Goal: Communication & Community: Answer question/provide support

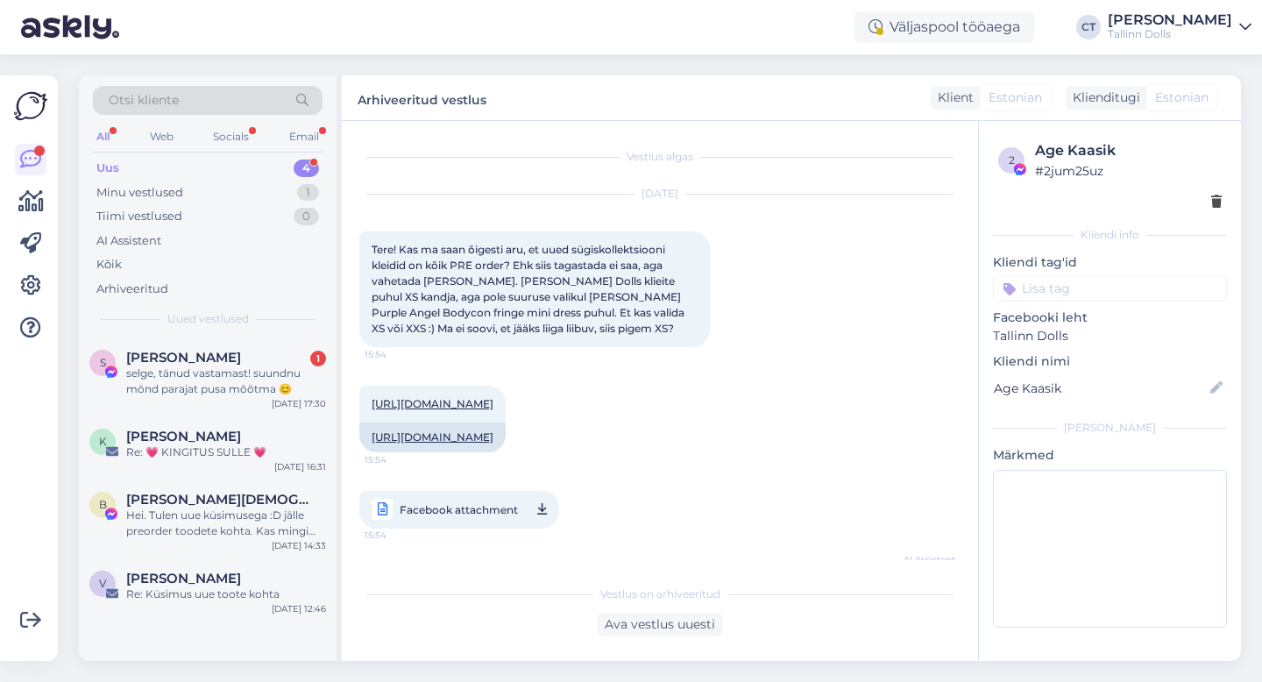
scroll to position [451, 0]
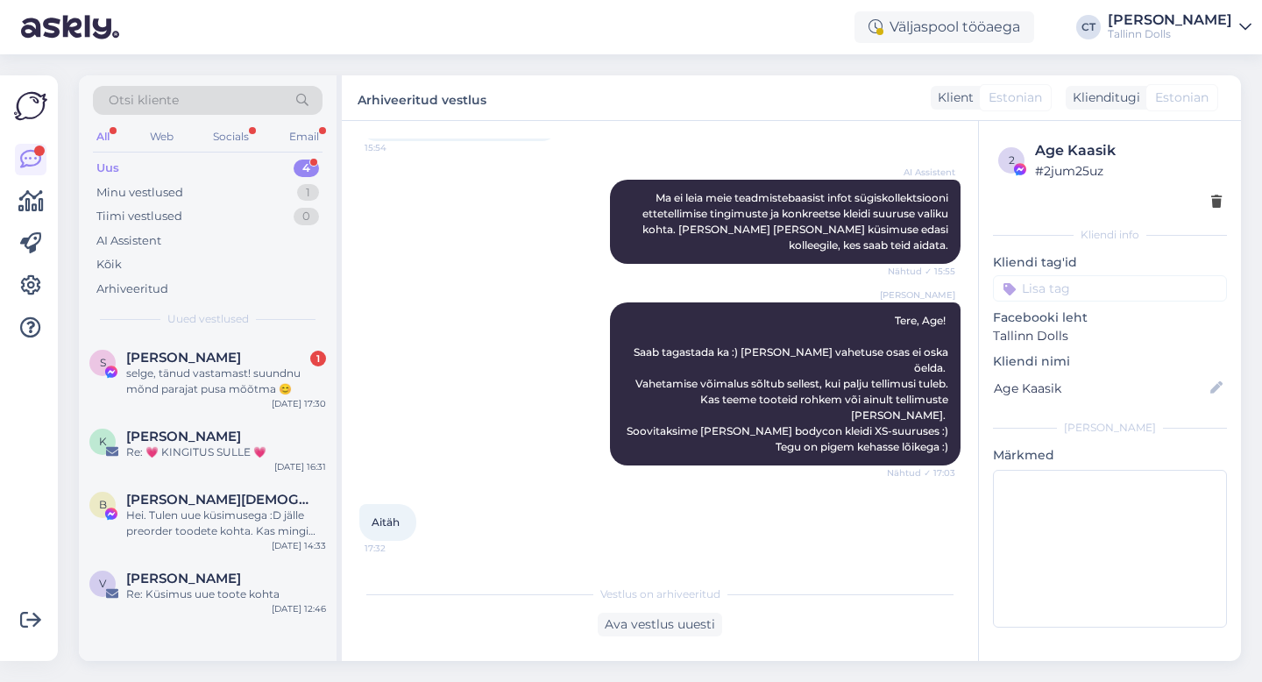
click at [133, 164] on div "Uus 4" at bounding box center [208, 168] width 230 height 25
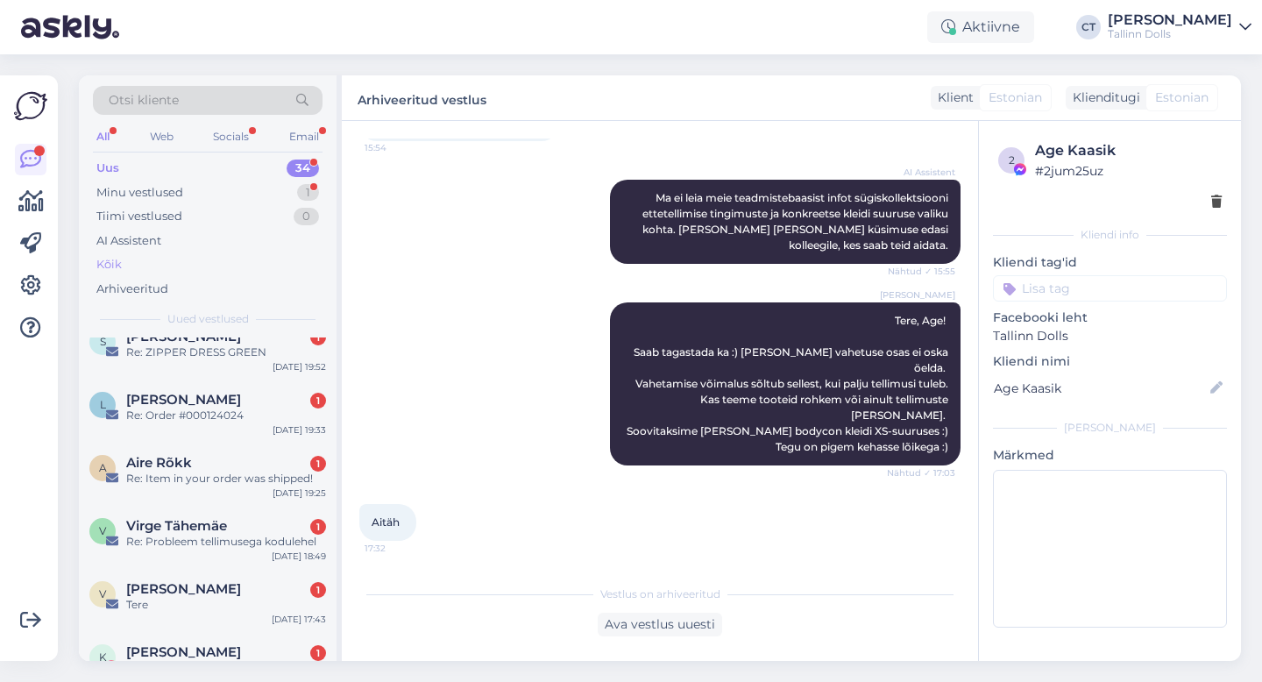
scroll to position [1895, 0]
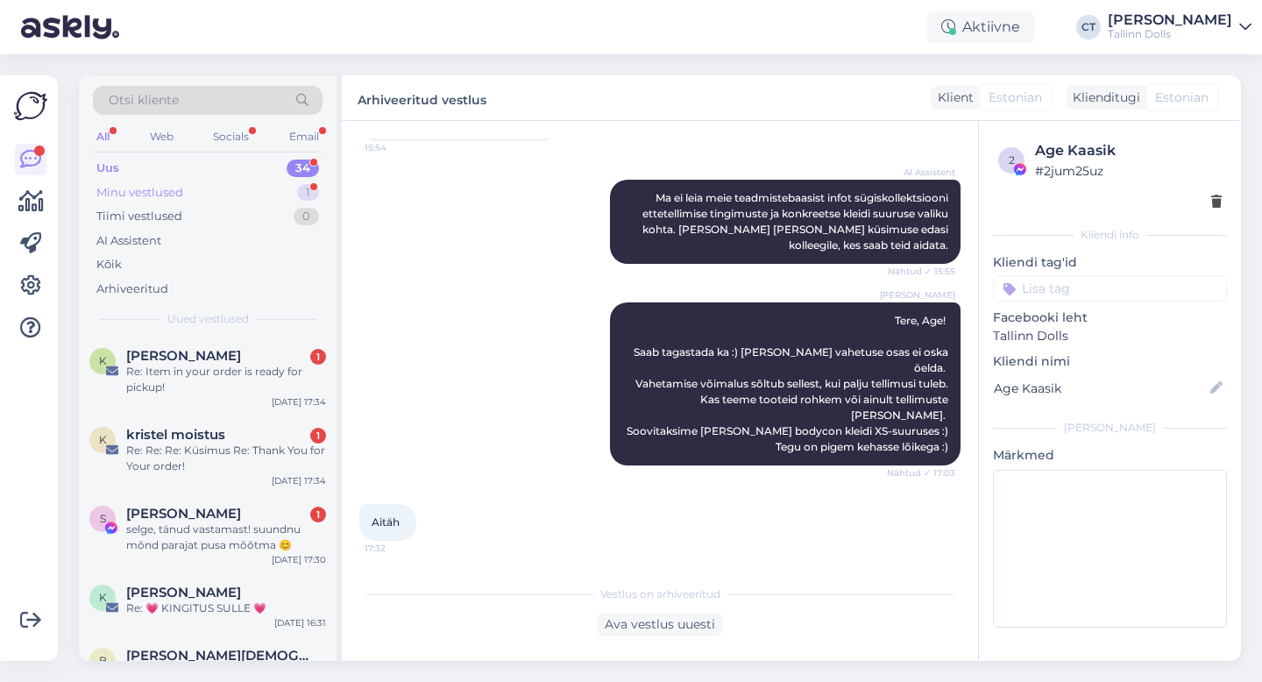
click at [145, 198] on div "Minu vestlused" at bounding box center [139, 193] width 87 height 18
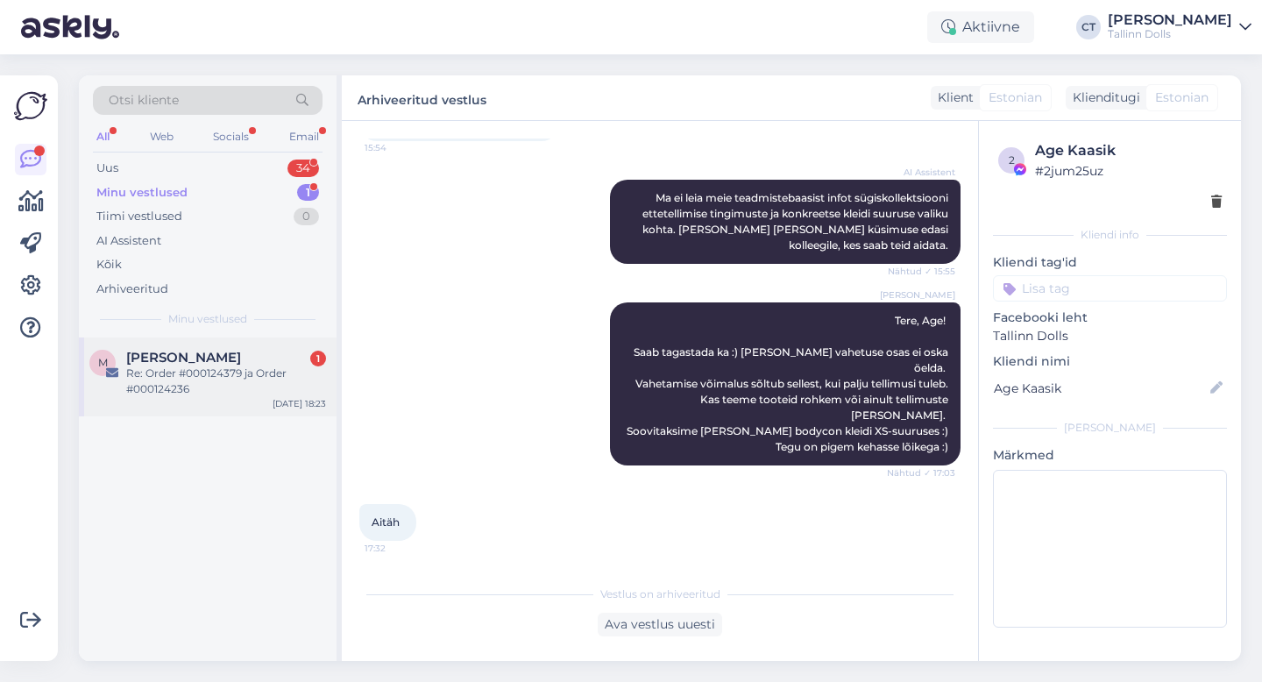
click at [165, 357] on span "[PERSON_NAME]" at bounding box center [183, 358] width 115 height 16
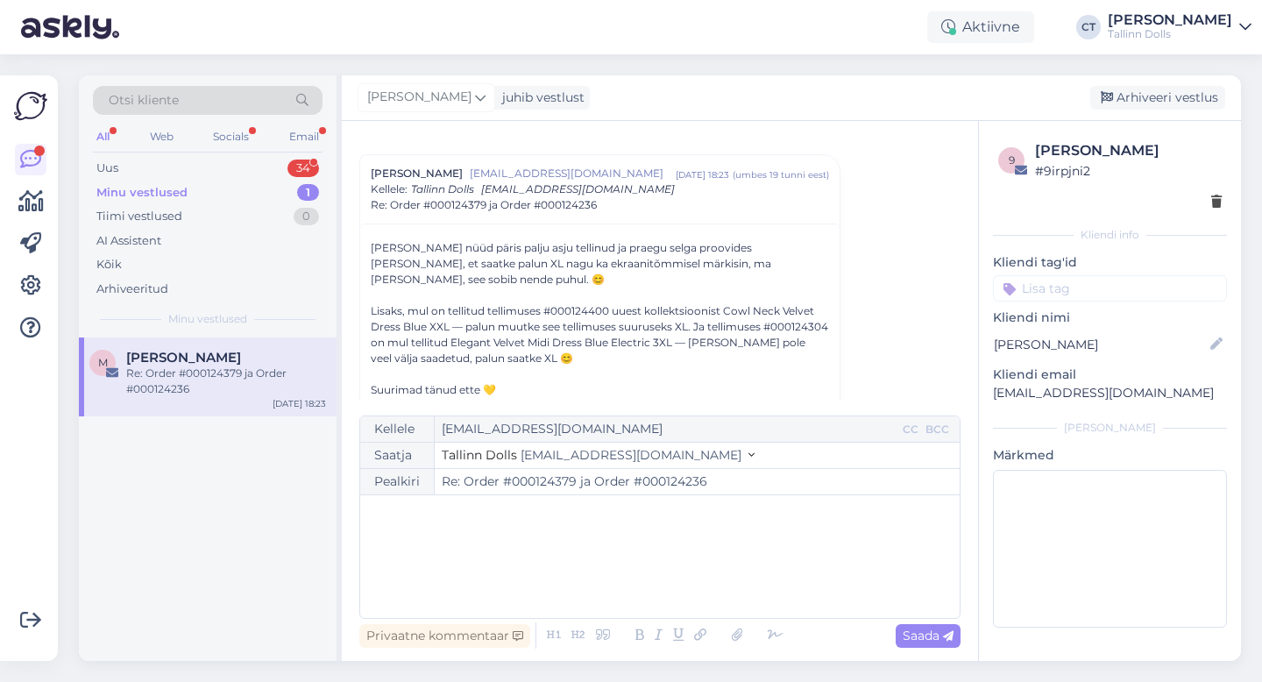
scroll to position [450, 0]
click at [573, 533] on div "﻿" at bounding box center [660, 556] width 582 height 105
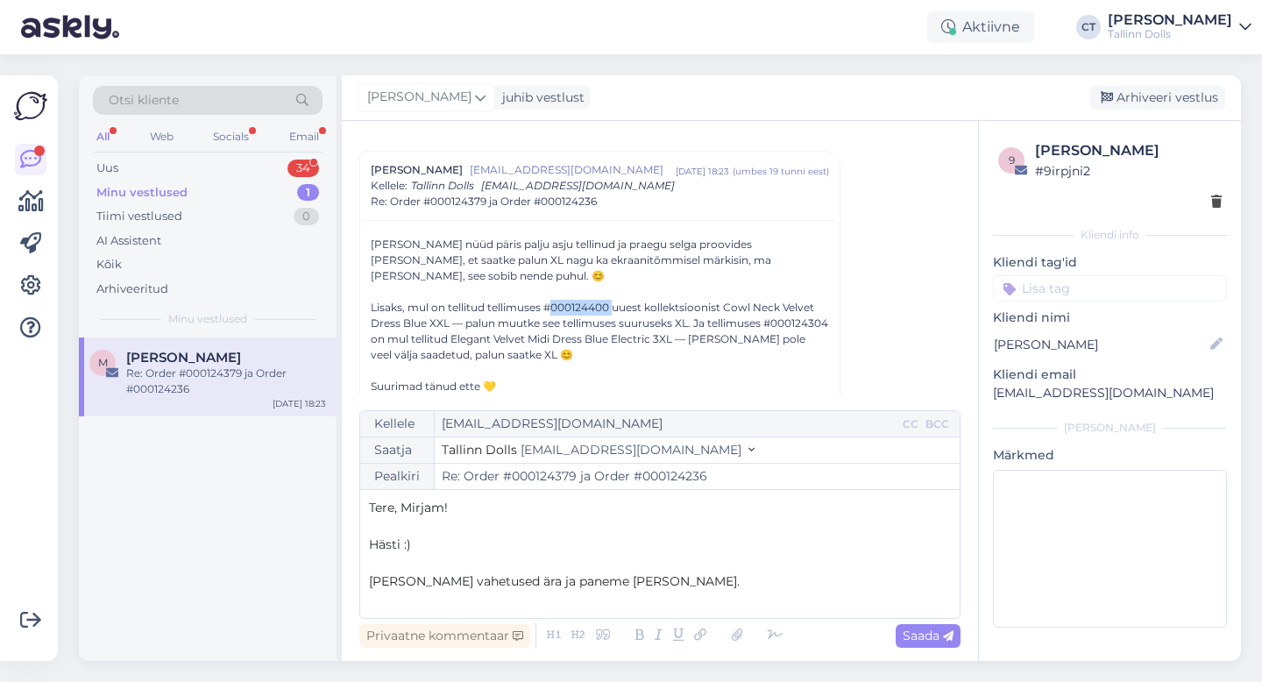
drag, startPoint x: 551, startPoint y: 288, endPoint x: 613, endPoint y: 286, distance: 61.4
click at [613, 300] on div "Lisaks, mul on tellitud tellimuses #000124400 uuest kollektsioonist Cowl Neck V…" at bounding box center [600, 331] width 458 height 63
copy div "000124400"
click at [664, 575] on p "[PERSON_NAME] vahetused ära ja paneme [PERSON_NAME]." at bounding box center [660, 581] width 582 height 18
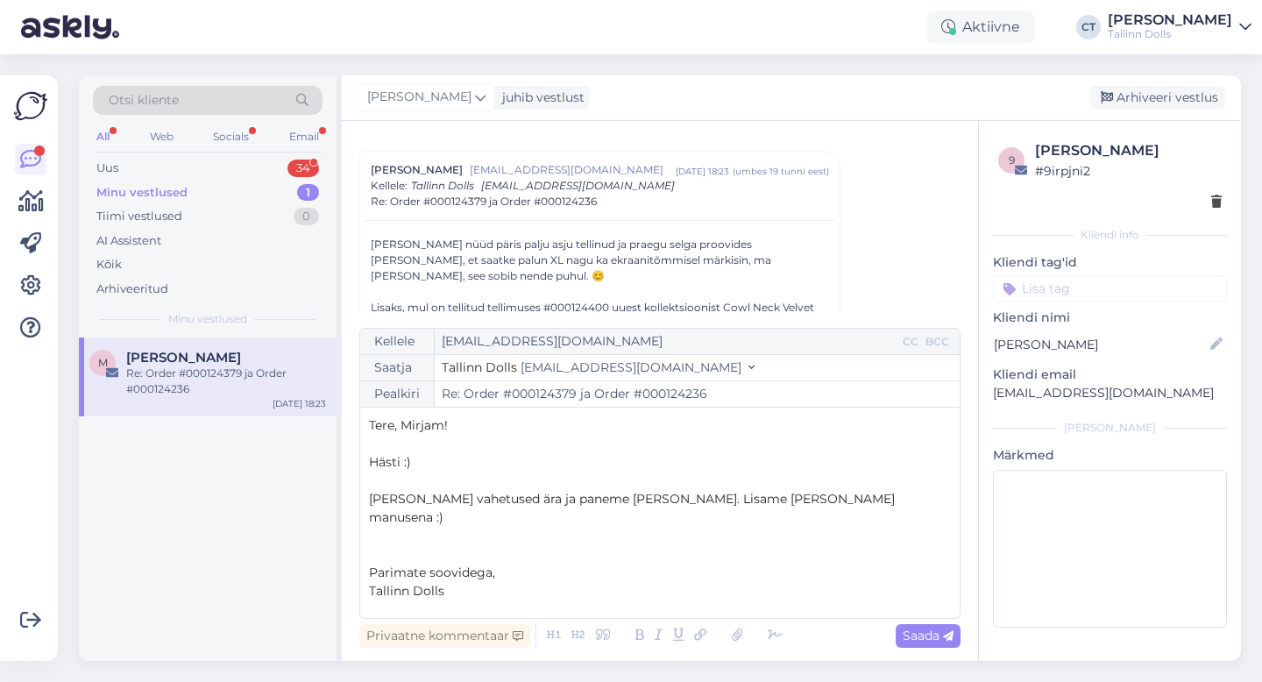
click at [426, 604] on p "﻿" at bounding box center [660, 609] width 582 height 18
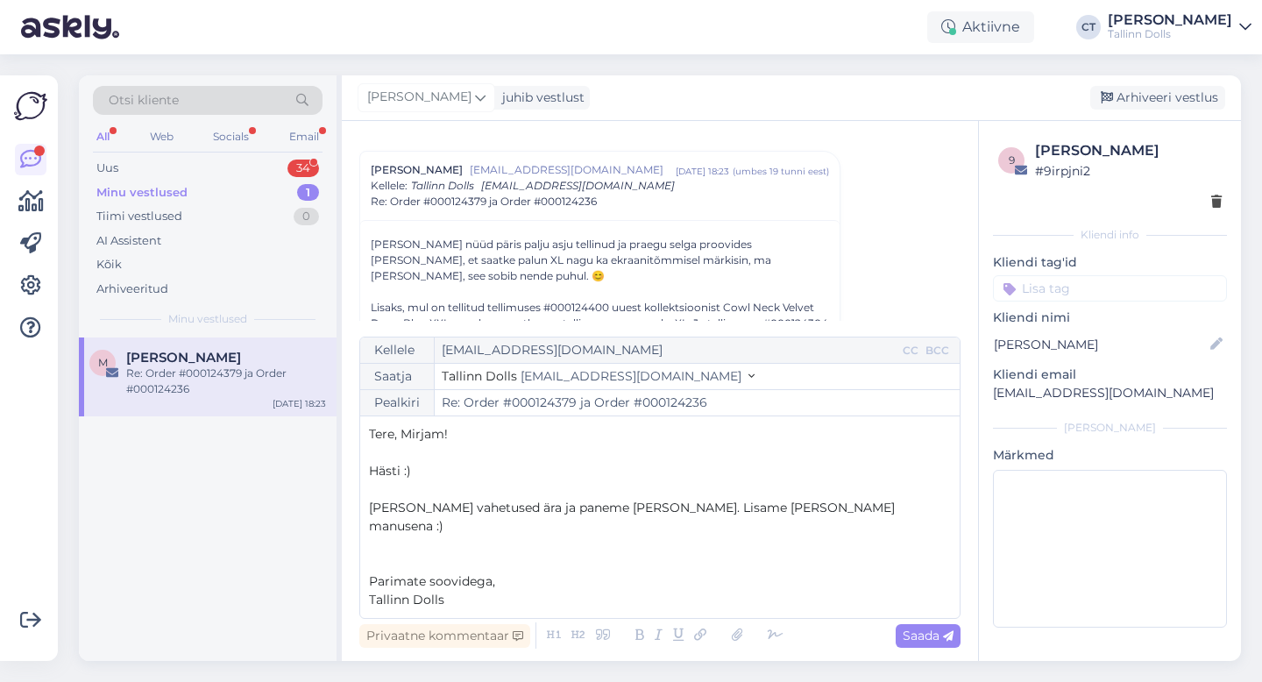
click at [527, 558] on p "﻿" at bounding box center [660, 563] width 582 height 18
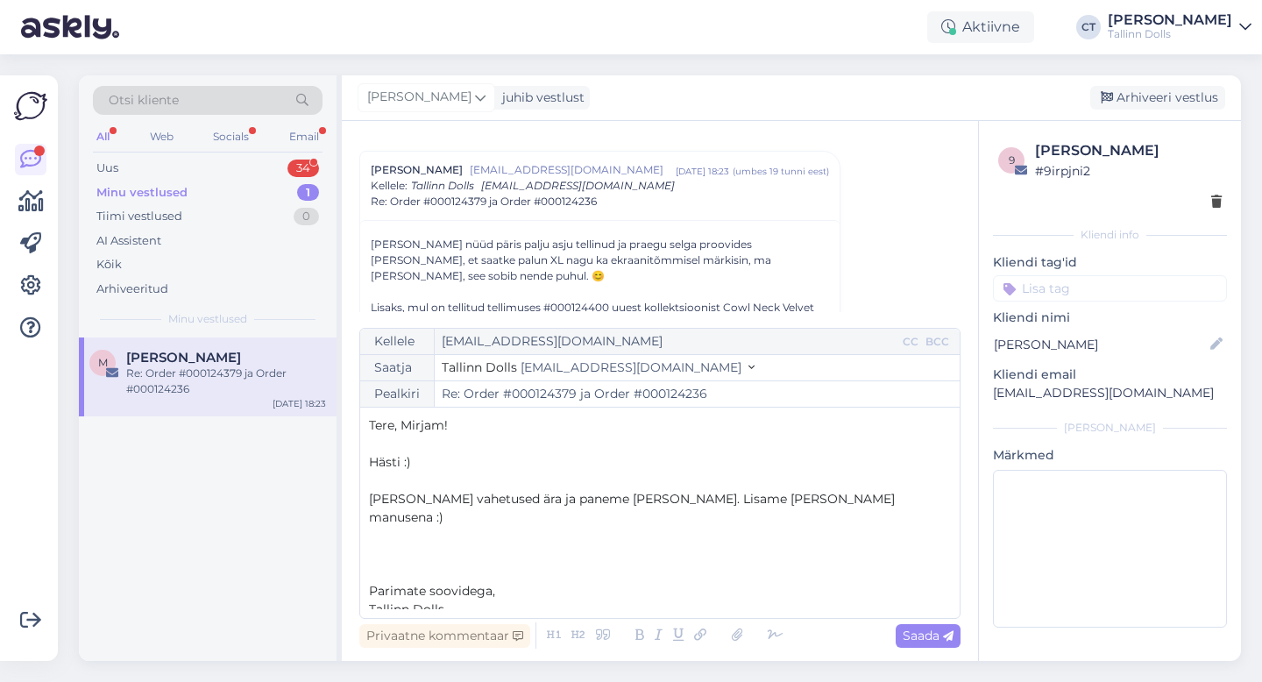
click at [510, 602] on p "Tallinn Dolls" at bounding box center [660, 609] width 582 height 18
click at [458, 444] on p "﻿" at bounding box center [660, 444] width 582 height 18
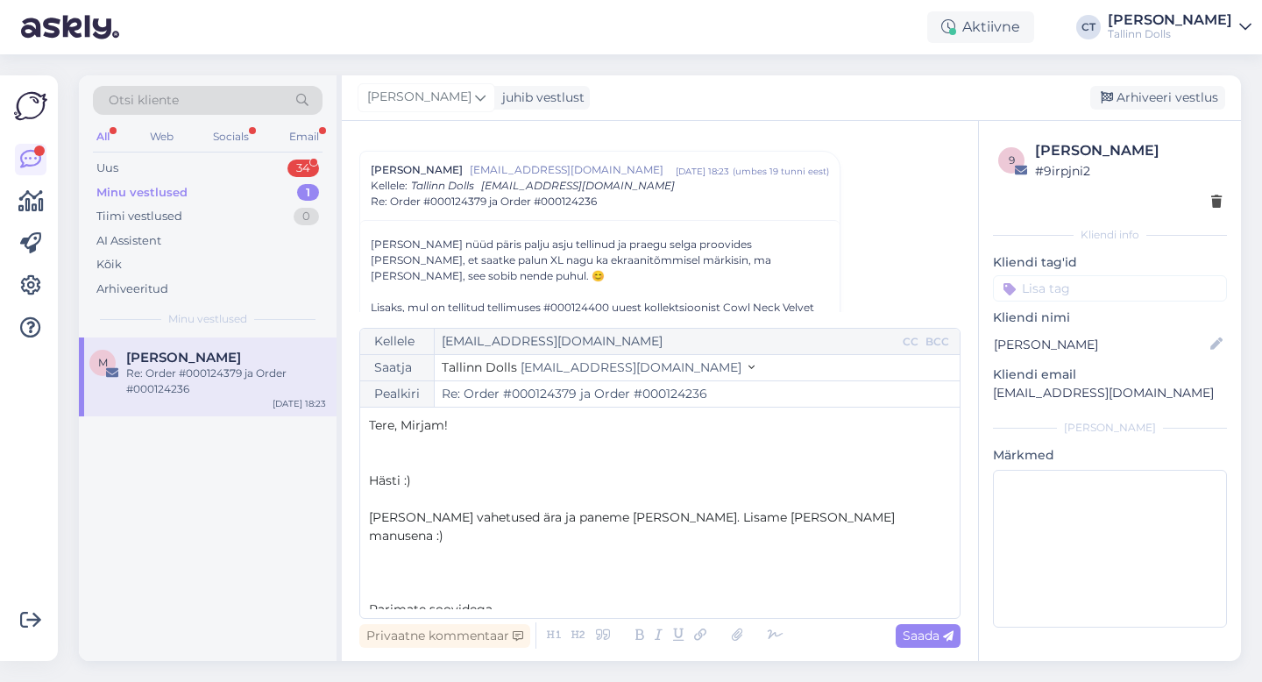
drag, startPoint x: 442, startPoint y: 486, endPoint x: 354, endPoint y: 472, distance: 88.8
click at [354, 472] on div "Vestlus algas [PERSON_NAME] [EMAIL_ADDRESS][DOMAIN_NAME] [DATE] 20:10 ( 5 päeva…" at bounding box center [660, 391] width 636 height 540
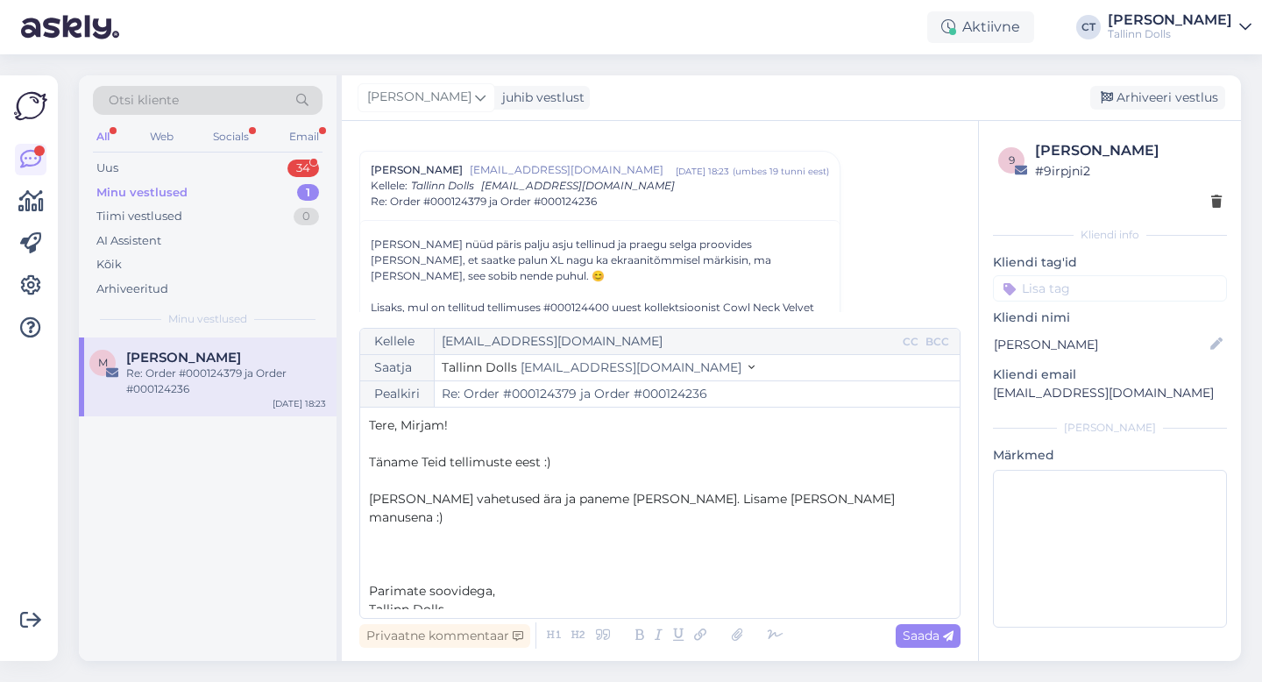
click at [365, 512] on div "Kellele [EMAIL_ADDRESS][DOMAIN_NAME] CC BCC Saatja Tallinn Dolls [EMAIL_ADDRESS…" at bounding box center [659, 473] width 601 height 291
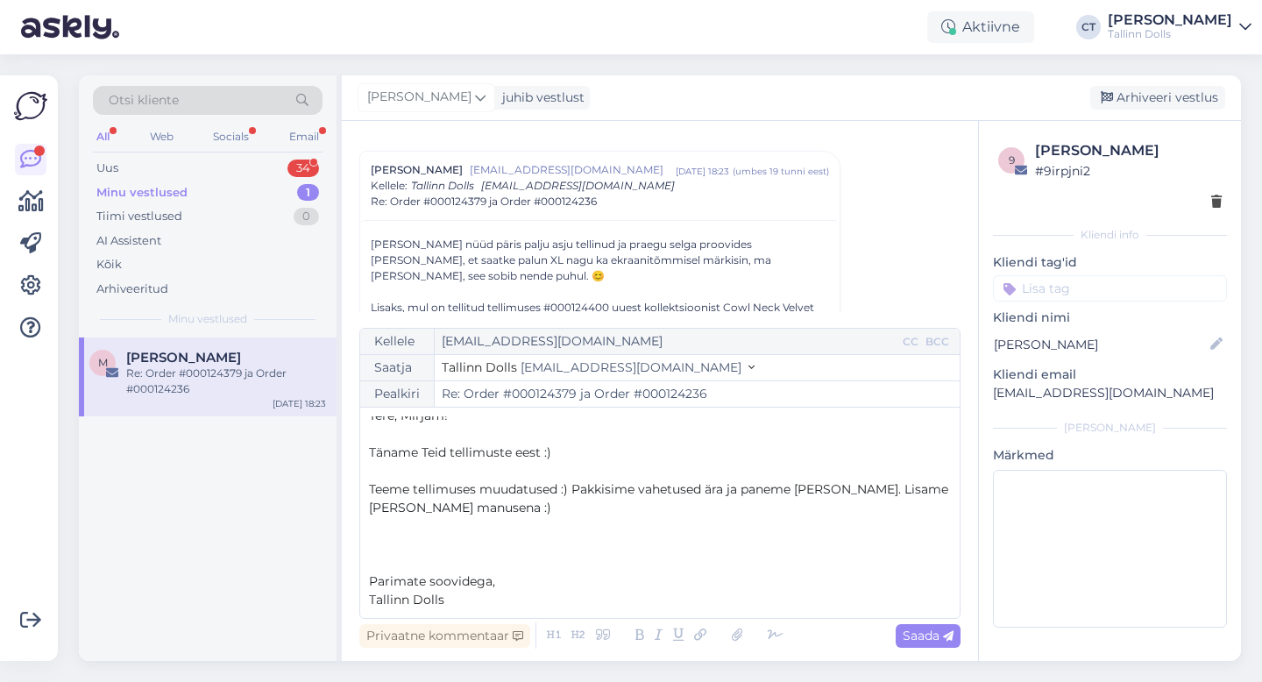
click at [707, 488] on span "Teeme tellimuses muudatused :) Pakkisime vahetused ära ja paneme [PERSON_NAME].…" at bounding box center [660, 498] width 583 height 34
click at [637, 507] on p "Teeme tellimuses muudatused :) Pakkisime vahetused ka ära ja paneme [PERSON_NAM…" at bounding box center [660, 498] width 582 height 37
click at [738, 637] on icon at bounding box center [737, 635] width 23 height 25
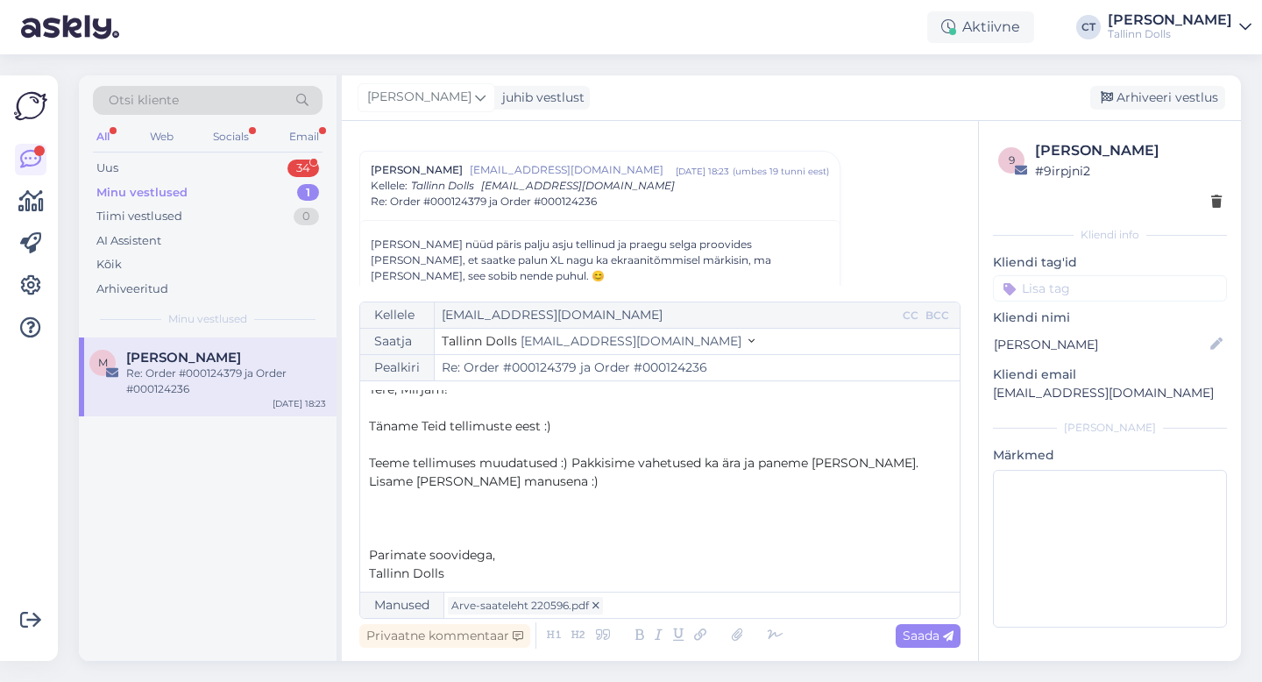
click at [945, 647] on div "Privaatne kommentaar Saada" at bounding box center [659, 635] width 601 height 33
click at [944, 638] on icon at bounding box center [948, 636] width 11 height 11
type input "Re: Order #000124379 ja Order #000124236"
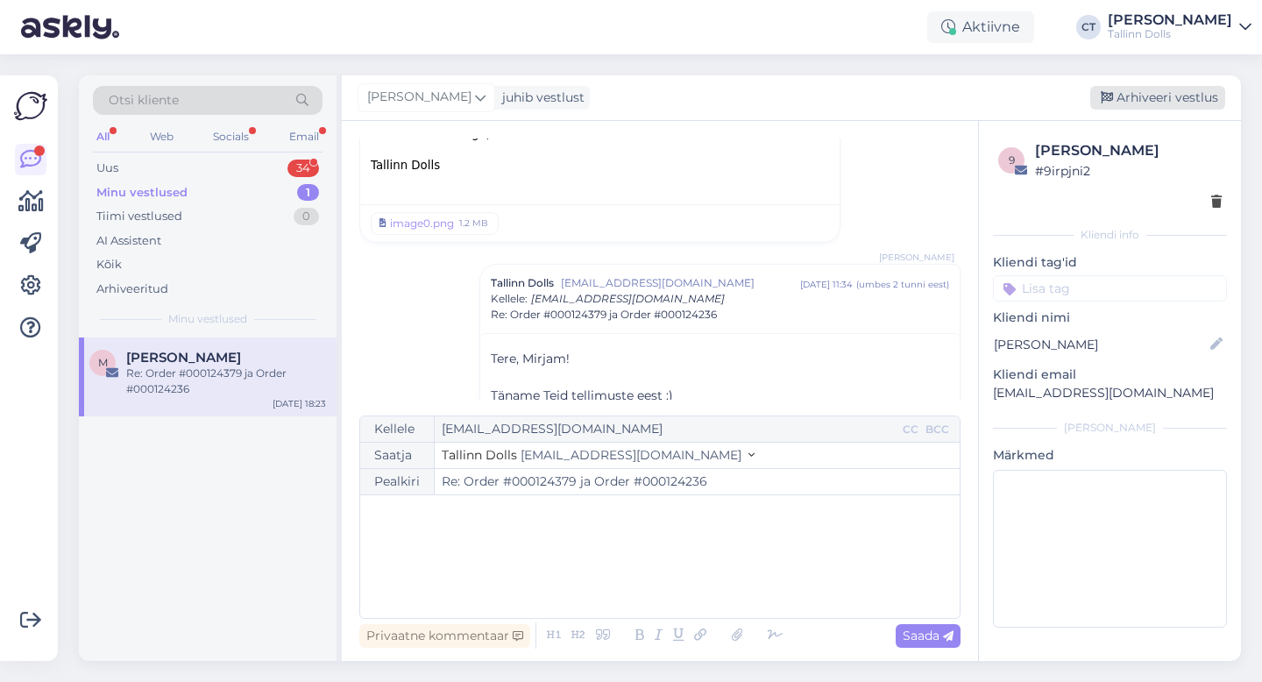
click at [1154, 94] on div "Arhiveeri vestlus" at bounding box center [1157, 98] width 135 height 24
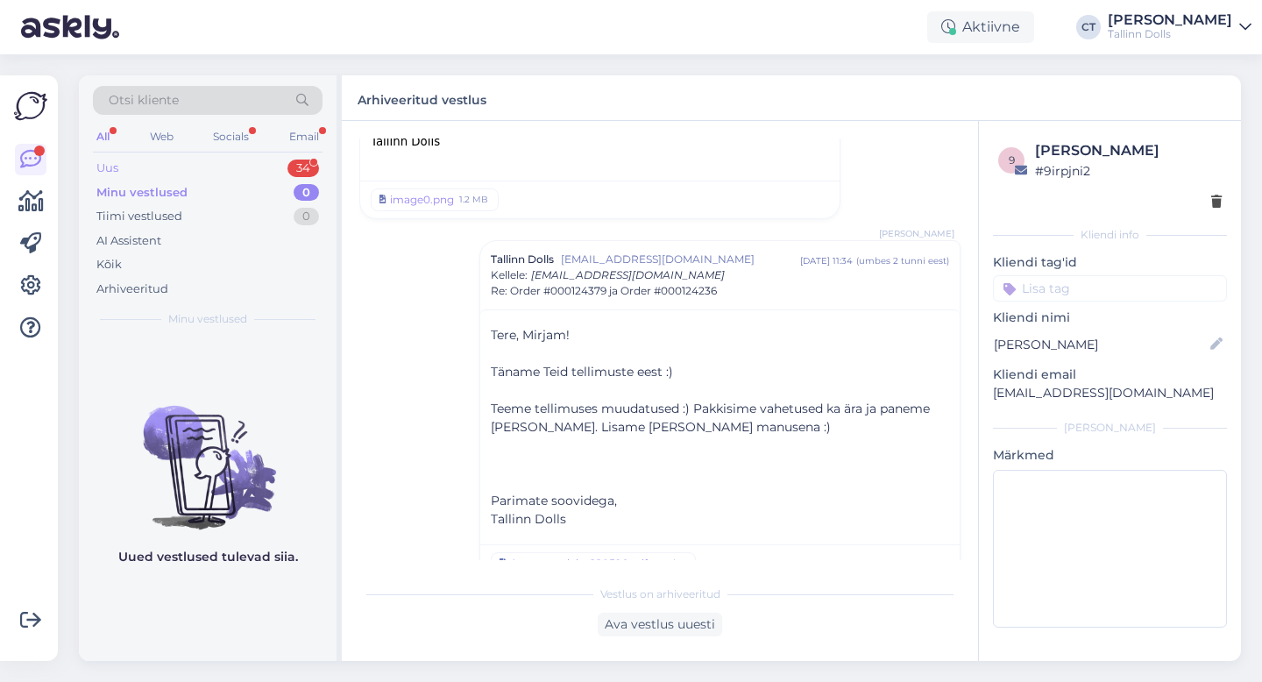
click at [130, 168] on div "Uus 34" at bounding box center [208, 168] width 230 height 25
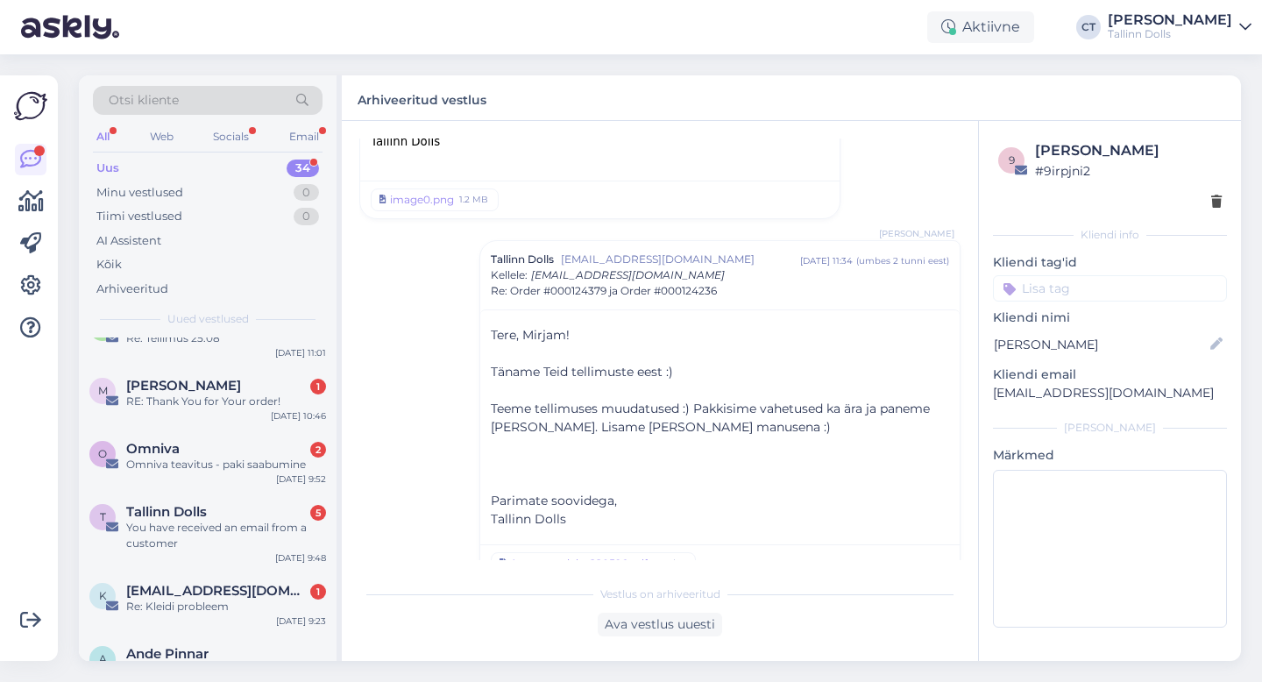
scroll to position [272, 0]
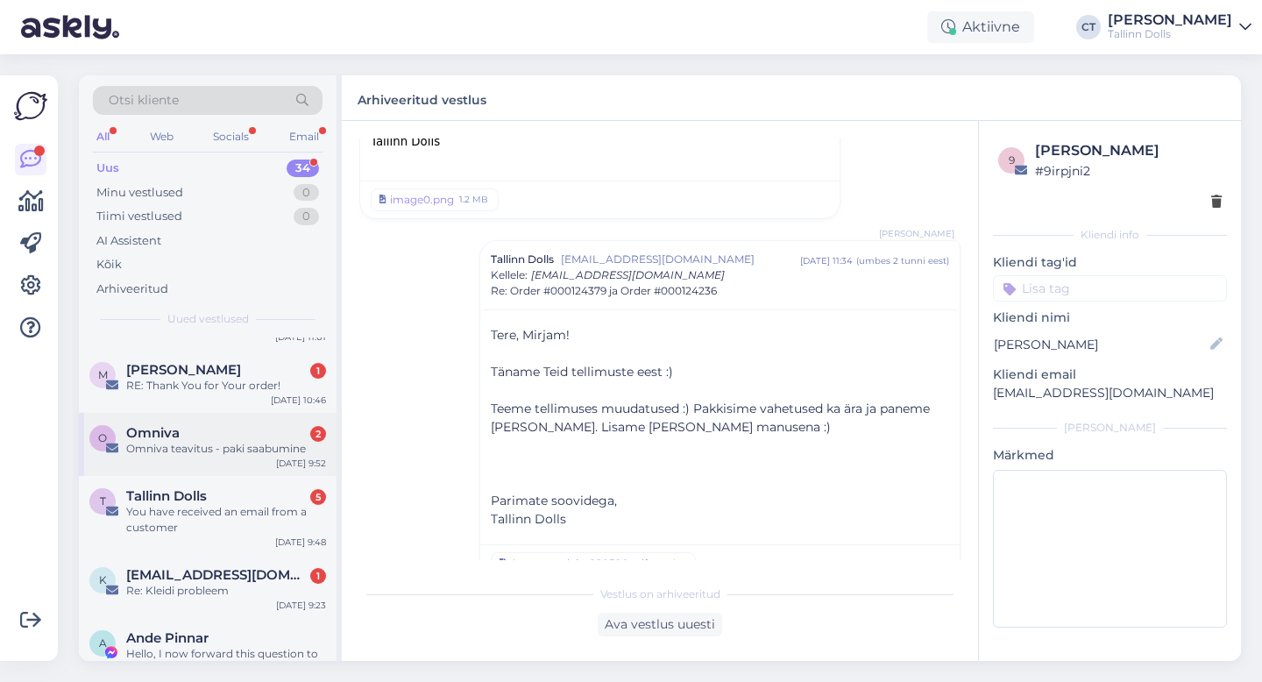
click at [190, 441] on div "Omniva teavitus - paki saabumine" at bounding box center [226, 449] width 200 height 16
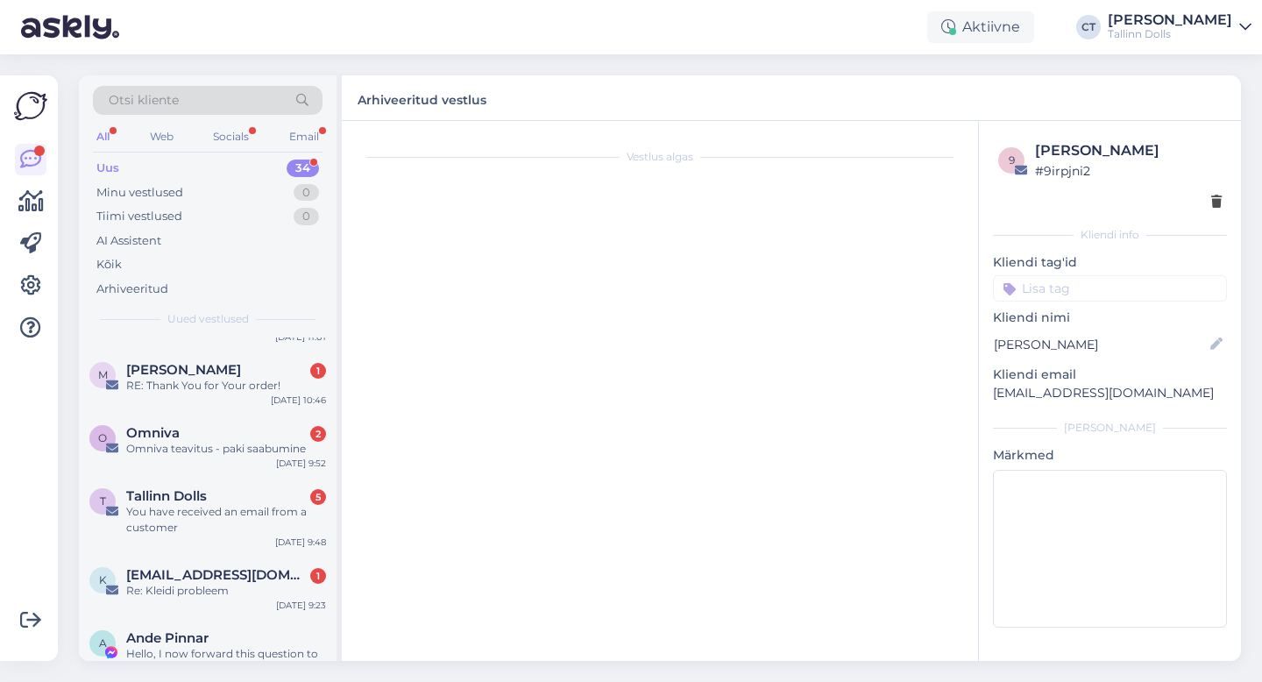
scroll to position [0, 0]
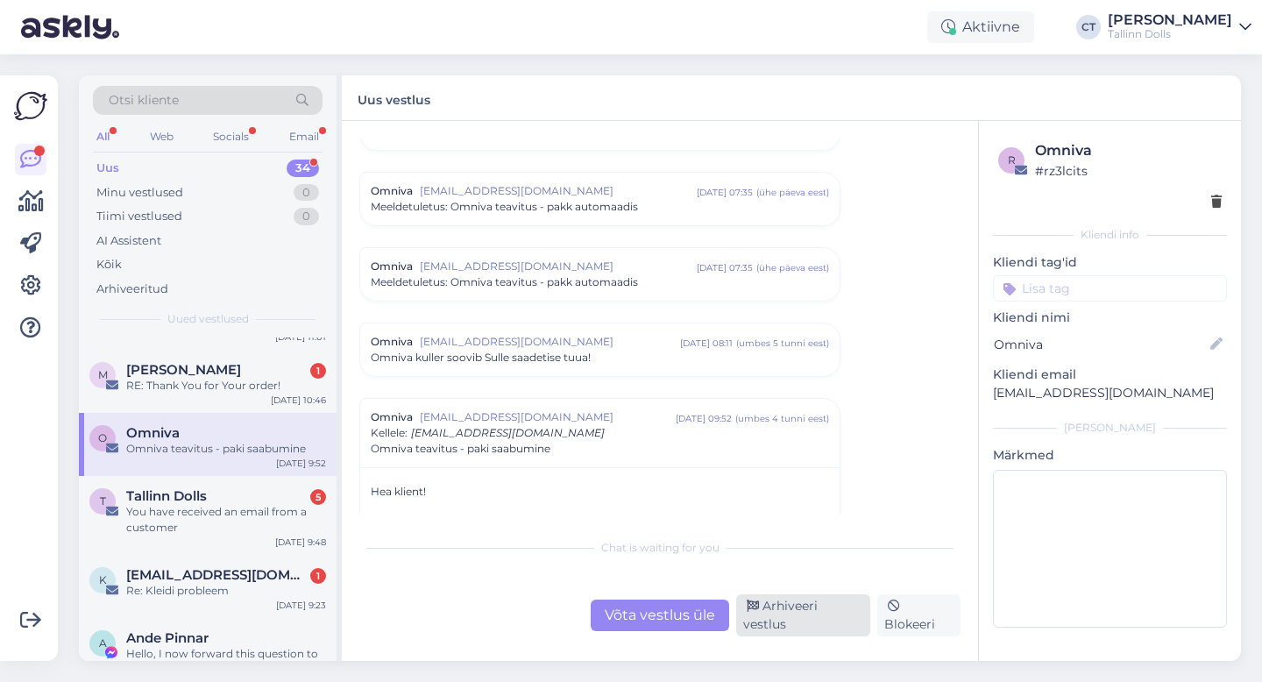
click at [833, 624] on div "Arhiveeri vestlus" at bounding box center [803, 615] width 134 height 42
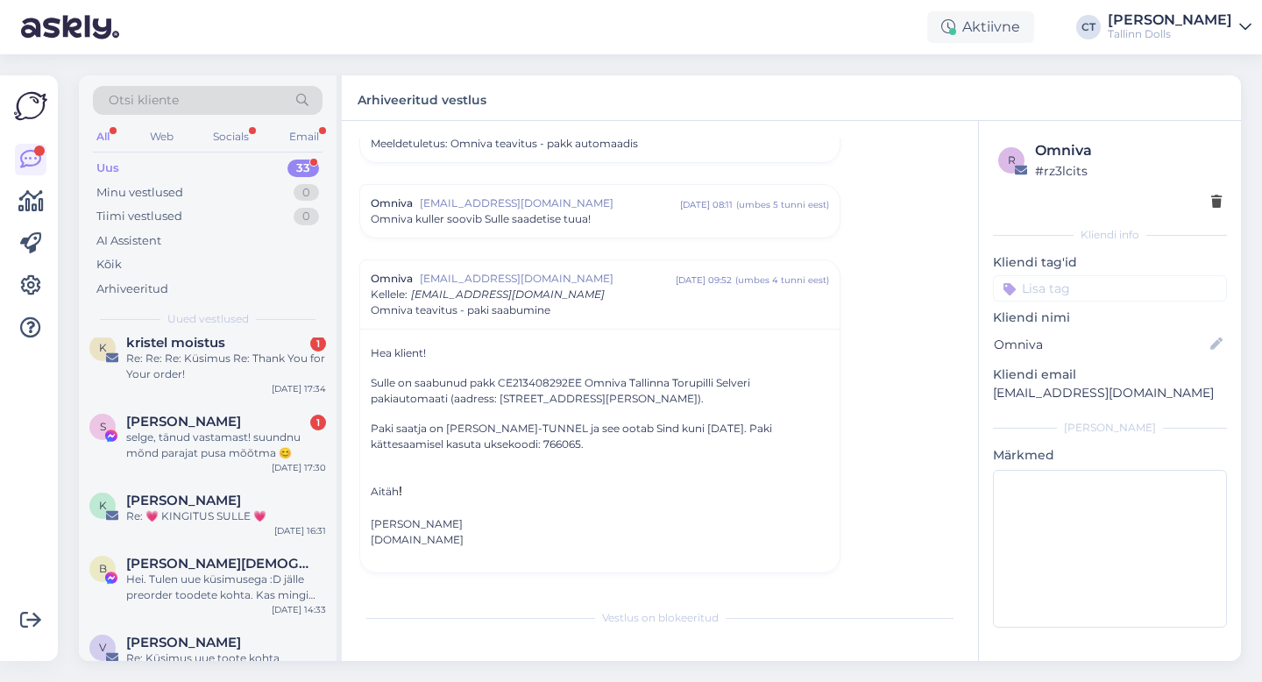
scroll to position [1933, 0]
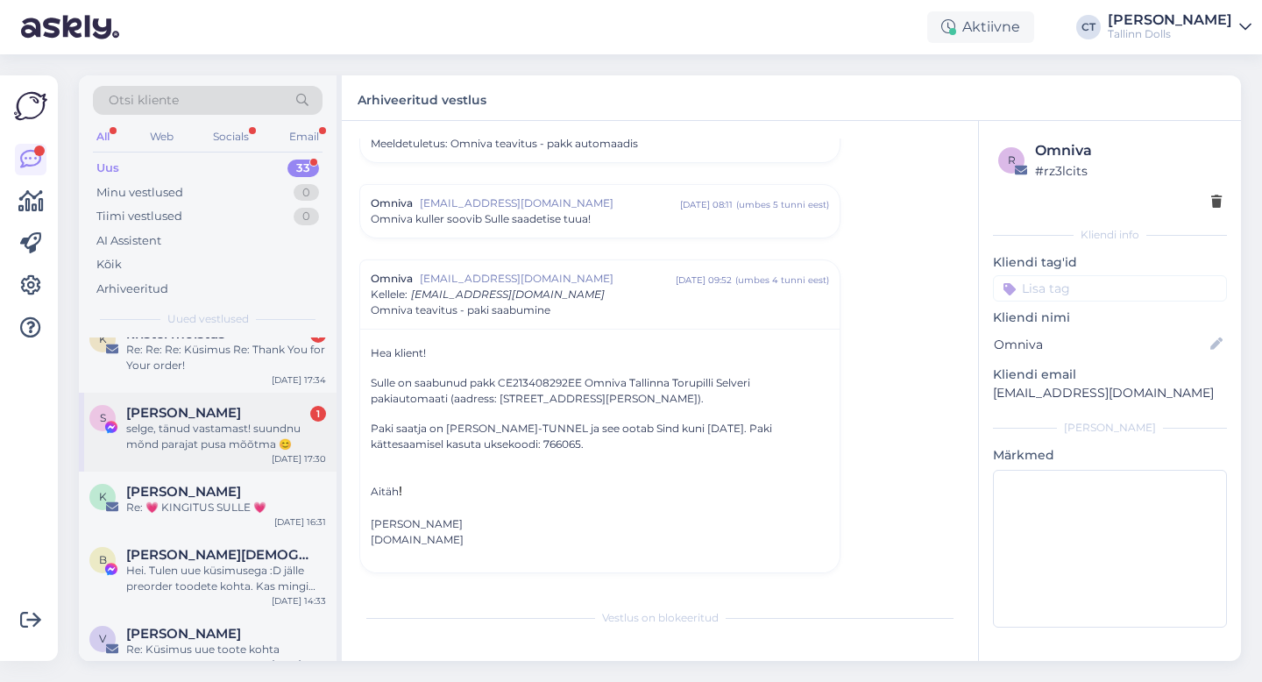
click at [221, 427] on div "selge, tänud vastamast! suundnu mõnd parajat pusa mõõtma 😊" at bounding box center [226, 437] width 200 height 32
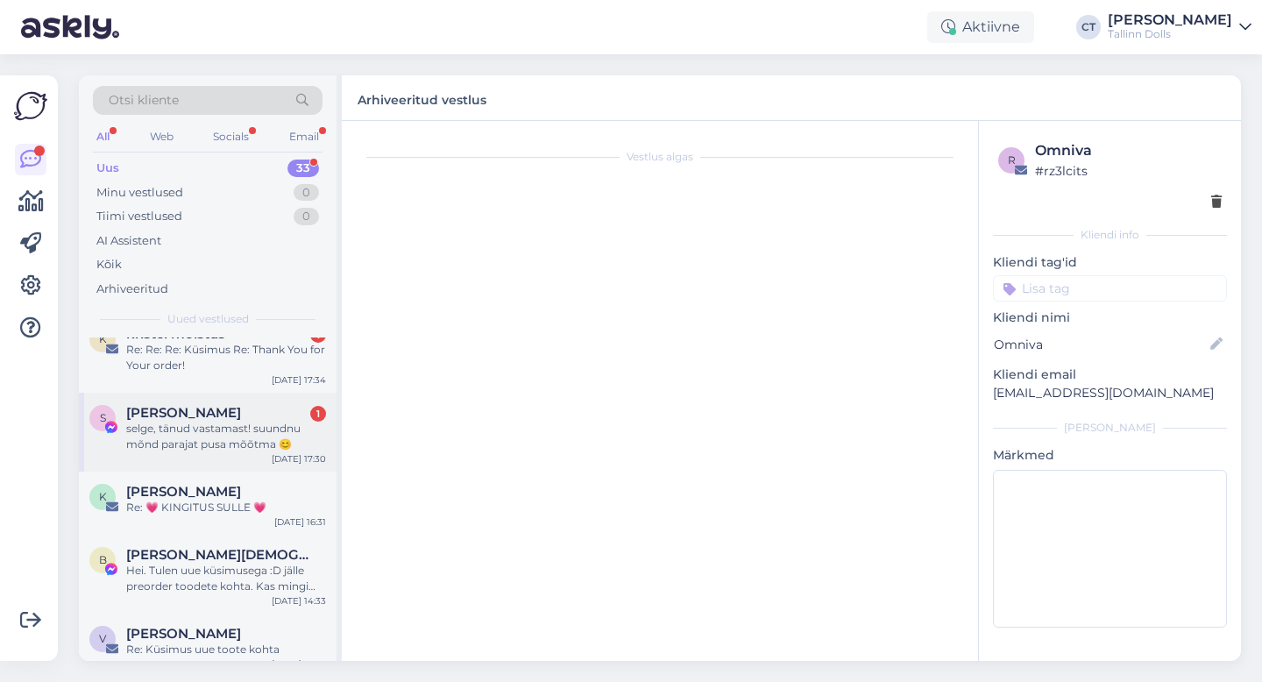
scroll to position [1757, 0]
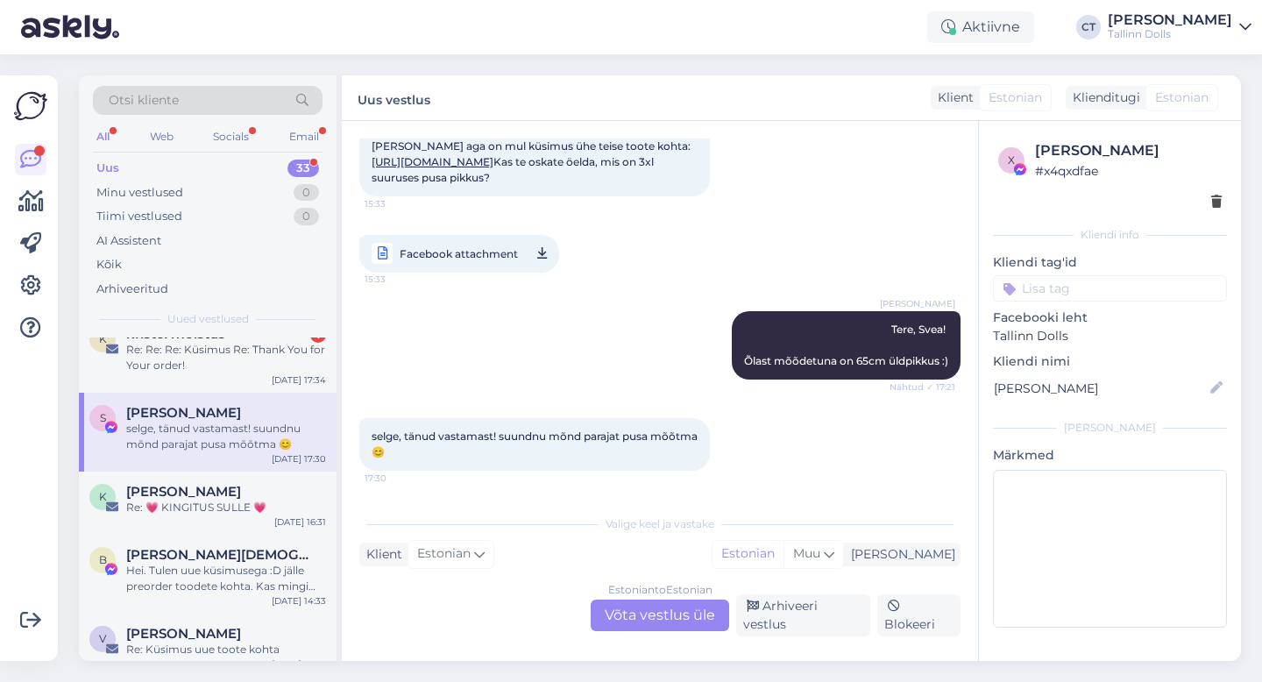
click at [659, 615] on div "Estonian to Estonian Võta vestlus üle" at bounding box center [660, 616] width 139 height 32
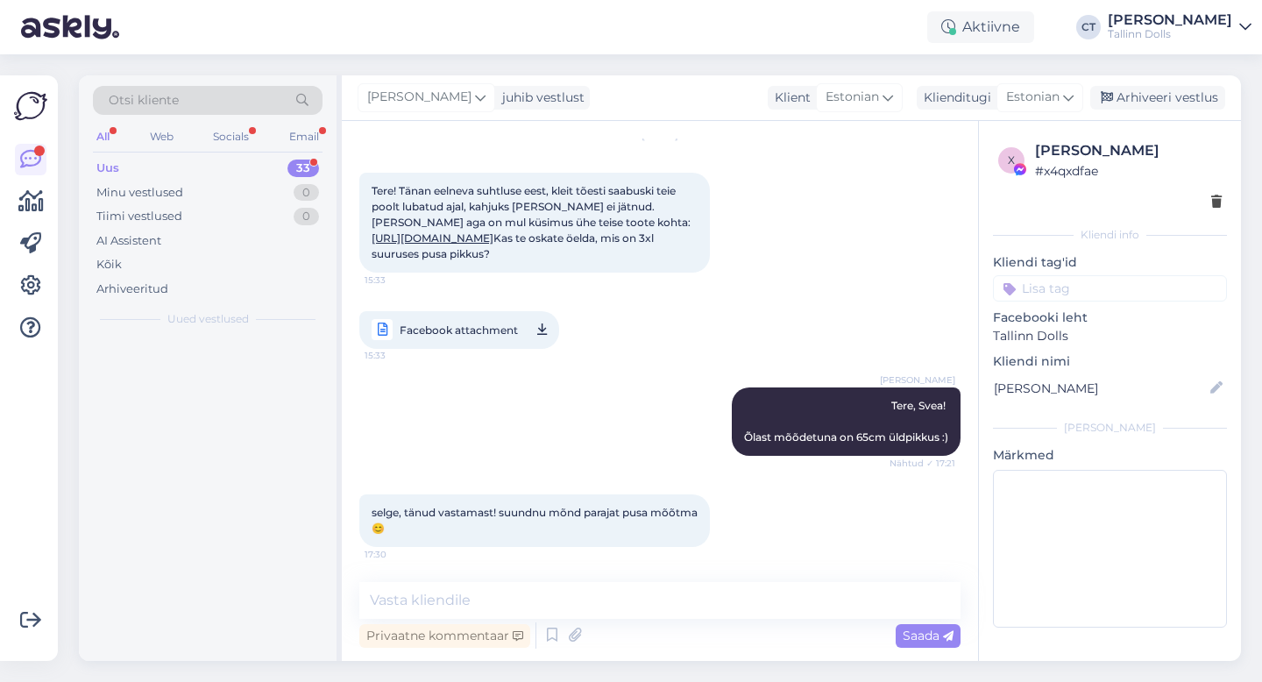
scroll to position [0, 0]
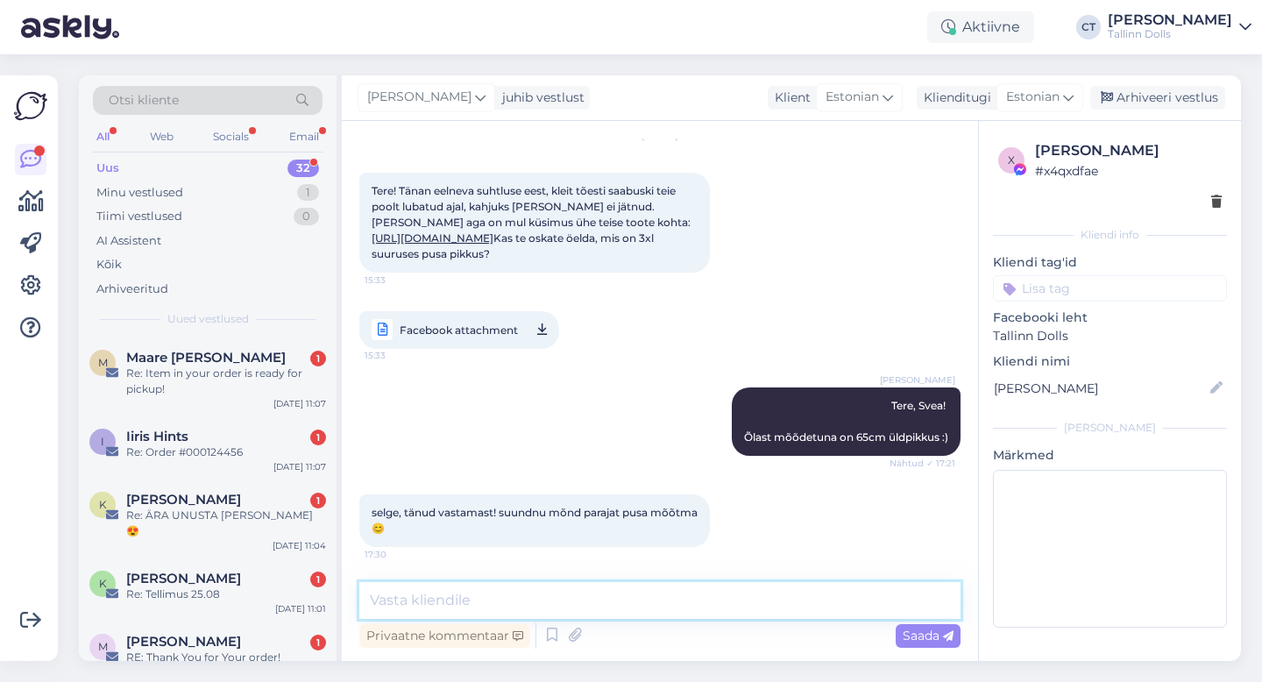
click at [672, 607] on textarea at bounding box center [659, 600] width 601 height 37
click at [1166, 89] on div "Arhiveeri vestlus" at bounding box center [1157, 98] width 135 height 24
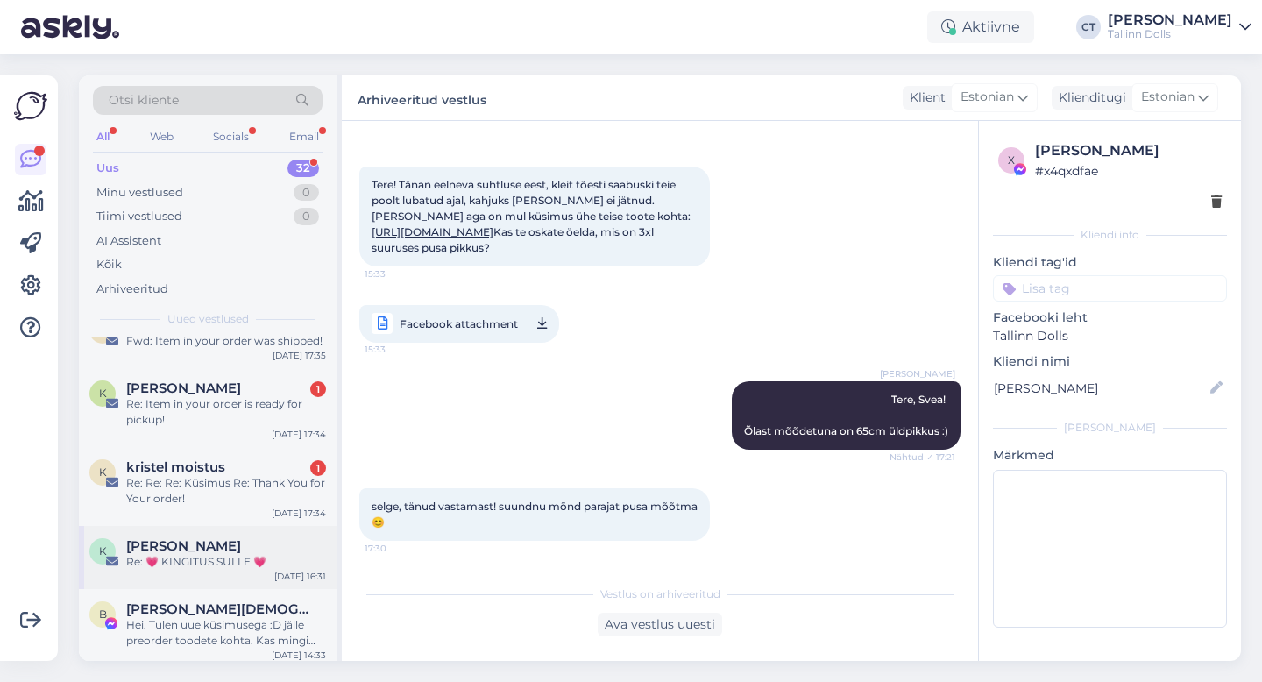
scroll to position [1854, 0]
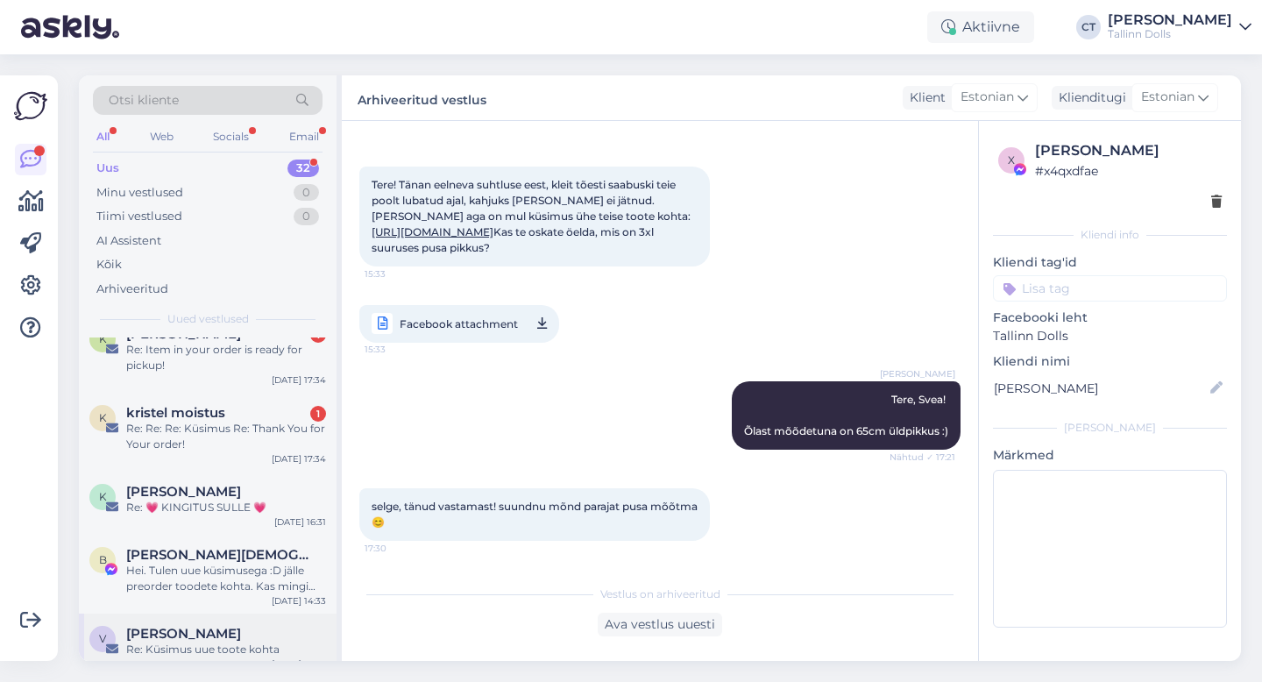
click at [213, 642] on div "Re: Küsimus uue toote kohta" at bounding box center [226, 650] width 200 height 16
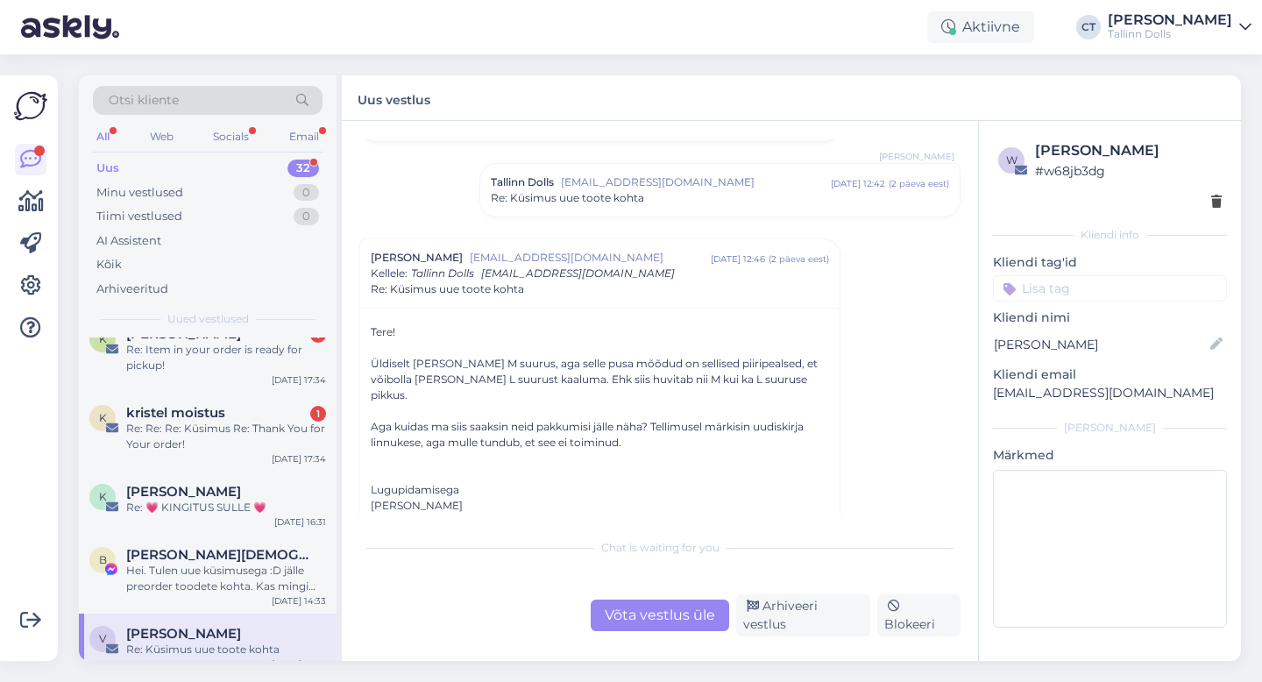
scroll to position [607, 0]
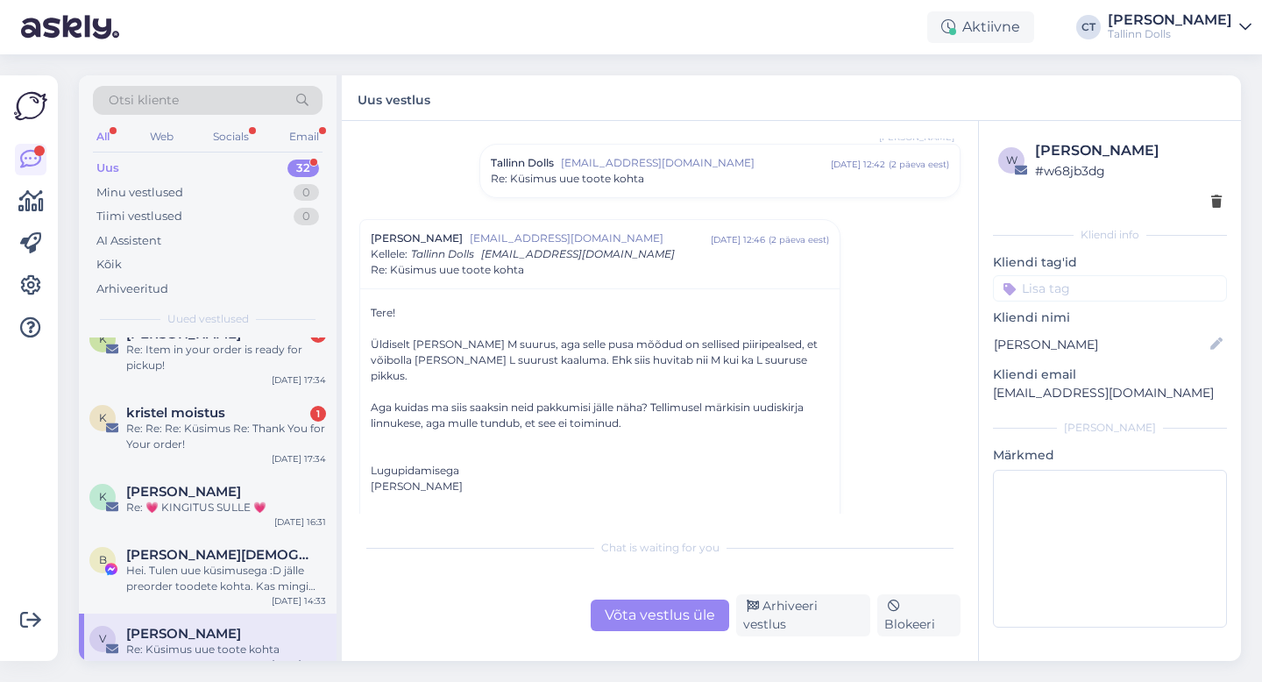
click at [635, 614] on div "Võta vestlus üle" at bounding box center [660, 616] width 139 height 32
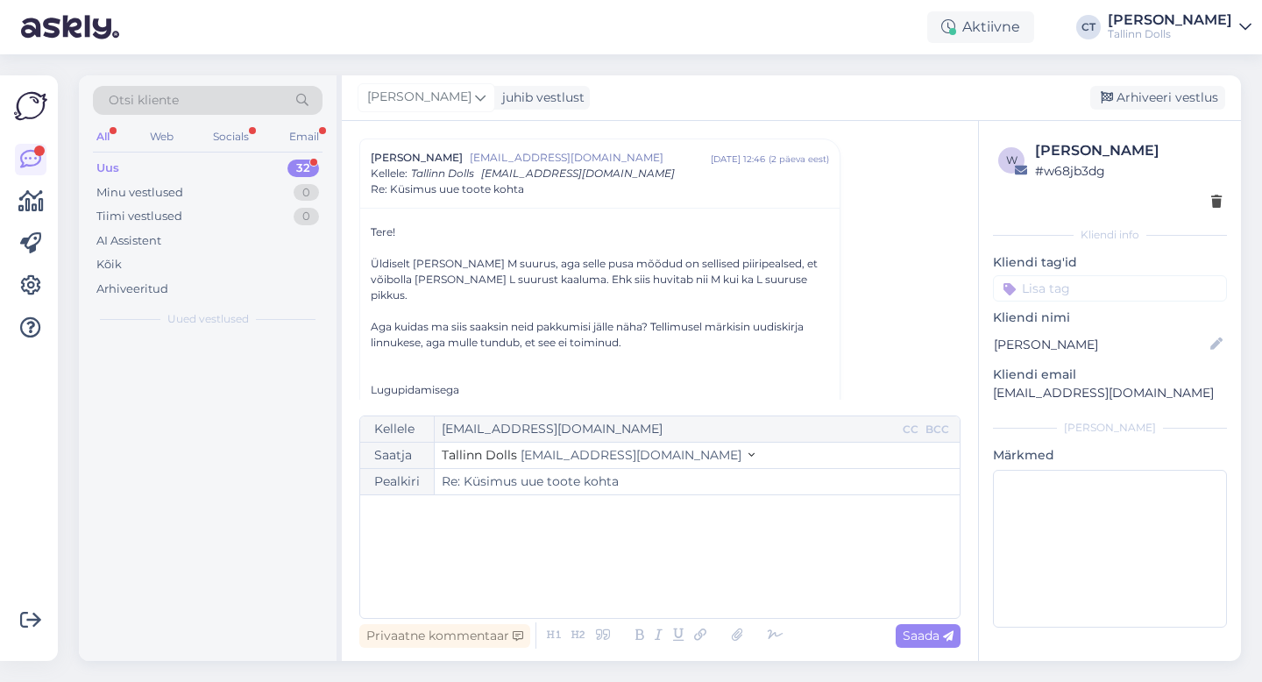
scroll to position [0, 0]
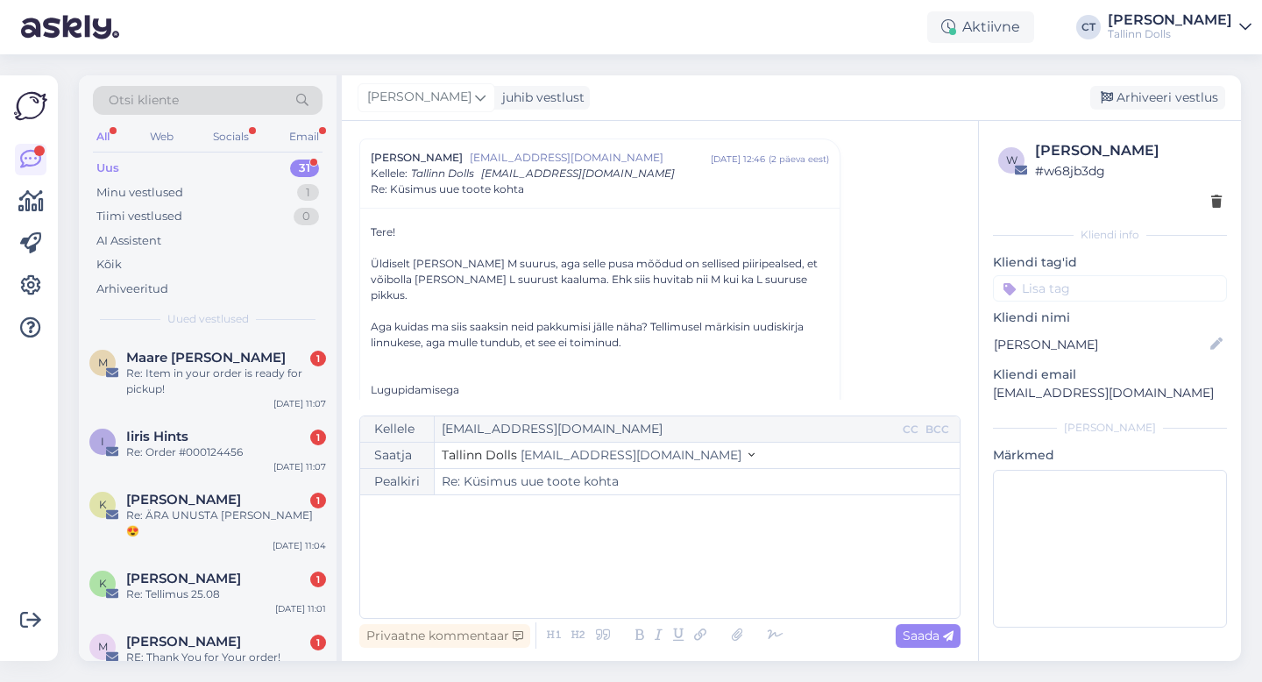
click at [648, 586] on div "﻿" at bounding box center [660, 556] width 582 height 105
click at [497, 551] on span "M-suuruse üldpikkus on ja L-suuruse üldpikkus on" at bounding box center [521, 550] width 304 height 16
drag, startPoint x: 701, startPoint y: 559, endPoint x: 365, endPoint y: 555, distance: 336.6
click at [365, 555] on div "Kellele [EMAIL_ADDRESS][DOMAIN_NAME] CC BCC Saatja Tallinn Dolls [EMAIL_ADDRESS…" at bounding box center [659, 517] width 601 height 203
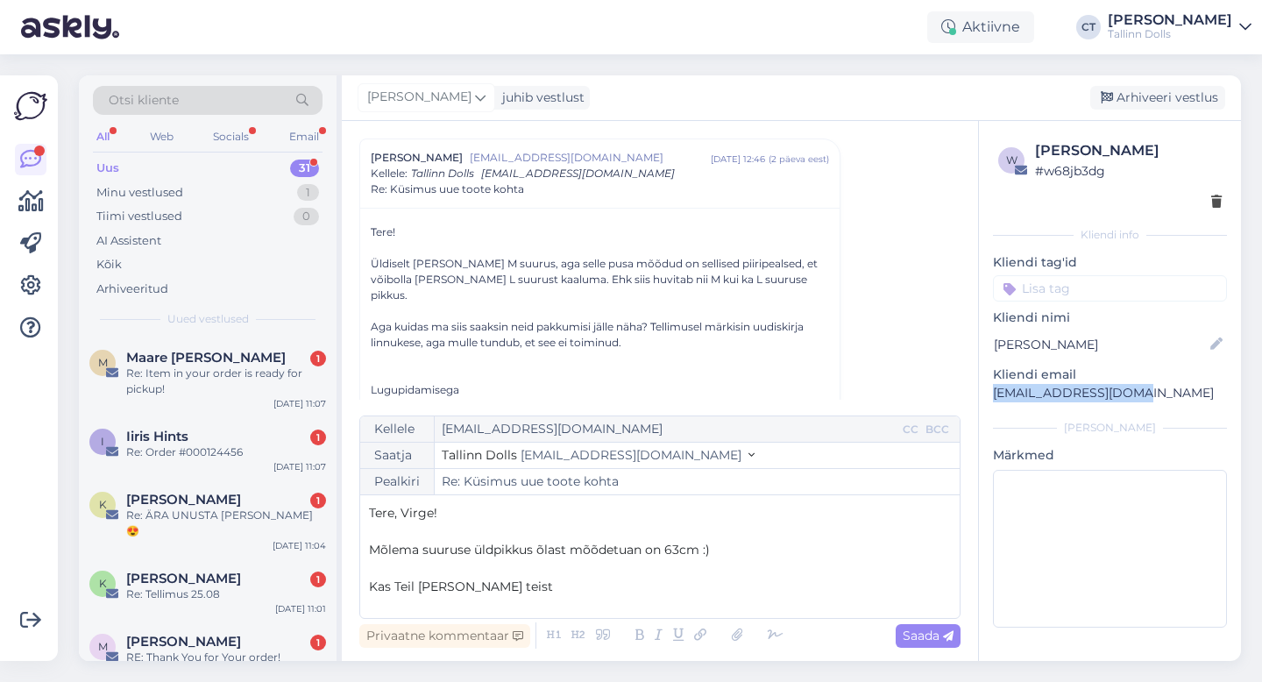
drag, startPoint x: 1128, startPoint y: 397, endPoint x: 990, endPoint y: 387, distance: 138.9
click at [990, 387] on div "w [PERSON_NAME] # w68jb3dg Kliendi info Kliendi tag'id Kliendi nimi [PERSON_NAM…" at bounding box center [1110, 387] width 262 height 533
copy p "[EMAIL_ADDRESS][DOMAIN_NAME]"
drag, startPoint x: 516, startPoint y: 586, endPoint x: 353, endPoint y: 582, distance: 163.1
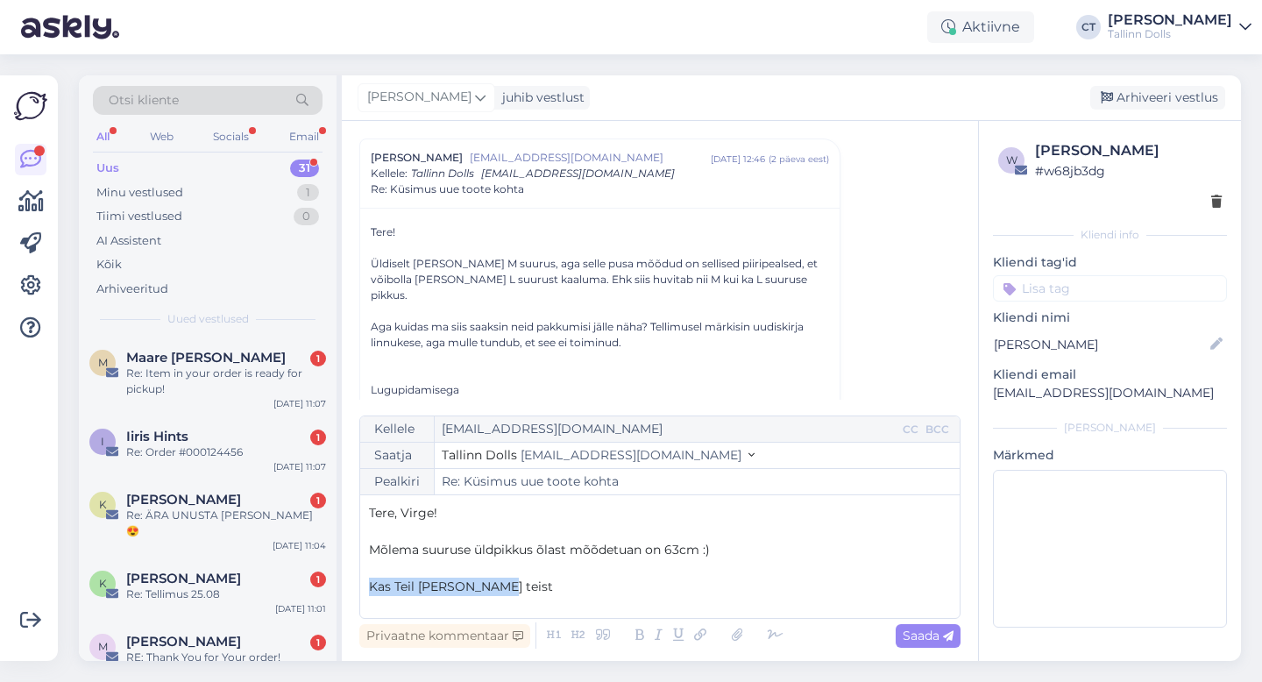
click at [353, 582] on div "Vestlus algas [PERSON_NAME] [EMAIL_ADDRESS][DOMAIN_NAME] [DATE] 12:51 ( 10 kuu …" at bounding box center [660, 391] width 636 height 540
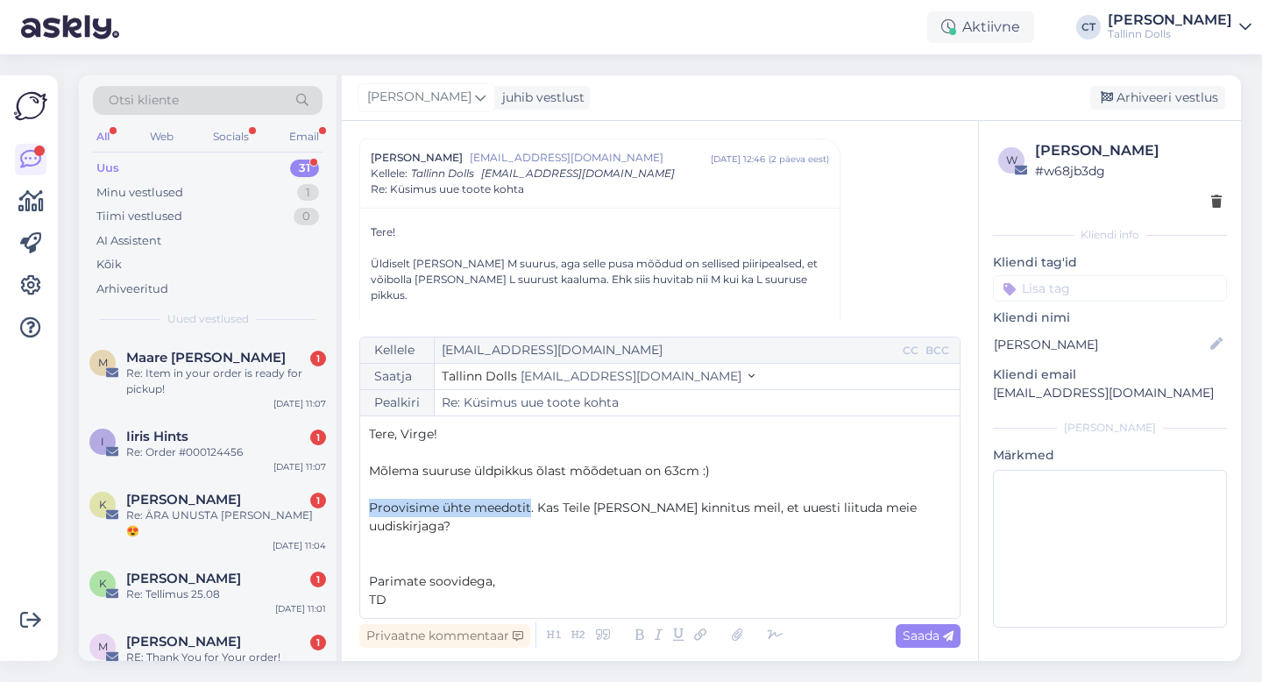
drag, startPoint x: 530, startPoint y: 527, endPoint x: 372, endPoint y: 524, distance: 158.7
click at [372, 524] on span "Proovisime ühte meedotit. Kas Teile [PERSON_NAME] kinnitus meil, et uuesti liit…" at bounding box center [644, 517] width 551 height 34
click at [941, 644] on div "Saada" at bounding box center [928, 636] width 65 height 24
type input "Re: Küsimus uue toote kohta"
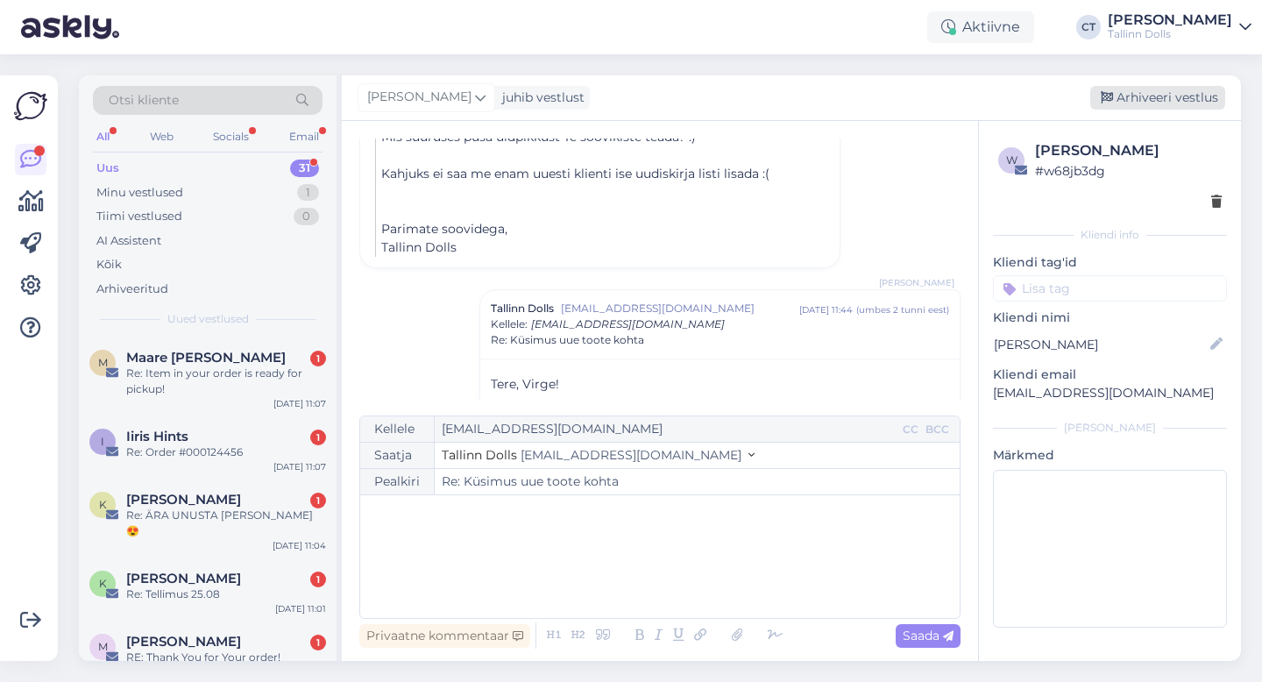
click at [1174, 99] on div "Arhiveeri vestlus" at bounding box center [1157, 98] width 135 height 24
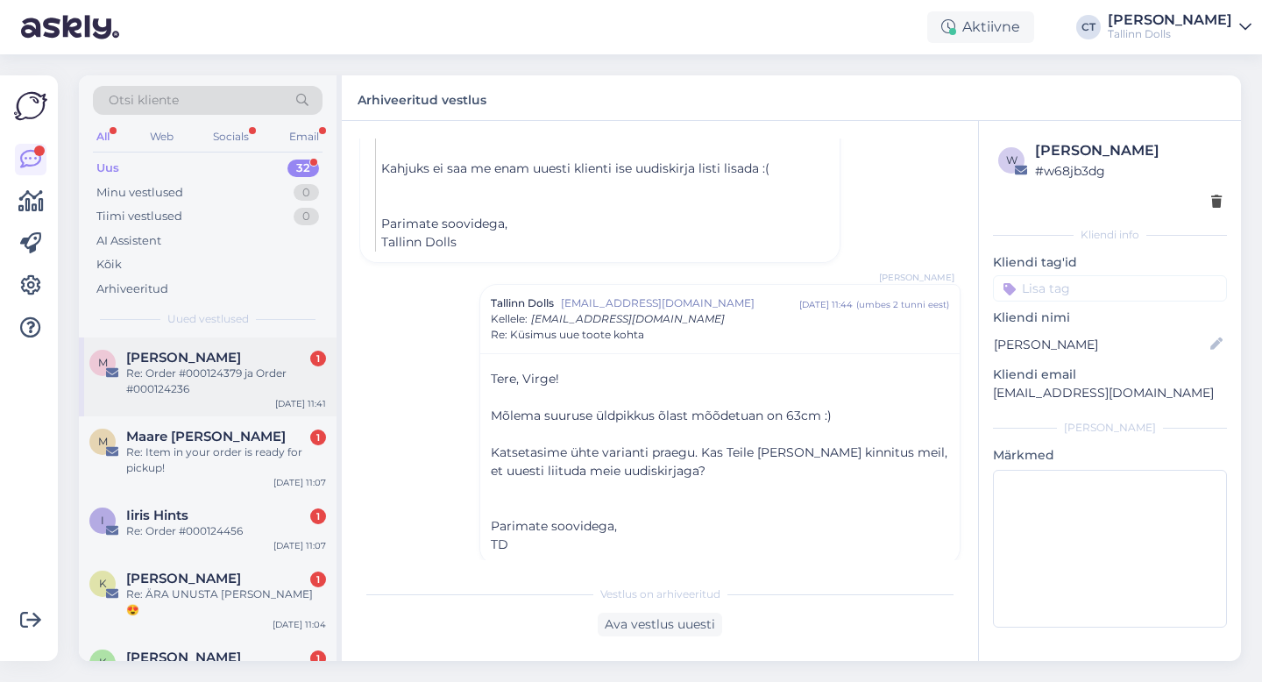
click at [274, 385] on div "Re: Order #000124379 ja Order #000124236" at bounding box center [226, 382] width 200 height 32
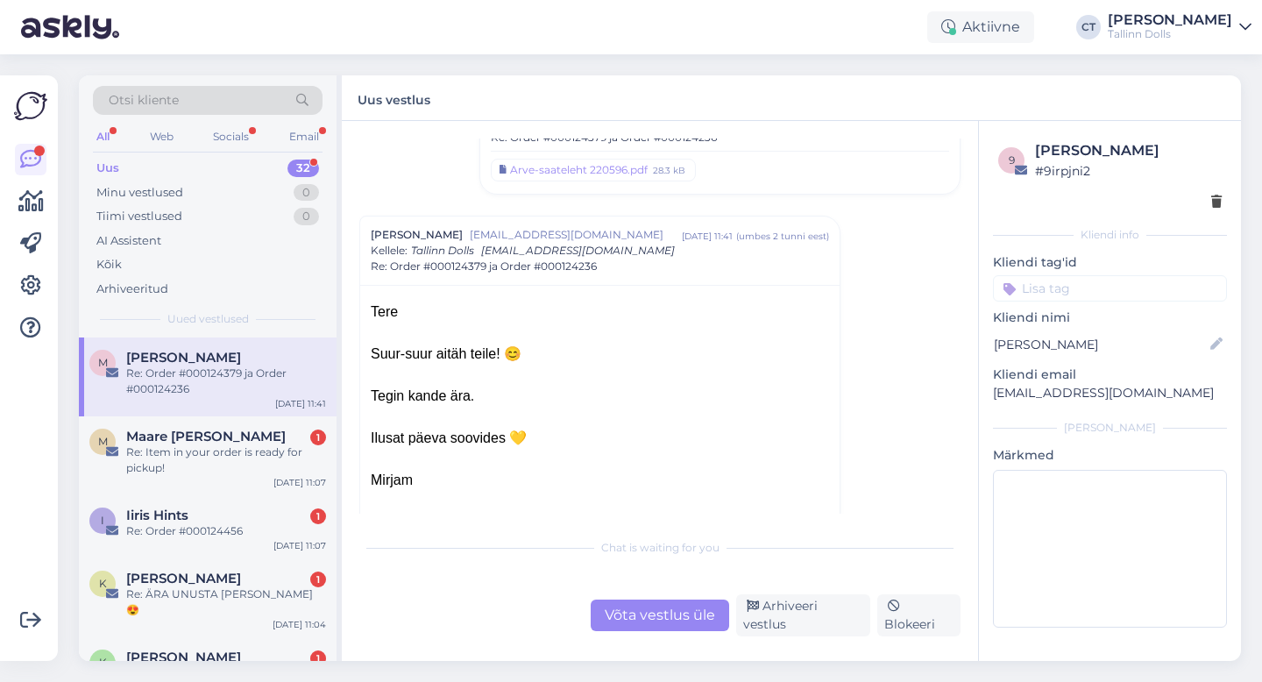
scroll to position [643, 0]
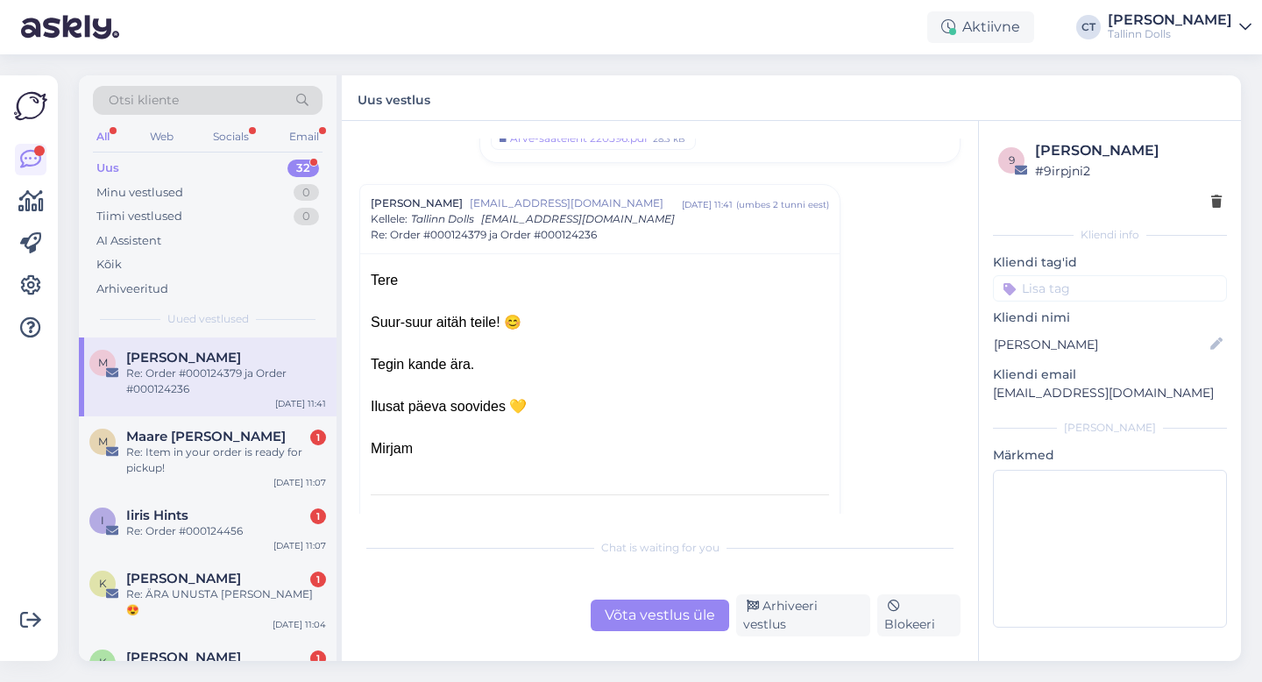
click at [647, 609] on div "Võta vestlus üle" at bounding box center [660, 616] width 139 height 32
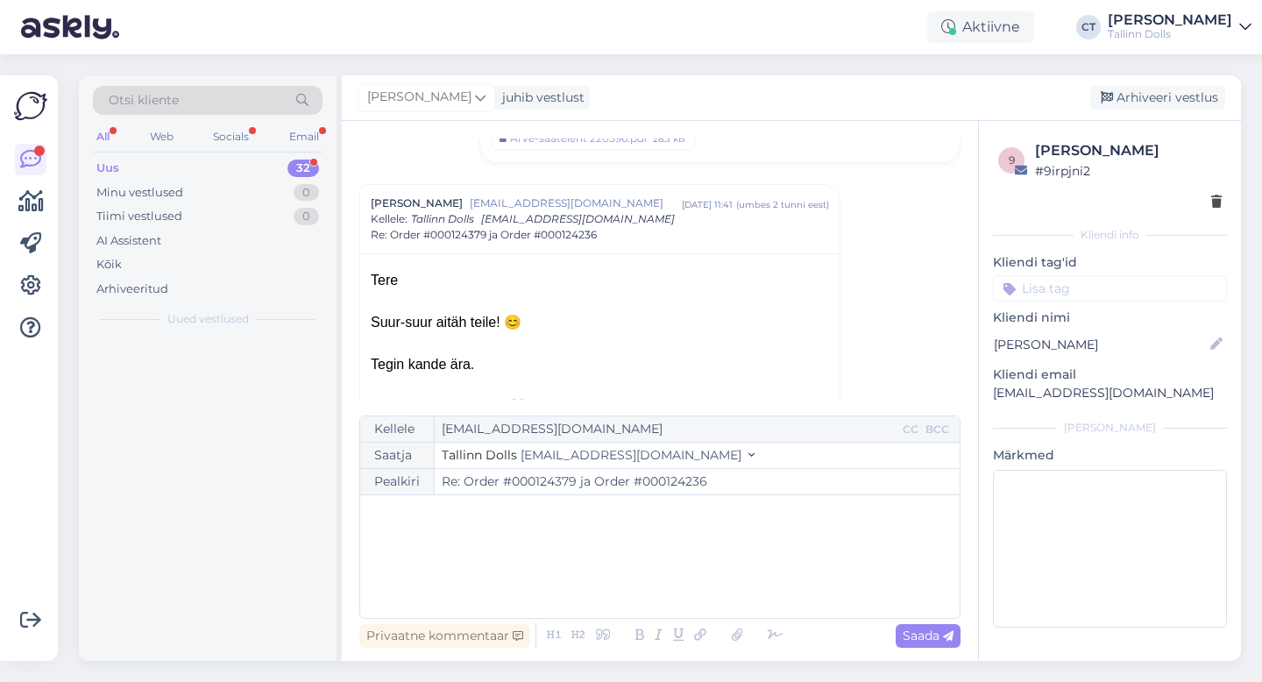
scroll to position [688, 0]
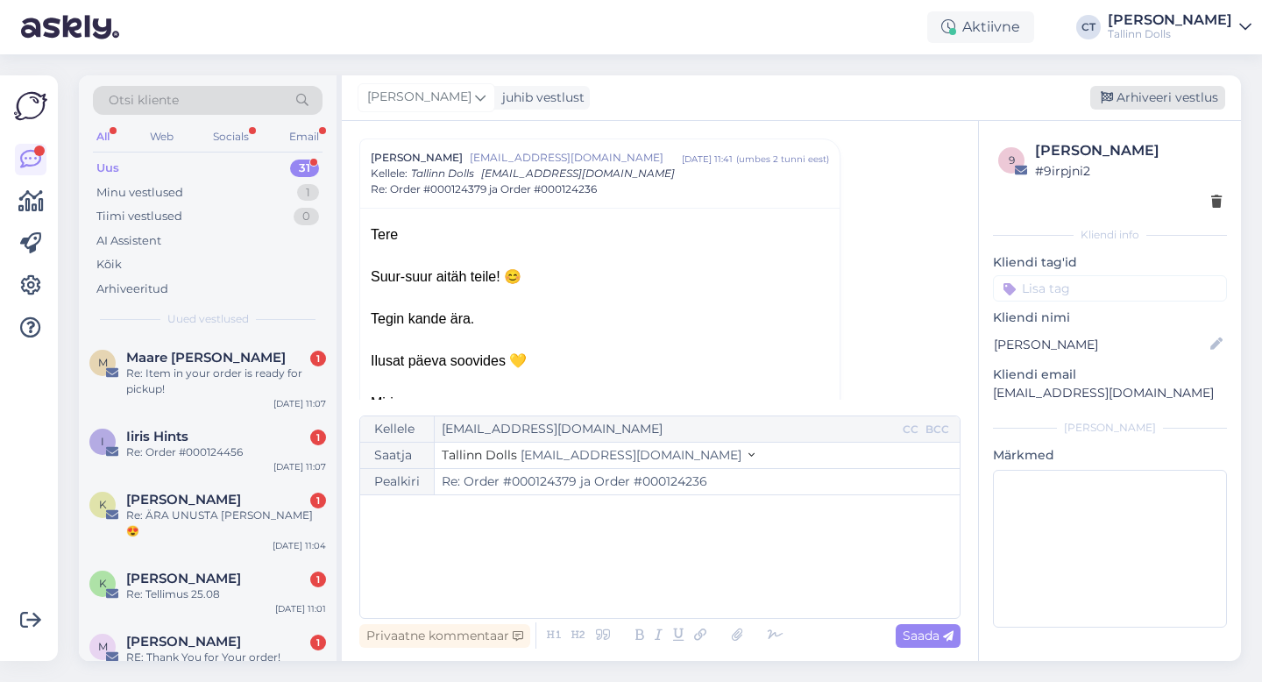
click at [1166, 96] on div "Arhiveeri vestlus" at bounding box center [1157, 98] width 135 height 24
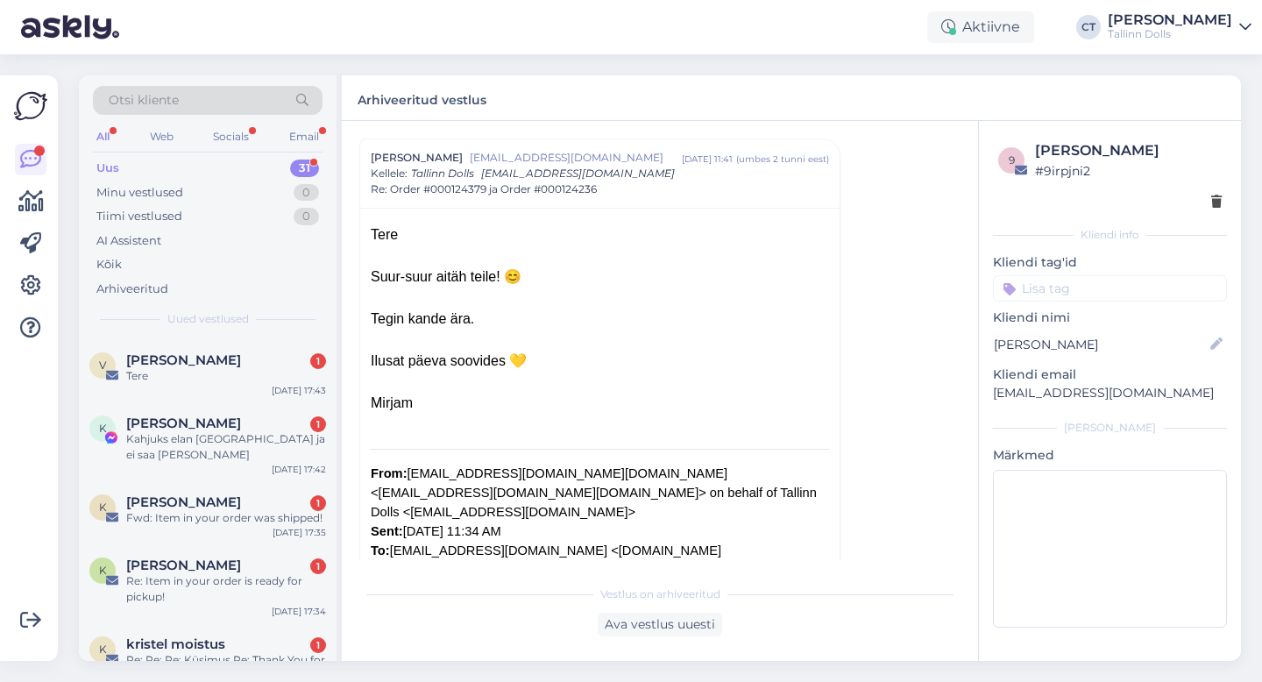
scroll to position [1791, 0]
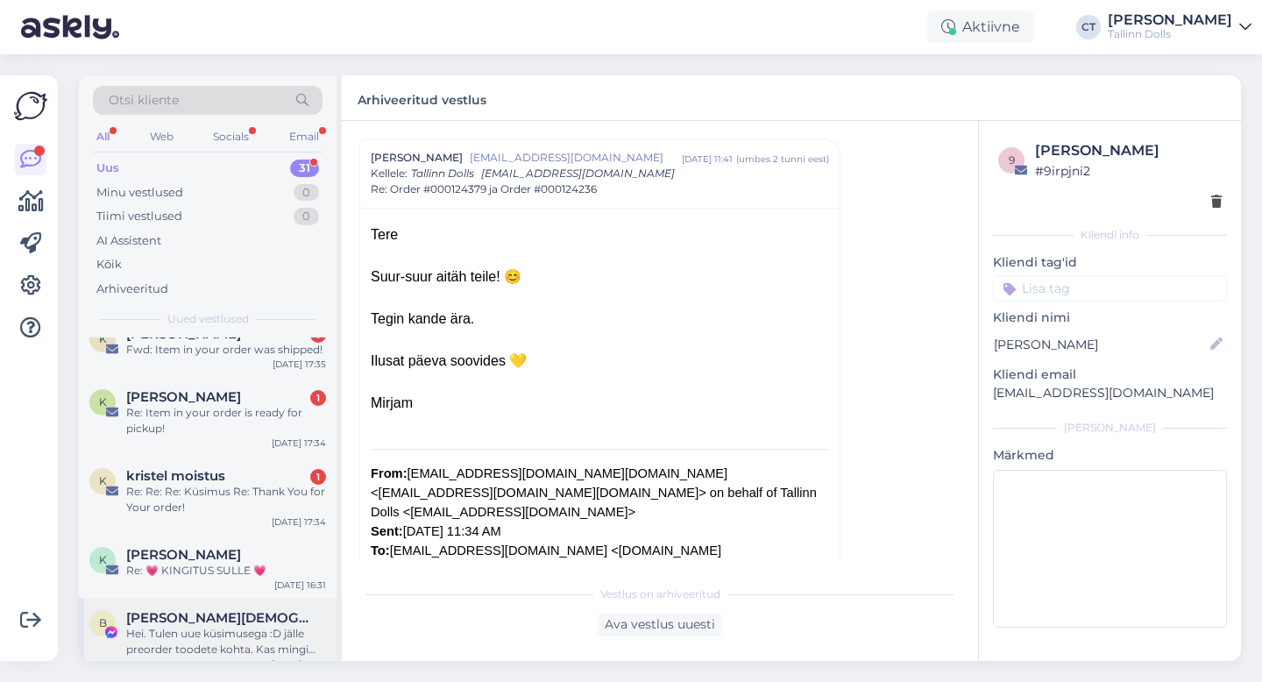
click at [224, 629] on div "Hei. Tulen uue küsimusega :D jälle preorder toodete kohta. Kas mingi valemiga s…" at bounding box center [226, 642] width 200 height 32
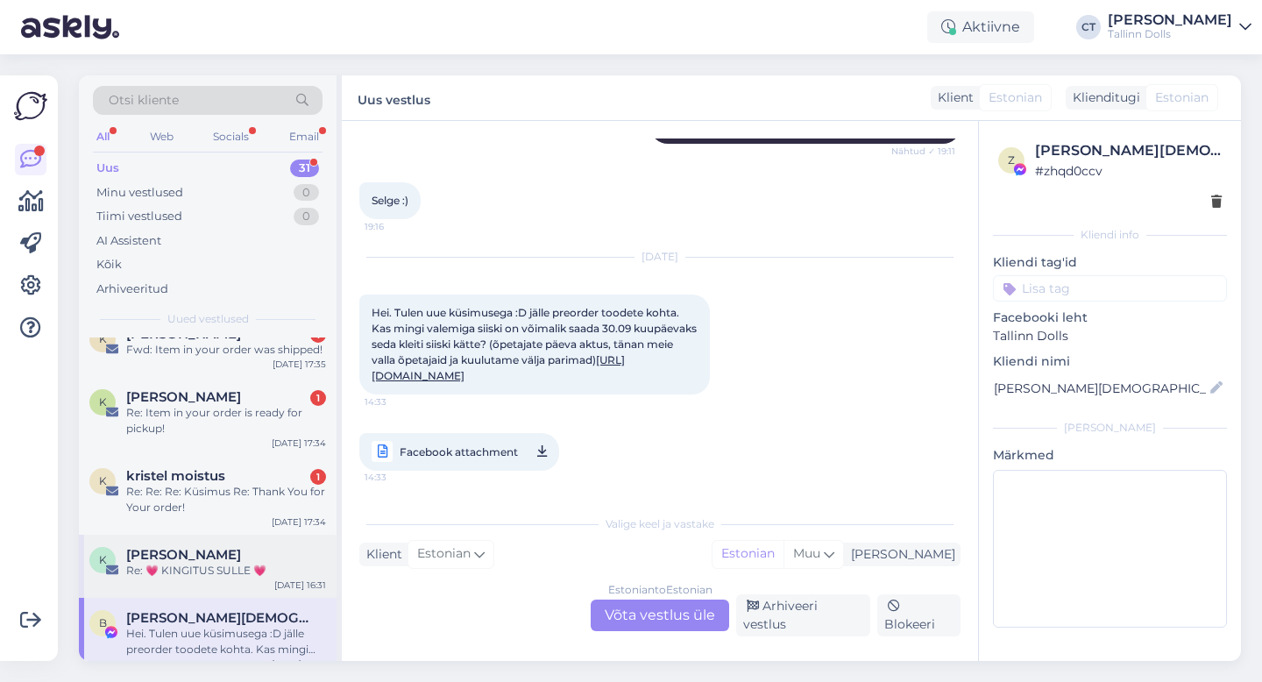
click at [261, 535] on div "K [PERSON_NAME] Re: 💗 KINGITUS SULLE 💗 [DATE] 16:31" at bounding box center [208, 566] width 258 height 63
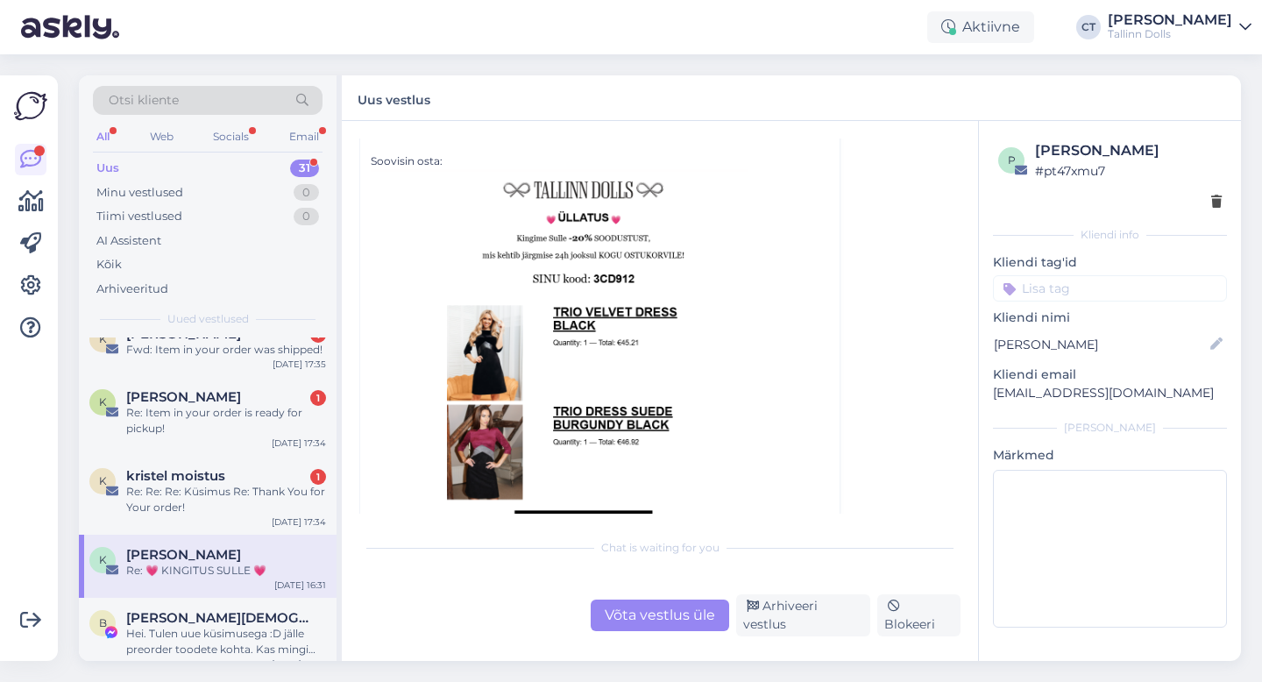
scroll to position [614, 0]
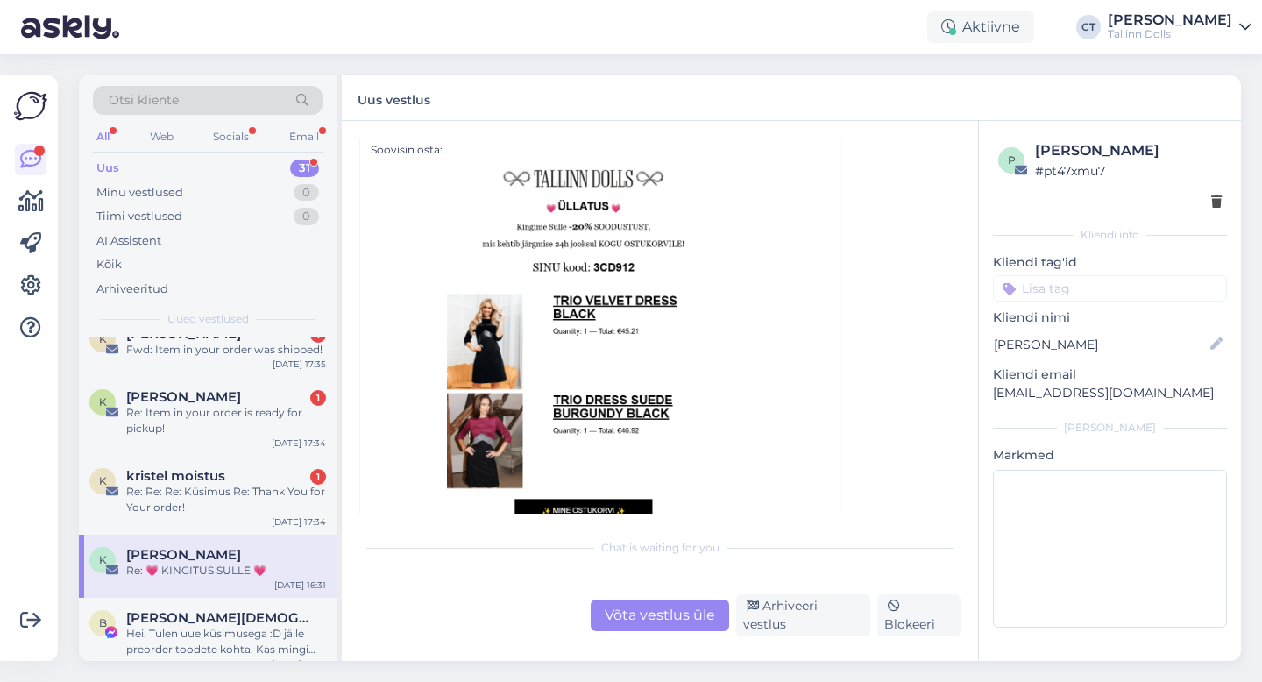
click at [643, 619] on div "Võta vestlus üle" at bounding box center [660, 616] width 139 height 32
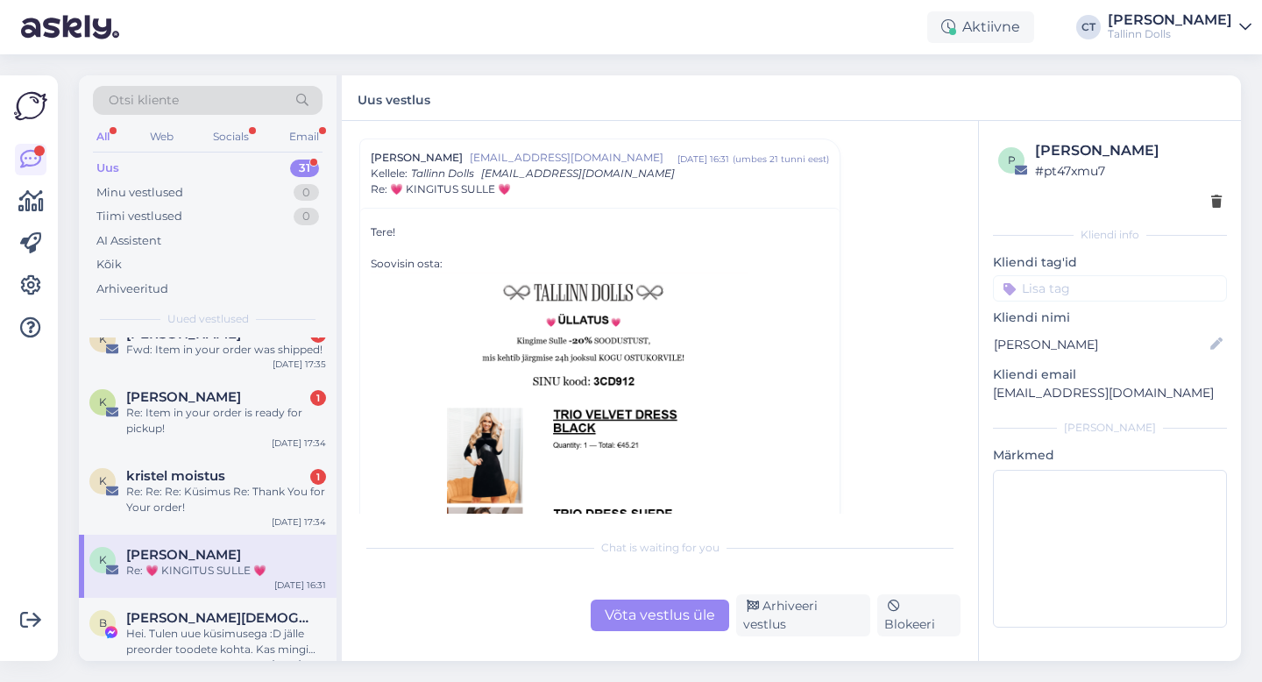
scroll to position [0, 0]
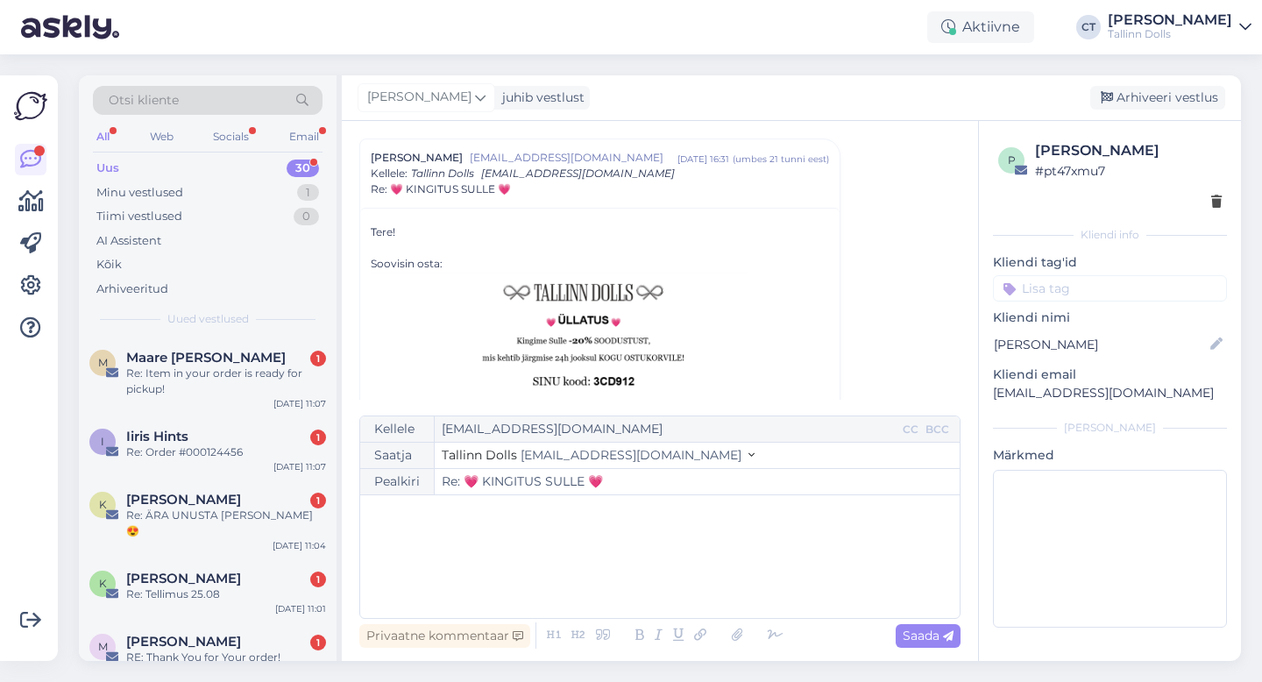
click at [647, 592] on div "﻿" at bounding box center [660, 556] width 582 height 105
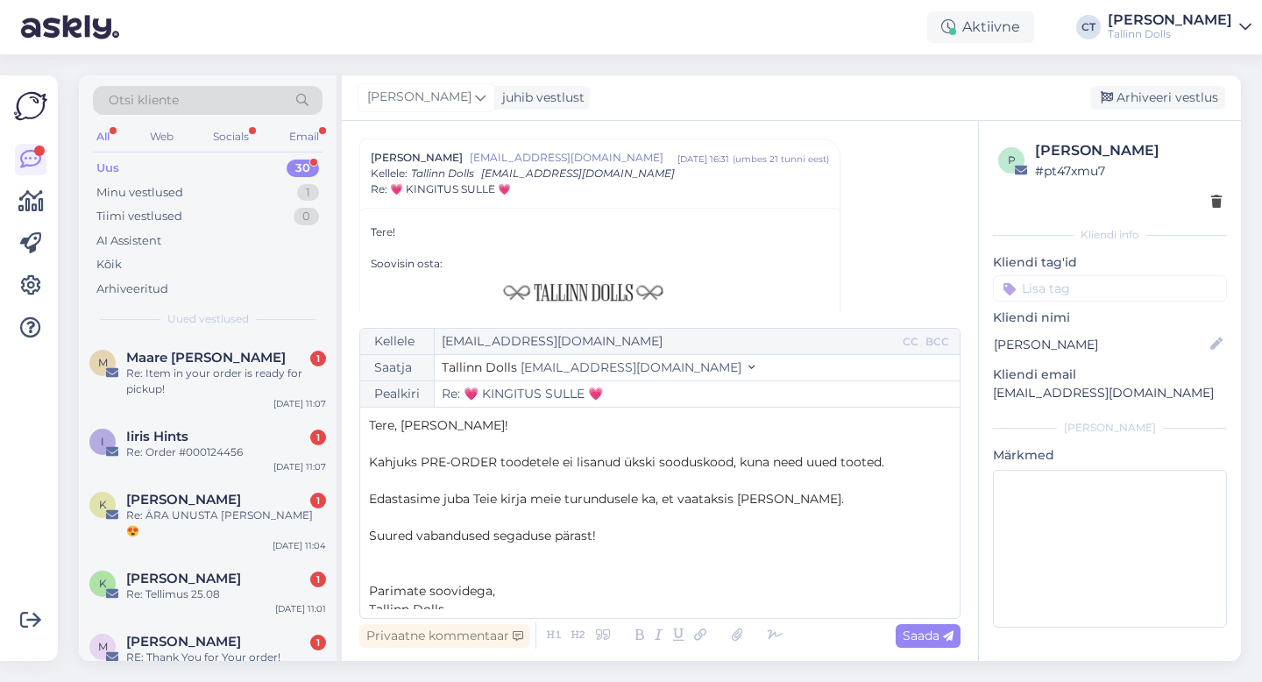
scroll to position [10, 0]
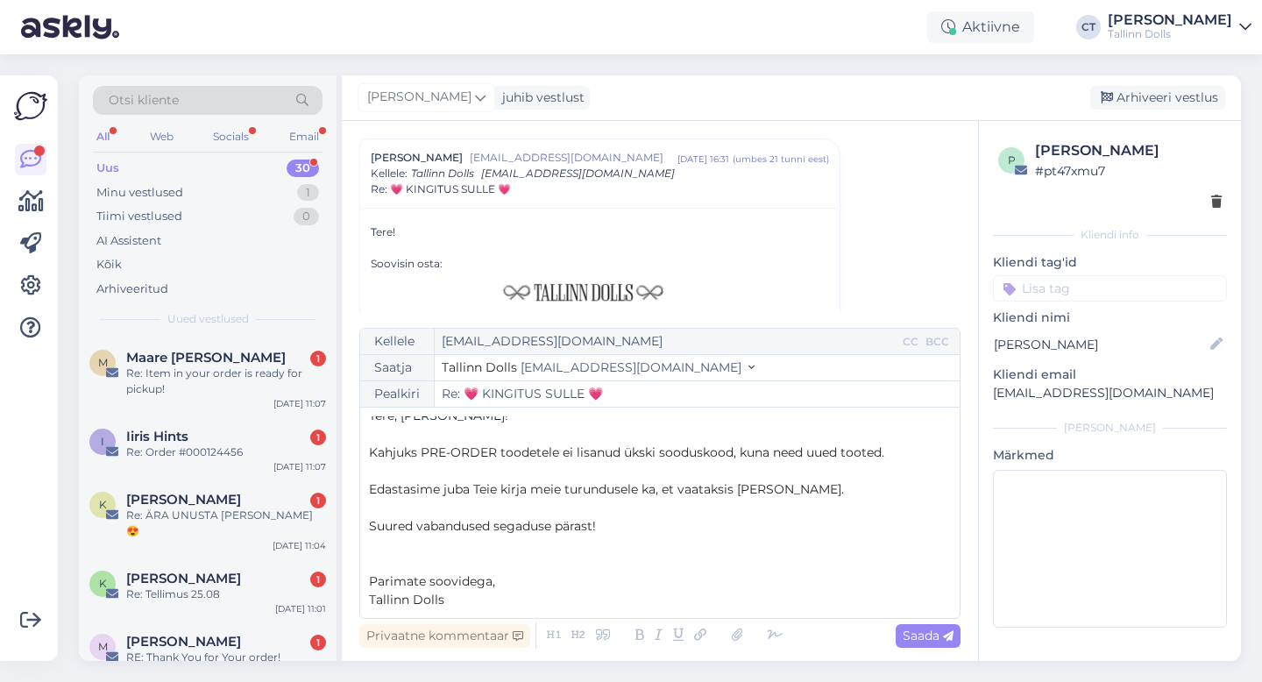
click at [897, 450] on p "Kahjuks PRE-ORDER toodetele ei lisanud ükski sooduskood, kuna need uued tooted." at bounding box center [660, 453] width 582 height 18
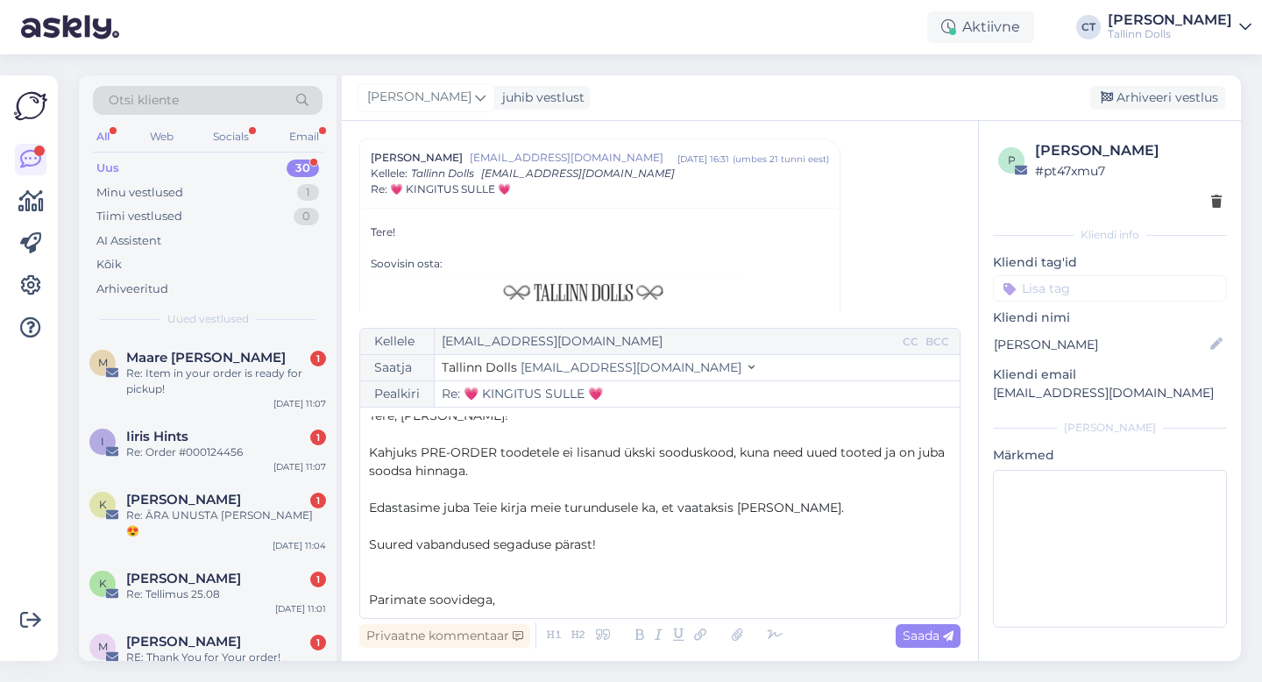
scroll to position [28, 0]
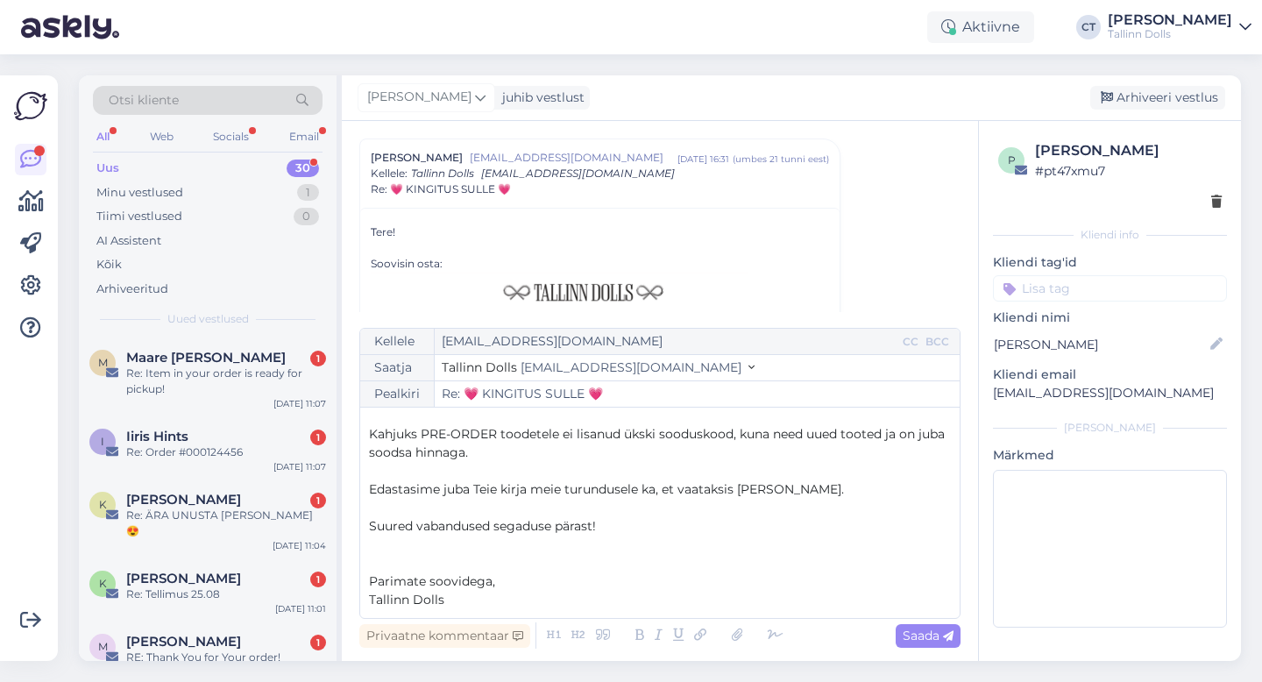
click at [736, 492] on span "Edastasime juba Teie kirja meie turundusele ka, et vaataksis [PERSON_NAME]." at bounding box center [606, 489] width 475 height 16
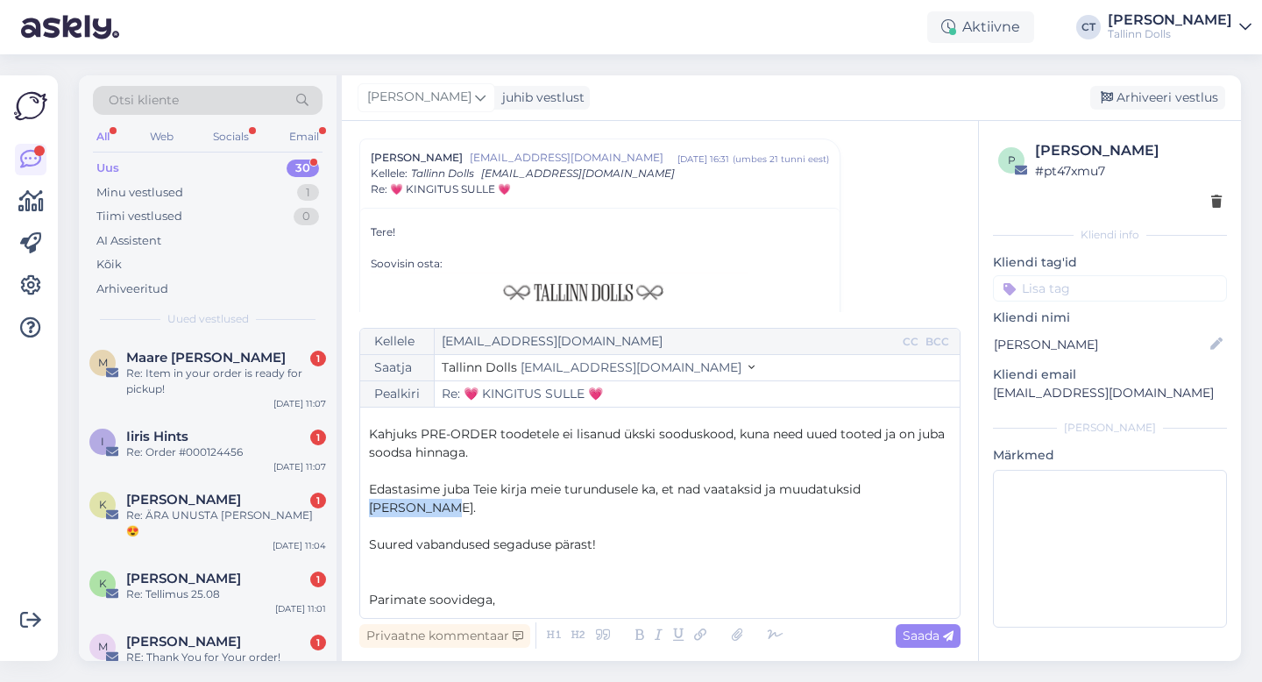
drag, startPoint x: 928, startPoint y: 492, endPoint x: 870, endPoint y: 490, distance: 57.9
click at [870, 490] on p "Edastasime juba Teie kirja meie turundusele ka, et nad vaataksid ja muudatuksid…" at bounding box center [660, 498] width 582 height 37
click at [915, 635] on span "Saada" at bounding box center [928, 636] width 51 height 16
type input "Re: 💗 KINGITUS SULLE 💗"
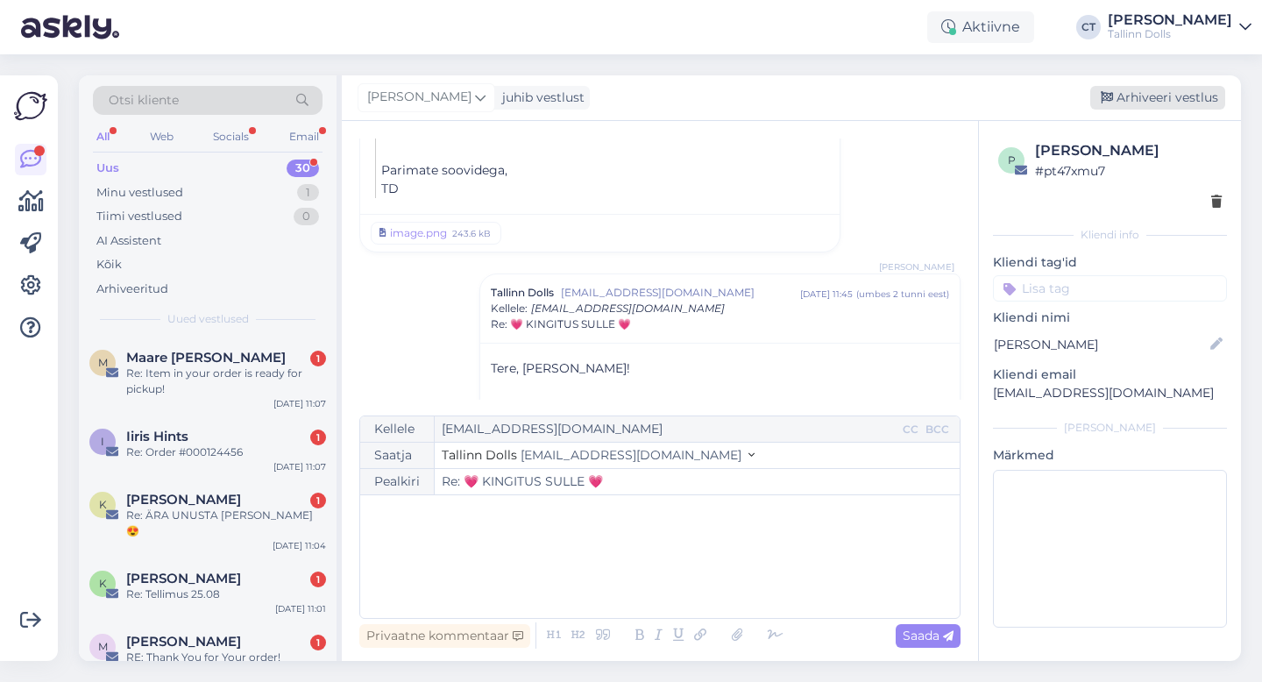
click at [1148, 98] on div "Arhiveeri vestlus" at bounding box center [1157, 98] width 135 height 24
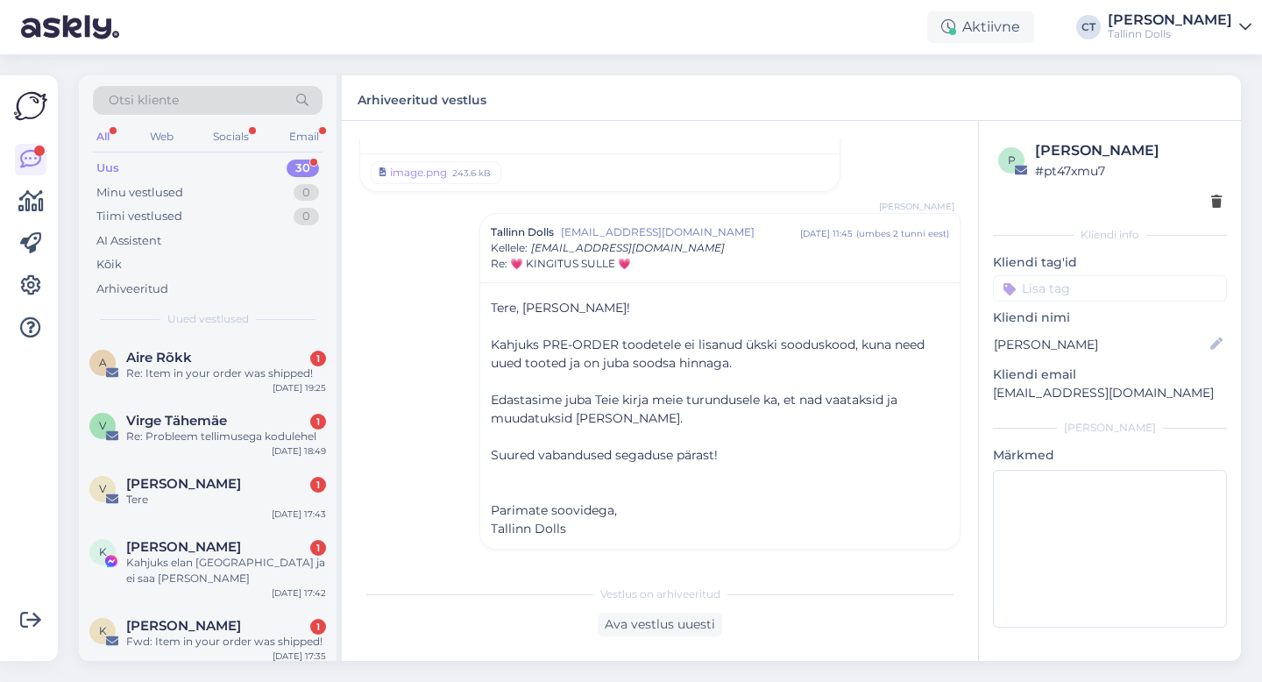
scroll to position [1728, 0]
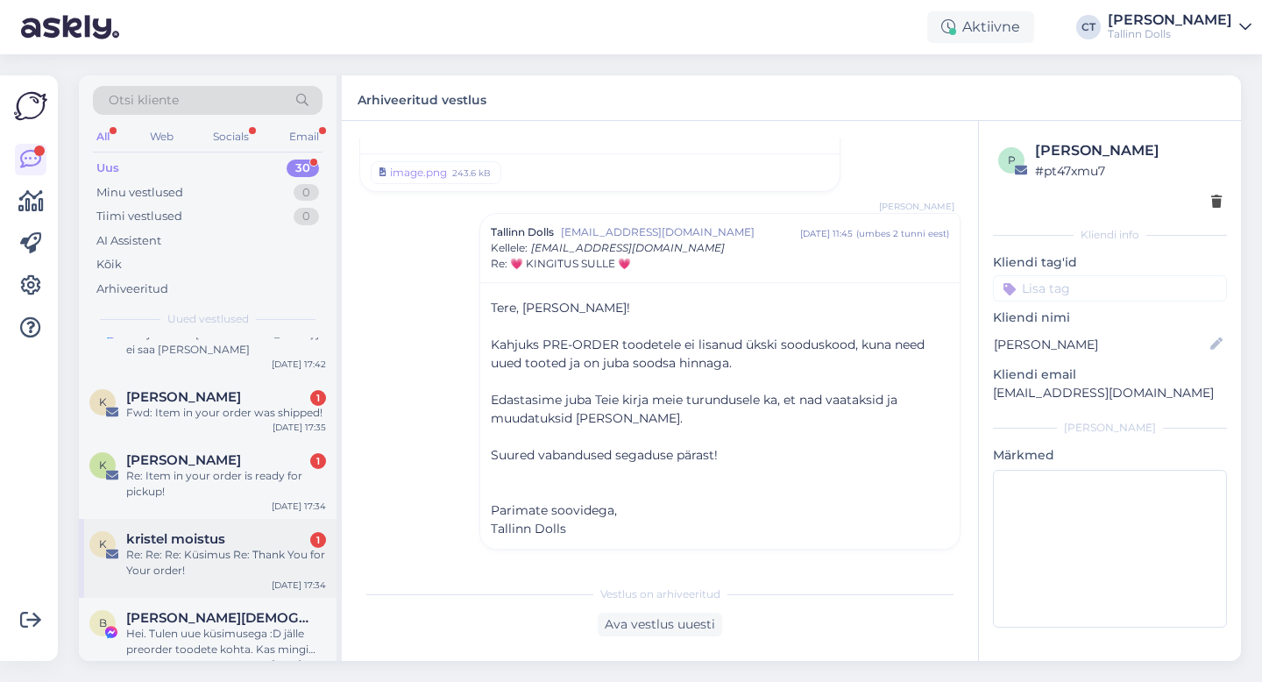
click at [194, 531] on span "kristel moistus" at bounding box center [175, 539] width 99 height 16
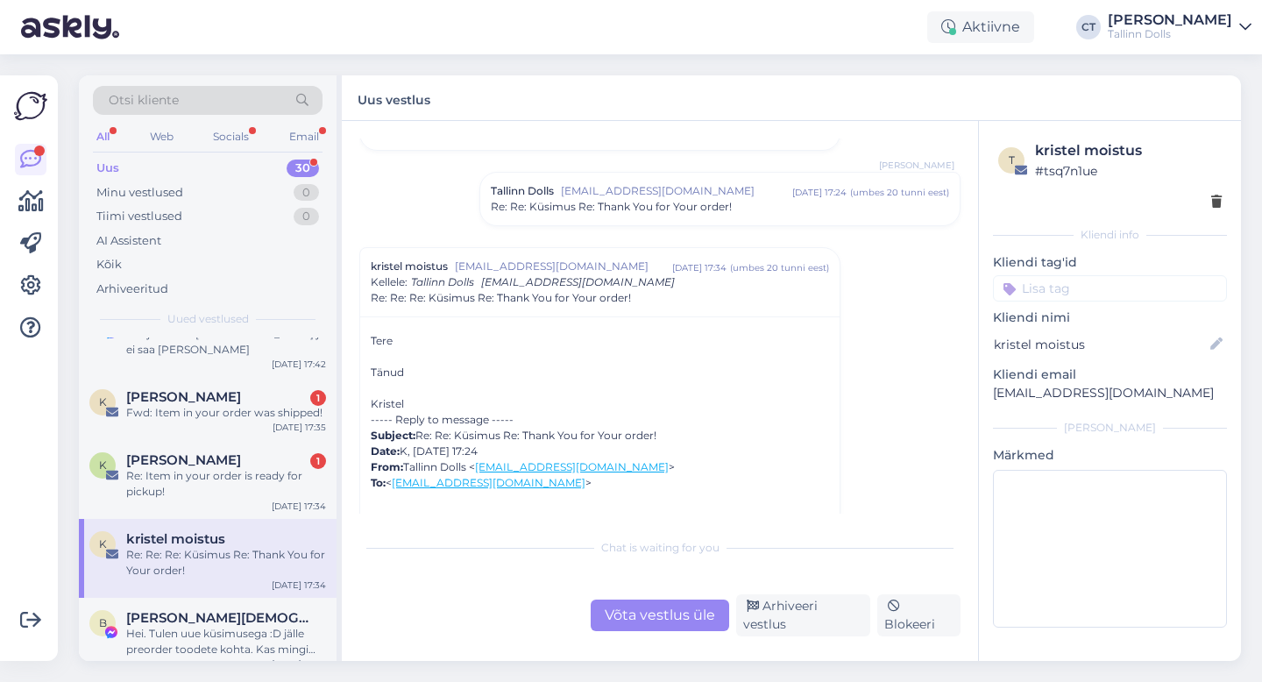
scroll to position [4163, 0]
click at [775, 615] on div "Arhiveeri vestlus" at bounding box center [803, 615] width 134 height 42
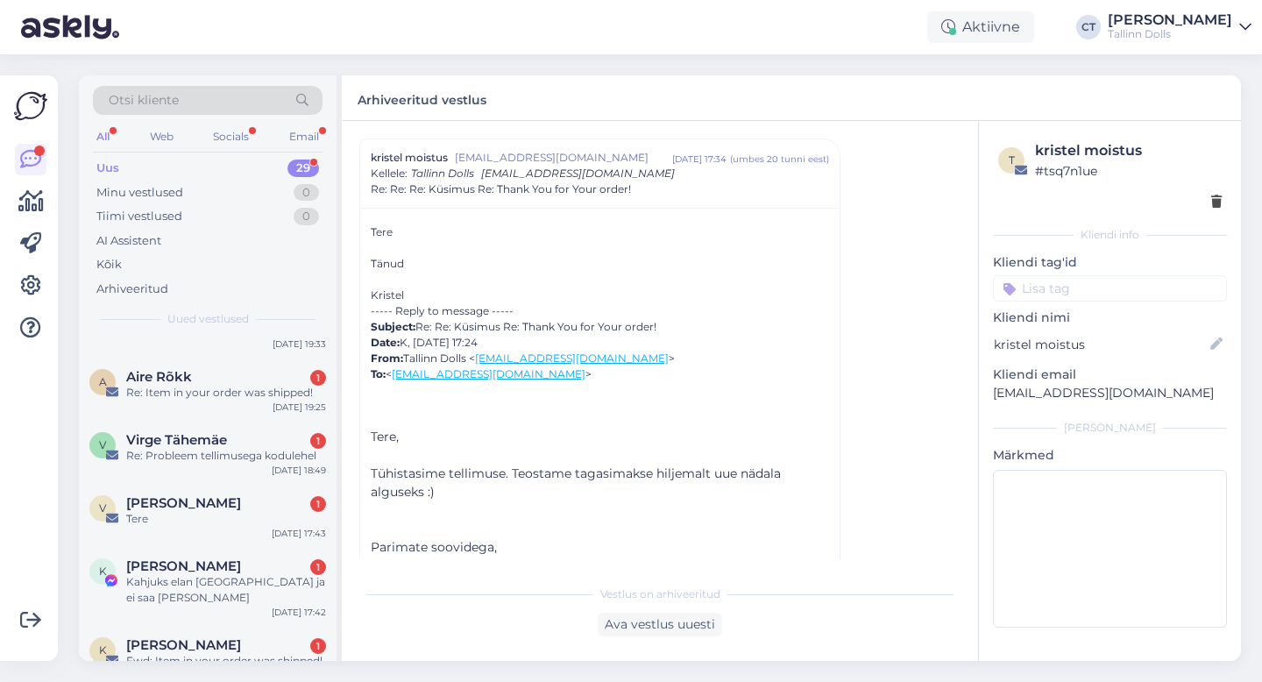
scroll to position [1649, 0]
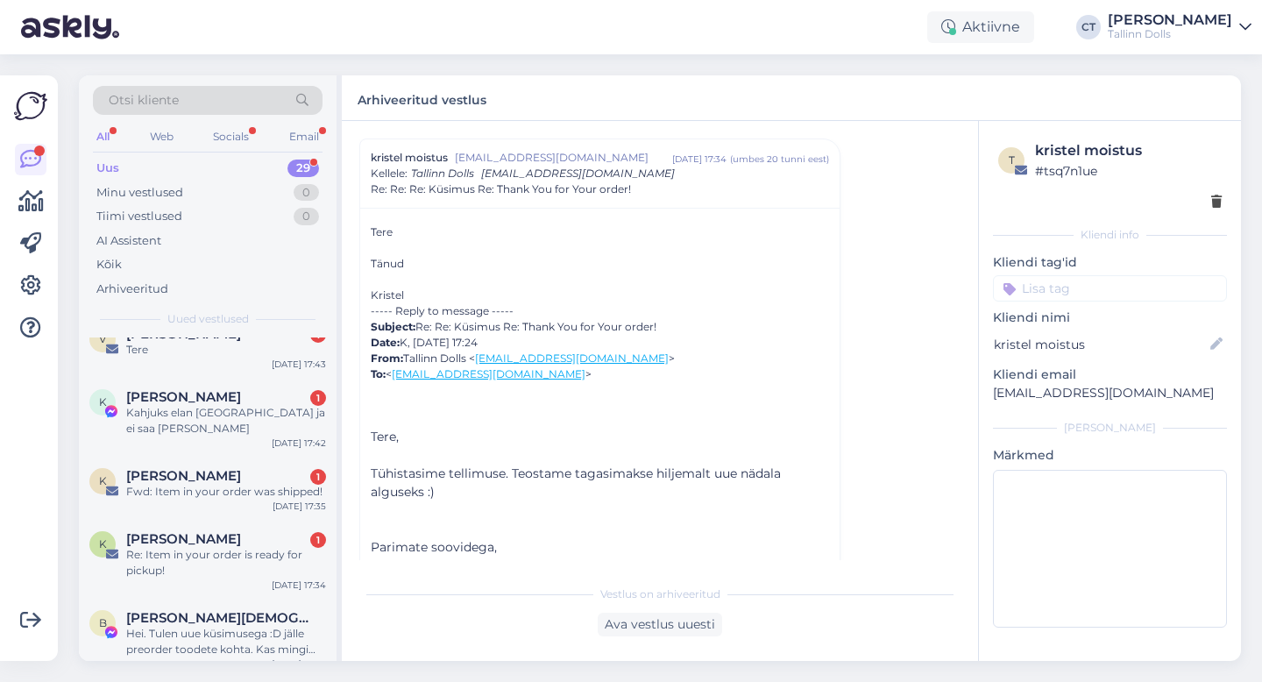
click at [210, 531] on span "[PERSON_NAME]" at bounding box center [183, 539] width 115 height 16
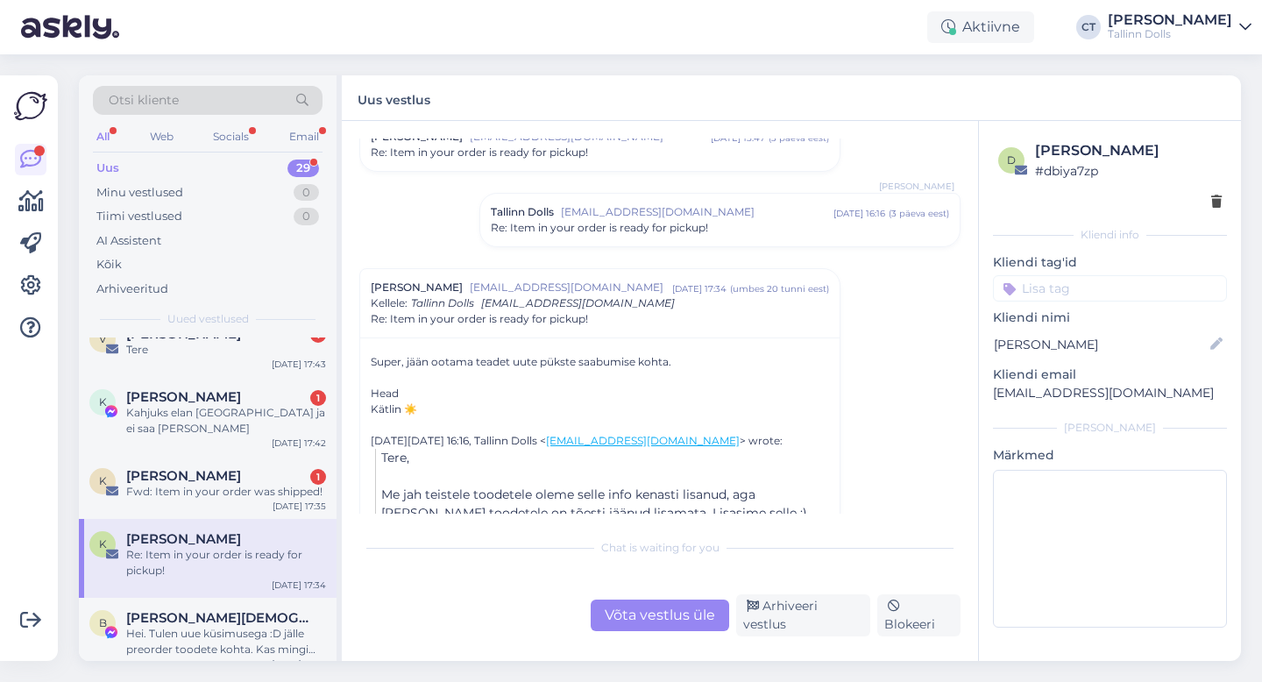
scroll to position [673, 0]
click at [656, 630] on div "Võta vestlus üle" at bounding box center [660, 616] width 139 height 32
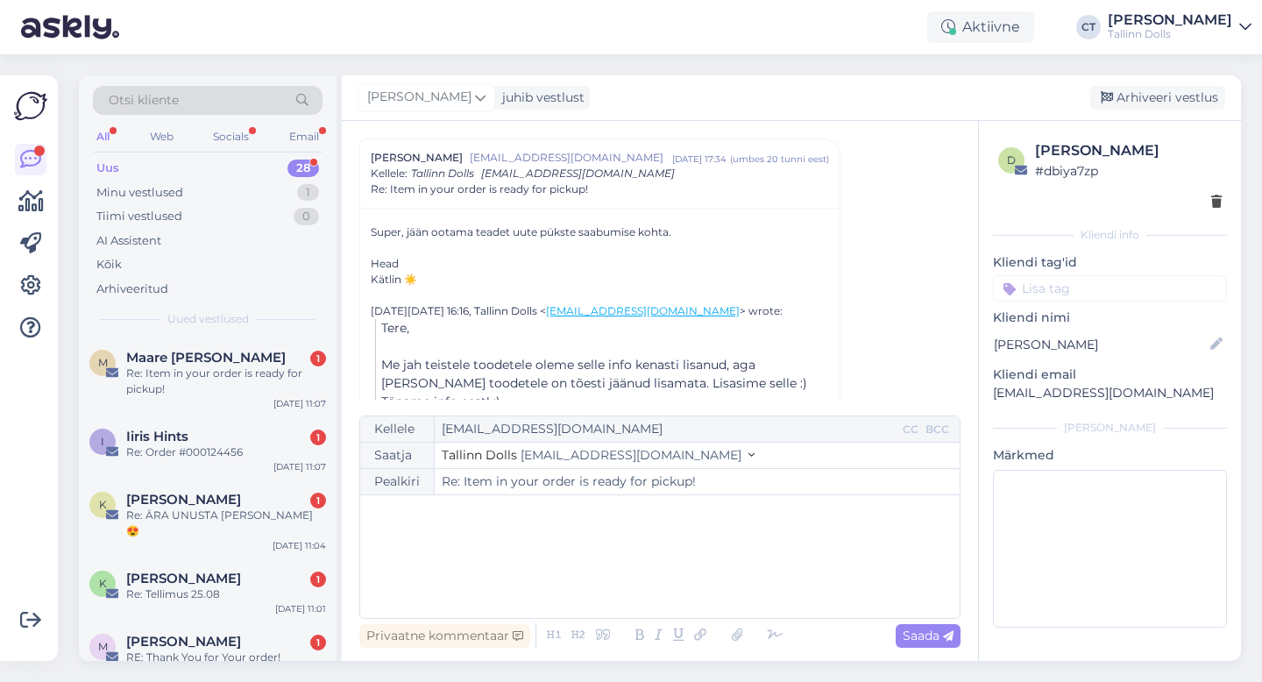
click at [659, 599] on div "﻿" at bounding box center [660, 556] width 582 height 105
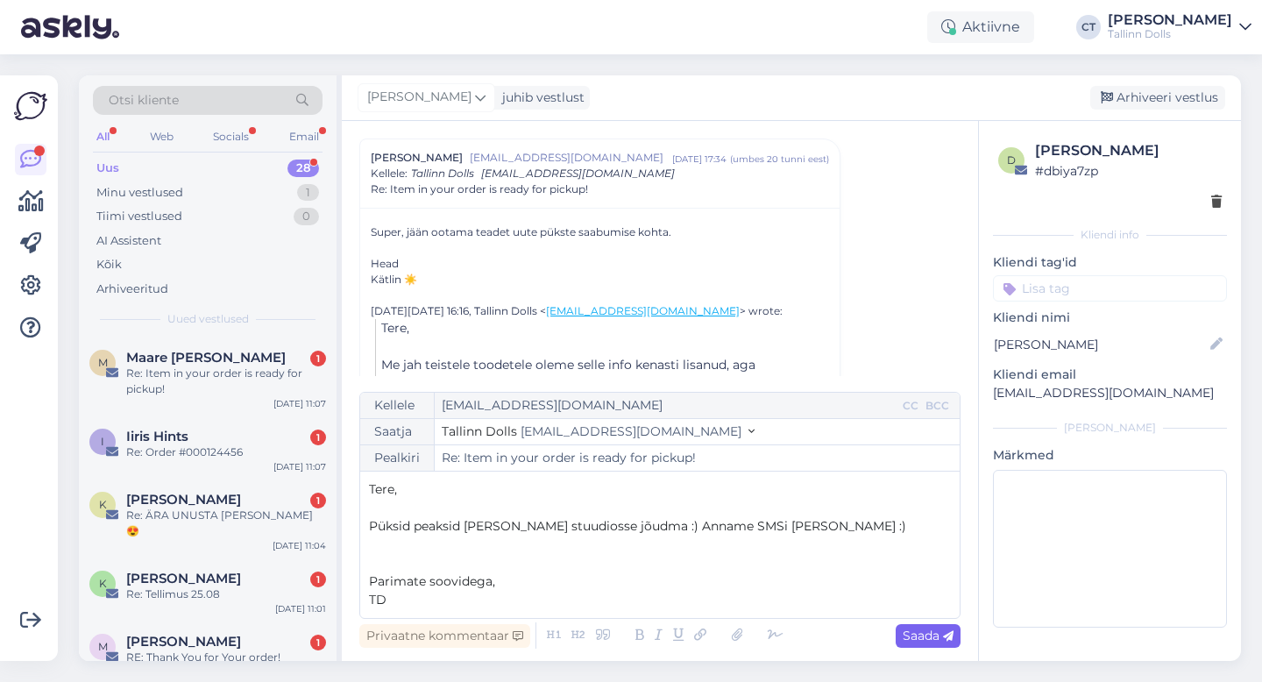
click at [929, 641] on span "Saada" at bounding box center [928, 636] width 51 height 16
type input "Re: Re: Item in your order is ready for pickup!"
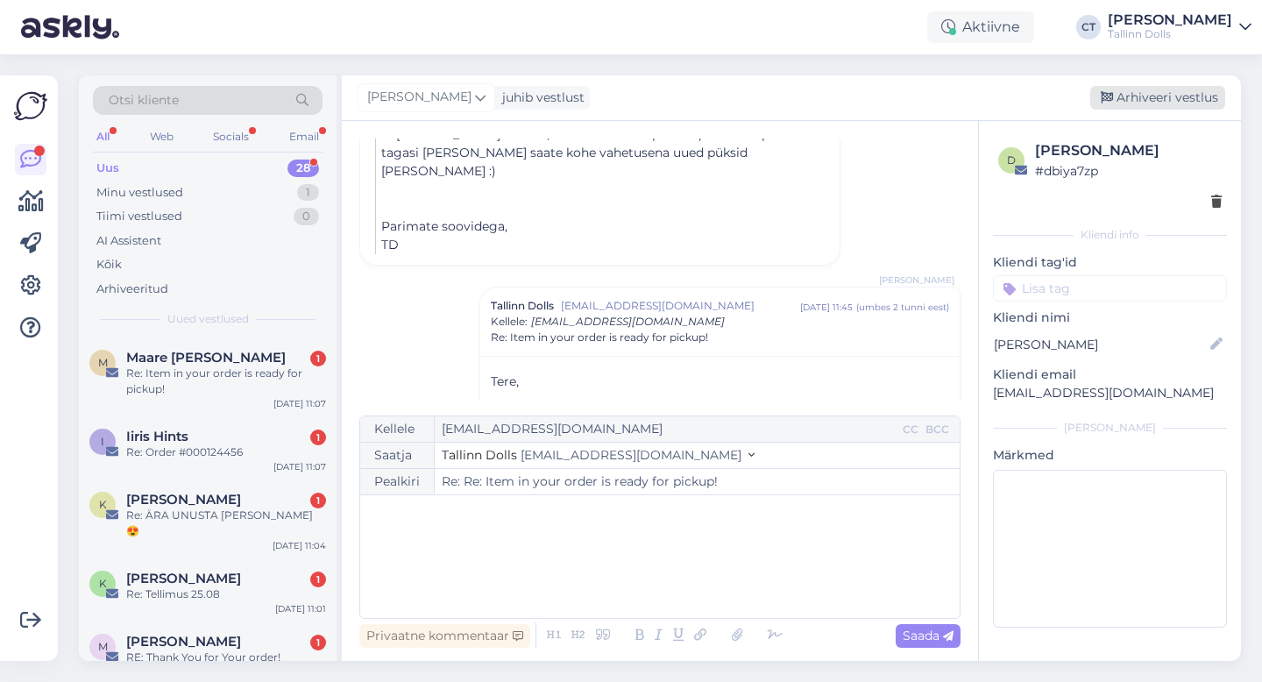
click at [1149, 97] on div "Arhiveeri vestlus" at bounding box center [1157, 98] width 135 height 24
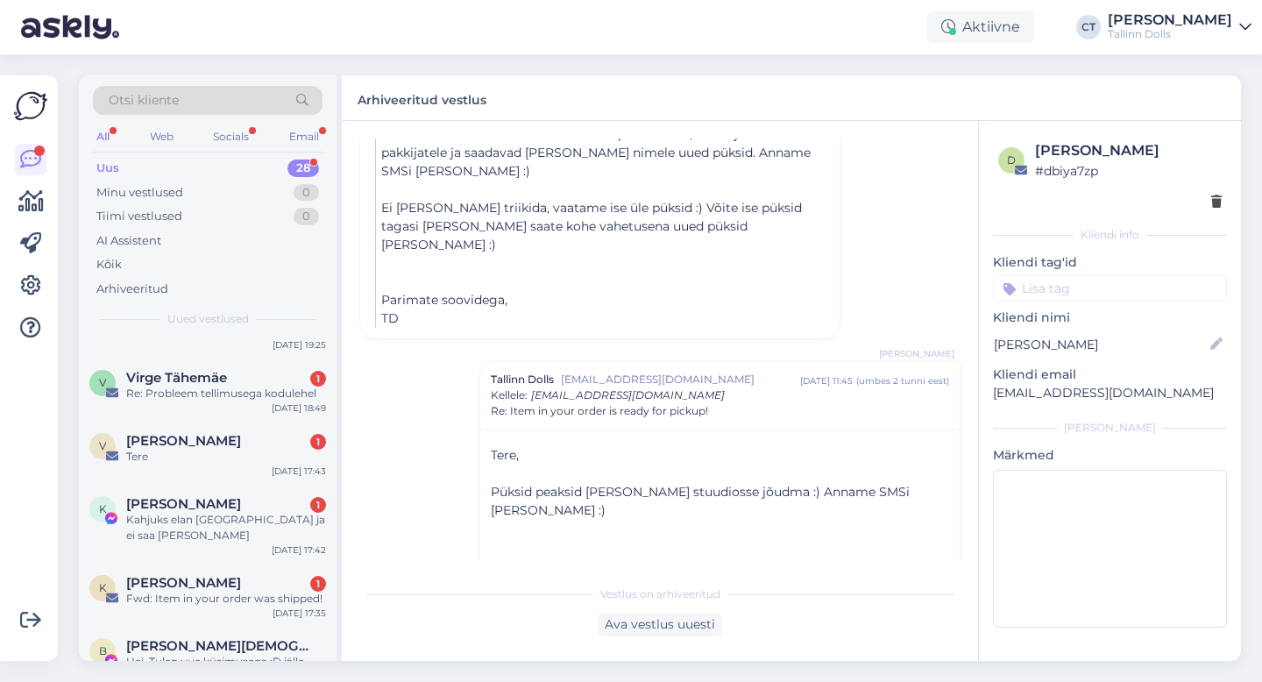
scroll to position [1570, 0]
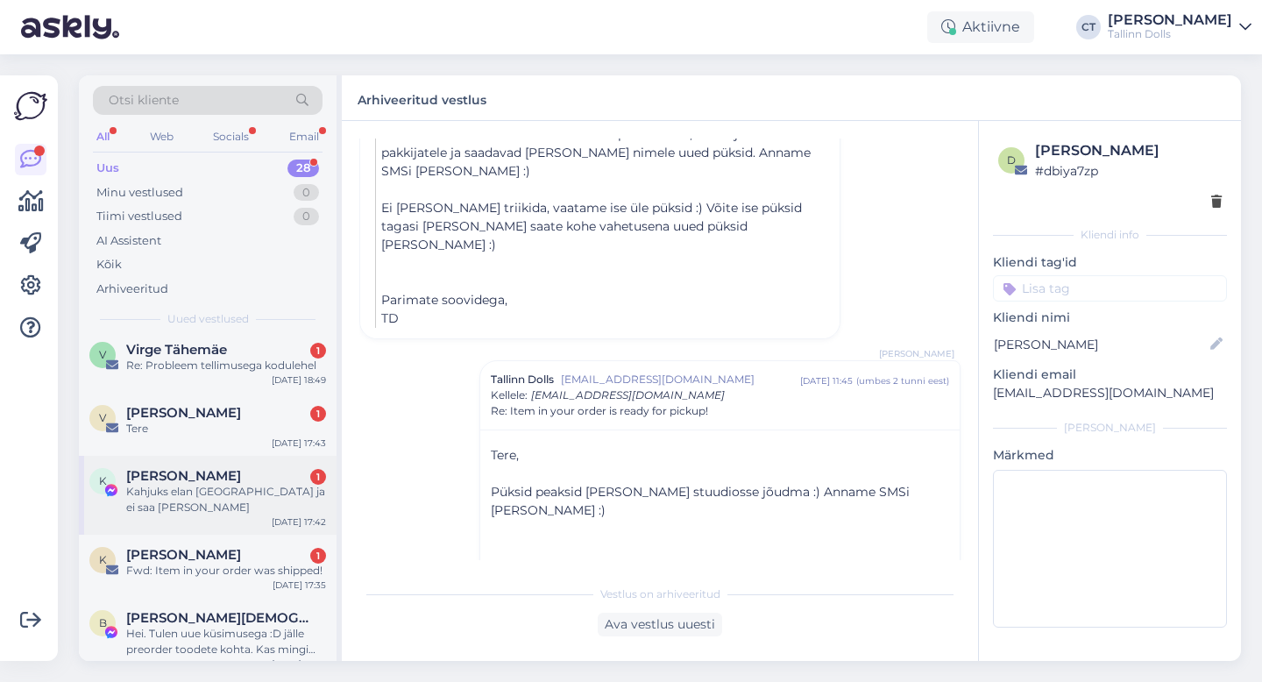
click at [220, 484] on div "Kahjuks elan [GEOGRAPHIC_DATA] ja ei saa [PERSON_NAME]" at bounding box center [226, 500] width 200 height 32
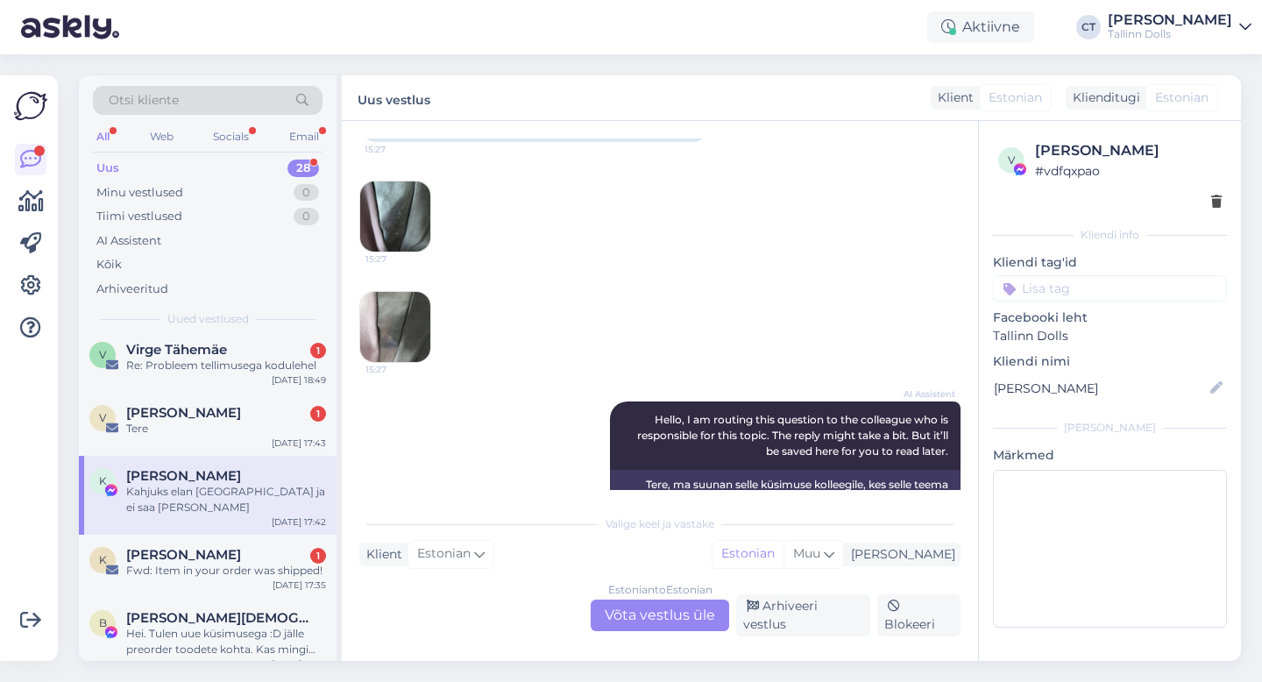
scroll to position [2948, 0]
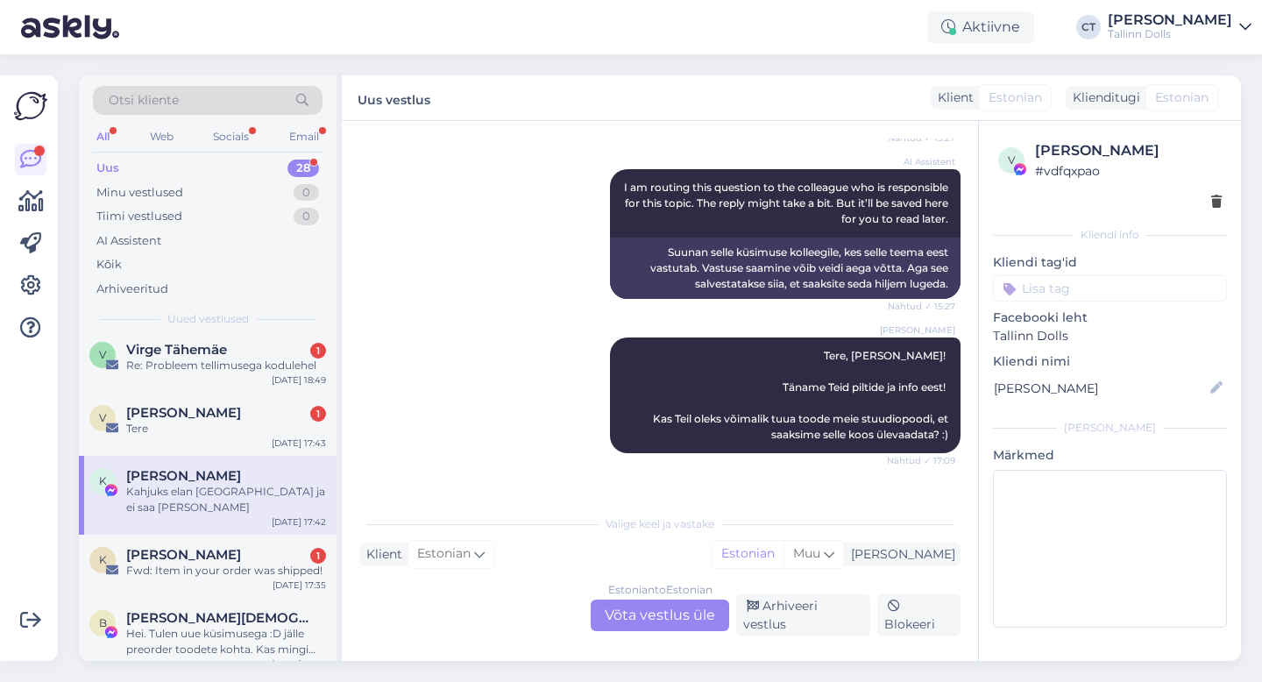
click at [662, 619] on div "Estonian to Estonian Võta vestlus üle" at bounding box center [660, 616] width 139 height 32
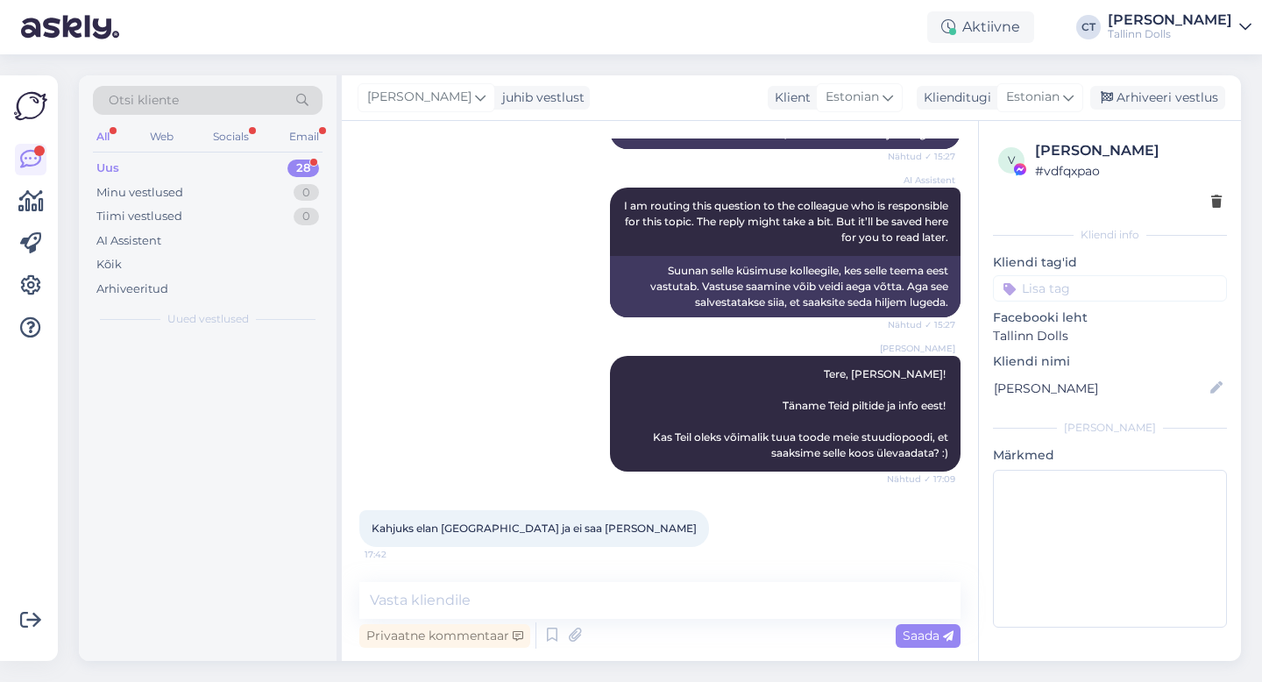
scroll to position [0, 0]
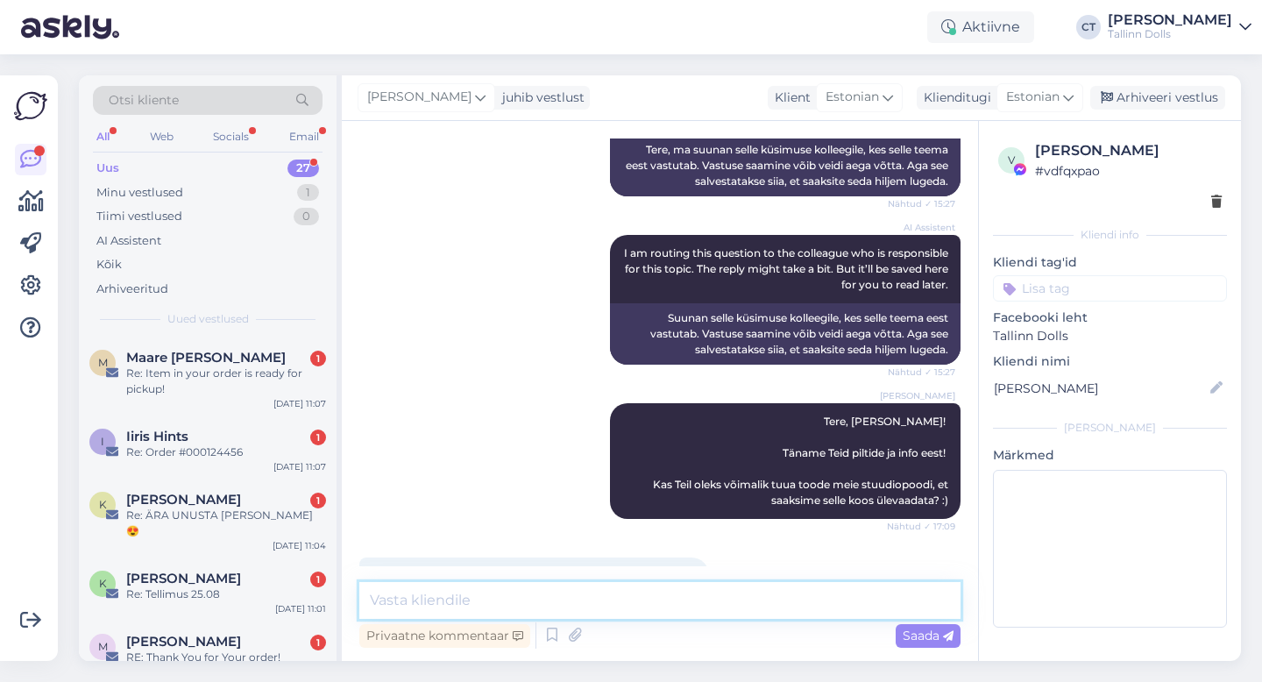
click at [663, 615] on textarea at bounding box center [659, 600] width 601 height 37
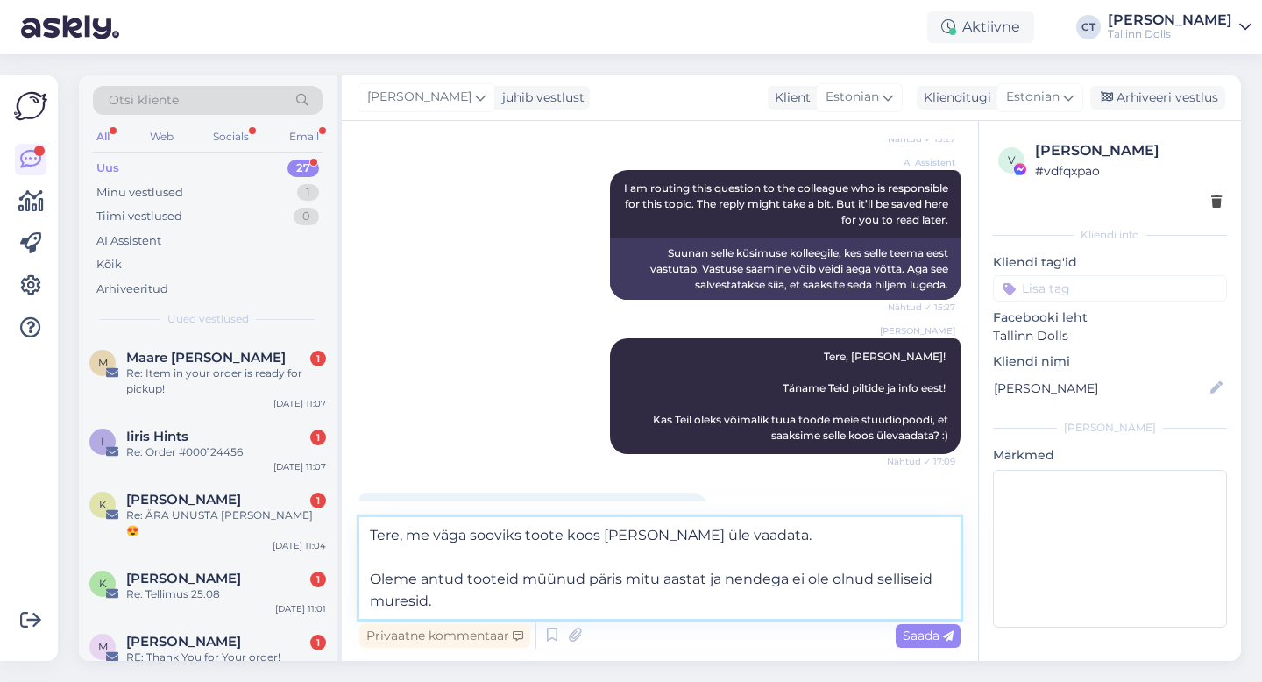
scroll to position [2948, 0]
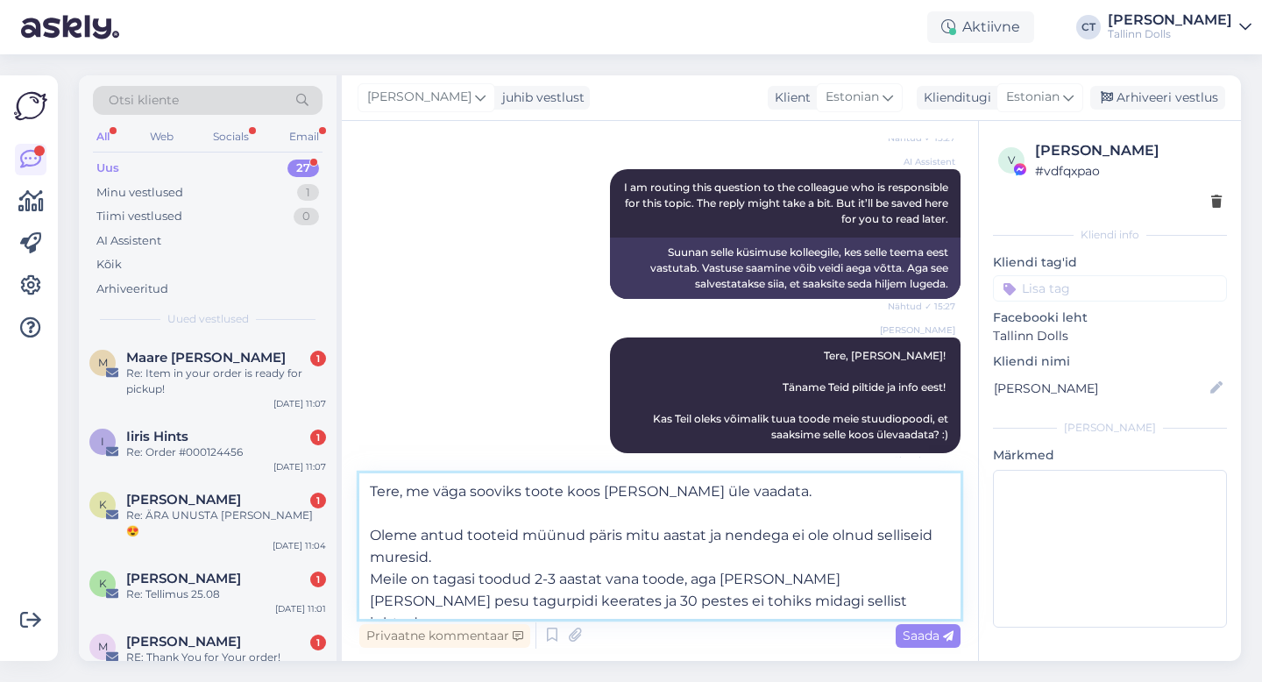
click at [833, 579] on textarea "Tere, me väga sooviks toote koos [PERSON_NAME] üle vaadata. Oleme antud tooteid…" at bounding box center [659, 546] width 601 height 146
click at [496, 601] on textarea "Tere, me väga sooviks toote koos [PERSON_NAME] üle vaadata. Oleme antud tooteid…" at bounding box center [659, 546] width 601 height 146
click at [587, 601] on textarea "Tere, me väga sooviks toote koos [PERSON_NAME] üle vaadata. Oleme antud tooteid…" at bounding box center [659, 546] width 601 height 146
click at [845, 598] on textarea "Tere, me väga sooviks toote koos [PERSON_NAME] üle vaadata. Oleme antud tooteid…" at bounding box center [659, 546] width 601 height 146
click at [409, 491] on textarea "Tere, me väga sooviks toote koos [PERSON_NAME] üle vaadata. Oleme antud tooteid…" at bounding box center [659, 546] width 601 height 146
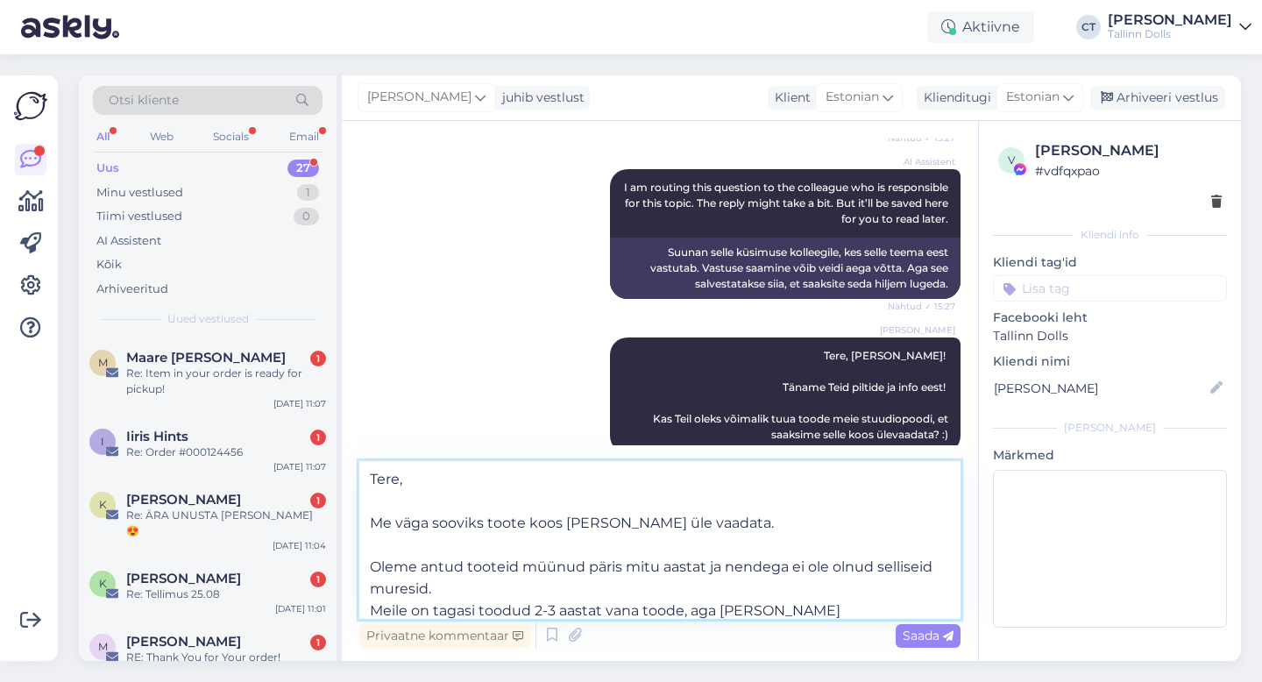
click at [367, 564] on textarea "Tere, Me väga sooviks toote koos [PERSON_NAME] üle vaadata. Oleme antud tooteid…" at bounding box center [659, 540] width 601 height 158
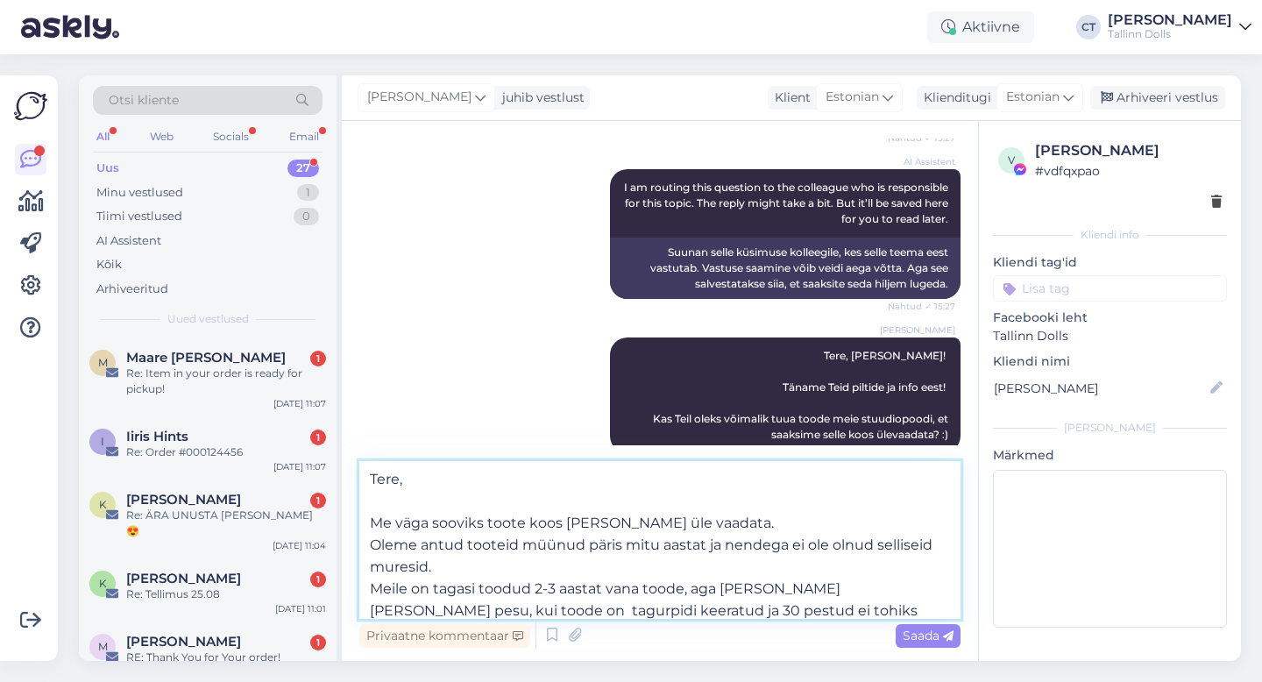
scroll to position [10, 0]
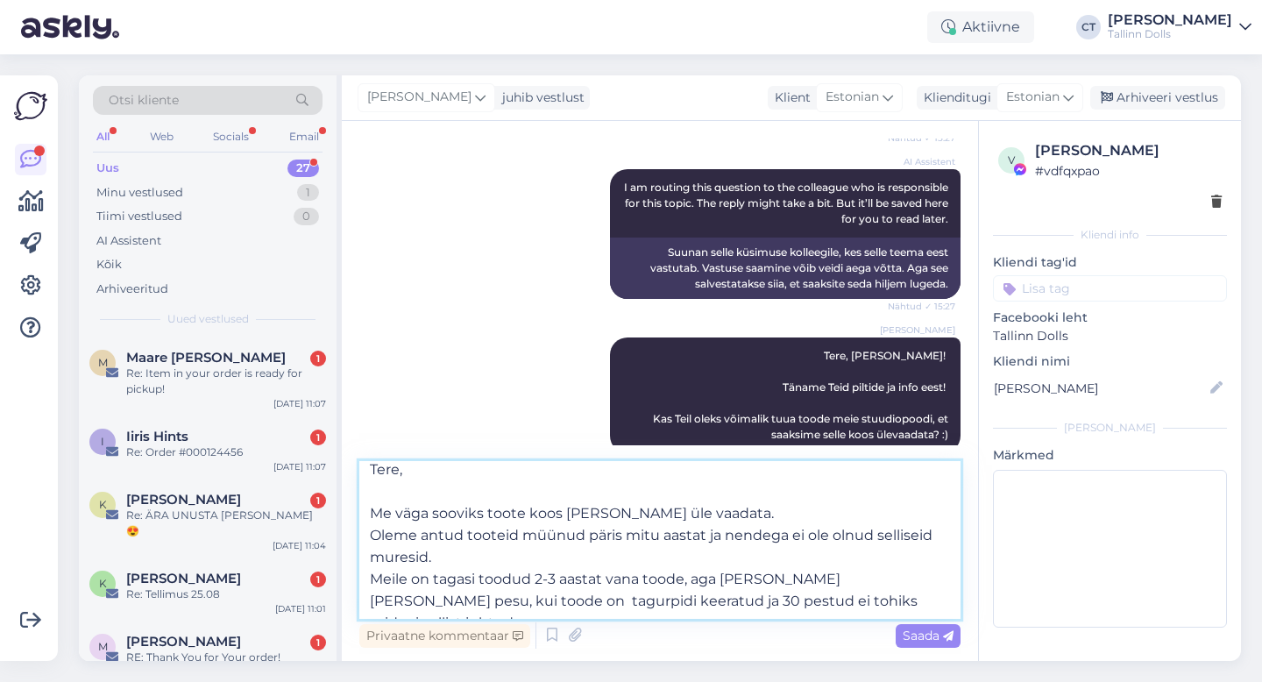
click at [522, 552] on textarea "Tere, Me väga sooviks toote koos [PERSON_NAME] üle vaadata. Oleme antud tooteid…" at bounding box center [659, 540] width 601 height 158
click at [370, 580] on textarea "Tere, Me väga sooviks toote koos [PERSON_NAME] üle vaadata. Oleme antud tooteid…" at bounding box center [659, 540] width 601 height 158
click at [853, 600] on textarea "Tere, Me väga sooviks toote koos [PERSON_NAME] üle vaadata. Oleme antud tooteid…" at bounding box center [659, 540] width 601 height 158
drag, startPoint x: 755, startPoint y: 579, endPoint x: 364, endPoint y: 578, distance: 391.0
click at [364, 578] on textarea "Tere, Me väga sooviks toote koos [PERSON_NAME] üle vaadata. Oleme antud tooteid…" at bounding box center [659, 540] width 601 height 158
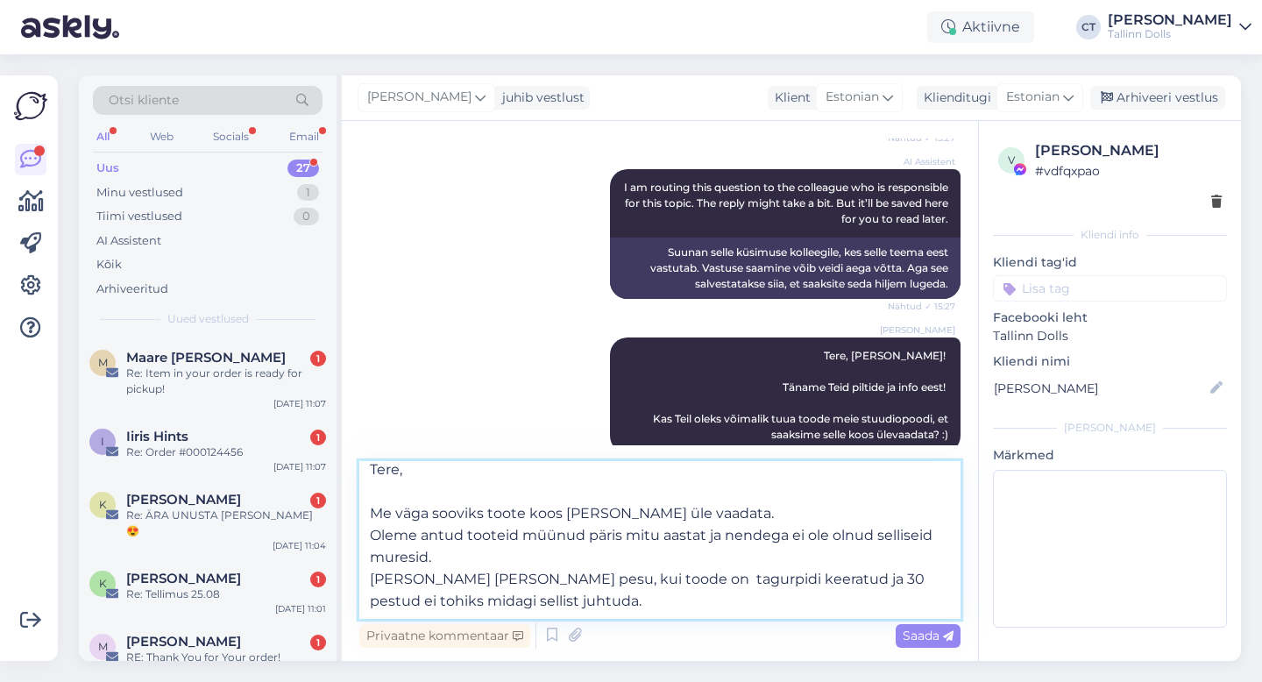
click at [518, 610] on textarea "Tere, Me väga sooviks toote koos [PERSON_NAME] üle vaadata. Oleme antud tooteid…" at bounding box center [659, 540] width 601 height 158
type textarea "Tere, Me väga sooviks toote koos [PERSON_NAME] üle vaadata. Oleme antud tooteid…"
click at [926, 636] on span "Saada" at bounding box center [928, 636] width 51 height 16
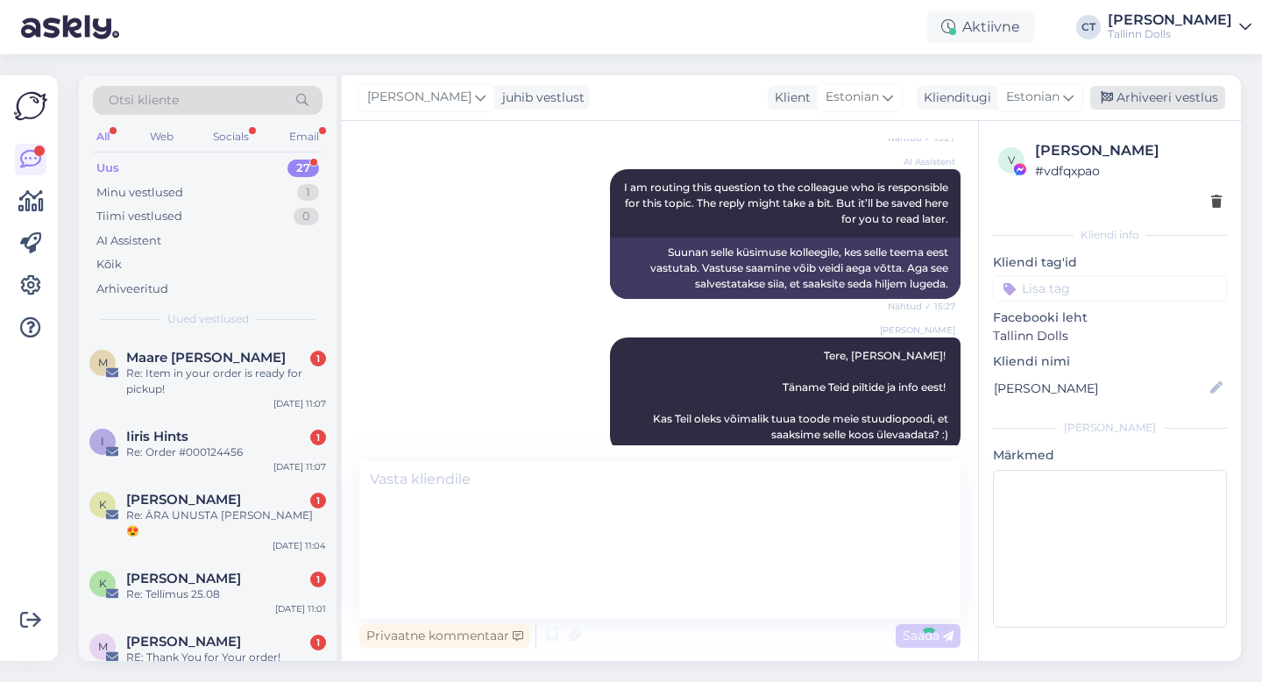
scroll to position [0, 0]
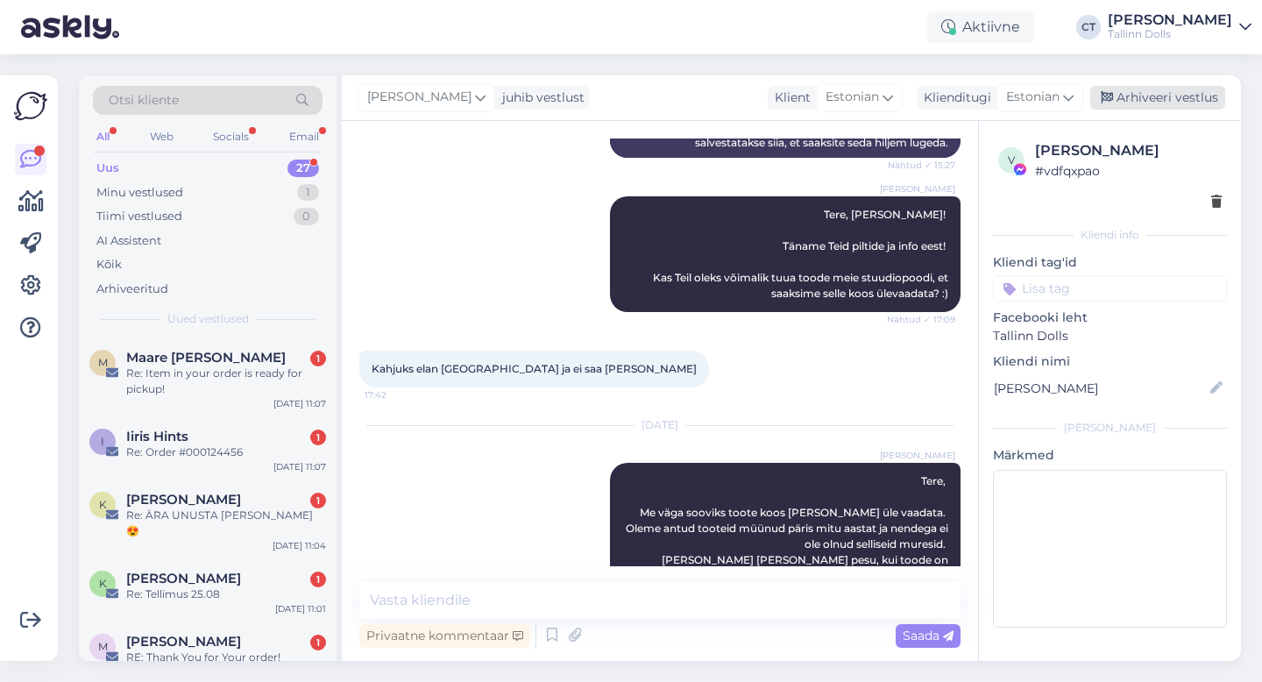
click at [1162, 94] on div "Arhiveeri vestlus" at bounding box center [1157, 98] width 135 height 24
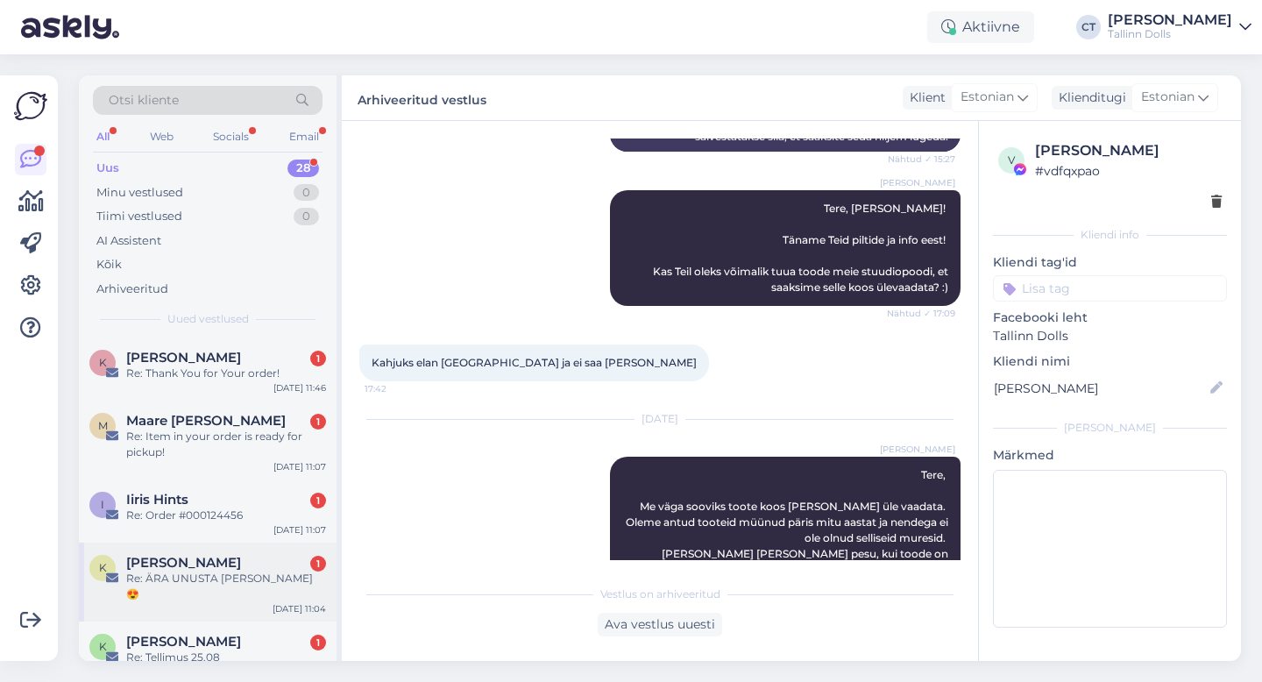
scroll to position [1554, 0]
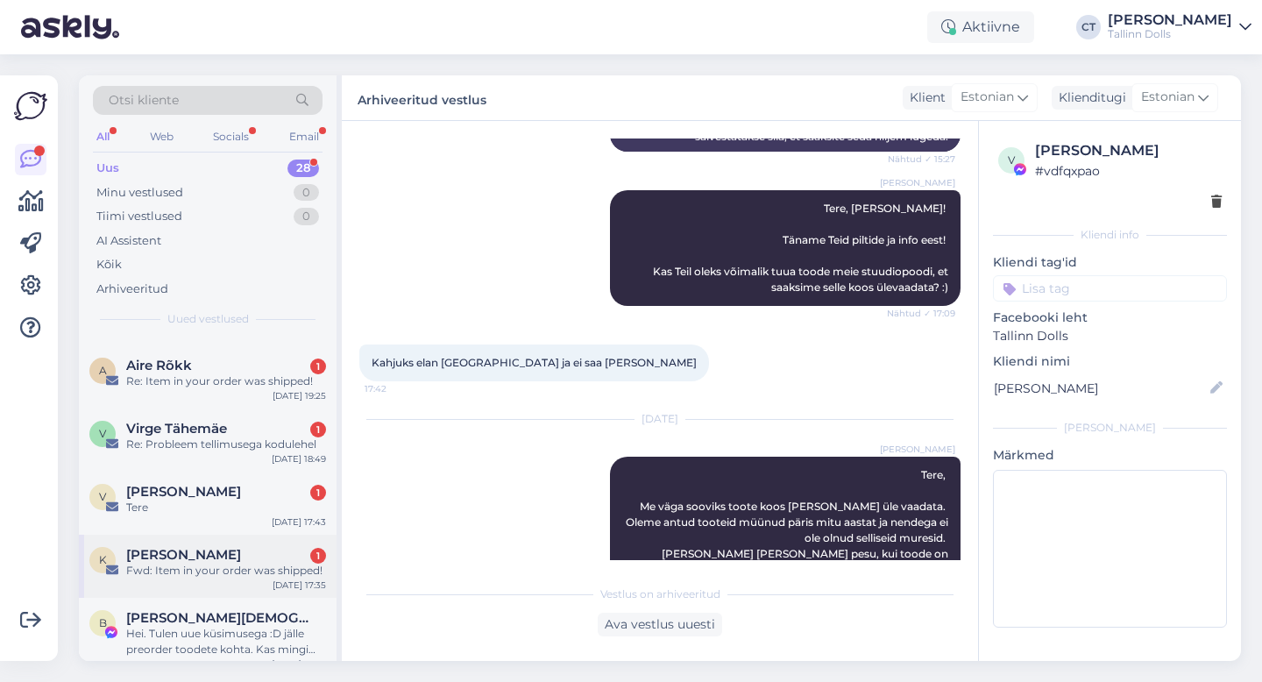
click at [175, 563] on div "Fwd: Item in your order was shipped!" at bounding box center [226, 571] width 200 height 16
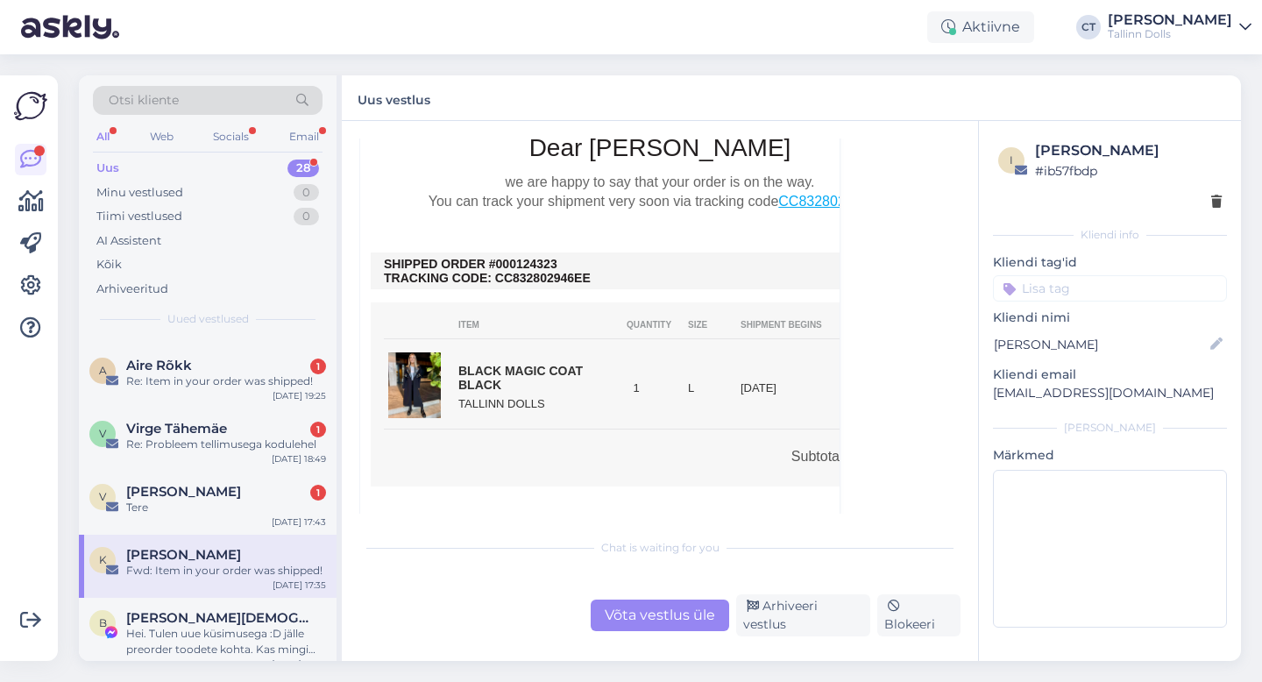
scroll to position [703, 0]
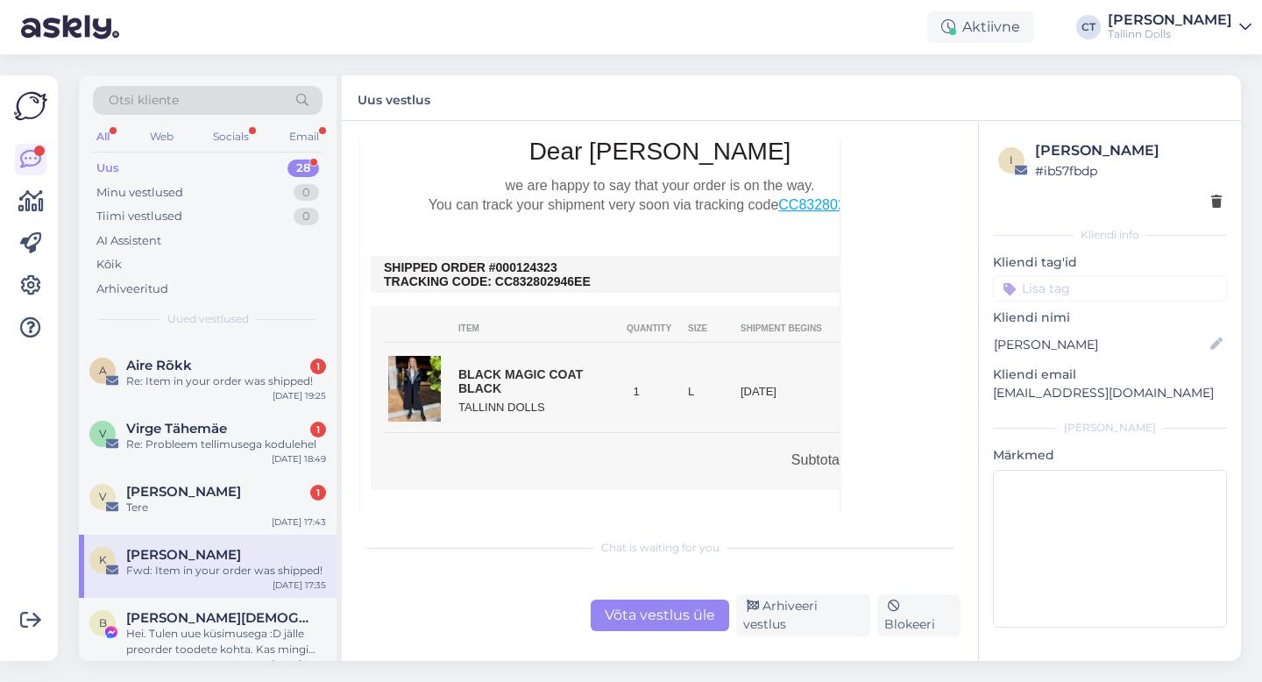
drag, startPoint x: 570, startPoint y: 252, endPoint x: 513, endPoint y: 248, distance: 57.1
click at [513, 260] on td "SHIPPED ORDER #000124323 TRACKING CODE: CC832802946EE" at bounding box center [660, 274] width 552 height 28
copy td "0124323"
click at [656, 619] on div "Võta vestlus üle" at bounding box center [660, 616] width 139 height 32
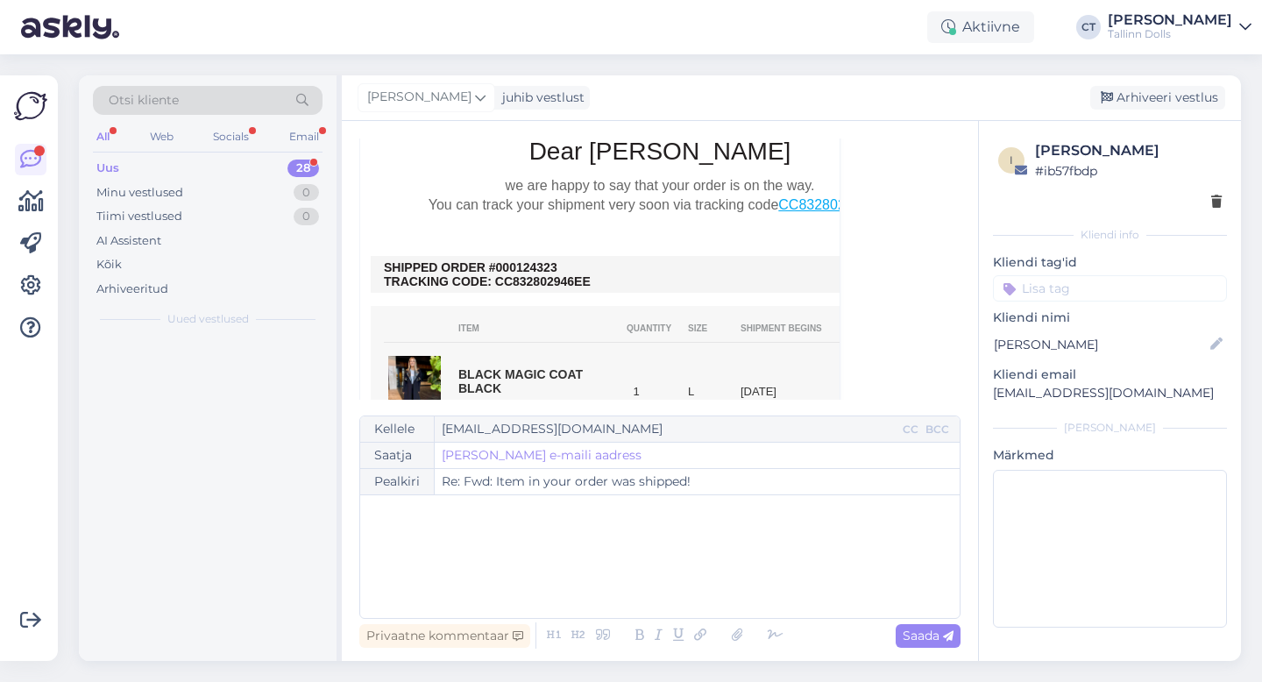
click at [669, 583] on div "﻿" at bounding box center [660, 556] width 582 height 105
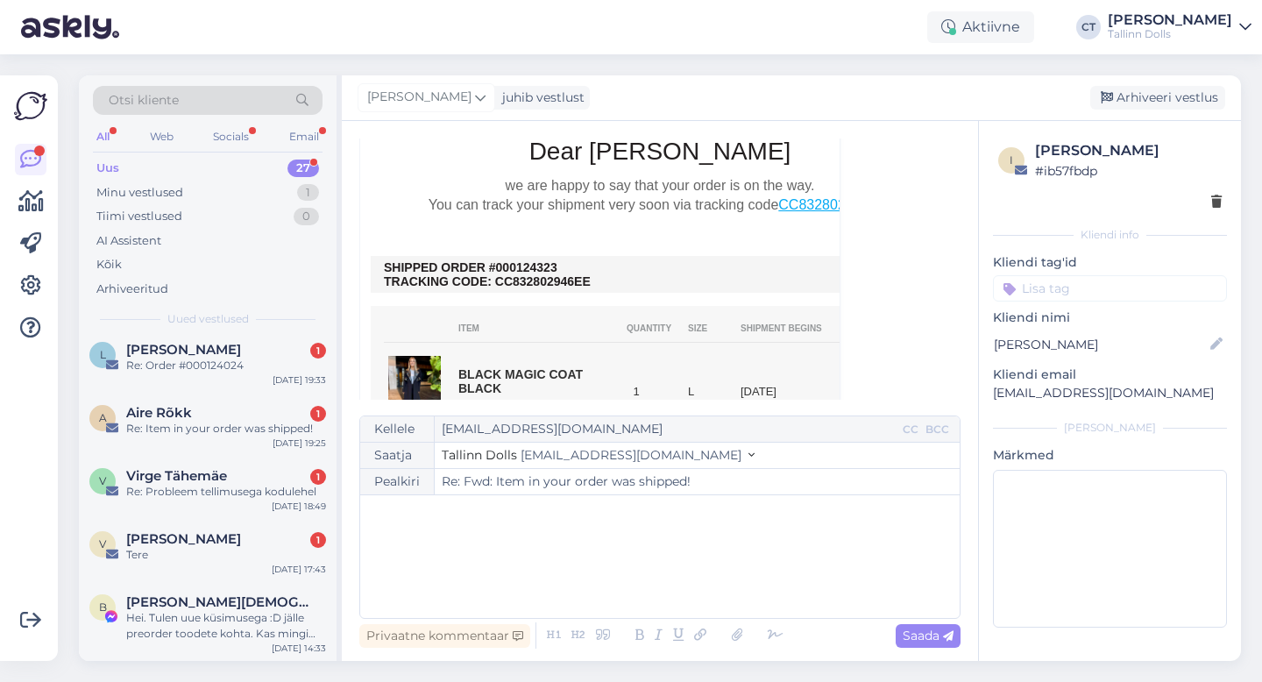
scroll to position [0, 0]
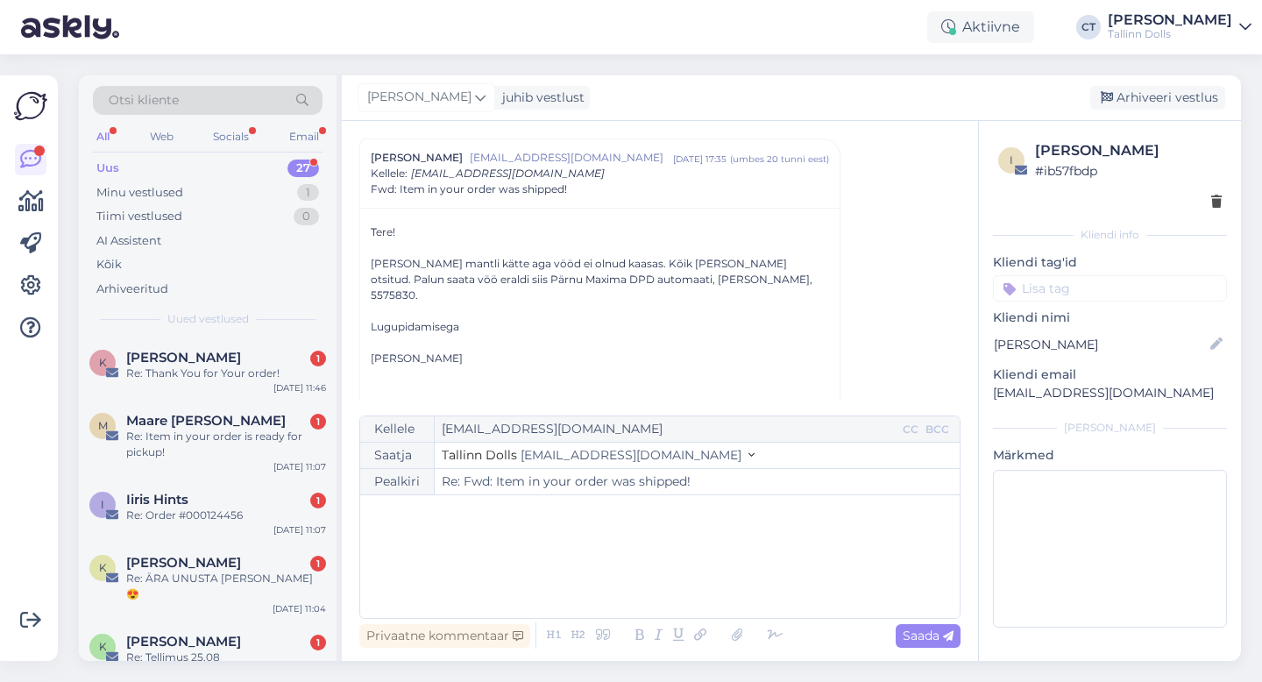
click at [669, 583] on div "﻿" at bounding box center [660, 556] width 582 height 105
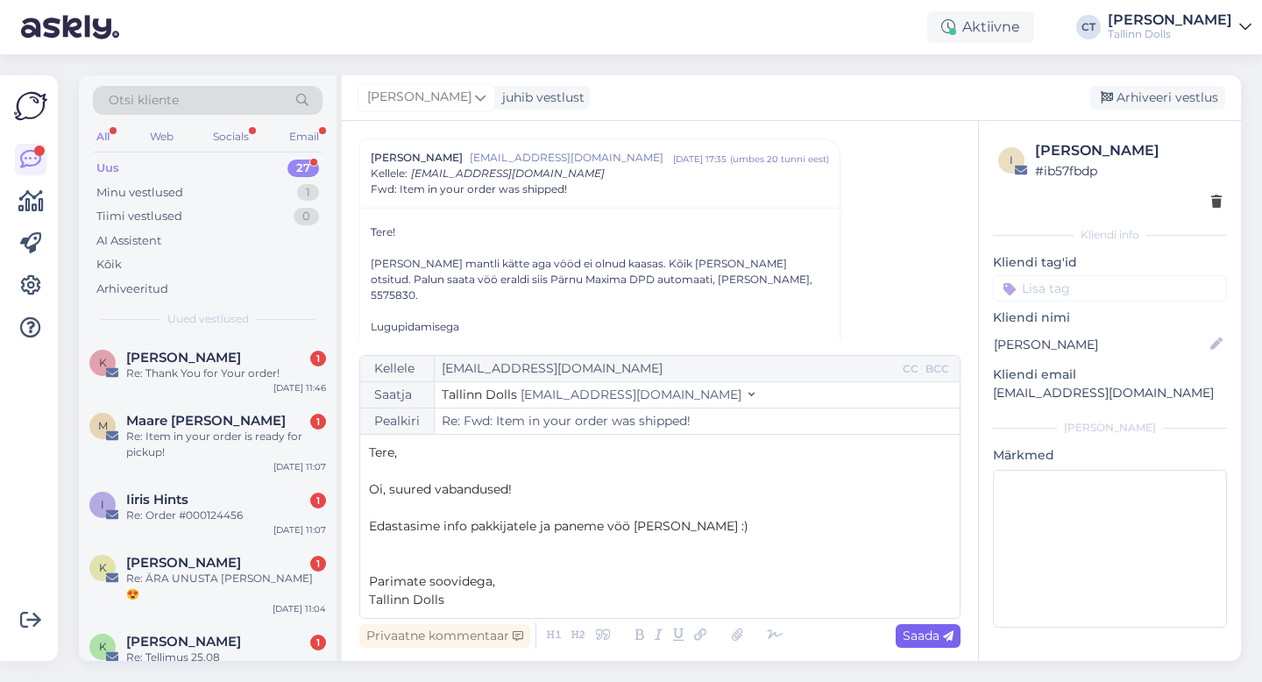
click at [948, 643] on span "Saada" at bounding box center [928, 636] width 51 height 16
type input "Re: Fwd: Item in your order was shipped!"
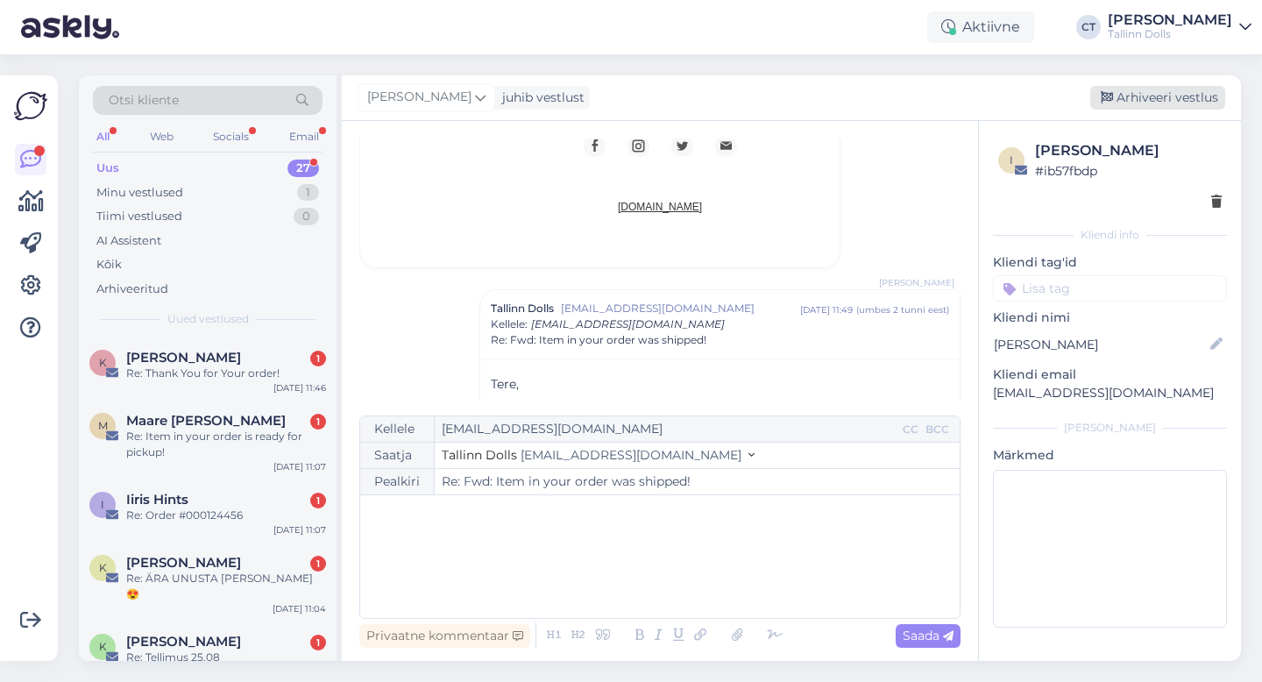
click at [1148, 98] on div "Arhiveeri vestlus" at bounding box center [1157, 98] width 135 height 24
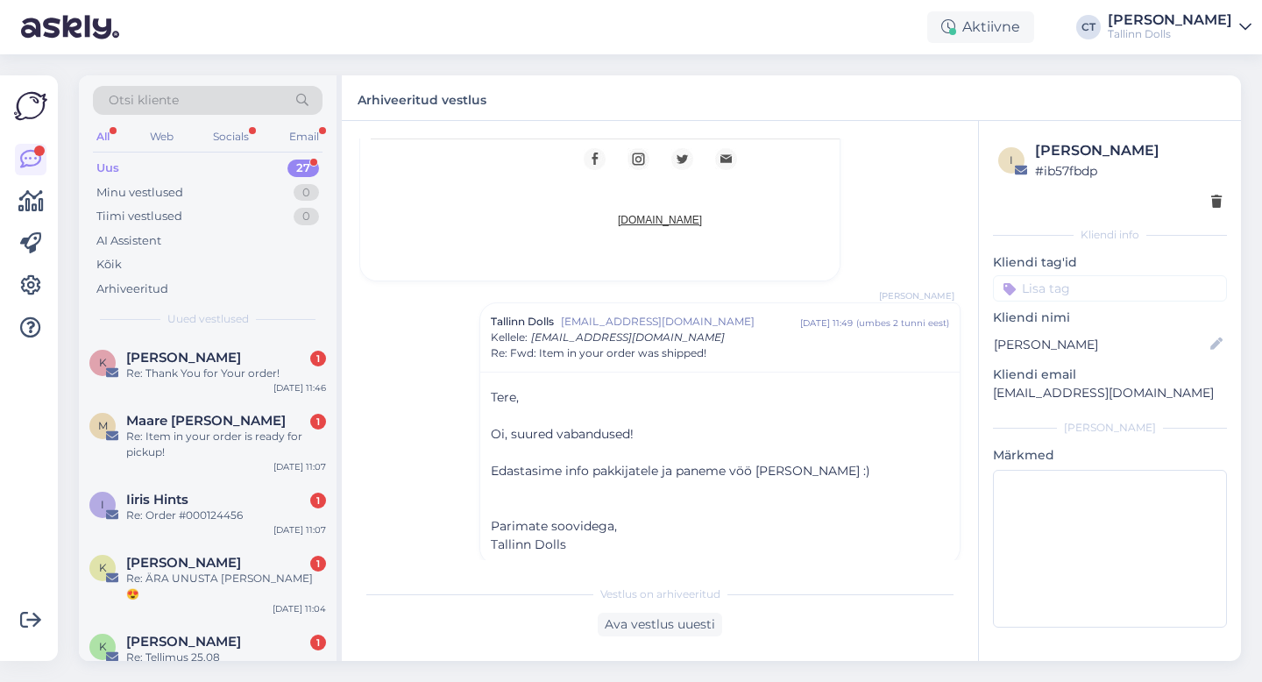
scroll to position [1491, 0]
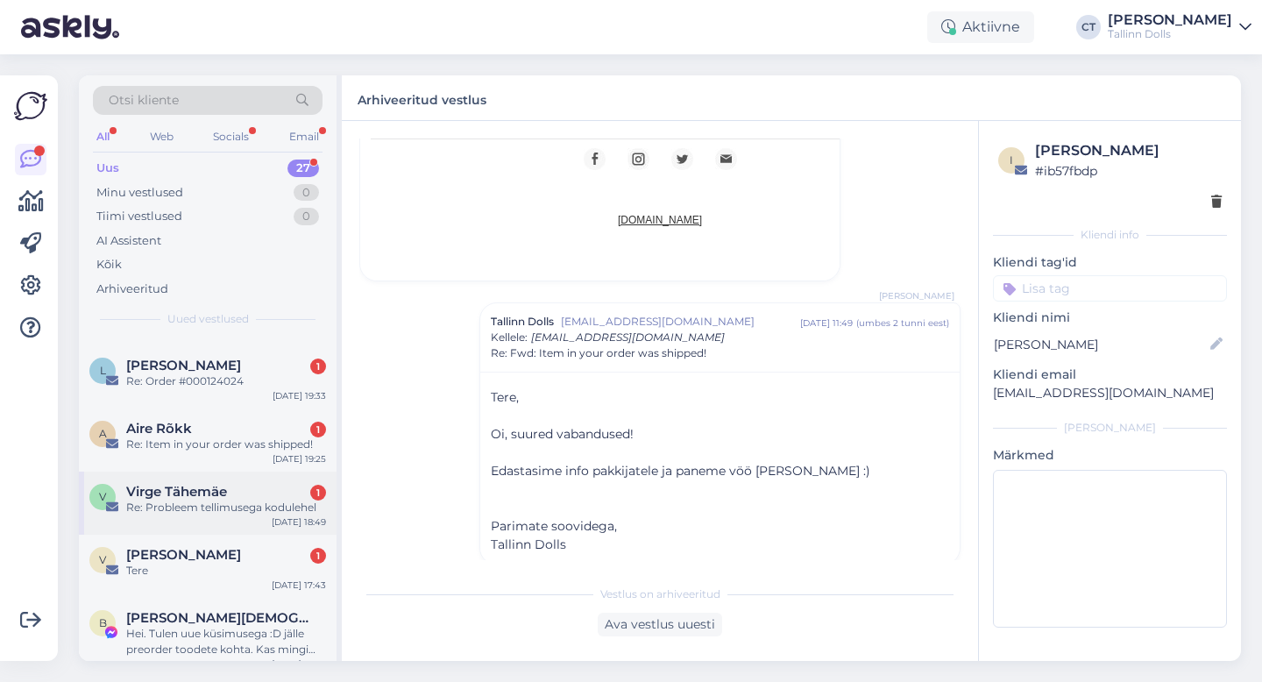
click at [241, 484] on div "Virge Tähemäe 1" at bounding box center [226, 492] width 200 height 16
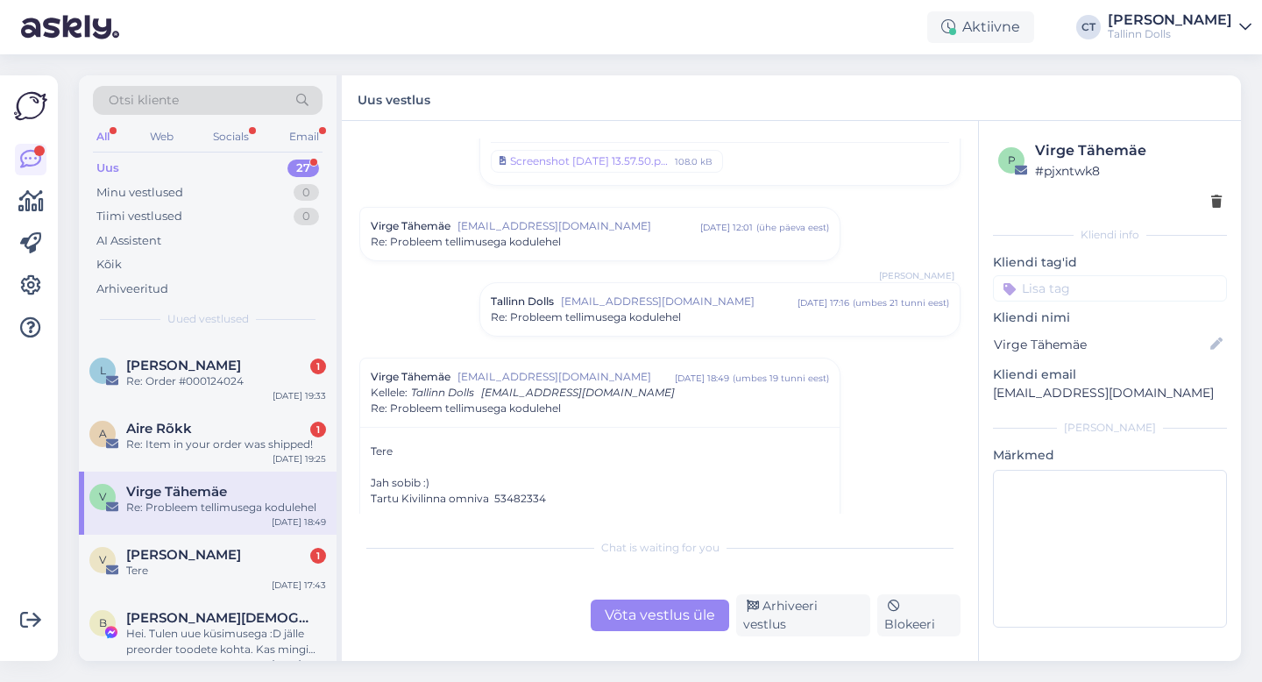
scroll to position [228, 0]
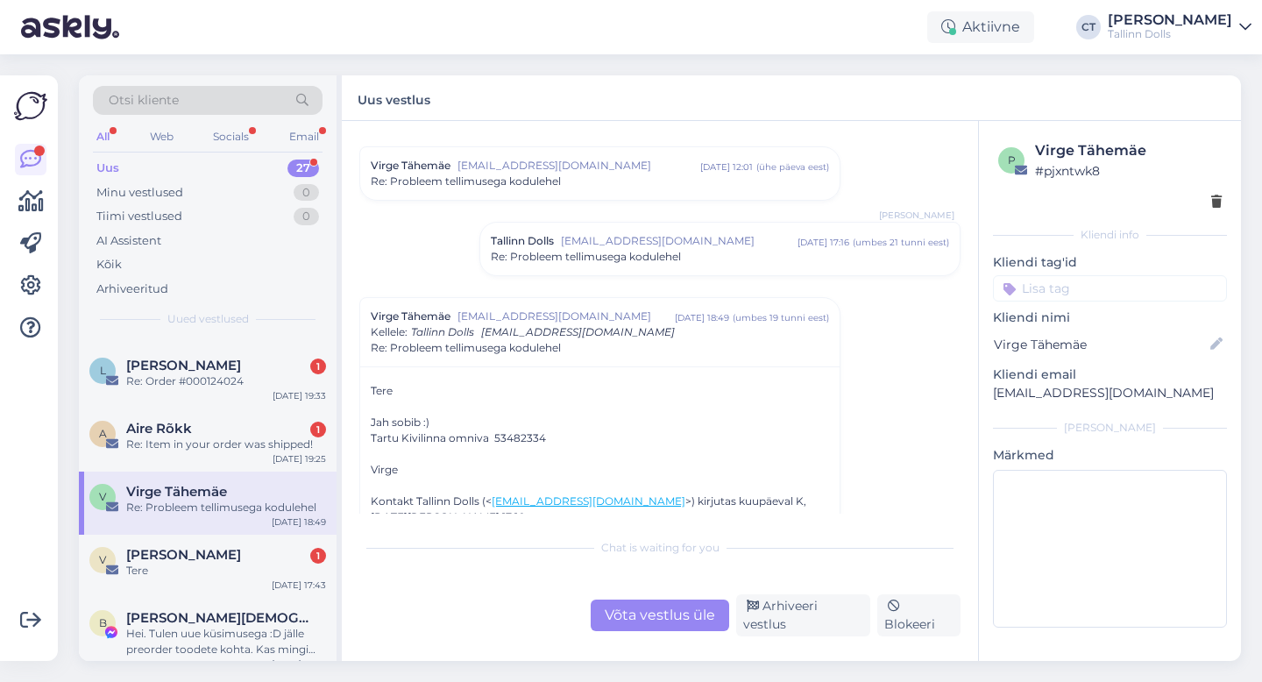
click at [656, 237] on span "[EMAIL_ADDRESS][DOMAIN_NAME]" at bounding box center [679, 241] width 237 height 16
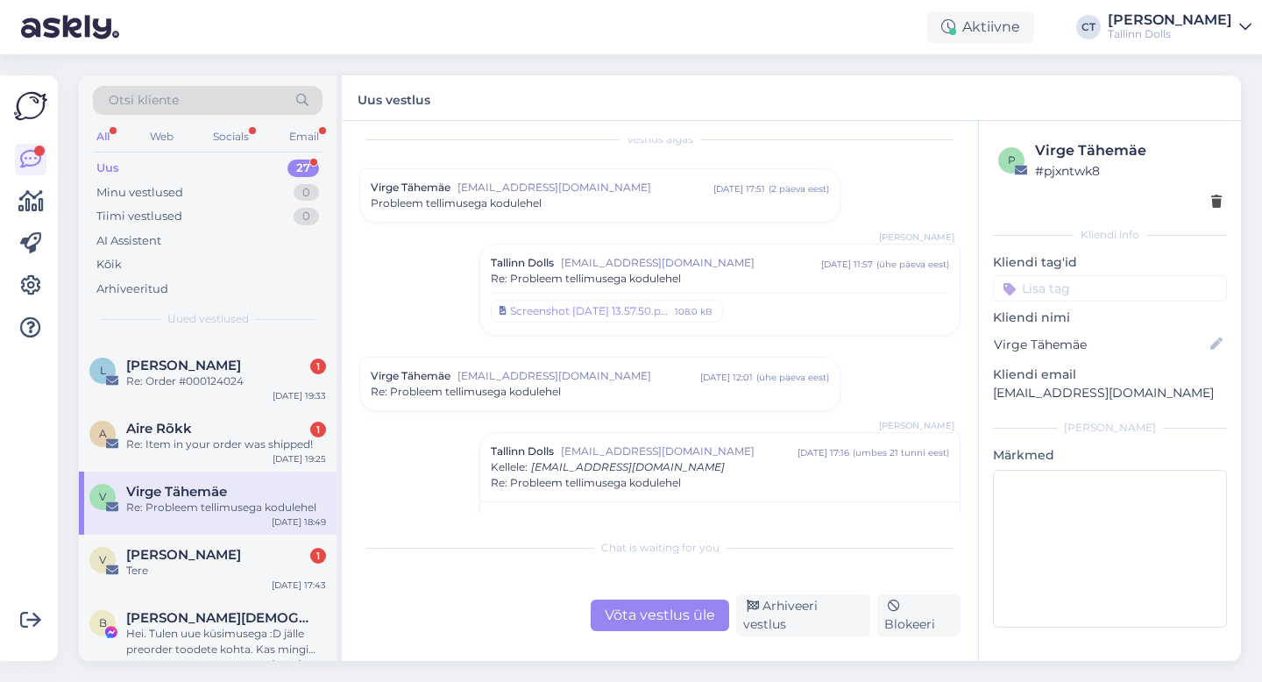
scroll to position [12, 0]
click at [547, 196] on span "[EMAIL_ADDRESS][DOMAIN_NAME]" at bounding box center [586, 193] width 256 height 16
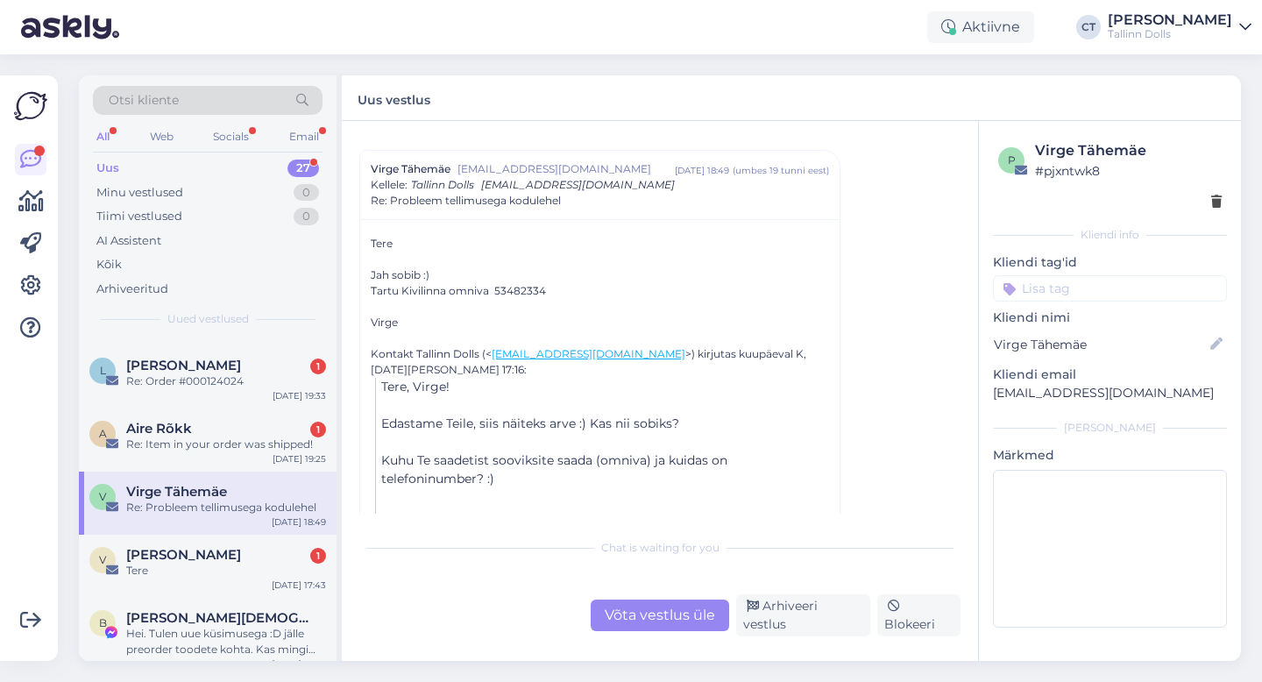
scroll to position [934, 0]
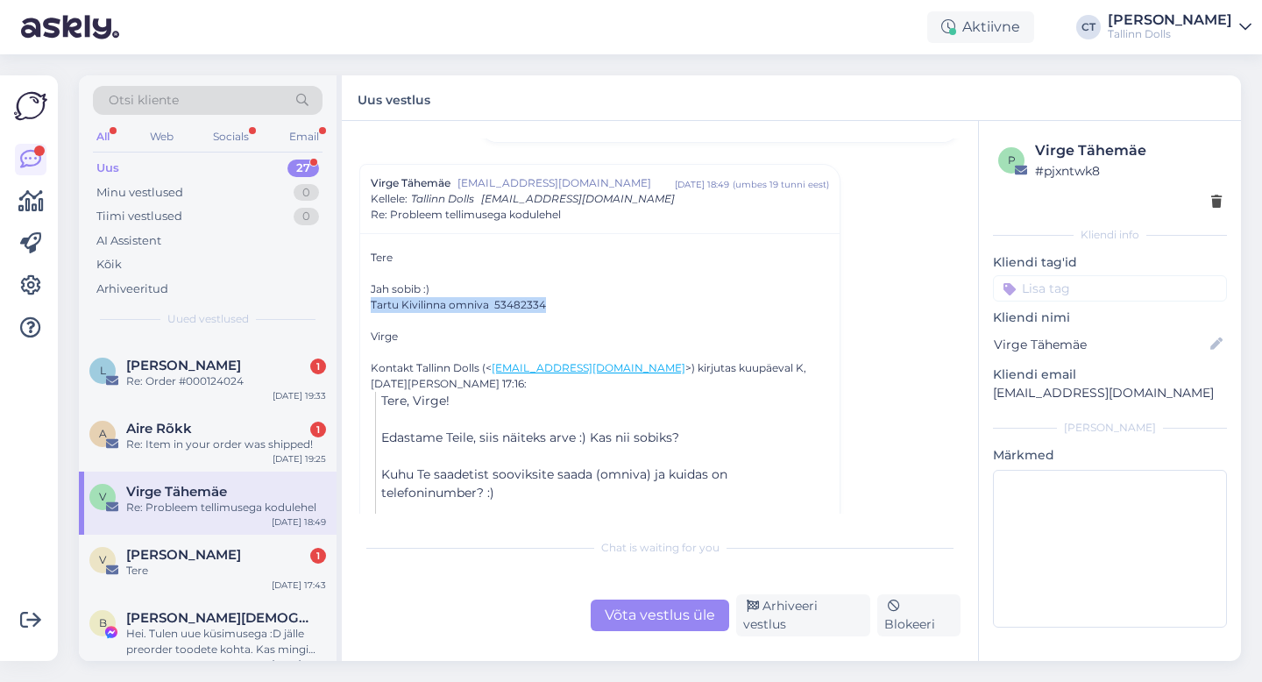
drag, startPoint x: 368, startPoint y: 302, endPoint x: 544, endPoint y: 304, distance: 176.2
click at [544, 304] on div "Tere Jah sobib :) [GEOGRAPHIC_DATA] omniva 53482334 Virge Kontakt Tallinn Dolls…" at bounding box center [600, 409] width 480 height 353
copy div "Tartu Kivilinna omniva 53482334"
click at [632, 609] on div "Võta vestlus üle" at bounding box center [660, 616] width 139 height 32
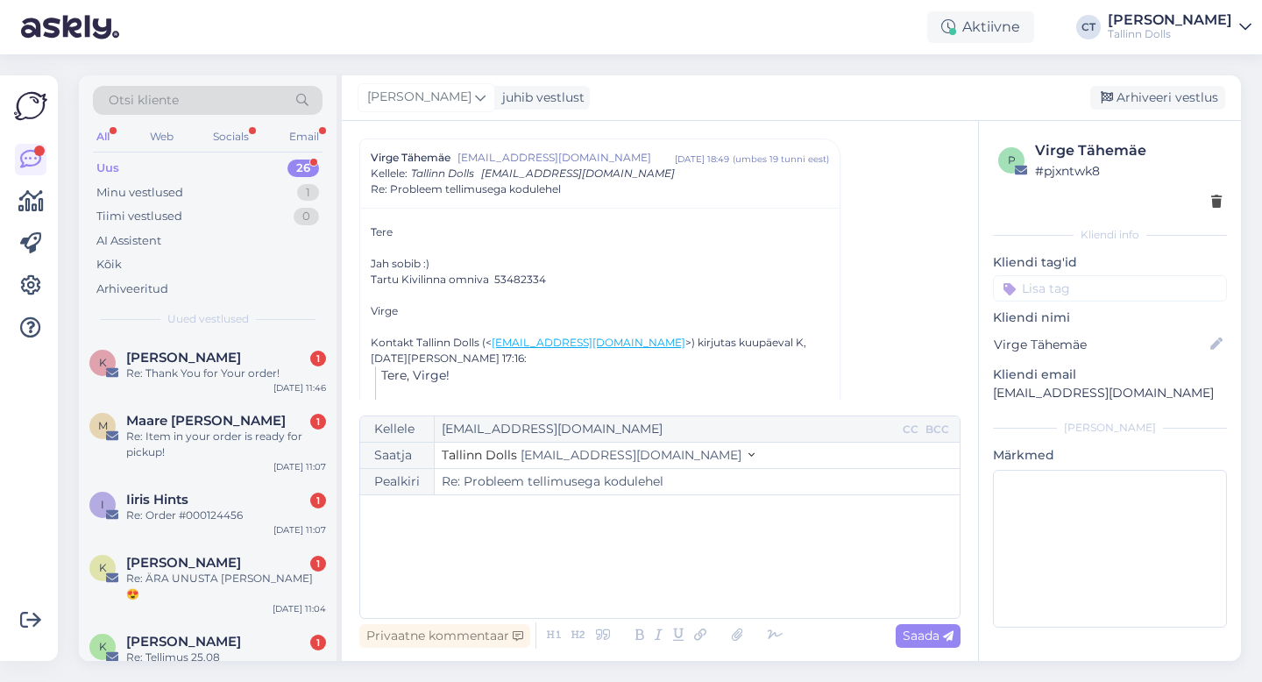
click at [643, 575] on div "﻿" at bounding box center [660, 556] width 582 height 105
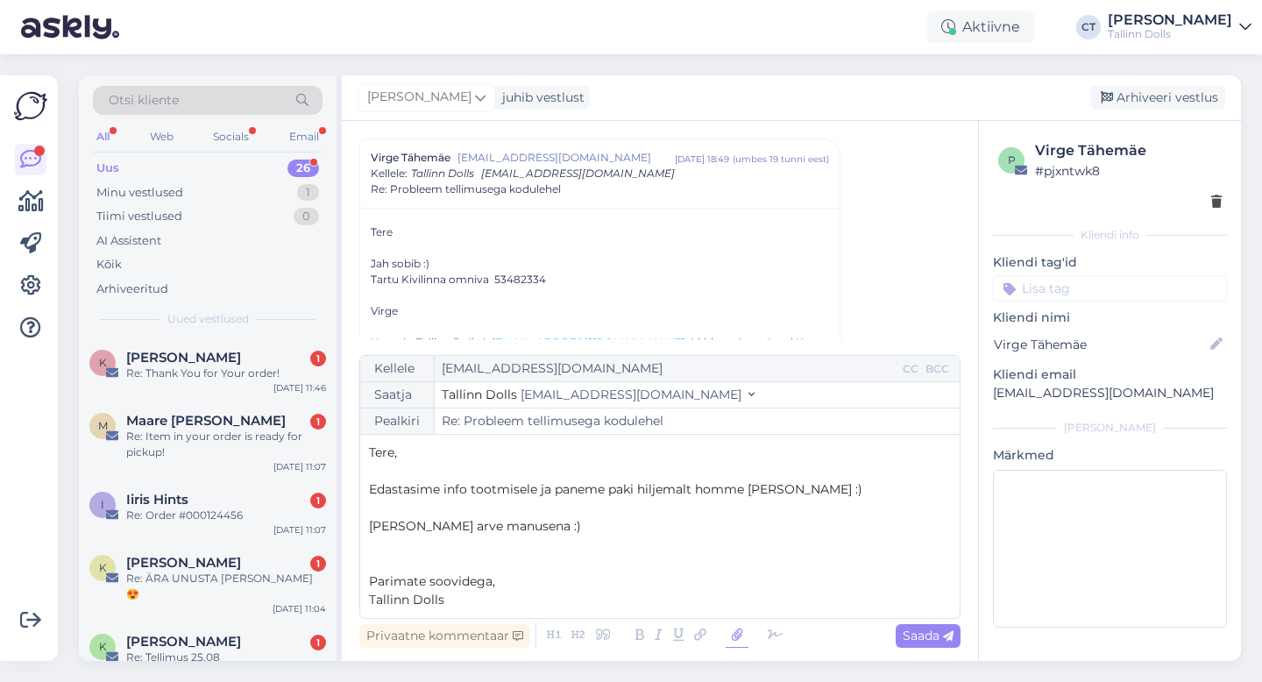
click at [742, 635] on icon at bounding box center [737, 635] width 23 height 25
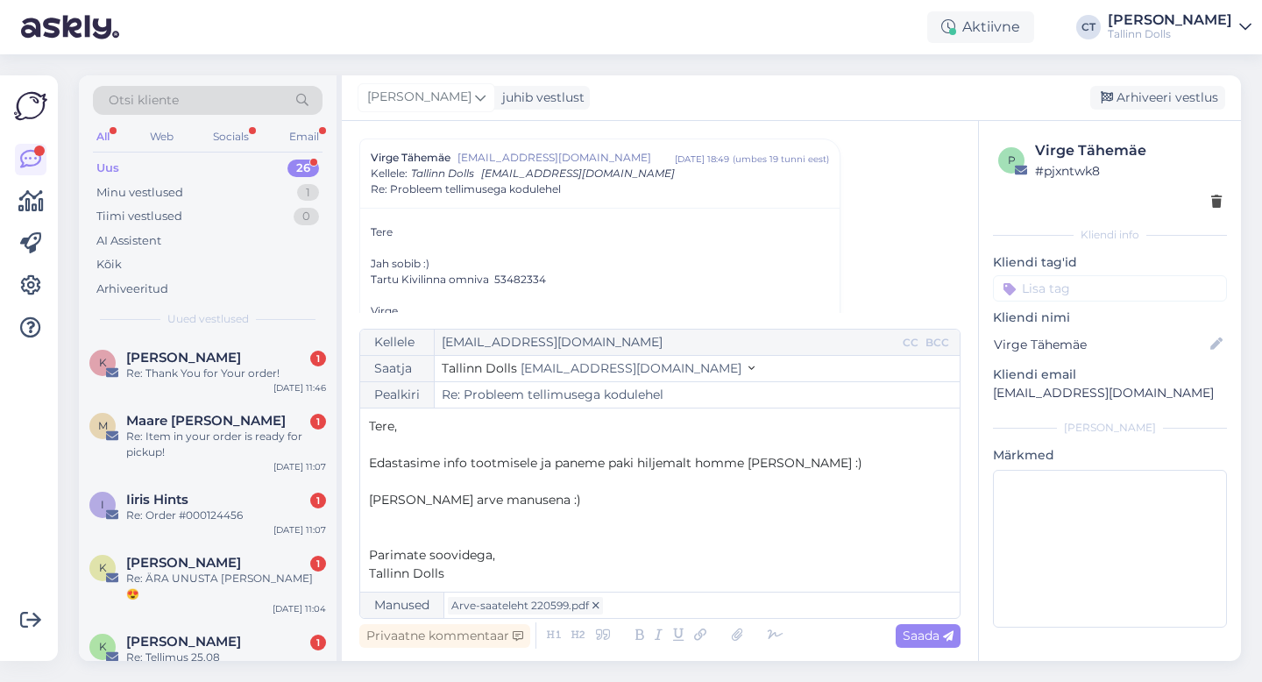
click at [748, 216] on div "Tere Jah sobib :) [GEOGRAPHIC_DATA] omniva 53482334 Virge Kontakt Tallinn Dolls…" at bounding box center [600, 384] width 480 height 353
click at [925, 628] on span "Saada" at bounding box center [928, 636] width 51 height 16
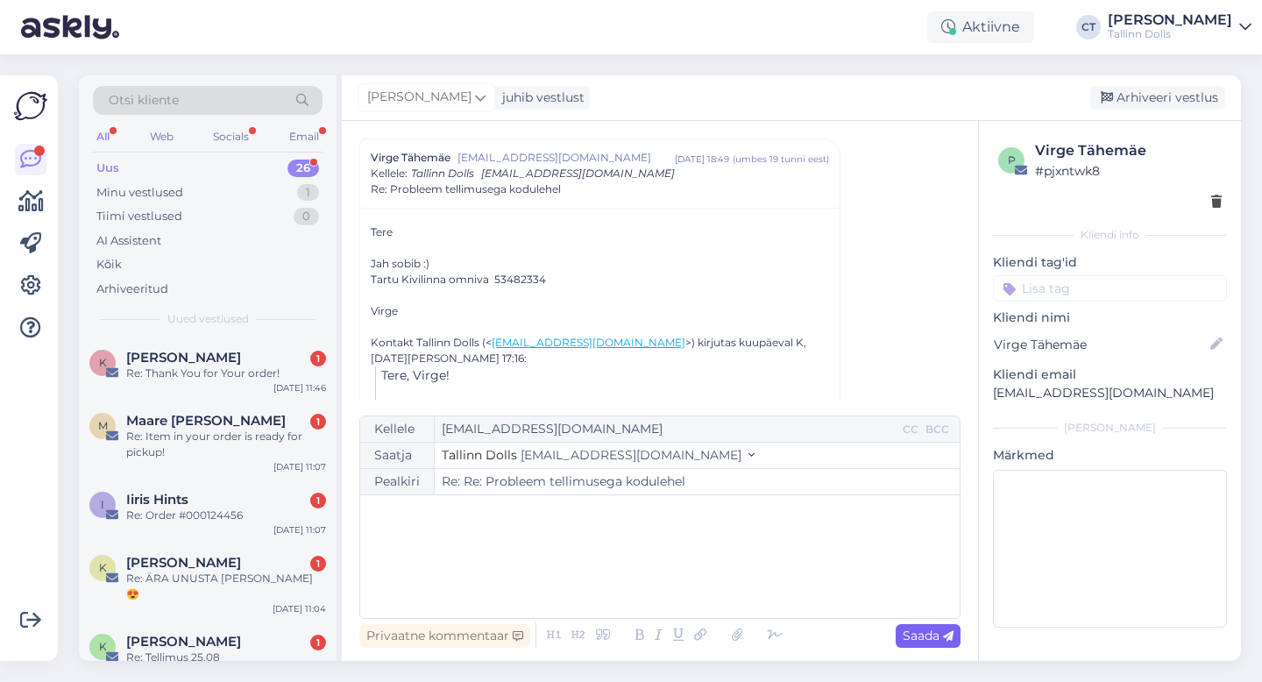
type input "Re: Re: Probleem tellimusega kodulehel"
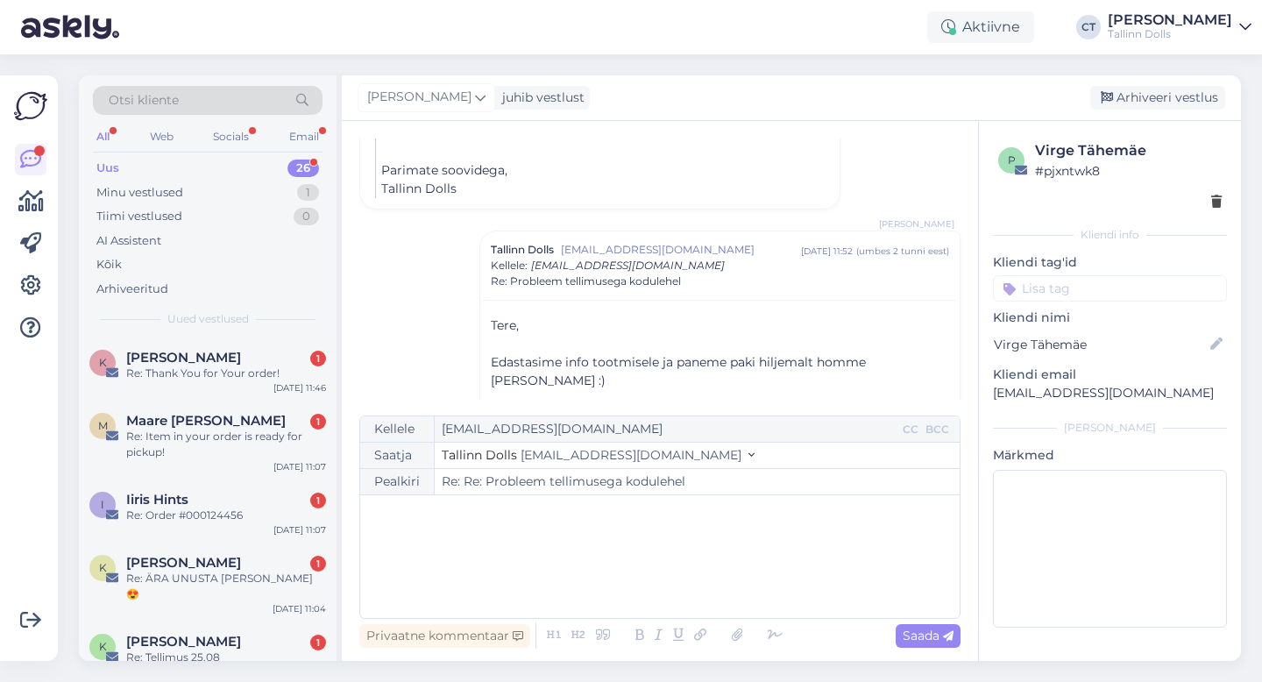
scroll to position [1399, 0]
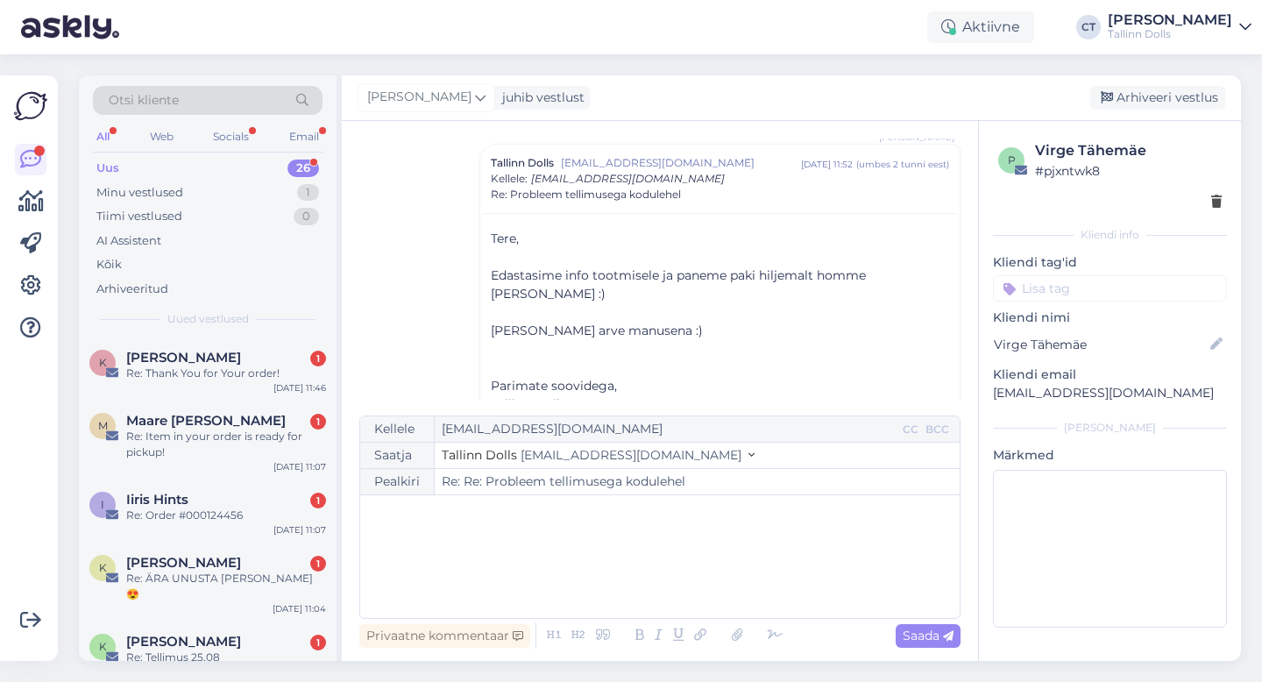
click at [1197, 111] on div "[PERSON_NAME] juhib vestlust [GEOGRAPHIC_DATA] vestlus" at bounding box center [791, 98] width 899 height 46
click at [1197, 86] on div "Arhiveeri vestlus" at bounding box center [1157, 98] width 135 height 24
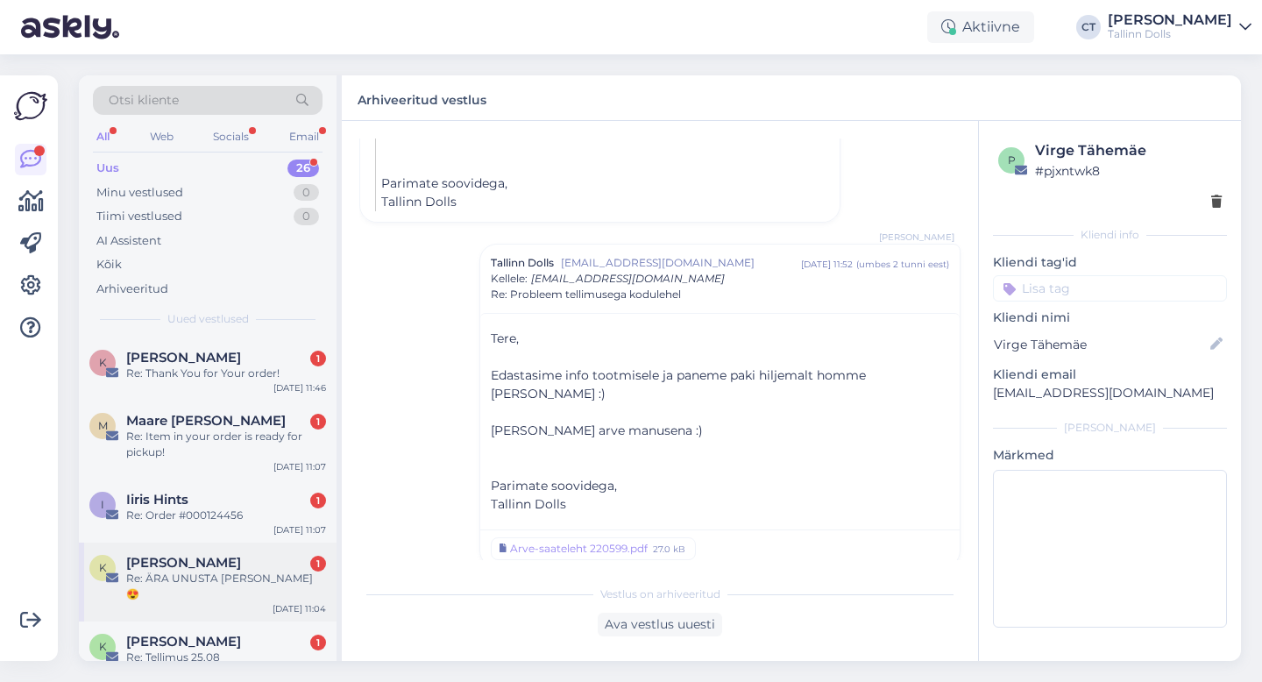
scroll to position [411, 0]
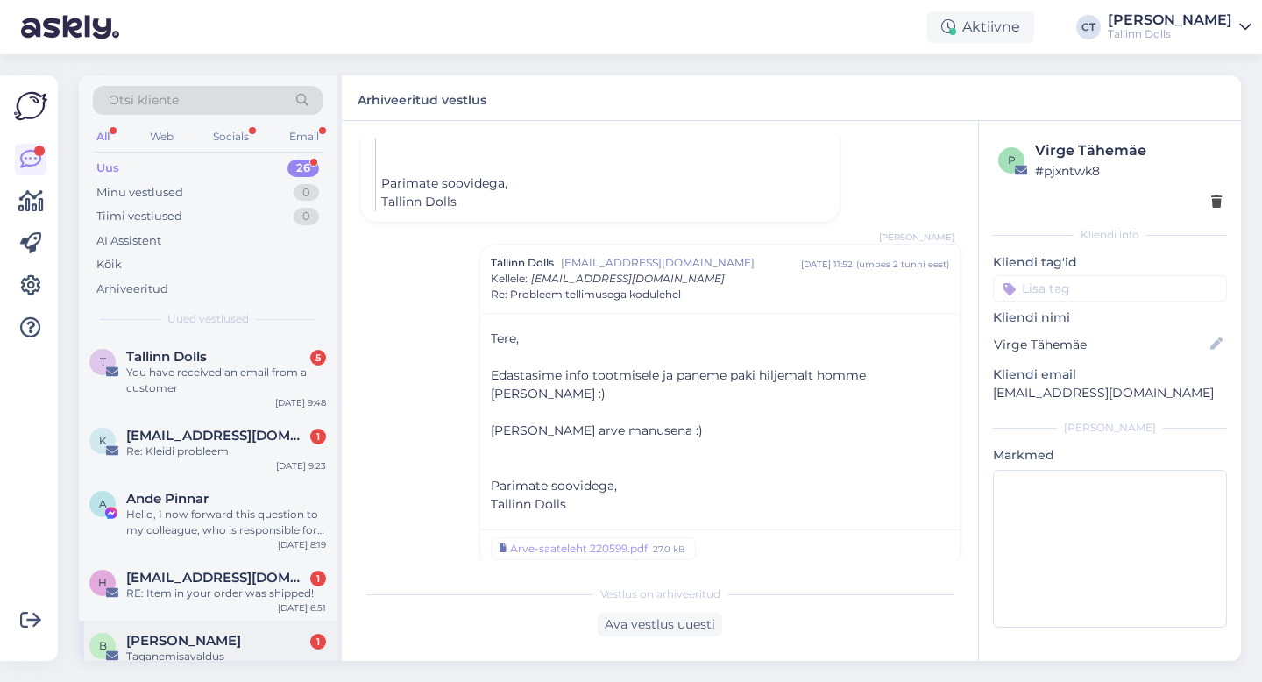
click at [228, 649] on div "Taganemisavaldus" at bounding box center [226, 657] width 200 height 16
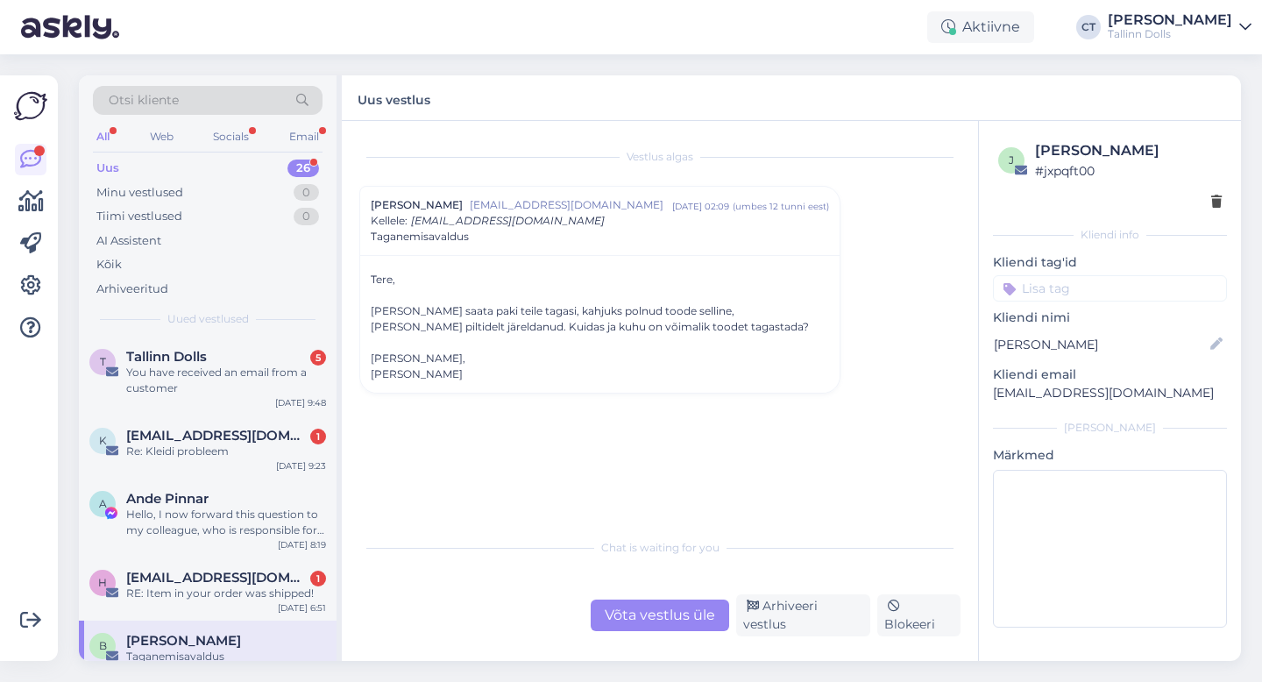
click at [670, 615] on div "Võta vestlus üle" at bounding box center [660, 616] width 139 height 32
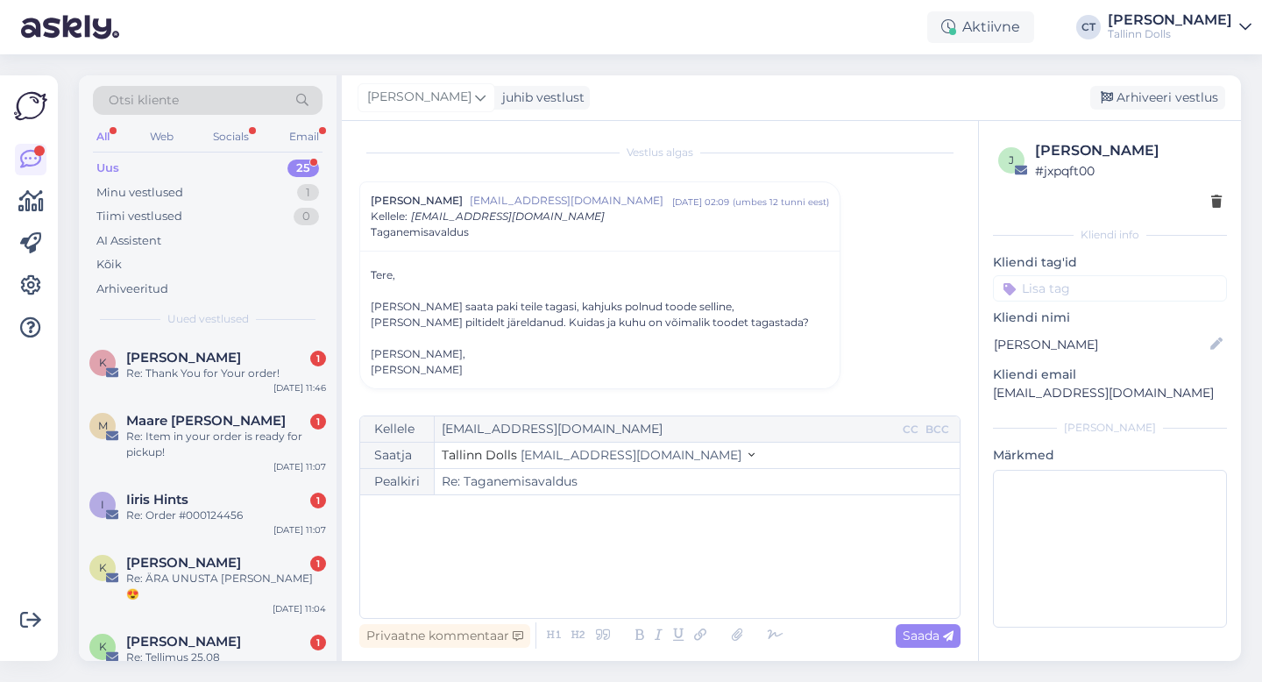
click at [672, 586] on div "﻿" at bounding box center [660, 556] width 582 height 105
click at [629, 582] on div "﻿" at bounding box center [660, 556] width 582 height 105
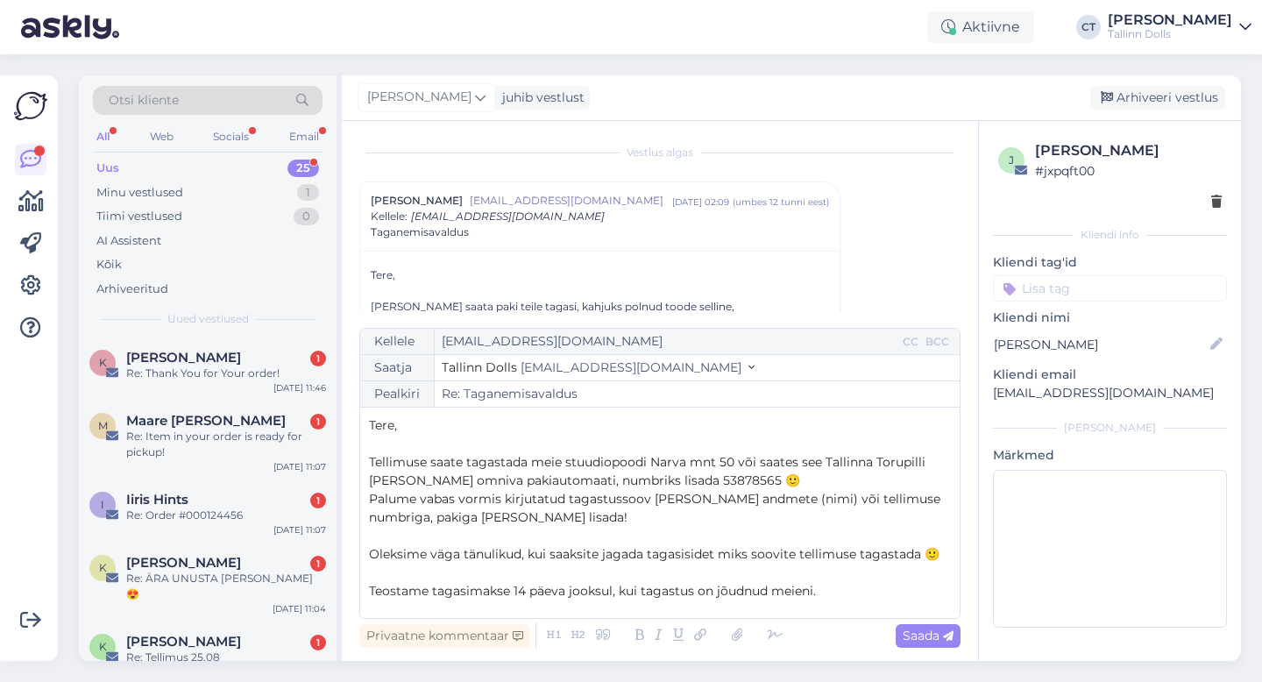
scroll to position [65, 0]
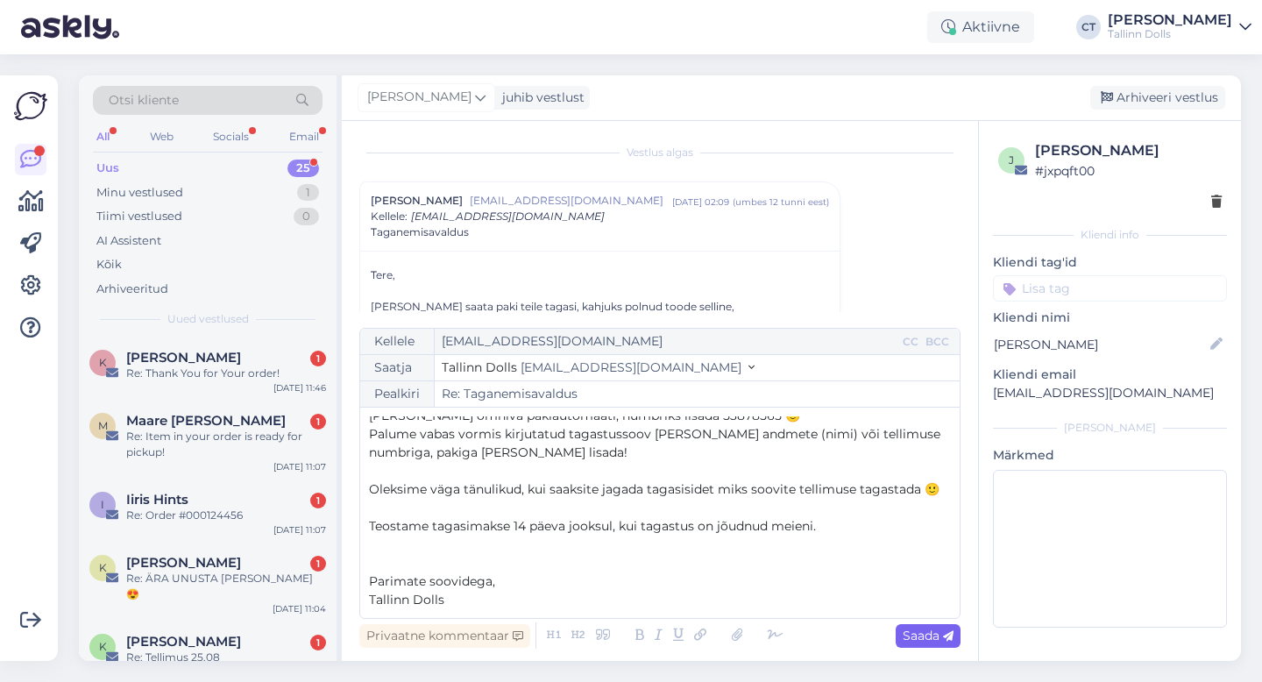
click at [917, 632] on span "Saada" at bounding box center [928, 636] width 51 height 16
type input "Re: Re: Taganemisavaldus"
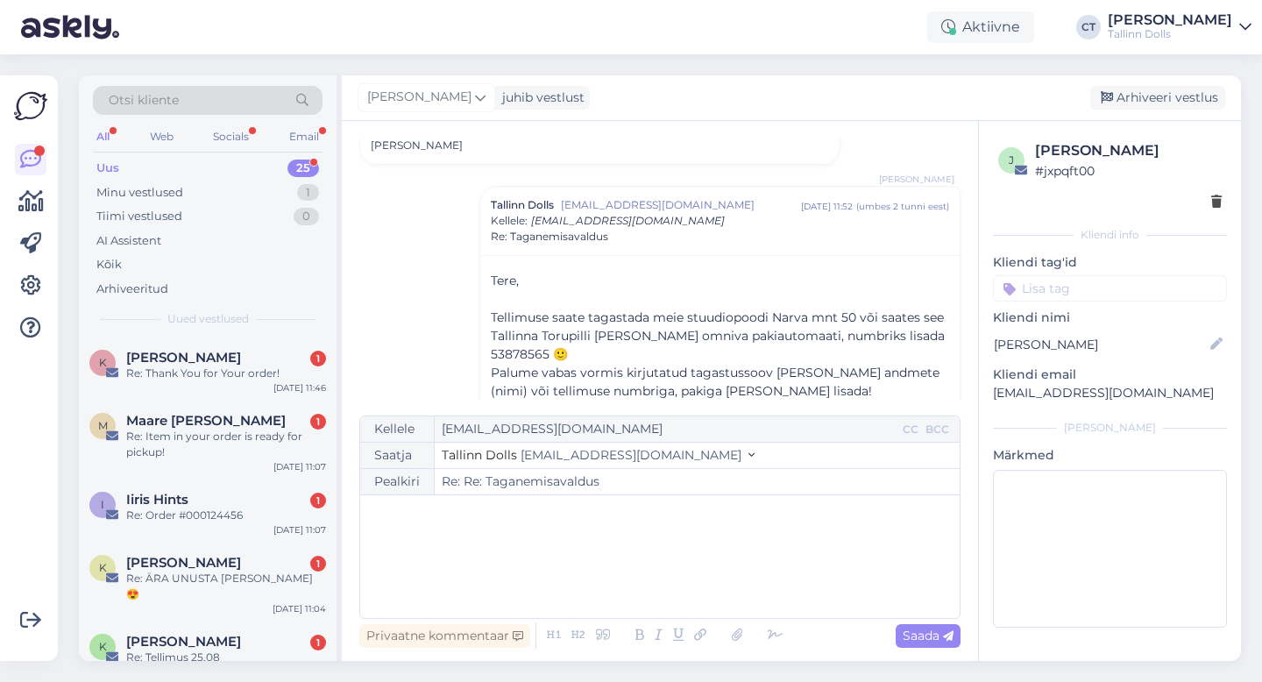
scroll to position [0, 0]
click at [1155, 92] on div "Arhiveeri vestlus" at bounding box center [1157, 98] width 135 height 24
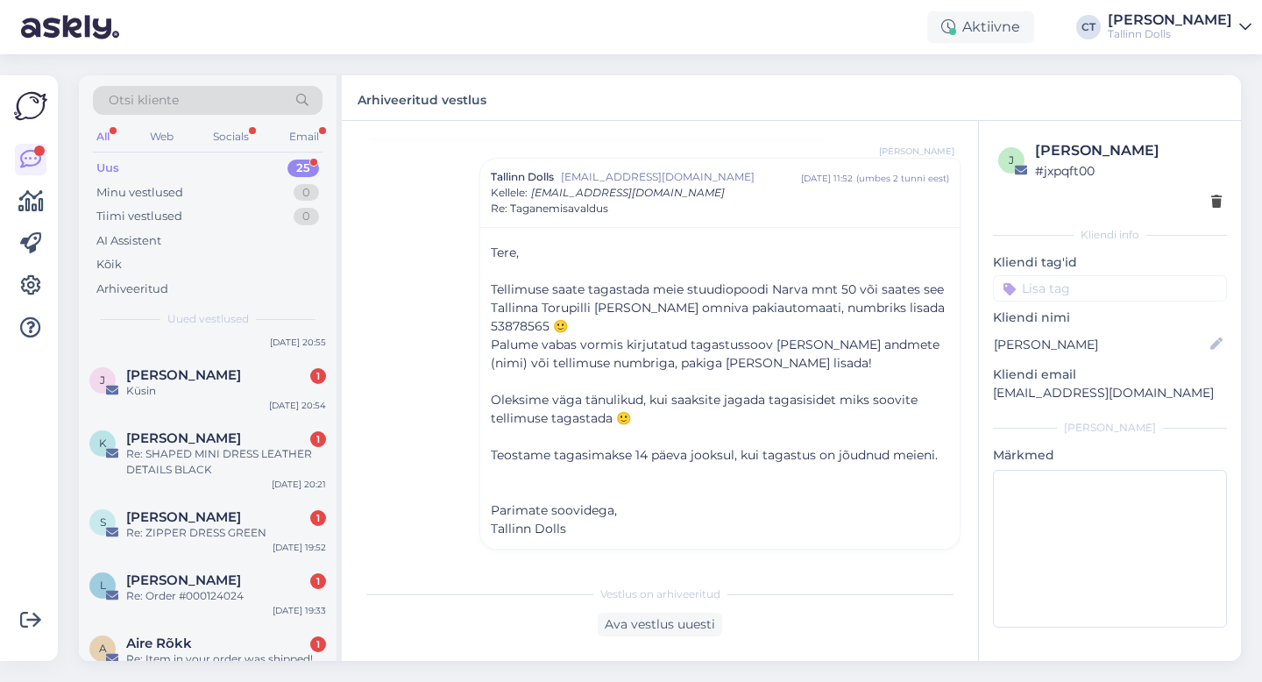
scroll to position [1365, 0]
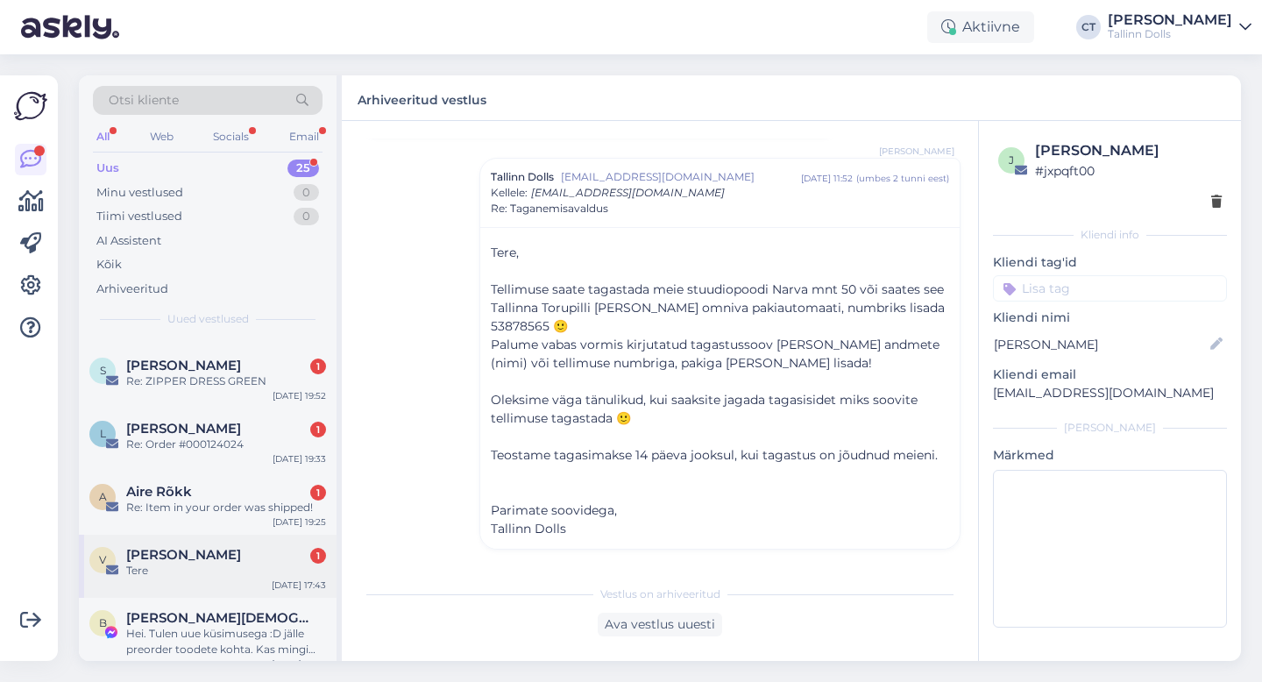
click at [202, 571] on div "V [PERSON_NAME] 1 Tere [DATE] 17:43" at bounding box center [208, 566] width 258 height 63
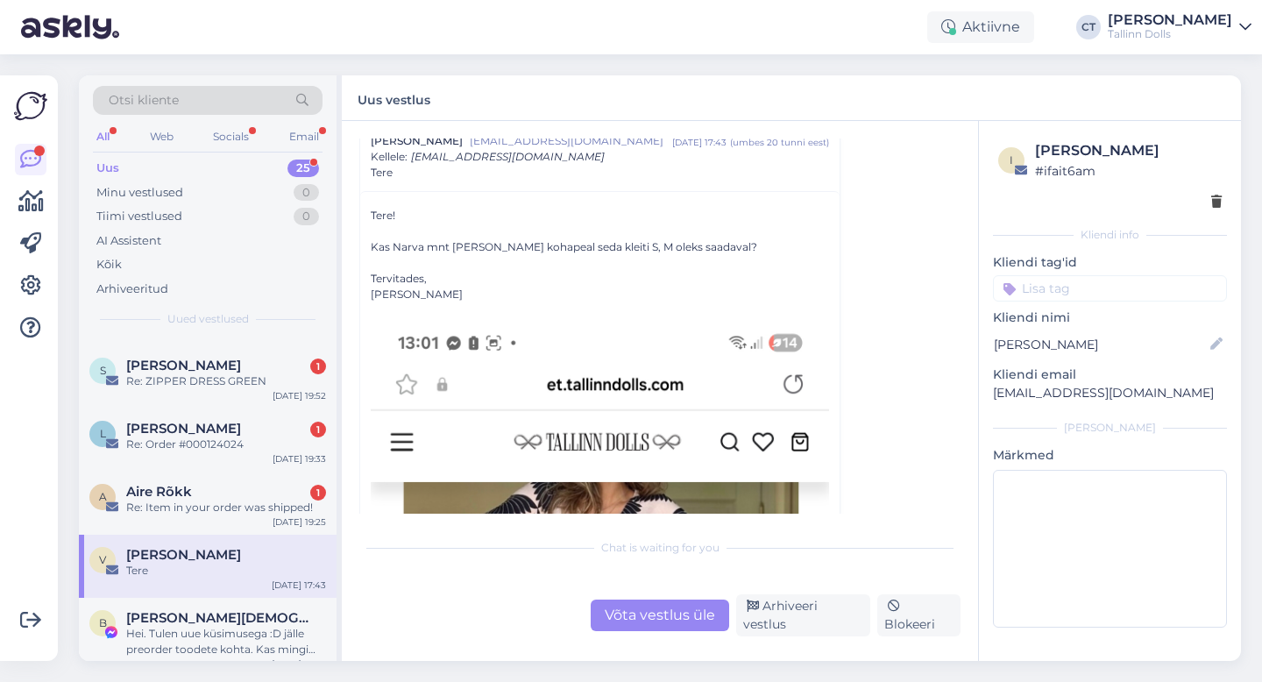
scroll to position [379, 0]
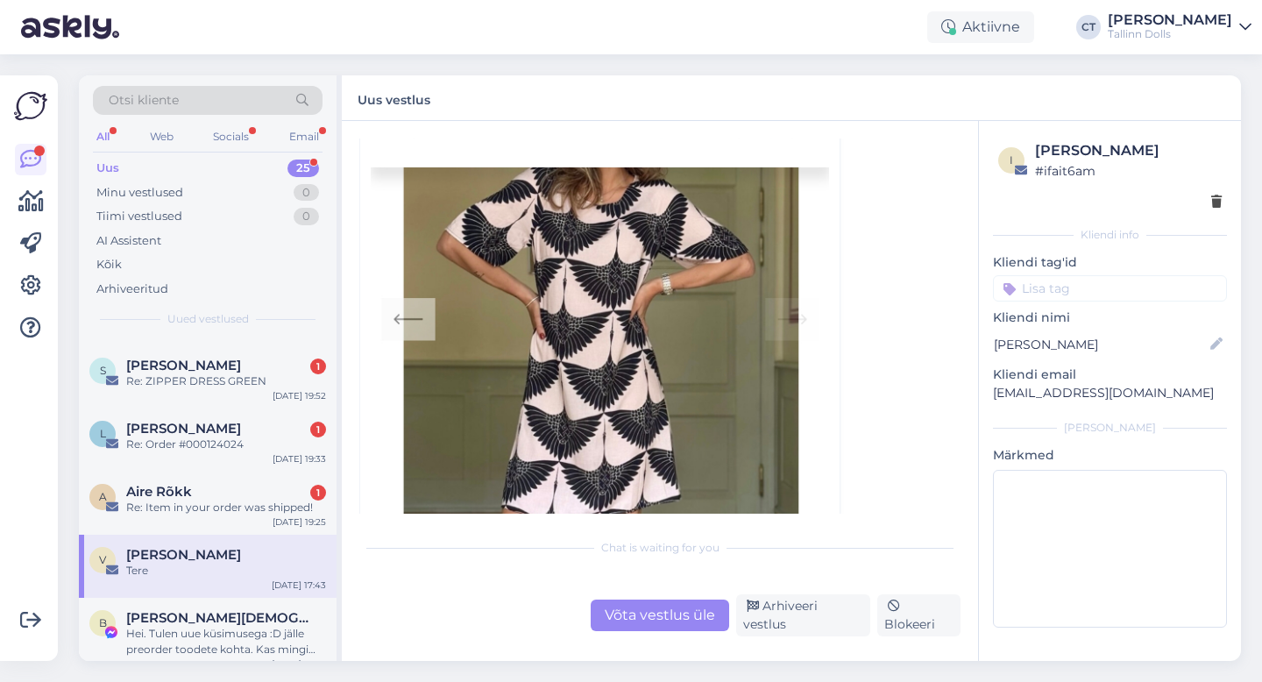
click at [679, 611] on div "Võta vestlus üle" at bounding box center [660, 616] width 139 height 32
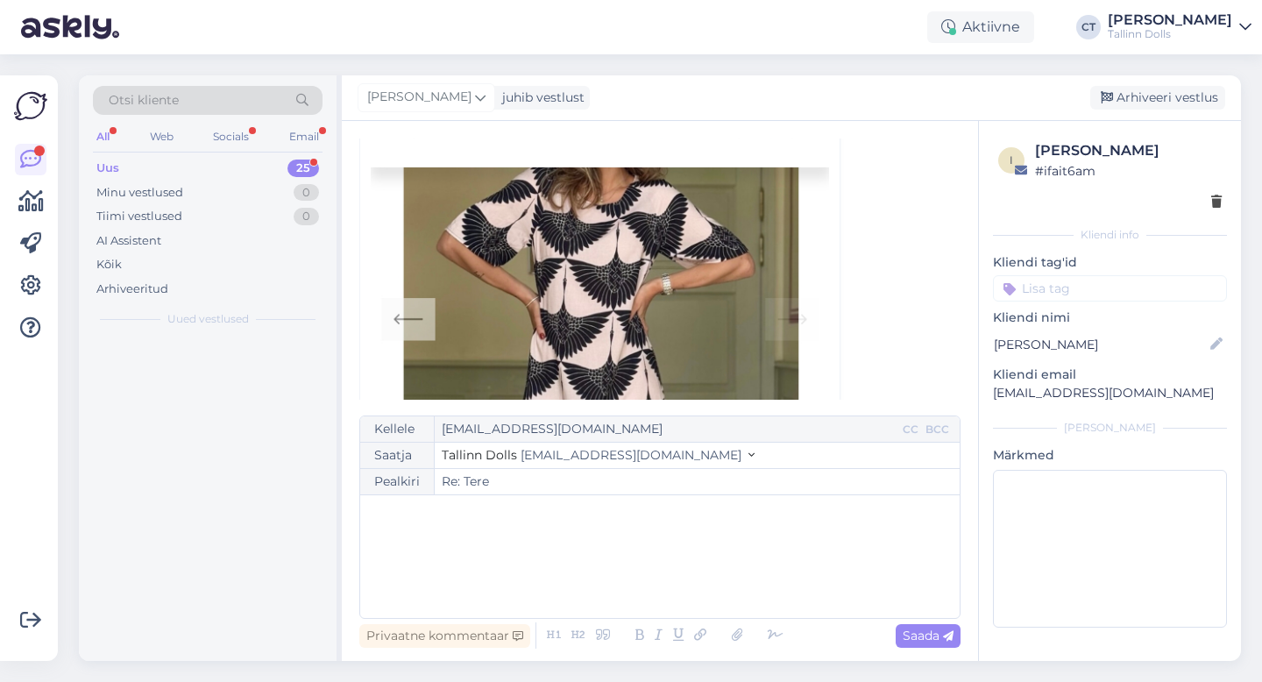
scroll to position [0, 0]
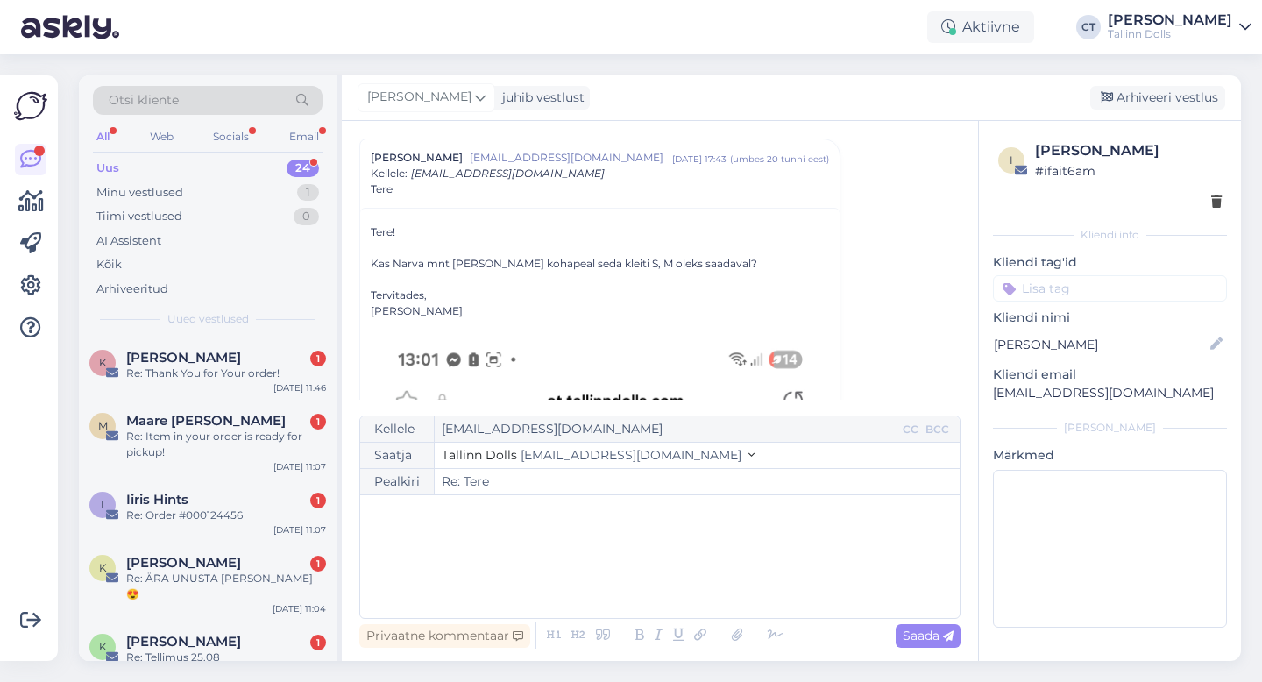
click at [692, 585] on div "﻿" at bounding box center [660, 556] width 582 height 105
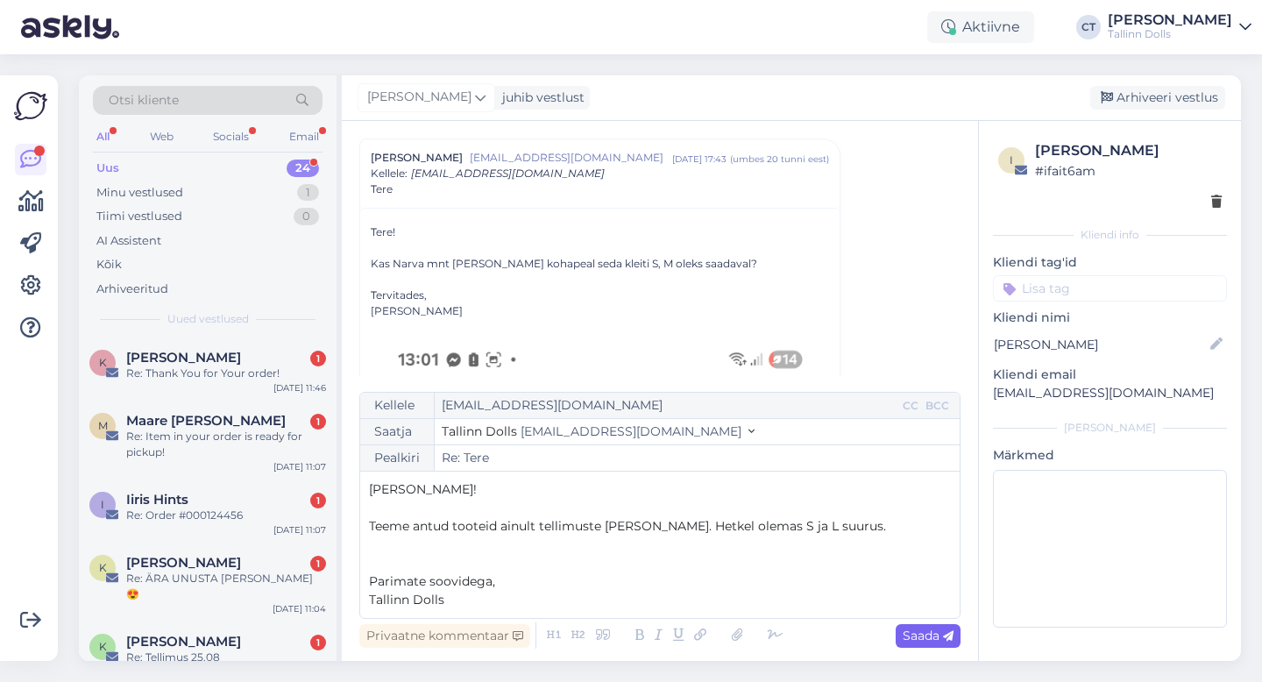
click at [941, 638] on span "Saada" at bounding box center [928, 636] width 51 height 16
type input "Re: Re: Tere"
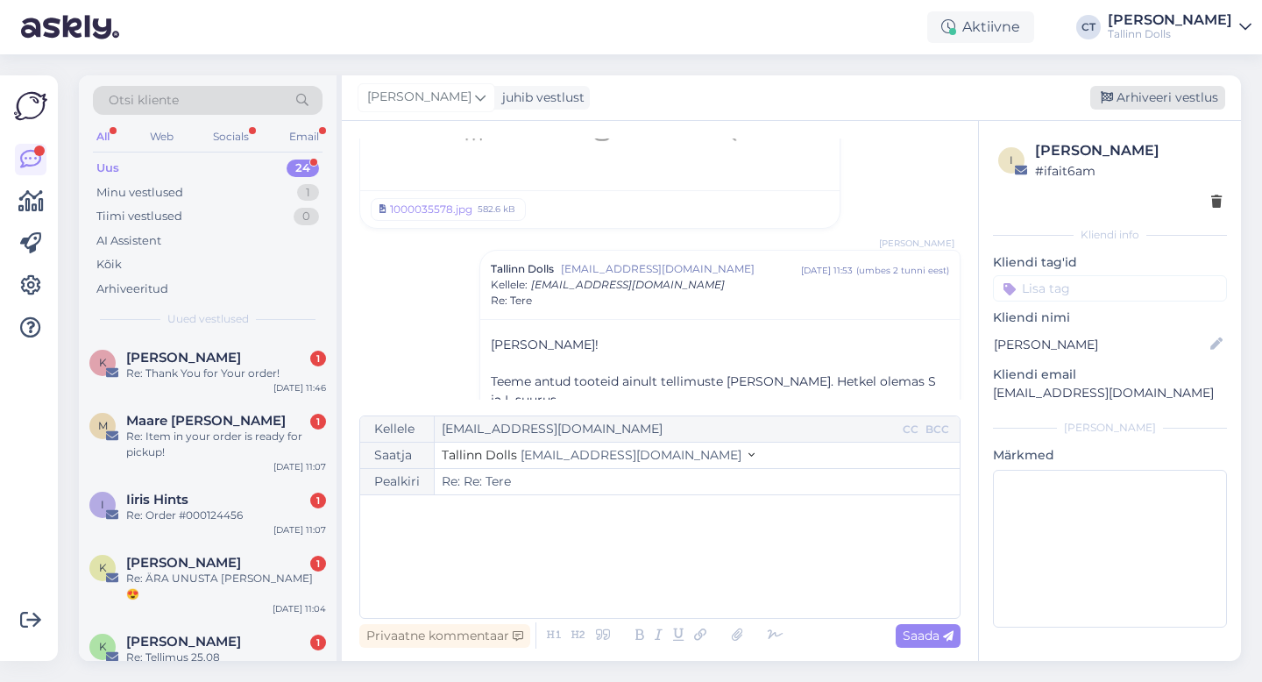
click at [1179, 105] on div "Arhiveeri vestlus" at bounding box center [1157, 98] width 135 height 24
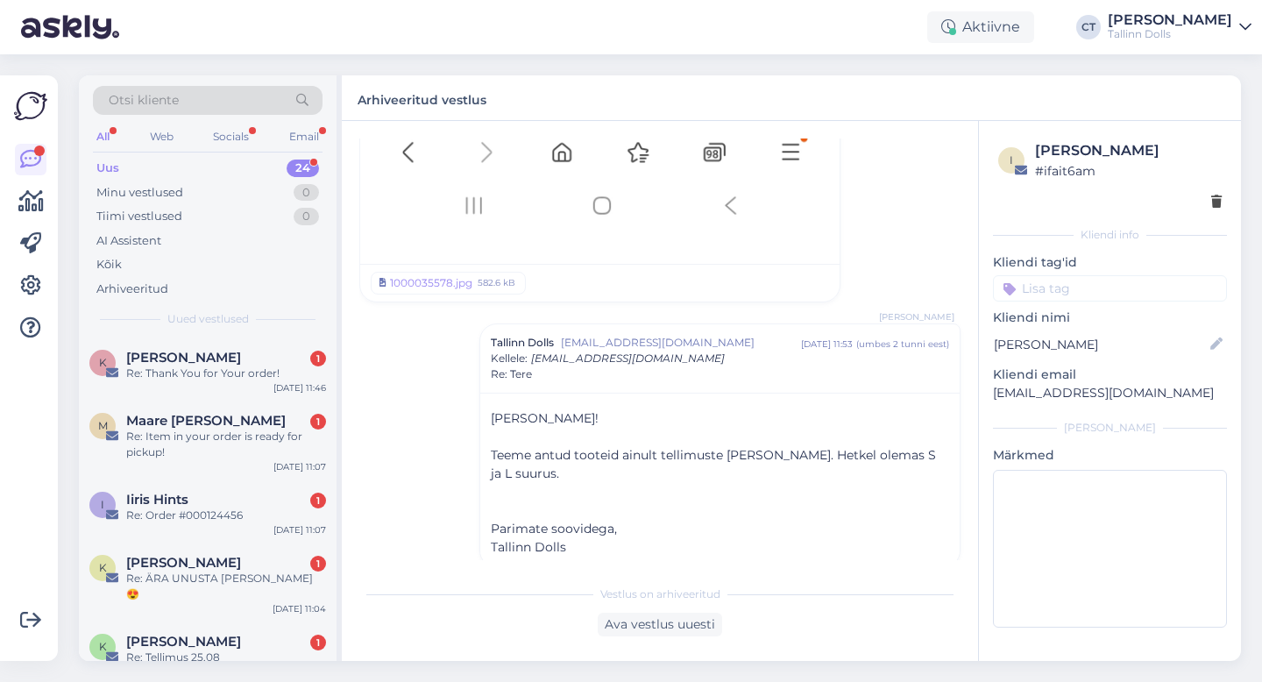
scroll to position [1302, 0]
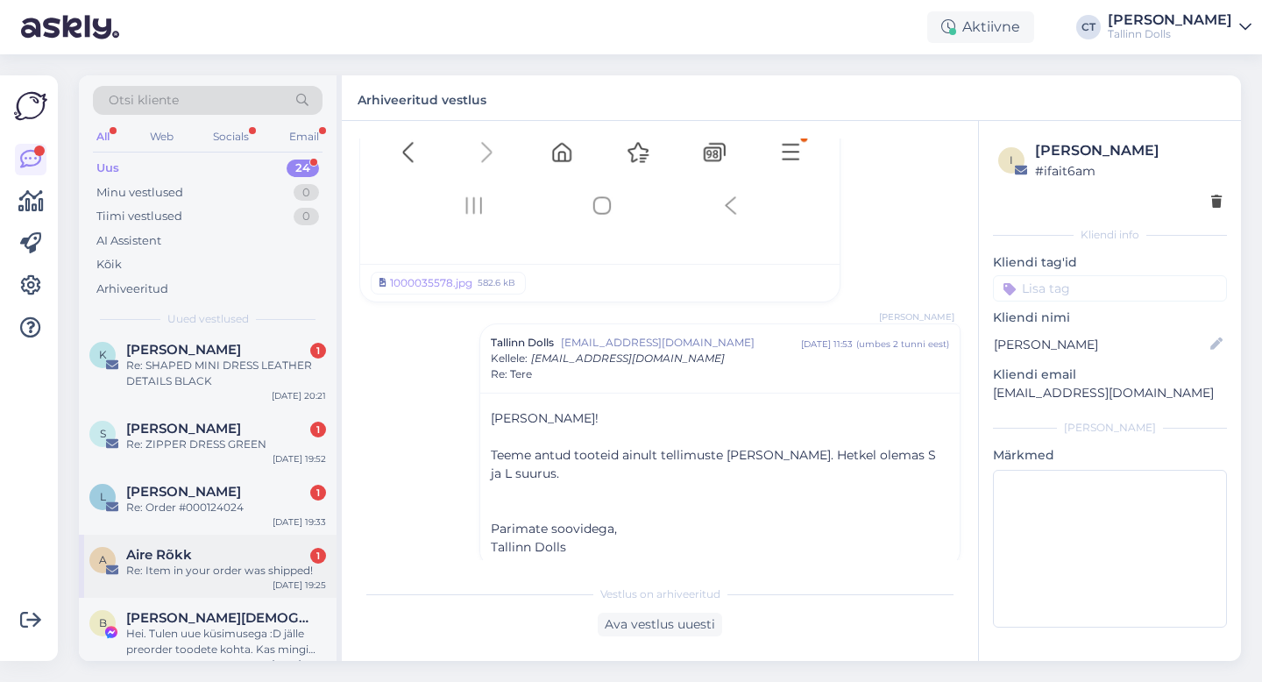
click at [229, 563] on div "Re: Item in your order was shipped!" at bounding box center [226, 571] width 200 height 16
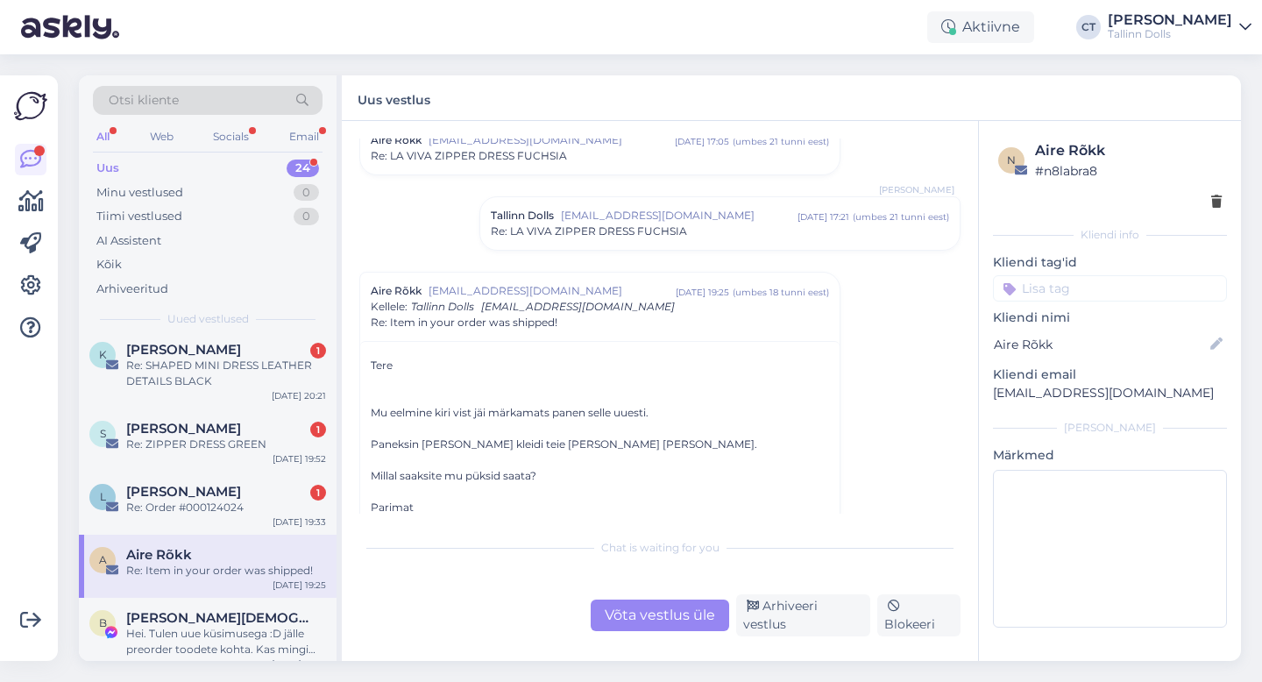
scroll to position [891, 0]
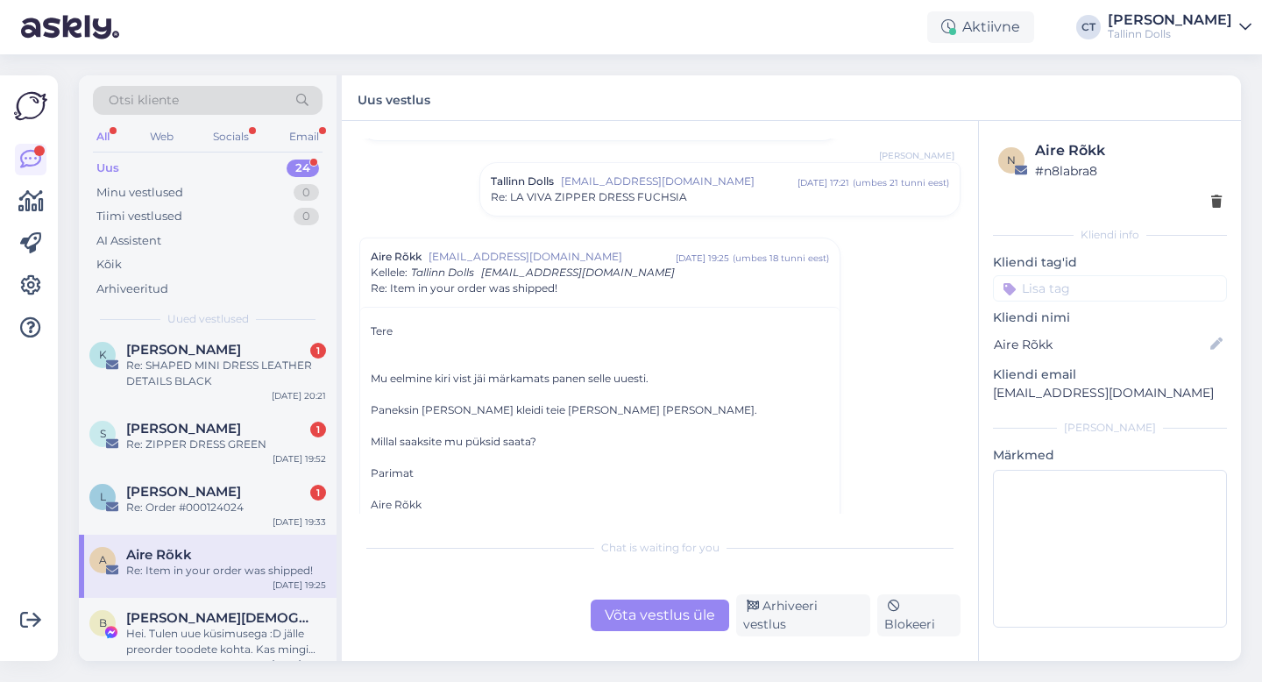
click at [677, 199] on span "Re: LA VIVA ZIPPER DRESS FUCHSIA" at bounding box center [589, 197] width 196 height 16
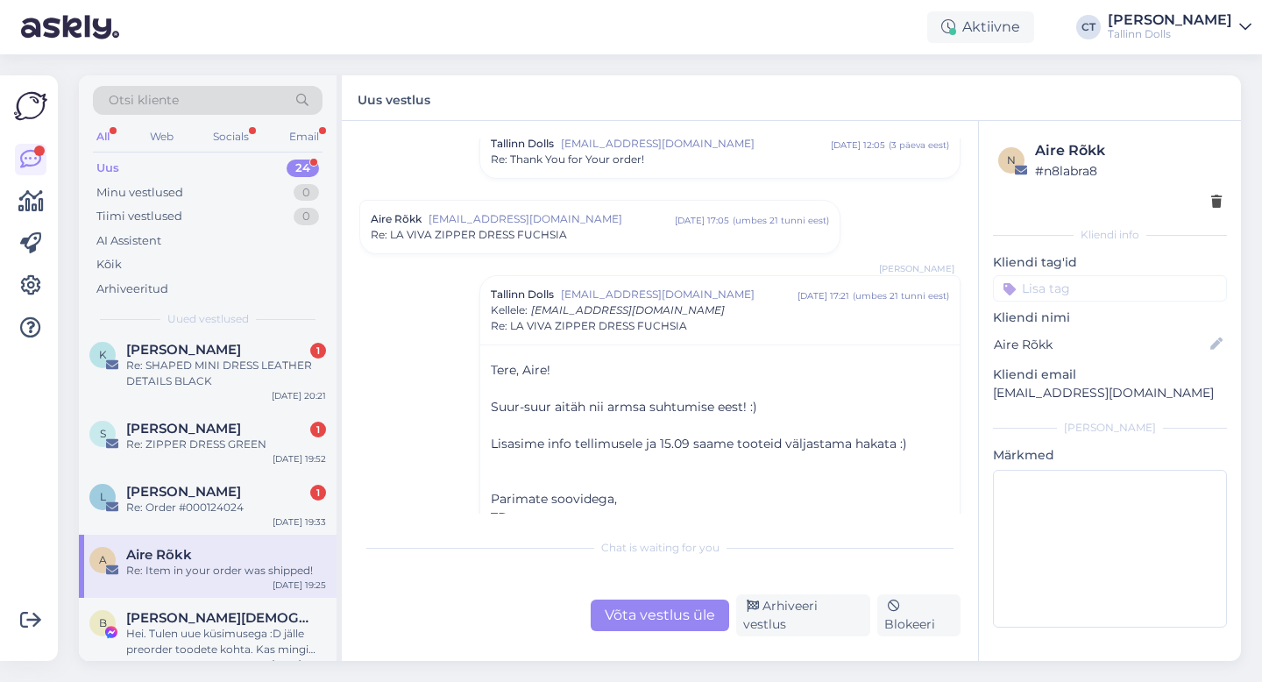
scroll to position [772, 0]
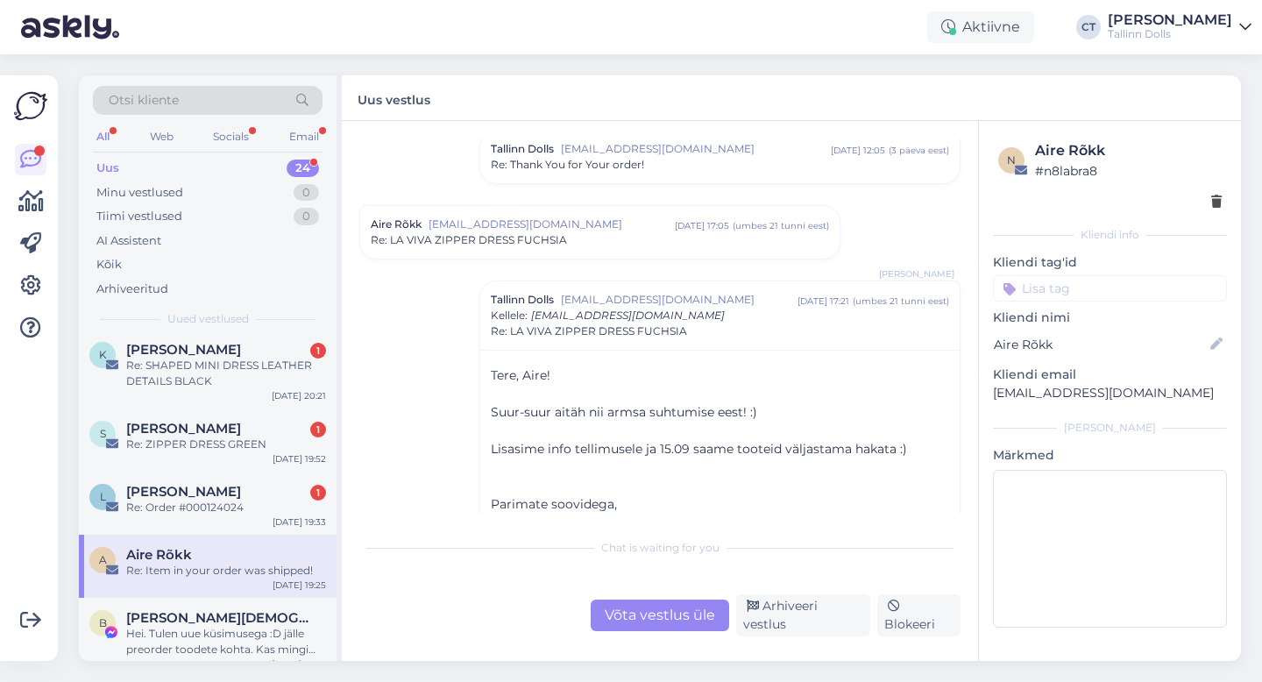
click at [612, 245] on div "Re: LA VIVA ZIPPER DRESS FUCHSIA" at bounding box center [600, 240] width 458 height 16
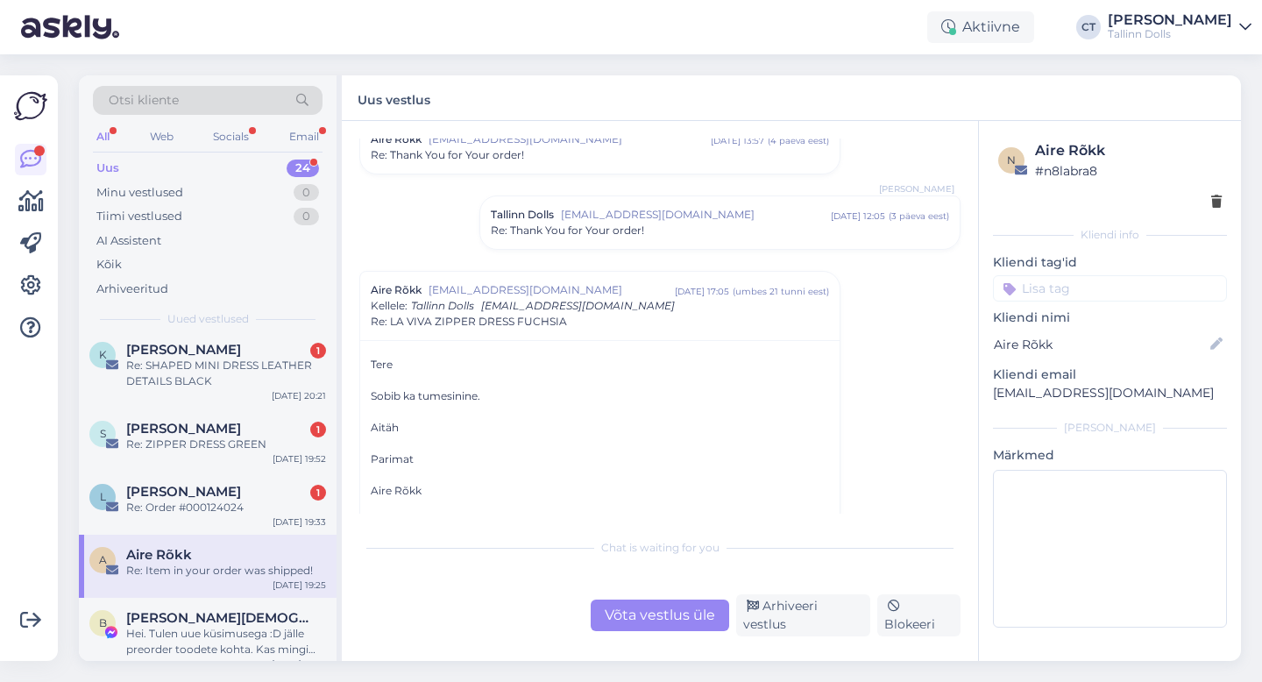
scroll to position [573, 0]
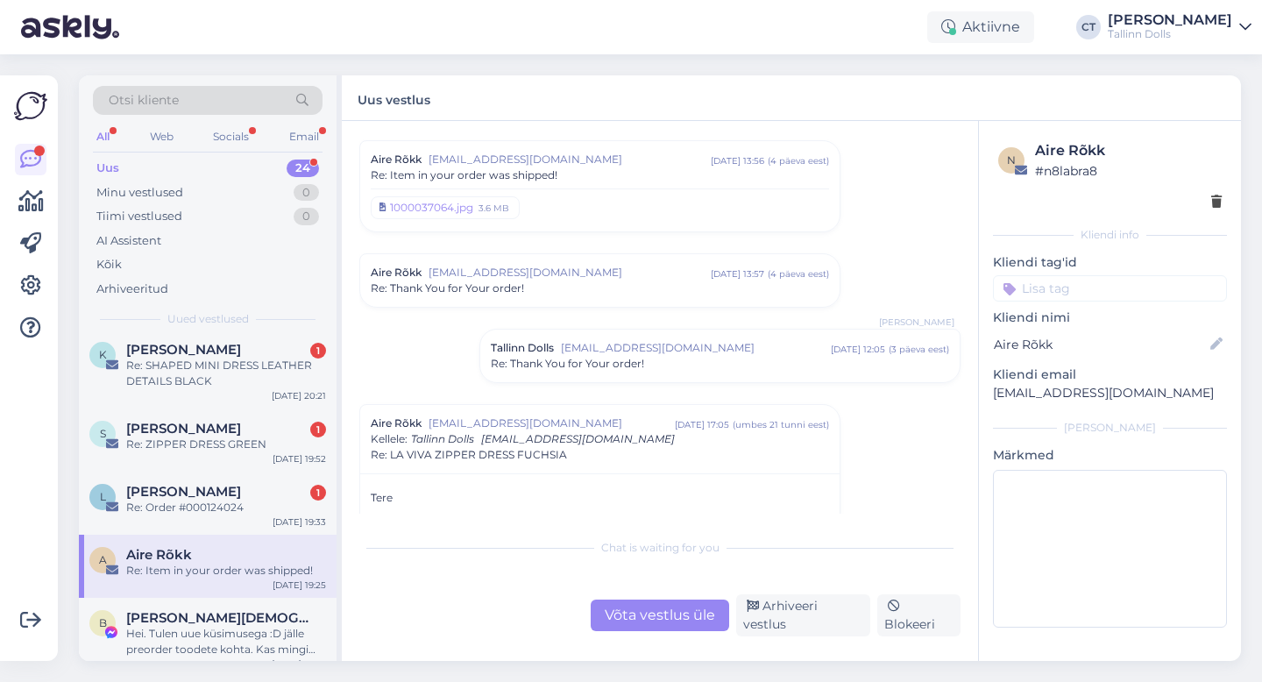
click at [602, 277] on span "[EMAIL_ADDRESS][DOMAIN_NAME]" at bounding box center [570, 273] width 282 height 16
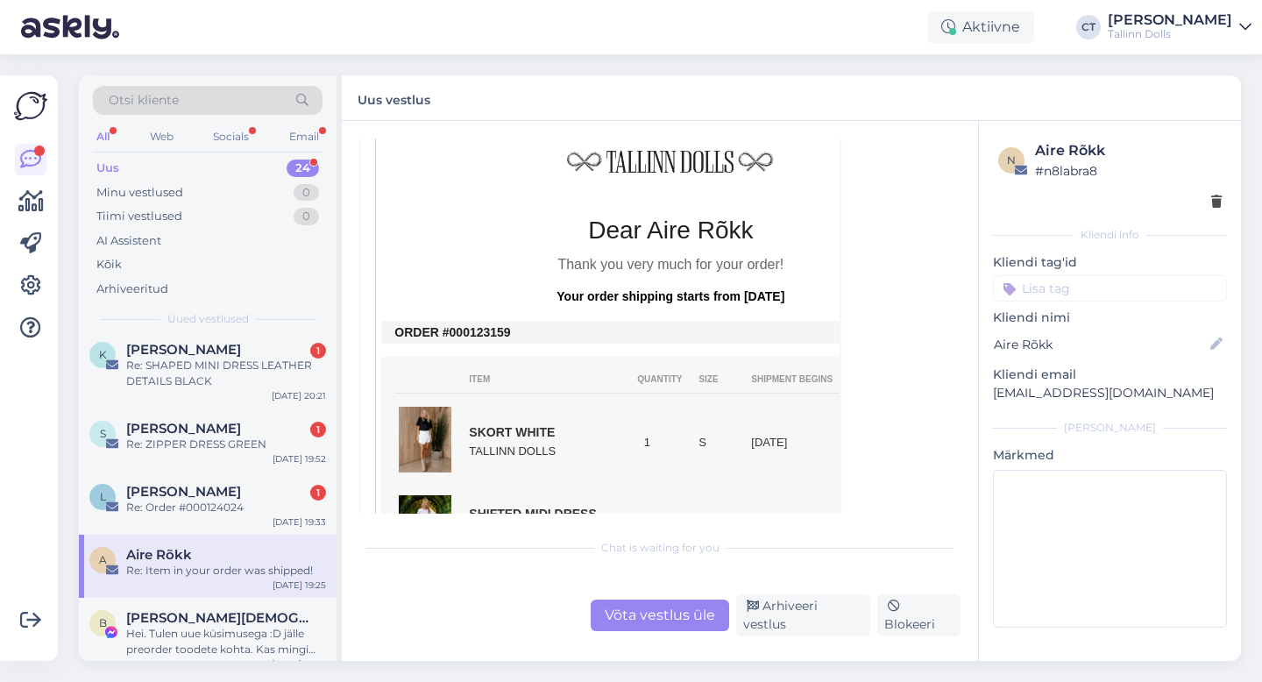
scroll to position [929, 0]
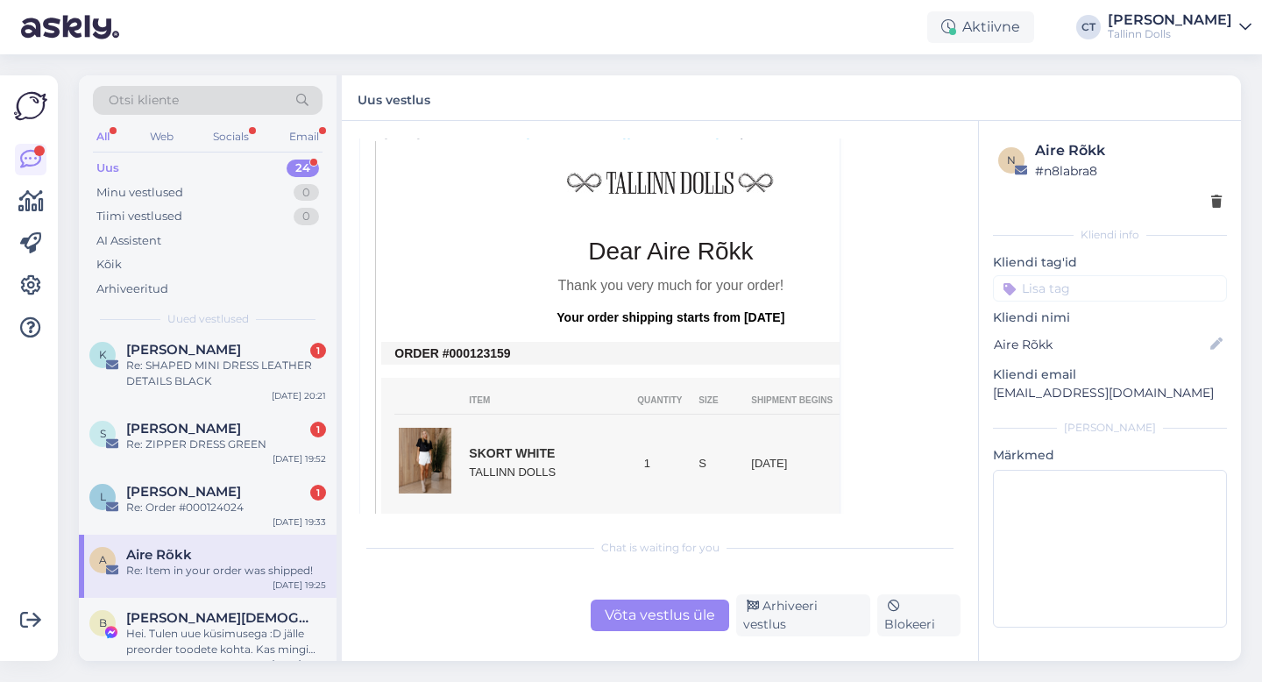
drag, startPoint x: 519, startPoint y: 151, endPoint x: 465, endPoint y: 353, distance: 209.7
click at [465, 353] on td "ORDER #000123159" at bounding box center [670, 353] width 552 height 14
copy td "0123159"
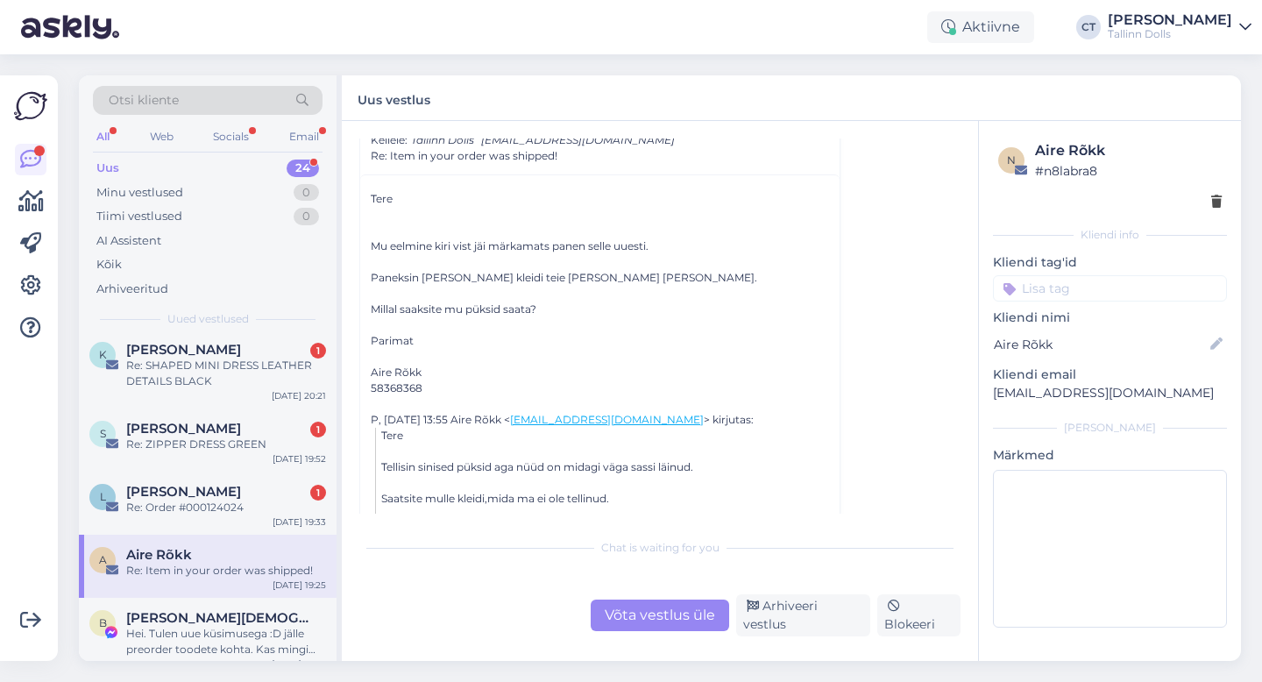
scroll to position [2876, 0]
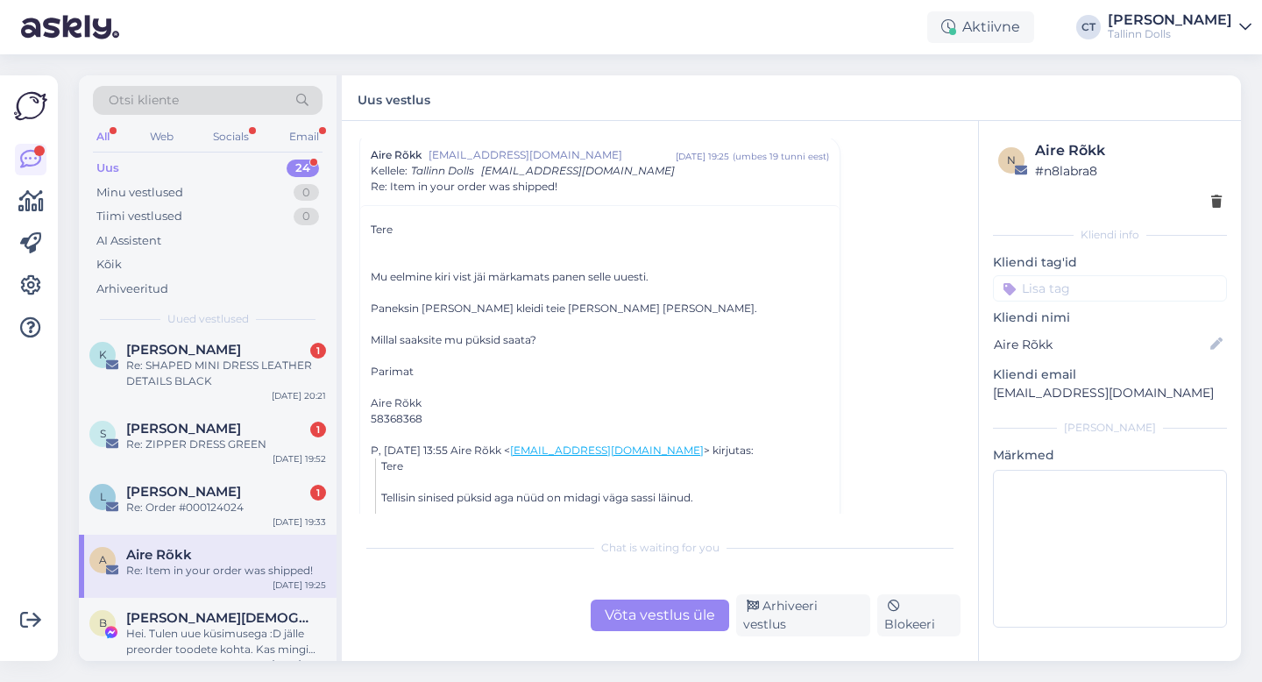
click at [641, 605] on div "Võta vestlus üle" at bounding box center [660, 616] width 139 height 32
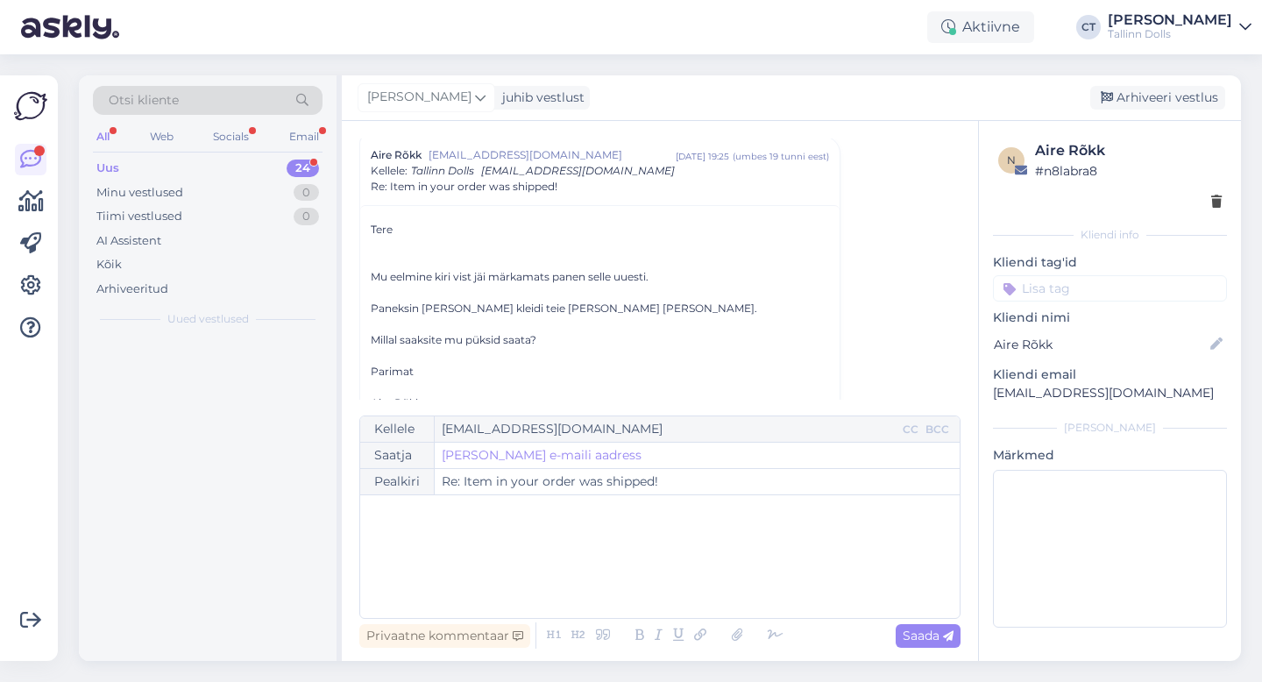
scroll to position [0, 0]
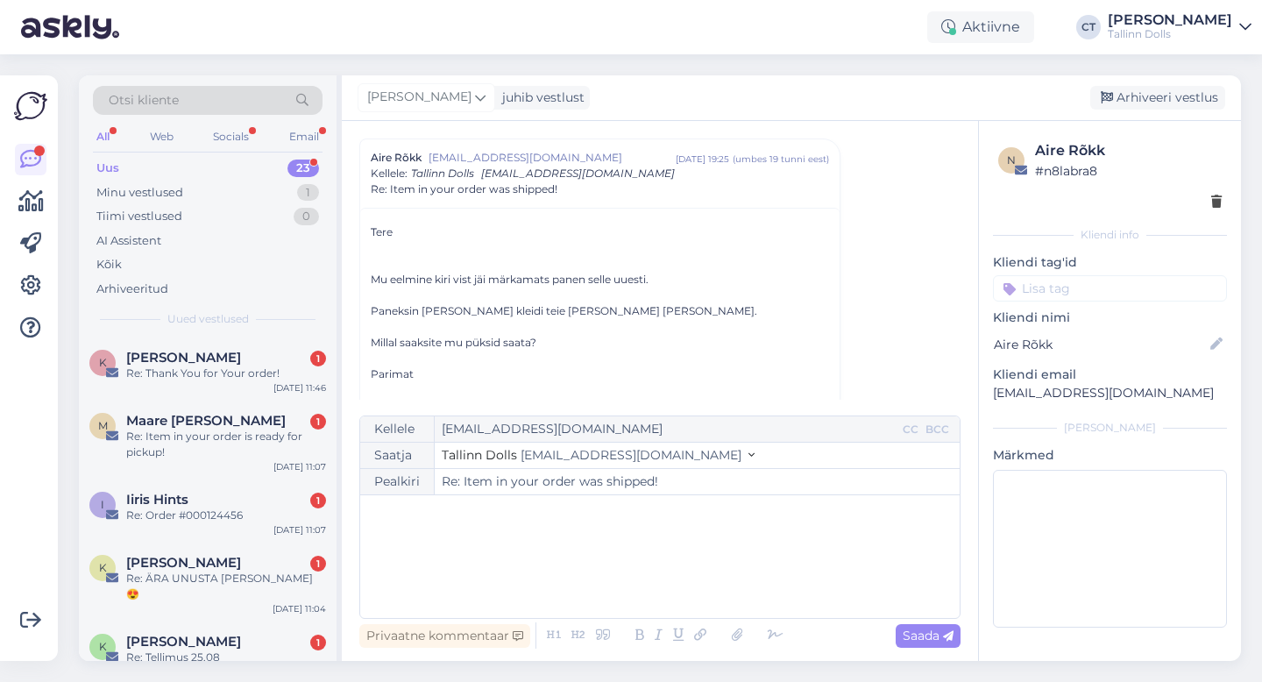
click at [645, 586] on div "﻿" at bounding box center [660, 556] width 582 height 105
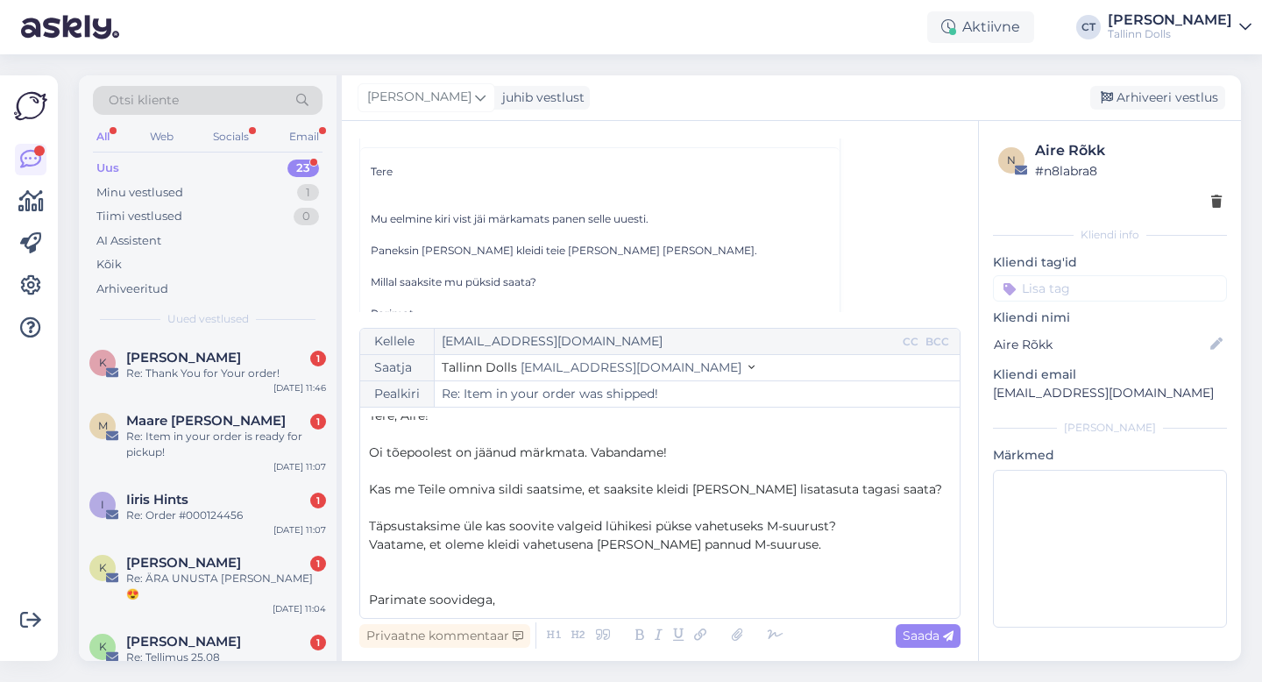
scroll to position [28, 0]
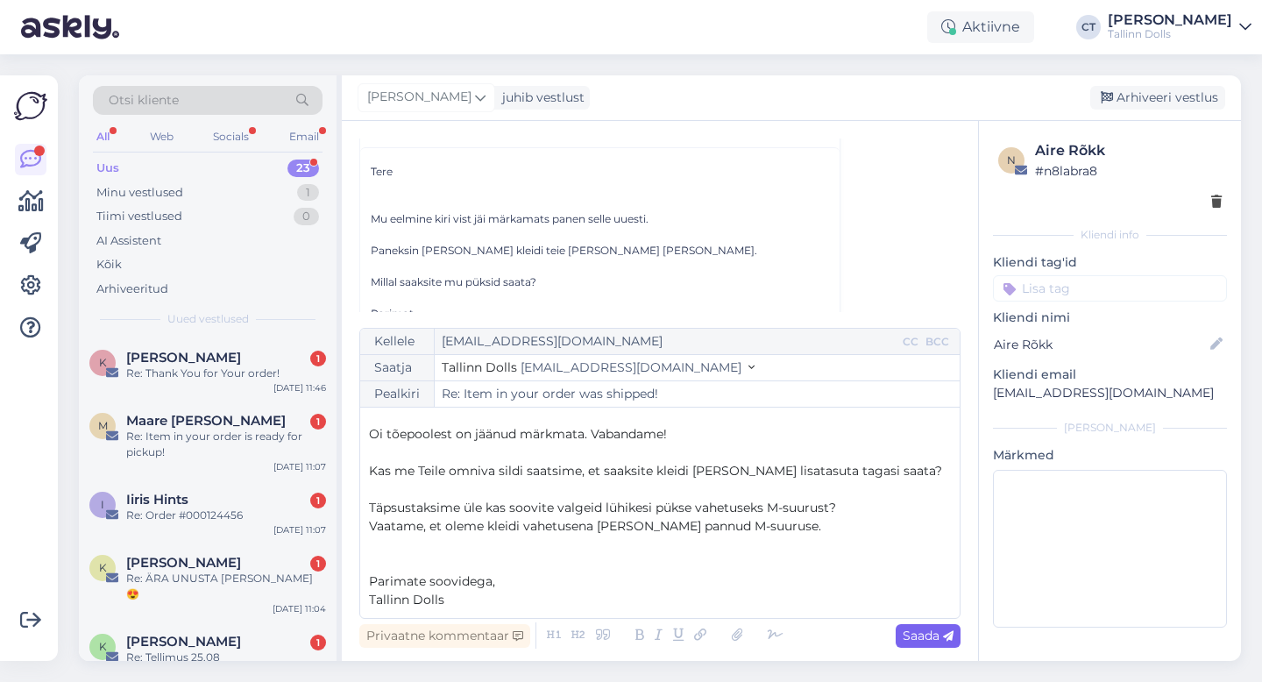
click at [931, 643] on div "Saada" at bounding box center [928, 636] width 65 height 24
type input "Re: Re: Item in your order was shipped!"
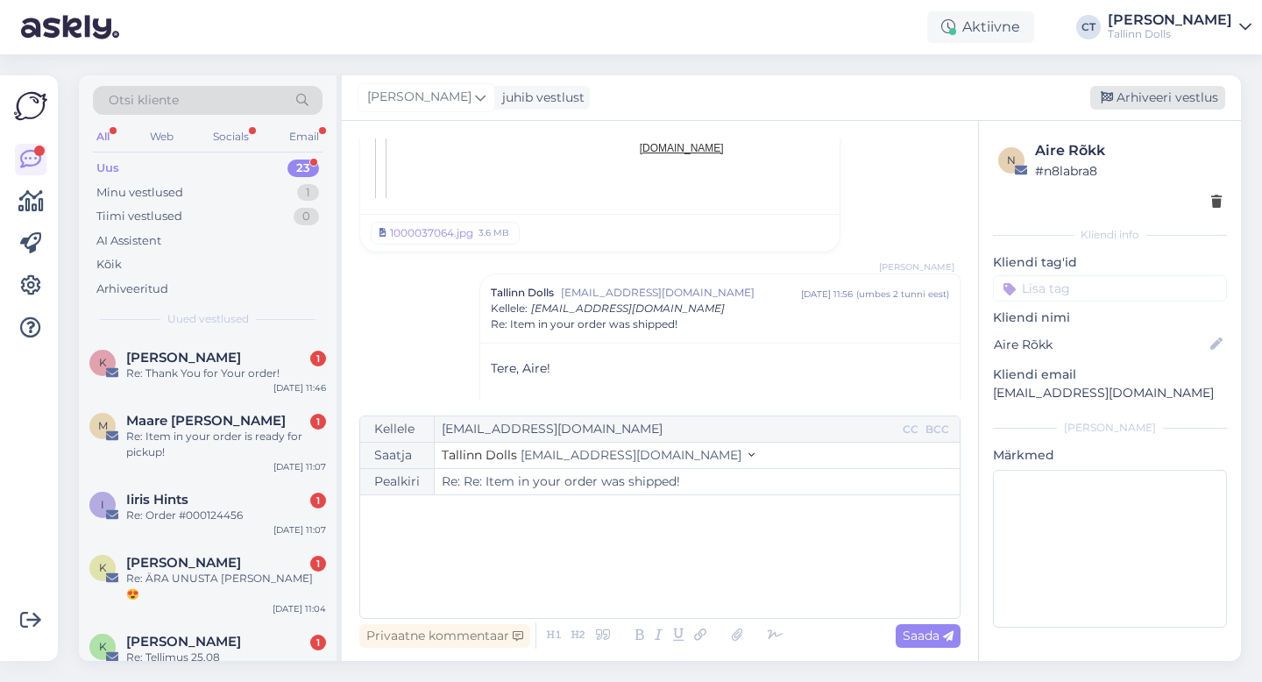
scroll to position [0, 0]
click at [1143, 88] on div "Arhiveeri vestlus" at bounding box center [1157, 98] width 135 height 24
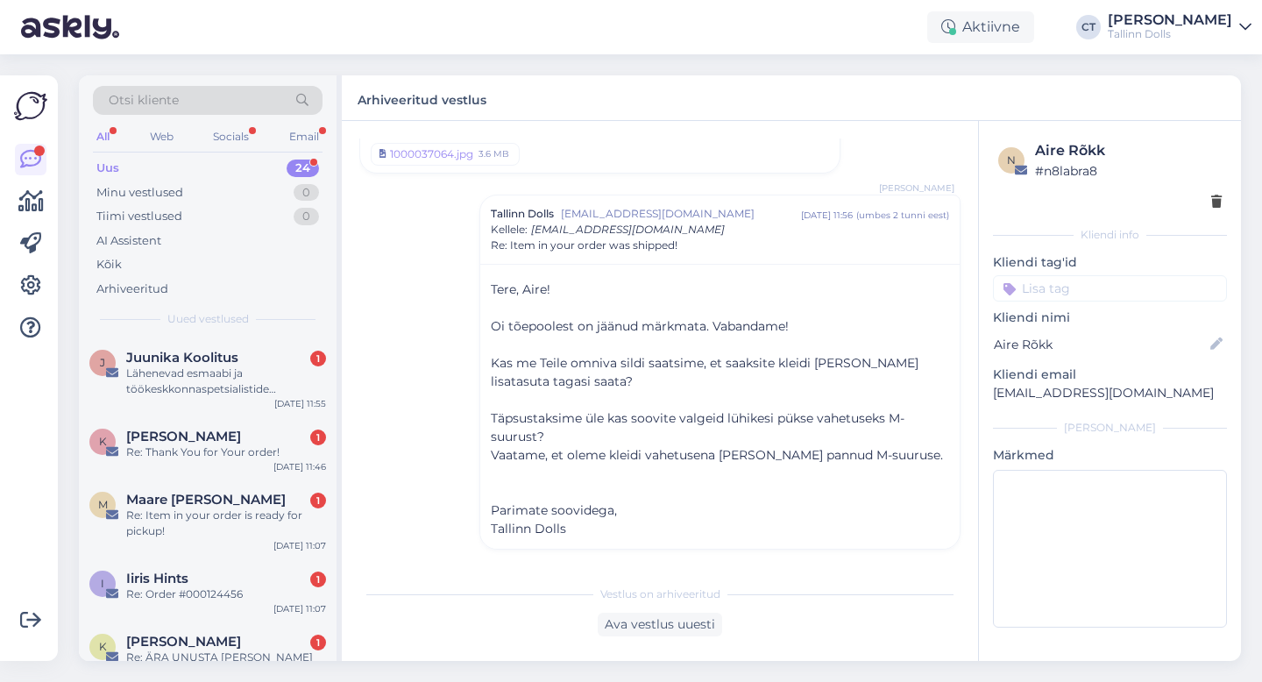
scroll to position [1318, 0]
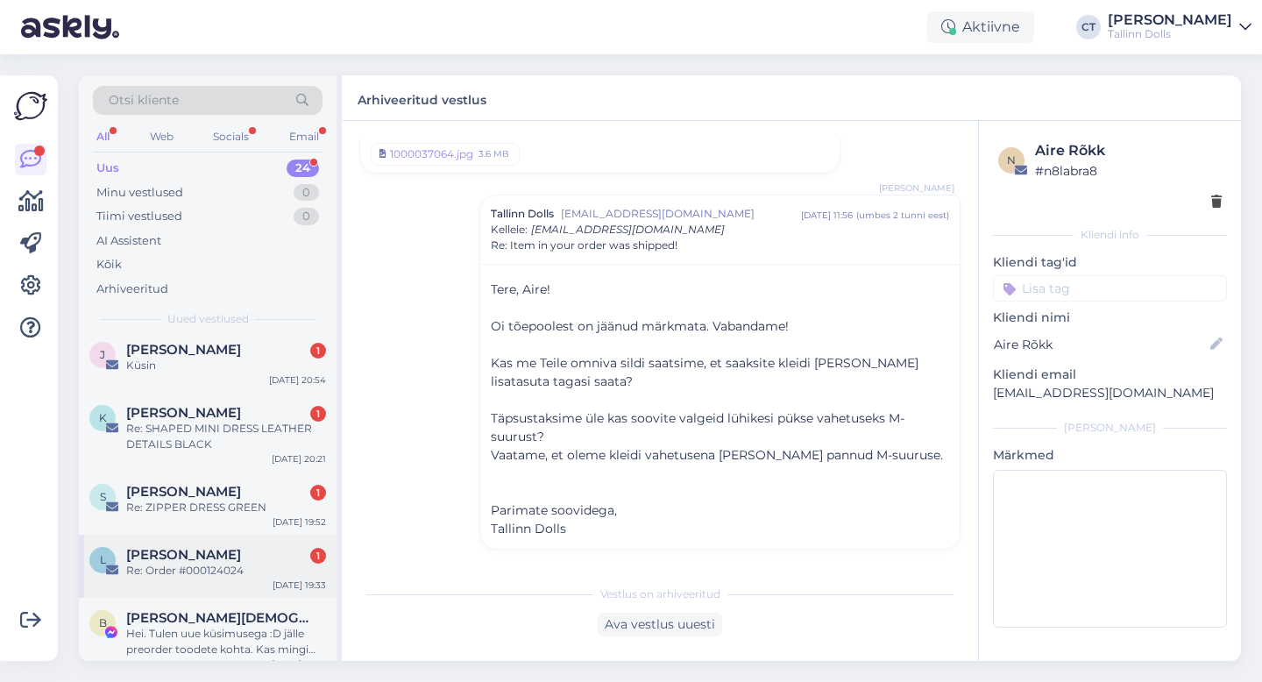
click at [216, 563] on div "Re: Order #000124024" at bounding box center [226, 571] width 200 height 16
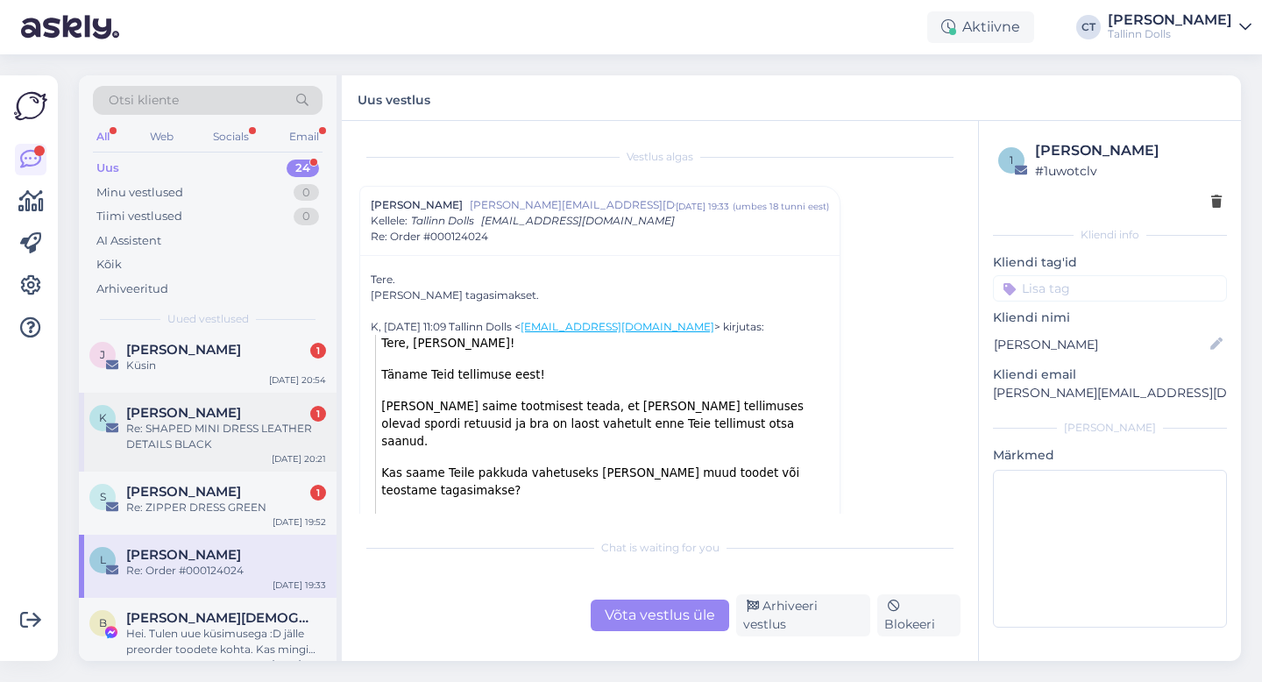
scroll to position [0, 0]
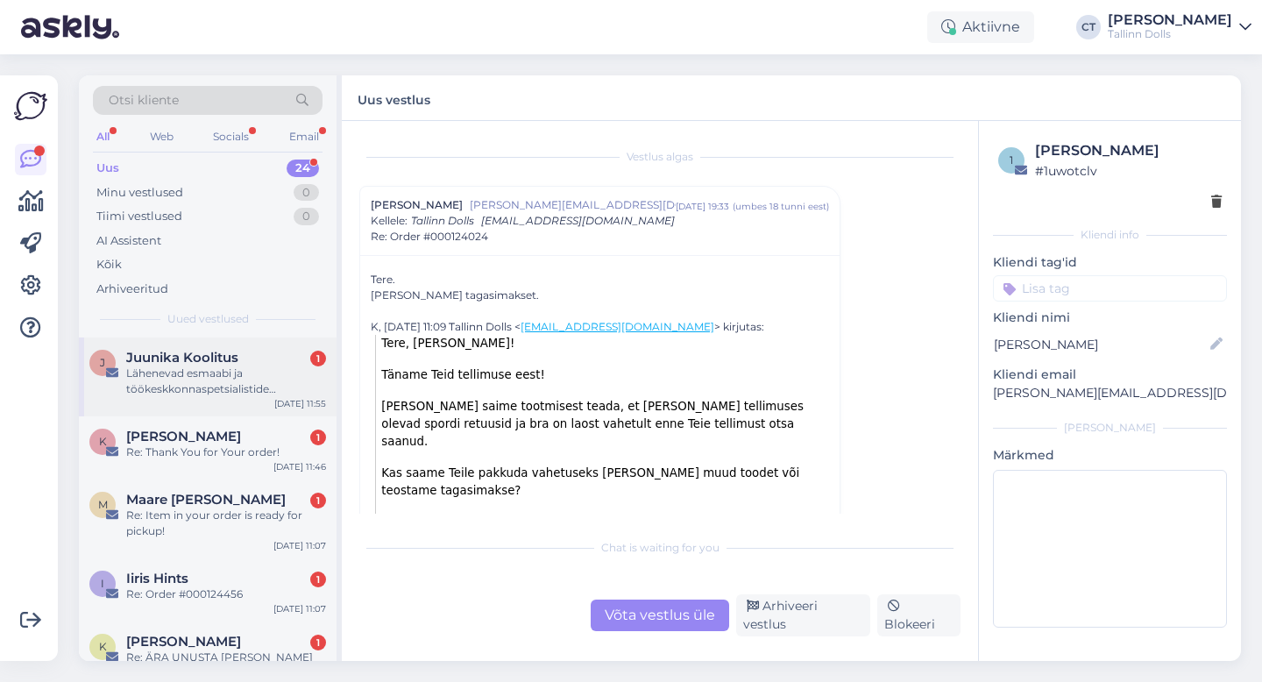
click at [217, 380] on div "Lähenevad esmaabi ja töökeskkonnaspetsialistide koolitused" at bounding box center [226, 382] width 200 height 32
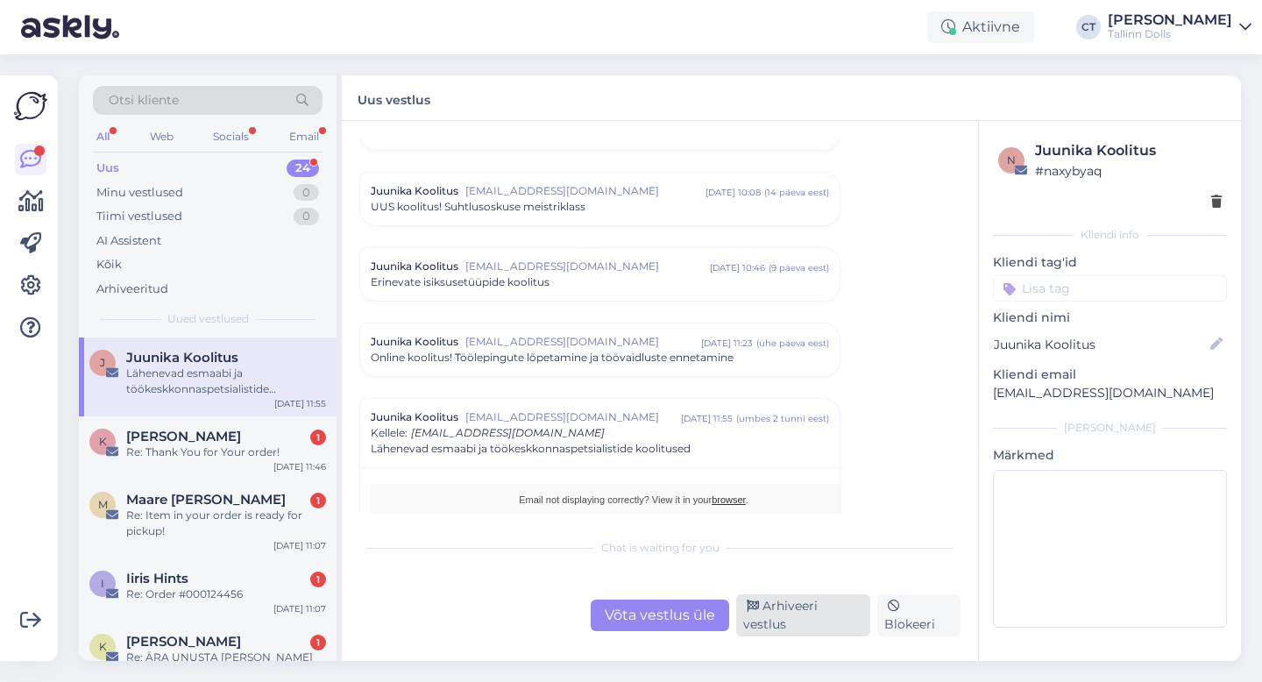
click at [792, 619] on div "Arhiveeri vestlus" at bounding box center [803, 615] width 134 height 42
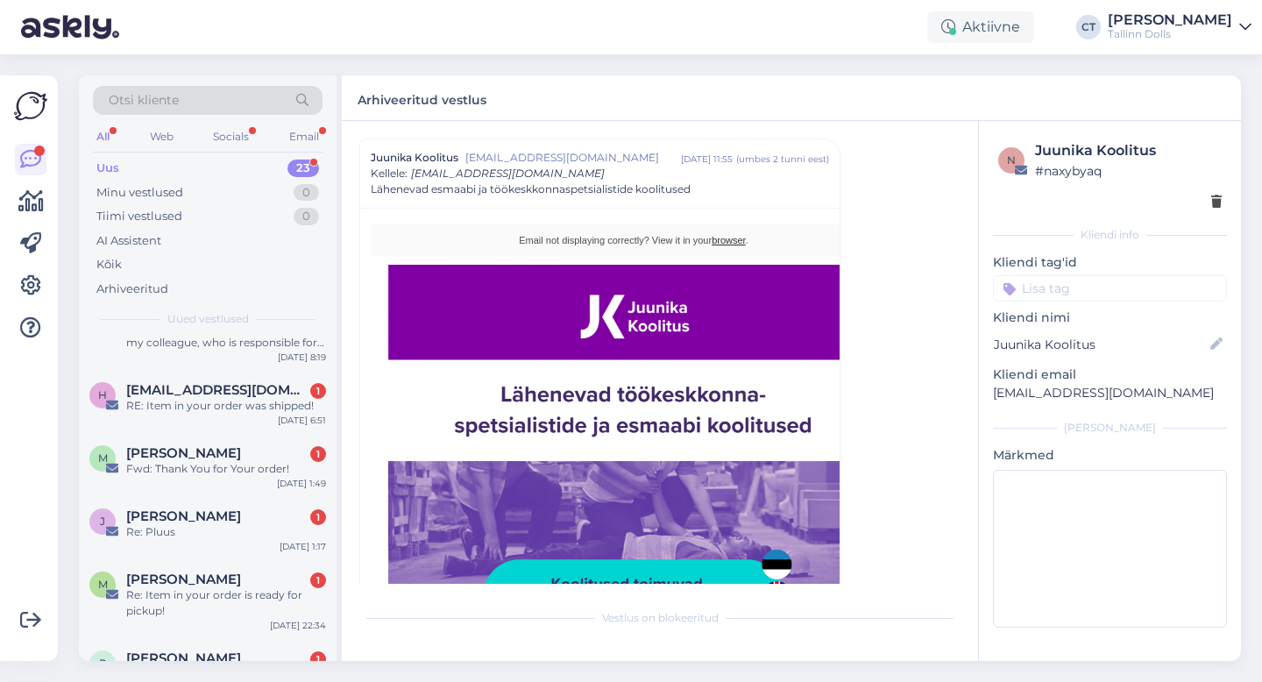
scroll to position [1239, 0]
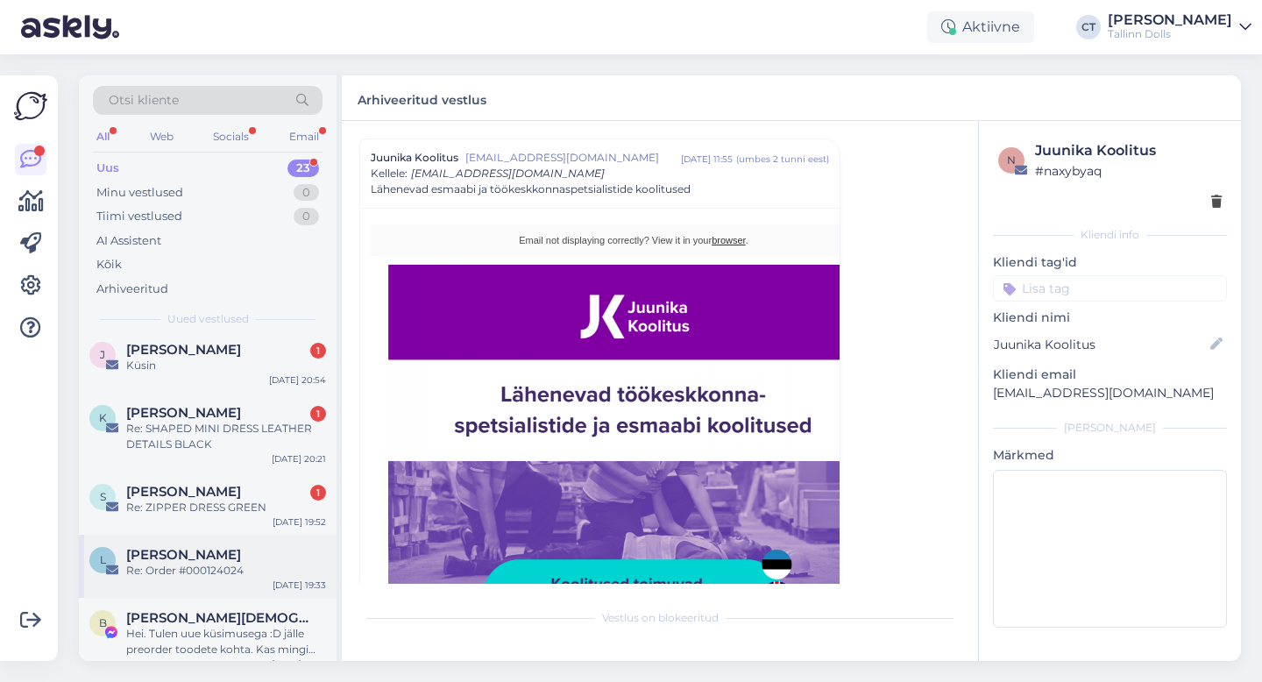
click at [228, 547] on div "[PERSON_NAME]" at bounding box center [226, 555] width 200 height 16
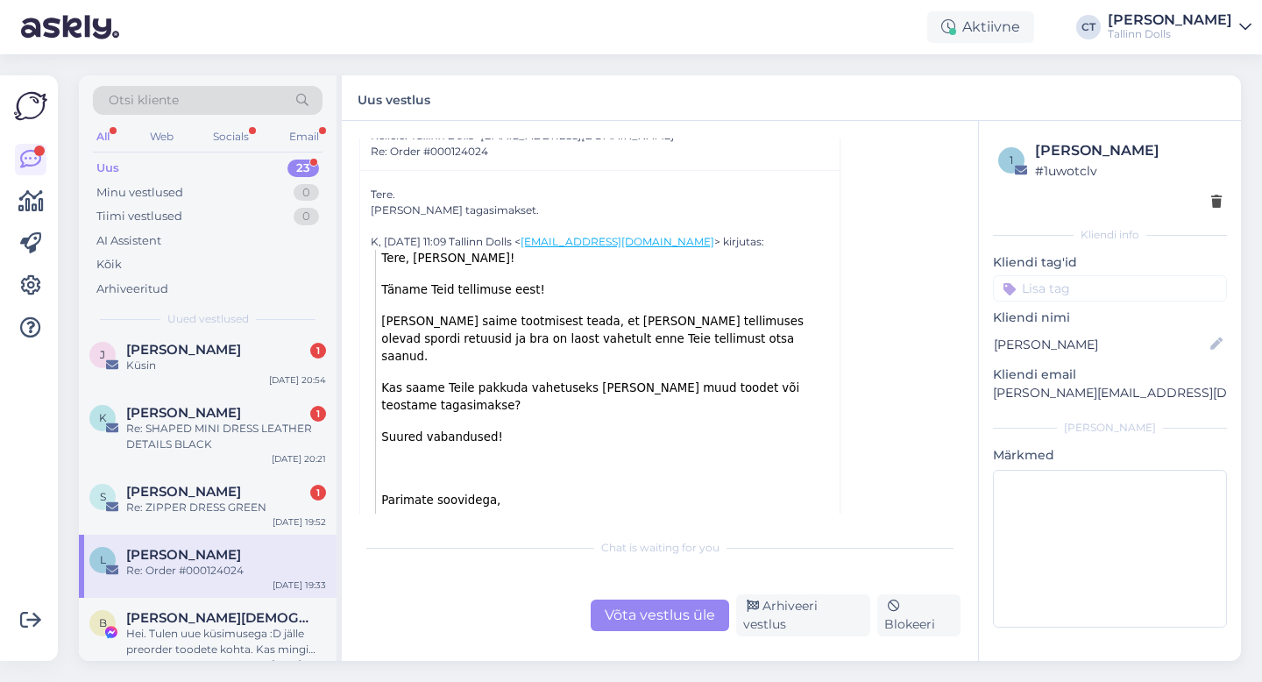
scroll to position [87, 0]
click at [647, 617] on div "Võta vestlus üle" at bounding box center [660, 616] width 139 height 32
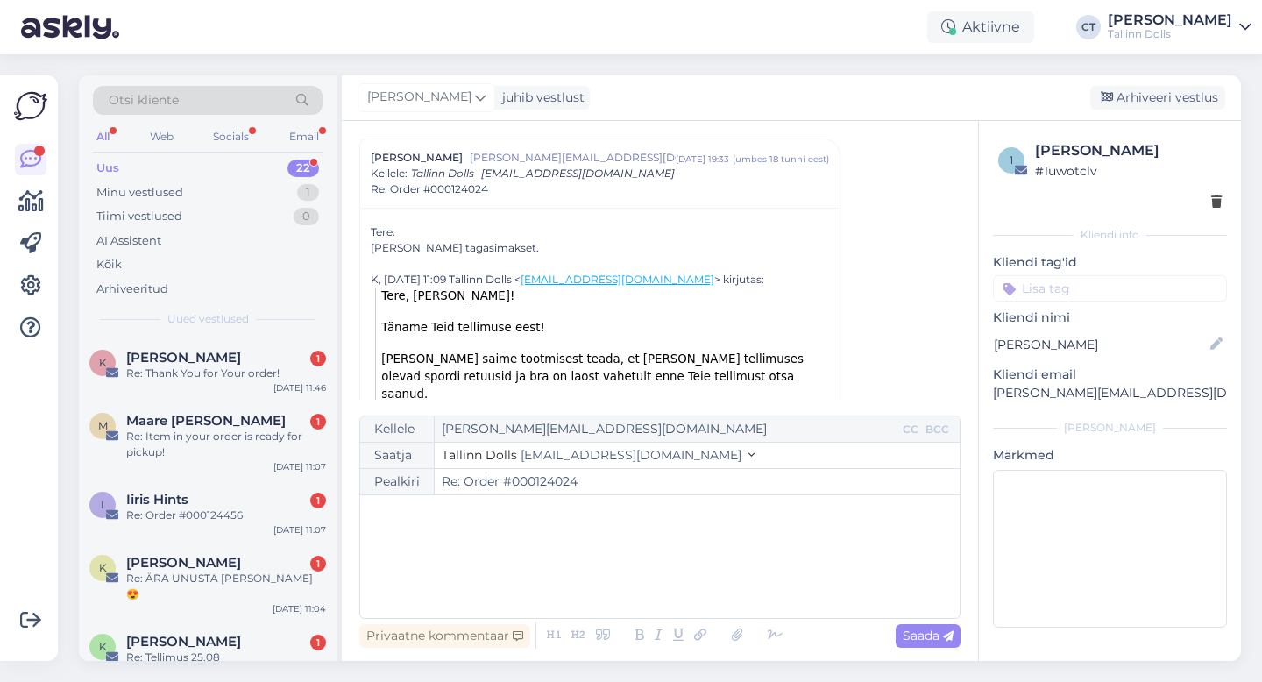
click at [637, 581] on div "﻿" at bounding box center [660, 556] width 582 height 105
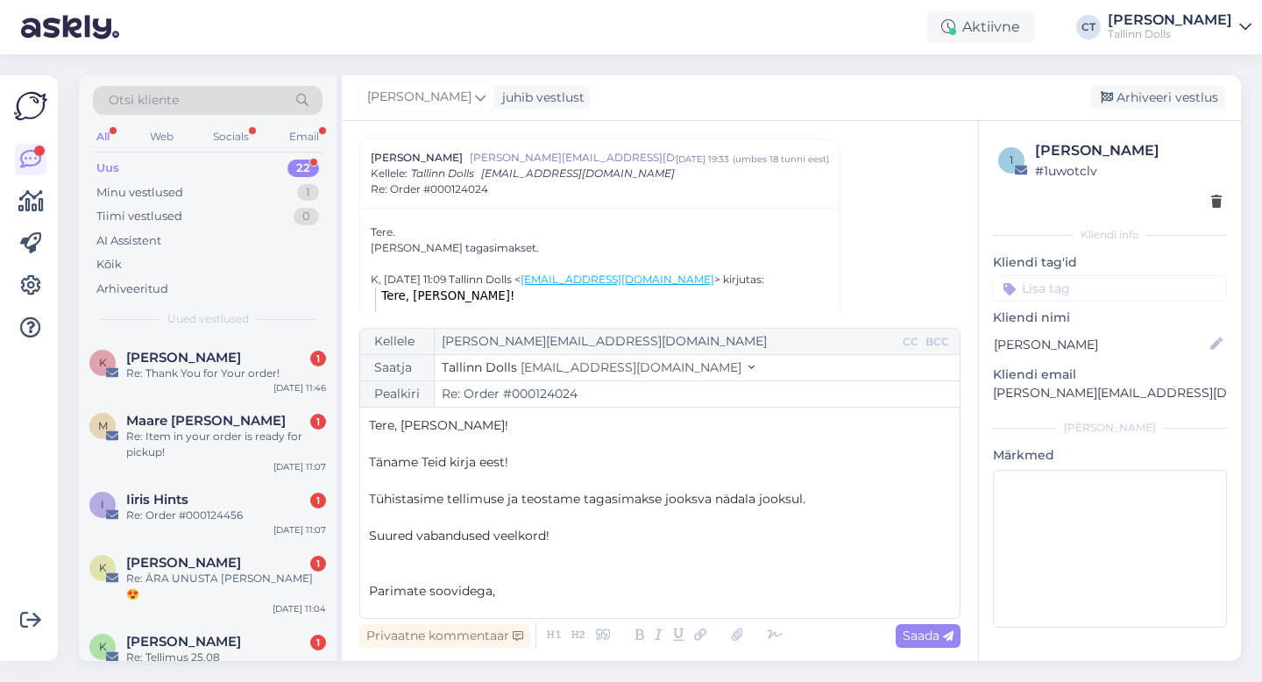
scroll to position [10, 0]
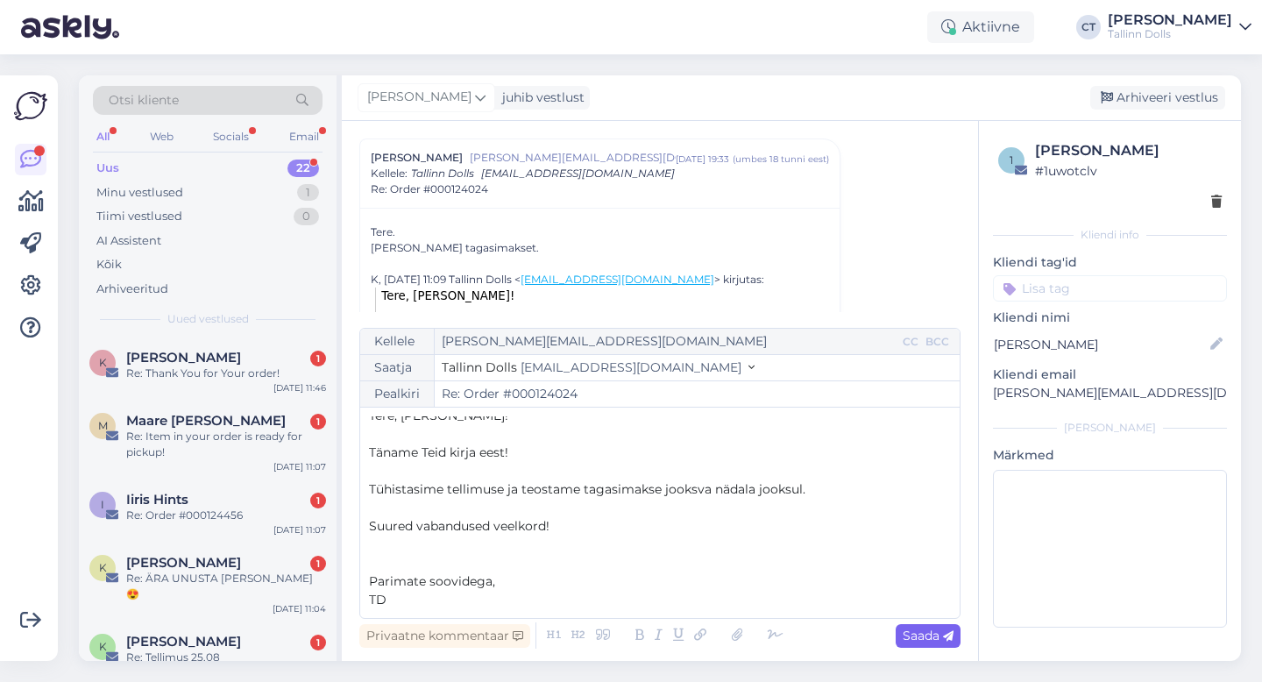
click at [937, 643] on span "Saada" at bounding box center [928, 636] width 51 height 16
type input "Re: Re: Order #000124024"
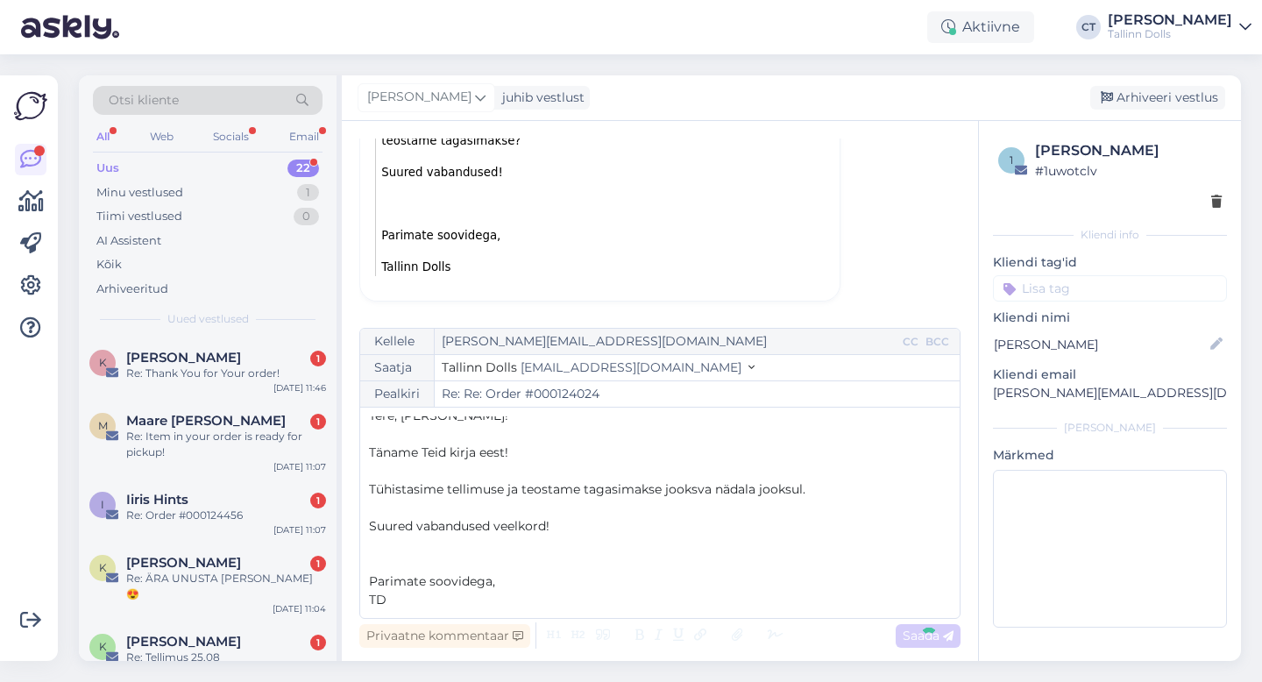
scroll to position [0, 0]
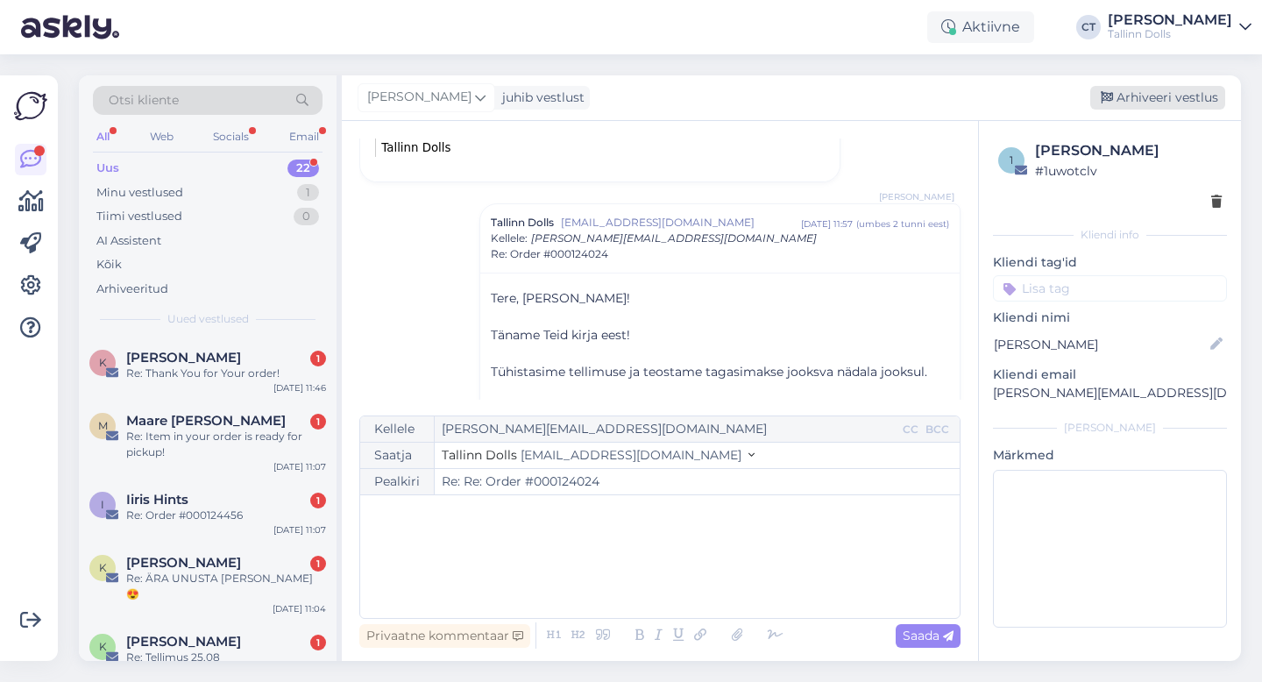
click at [1169, 89] on div "Arhiveeri vestlus" at bounding box center [1157, 98] width 135 height 24
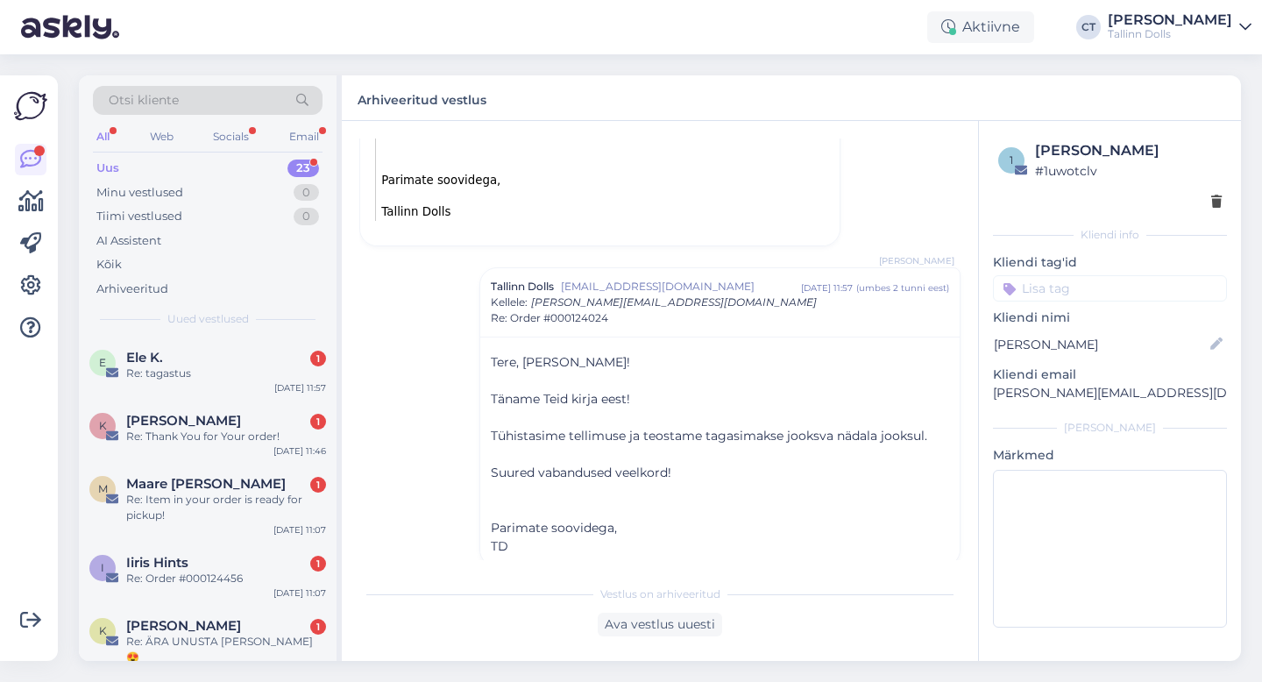
scroll to position [1239, 0]
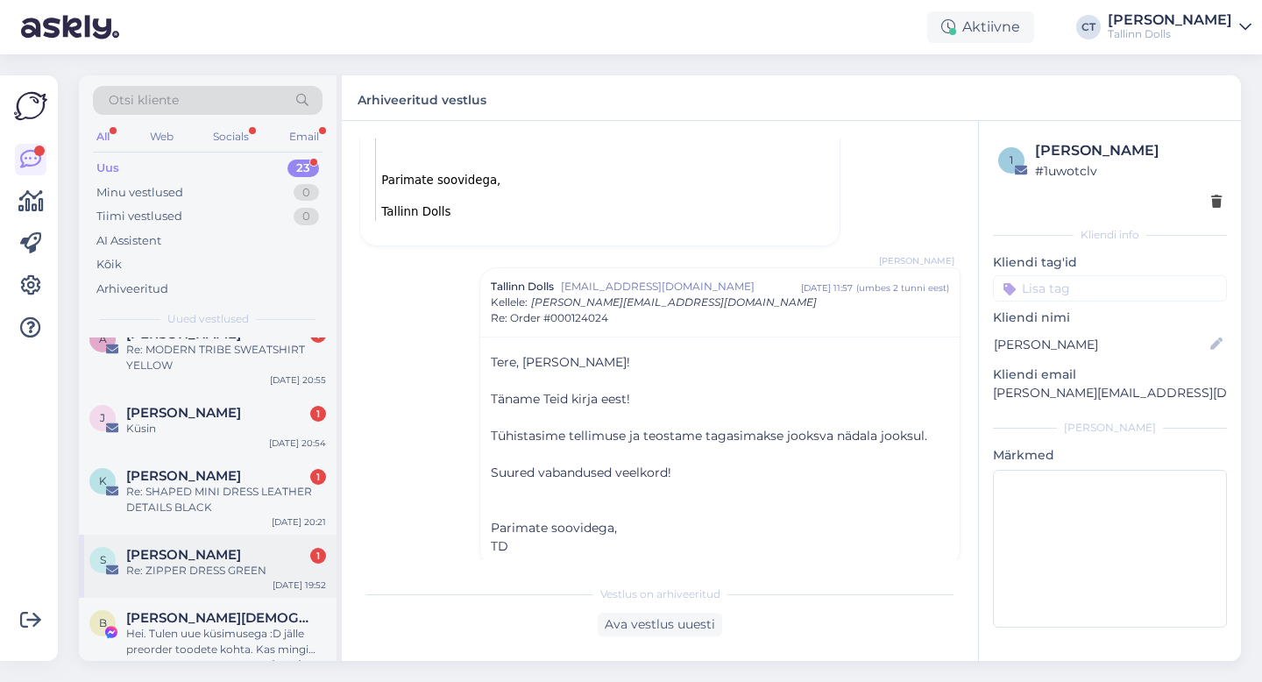
click at [202, 563] on div "Re: ZIPPER DRESS GREEN" at bounding box center [226, 571] width 200 height 16
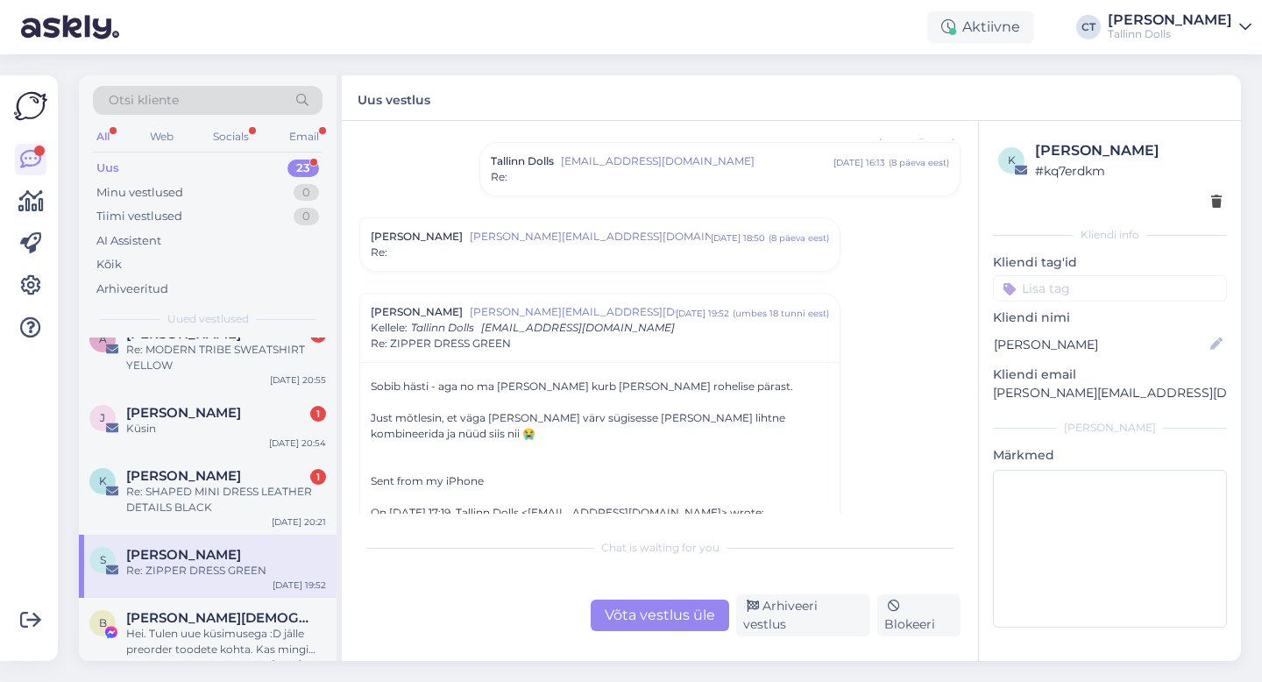
scroll to position [122, 0]
click at [586, 266] on div "Stella [EMAIL_ADDRESS][DOMAIN_NAME] [DATE] 18:50 ( 8 päeva eest ) Re:" at bounding box center [600, 242] width 480 height 53
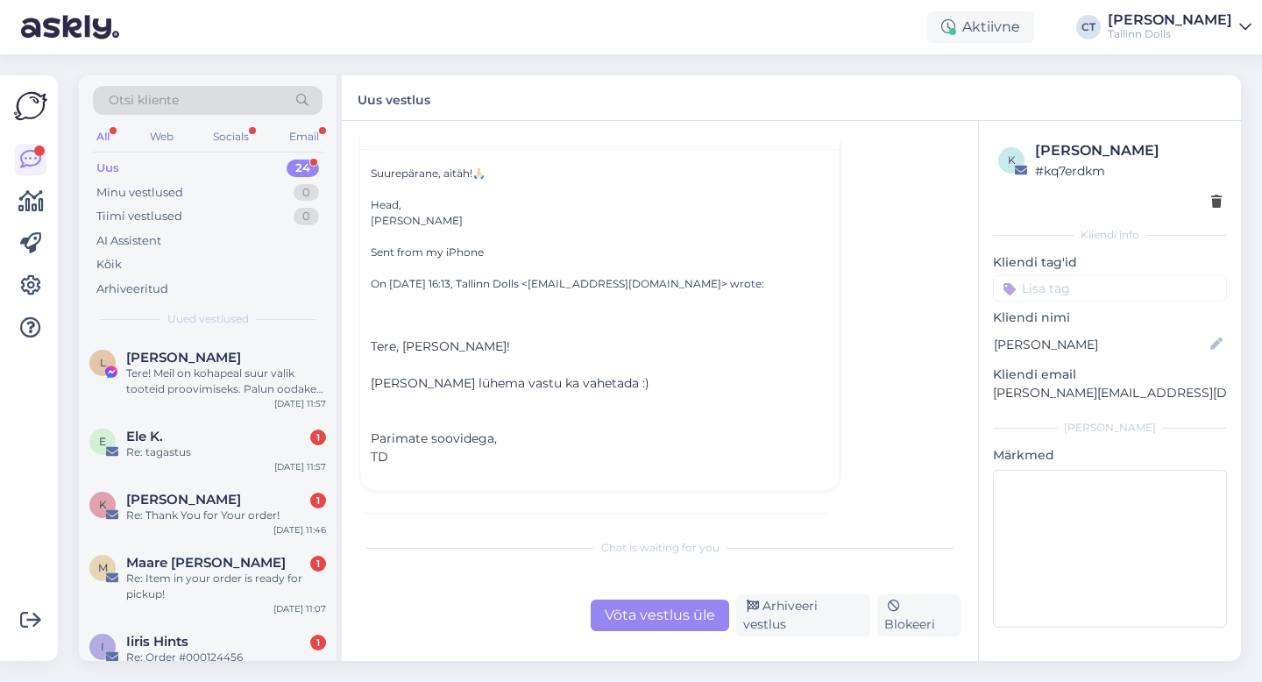
scroll to position [254, 0]
click at [632, 615] on div "Võta vestlus üle" at bounding box center [660, 616] width 139 height 32
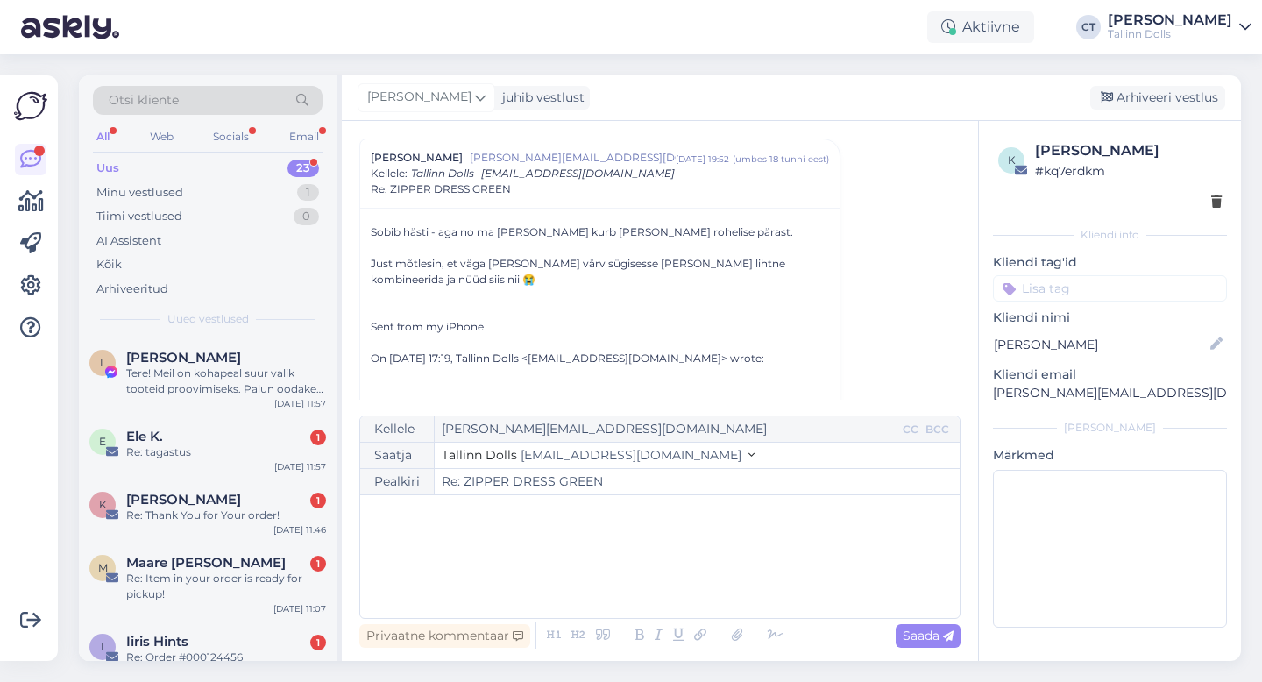
click at [632, 581] on div "﻿" at bounding box center [660, 556] width 582 height 105
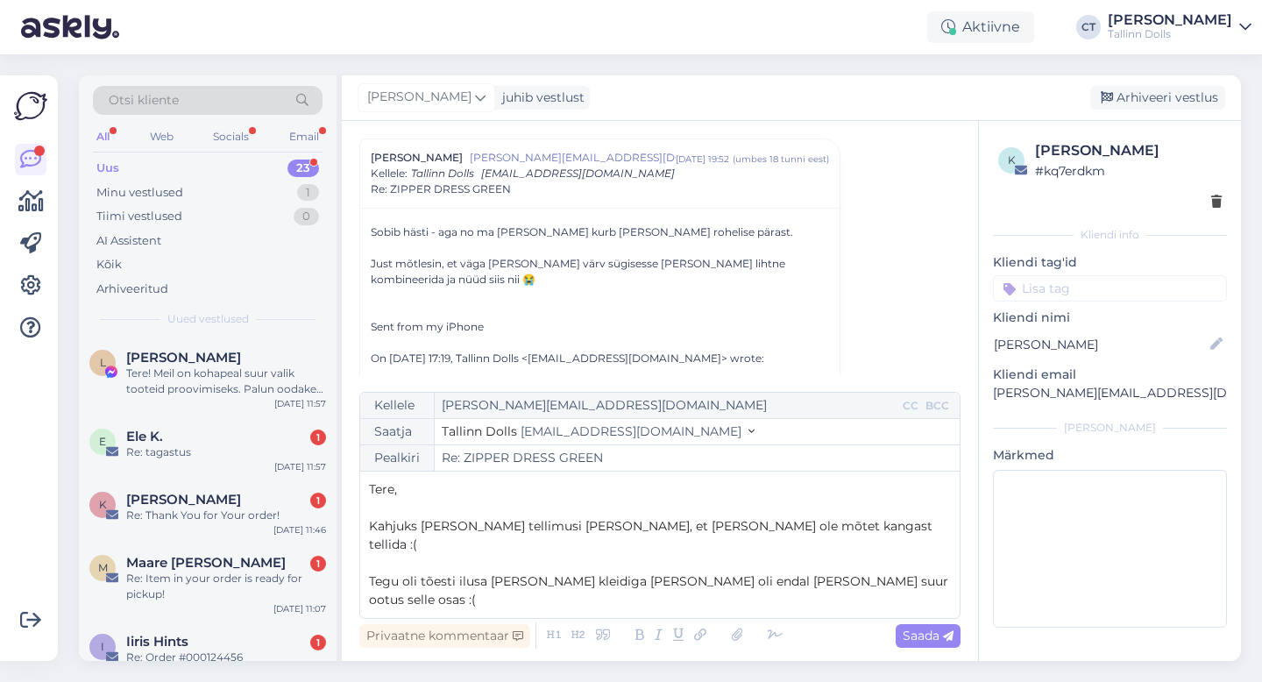
click at [546, 547] on span "Kahjuks [PERSON_NAME] tellimusi [PERSON_NAME], et [PERSON_NAME] ole mõtet kanga…" at bounding box center [652, 535] width 567 height 34
click at [622, 552] on span "Kahjuks [PERSON_NAME] tellimusi ainult 8 tükki ja , et [PERSON_NAME] ole mõtet …" at bounding box center [649, 535] width 561 height 34
click at [797, 552] on span "Kahjuks [PERSON_NAME] tellimusi ainult 8 tükki [PERSON_NAME] ei ole mõtet kanga…" at bounding box center [659, 535] width 580 height 34
click at [890, 588] on p "Tegu oli tõesti ilusa [PERSON_NAME] kleidiga [PERSON_NAME] oli endal [PERSON_NA…" at bounding box center [660, 590] width 582 height 37
click at [842, 587] on span "Tegu oli tõesti ilusa [PERSON_NAME] kleidiga [PERSON_NAME] oli endal [PERSON_NA…" at bounding box center [660, 590] width 583 height 34
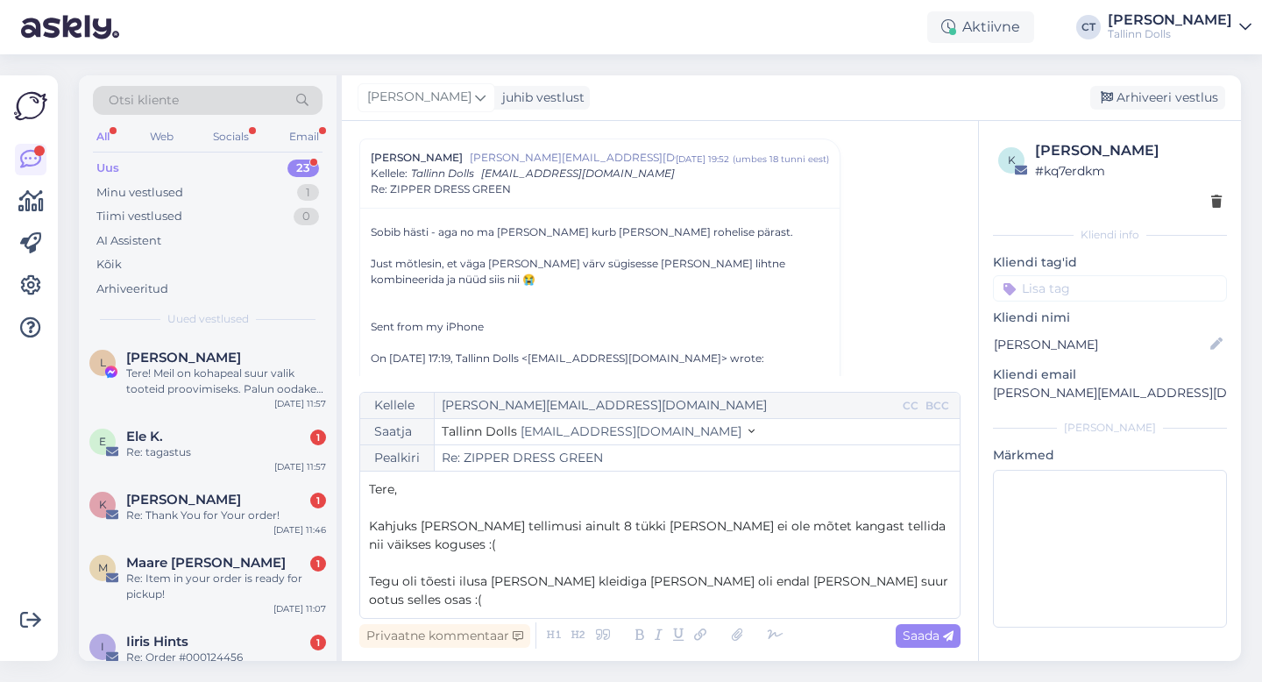
click at [898, 593] on p "Tegu oli tõesti ilusa [PERSON_NAME] kleidiga [PERSON_NAME] oli endal [PERSON_NA…" at bounding box center [660, 590] width 582 height 37
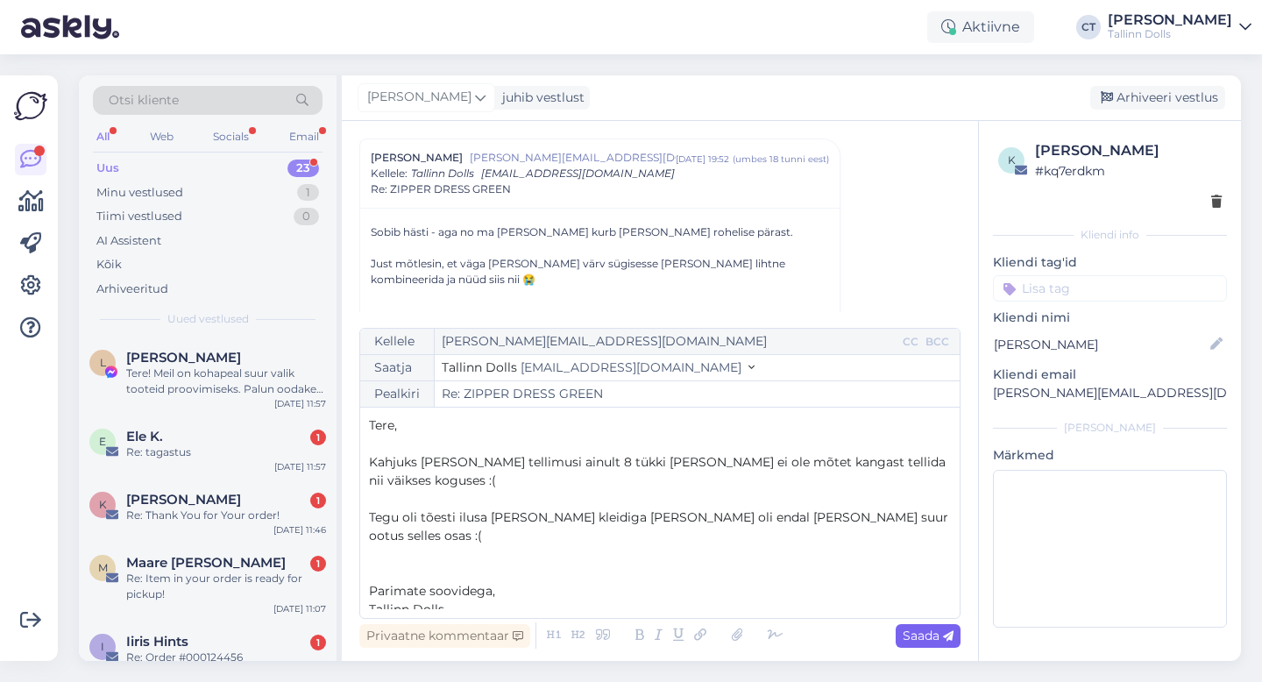
click at [925, 637] on span "Saada" at bounding box center [928, 636] width 51 height 16
type input "Re: Re: ZIPPER DRESS GREEN"
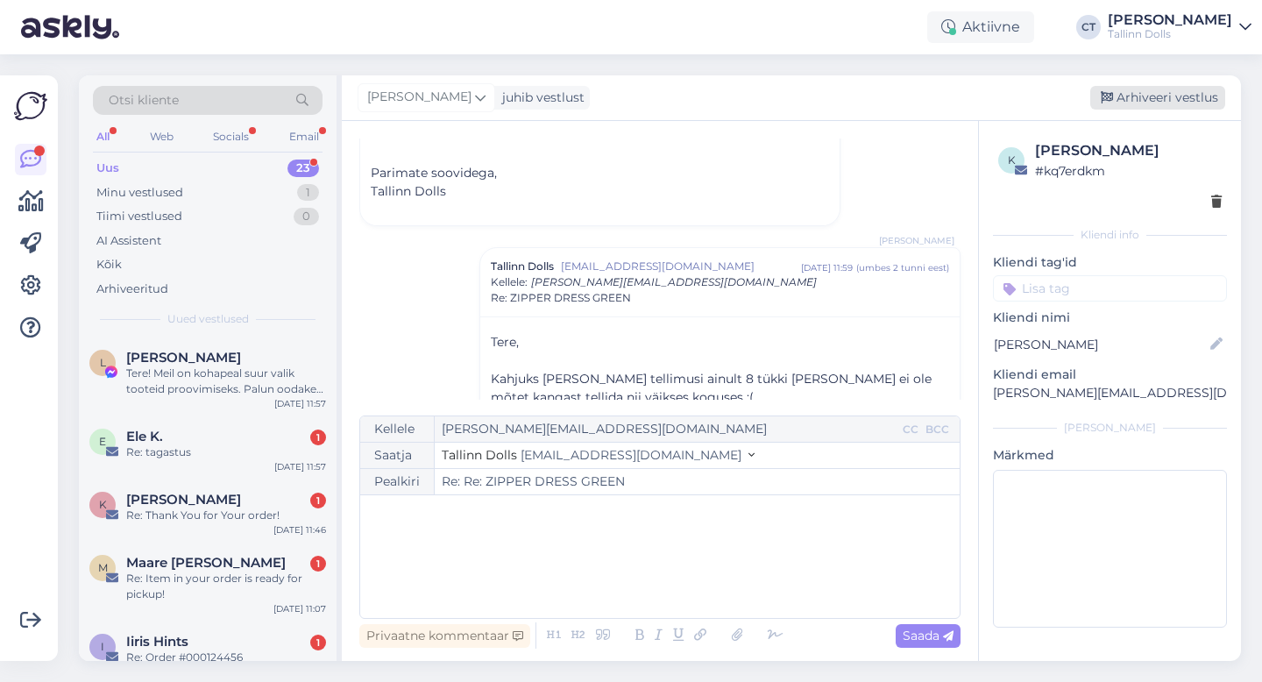
click at [1163, 98] on div "Arhiveeri vestlus" at bounding box center [1157, 98] width 135 height 24
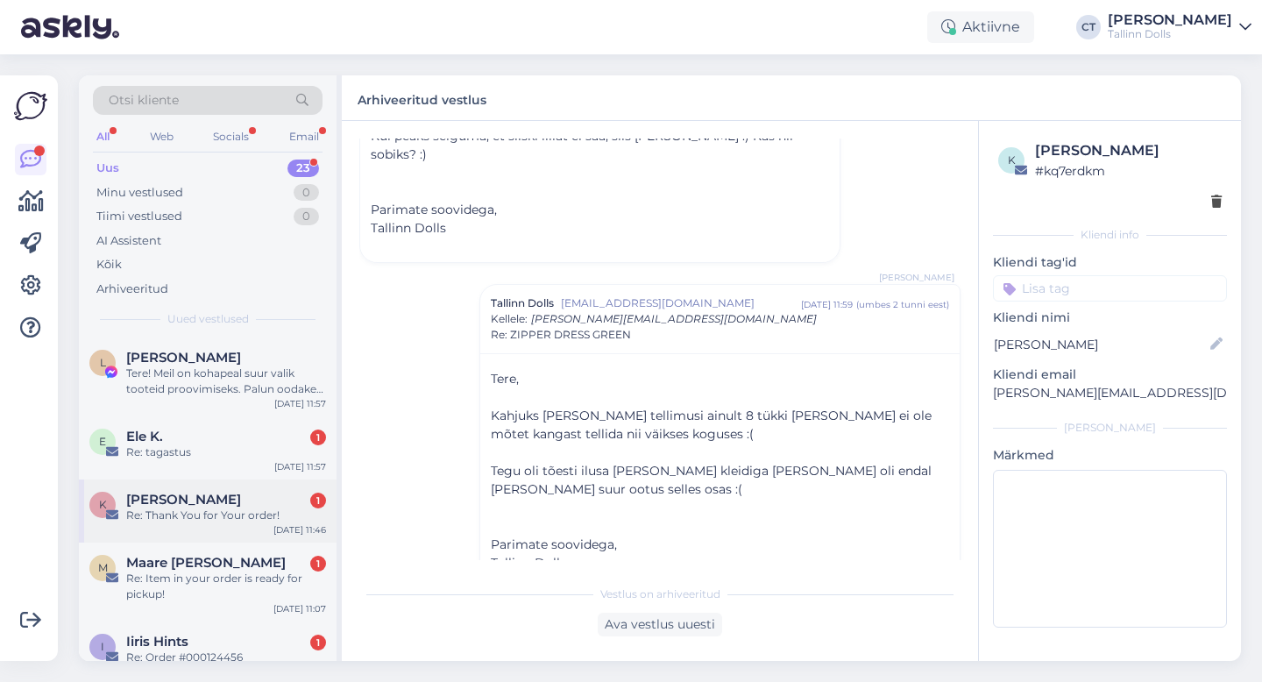
scroll to position [1254, 0]
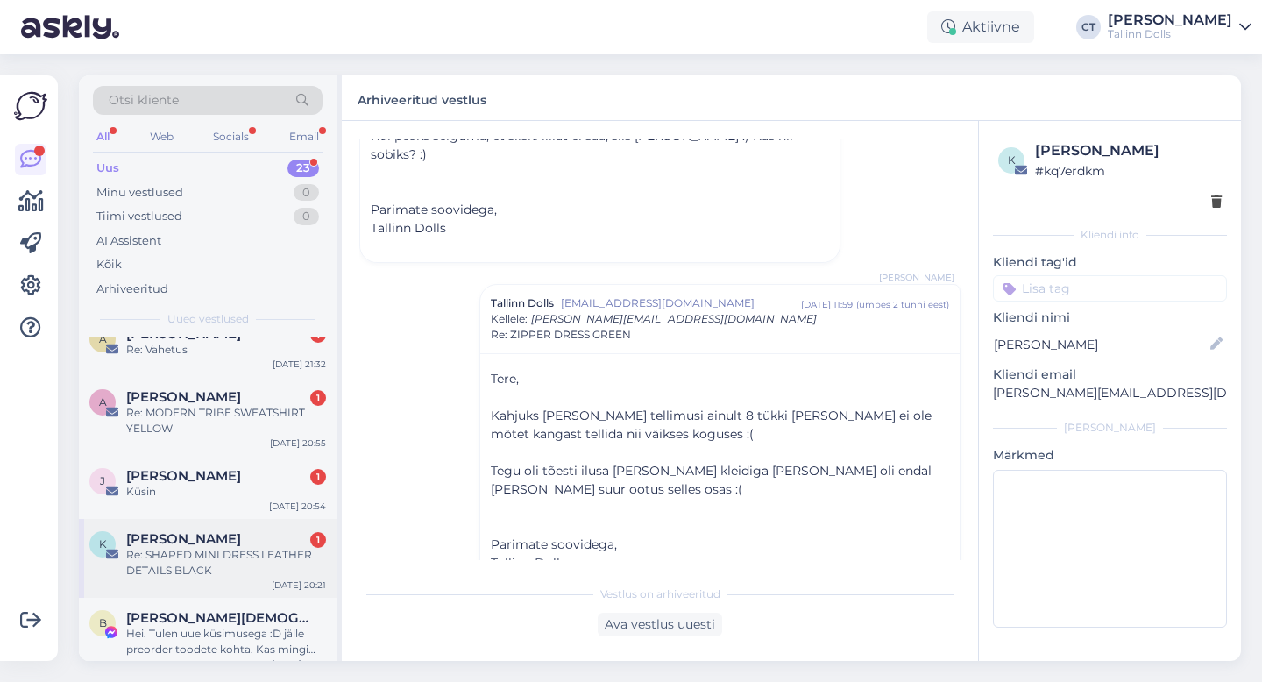
click at [189, 547] on div "Re: SHAPED MINI DRESS LEATHER DETAILS BLACK" at bounding box center [226, 563] width 200 height 32
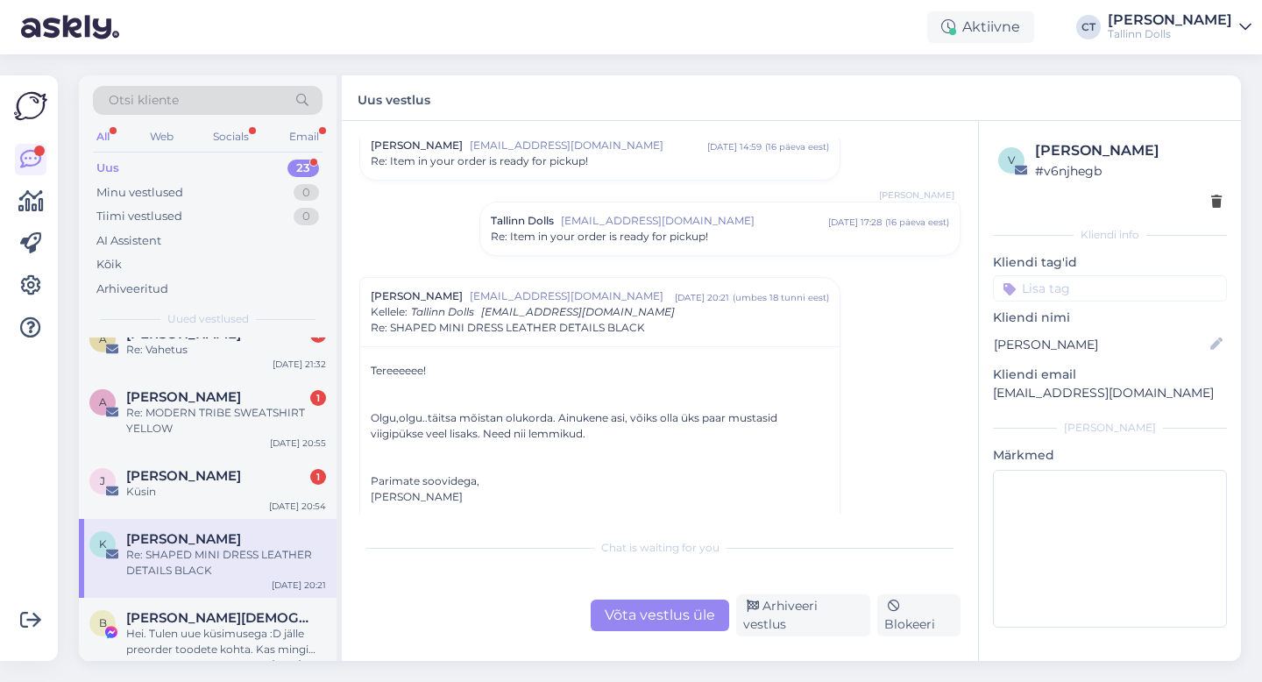
scroll to position [2470, 0]
click at [598, 240] on span "Re: Item in your order is ready for pickup!" at bounding box center [599, 239] width 217 height 16
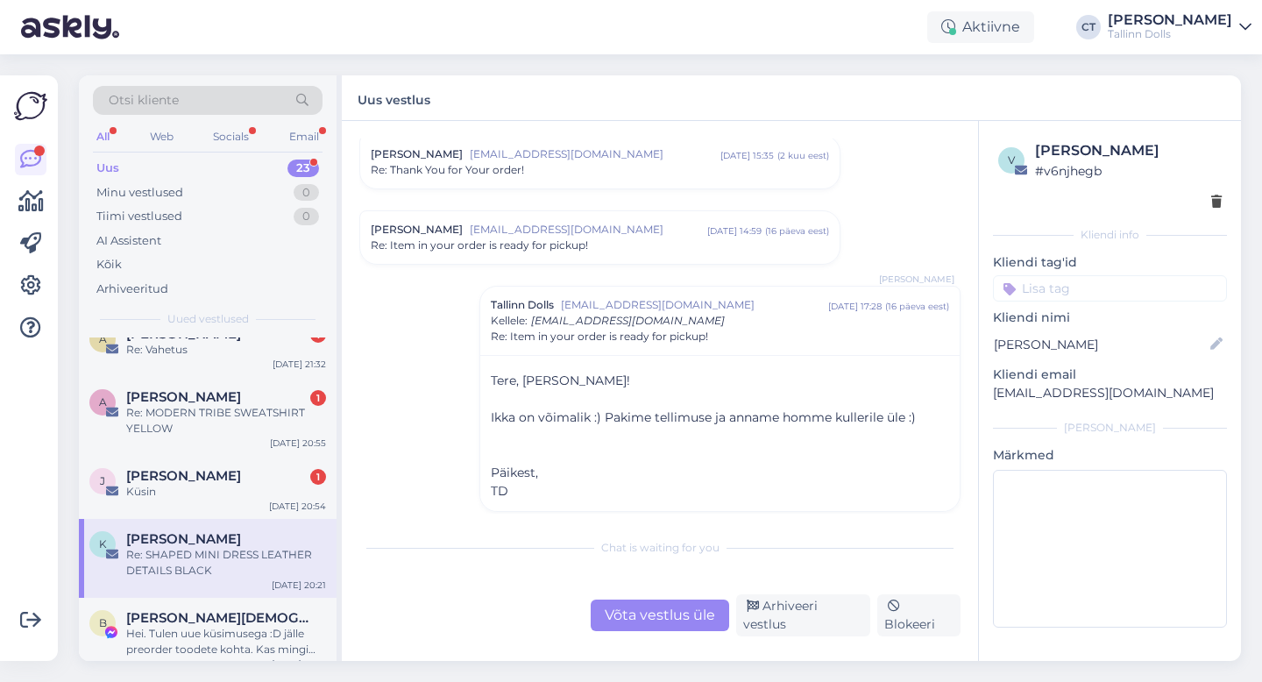
scroll to position [2387, 0]
click at [558, 246] on span "Re: Item in your order is ready for pickup!" at bounding box center [479, 246] width 217 height 16
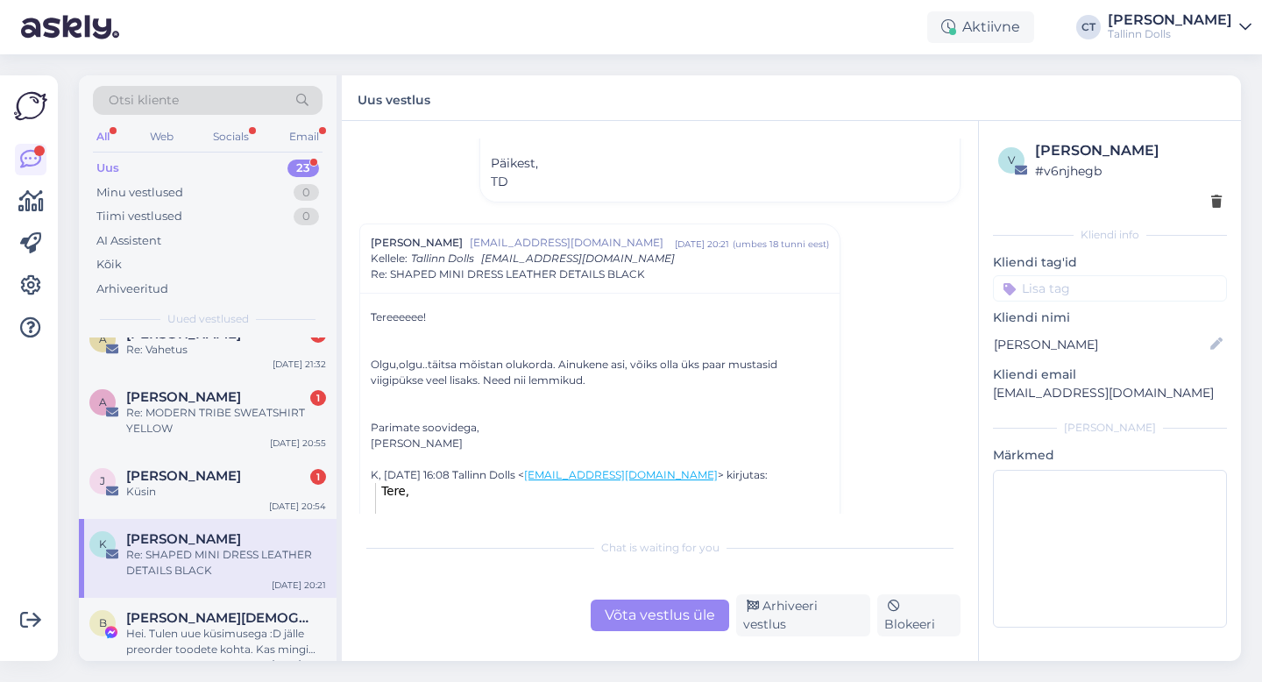
scroll to position [4033, 0]
click at [631, 629] on div "Võta vestlus üle" at bounding box center [660, 616] width 139 height 32
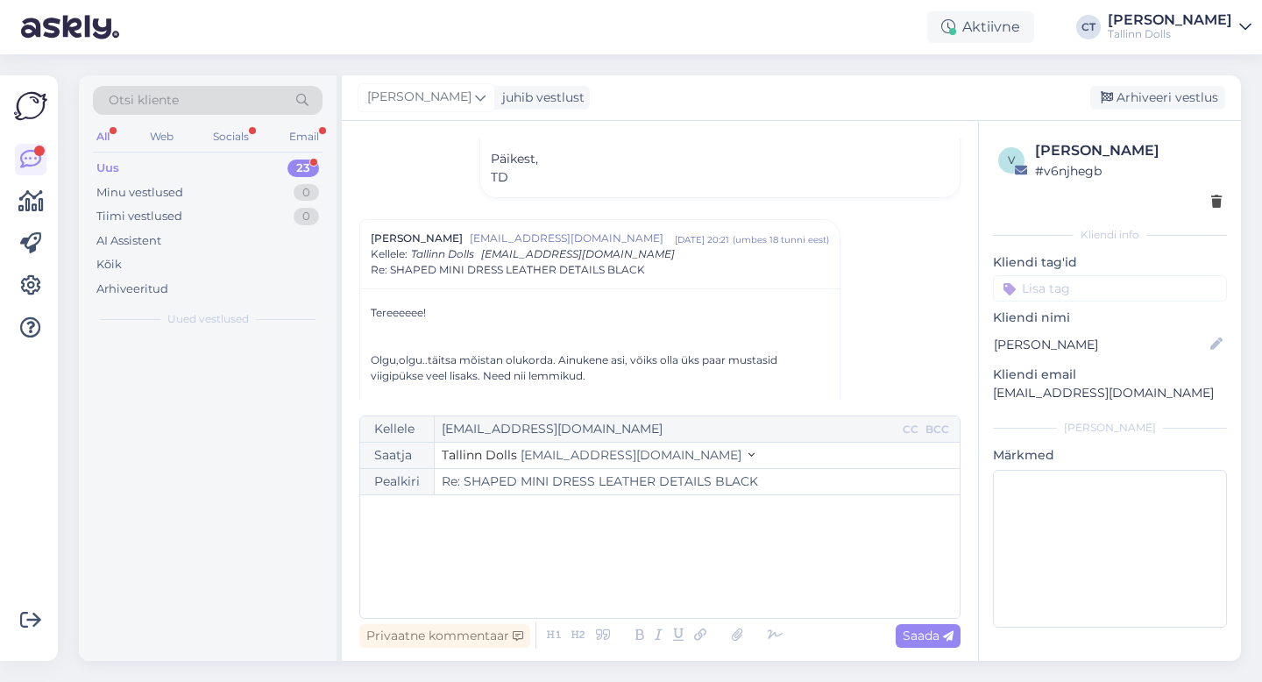
scroll to position [0, 0]
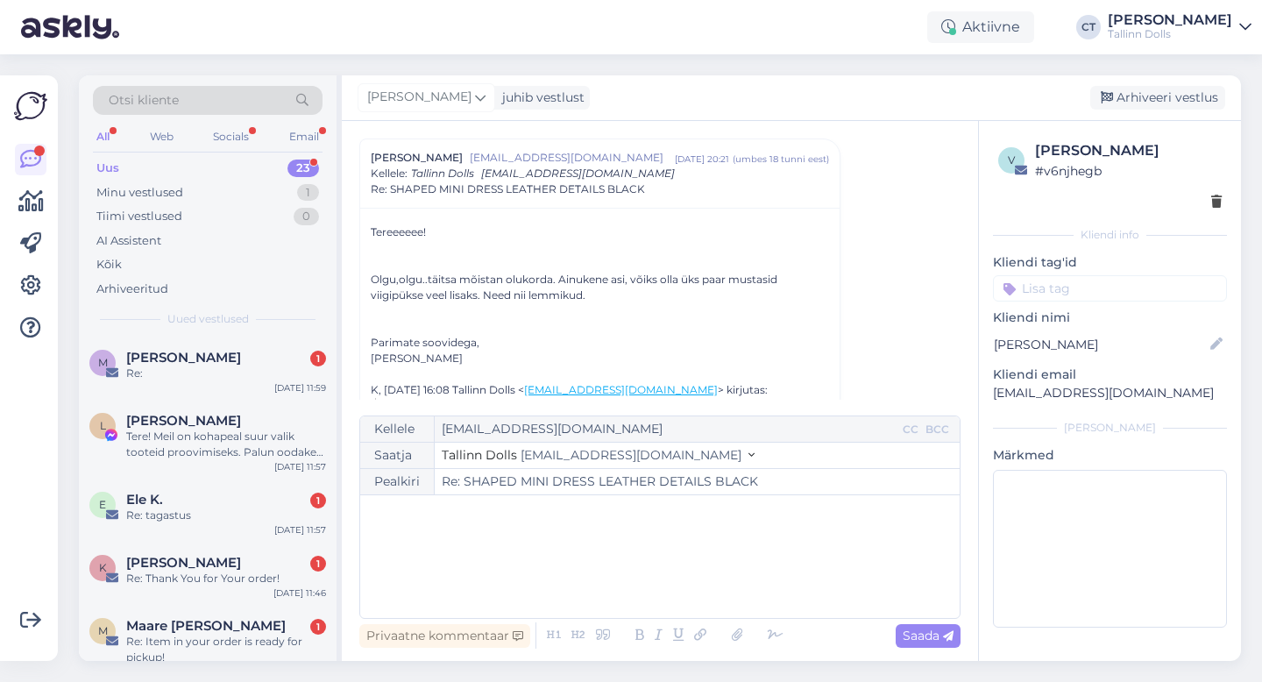
click at [662, 564] on div "﻿" at bounding box center [660, 556] width 582 height 105
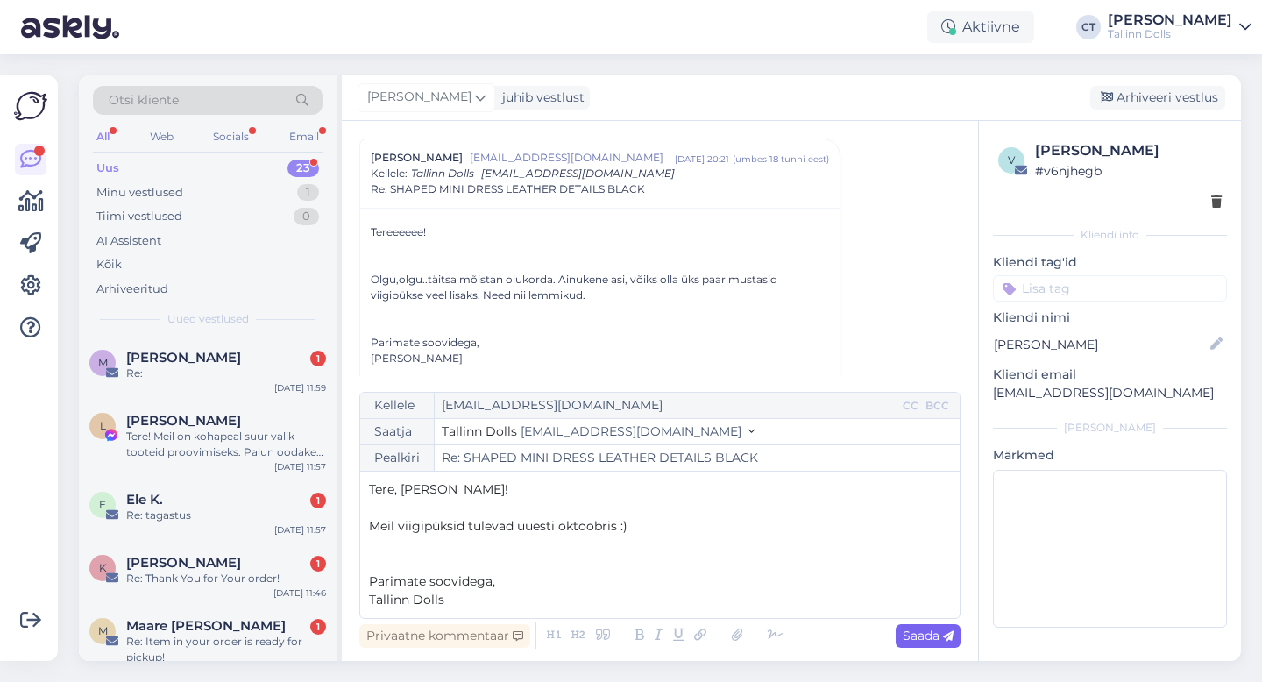
click at [899, 636] on div "Saada" at bounding box center [928, 636] width 65 height 24
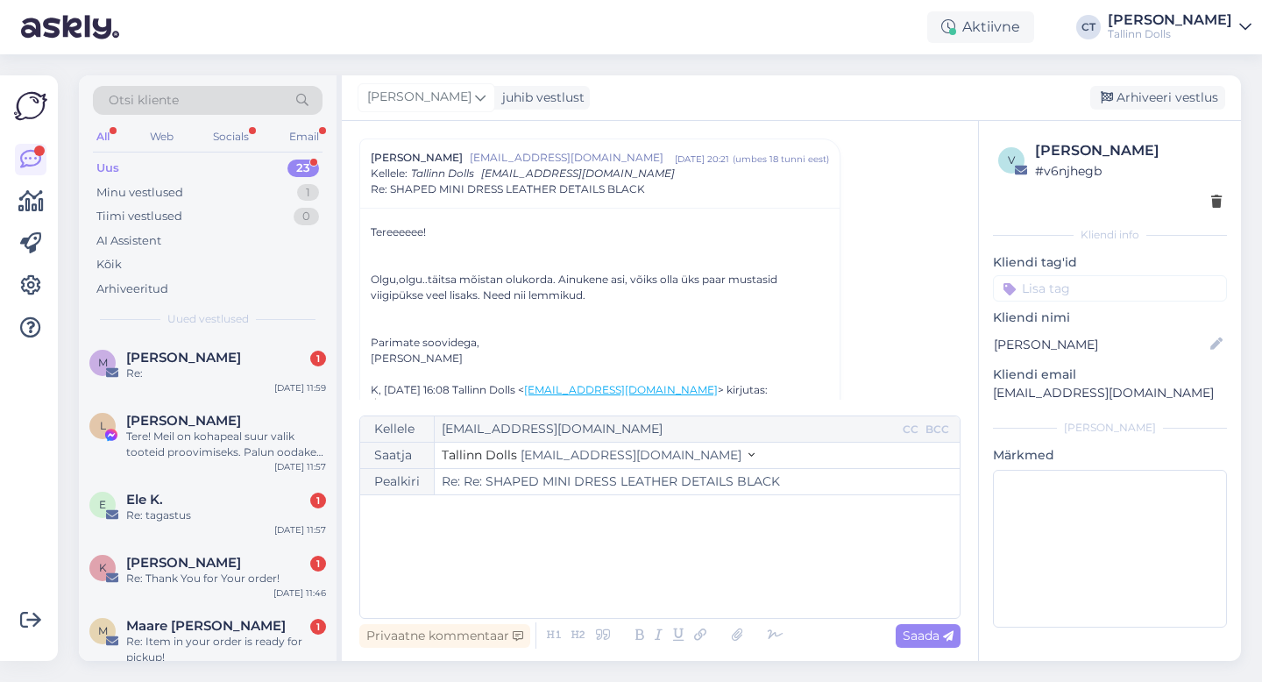
type input "Re: Re: SHAPED MINI DRESS LEATHER DETAILS BLACK"
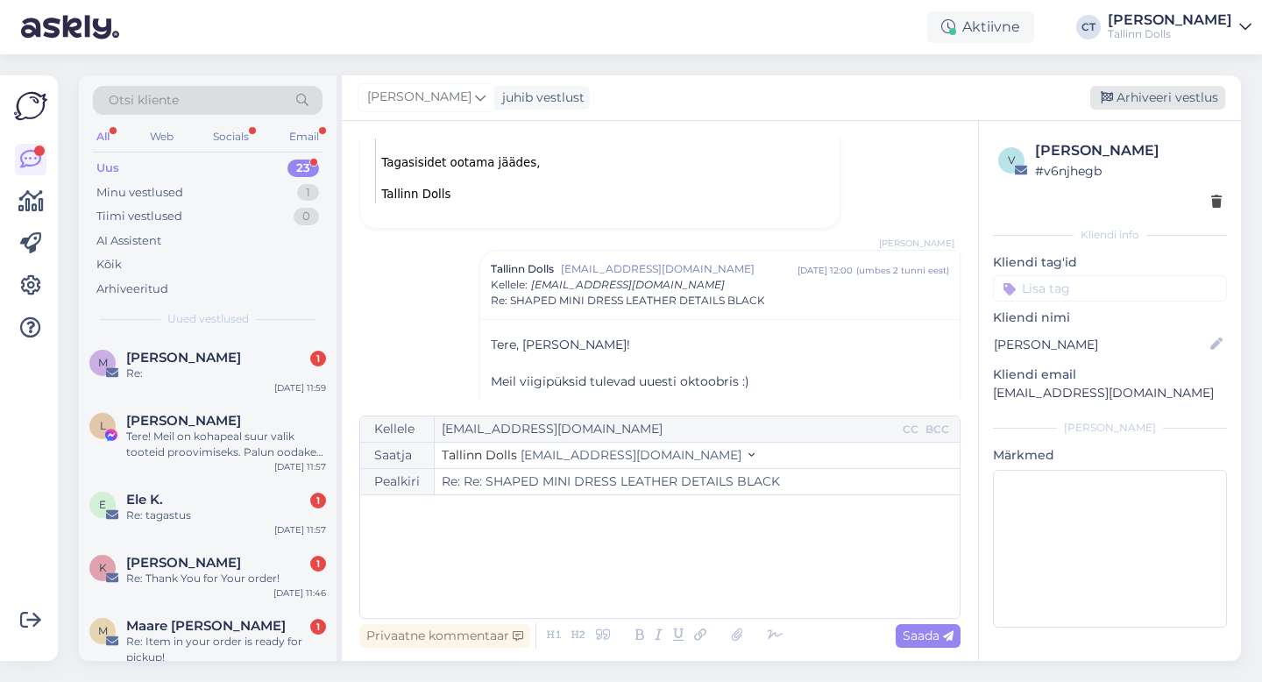
click at [1191, 86] on div "Arhiveeri vestlus" at bounding box center [1157, 98] width 135 height 24
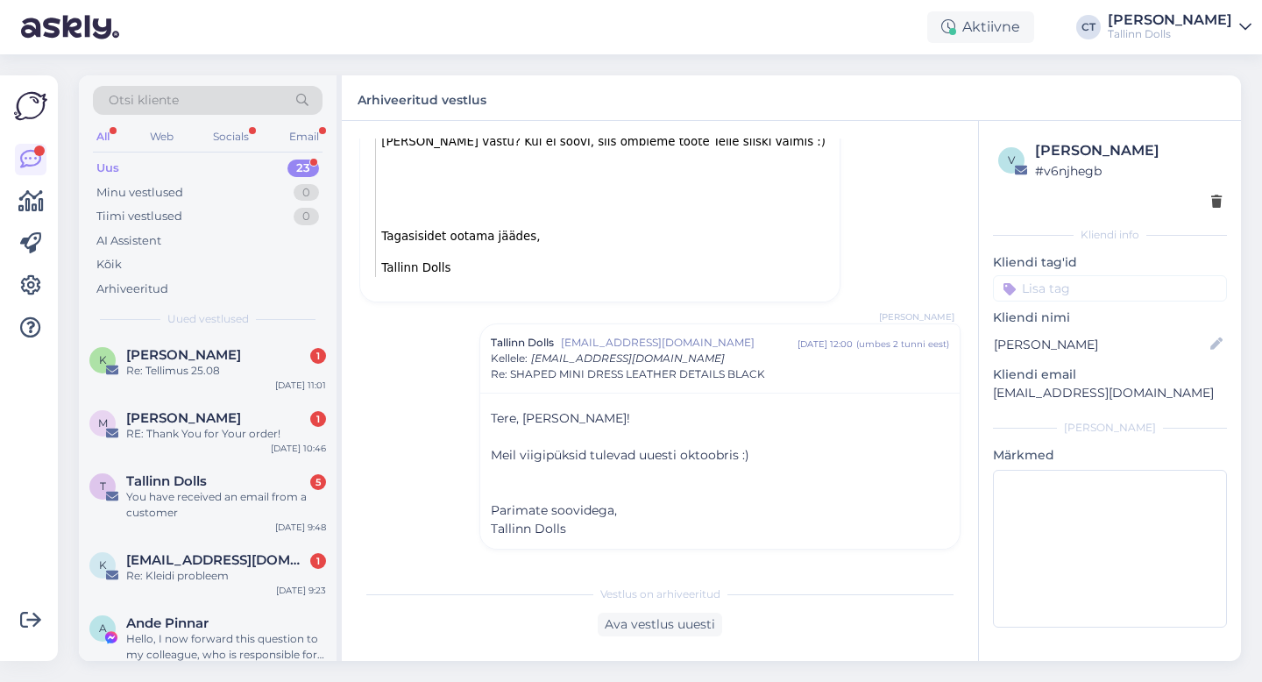
scroll to position [1239, 0]
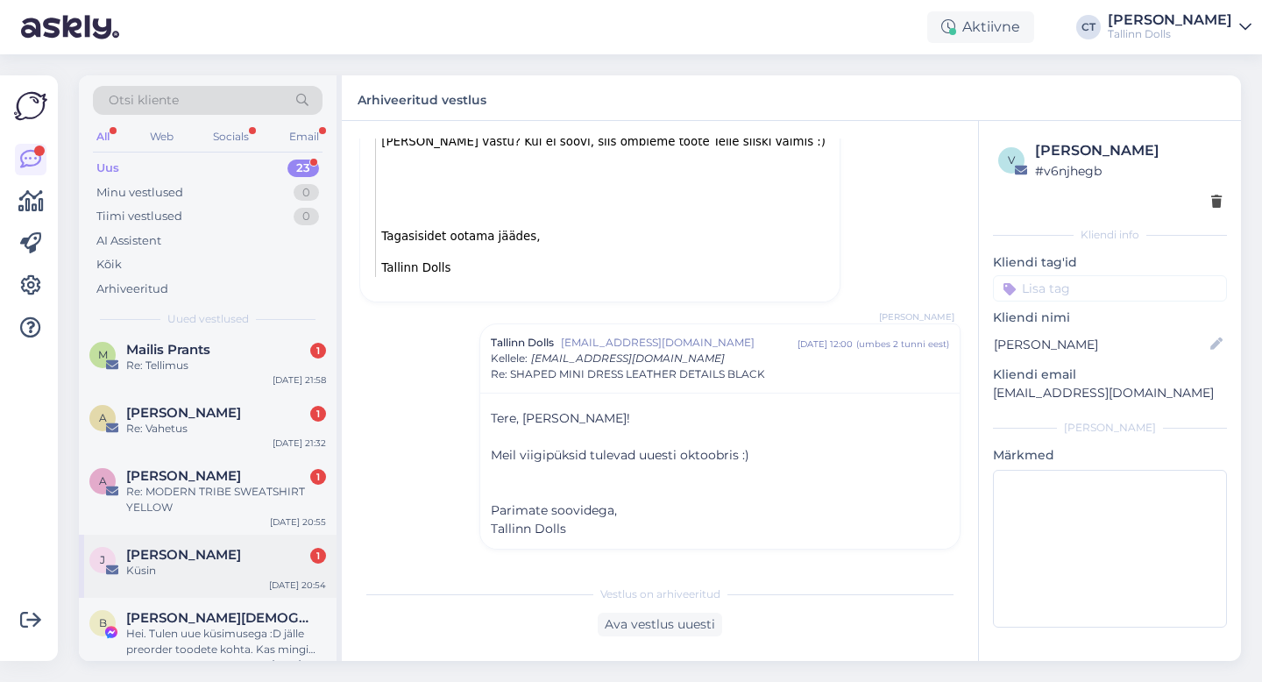
click at [203, 565] on div "J [PERSON_NAME] 1 [PERSON_NAME] [DATE] 20:54" at bounding box center [208, 566] width 258 height 63
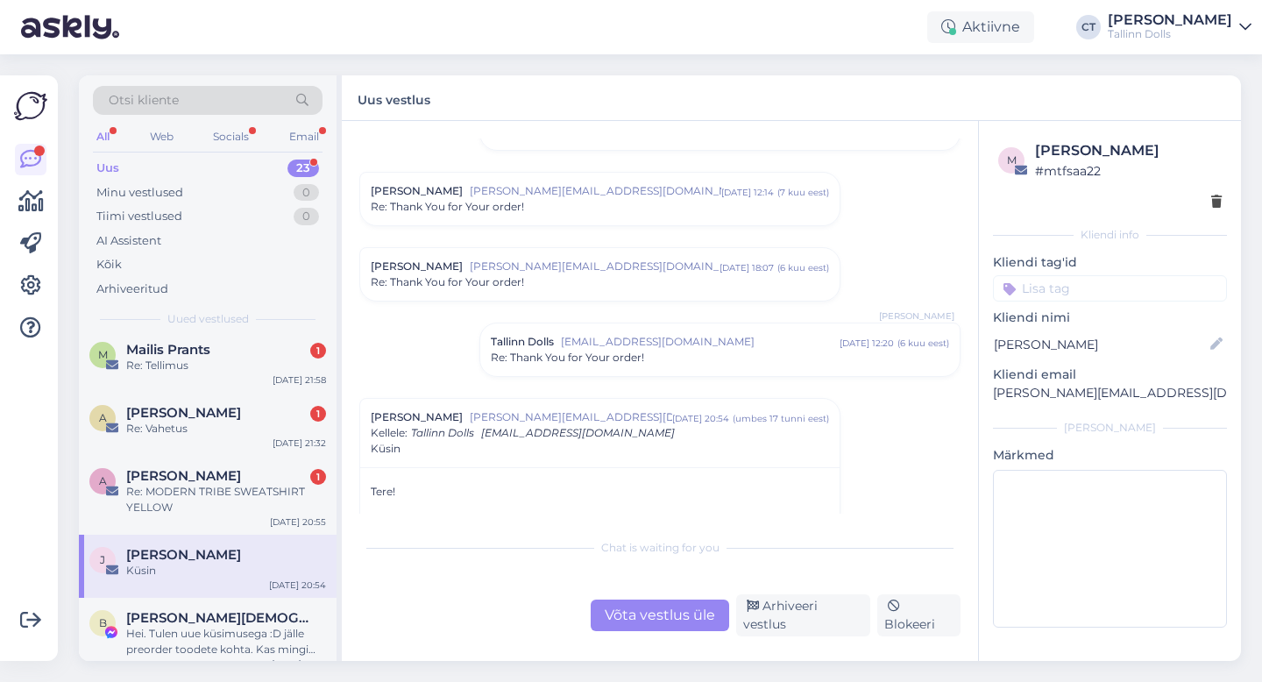
scroll to position [418, 0]
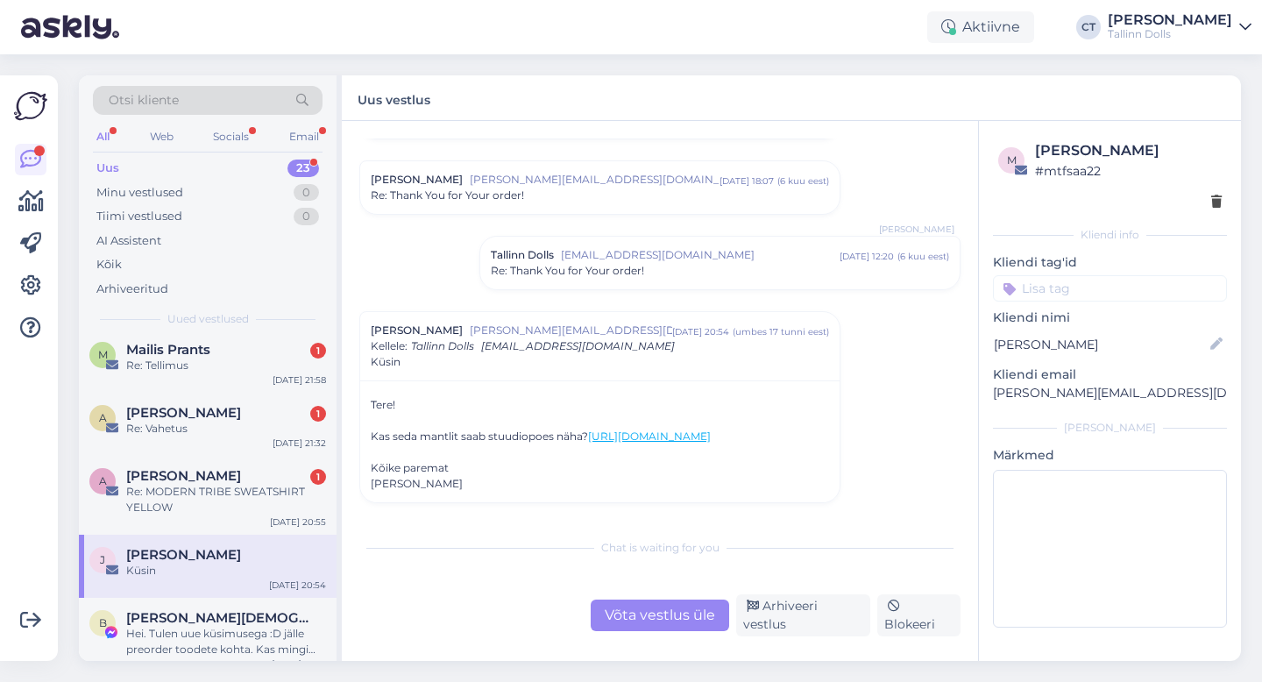
click at [634, 616] on div "Võta vestlus üle" at bounding box center [660, 616] width 139 height 32
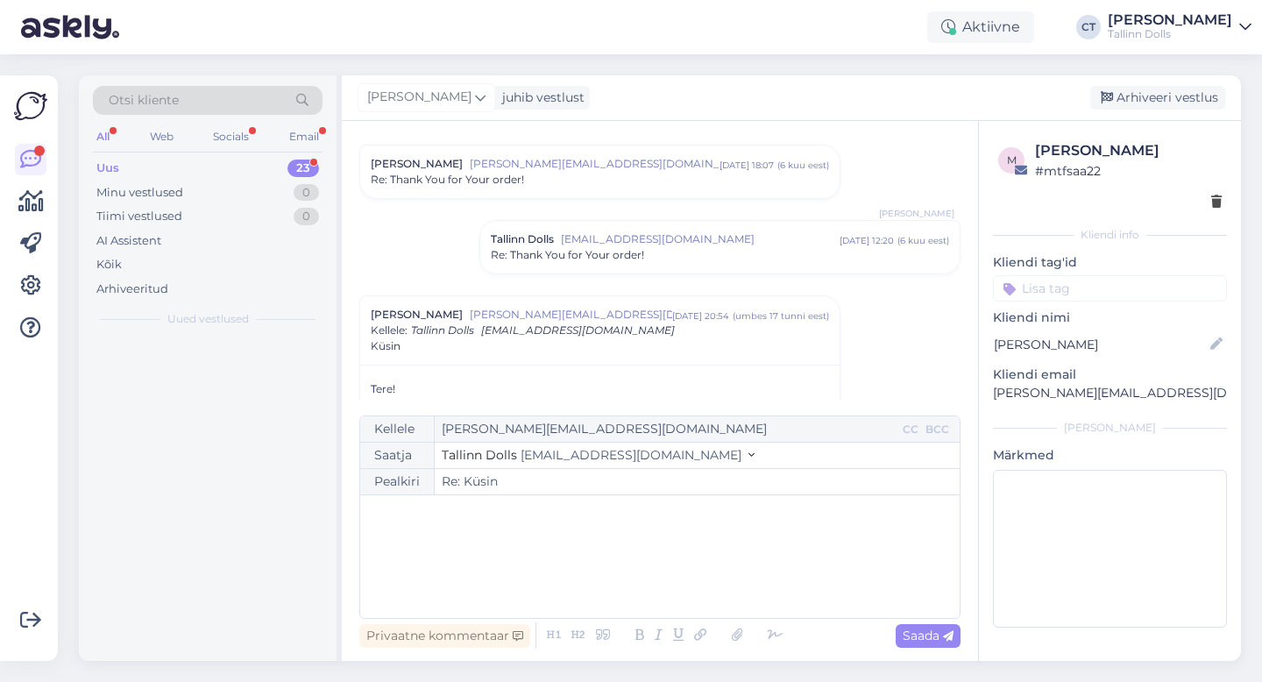
scroll to position [0, 0]
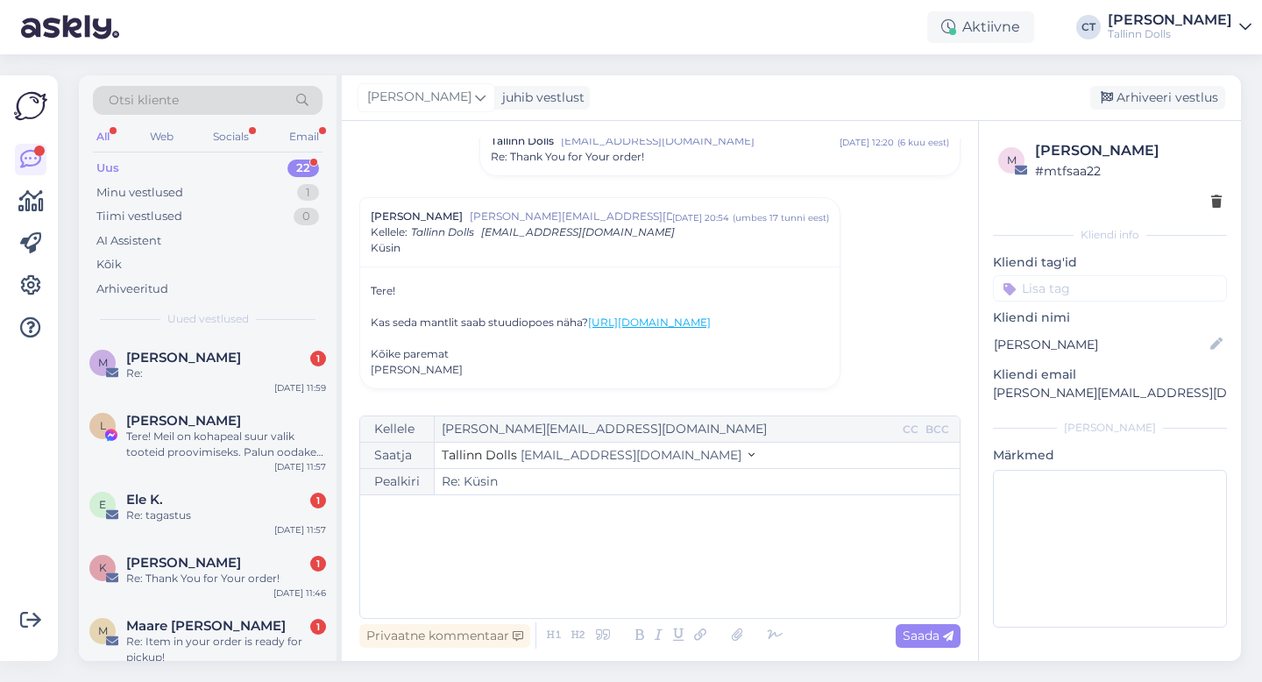
click at [659, 582] on div "﻿" at bounding box center [660, 556] width 582 height 105
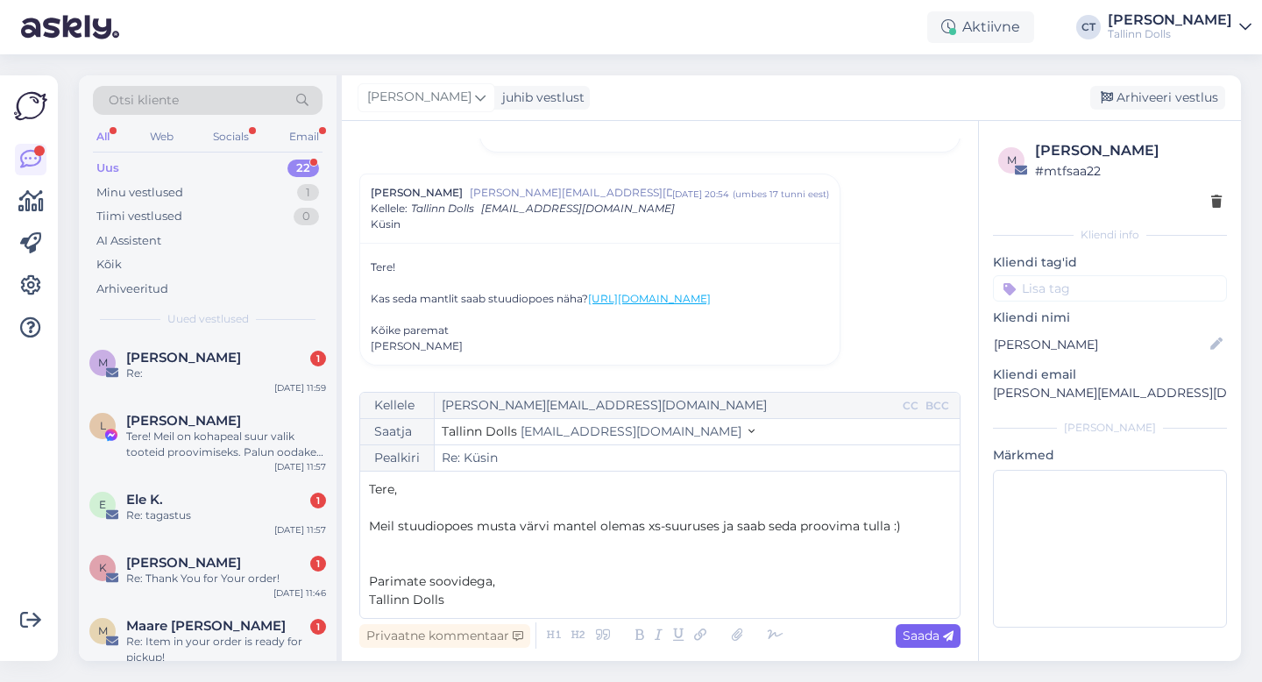
click at [933, 644] on div "Saada" at bounding box center [928, 636] width 65 height 24
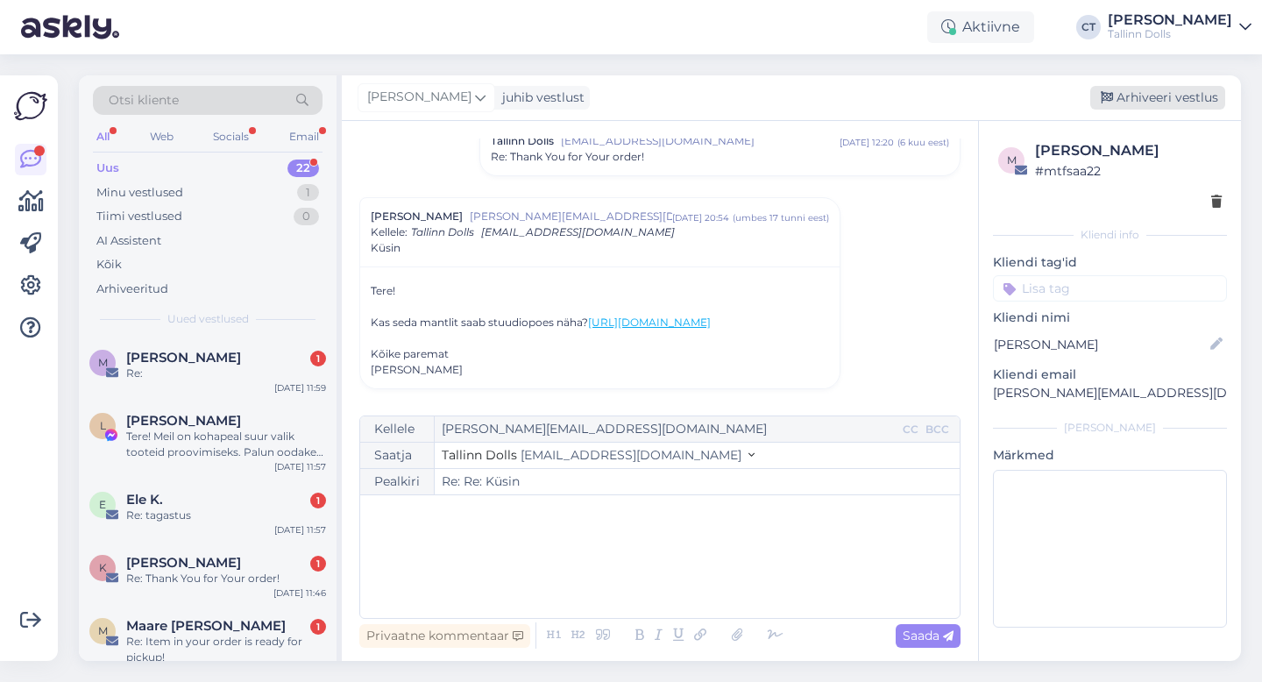
type input "Re: Küsin"
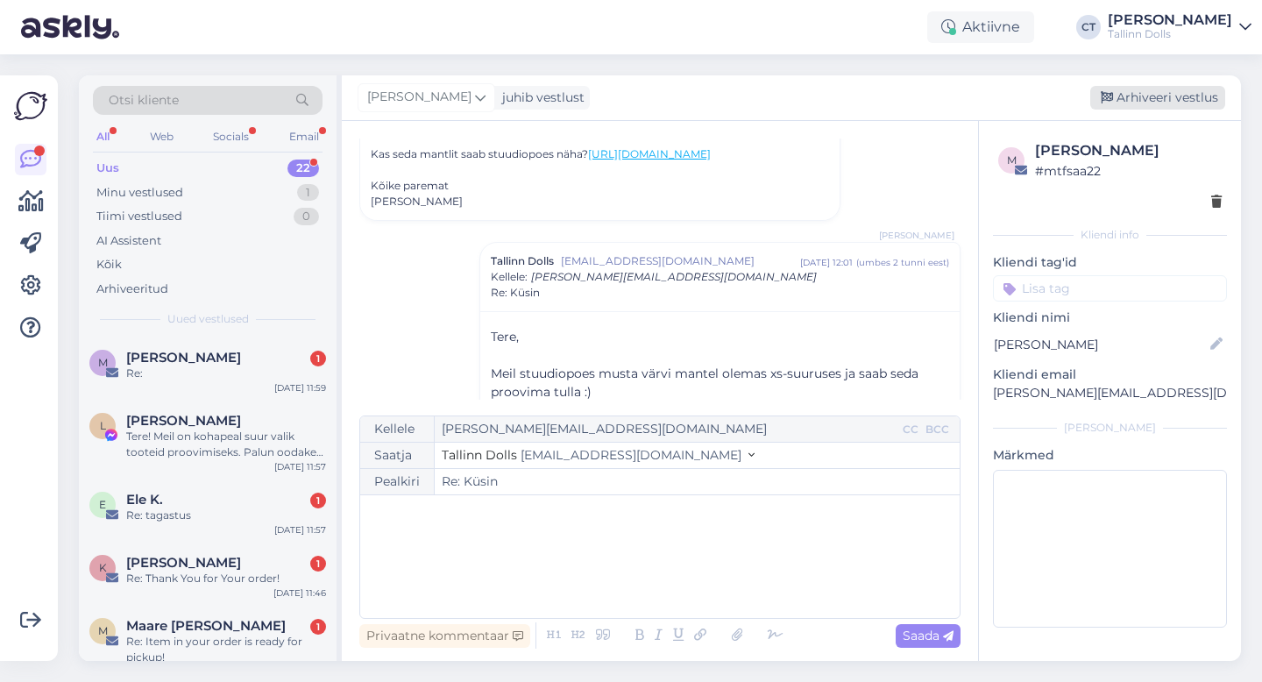
click at [1131, 97] on div "Arhiveeri vestlus" at bounding box center [1157, 98] width 135 height 24
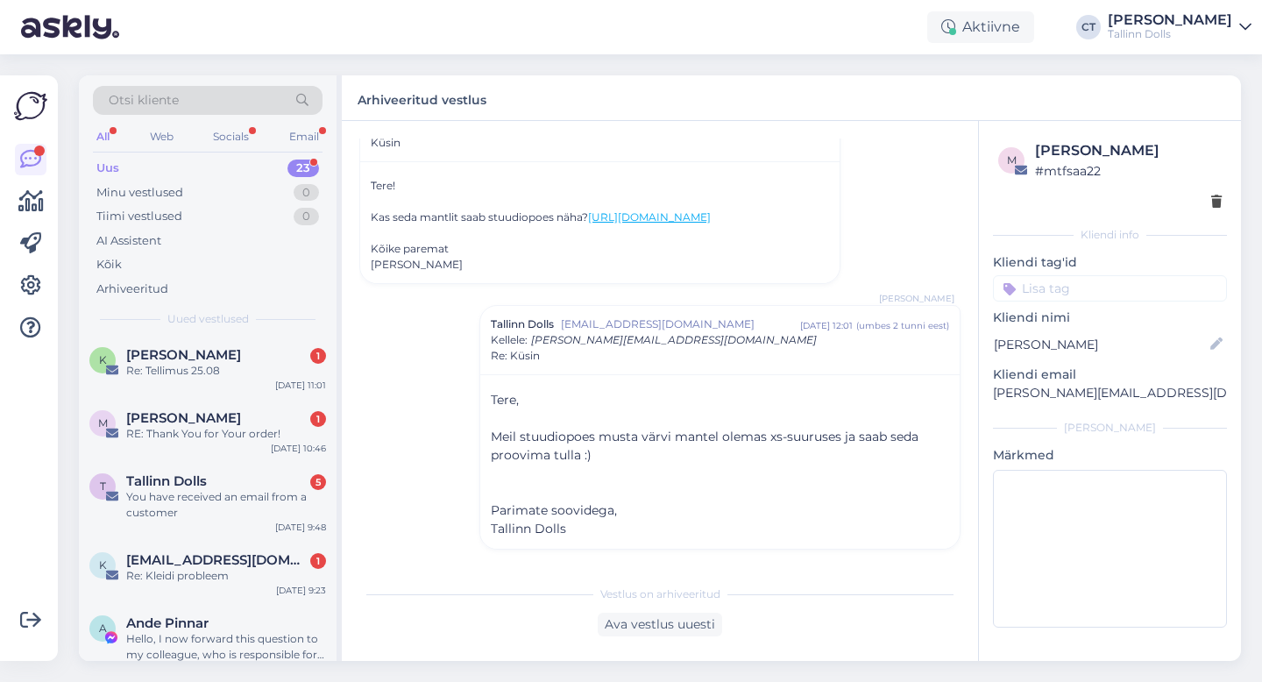
scroll to position [1239, 0]
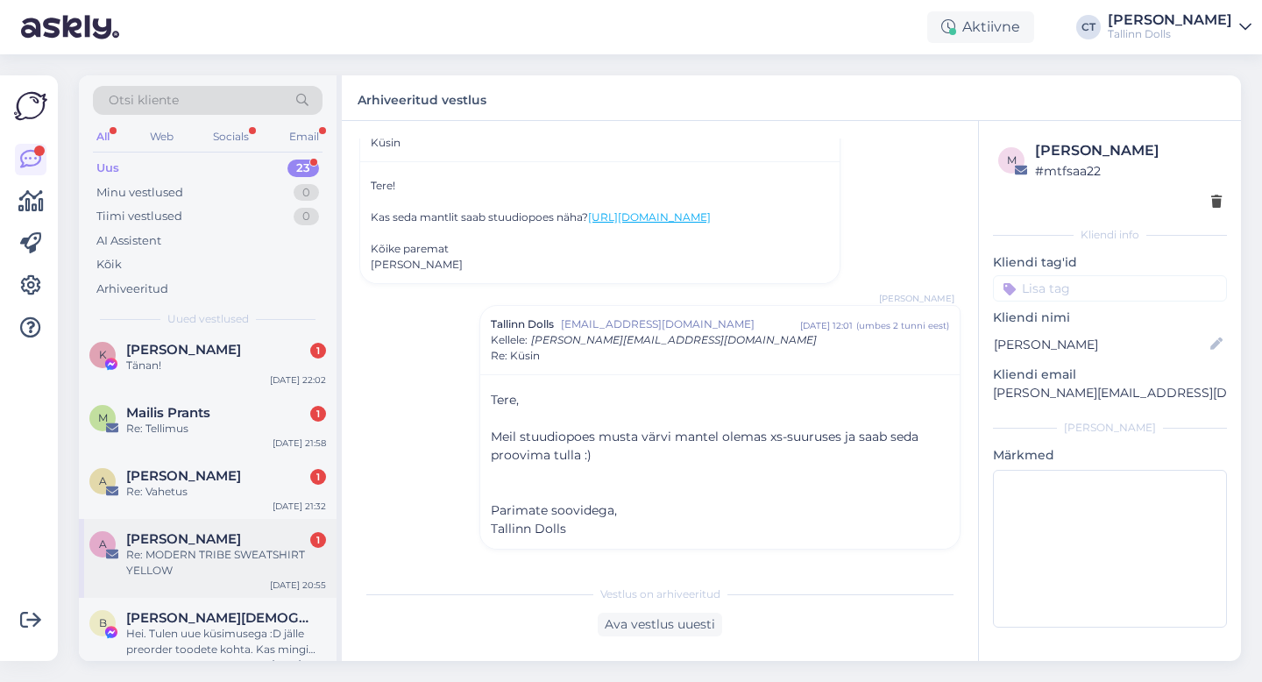
click at [193, 547] on div "Re: MODERN TRIBE SWEATSHIRT YELLOW" at bounding box center [226, 563] width 200 height 32
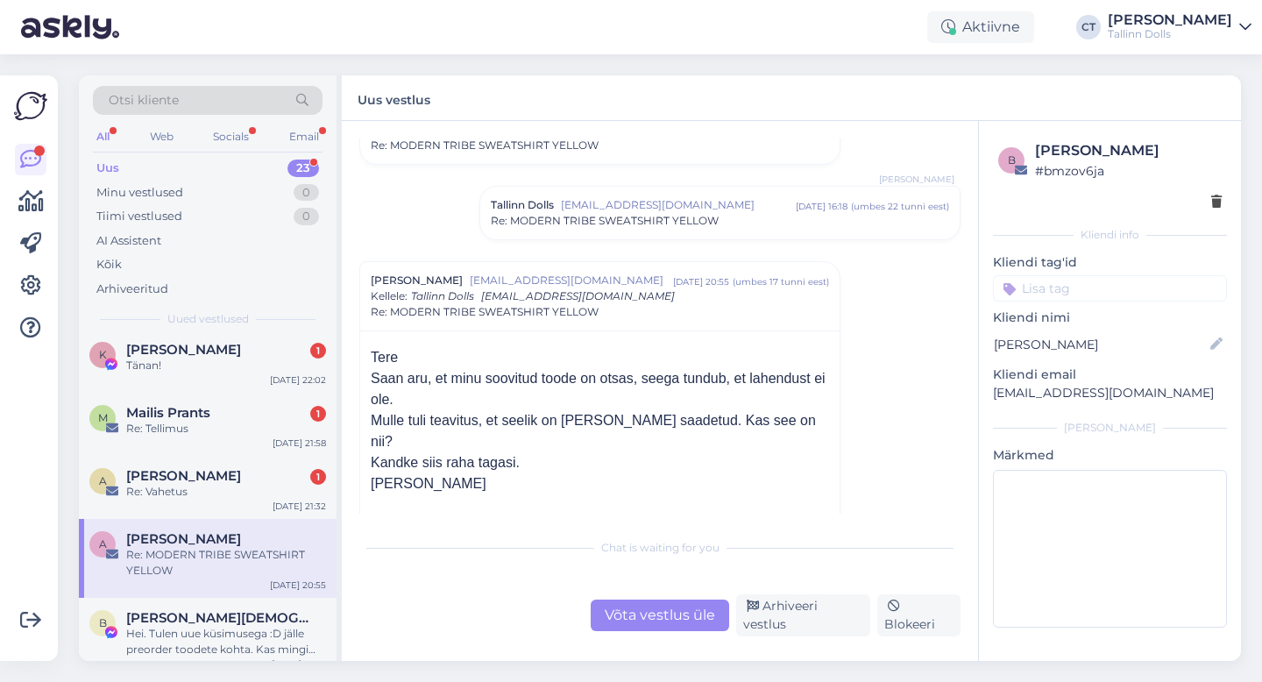
scroll to position [202, 0]
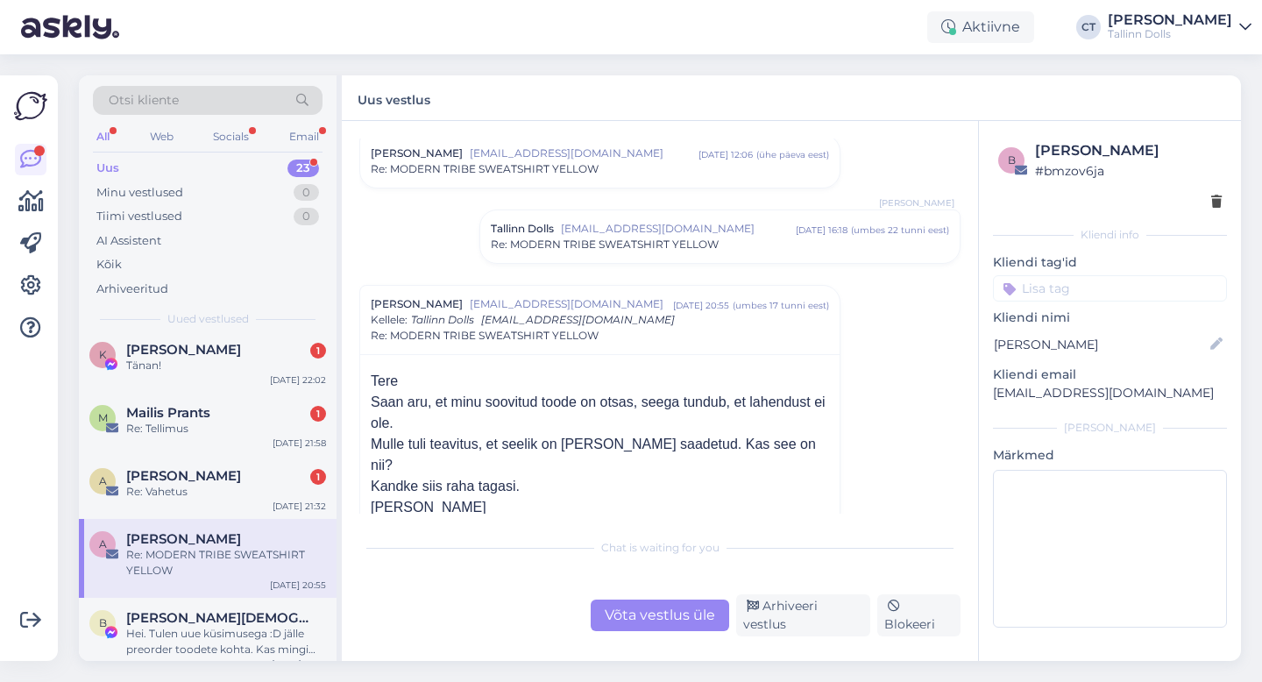
click at [632, 252] on span "Re: MODERN TRIBE SWEATSHIRT YELLOW" at bounding box center [605, 245] width 228 height 16
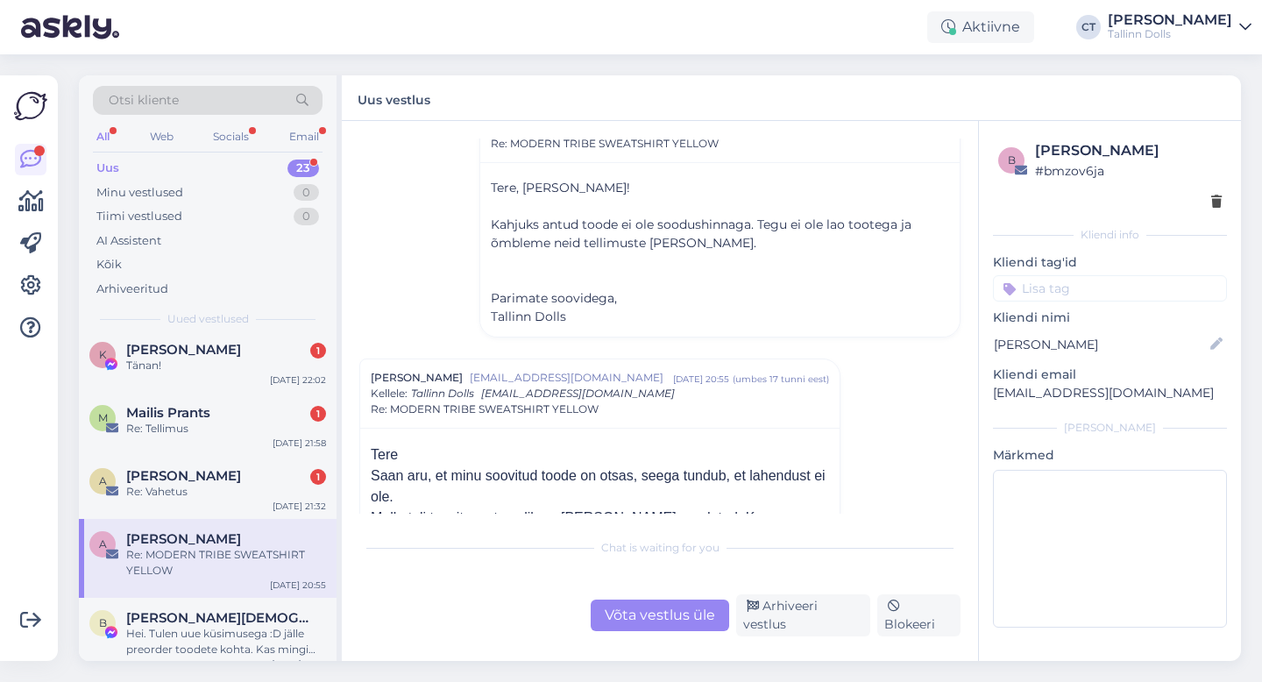
scroll to position [400, 0]
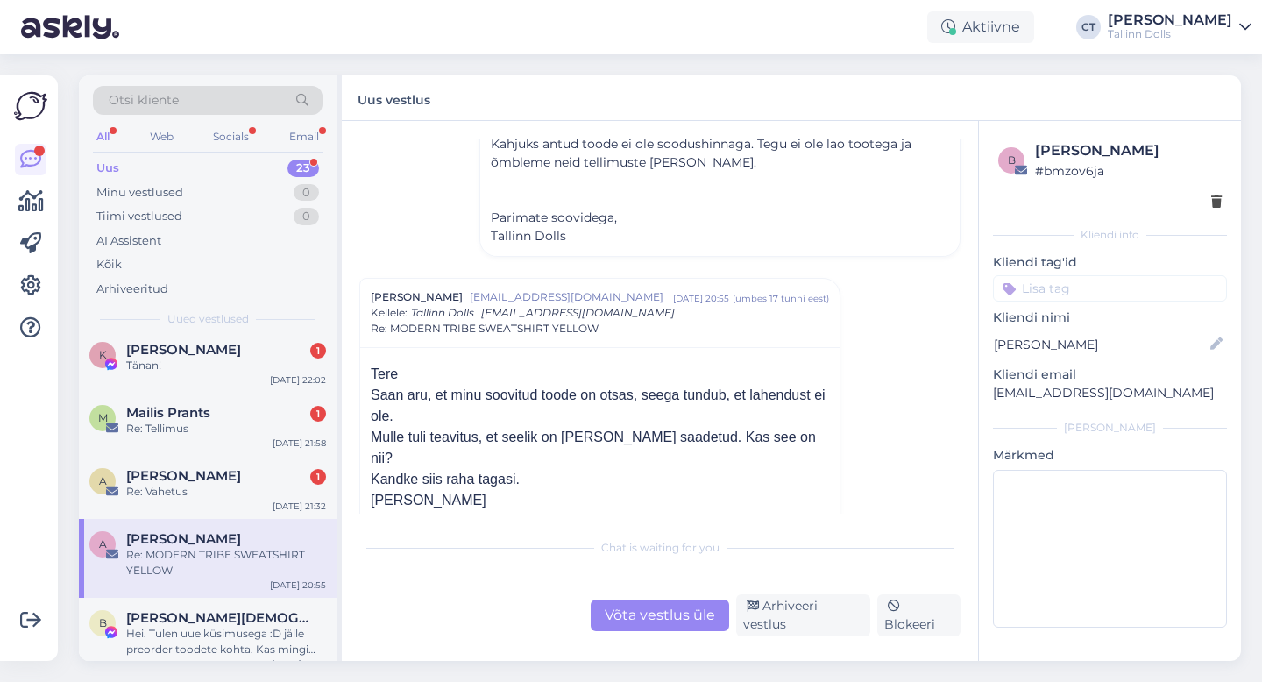
click at [690, 622] on div "Võta vestlus üle" at bounding box center [660, 616] width 139 height 32
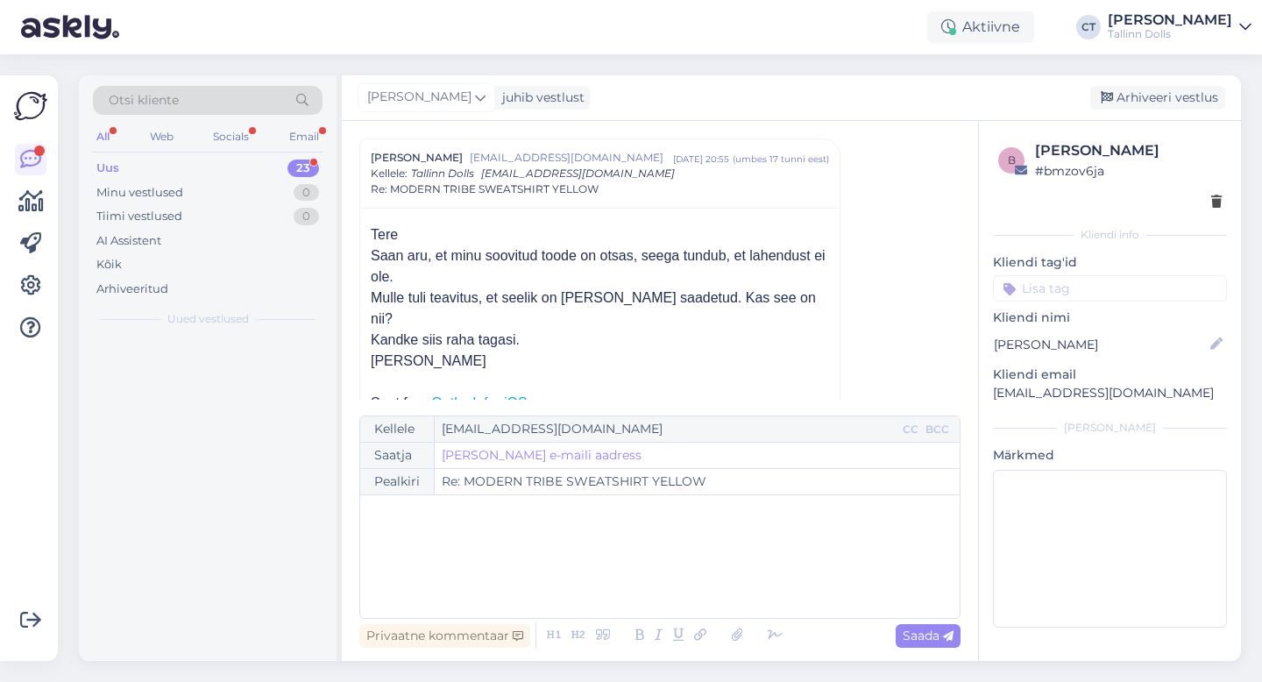
scroll to position [0, 0]
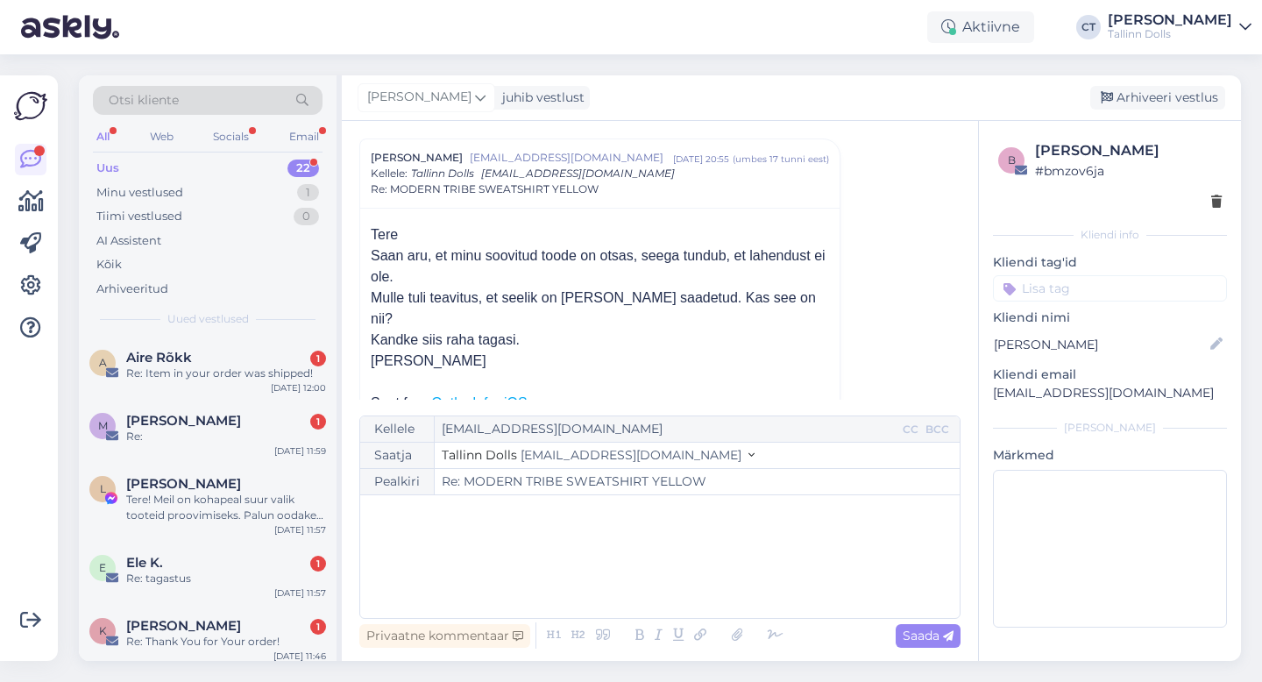
click at [690, 578] on div "﻿" at bounding box center [660, 556] width 582 height 105
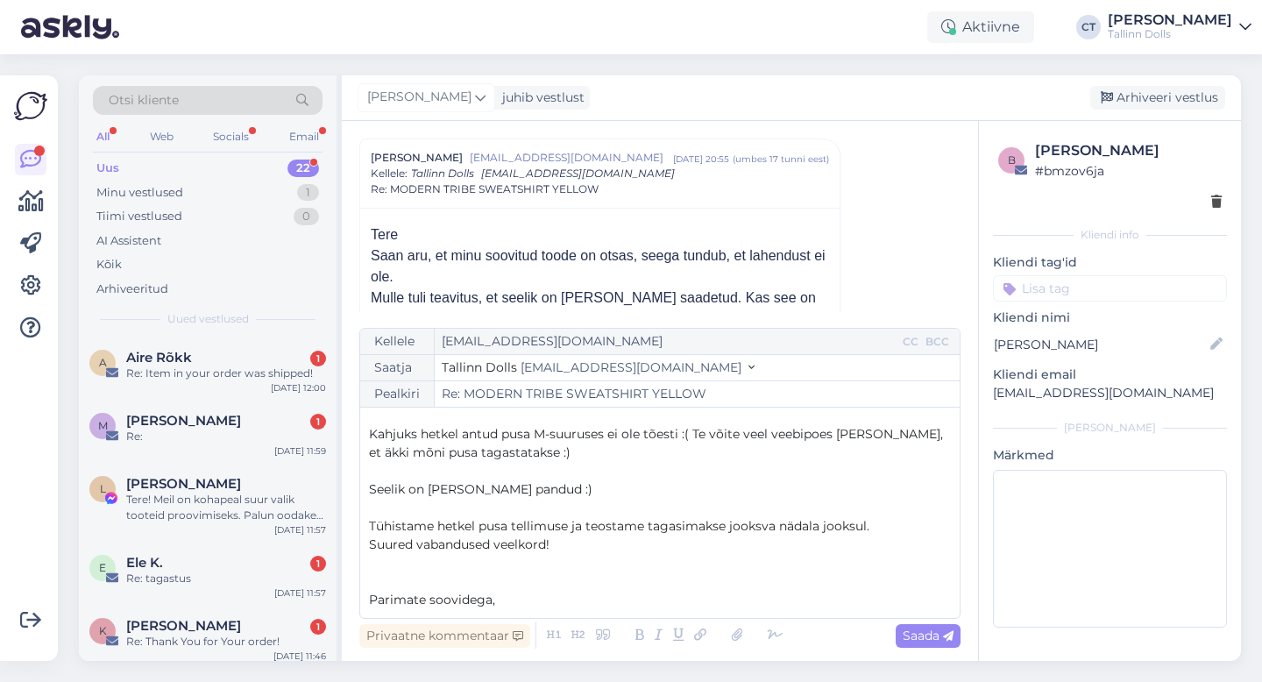
scroll to position [46, 0]
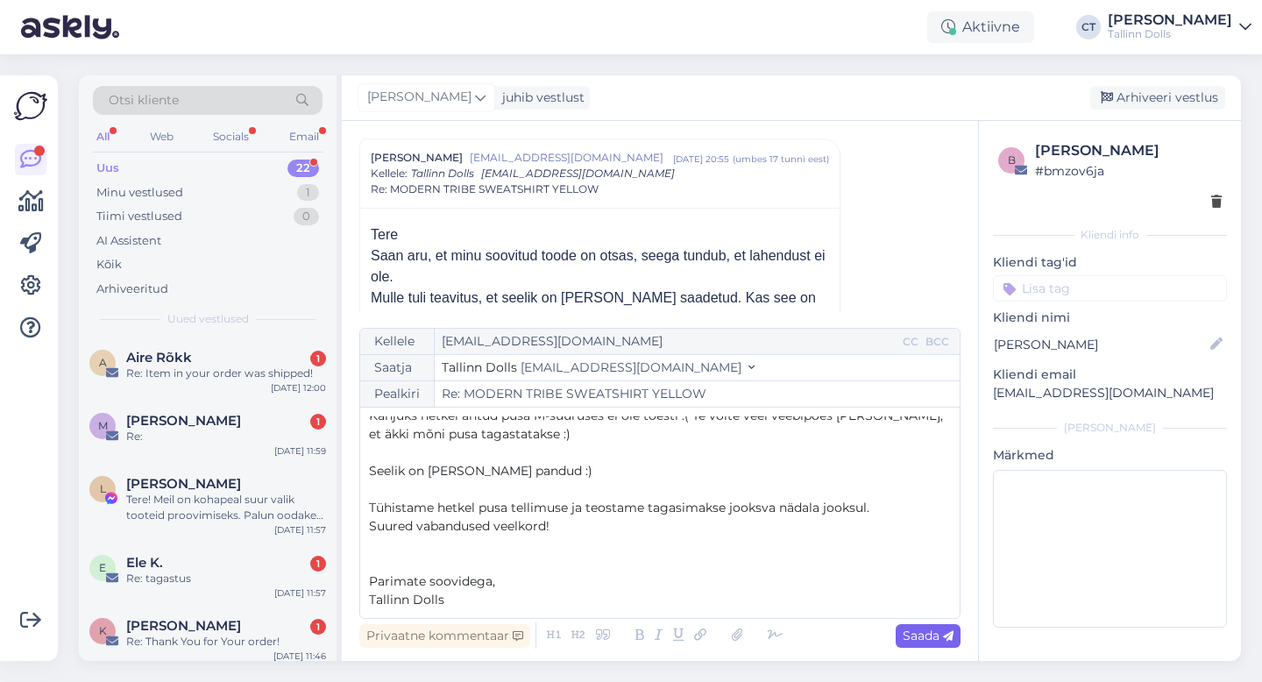
click at [934, 640] on span "Saada" at bounding box center [928, 636] width 51 height 16
type input "Re: Re: MODERN TRIBE SWEATSHIRT YELLOW"
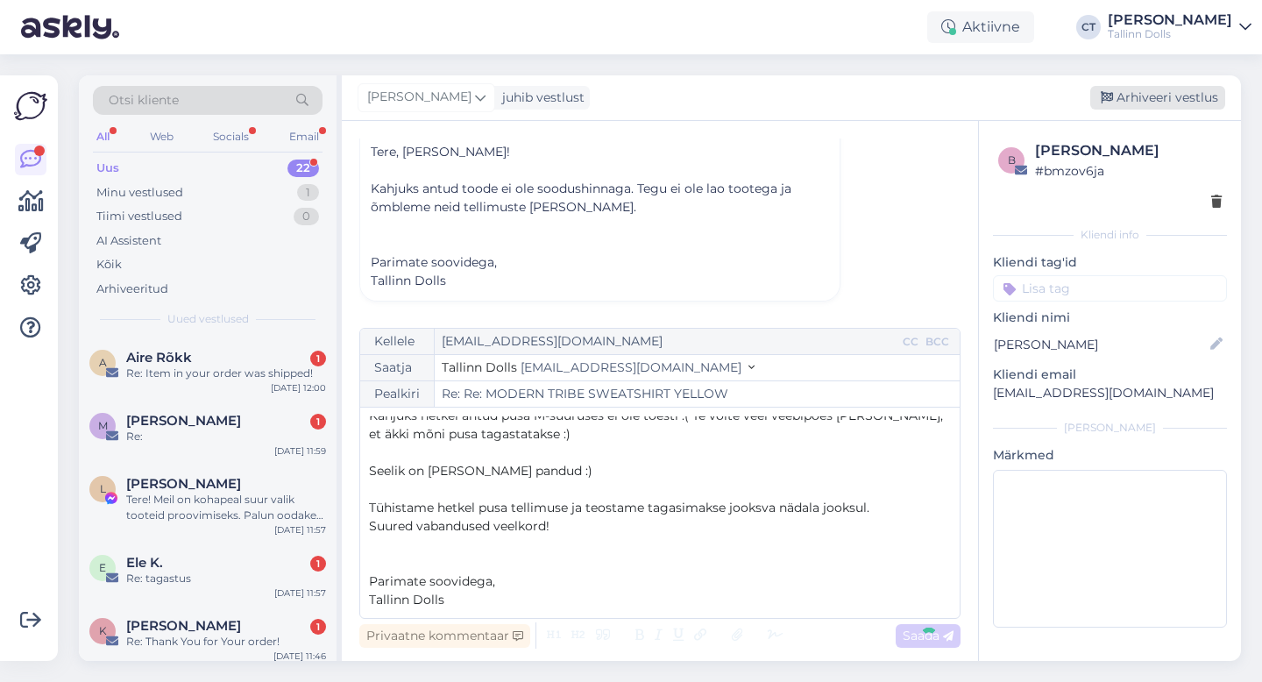
scroll to position [0, 0]
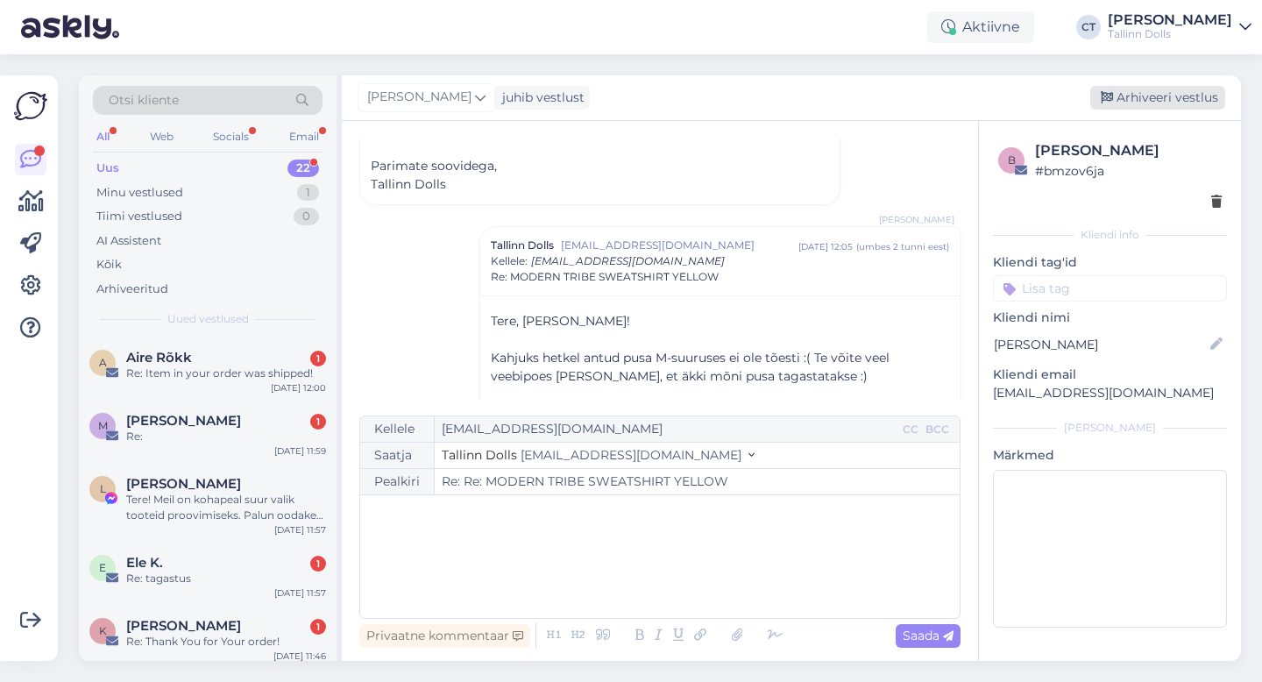
click at [1169, 89] on div "Arhiveeri vestlus" at bounding box center [1157, 98] width 135 height 24
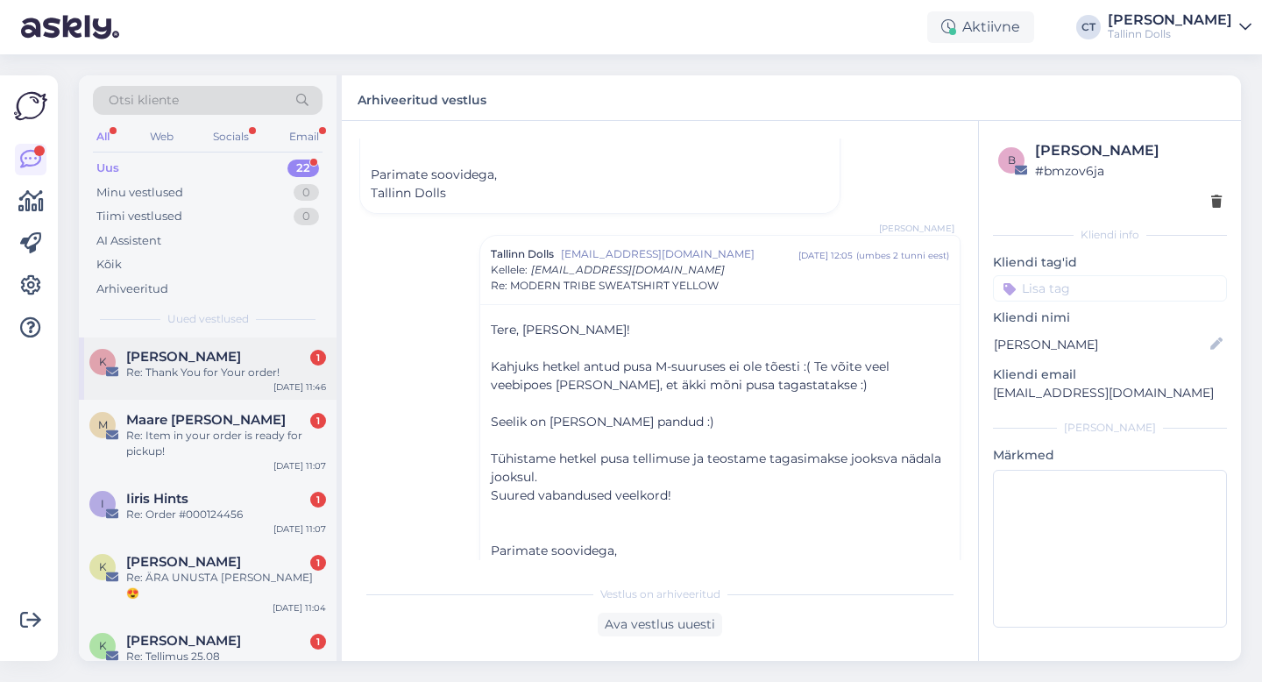
scroll to position [1160, 0]
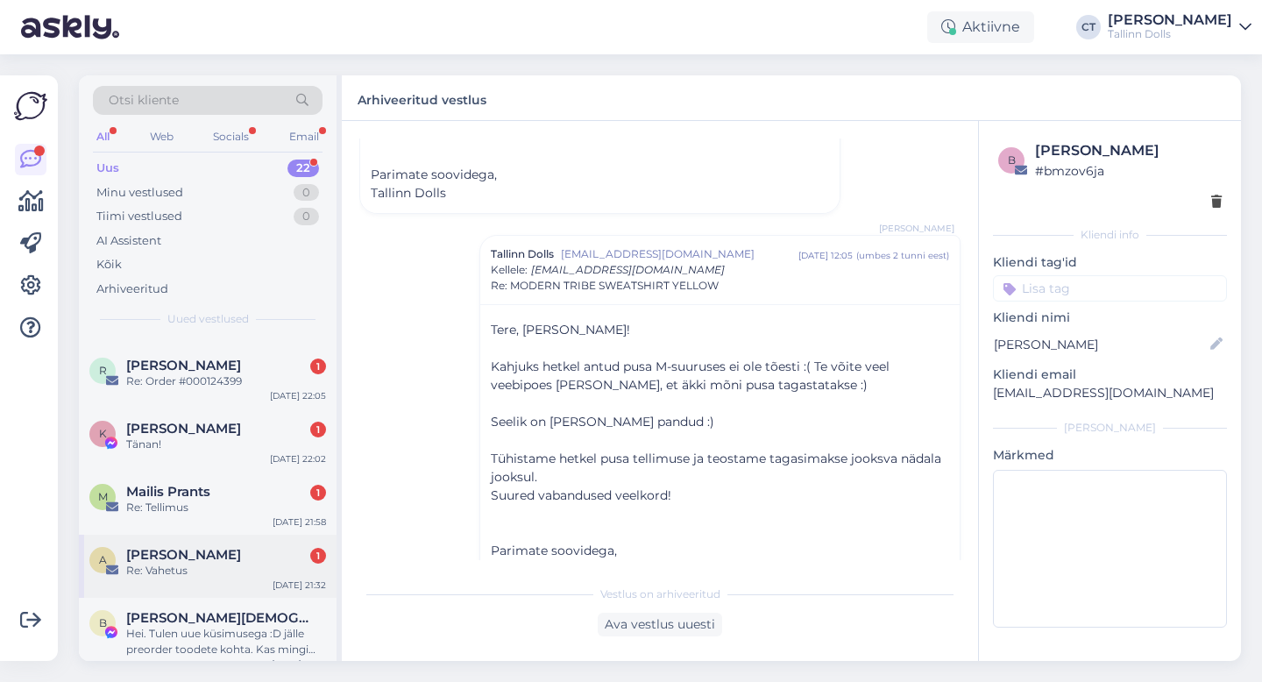
click at [209, 563] on div "Re: Vahetus" at bounding box center [226, 571] width 200 height 16
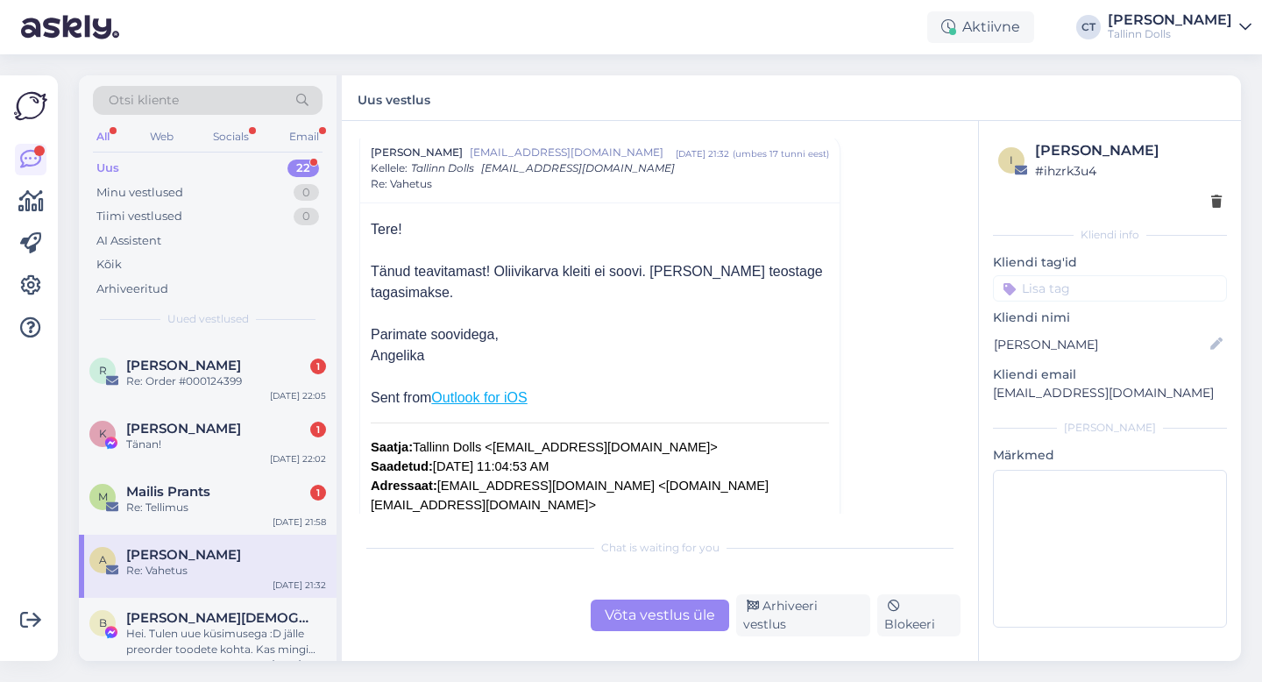
scroll to position [54, 0]
click at [690, 630] on div "Võta vestlus üle" at bounding box center [660, 616] width 139 height 32
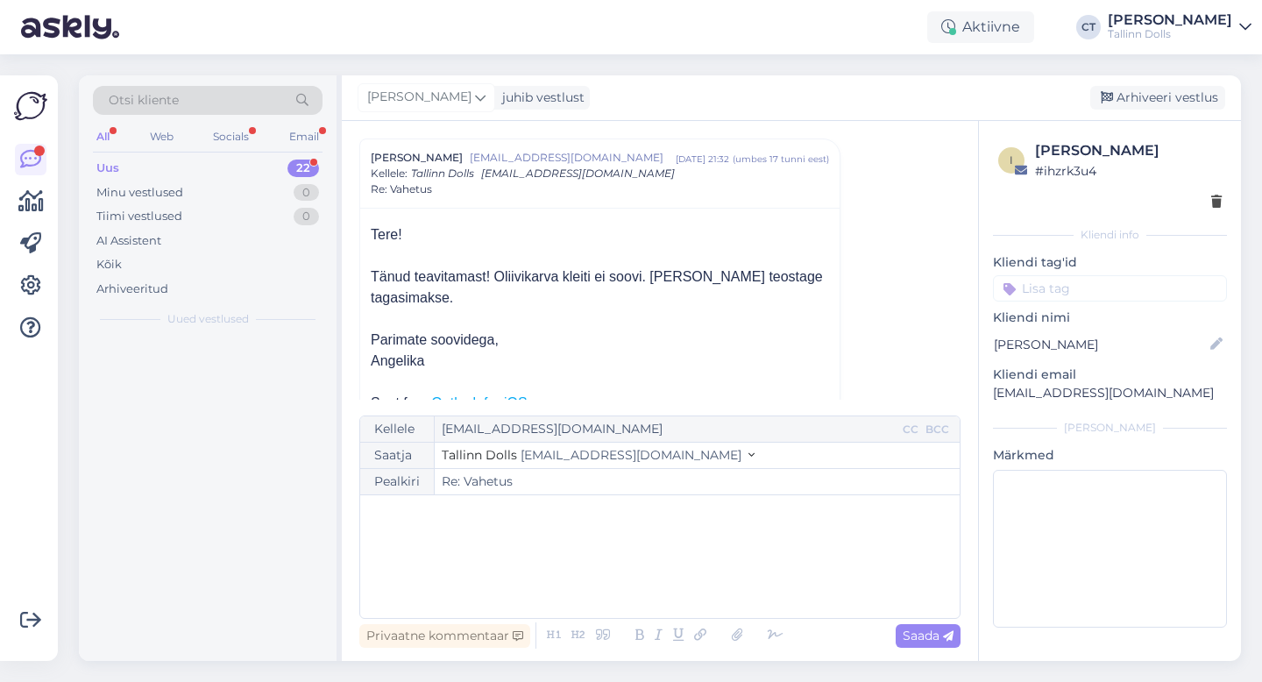
scroll to position [0, 0]
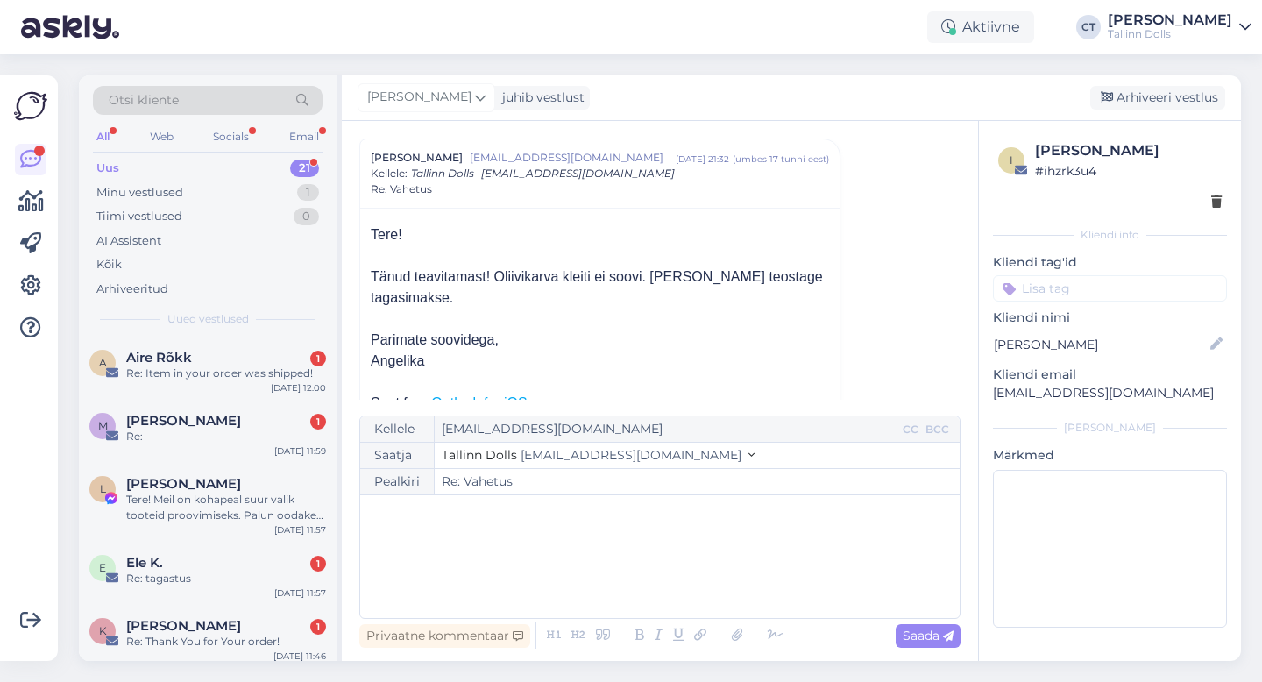
click at [707, 576] on div "﻿" at bounding box center [660, 556] width 582 height 105
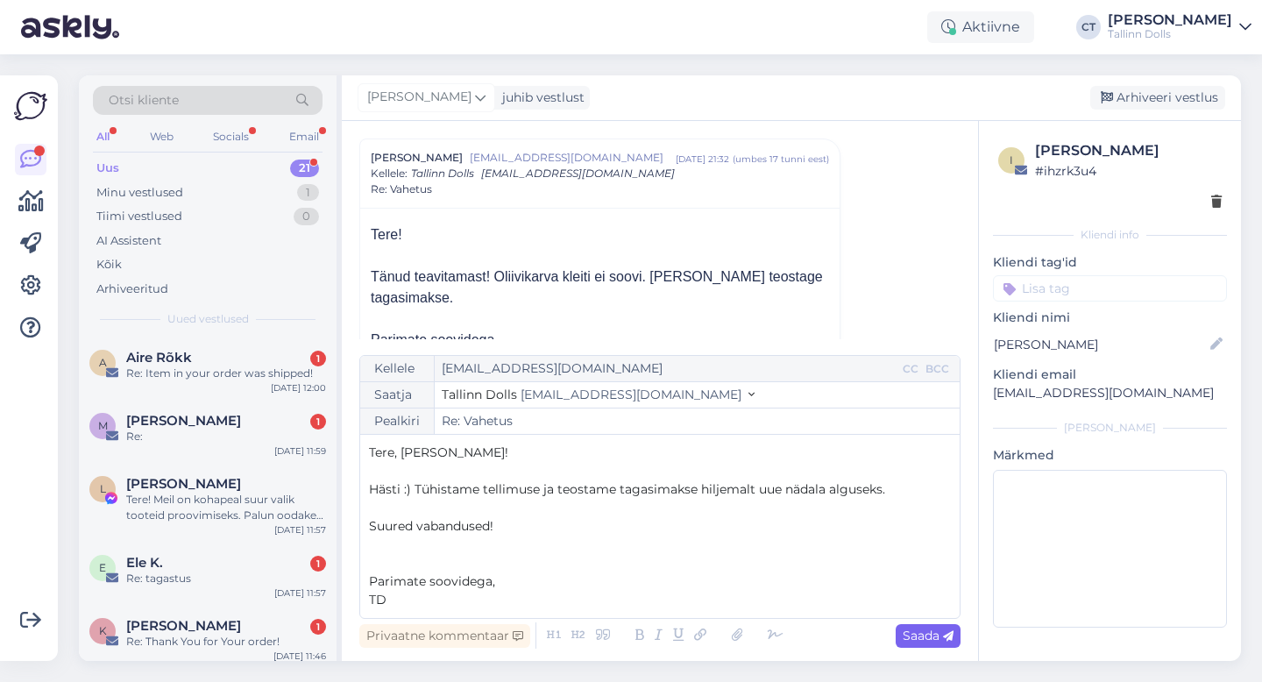
click at [937, 634] on span "Saada" at bounding box center [928, 636] width 51 height 16
type input "Re: Vahetus"
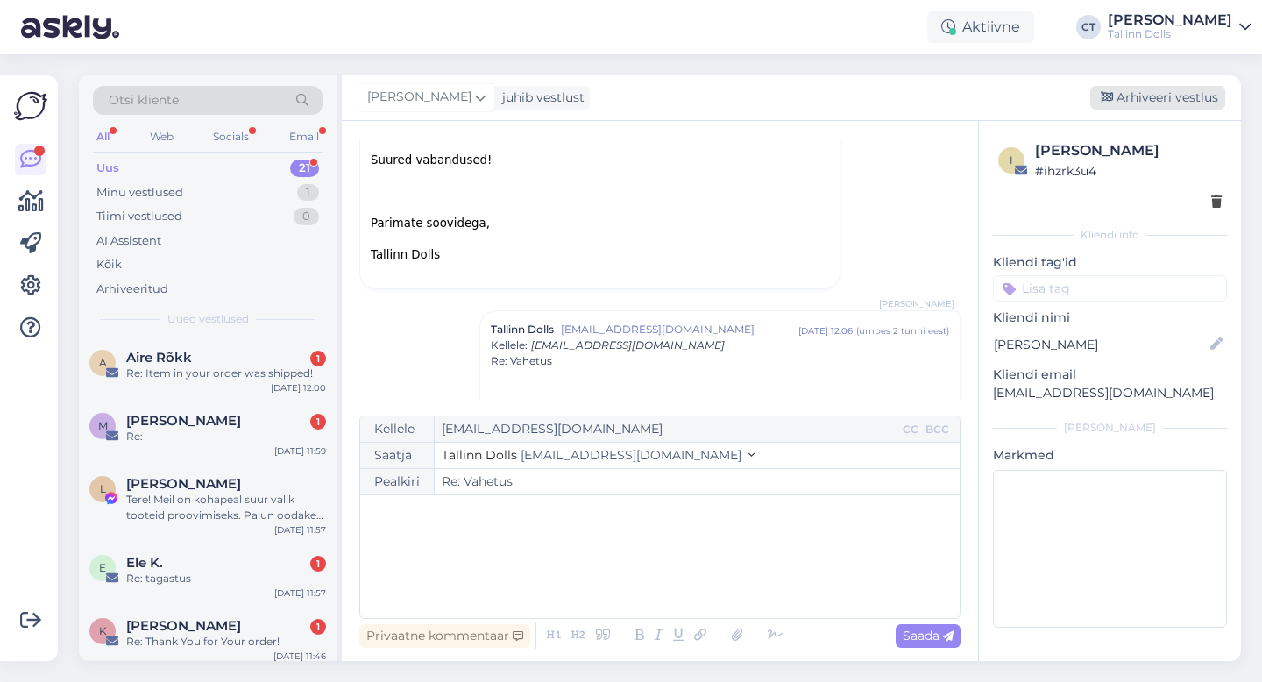
click at [1168, 101] on div "Arhiveeri vestlus" at bounding box center [1157, 98] width 135 height 24
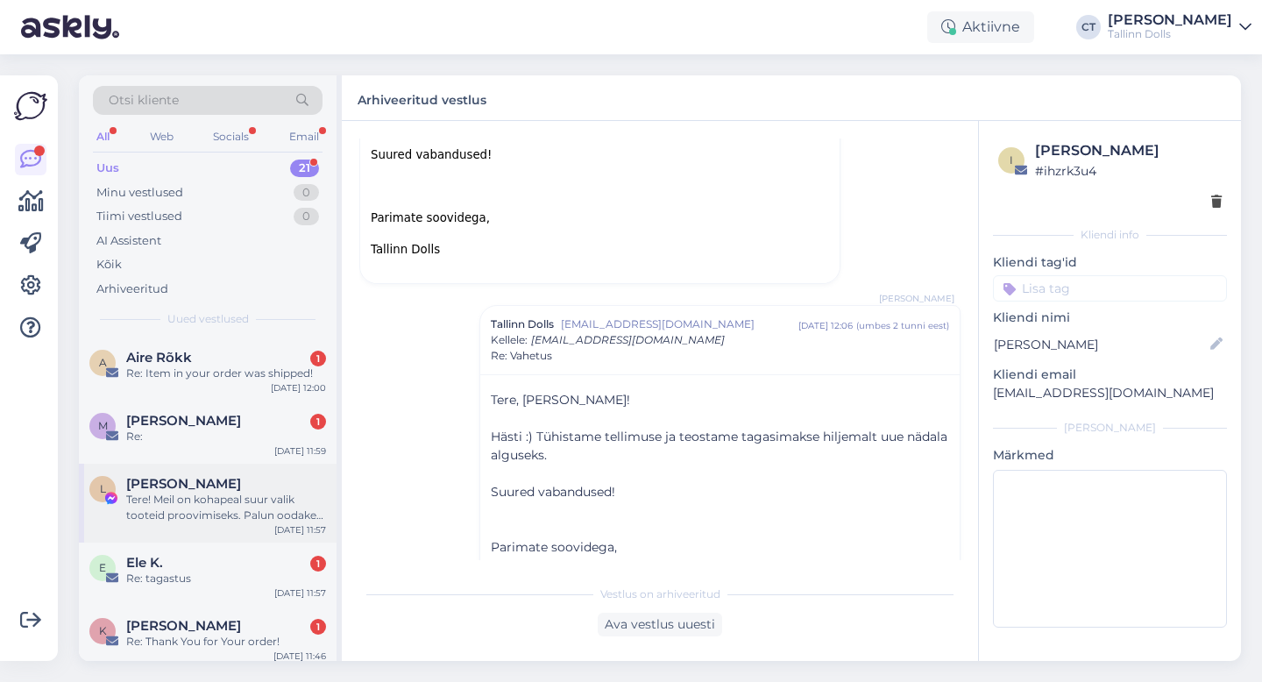
scroll to position [1097, 0]
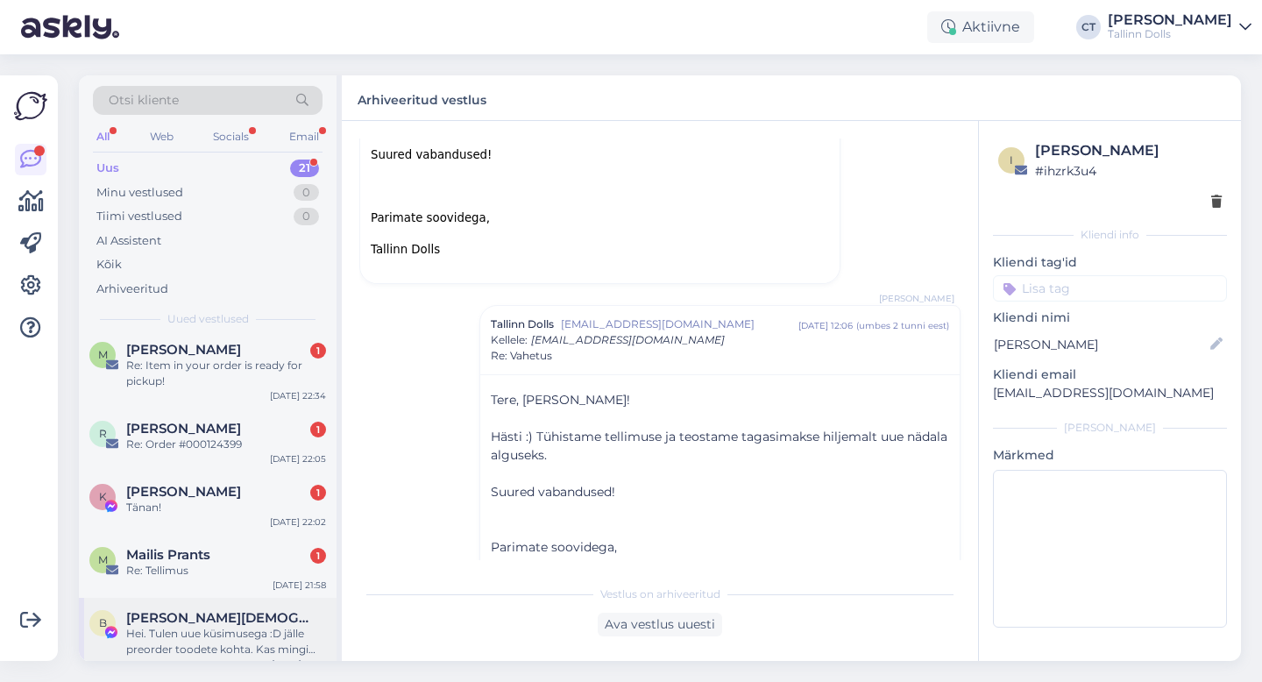
click at [195, 598] on div "B Bärbel Salumäe Hei. Tulen uue küsimusega :D jälle preorder toodete kohta. Kas…" at bounding box center [208, 637] width 258 height 79
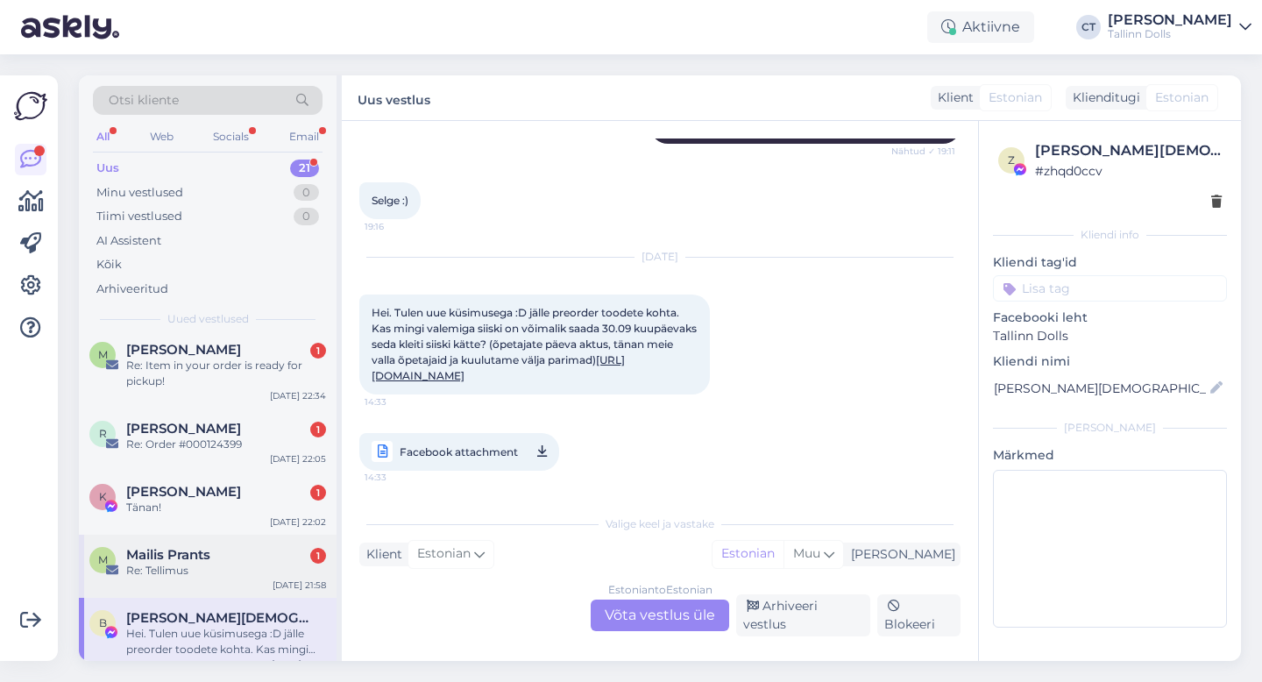
click at [201, 563] on div "Re: Tellimus" at bounding box center [226, 571] width 200 height 16
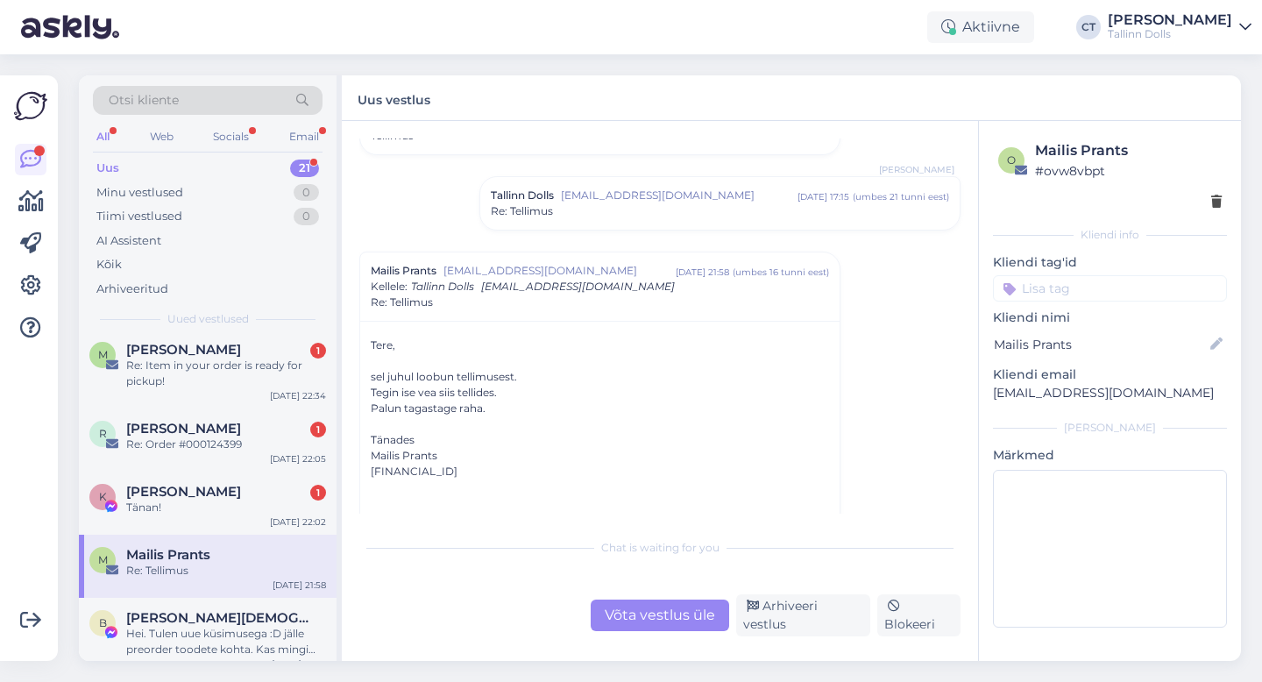
scroll to position [82, 0]
click at [622, 210] on div "Re: Tellimus" at bounding box center [720, 214] width 458 height 16
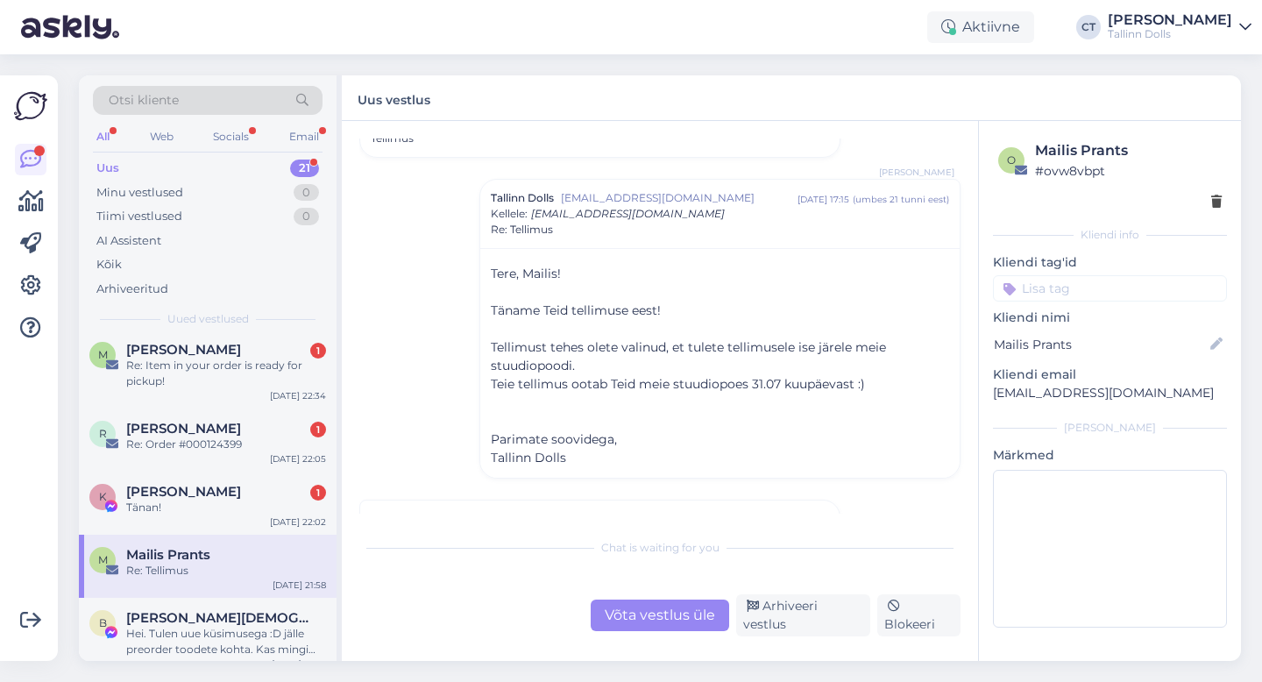
scroll to position [187, 0]
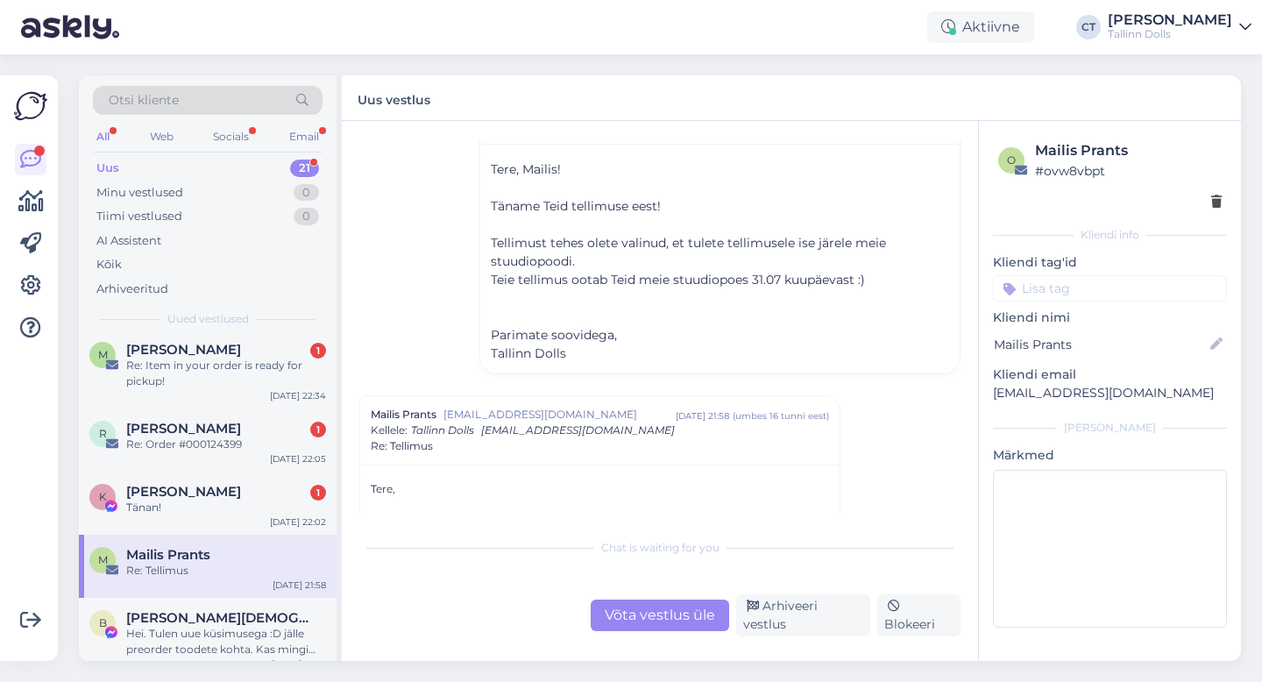
click at [707, 622] on div "Võta vestlus üle" at bounding box center [660, 616] width 139 height 32
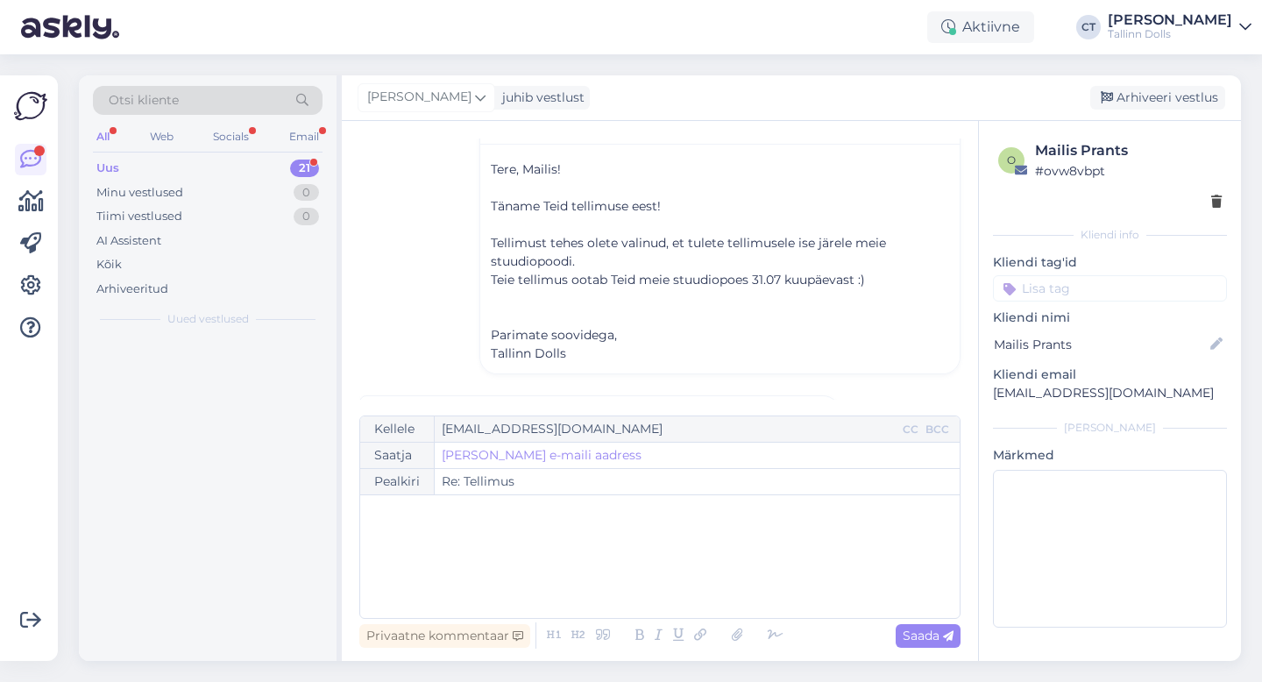
scroll to position [0, 0]
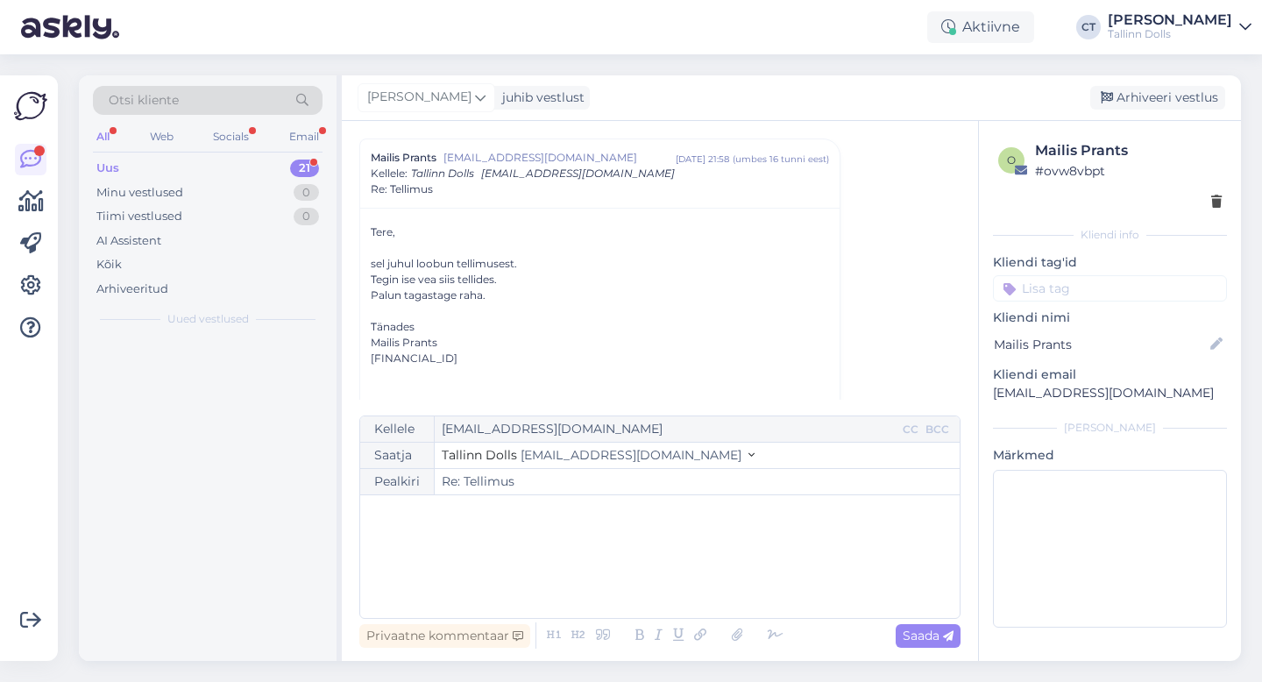
click at [705, 568] on div "﻿" at bounding box center [660, 556] width 582 height 105
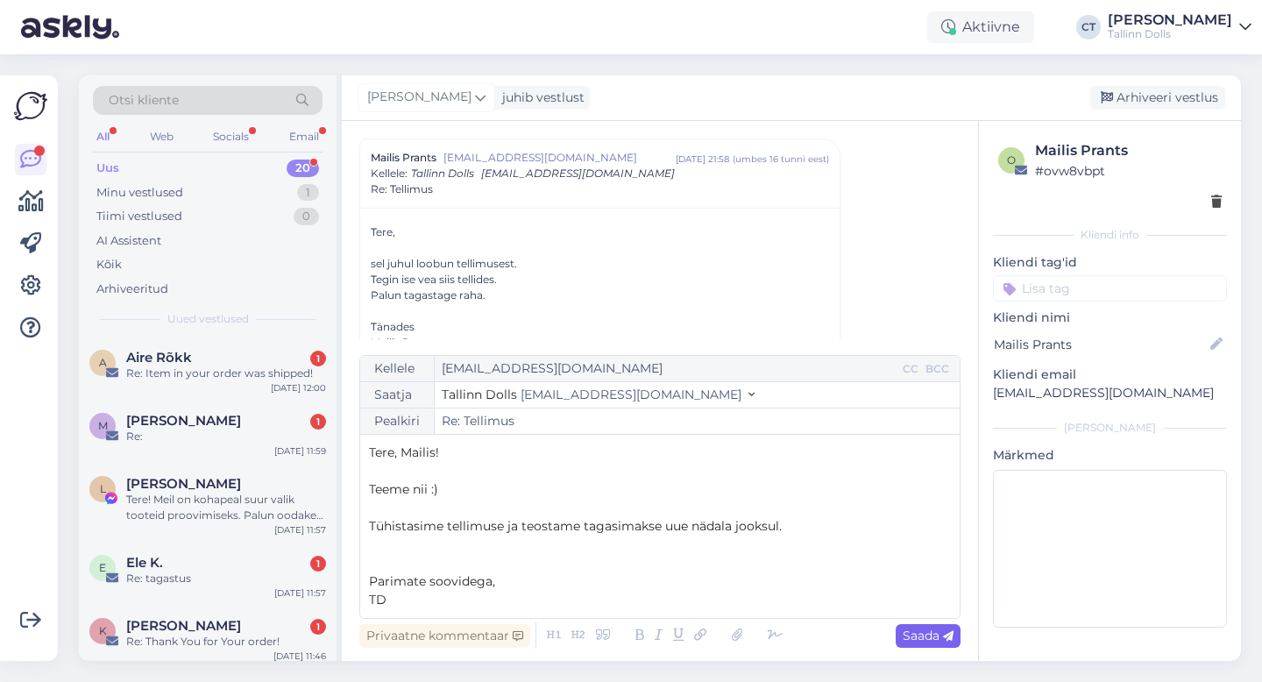
click at [927, 640] on span "Saada" at bounding box center [928, 636] width 51 height 16
type input "Re: Re: Tellimus"
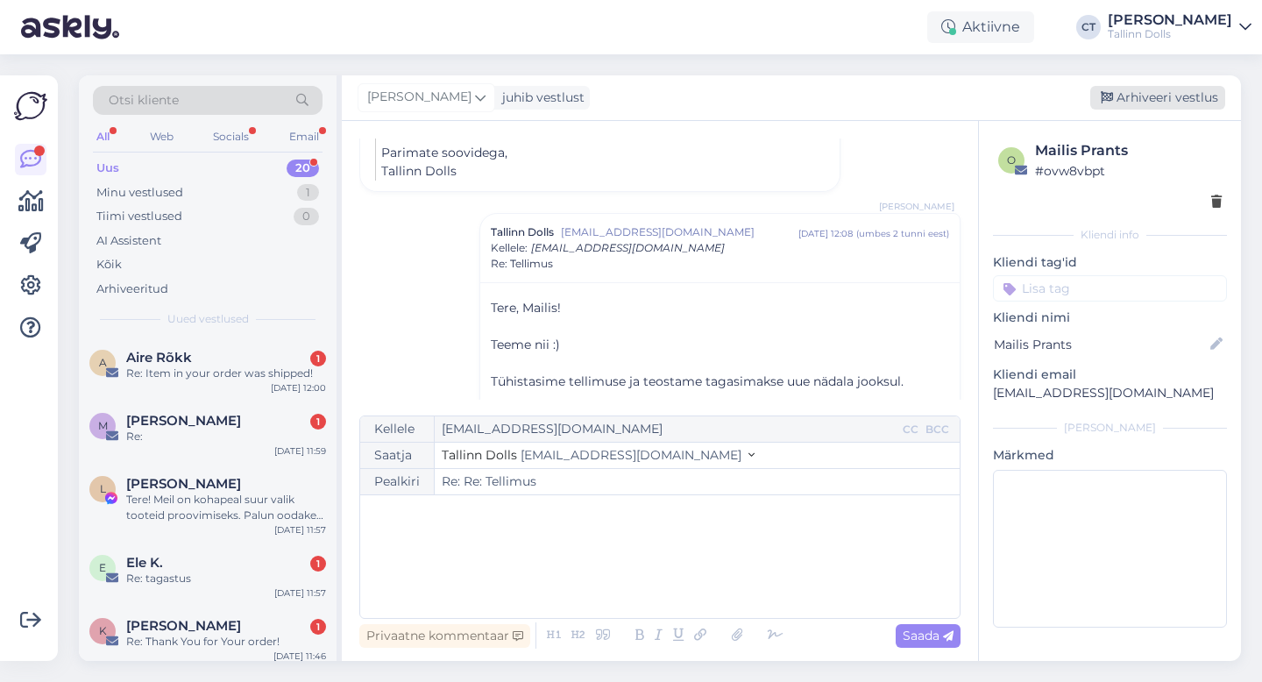
click at [1183, 99] on div "Arhiveeri vestlus" at bounding box center [1157, 98] width 135 height 24
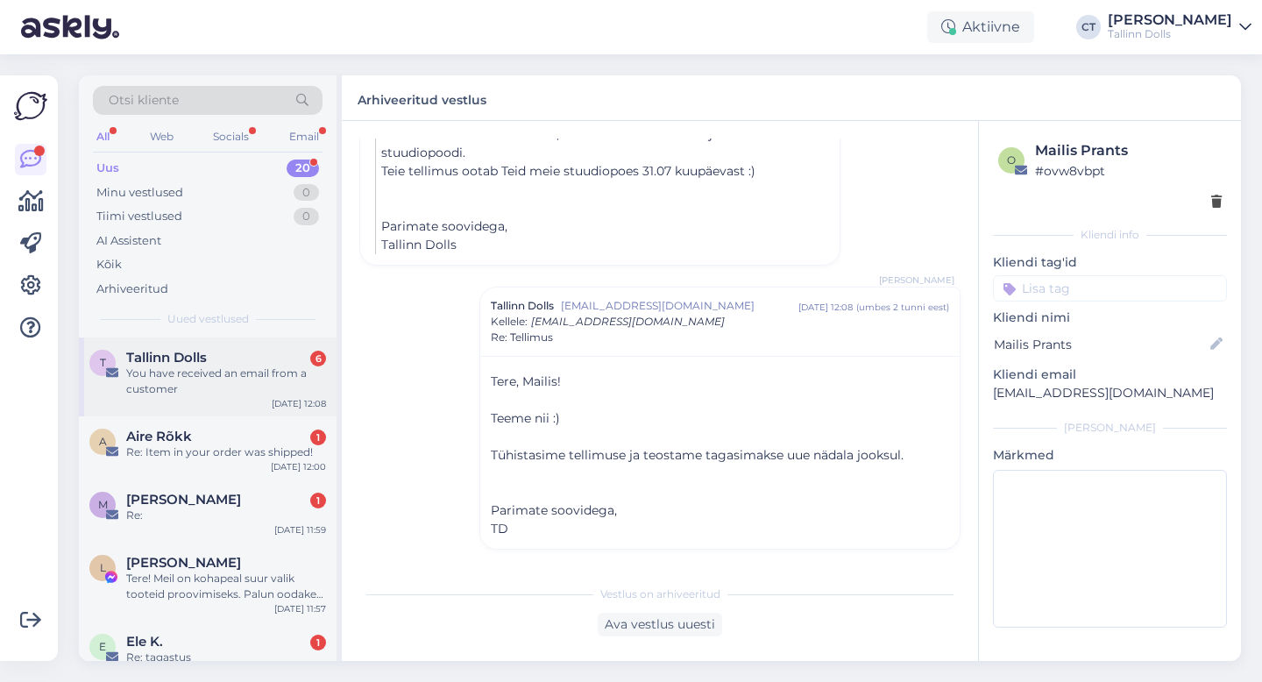
click at [241, 378] on div "You have received an email from a customer" at bounding box center [226, 382] width 200 height 32
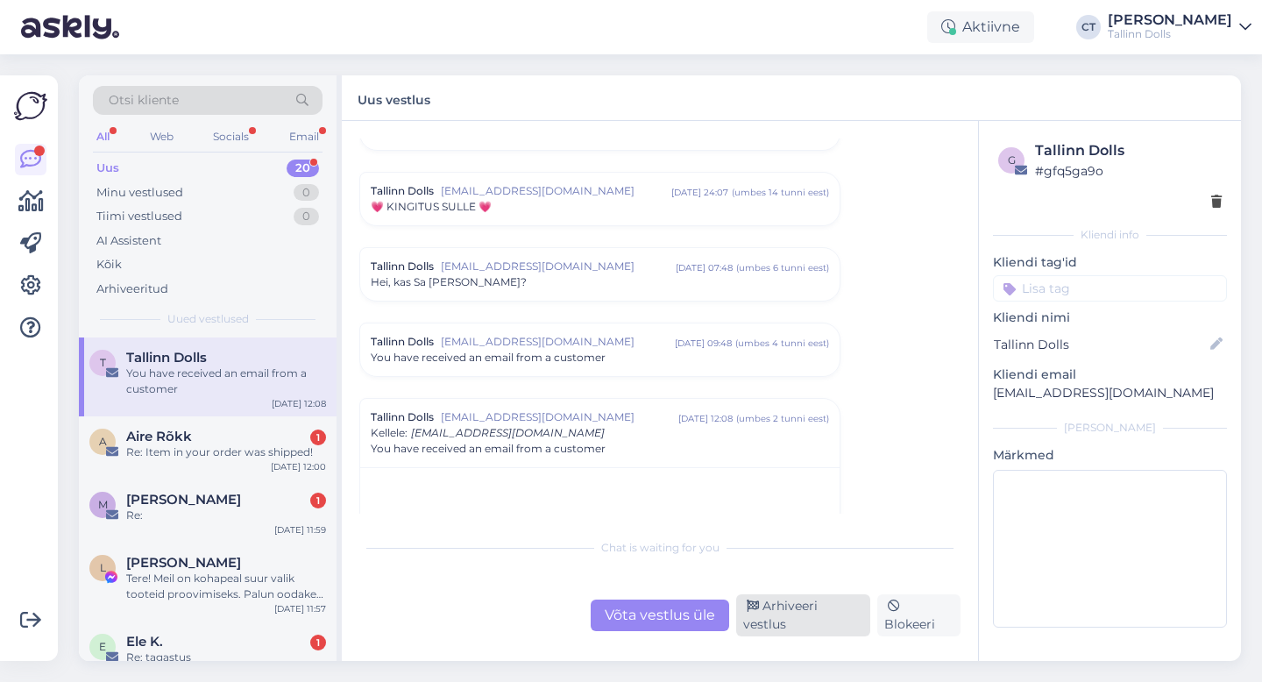
click at [777, 615] on div "Arhiveeri vestlus" at bounding box center [803, 615] width 134 height 42
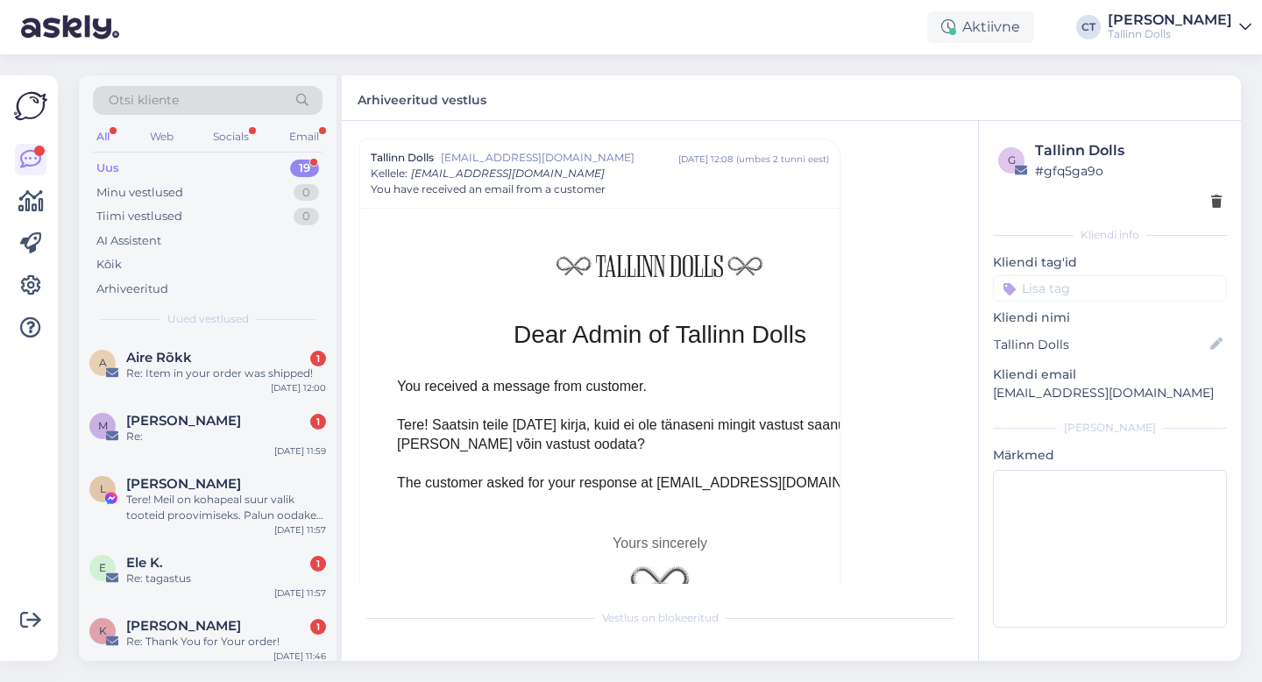
scroll to position [955, 0]
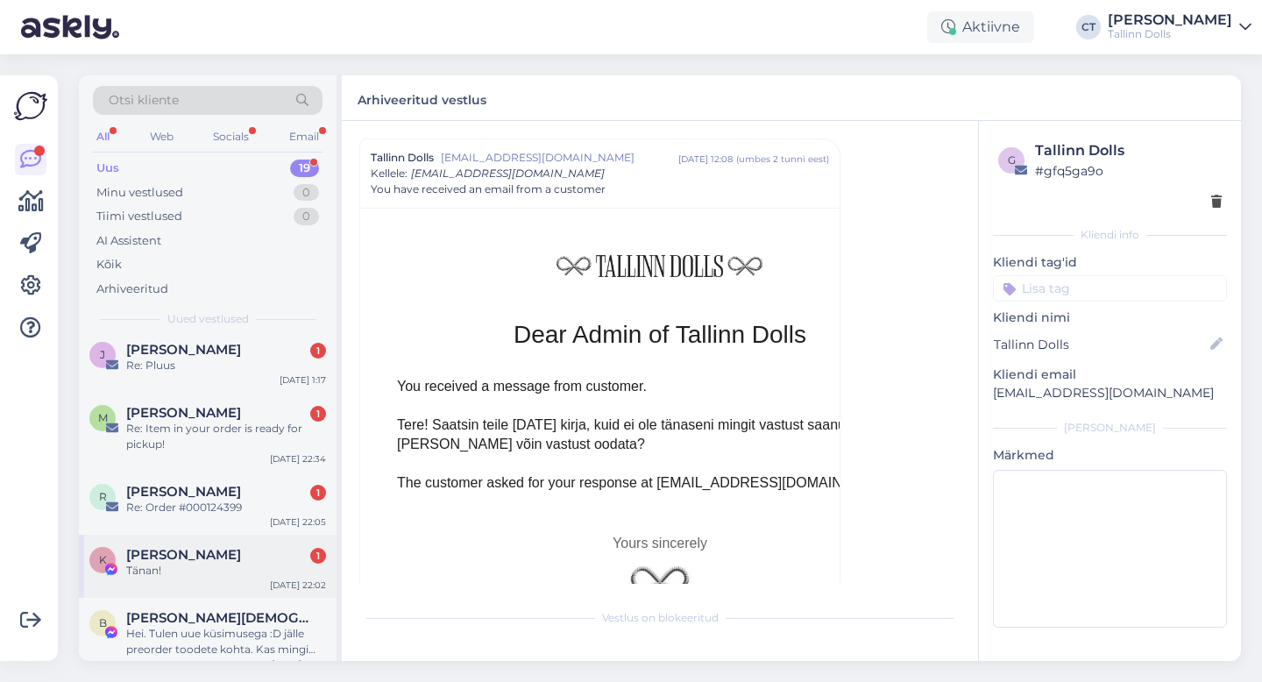
click at [176, 568] on div "K [PERSON_NAME] 1 Tänan! [DATE] 22:02" at bounding box center [208, 566] width 258 height 63
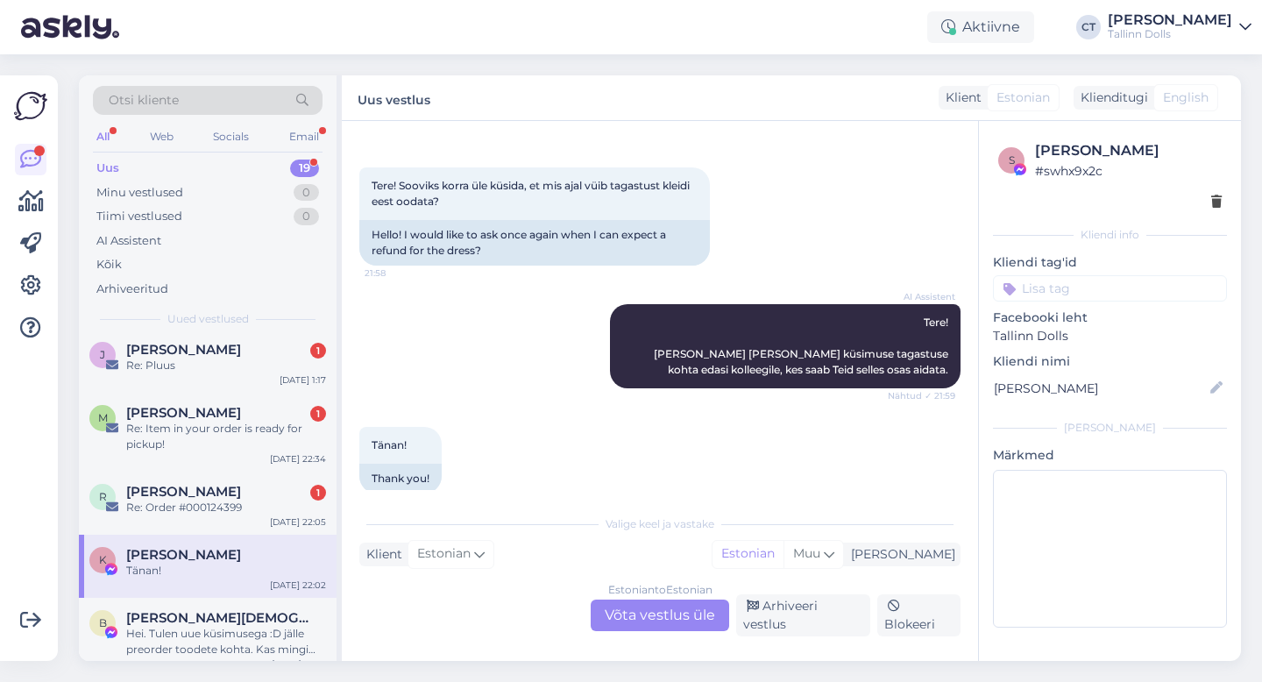
scroll to position [705, 0]
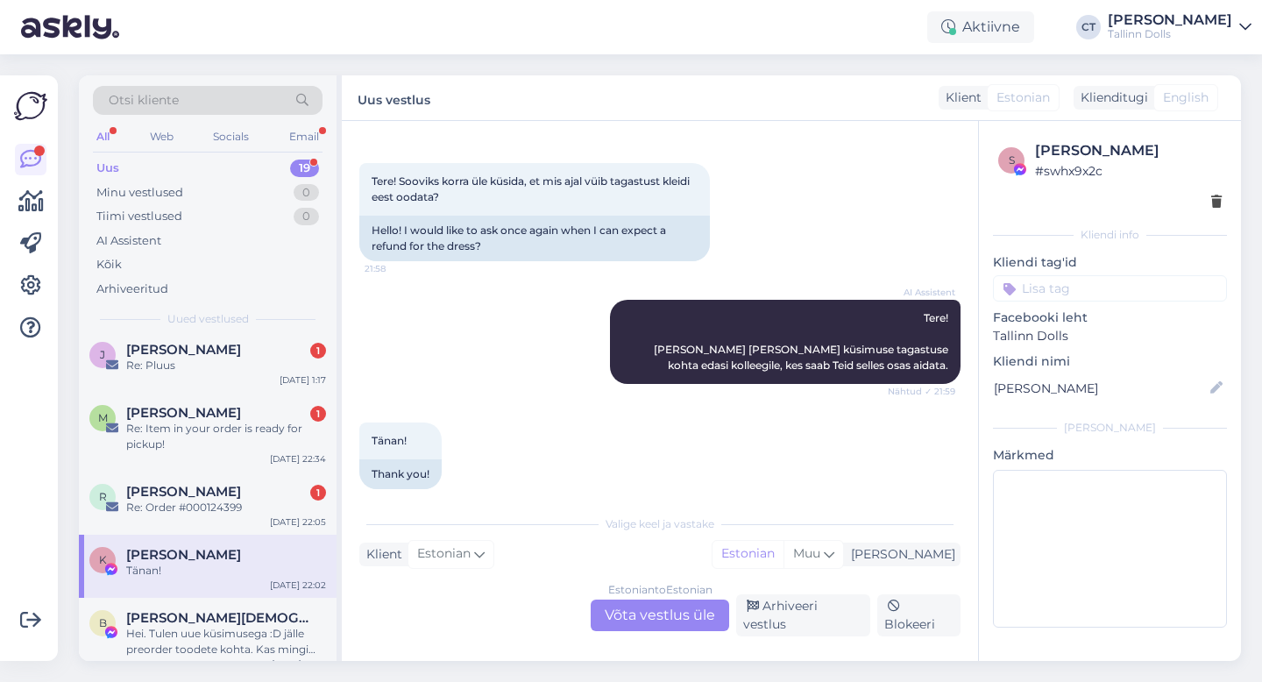
click at [671, 622] on div "Estonian to Estonian Võta vestlus üle" at bounding box center [660, 616] width 139 height 32
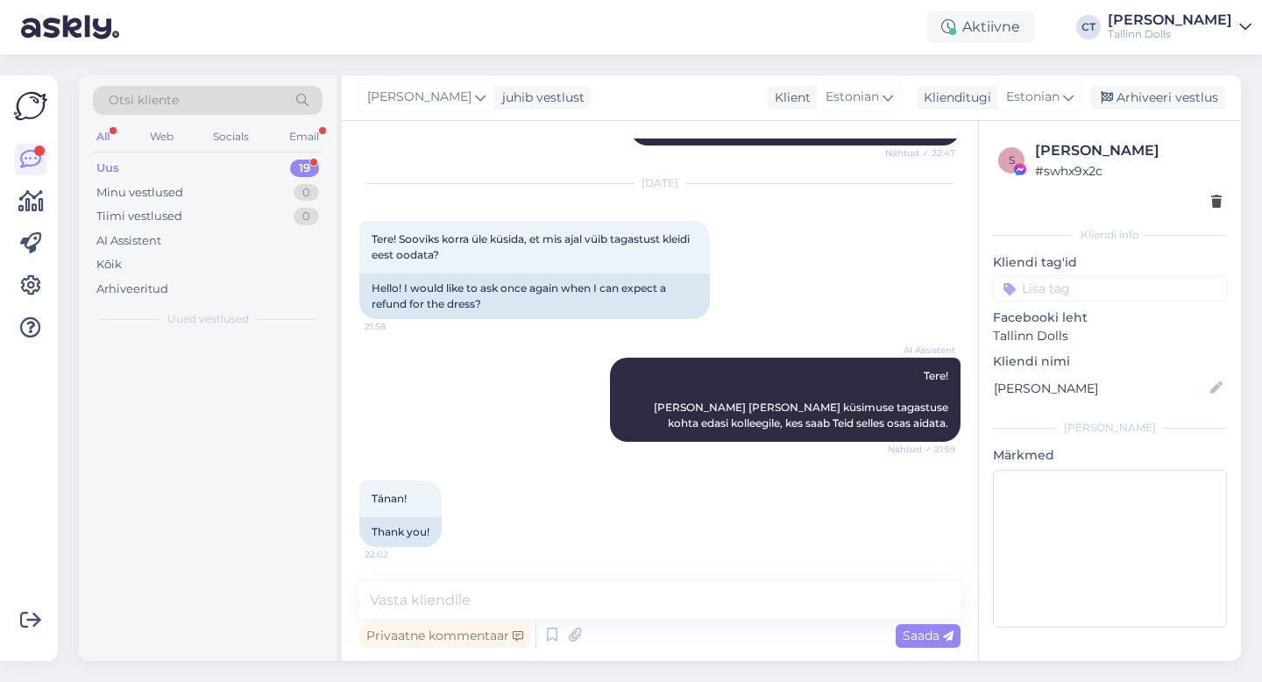
scroll to position [0, 0]
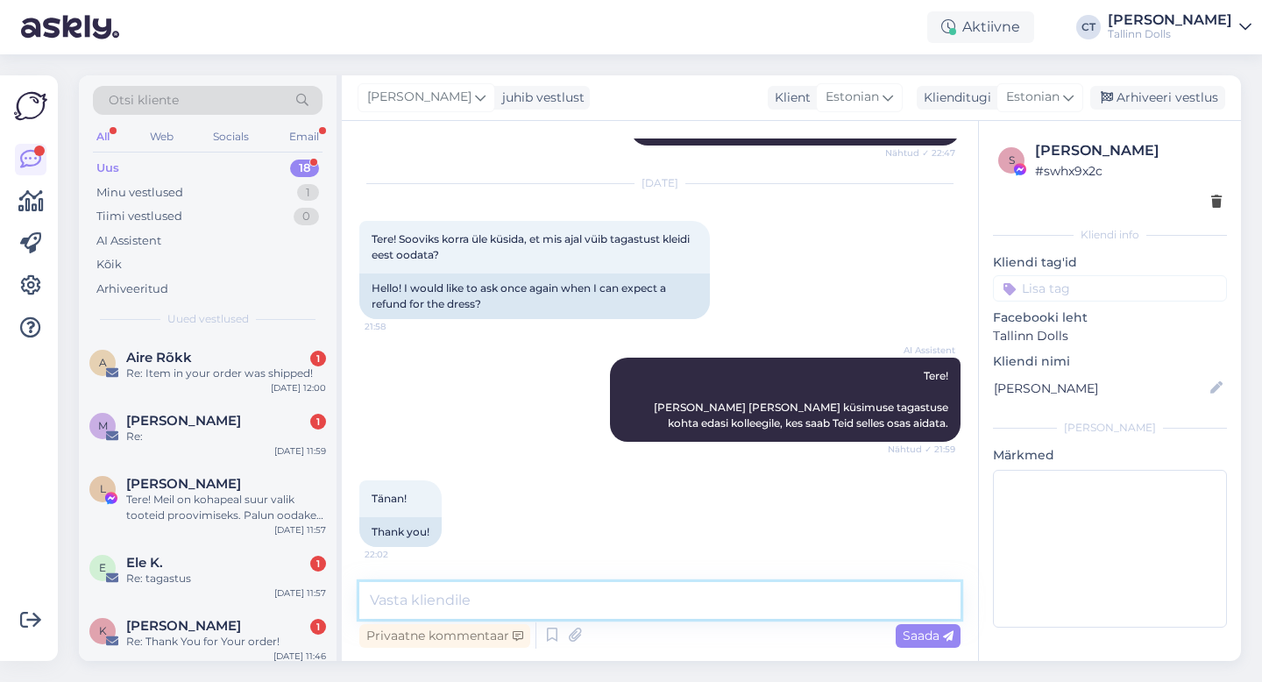
click at [671, 609] on textarea at bounding box center [659, 600] width 601 height 37
click at [639, 589] on textarea at bounding box center [659, 600] width 601 height 37
type textarea "Tere, millal Te tagastuse [PERSON_NAME] panite? :)"
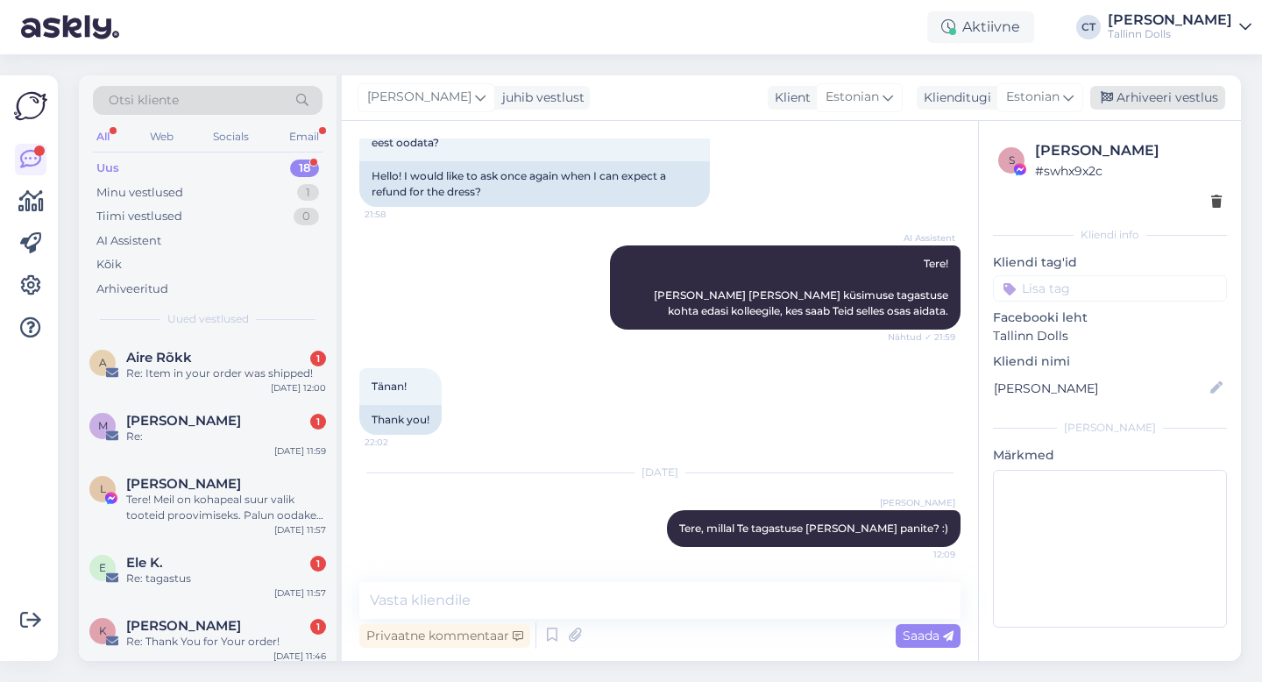
click at [1162, 97] on div "Arhiveeri vestlus" at bounding box center [1157, 98] width 135 height 24
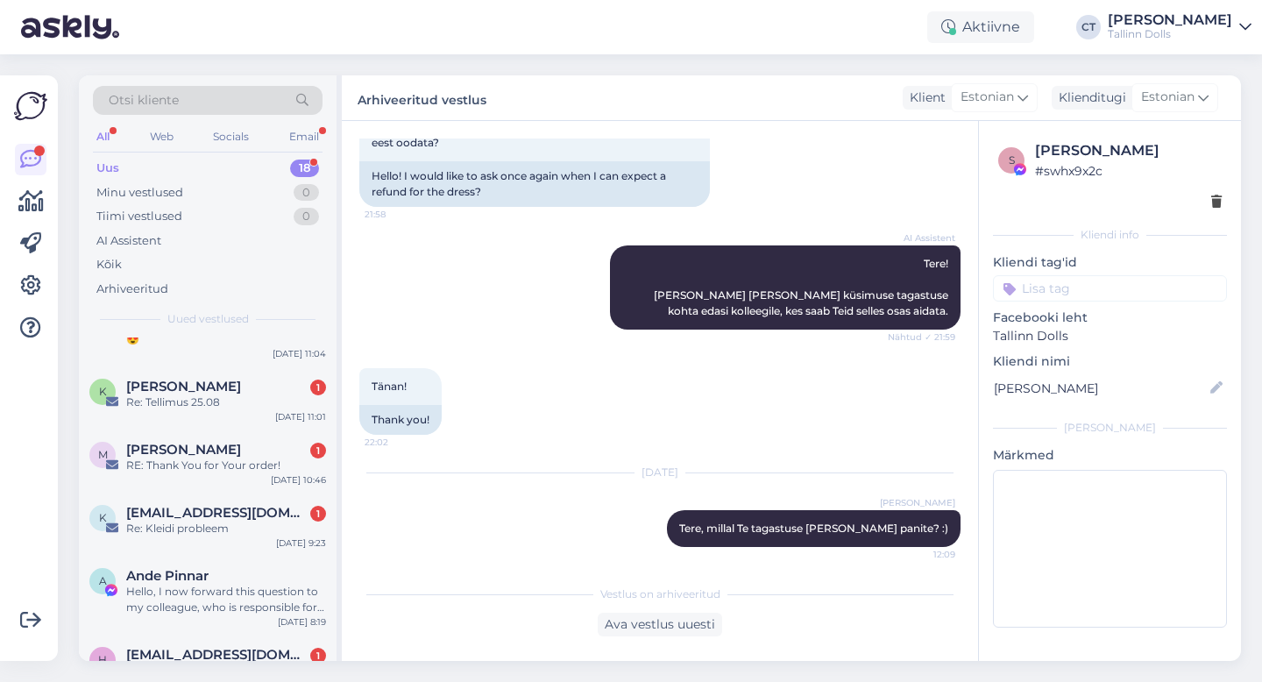
scroll to position [892, 0]
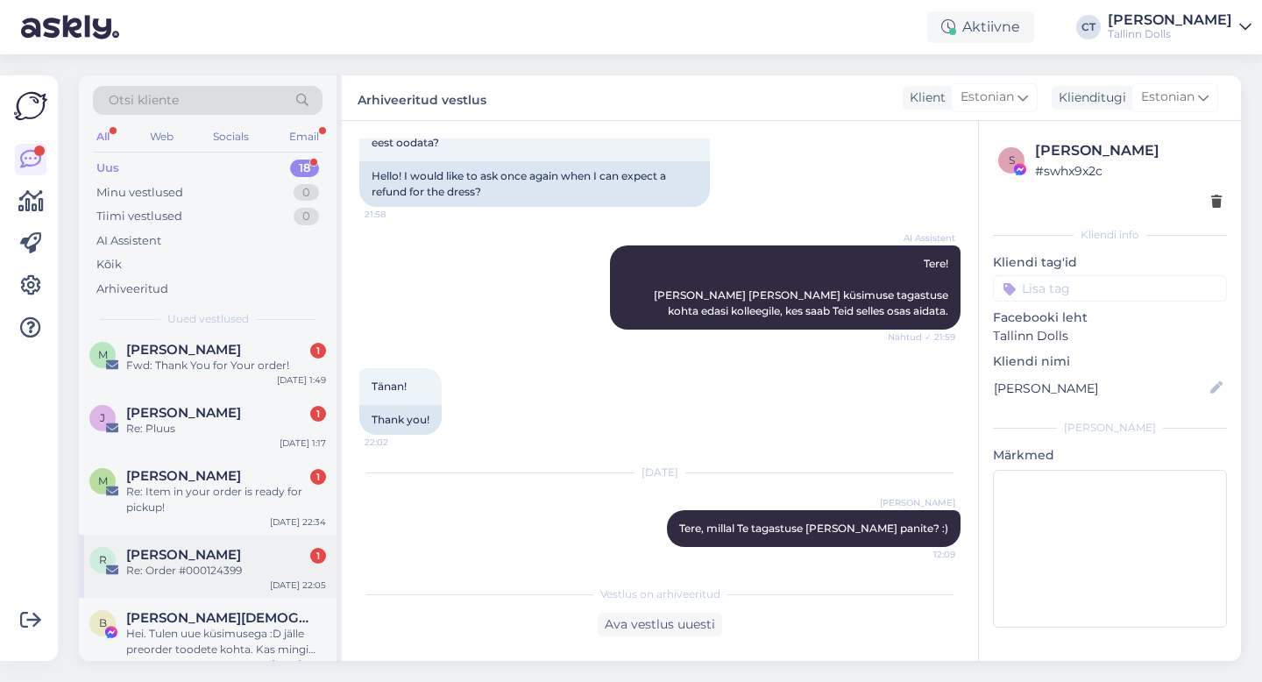
click at [259, 563] on div "Re: Order #000124399" at bounding box center [226, 571] width 200 height 16
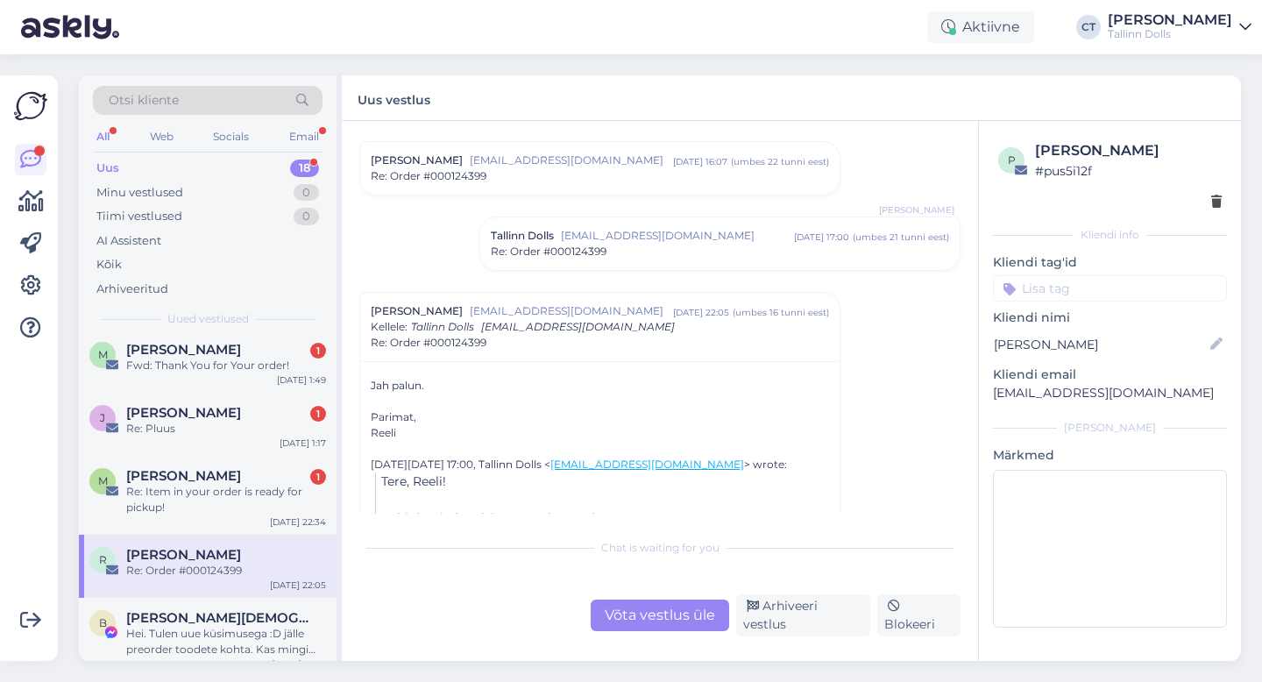
scroll to position [1517, 0]
click at [653, 249] on div "Re: Order #000124399" at bounding box center [720, 250] width 458 height 16
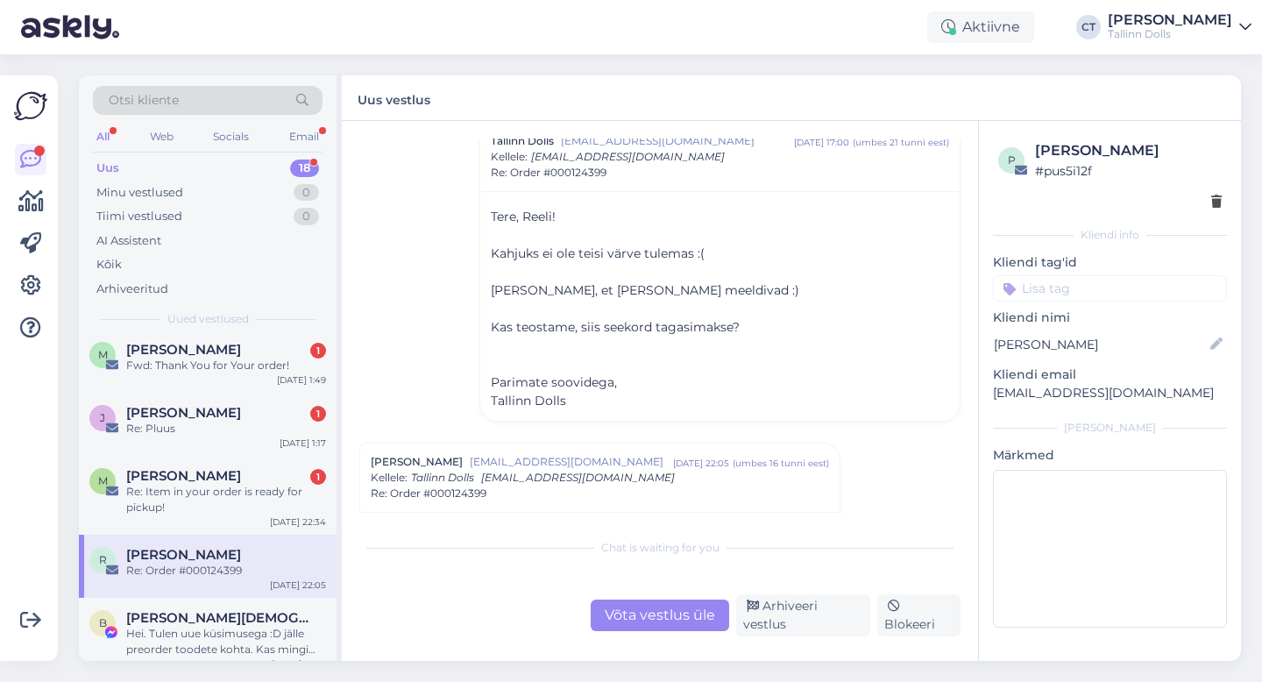
scroll to position [1611, 0]
click at [628, 622] on div "Võta vestlus üle" at bounding box center [660, 616] width 139 height 32
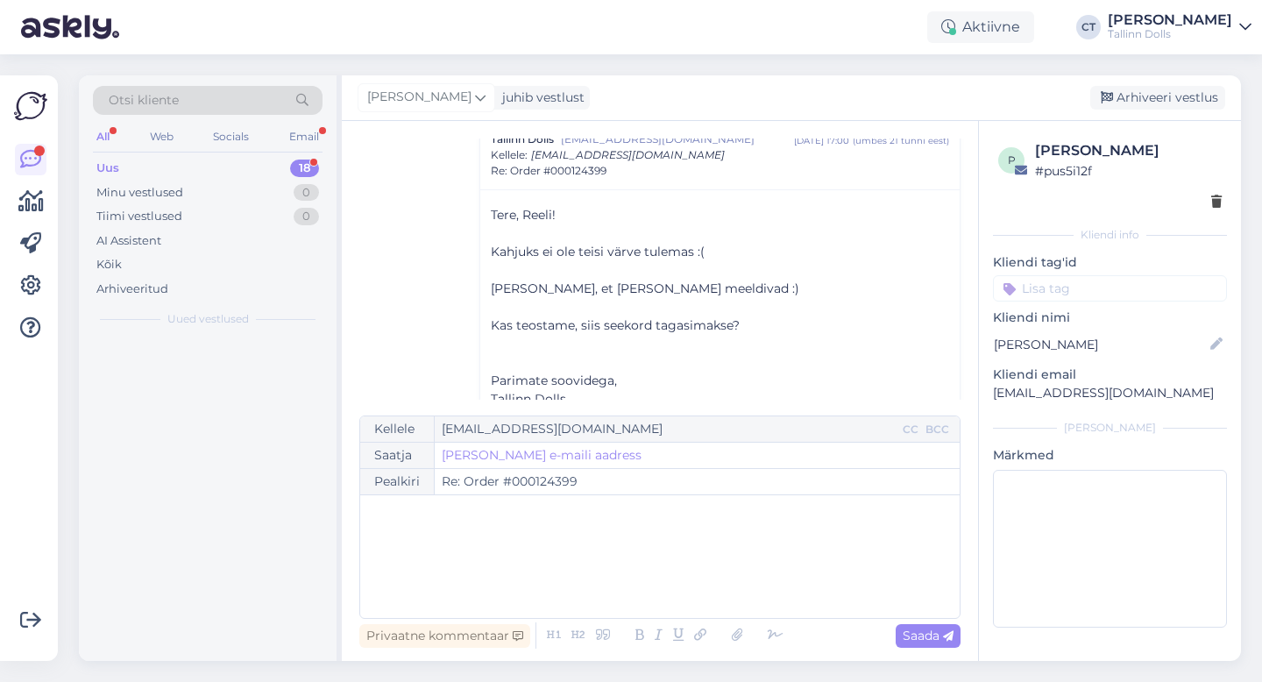
scroll to position [0, 0]
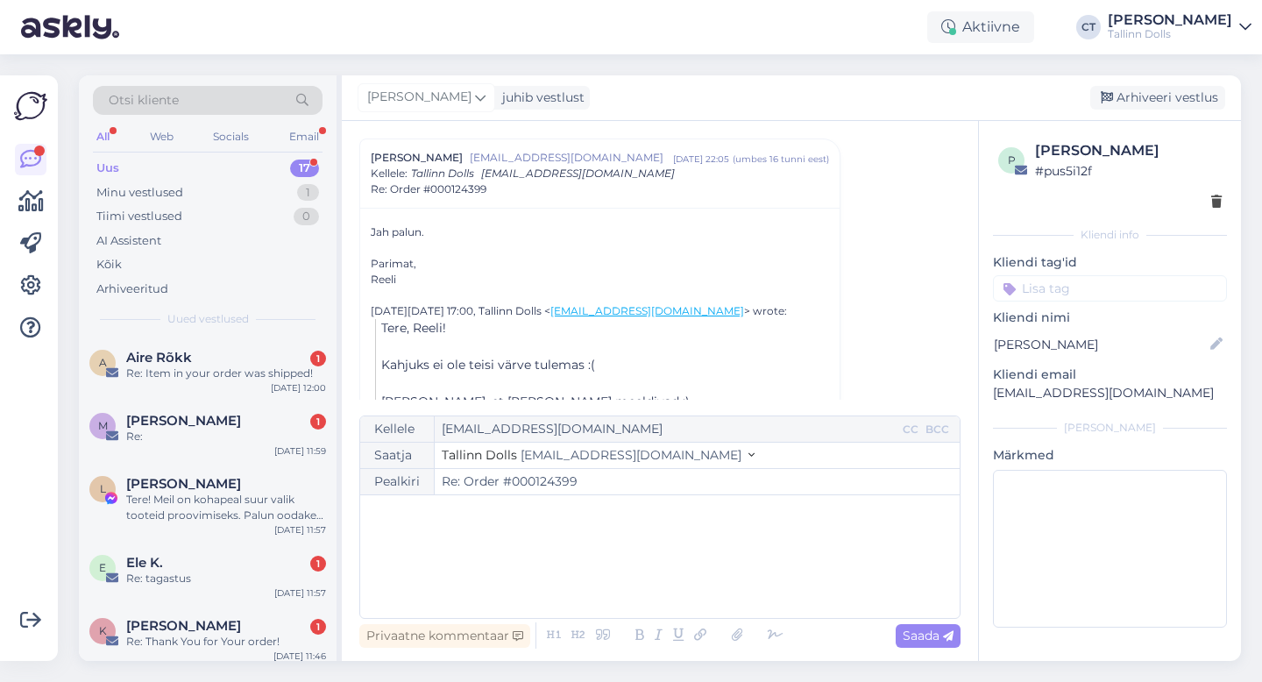
click at [643, 574] on div "﻿" at bounding box center [660, 556] width 582 height 105
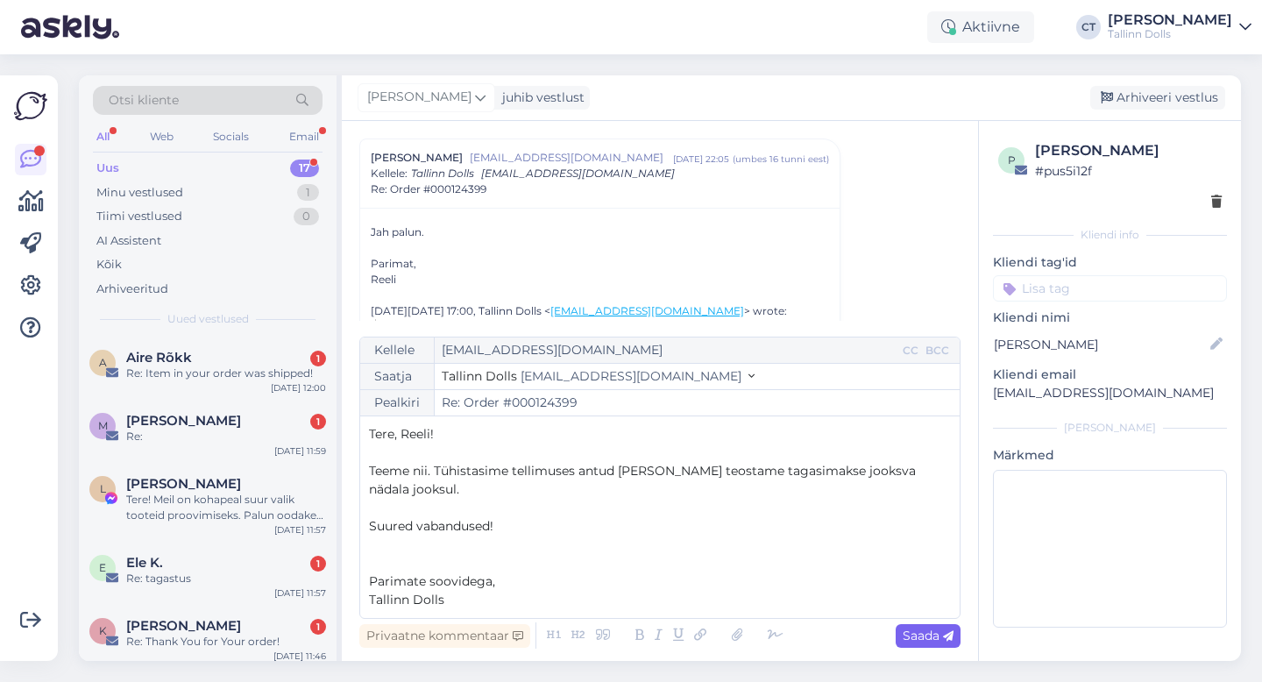
click at [920, 636] on span "Saada" at bounding box center [928, 636] width 51 height 16
type input "Re: Order #000124399"
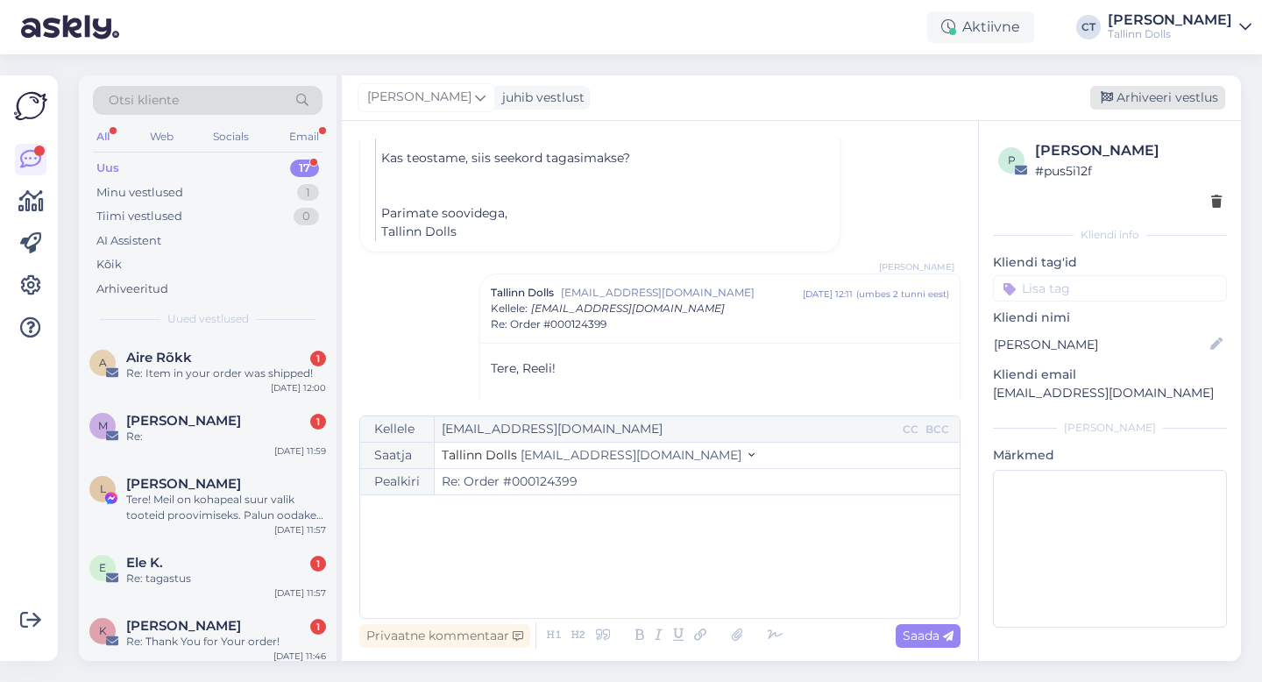
click at [1143, 98] on div "Arhiveeri vestlus" at bounding box center [1157, 98] width 135 height 24
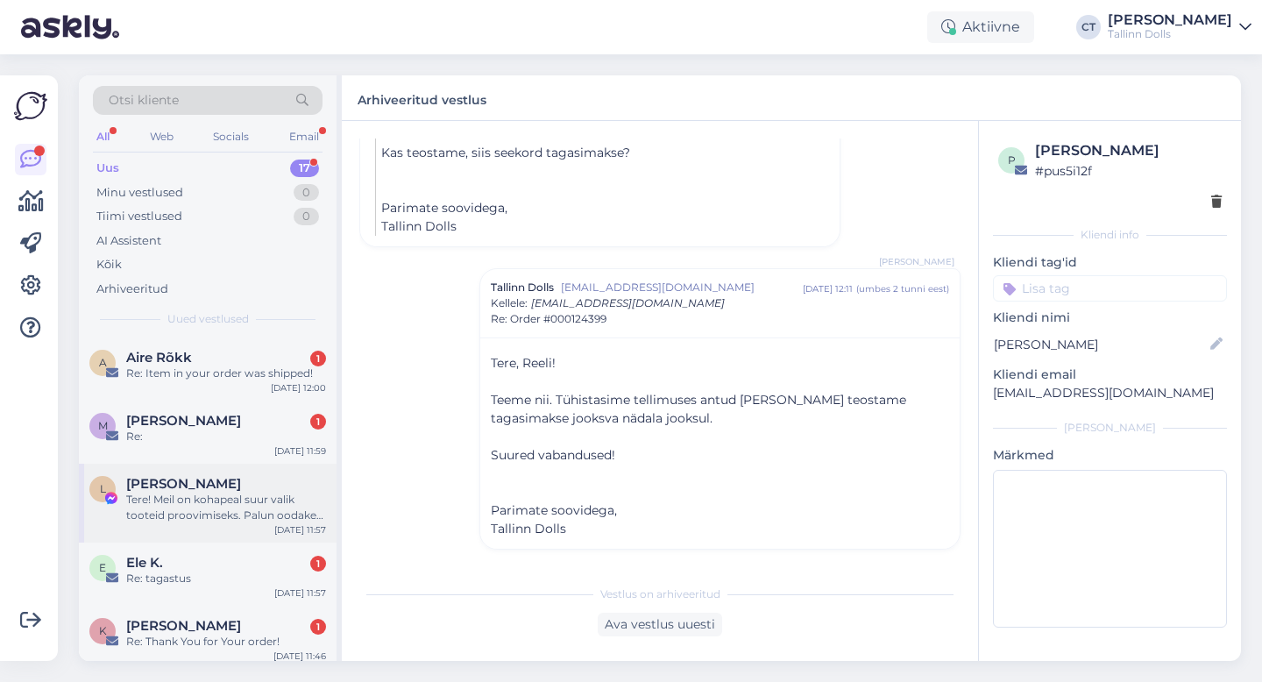
scroll to position [828, 0]
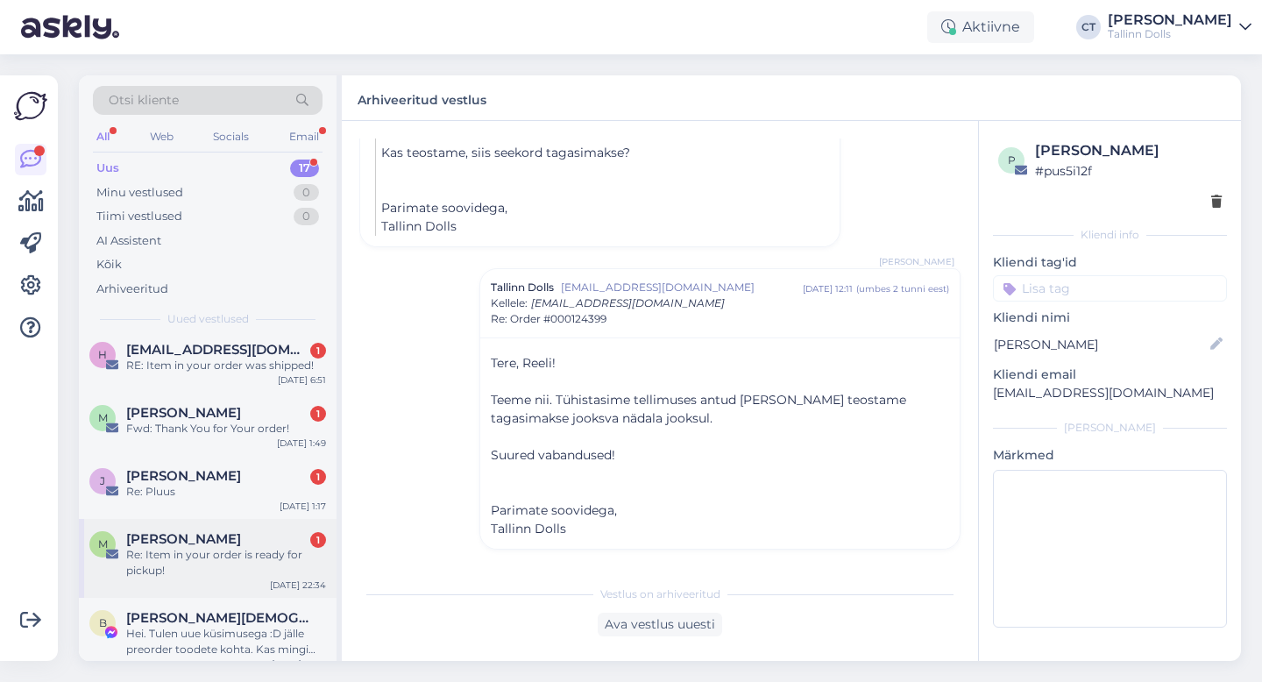
click at [211, 531] on span "[PERSON_NAME]" at bounding box center [183, 539] width 115 height 16
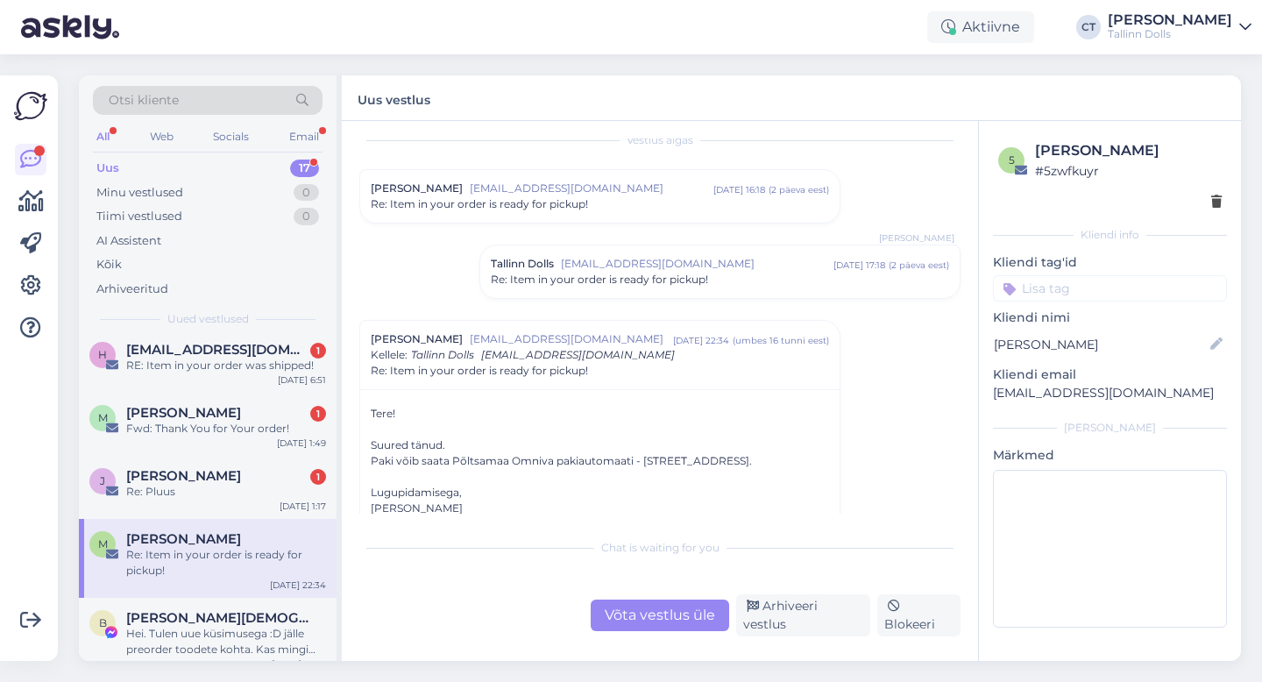
scroll to position [0, 0]
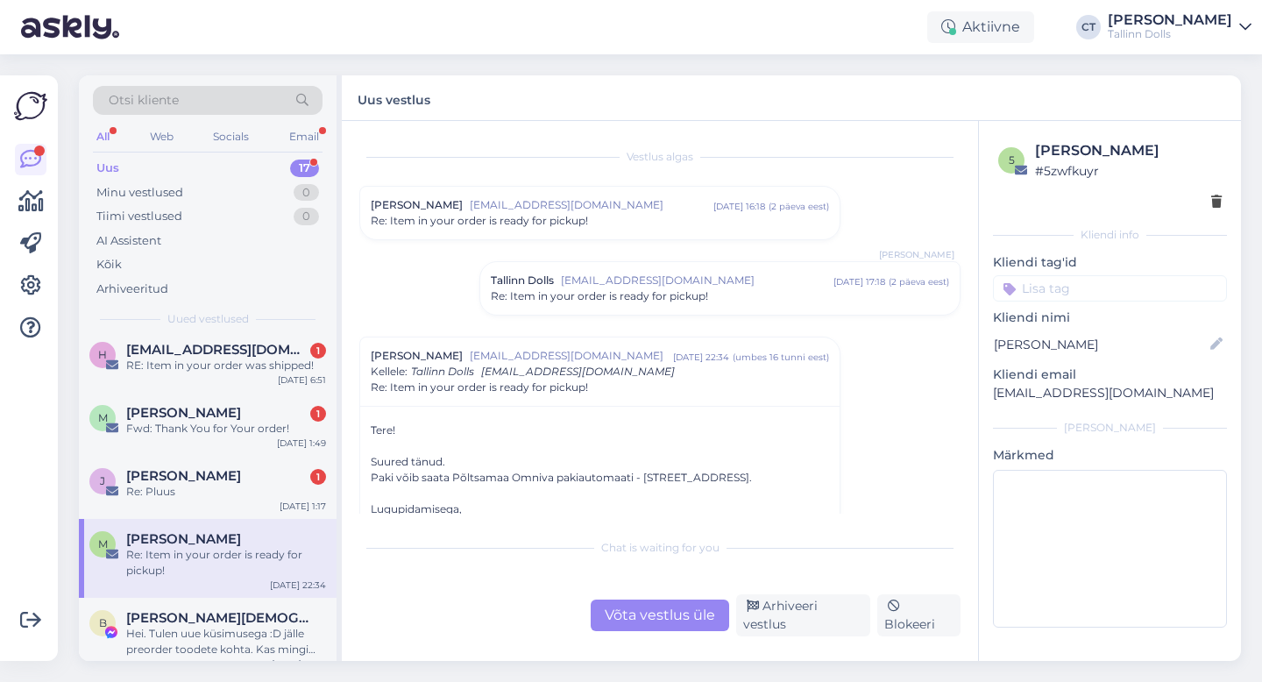
click at [686, 307] on div "Tallinn Dolls [EMAIL_ADDRESS][DOMAIN_NAME] [DATE] 17:18 ( 2 päeva eest ) Re: It…" at bounding box center [720, 288] width 480 height 53
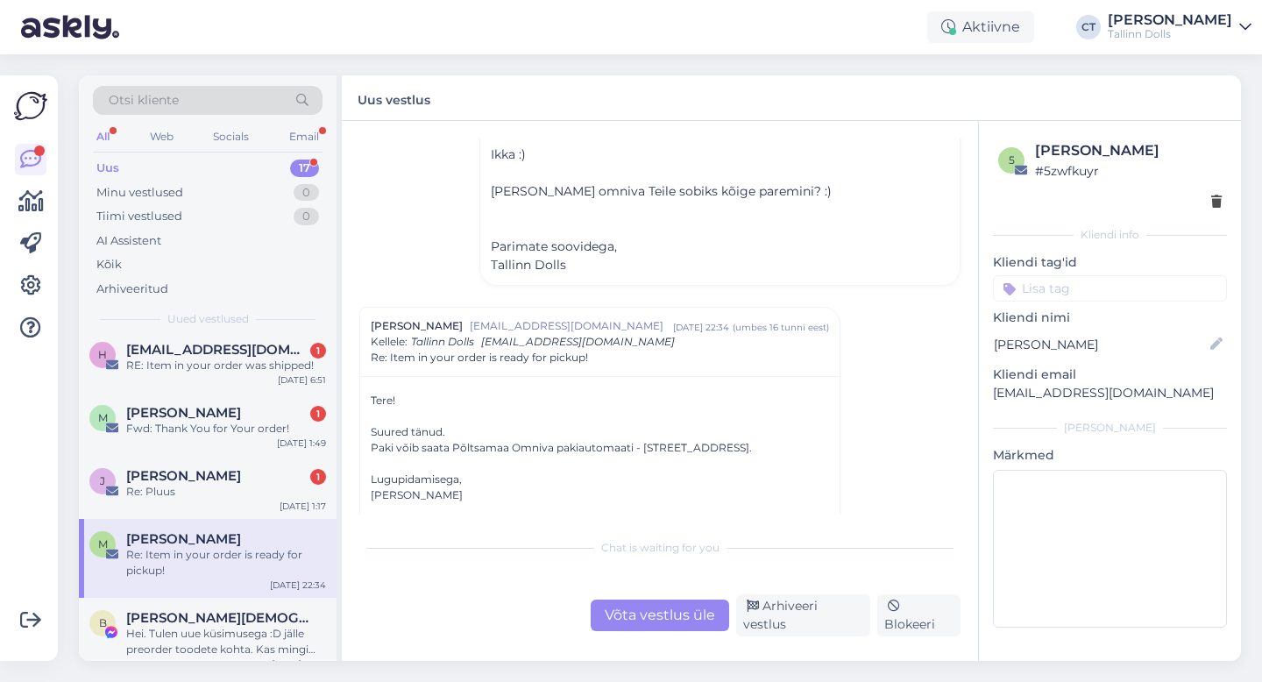
scroll to position [259, 0]
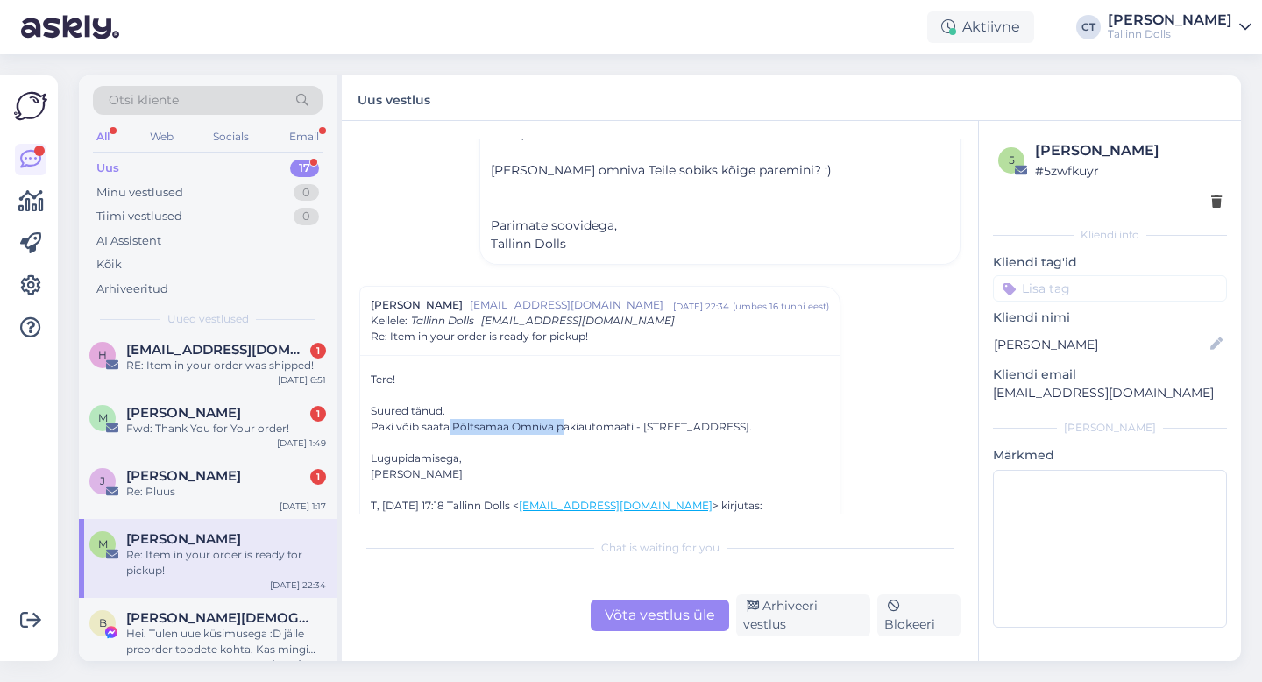
drag, startPoint x: 450, startPoint y: 424, endPoint x: 558, endPoint y: 430, distance: 108.8
click at [558, 430] on div "Paki võib saata Põltsamaa Omniva pakiautomaati - [STREET_ADDRESS]." at bounding box center [600, 427] width 458 height 16
copy div "Põltsamaa Omniva p"
click at [686, 630] on div "Võta vestlus üle" at bounding box center [660, 616] width 139 height 32
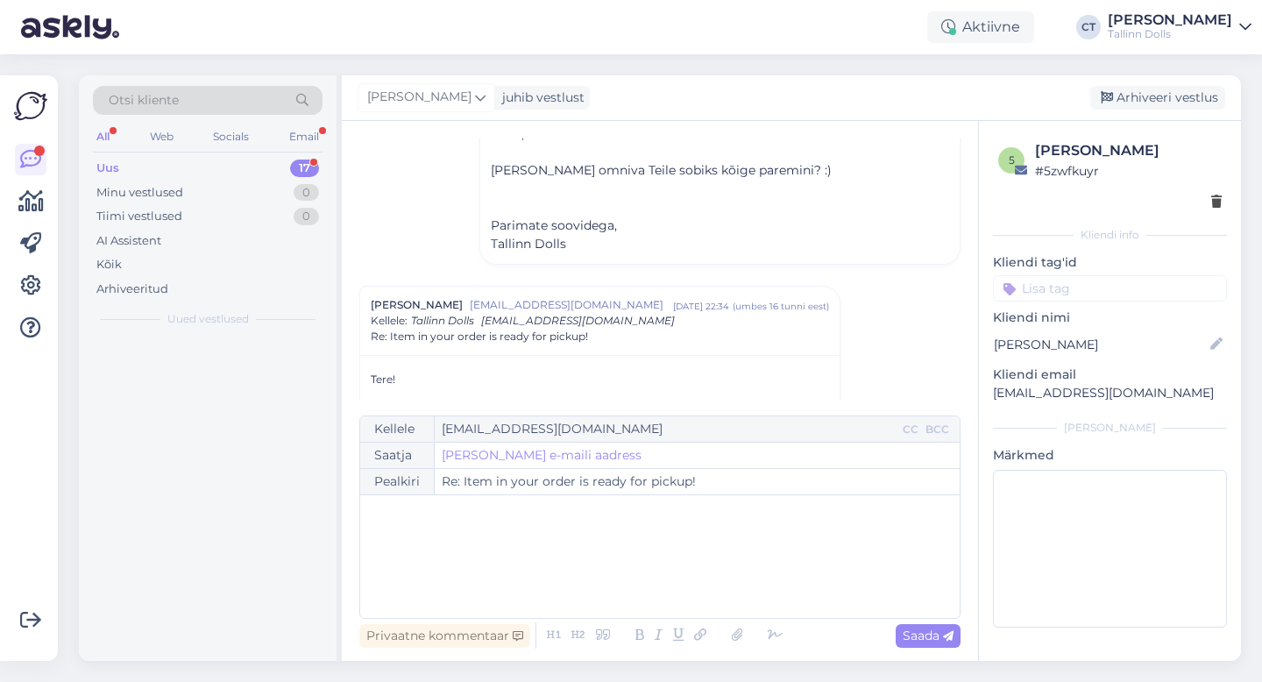
scroll to position [0, 0]
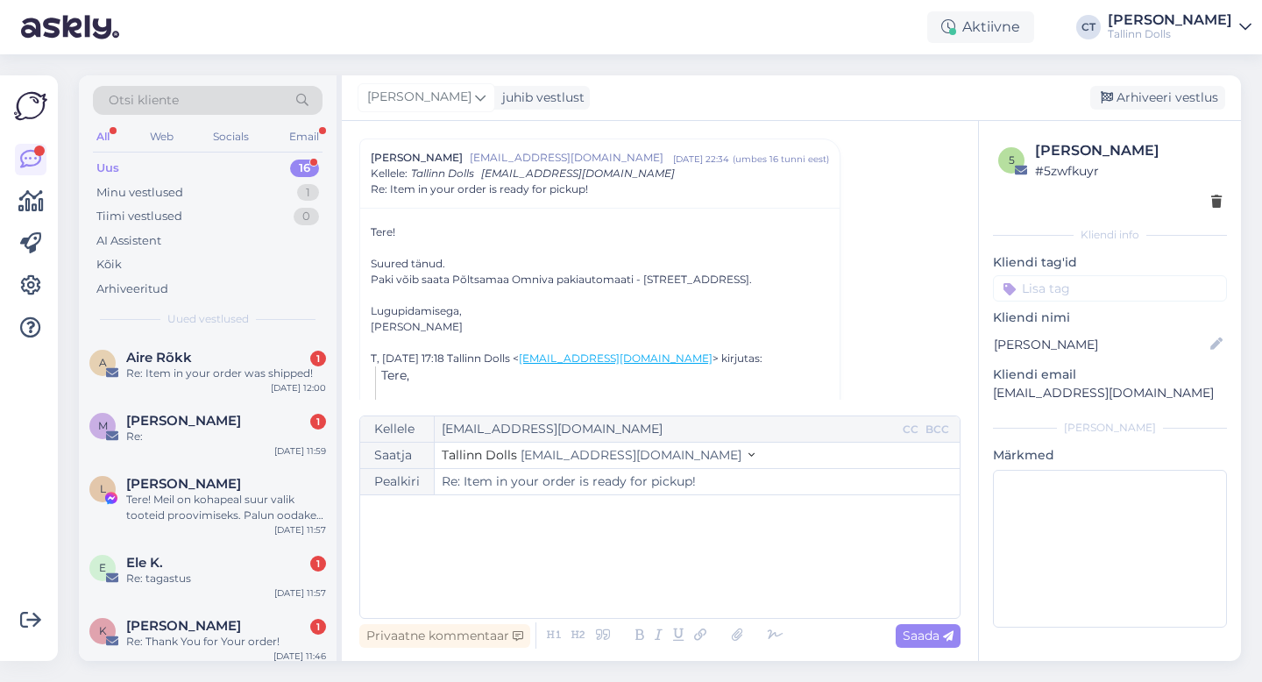
click at [687, 579] on div "﻿" at bounding box center [660, 556] width 582 height 105
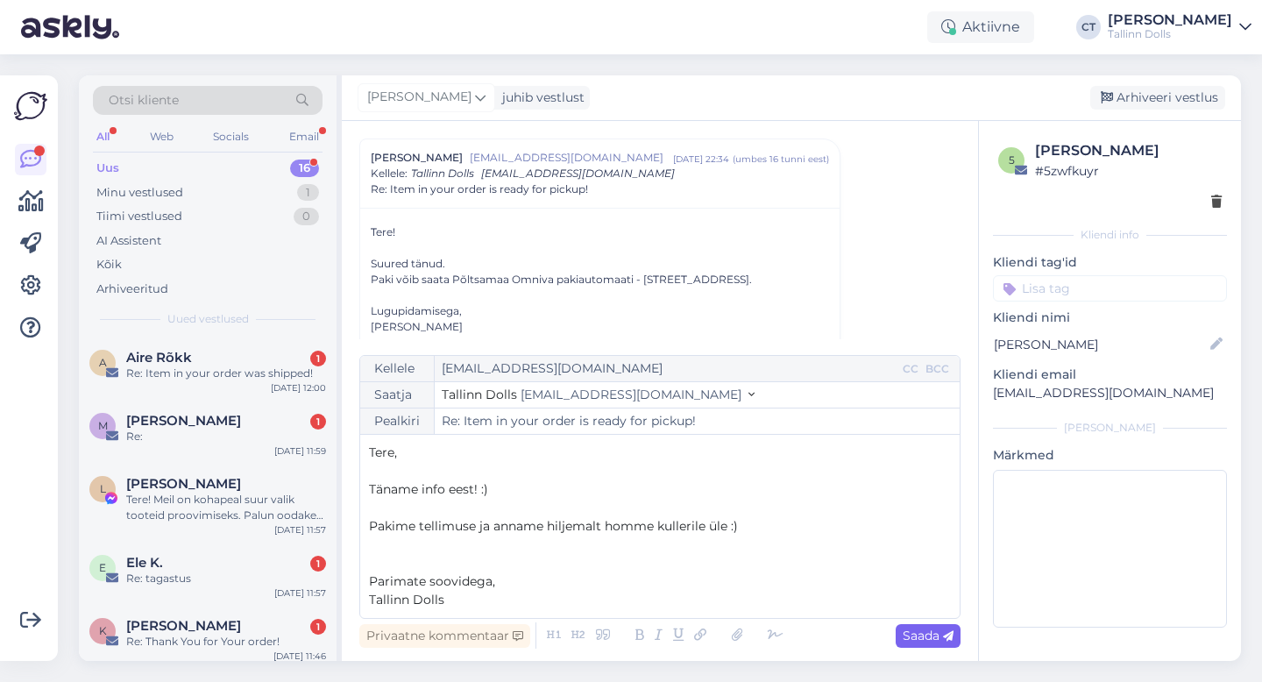
click at [941, 643] on span "Saada" at bounding box center [928, 636] width 51 height 16
type input "Re: Re: Item in your order is ready for pickup!"
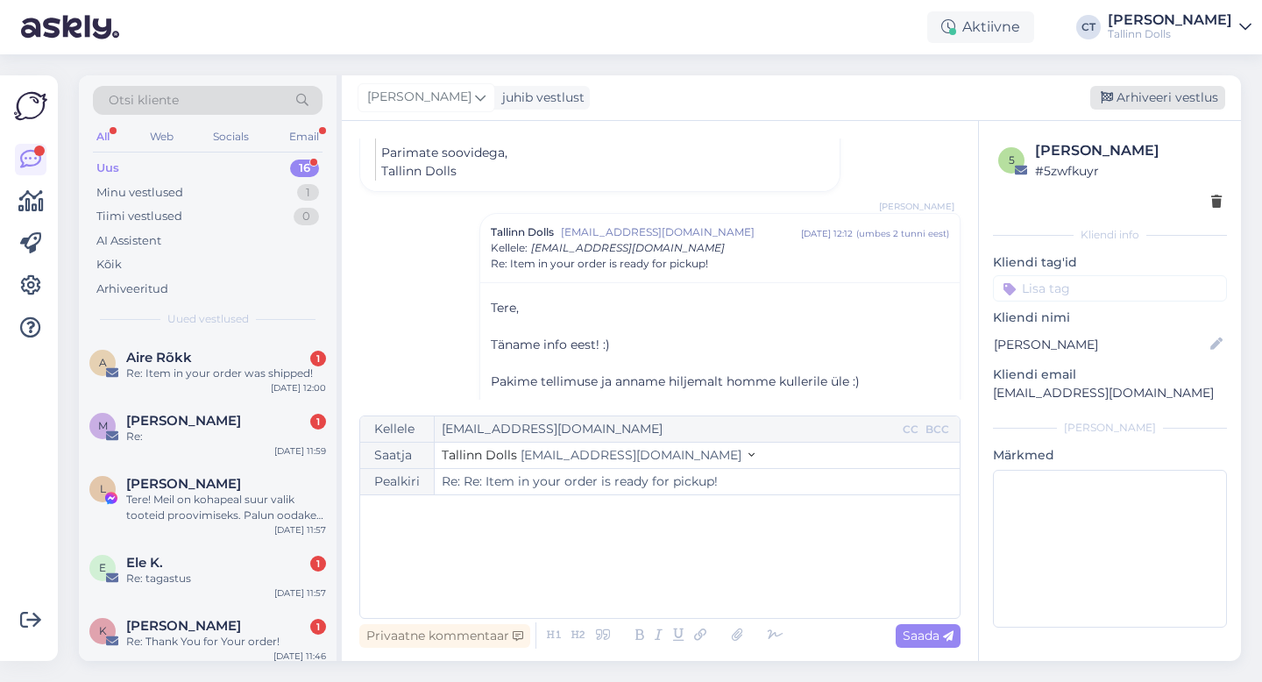
click at [1177, 97] on div "Arhiveeri vestlus" at bounding box center [1157, 98] width 135 height 24
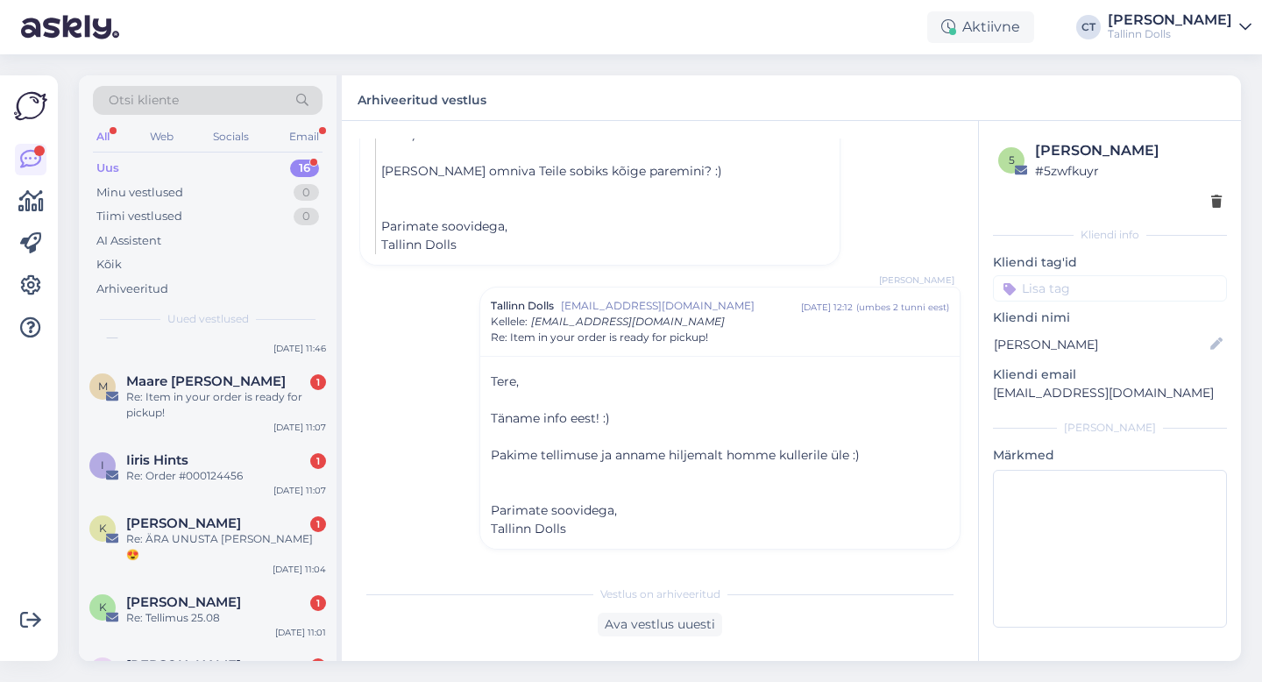
scroll to position [749, 0]
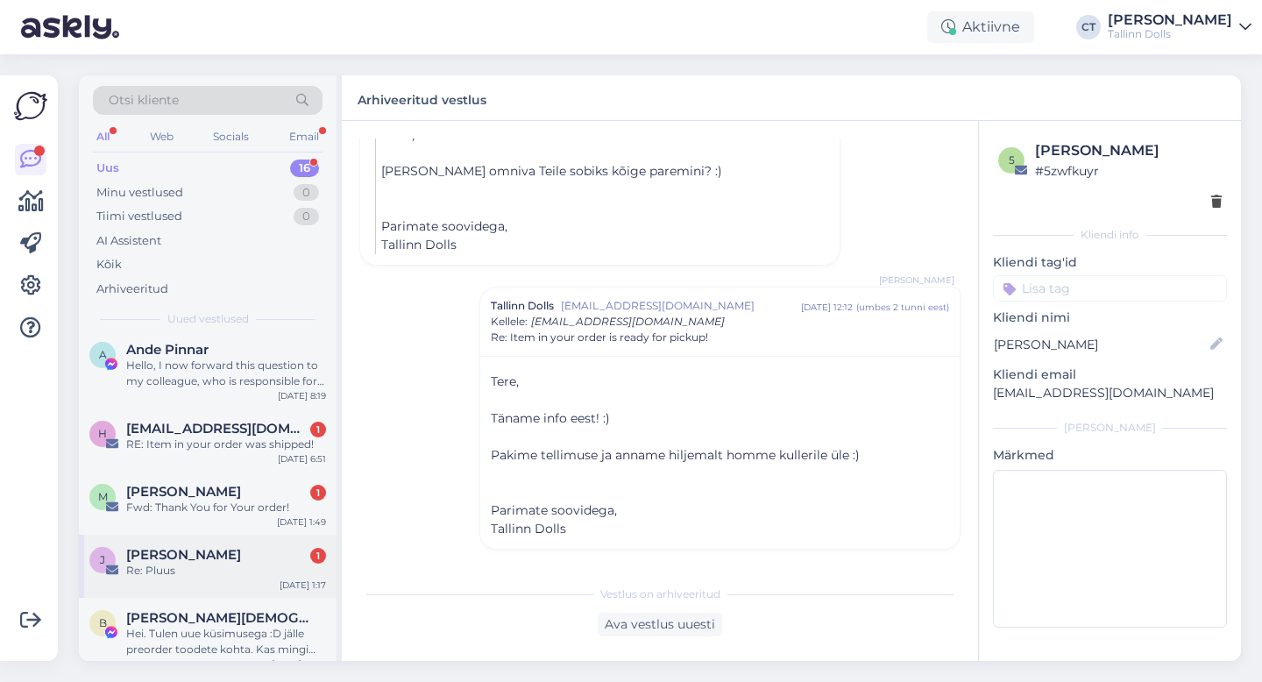
click at [260, 563] on div "Re: Pluus" at bounding box center [226, 571] width 200 height 16
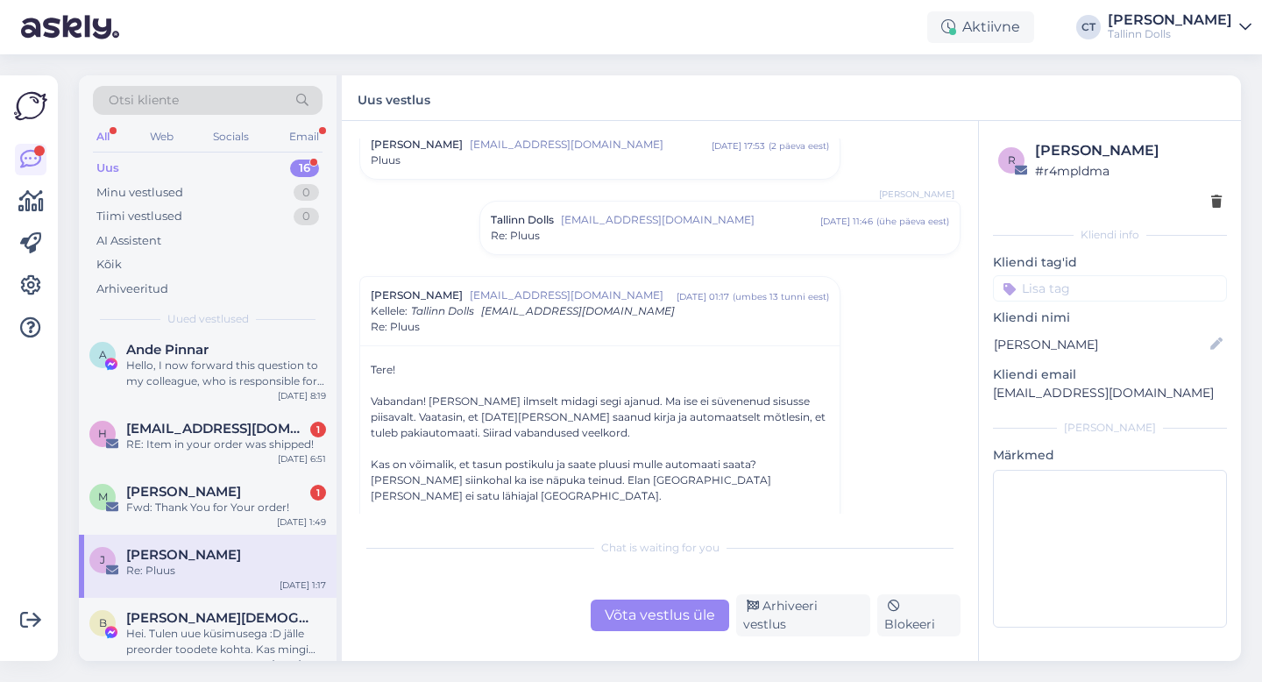
scroll to position [198, 0]
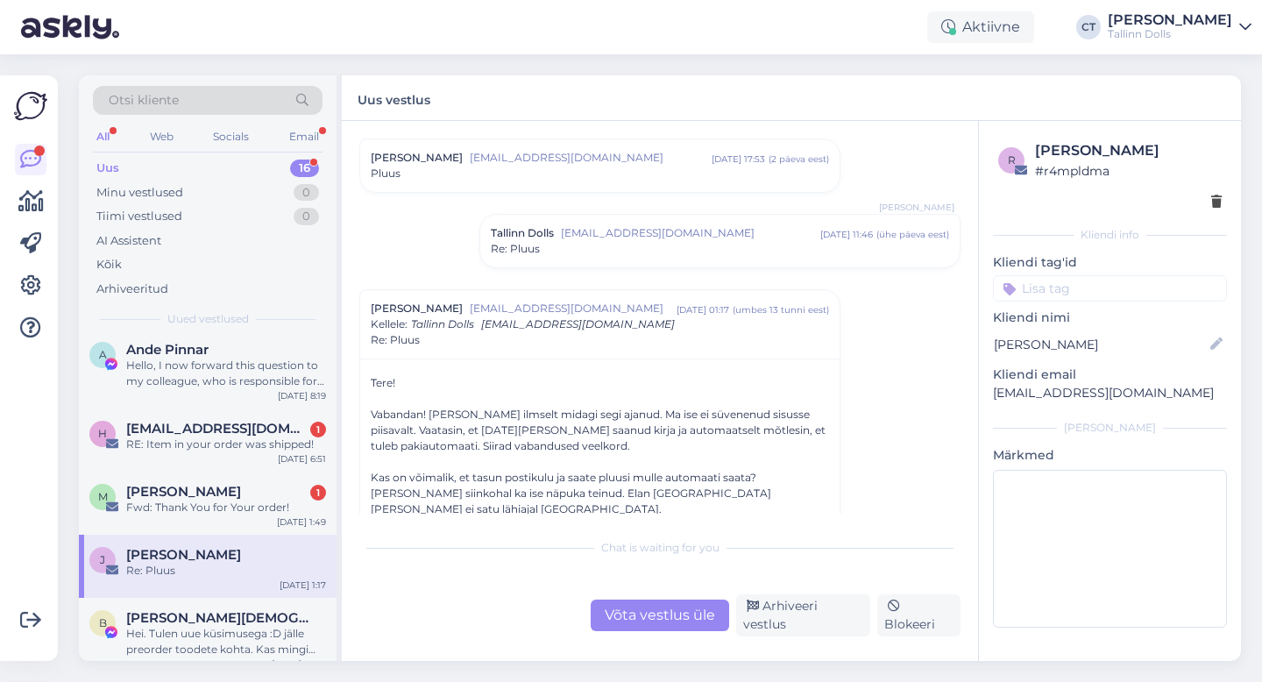
click at [561, 233] on div "Tallinn Dolls [EMAIL_ADDRESS][DOMAIN_NAME] [DATE] 11:46 ( ühe päeva eest )" at bounding box center [720, 233] width 458 height 16
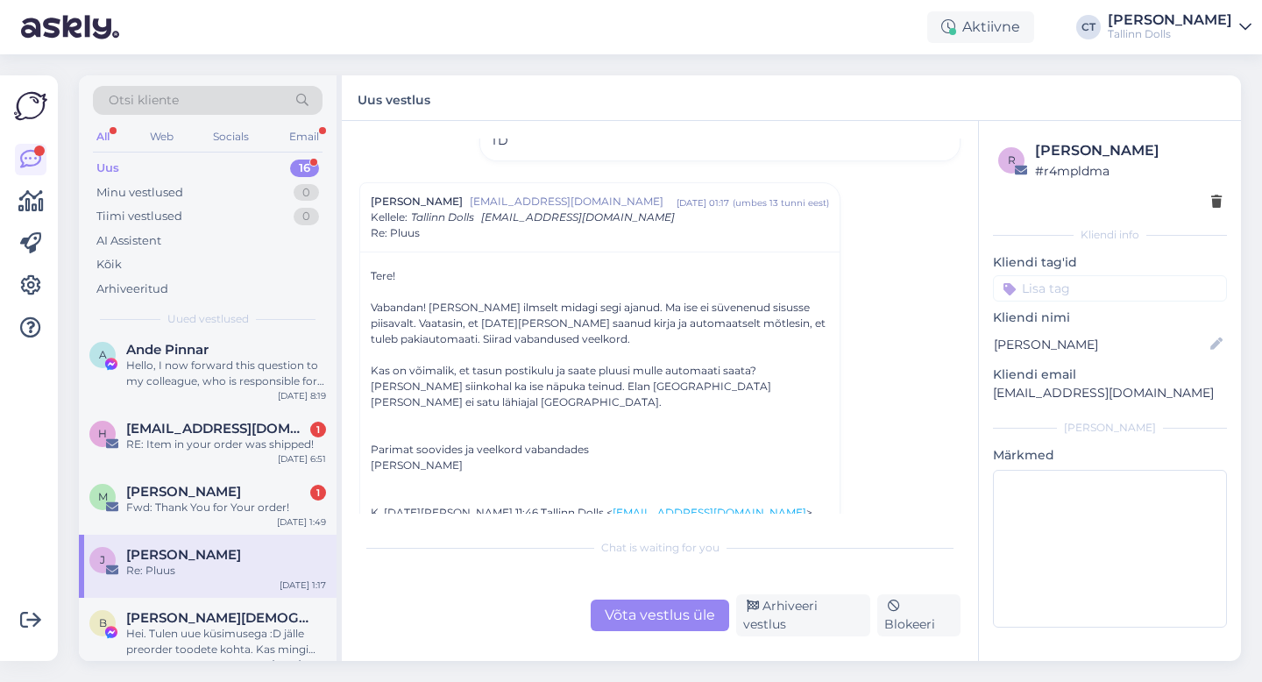
scroll to position [588, 0]
click at [664, 621] on div "Võta vestlus üle" at bounding box center [660, 616] width 139 height 32
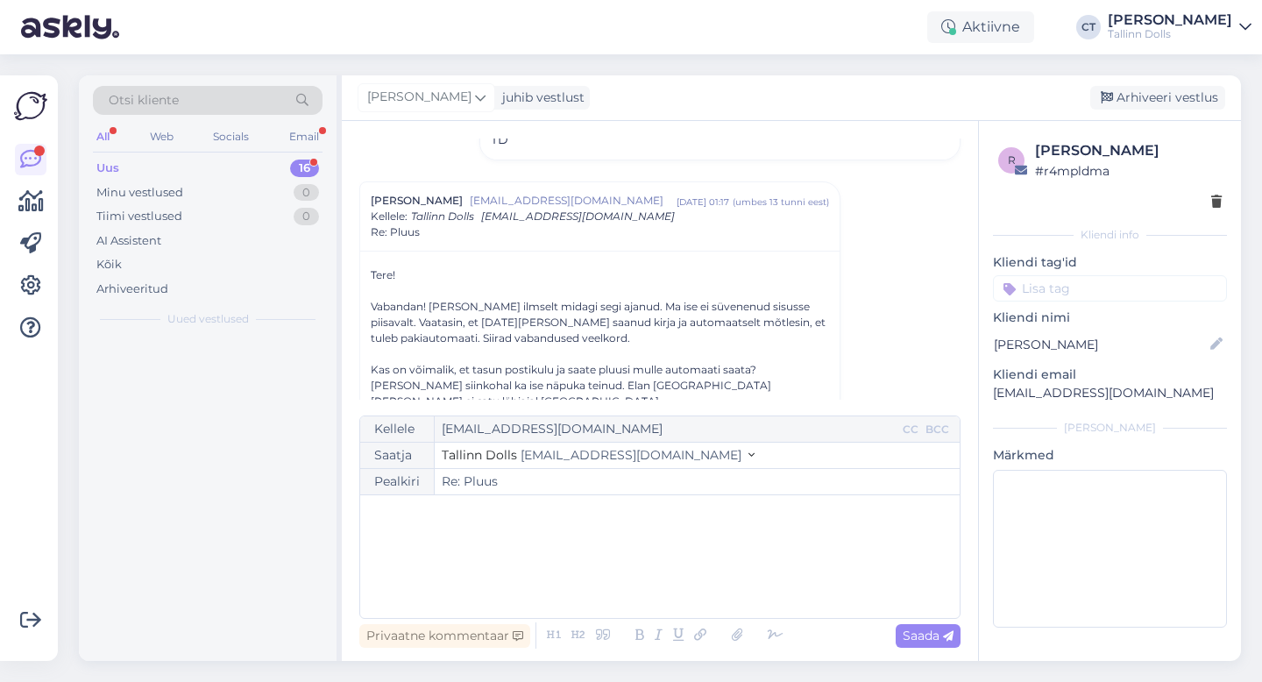
scroll to position [0, 0]
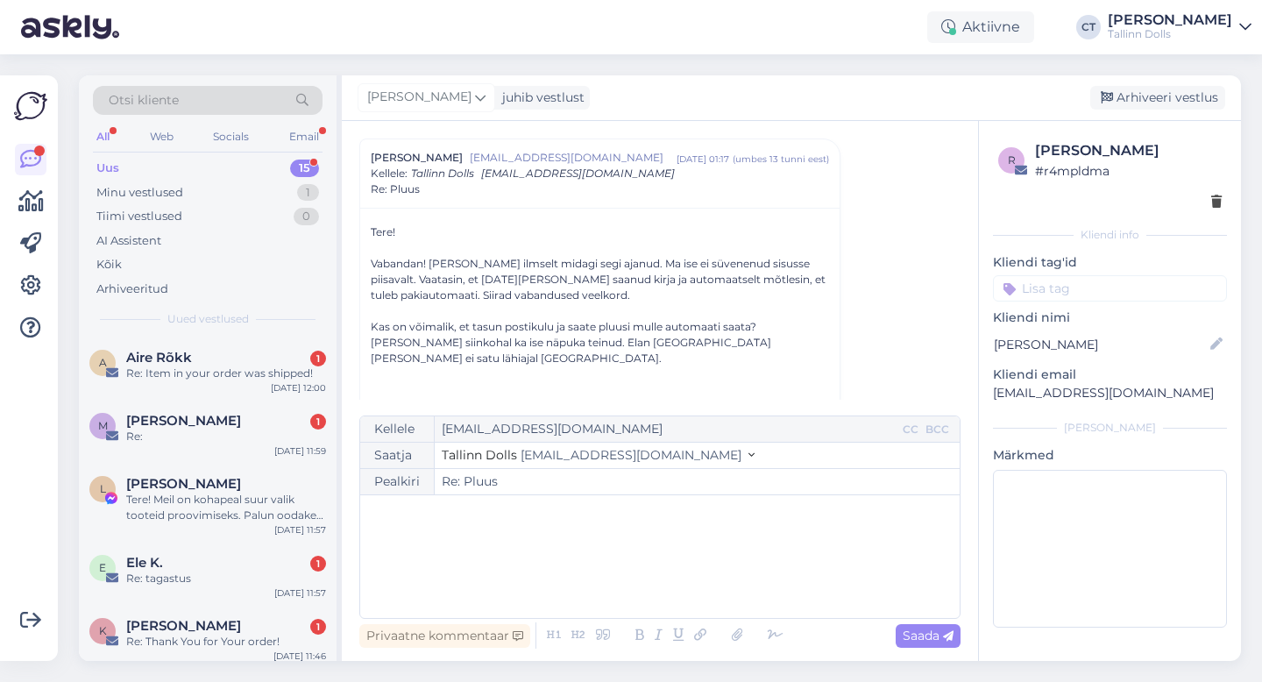
click at [663, 582] on div "﻿" at bounding box center [660, 556] width 582 height 105
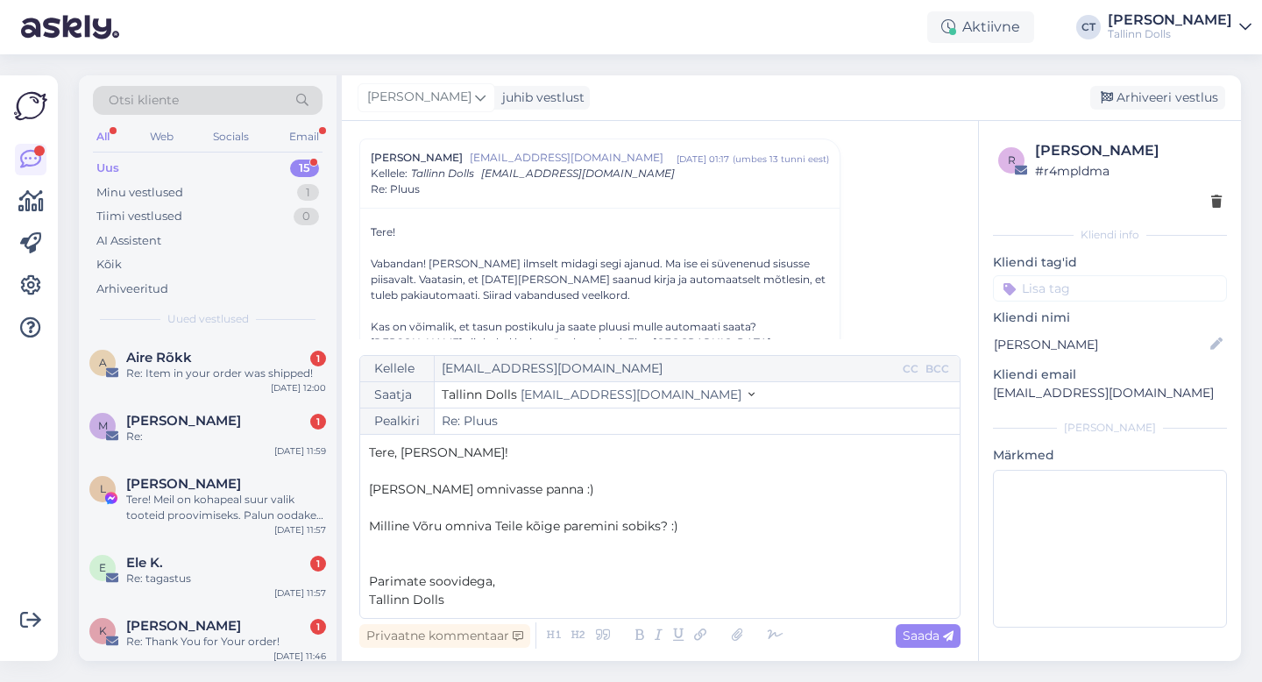
click at [935, 647] on div "Privaatne kommentaar Saada" at bounding box center [659, 635] width 601 height 33
click at [938, 632] on span "Saada" at bounding box center [928, 636] width 51 height 16
type input "Re: Re: Pluus"
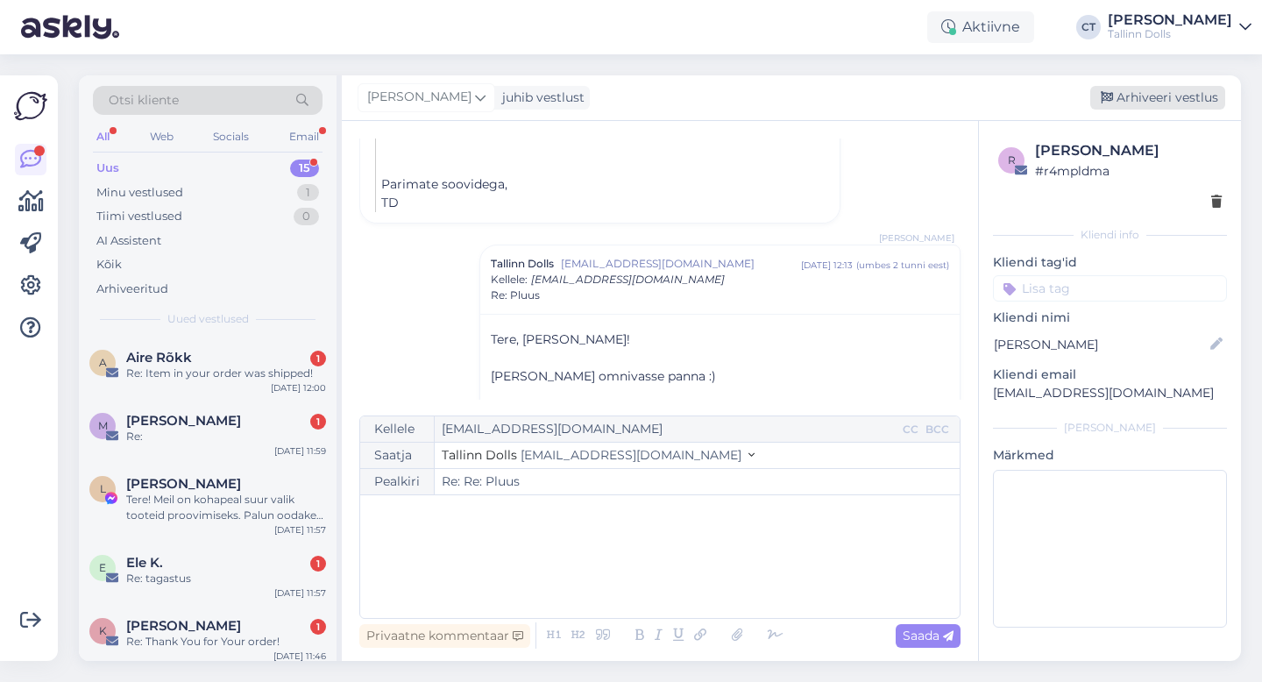
click at [1174, 98] on div "Arhiveeri vestlus" at bounding box center [1157, 98] width 135 height 24
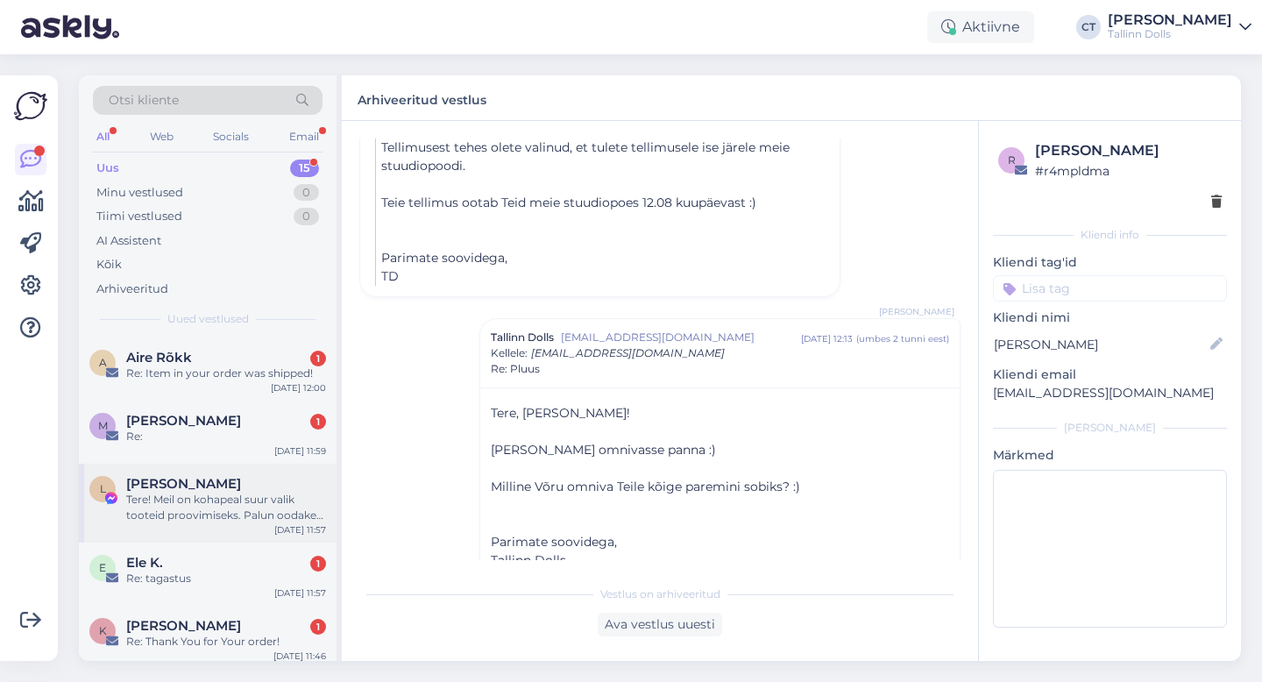
scroll to position [686, 0]
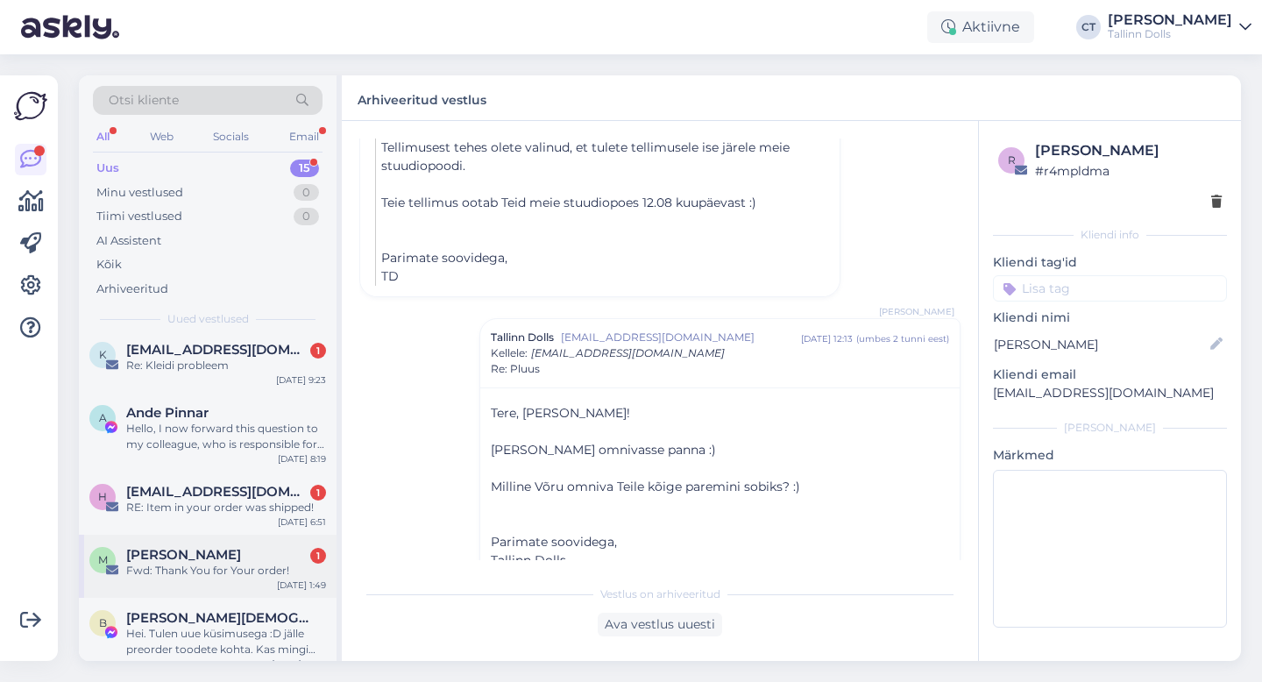
click at [177, 547] on span "[PERSON_NAME]" at bounding box center [183, 555] width 115 height 16
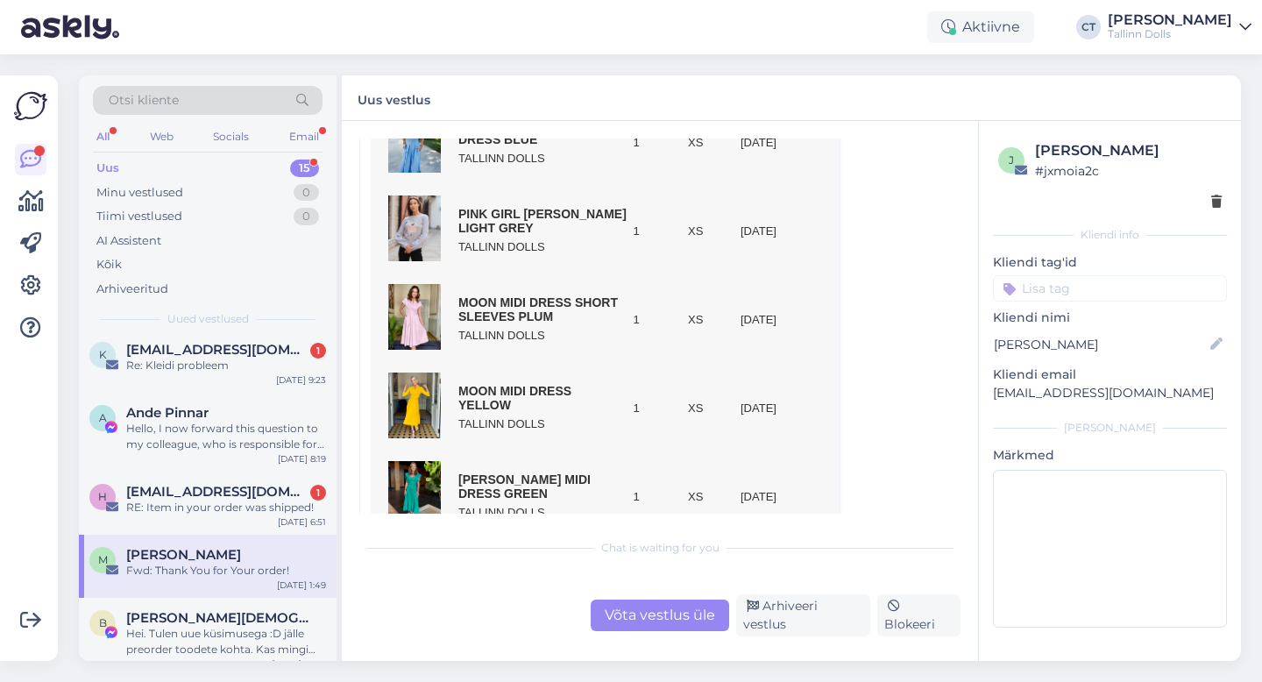
scroll to position [1701, 0]
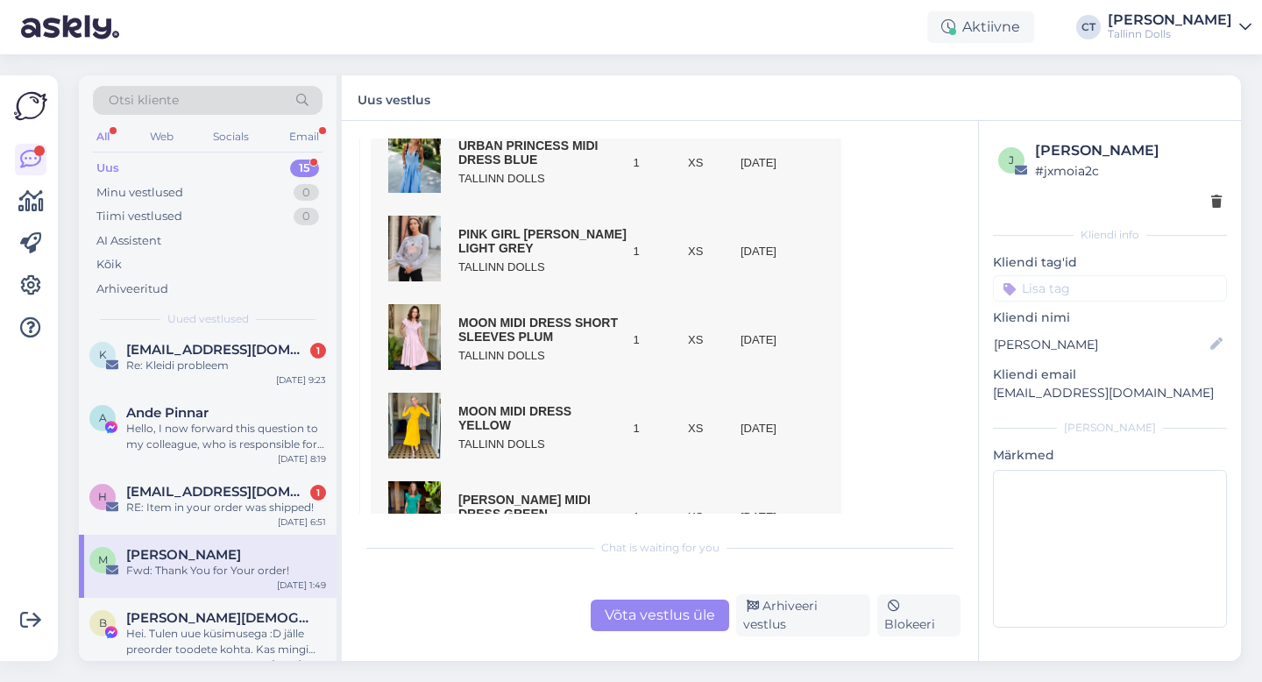
click at [637, 615] on div "Võta vestlus üle" at bounding box center [660, 616] width 139 height 32
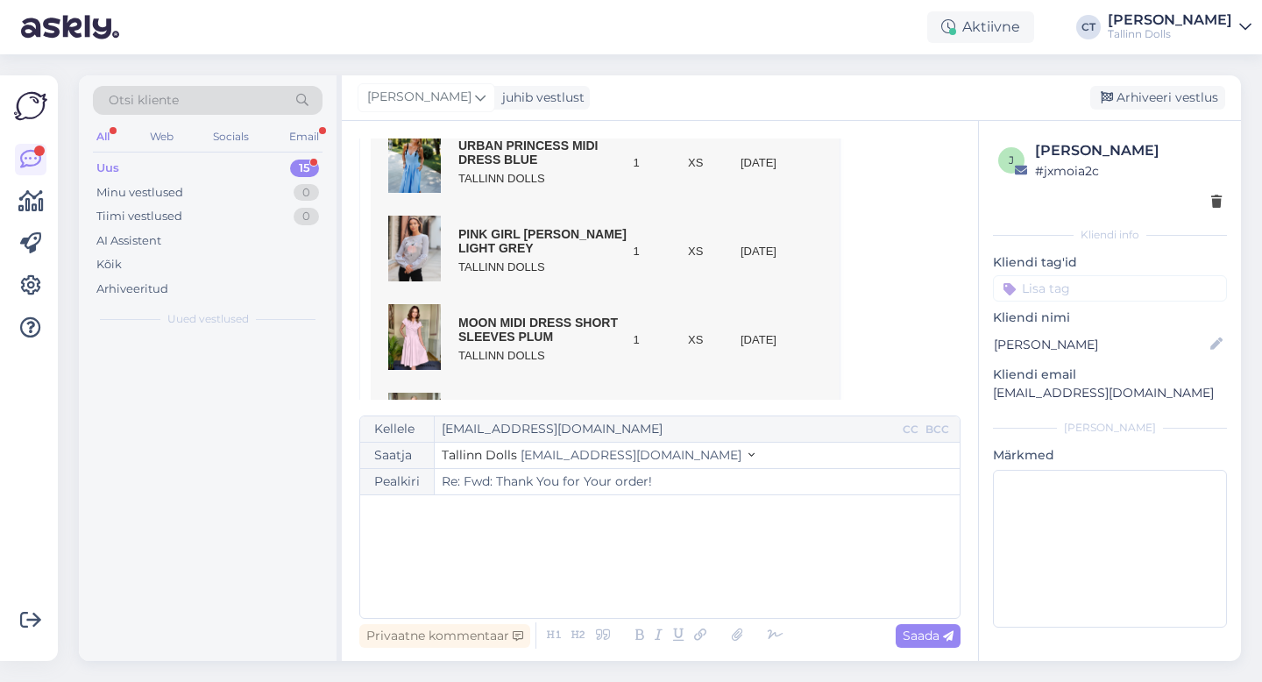
click at [643, 571] on div "﻿" at bounding box center [660, 556] width 582 height 105
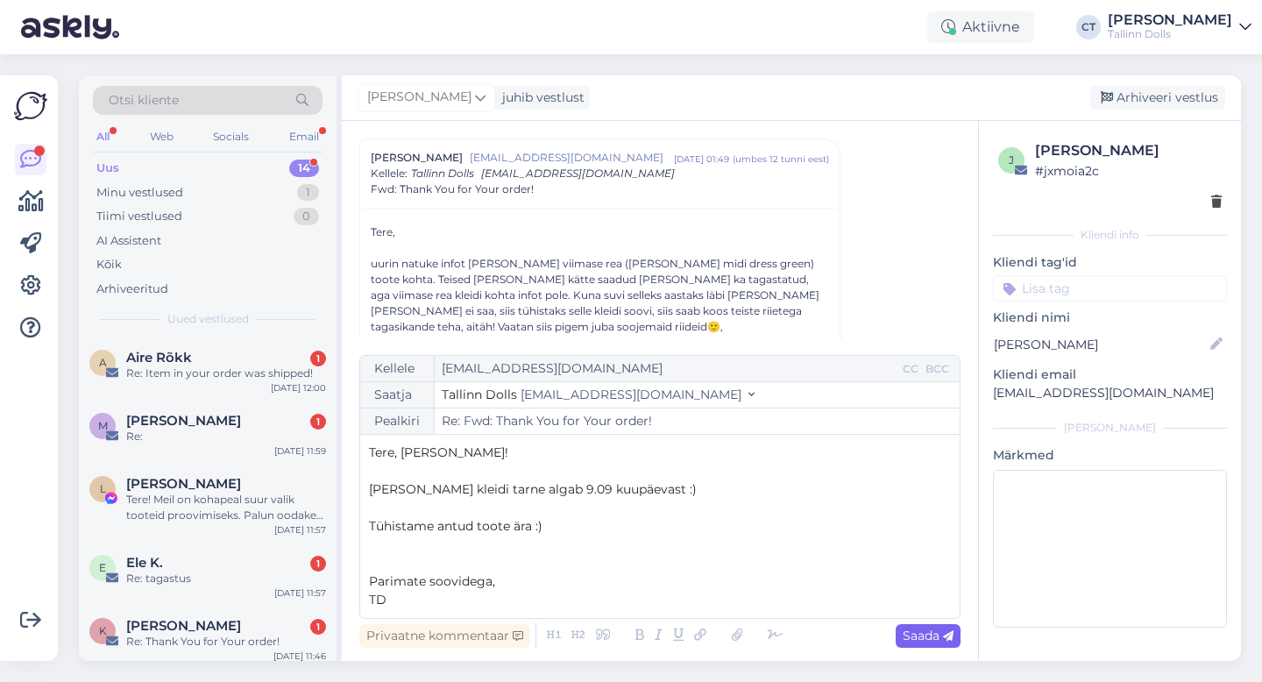
click at [934, 629] on span "Saada" at bounding box center [928, 636] width 51 height 16
type input "Re: Re: Fwd: Thank You for Your order!"
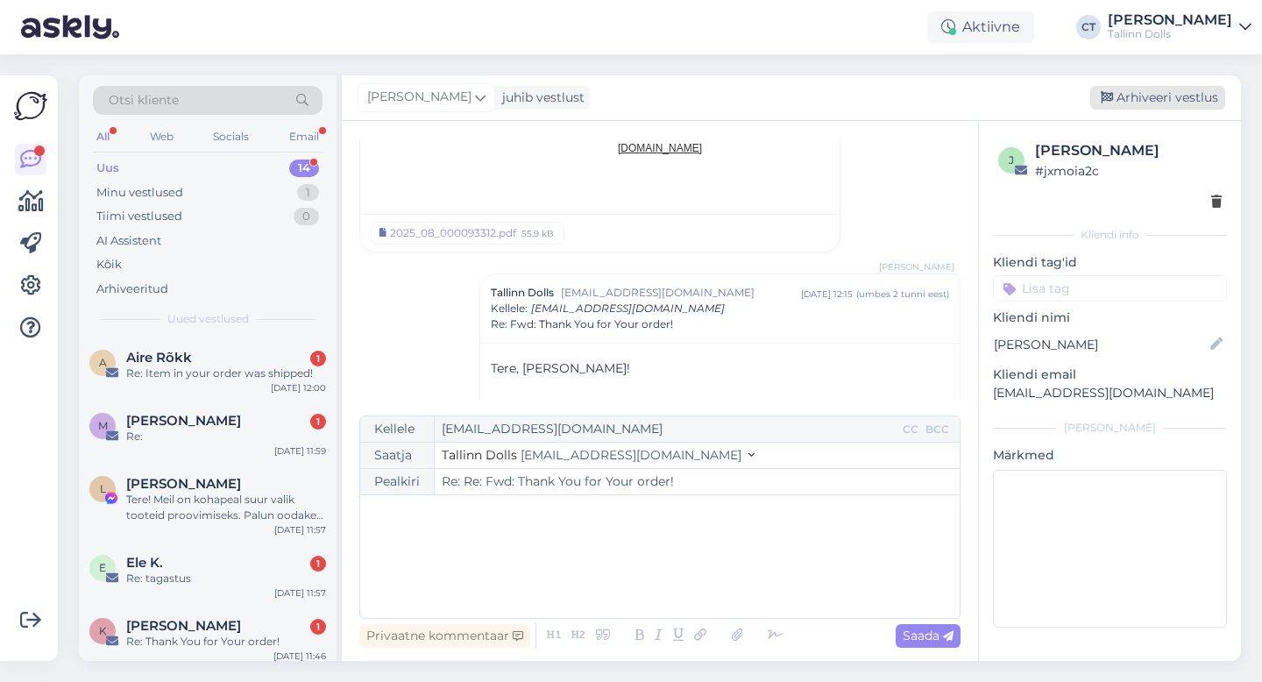
click at [1171, 96] on div "Arhiveeri vestlus" at bounding box center [1157, 98] width 135 height 24
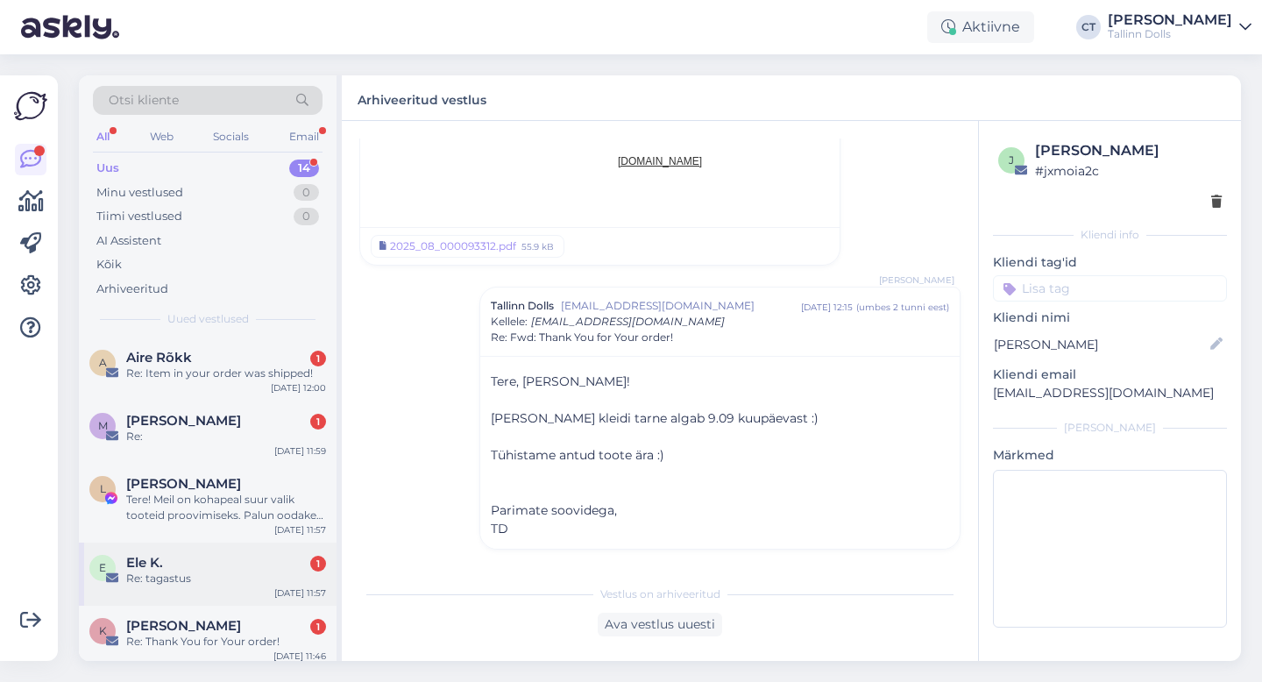
scroll to position [623, 0]
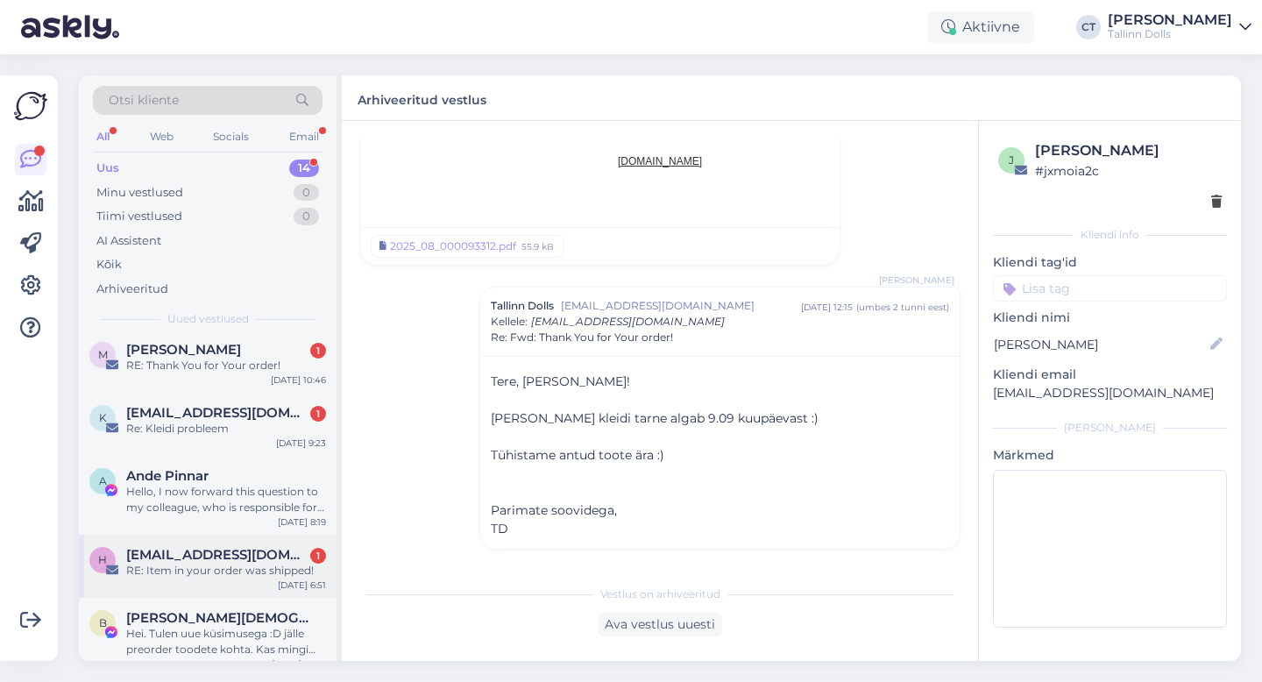
click at [210, 563] on div "RE: Item in your order was shipped!" at bounding box center [226, 571] width 200 height 16
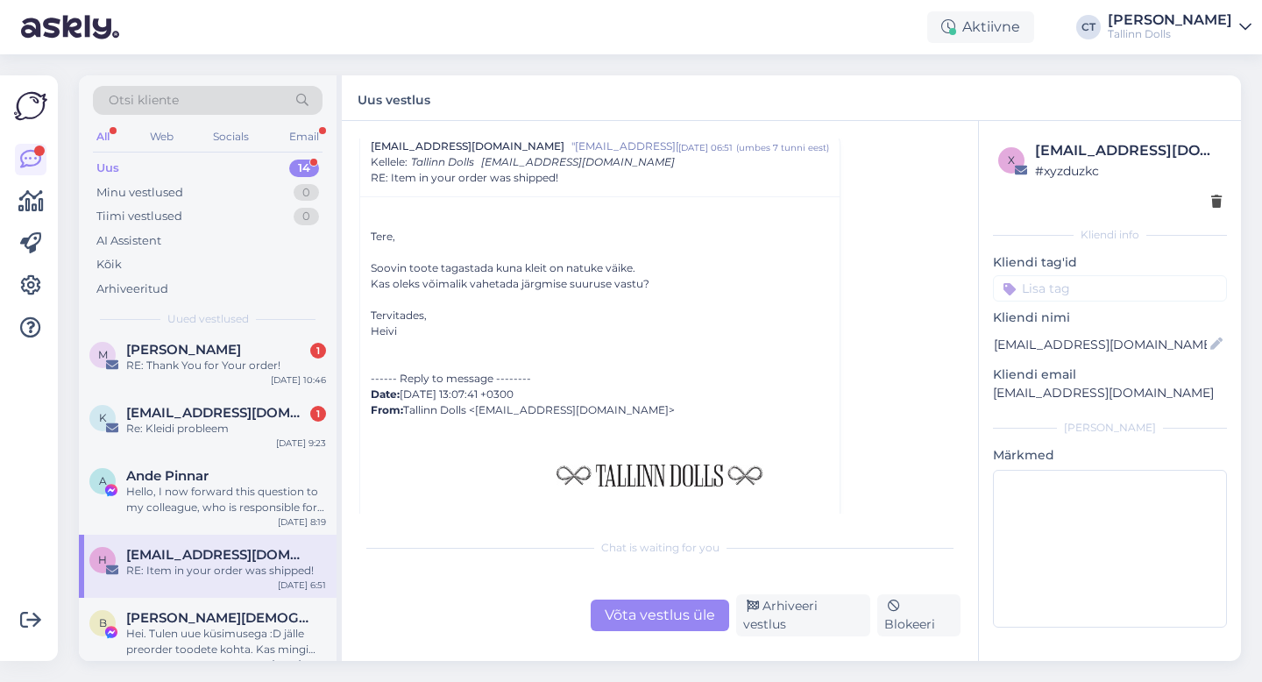
scroll to position [52, 0]
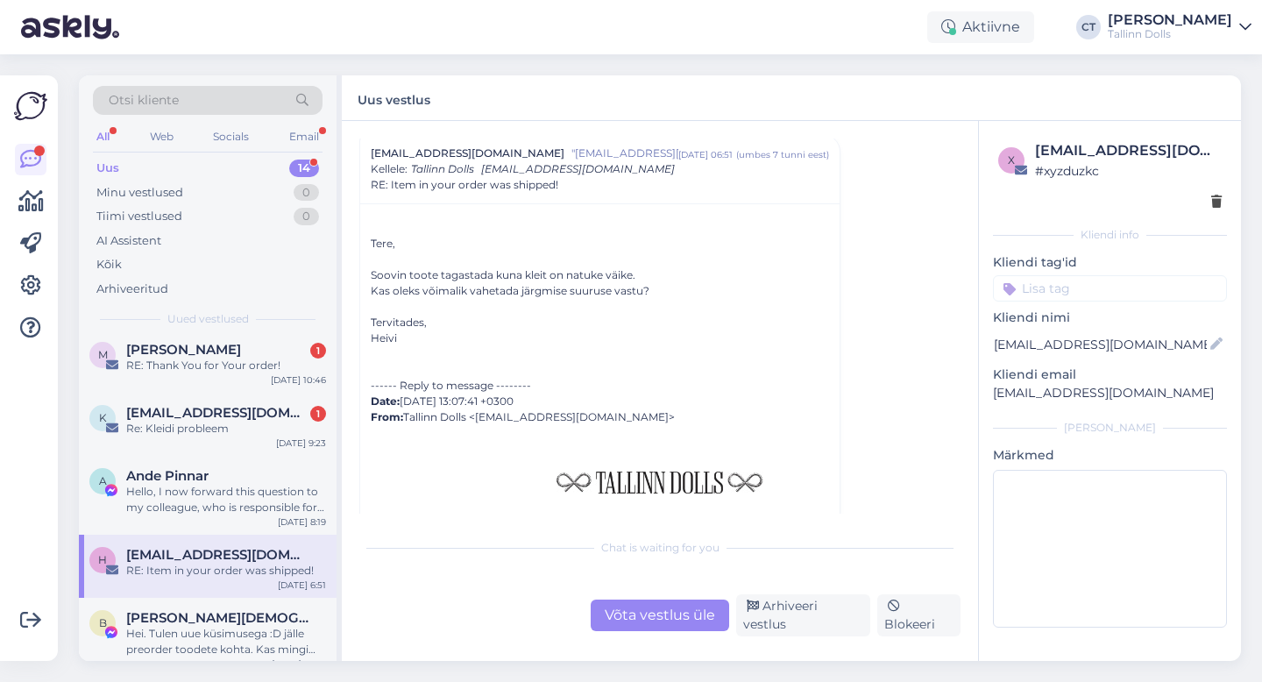
click at [670, 625] on div "Võta vestlus üle" at bounding box center [660, 616] width 139 height 32
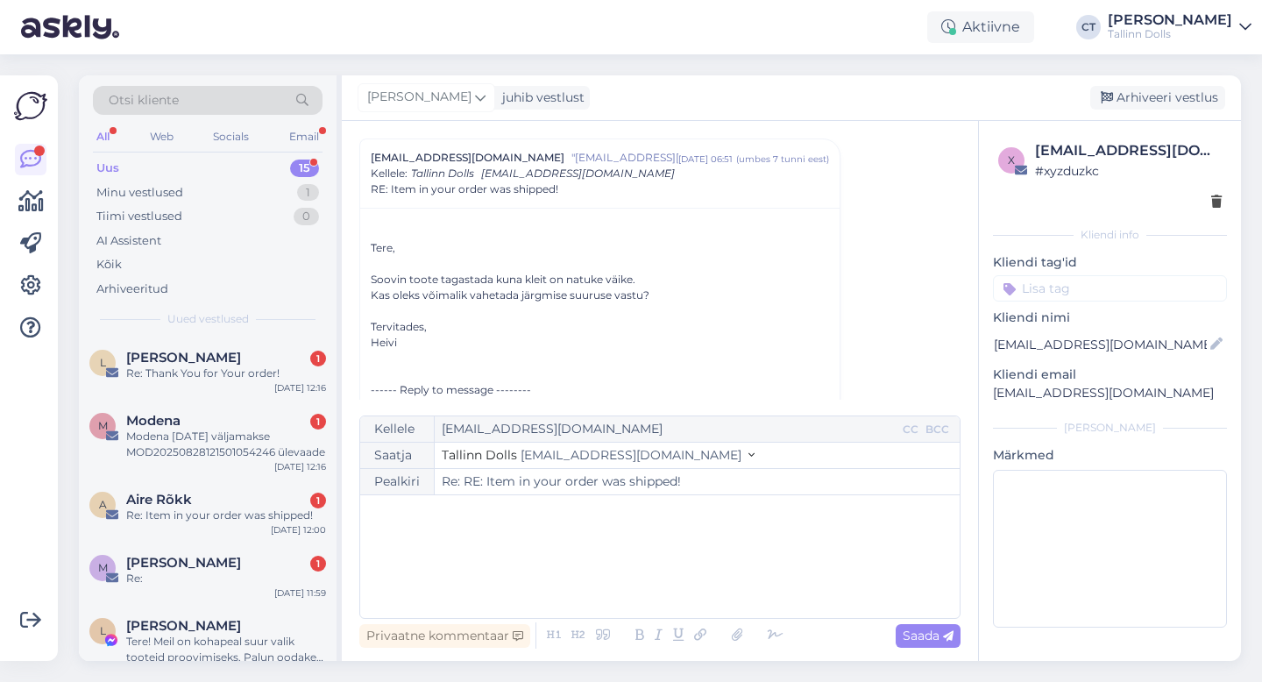
click at [662, 572] on div "﻿" at bounding box center [660, 556] width 582 height 105
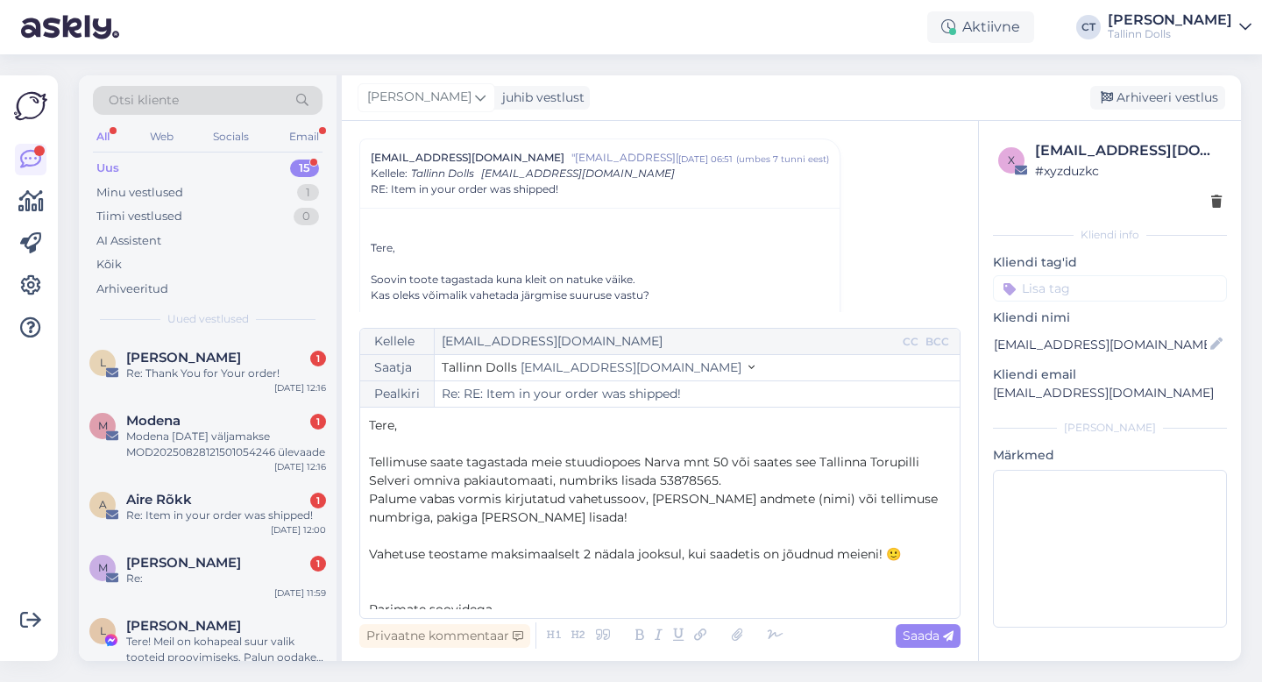
scroll to position [46, 0]
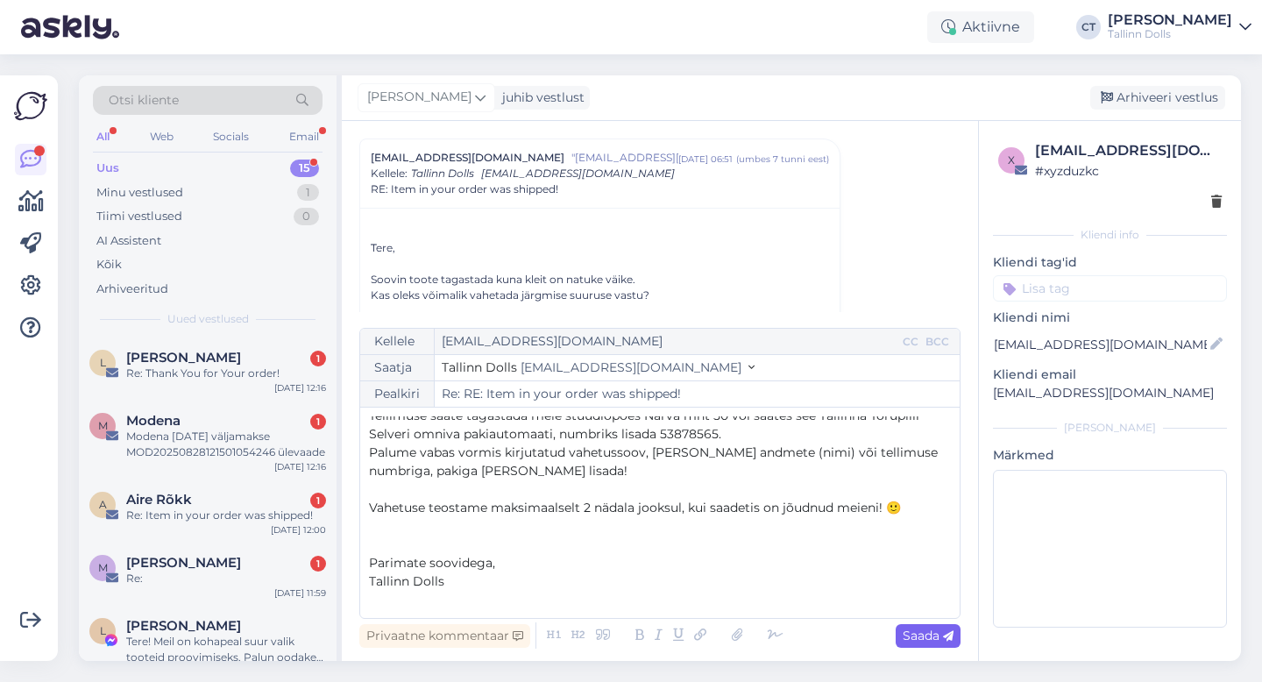
click at [928, 636] on span "Saada" at bounding box center [928, 636] width 51 height 16
type input "Re: Re: RE: Item in your order was shipped!"
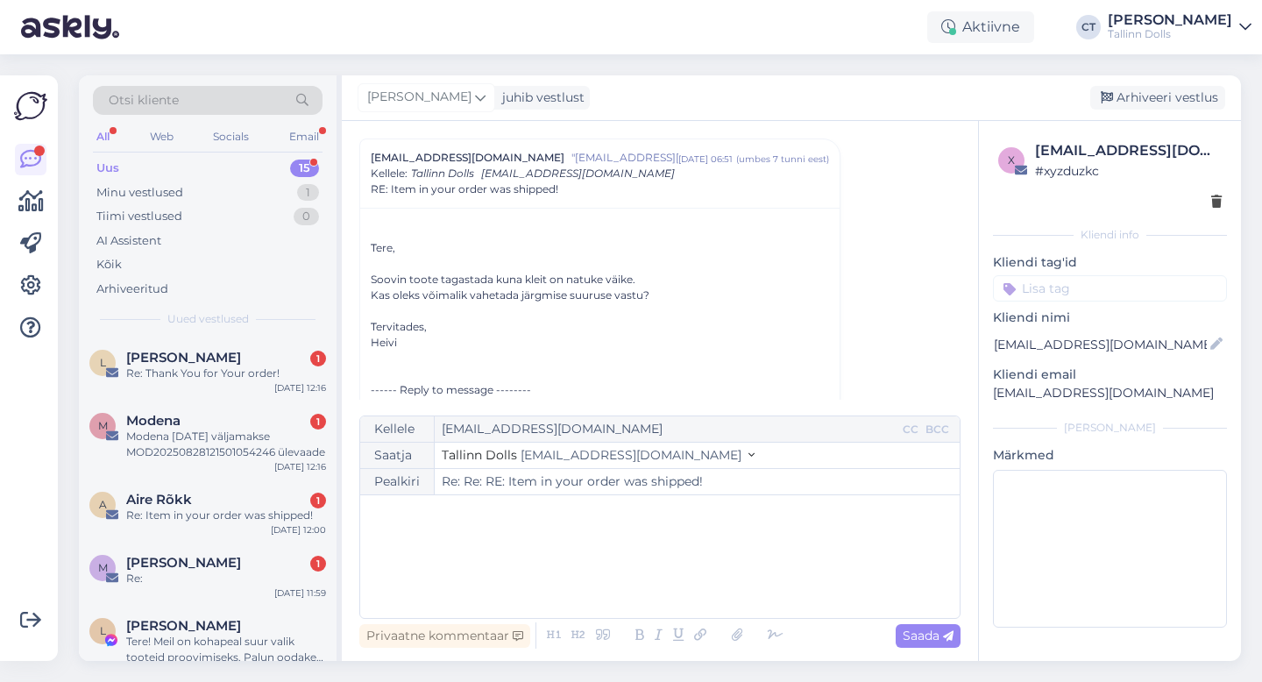
scroll to position [0, 0]
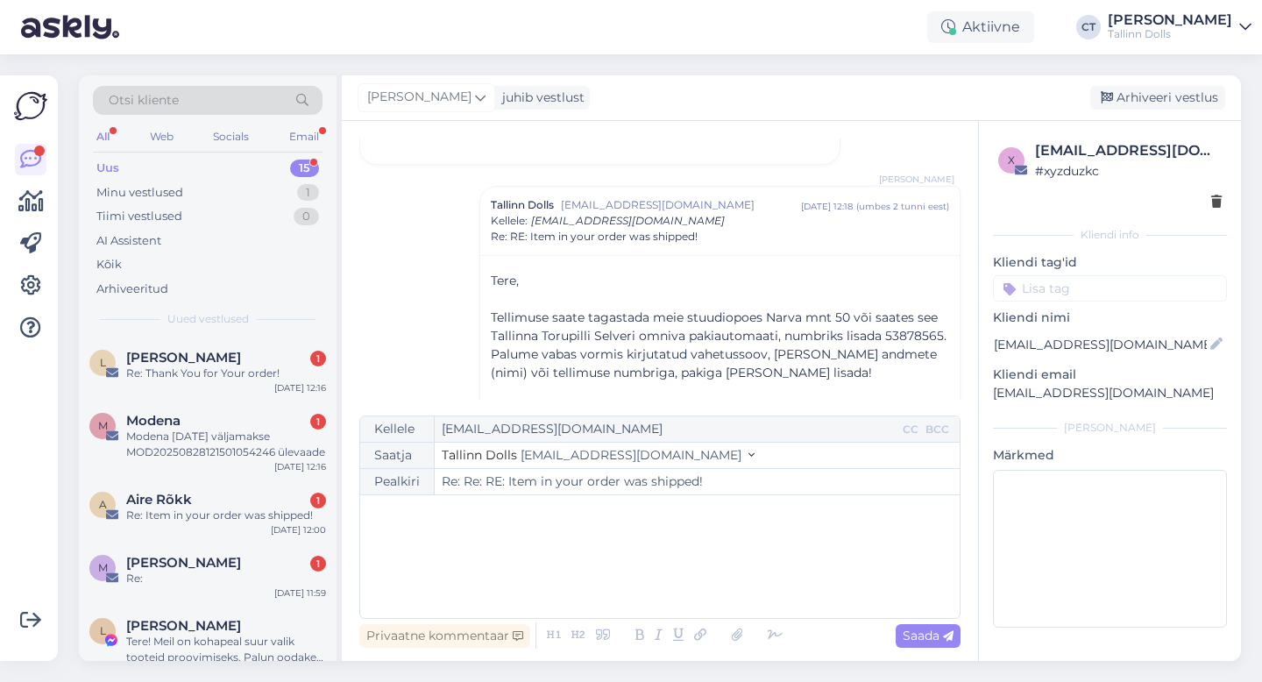
click at [1177, 84] on div "[PERSON_NAME] juhib vestlust [GEOGRAPHIC_DATA] vestlus" at bounding box center [791, 98] width 899 height 46
click at [1177, 96] on div "Arhiveeri vestlus" at bounding box center [1157, 98] width 135 height 24
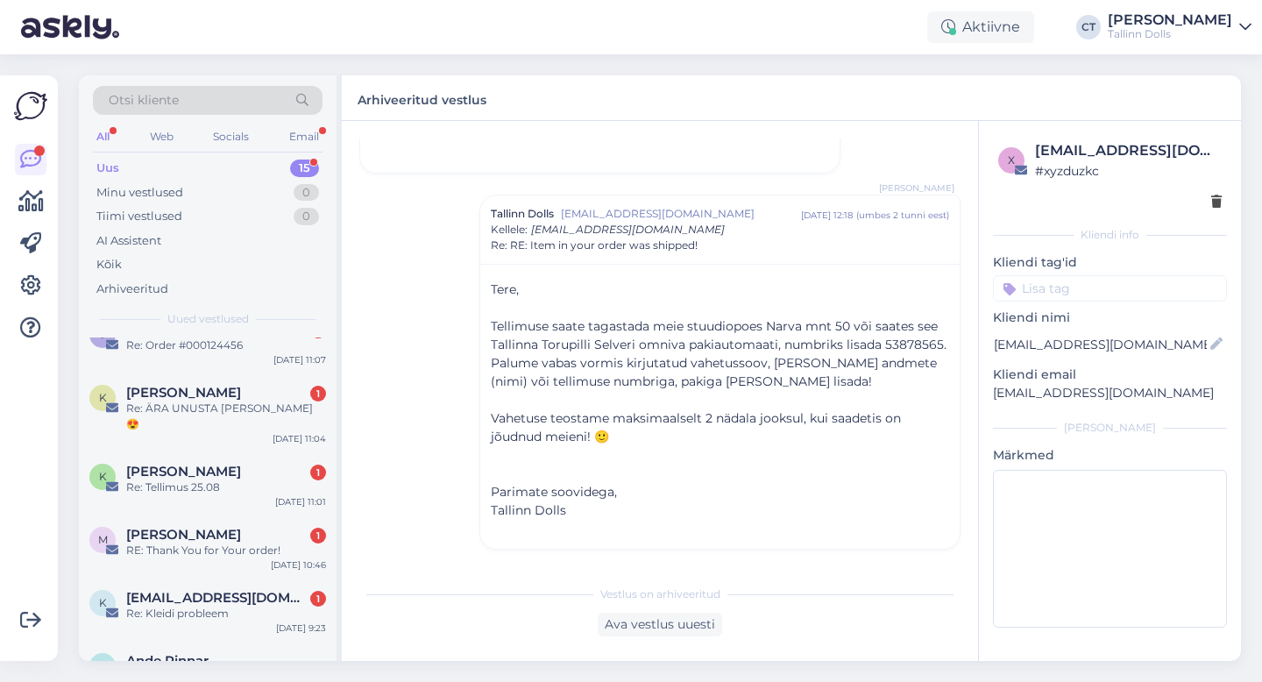
scroll to position [702, 0]
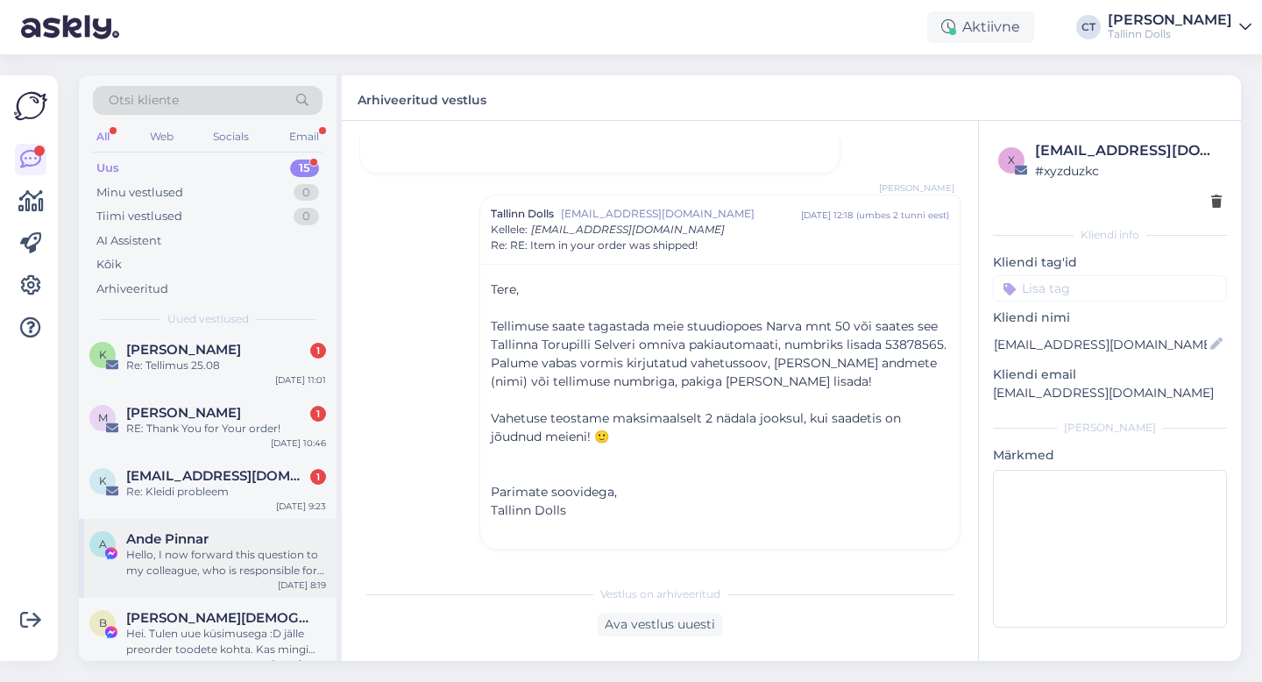
click at [202, 580] on div "A Ande Pinnar Hello, I now forward this question to my colleague, who is respon…" at bounding box center [208, 558] width 258 height 79
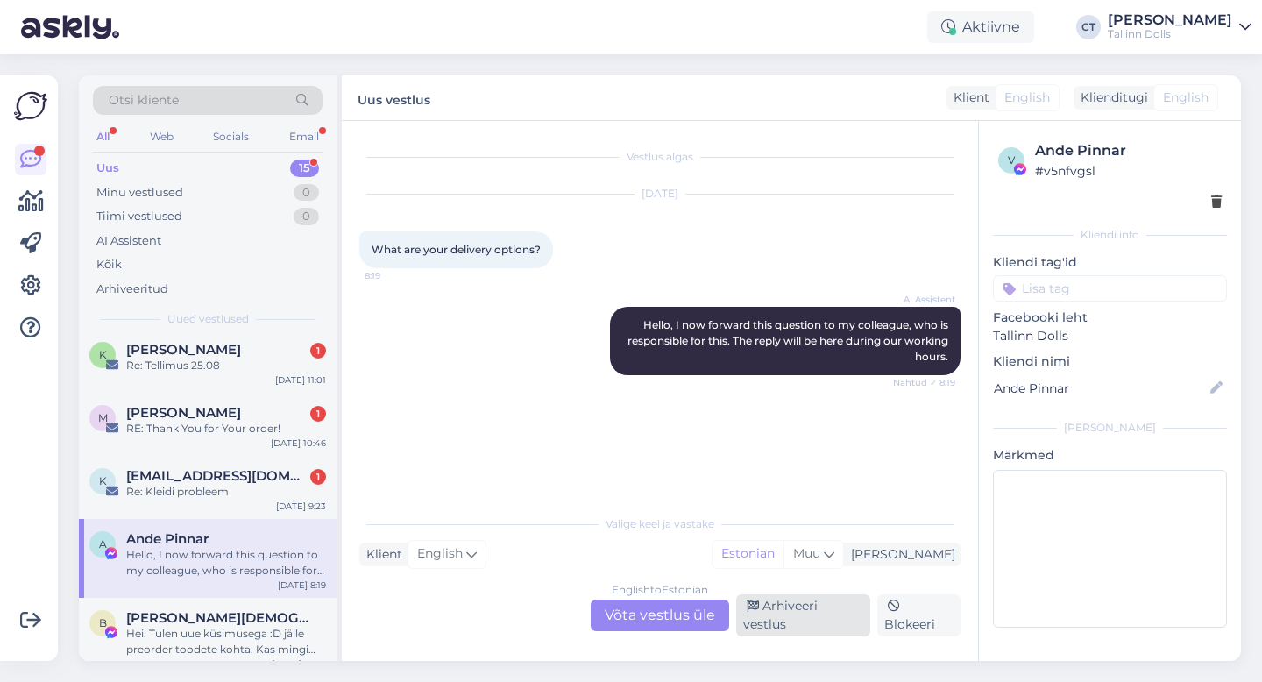
click at [799, 623] on div "Arhiveeri vestlus" at bounding box center [803, 615] width 134 height 42
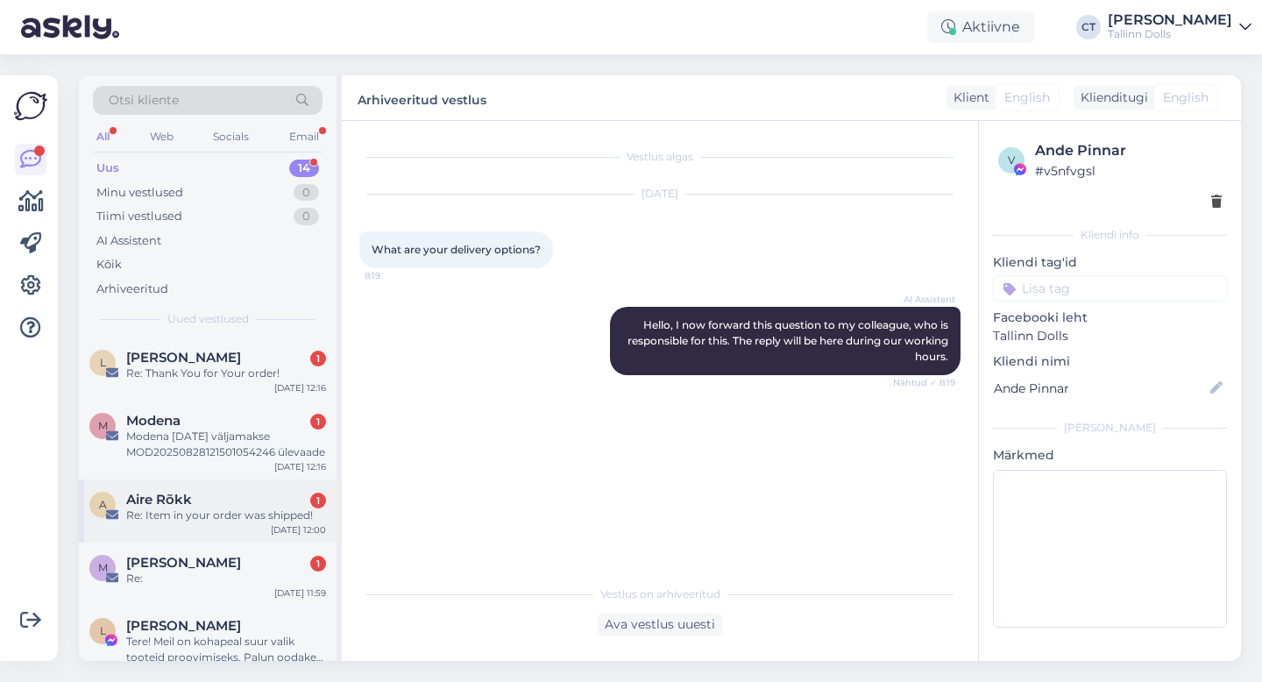
scroll to position [623, 0]
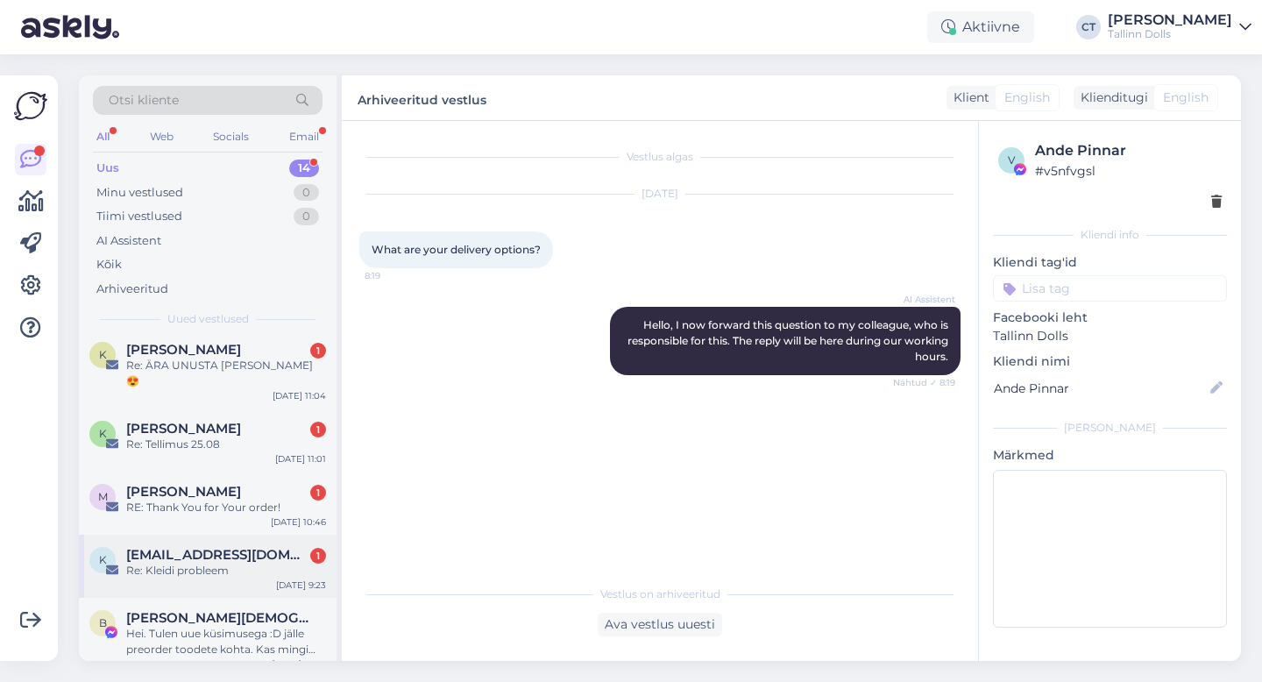
click at [231, 535] on div "k [EMAIL_ADDRESS][DOMAIN_NAME] 1 Re: Kleidi probleem [DATE] 9:23" at bounding box center [208, 566] width 258 height 63
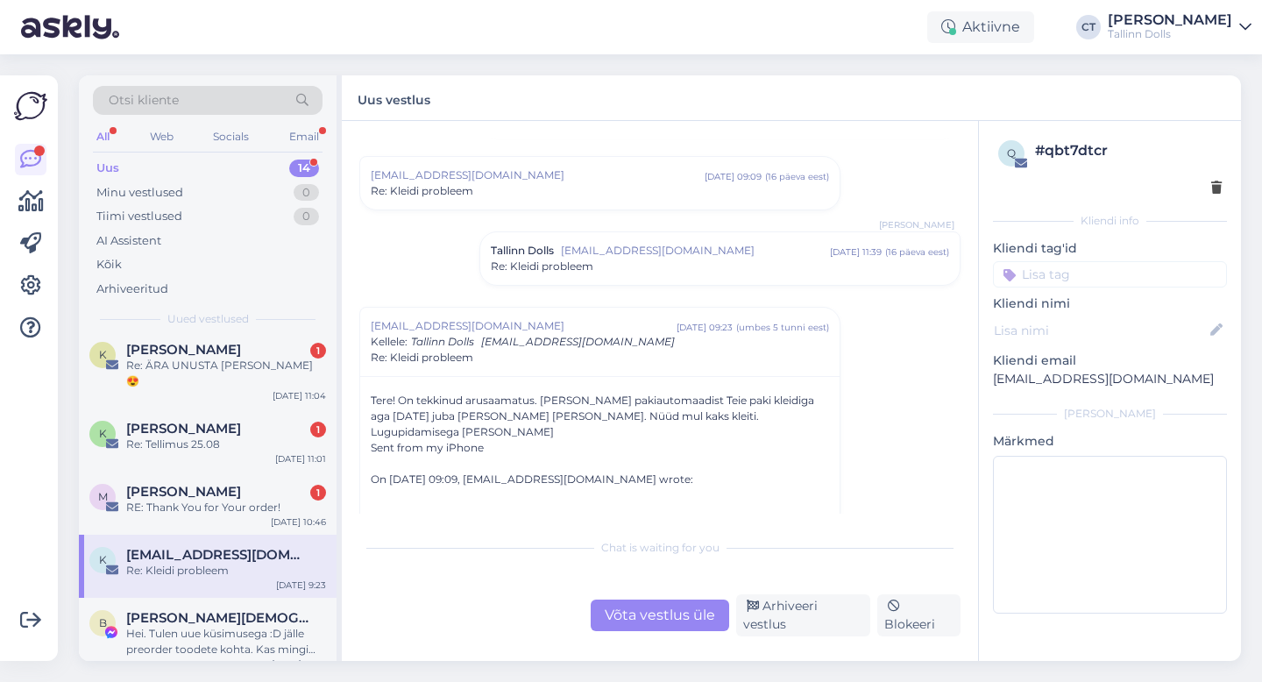
scroll to position [486, 0]
click at [635, 615] on div "Võta vestlus üle" at bounding box center [660, 616] width 139 height 32
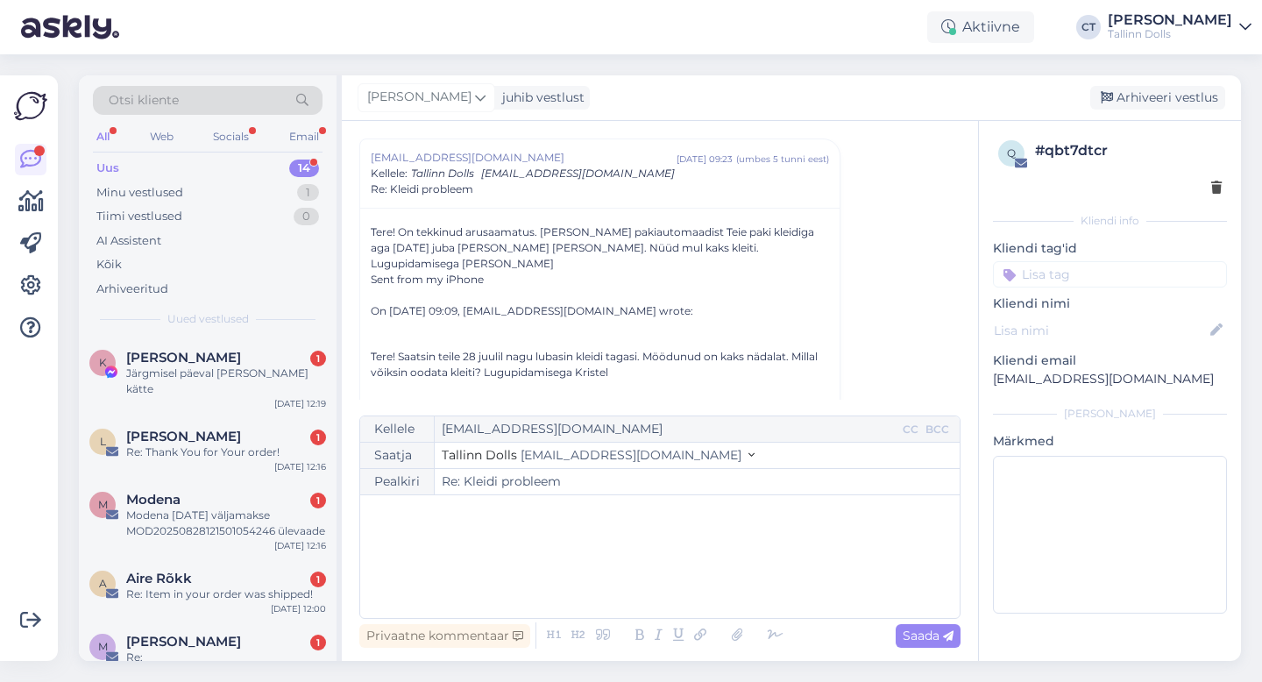
click at [635, 587] on div "﻿" at bounding box center [660, 556] width 582 height 105
drag, startPoint x: 1162, startPoint y: 382, endPoint x: 980, endPoint y: 374, distance: 182.5
click at [980, 374] on div "q # qbt7dtcr Kliendi info Kliendi tag'id Kliendi nimi Kliendi email [EMAIL_ADDR…" at bounding box center [1110, 380] width 262 height 519
copy p "[EMAIL_ADDRESS][DOMAIN_NAME]"
click at [558, 548] on p "Oi, väga huvitav." at bounding box center [660, 550] width 582 height 18
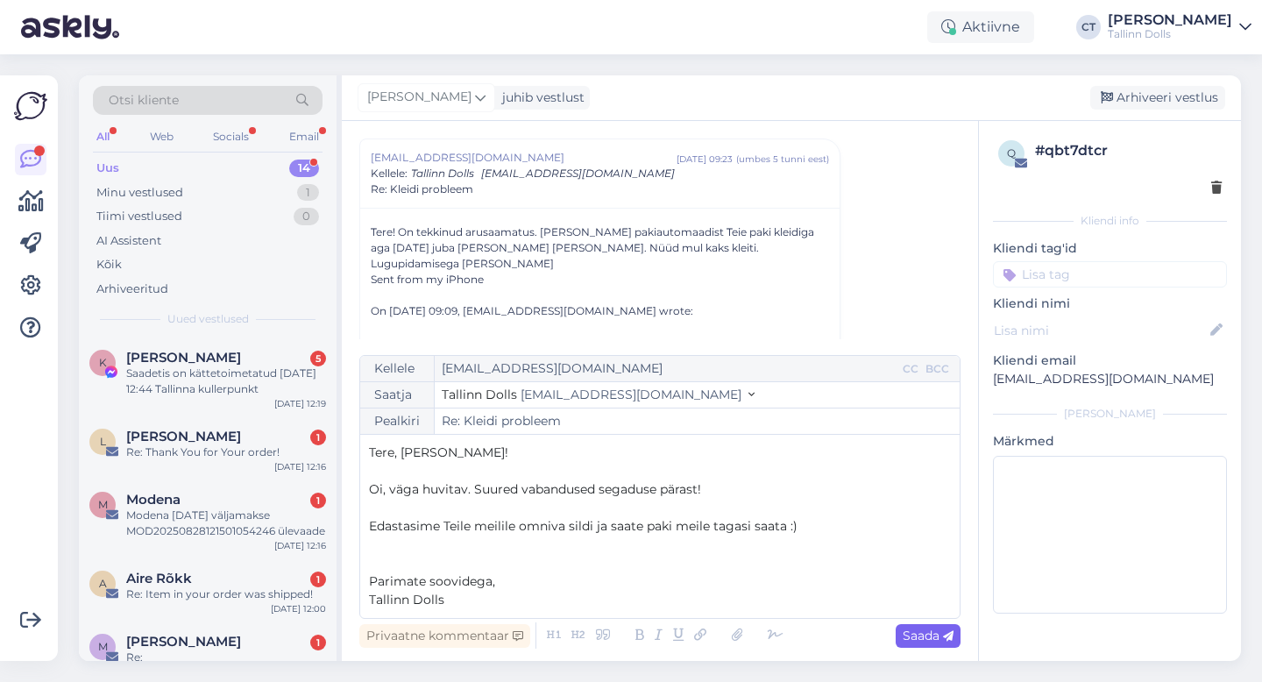
click at [923, 636] on span "Saada" at bounding box center [928, 636] width 51 height 16
type input "Re: Re: Kleidi probleem"
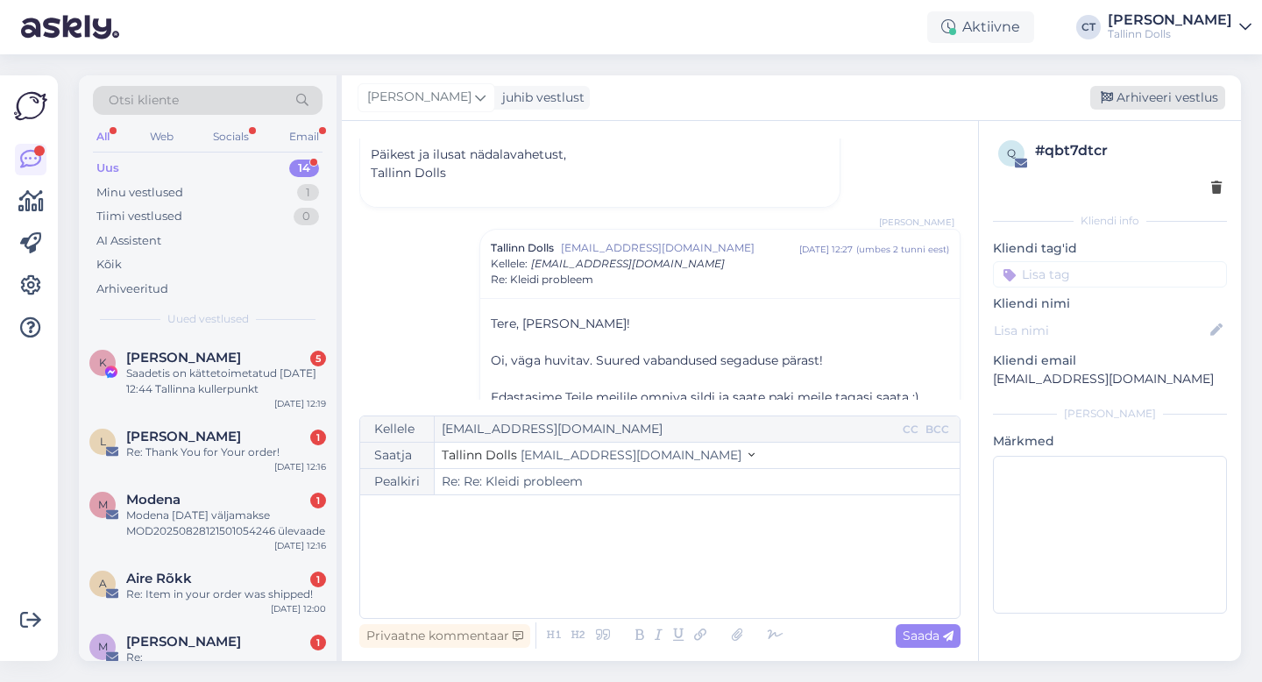
click at [1140, 99] on div "Arhiveeri vestlus" at bounding box center [1157, 98] width 135 height 24
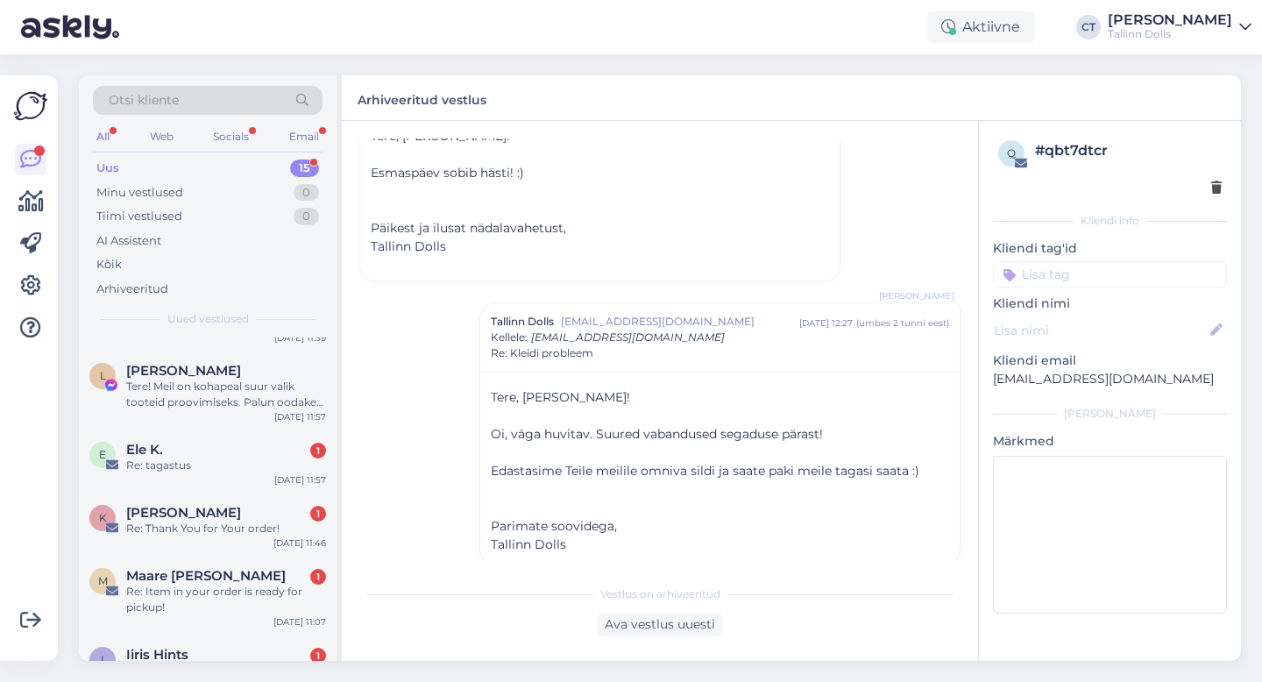
scroll to position [718, 0]
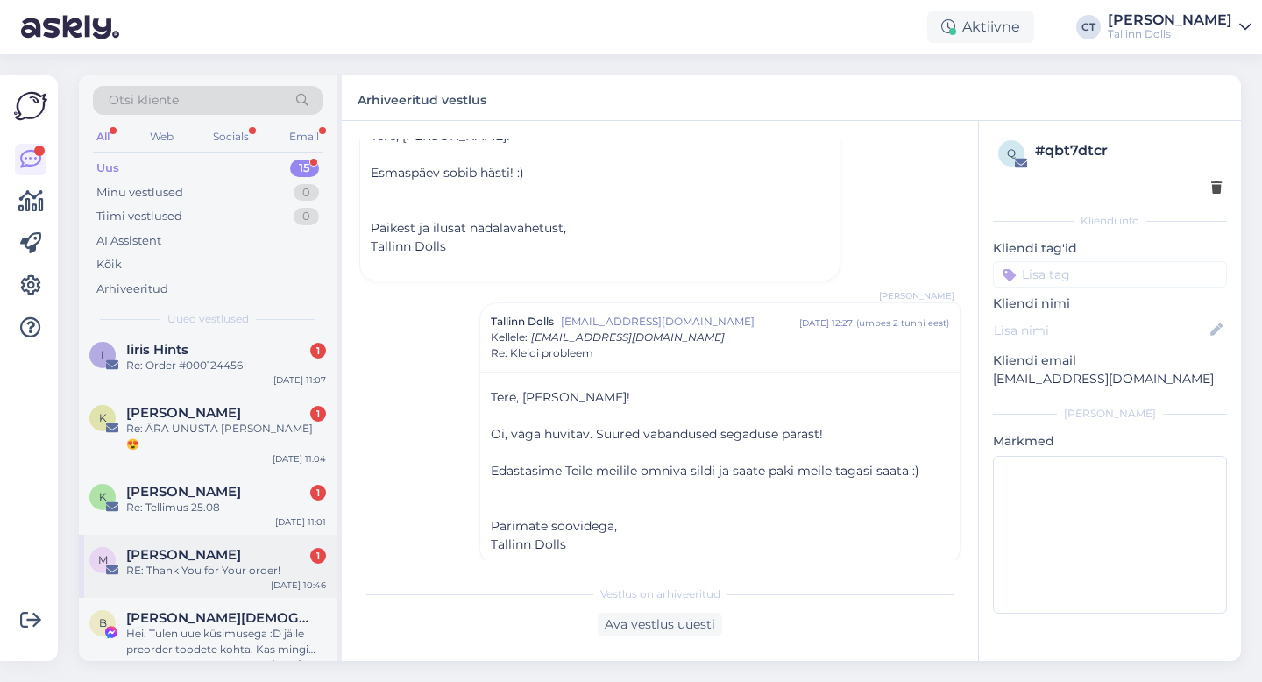
click at [202, 563] on div "RE: Thank You for Your order!" at bounding box center [226, 571] width 200 height 16
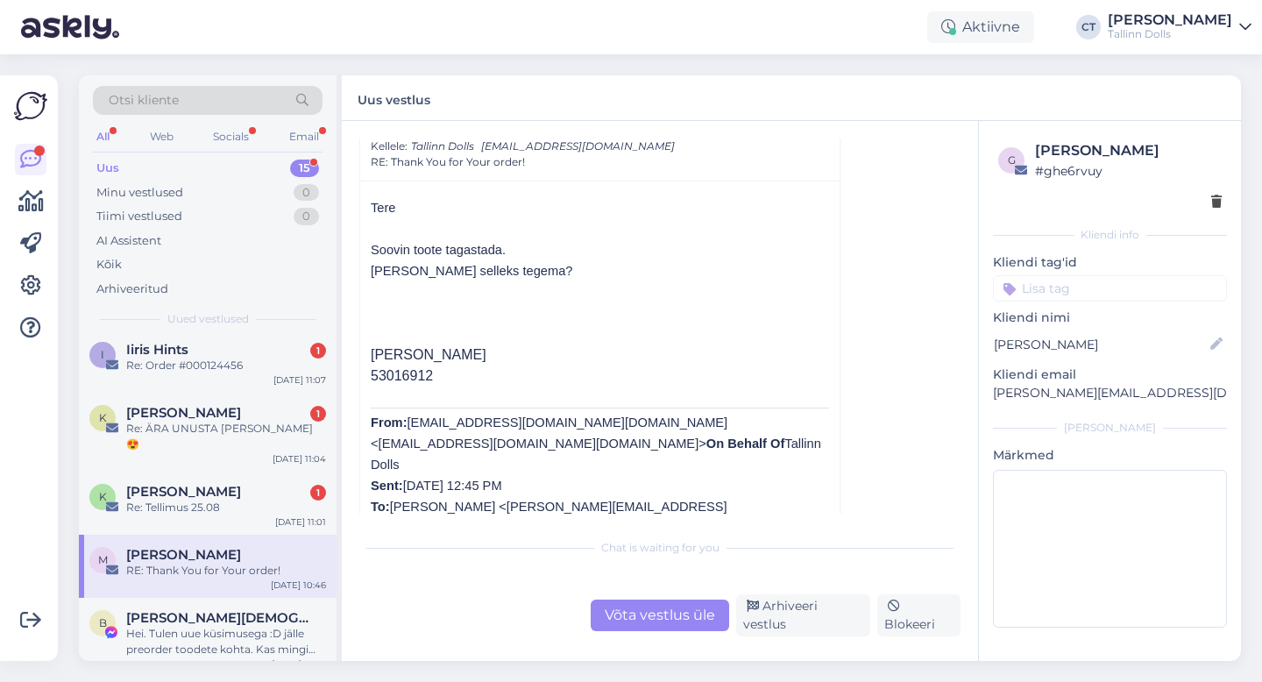
scroll to position [60, 0]
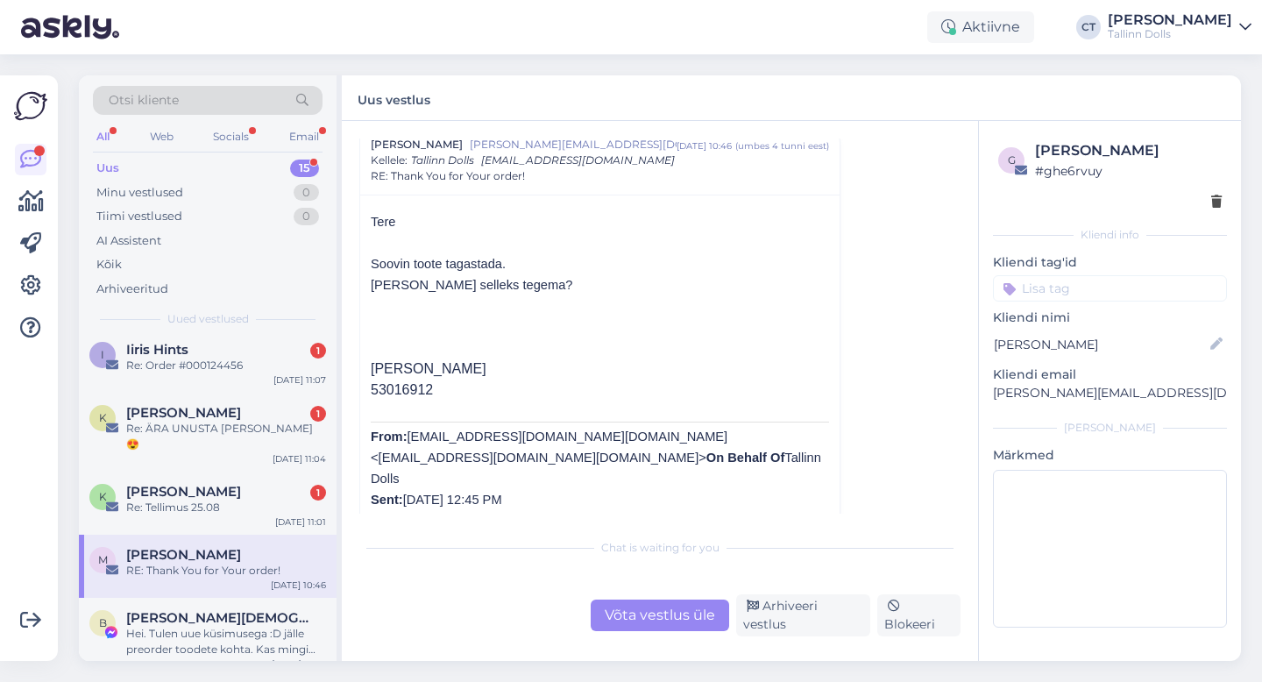
click at [639, 617] on div "Võta vestlus üle" at bounding box center [660, 616] width 139 height 32
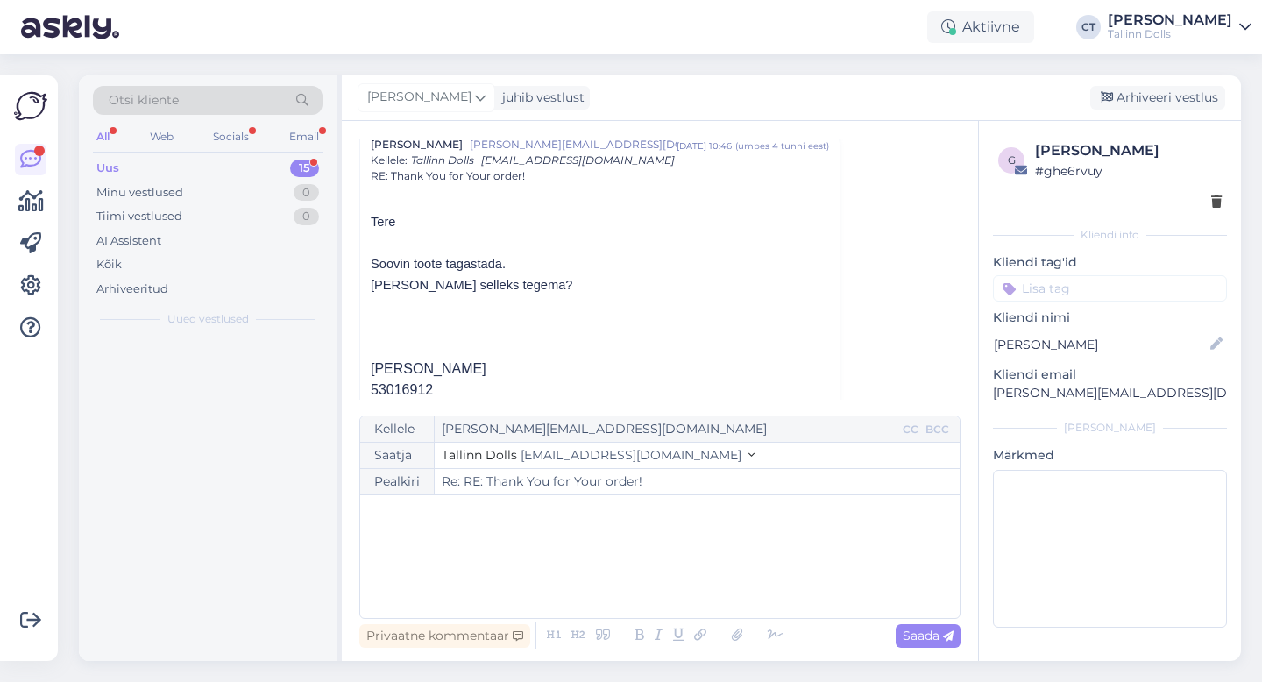
scroll to position [0, 0]
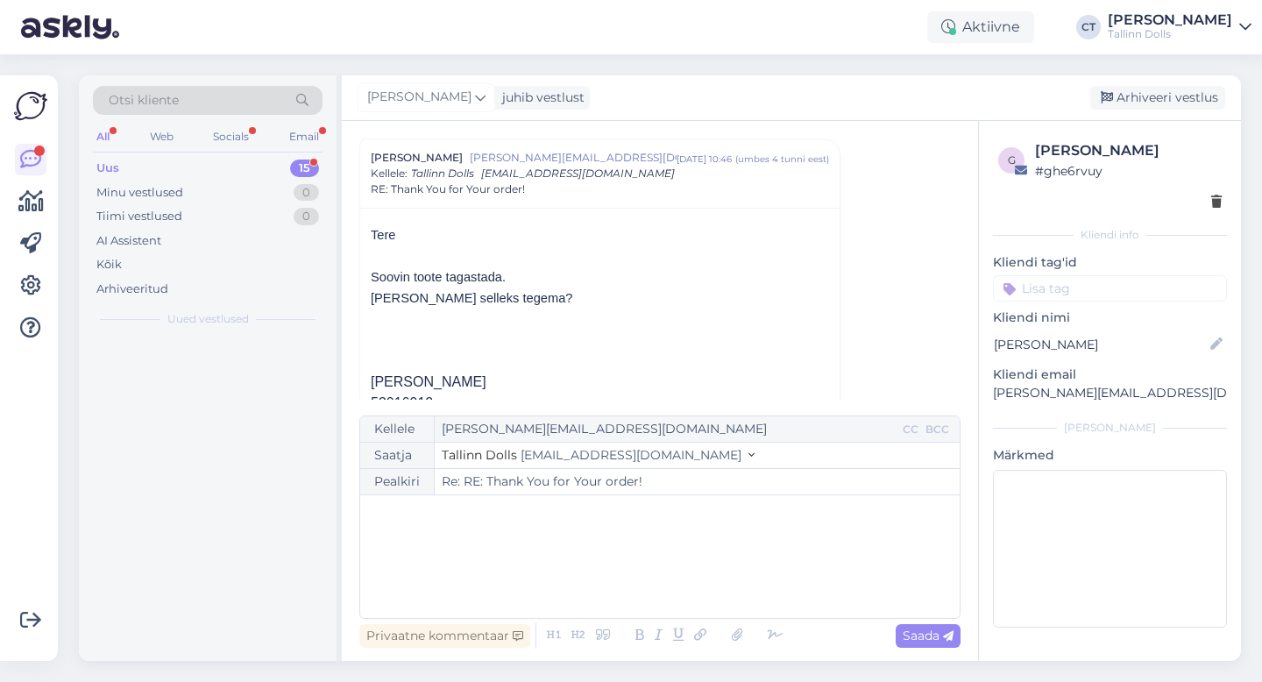
click at [647, 590] on div "﻿" at bounding box center [660, 556] width 582 height 105
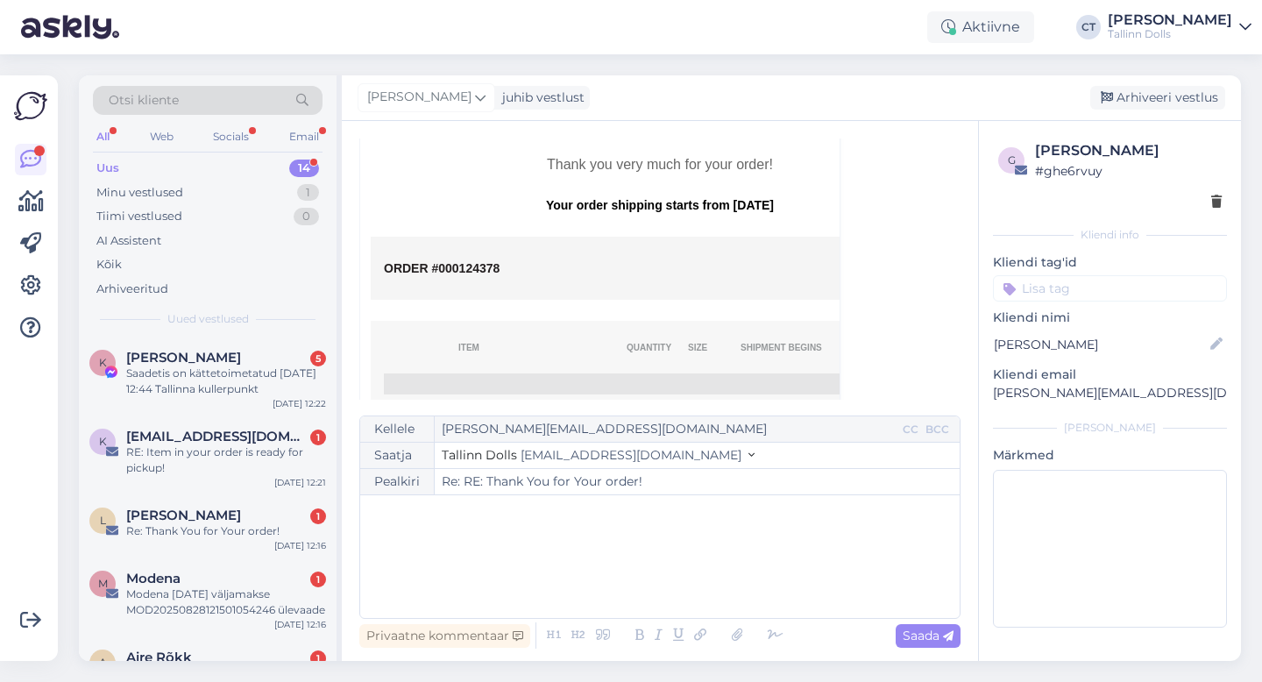
scroll to position [740, 0]
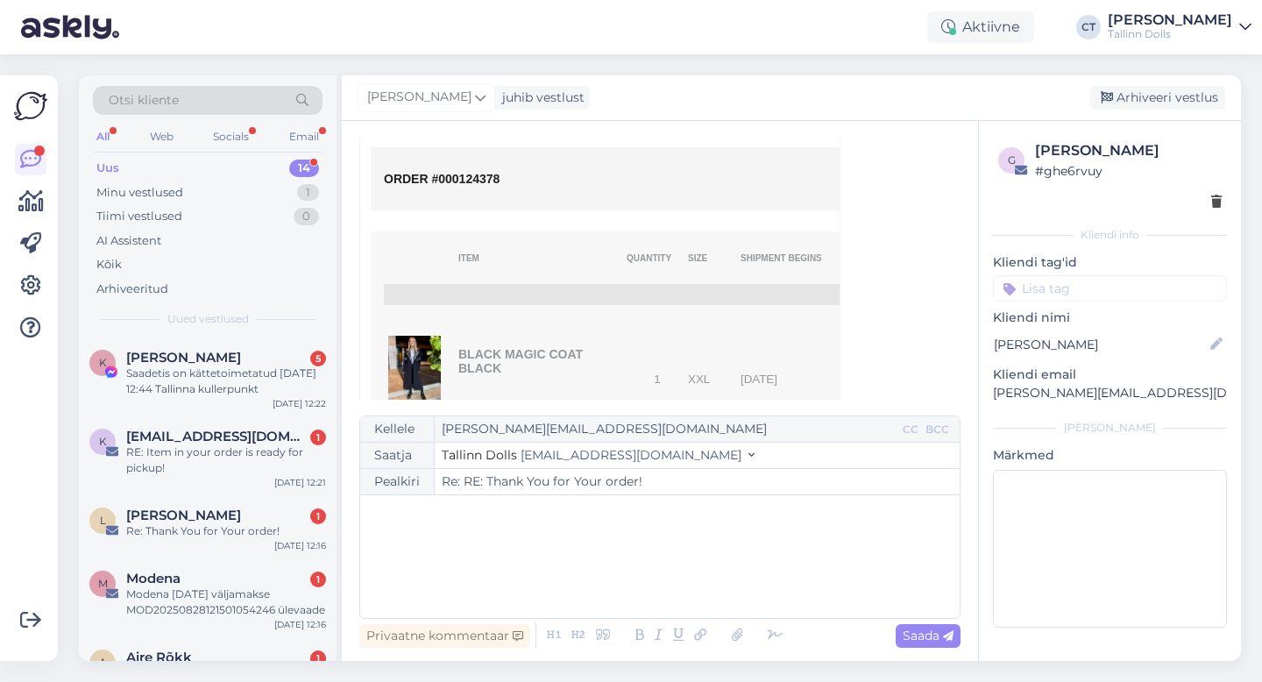
click at [566, 504] on p "﻿" at bounding box center [660, 513] width 582 height 18
click at [432, 568] on div "﻿" at bounding box center [660, 556] width 582 height 105
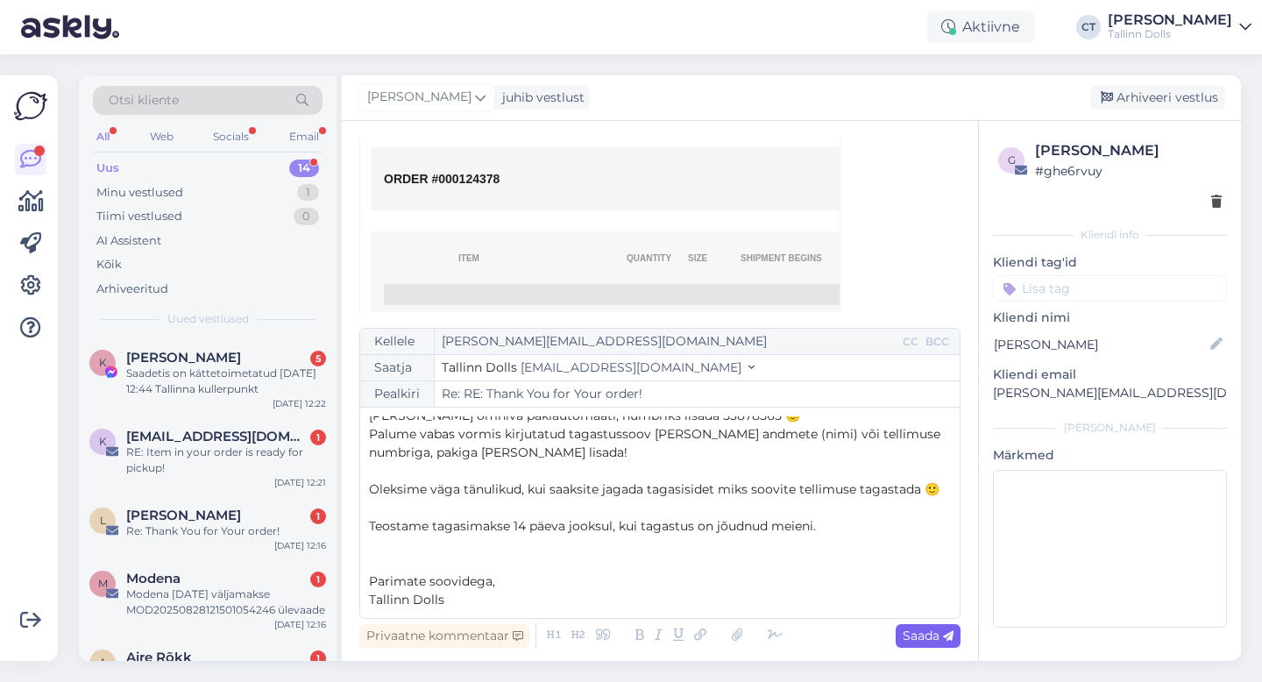
click at [916, 637] on span "Saada" at bounding box center [928, 636] width 51 height 16
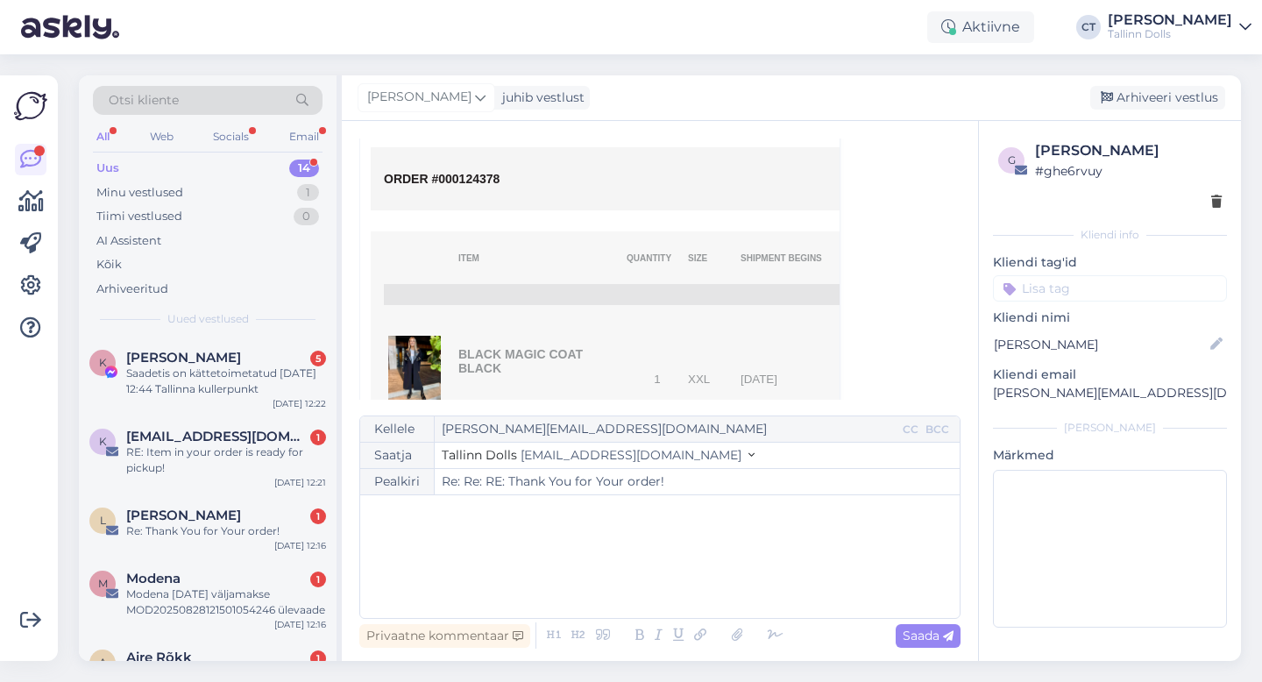
type input "Re: Re: RE: Thank You for Your order!"
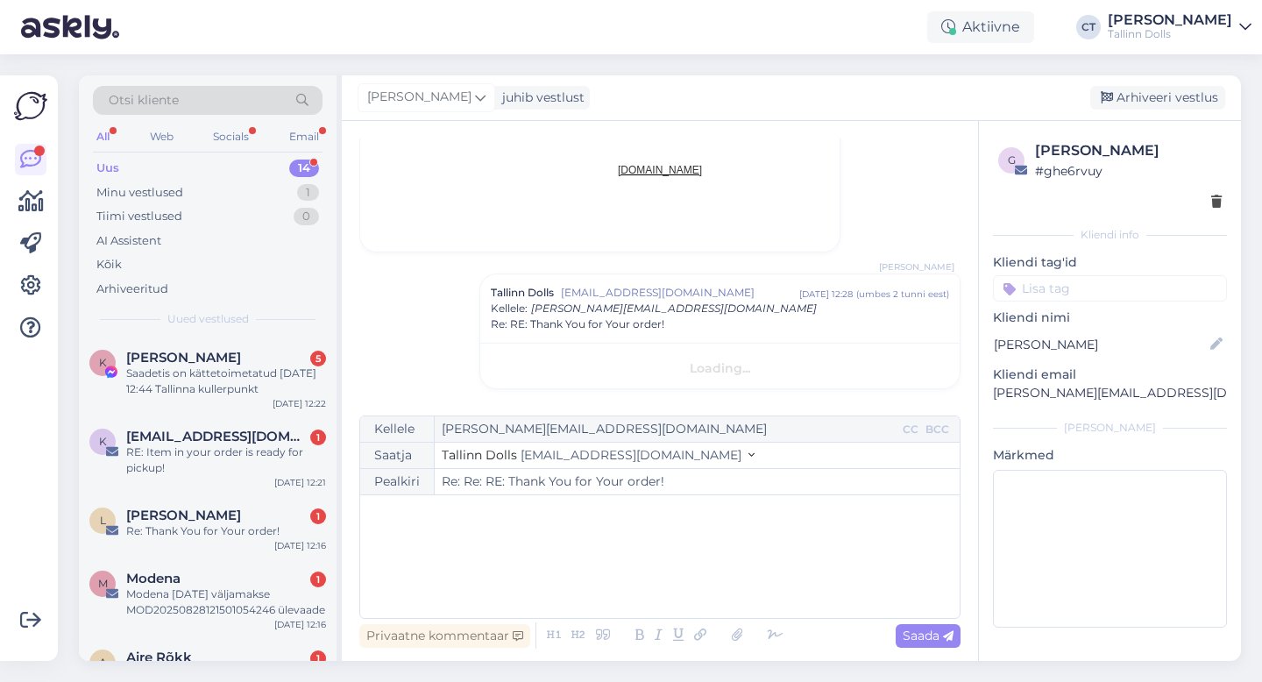
scroll to position [0, 0]
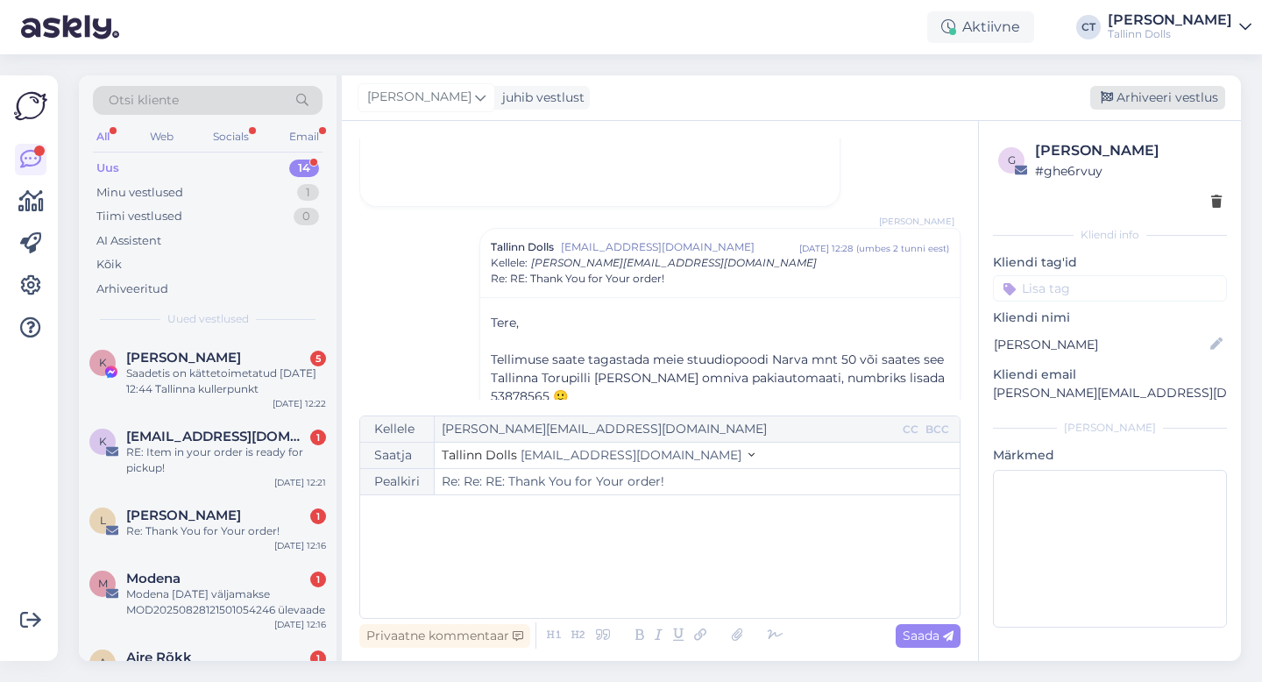
click at [1151, 99] on div "Arhiveeri vestlus" at bounding box center [1157, 98] width 135 height 24
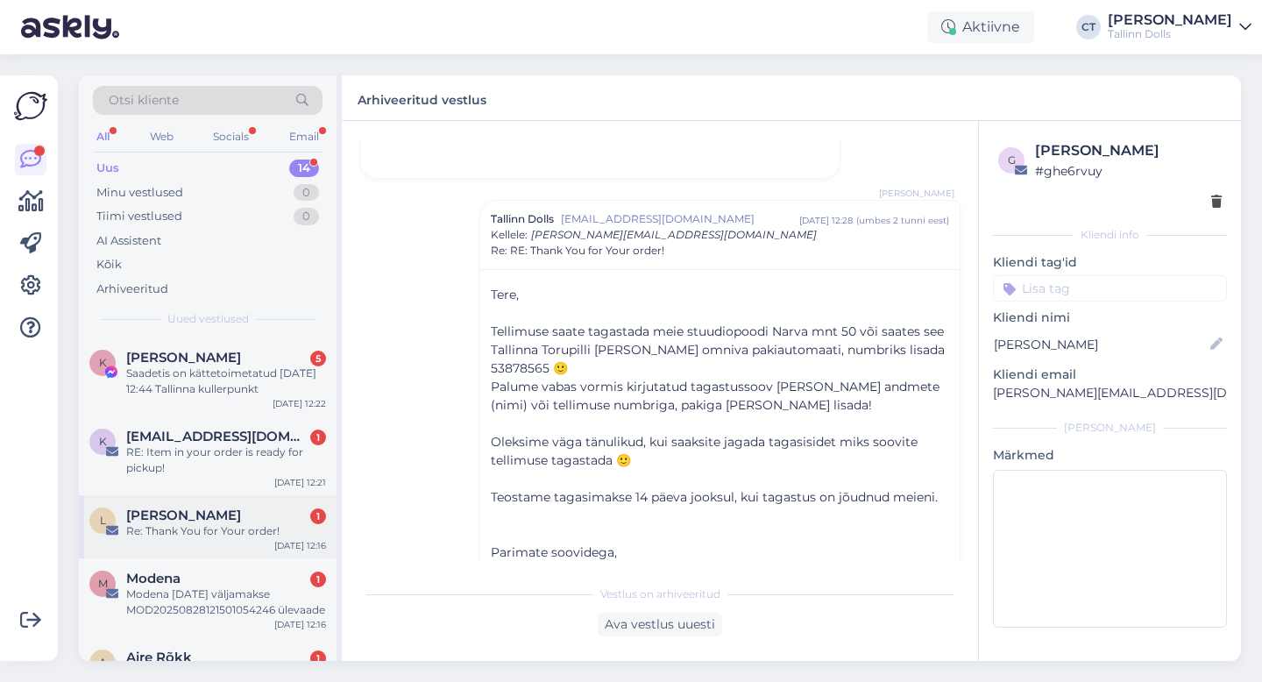
scroll to position [655, 0]
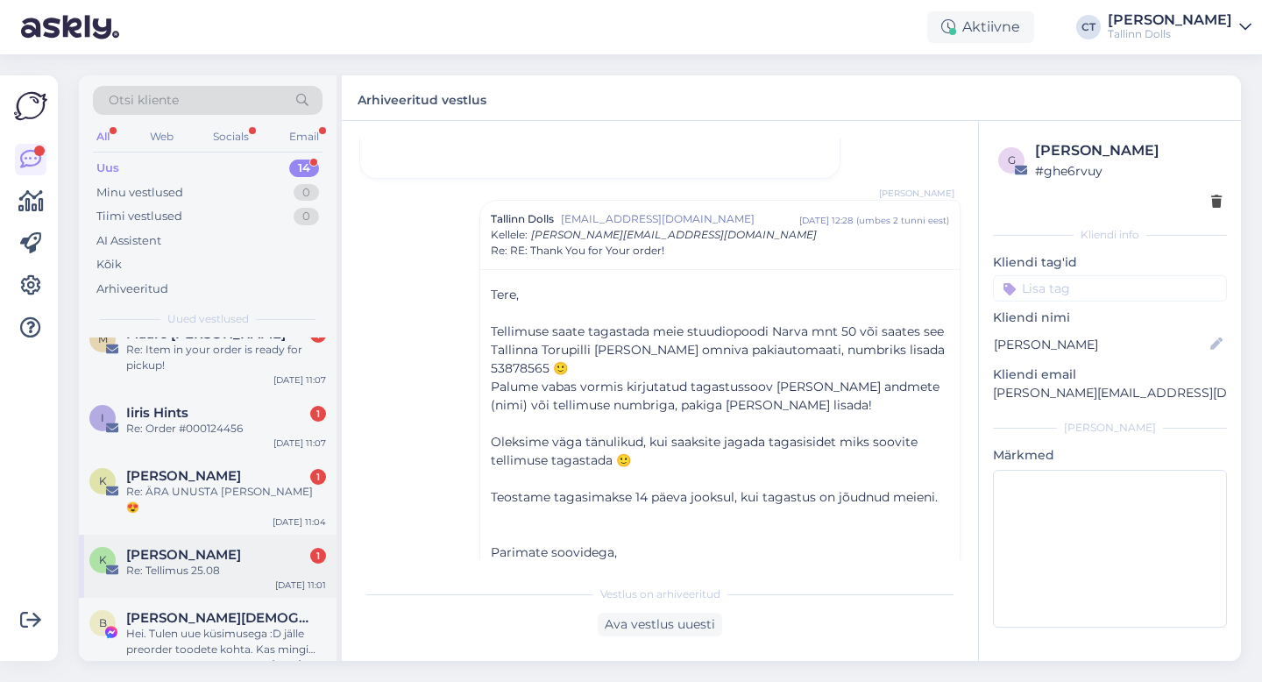
click at [210, 563] on div "Re: Tellimus 25.08" at bounding box center [226, 571] width 200 height 16
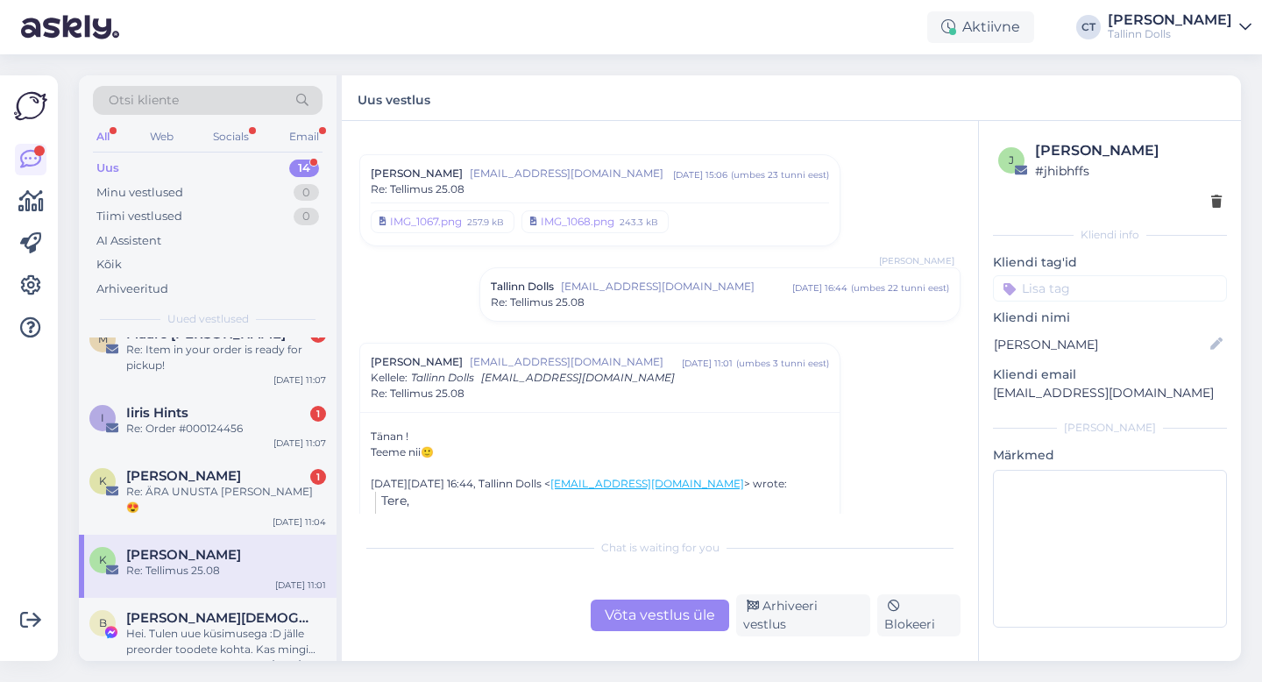
scroll to position [305, 0]
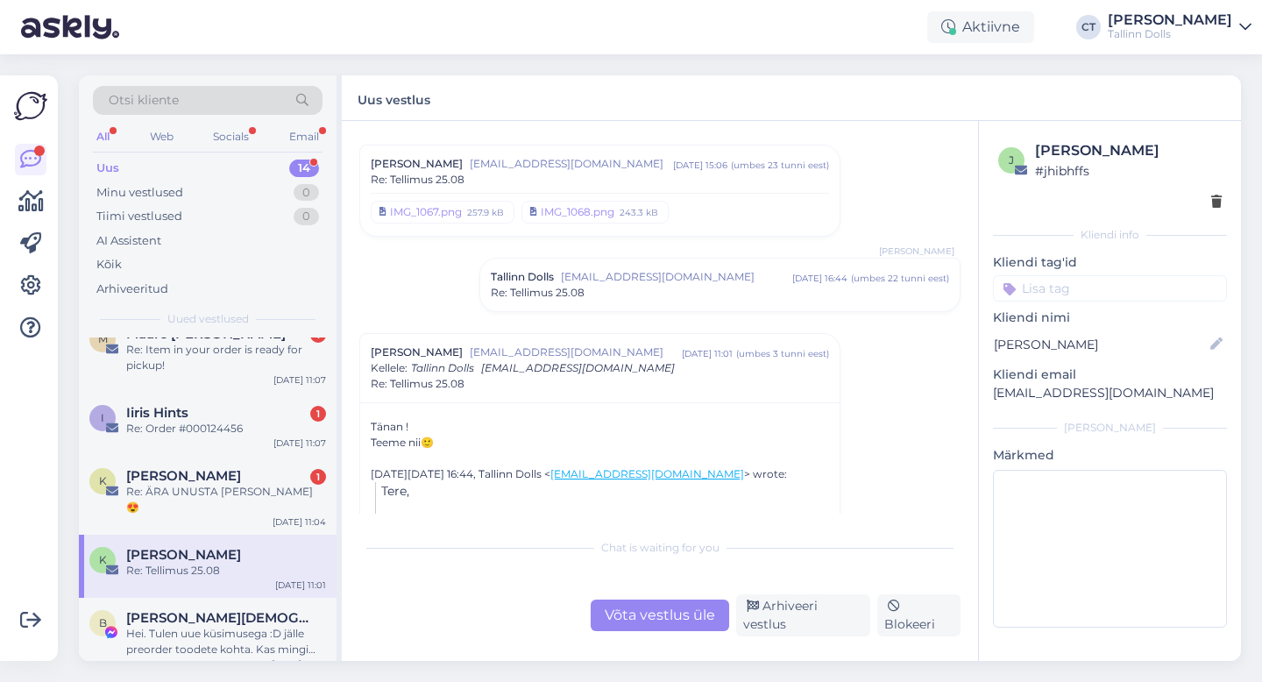
click at [683, 298] on div "Re: Tellimus 25.08" at bounding box center [720, 293] width 458 height 16
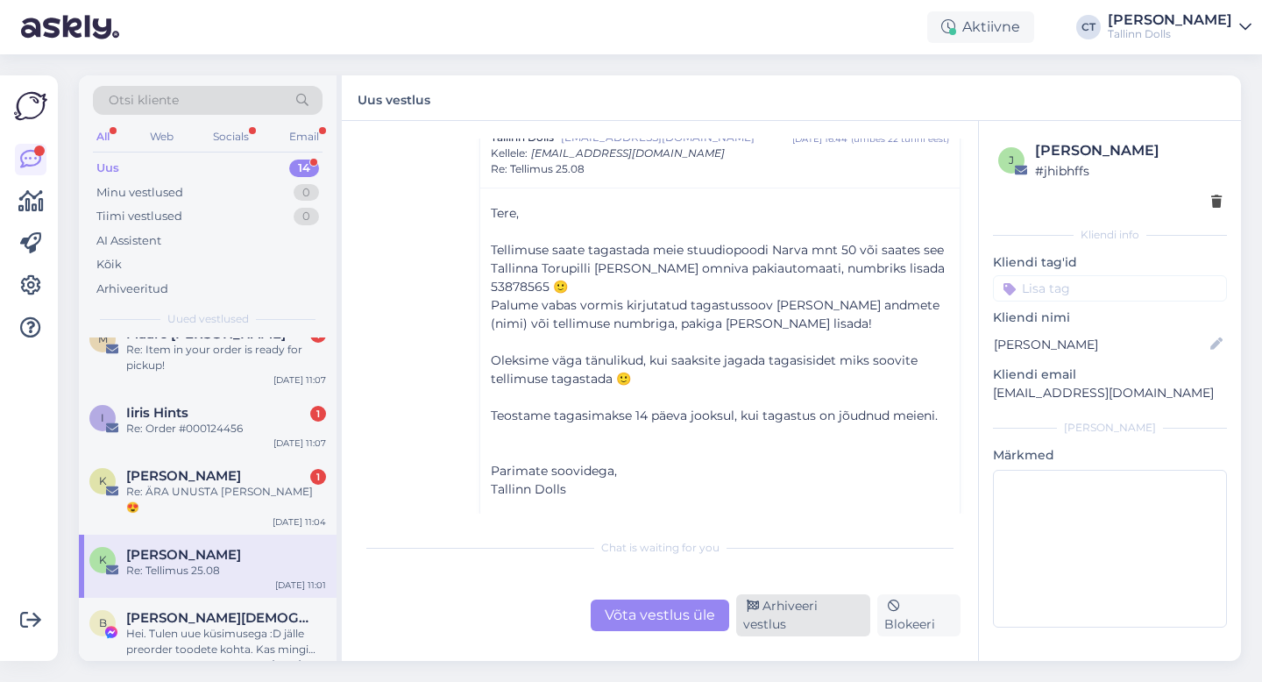
click at [794, 622] on div "Arhiveeri vestlus" at bounding box center [803, 615] width 134 height 42
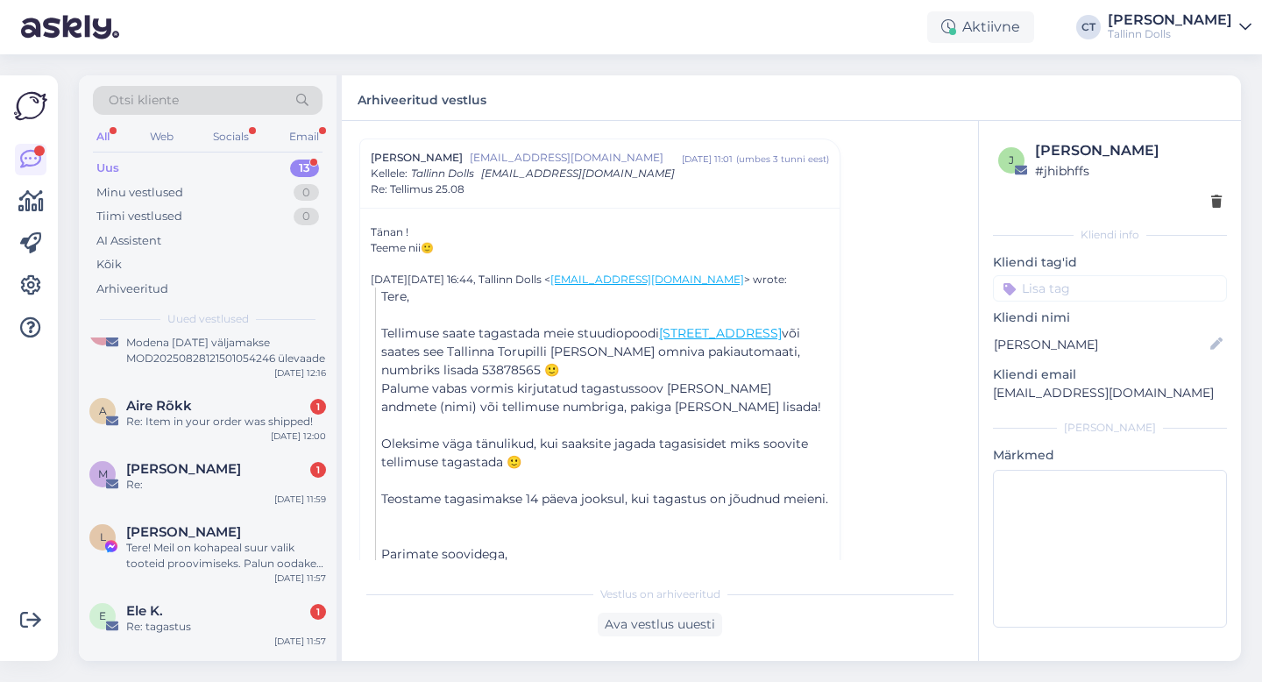
scroll to position [592, 0]
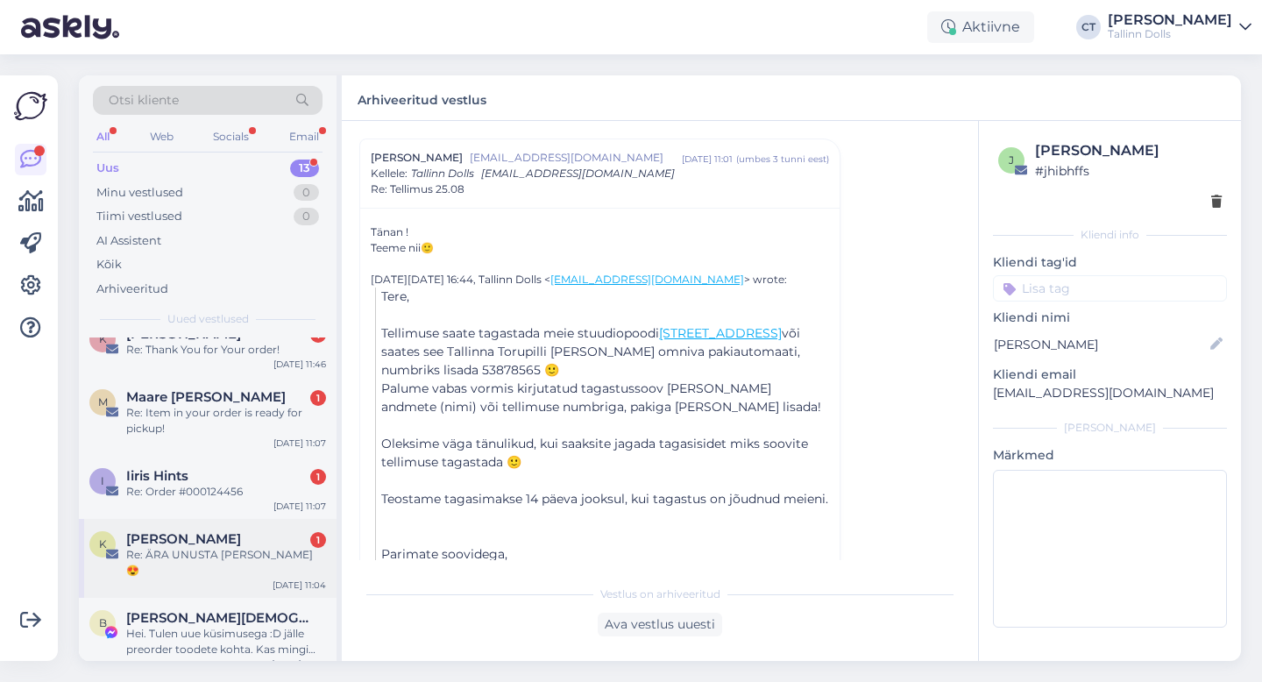
click at [202, 549] on div "Re: ÄRA UNUSTA [PERSON_NAME] 😍" at bounding box center [226, 563] width 200 height 32
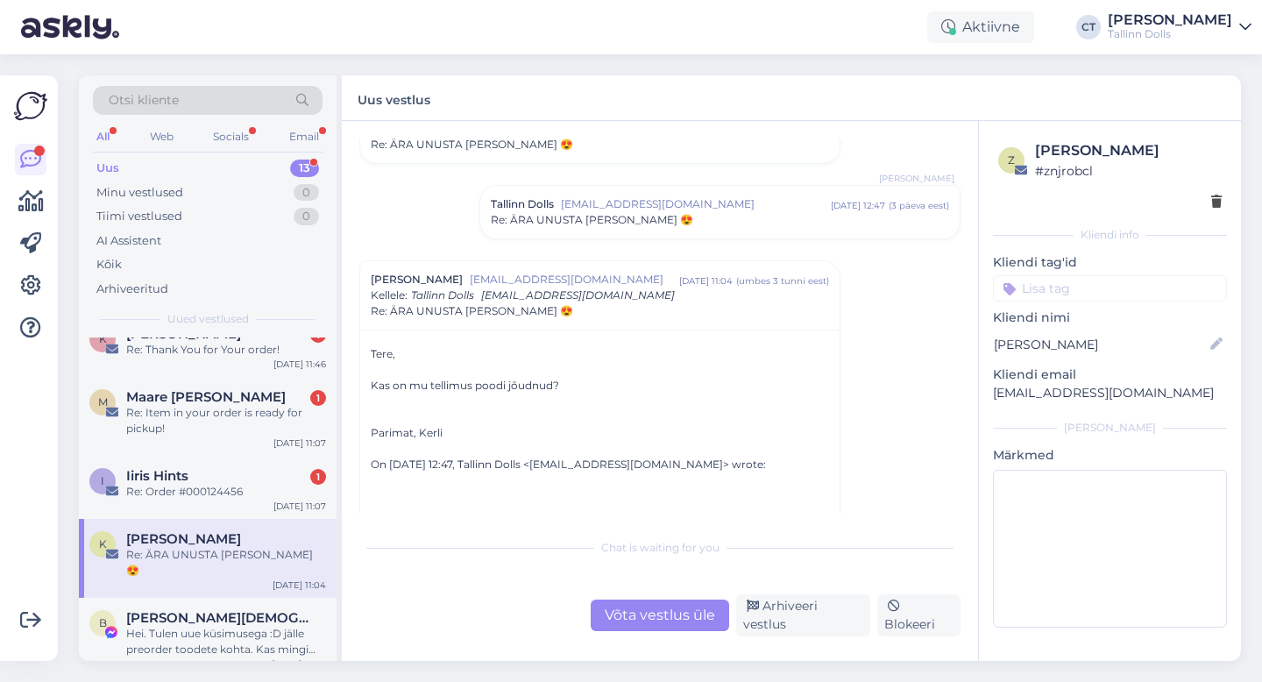
scroll to position [266, 0]
click at [631, 210] on span "Re: ÄRA UNUSTA [PERSON_NAME] 😍" at bounding box center [592, 218] width 202 height 16
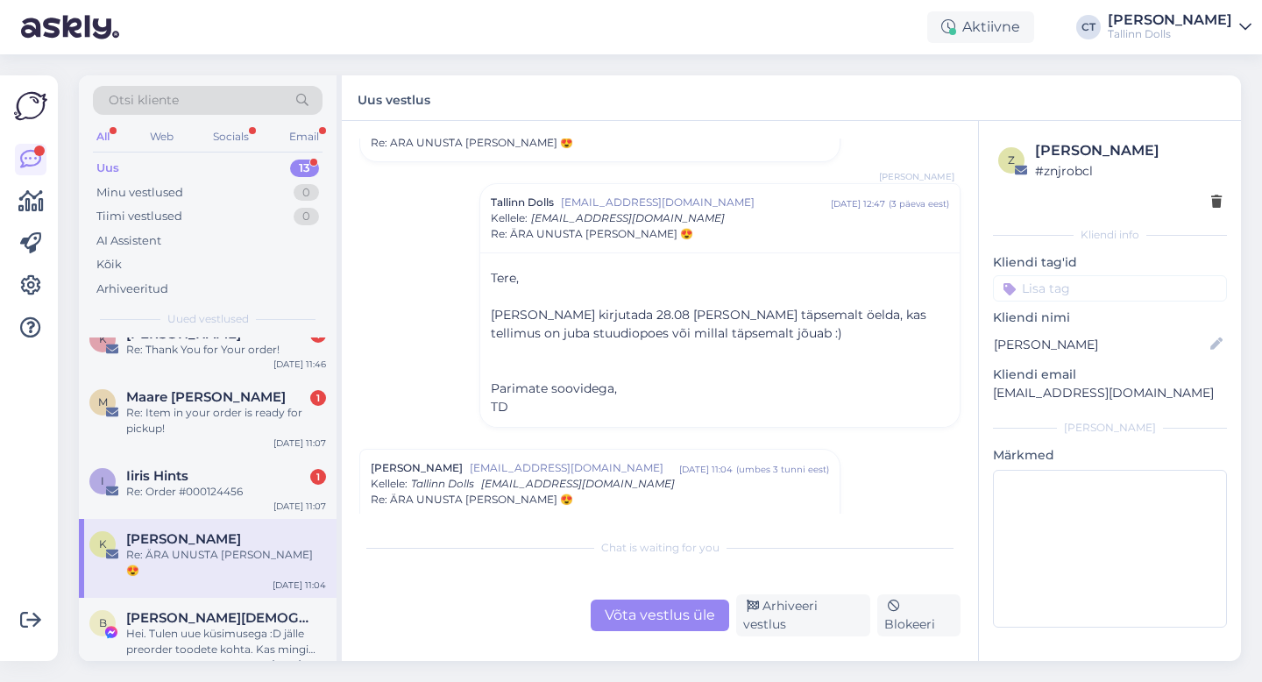
scroll to position [297, 0]
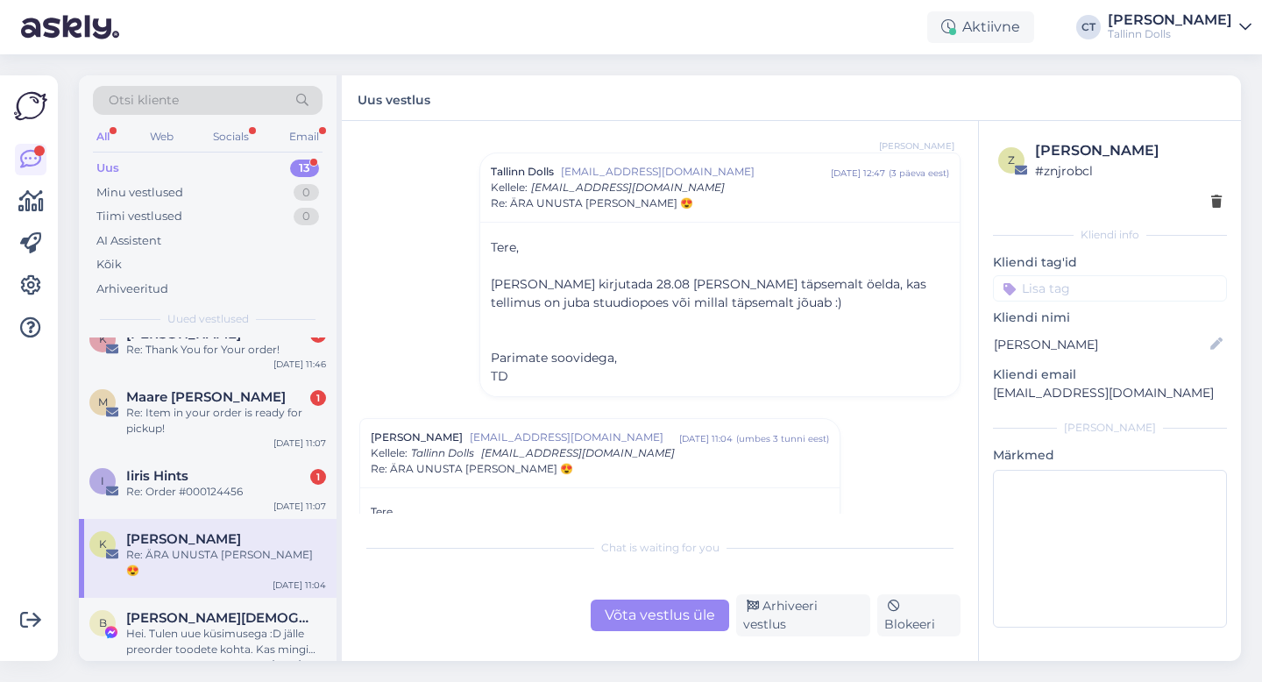
click at [654, 624] on div "Võta vestlus üle" at bounding box center [660, 616] width 139 height 32
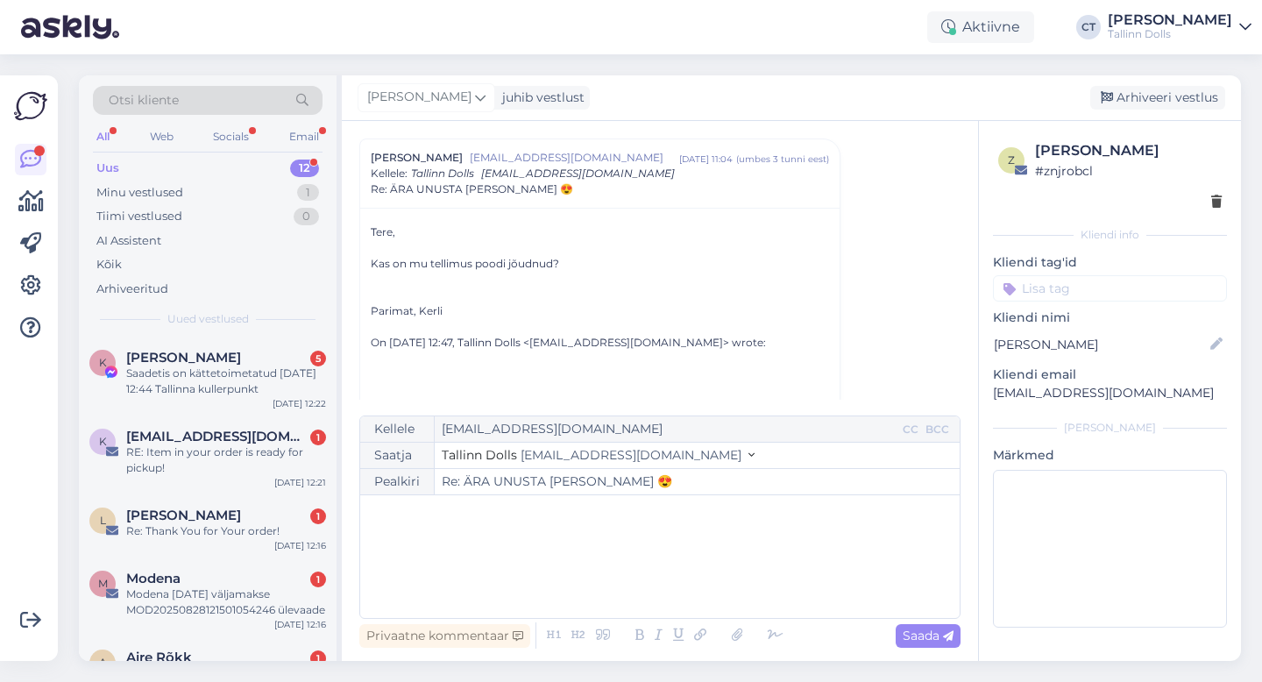
click at [672, 586] on div "﻿" at bounding box center [660, 556] width 582 height 105
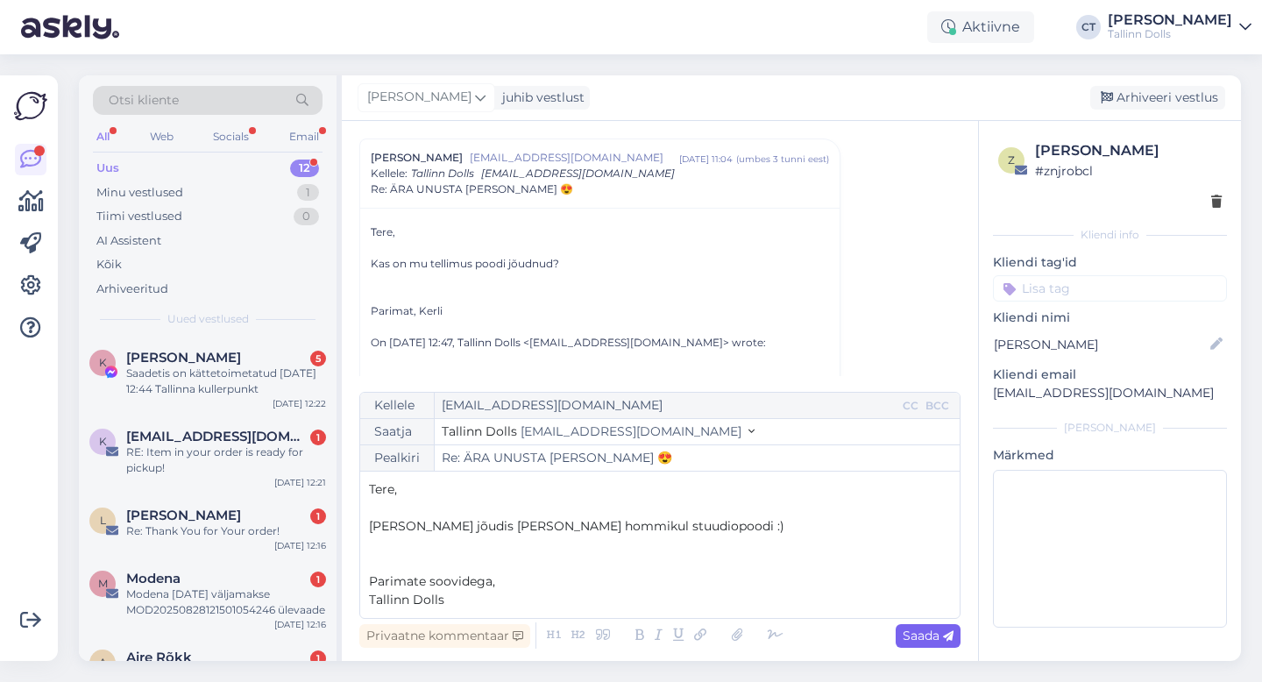
click at [932, 632] on span "Saada" at bounding box center [928, 636] width 51 height 16
type input "Re: ÄRA UNUSTA [PERSON_NAME] 😍"
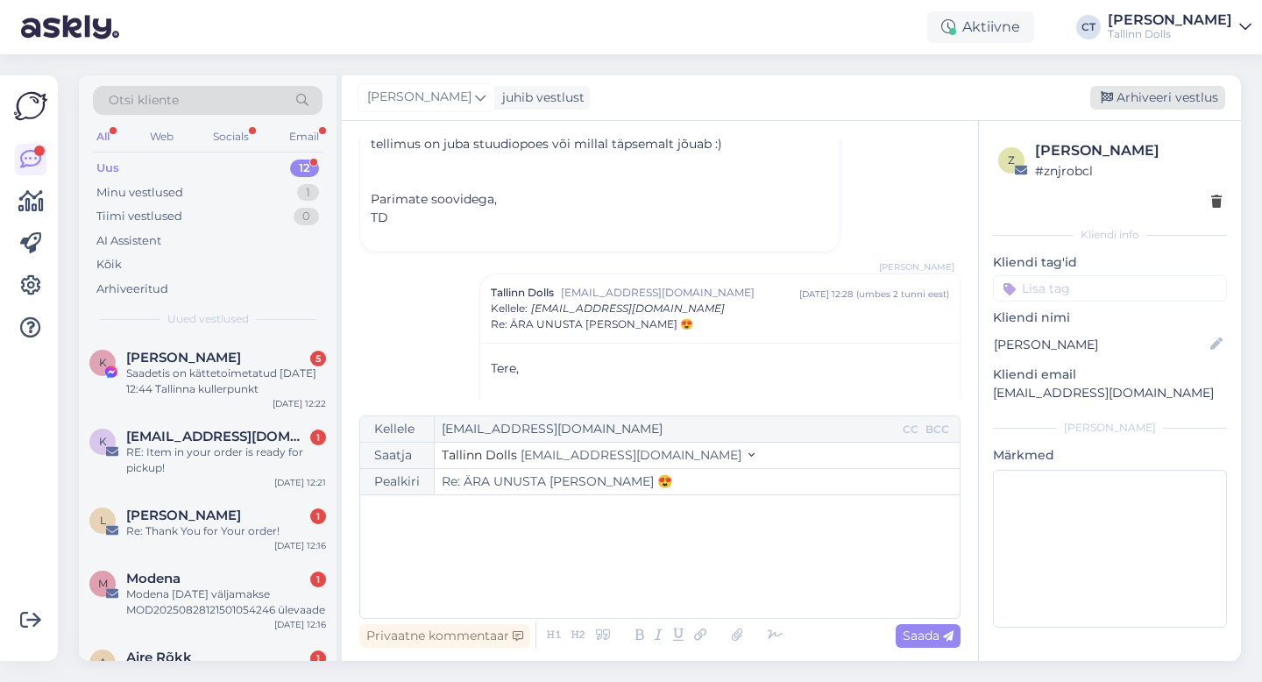
click at [1140, 103] on div "Arhiveeri vestlus" at bounding box center [1157, 98] width 135 height 24
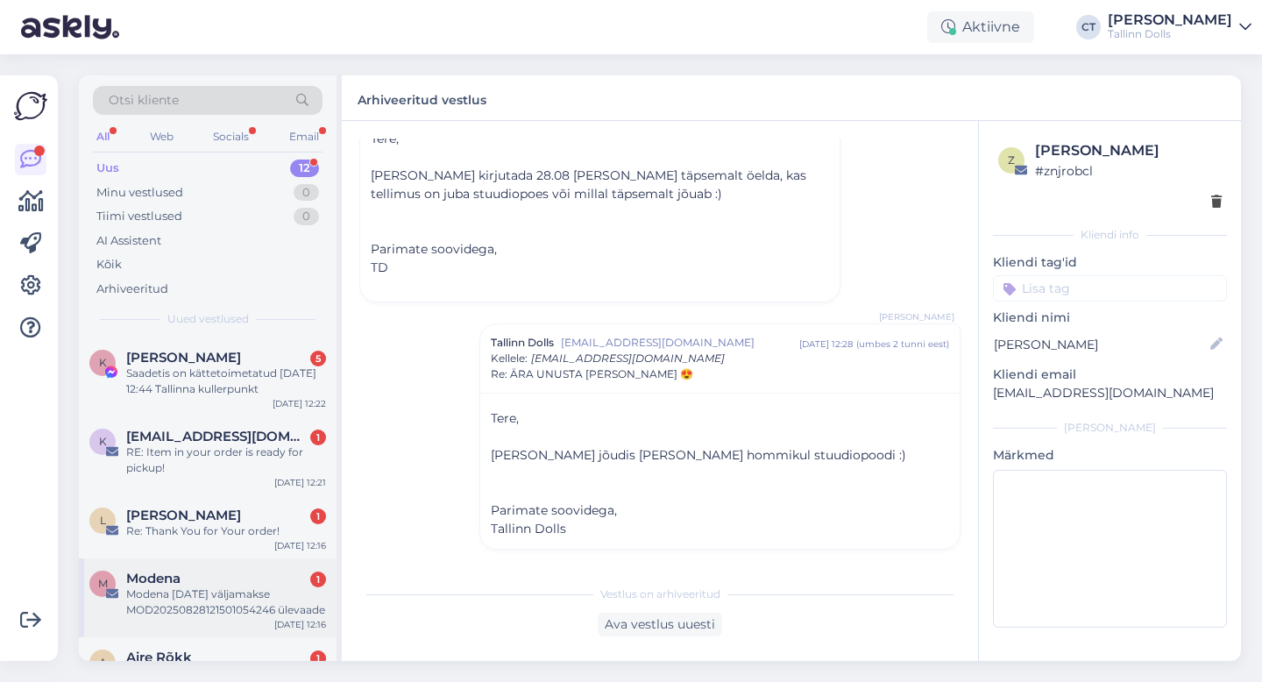
scroll to position [529, 0]
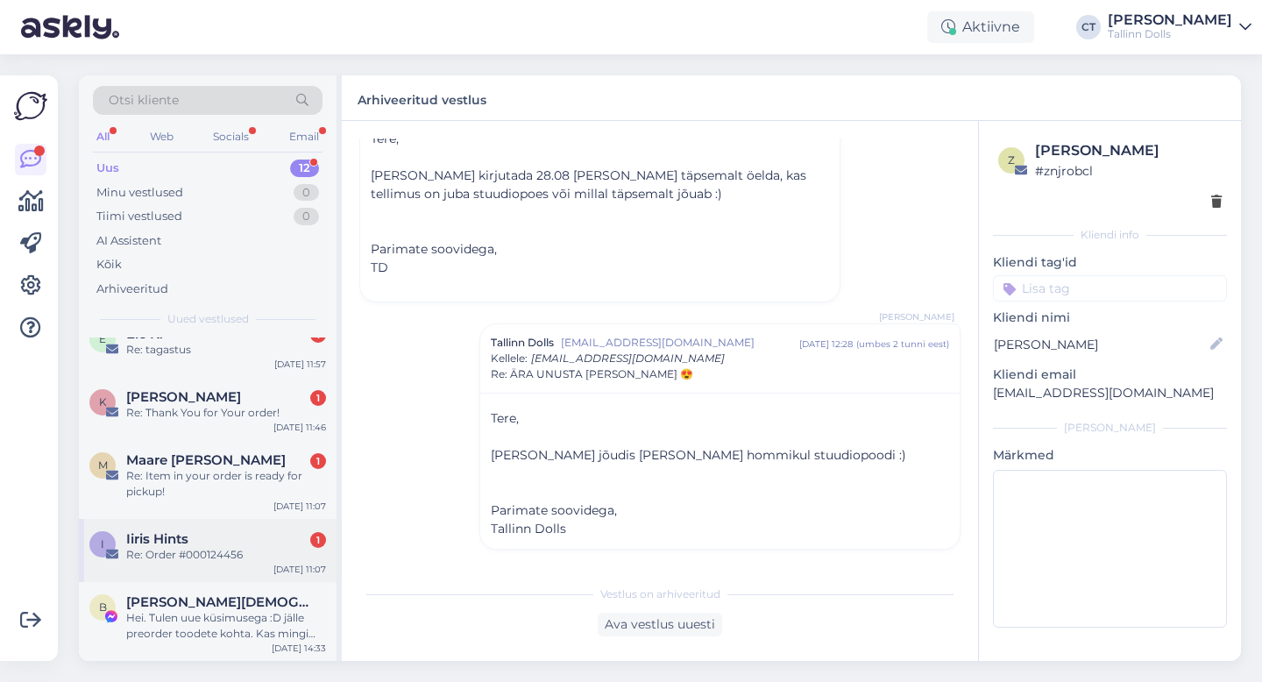
click at [248, 570] on div "I Iiris Hints 1 Re: Order #000124456 [DATE] 11:07" at bounding box center [208, 550] width 258 height 63
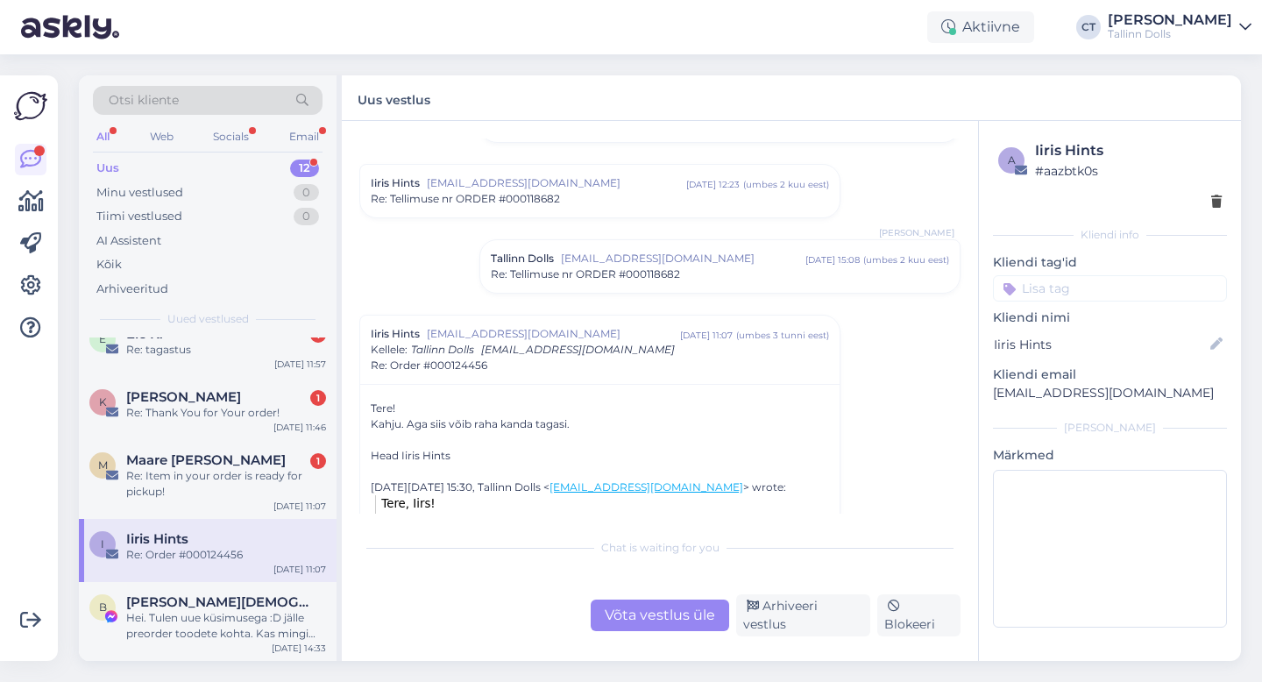
scroll to position [174, 0]
click at [622, 277] on span "Re: Tellimuse nr ORDER #000118682" at bounding box center [585, 273] width 189 height 16
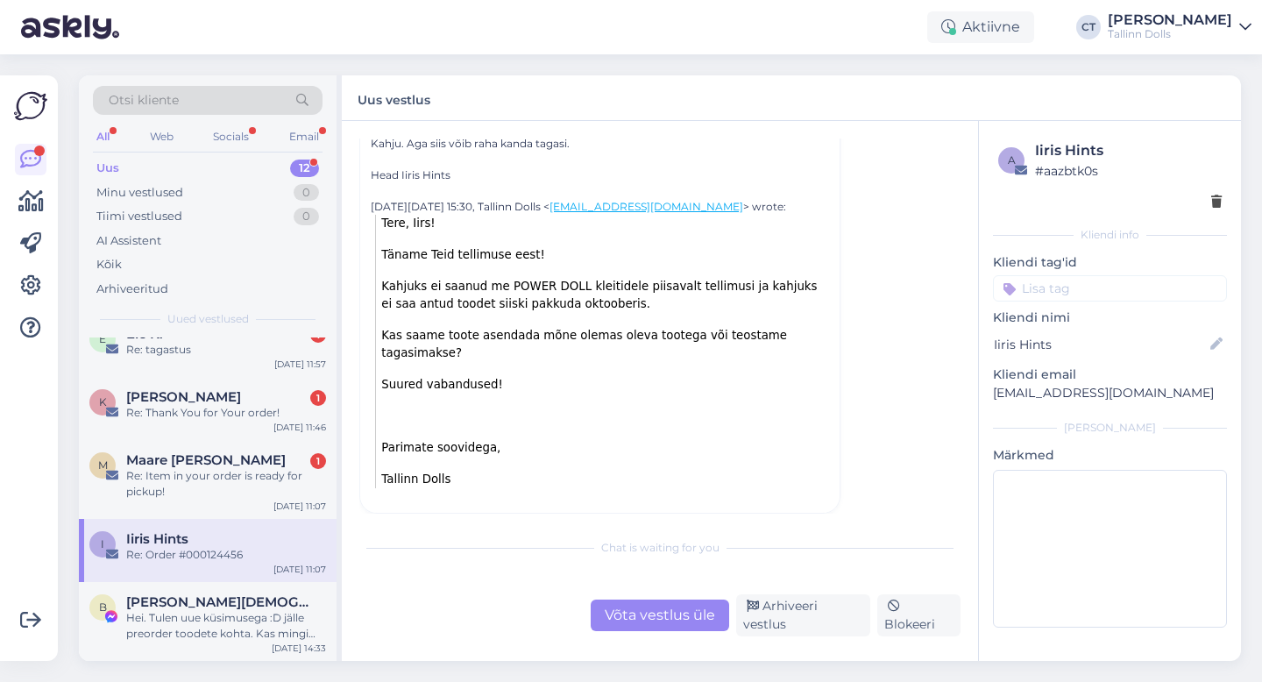
scroll to position [672, 0]
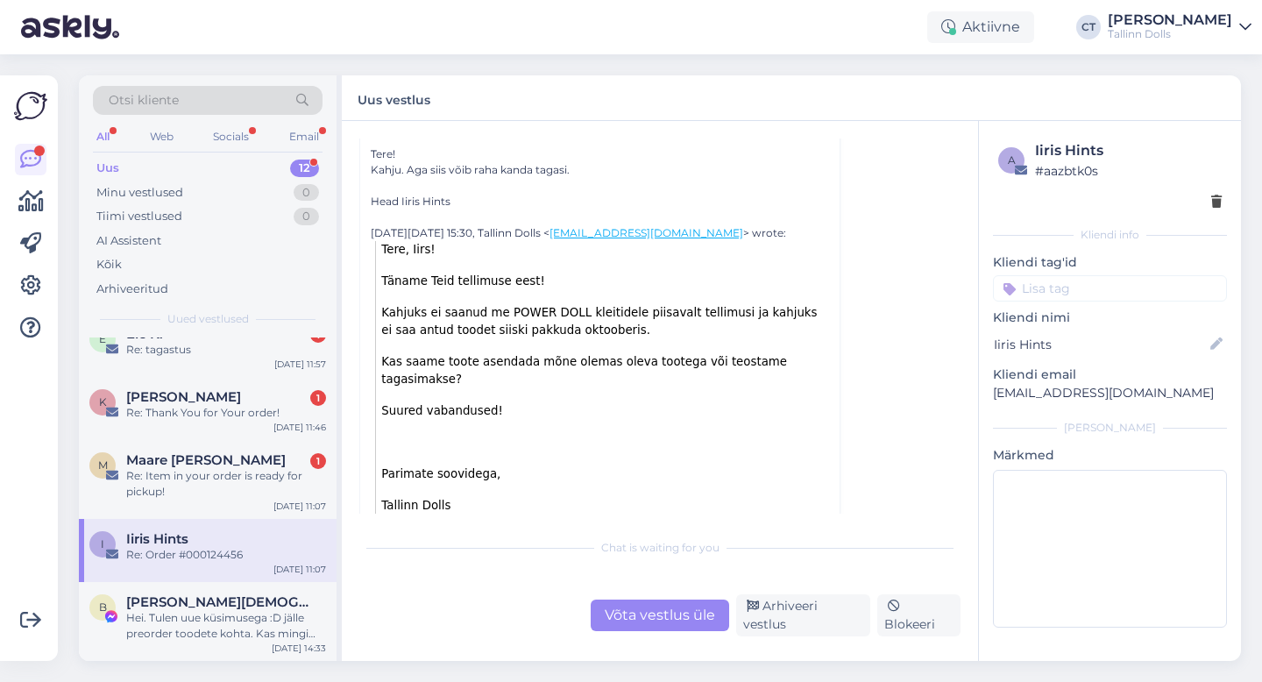
click at [690, 623] on div "Võta vestlus üle" at bounding box center [660, 616] width 139 height 32
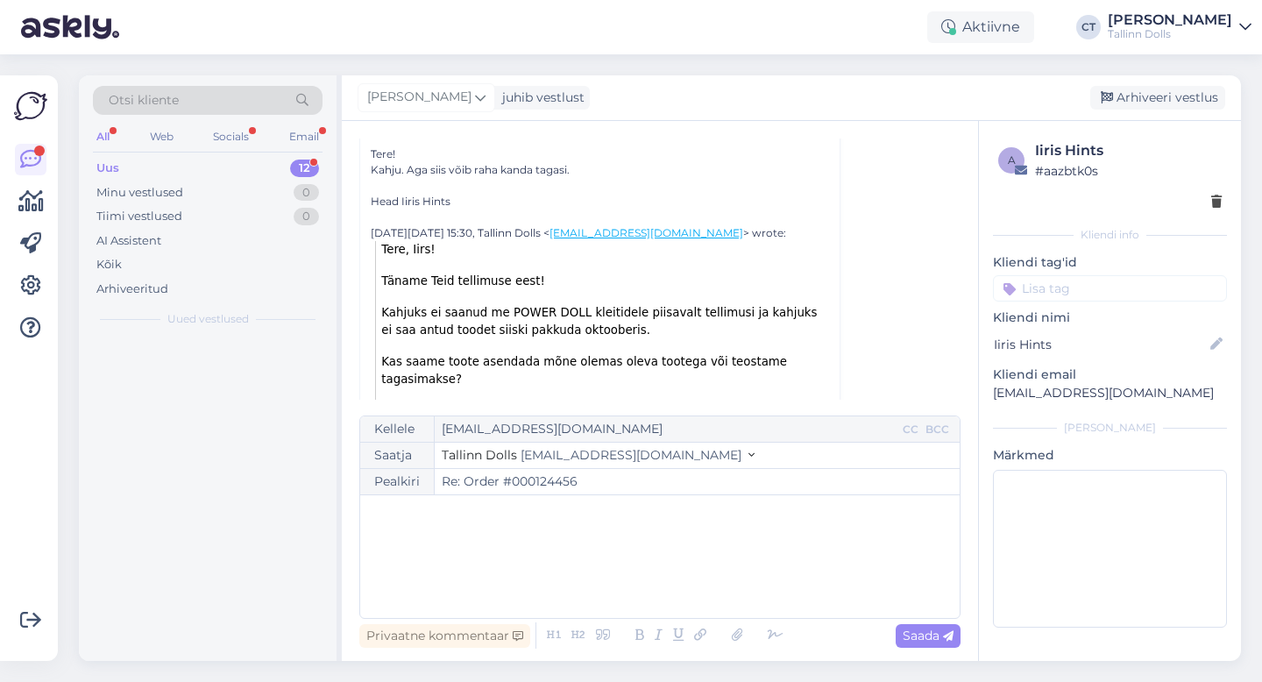
scroll to position [0, 0]
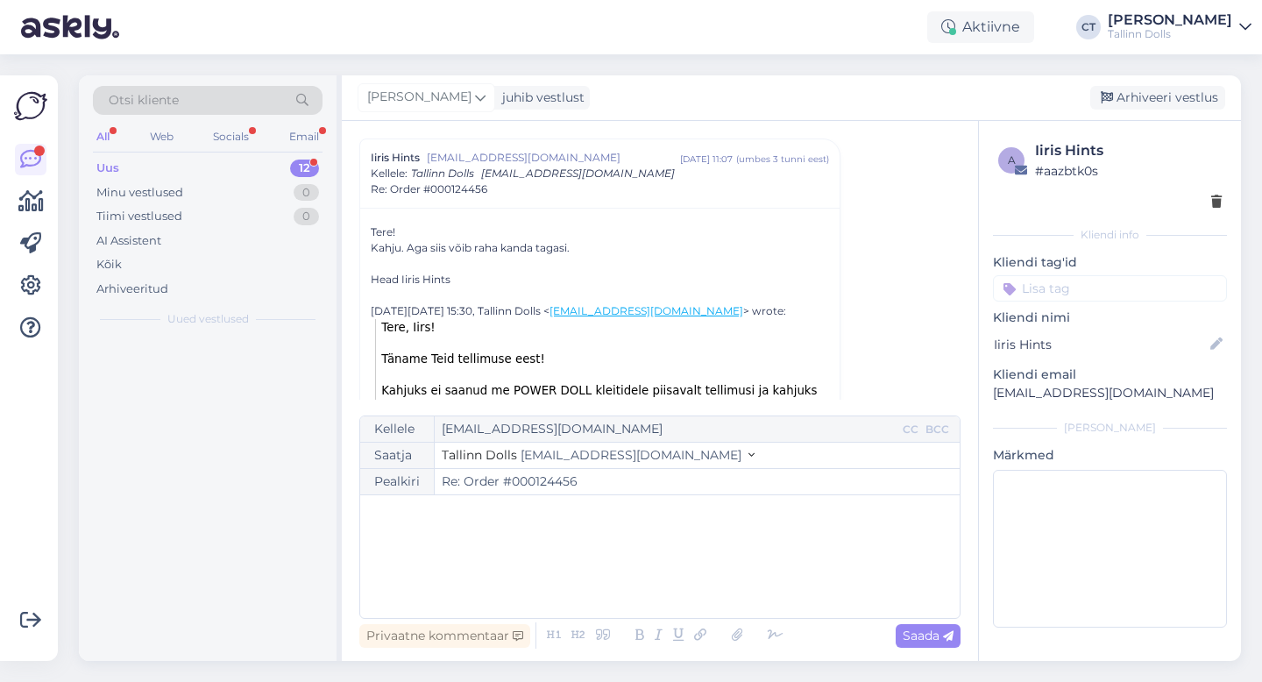
click at [690, 579] on div "﻿" at bounding box center [660, 556] width 582 height 105
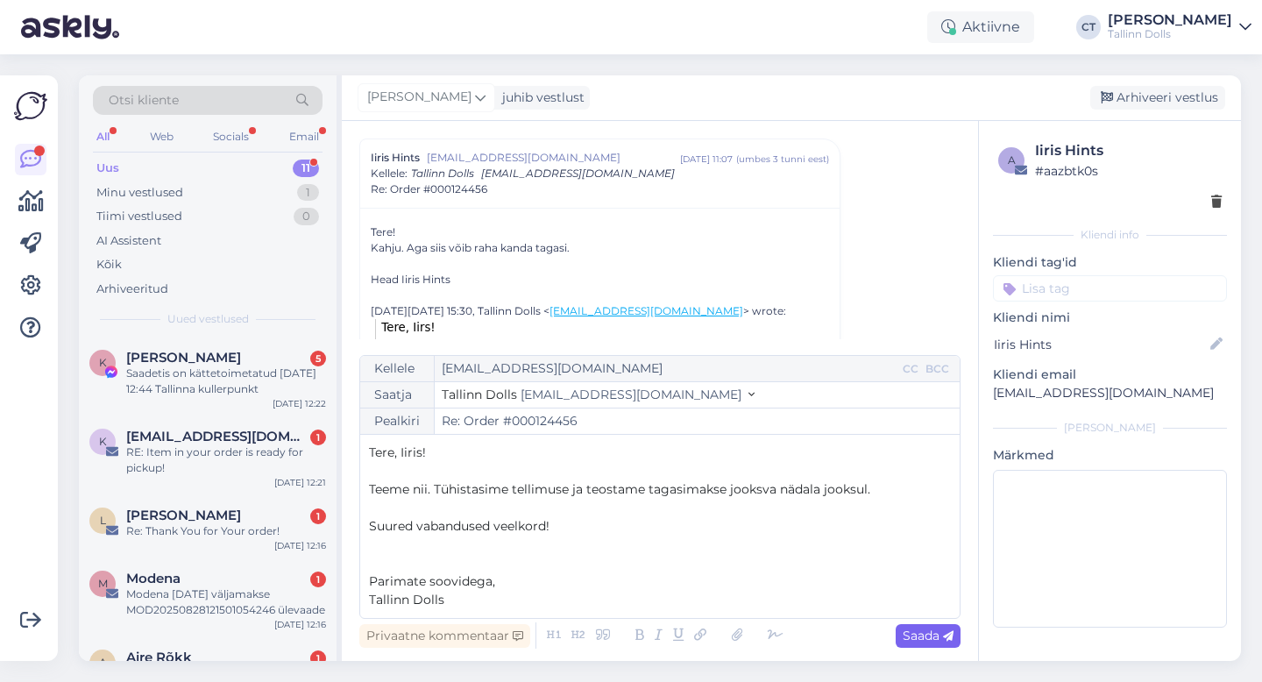
click at [926, 633] on span "Saada" at bounding box center [928, 636] width 51 height 16
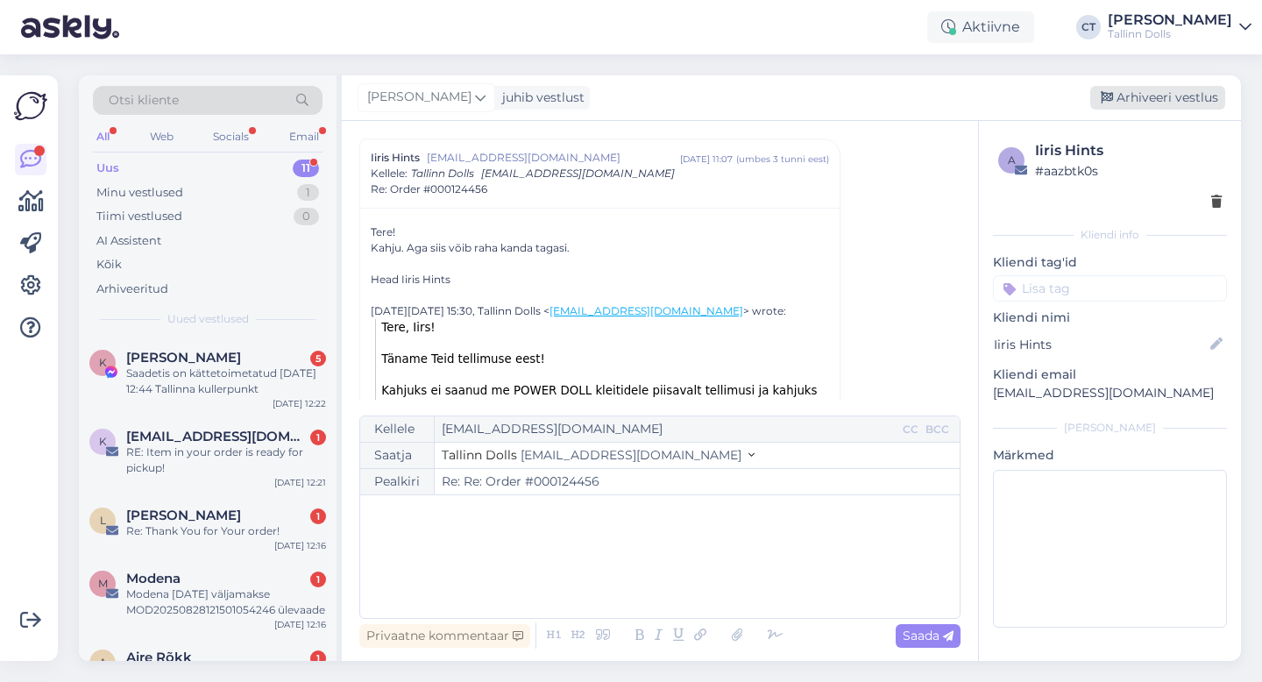
type input "Re: Order #000124456"
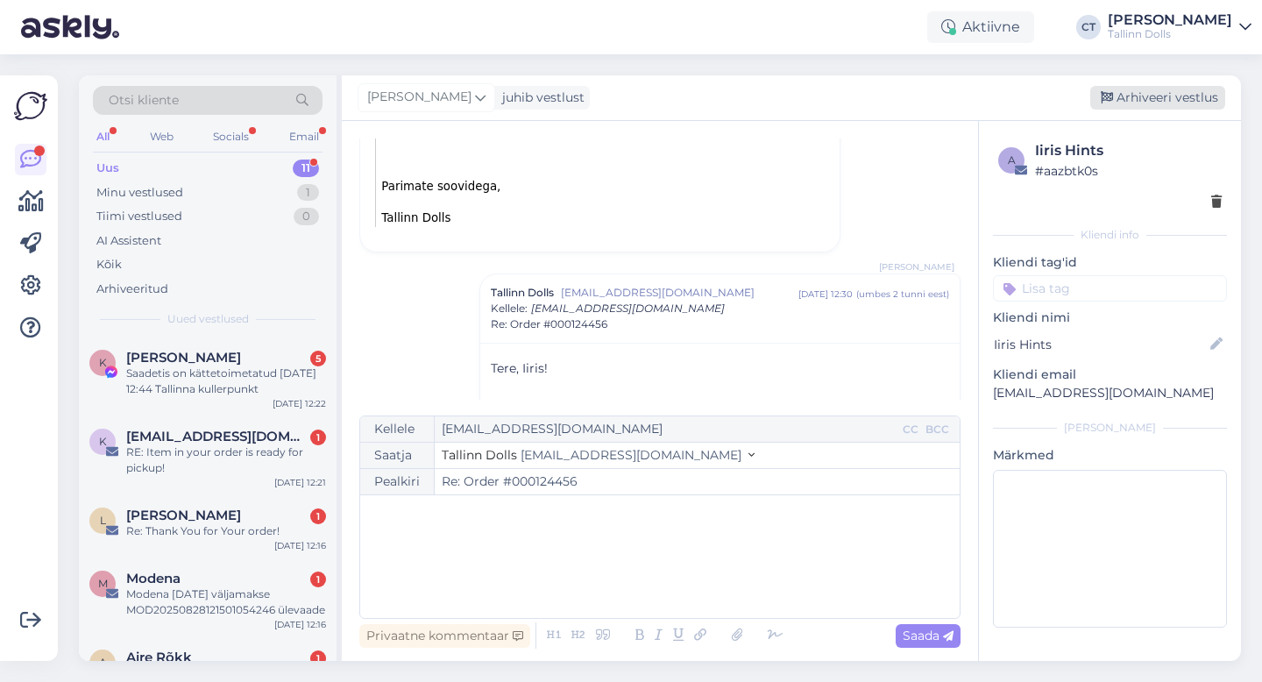
click at [1142, 92] on div "Arhiveeri vestlus" at bounding box center [1157, 98] width 135 height 24
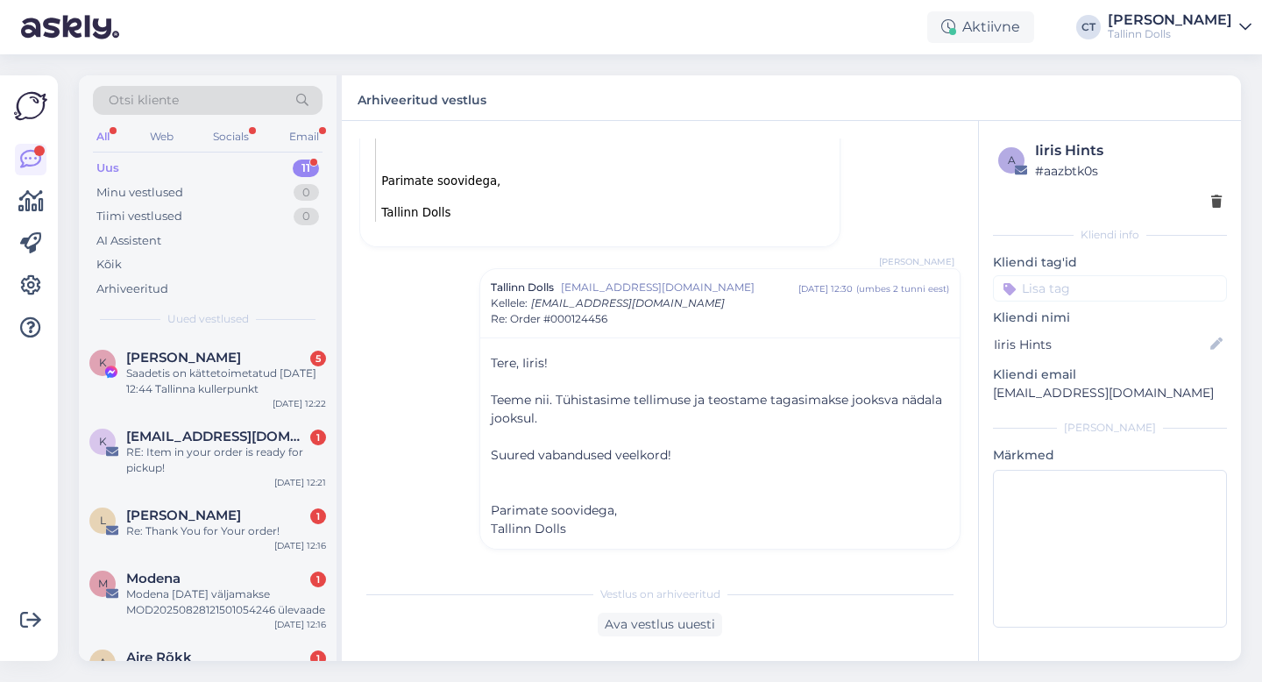
scroll to position [465, 0]
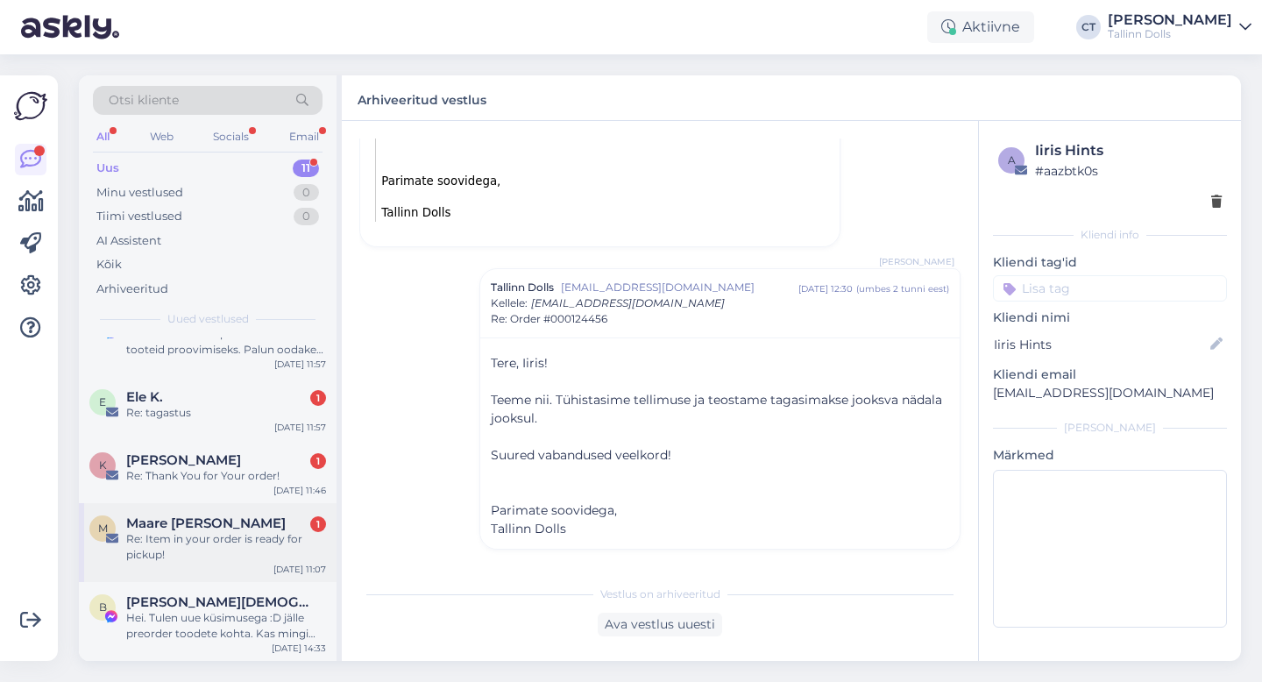
click at [227, 536] on div "Re: Item in your order is ready for pickup!" at bounding box center [226, 547] width 200 height 32
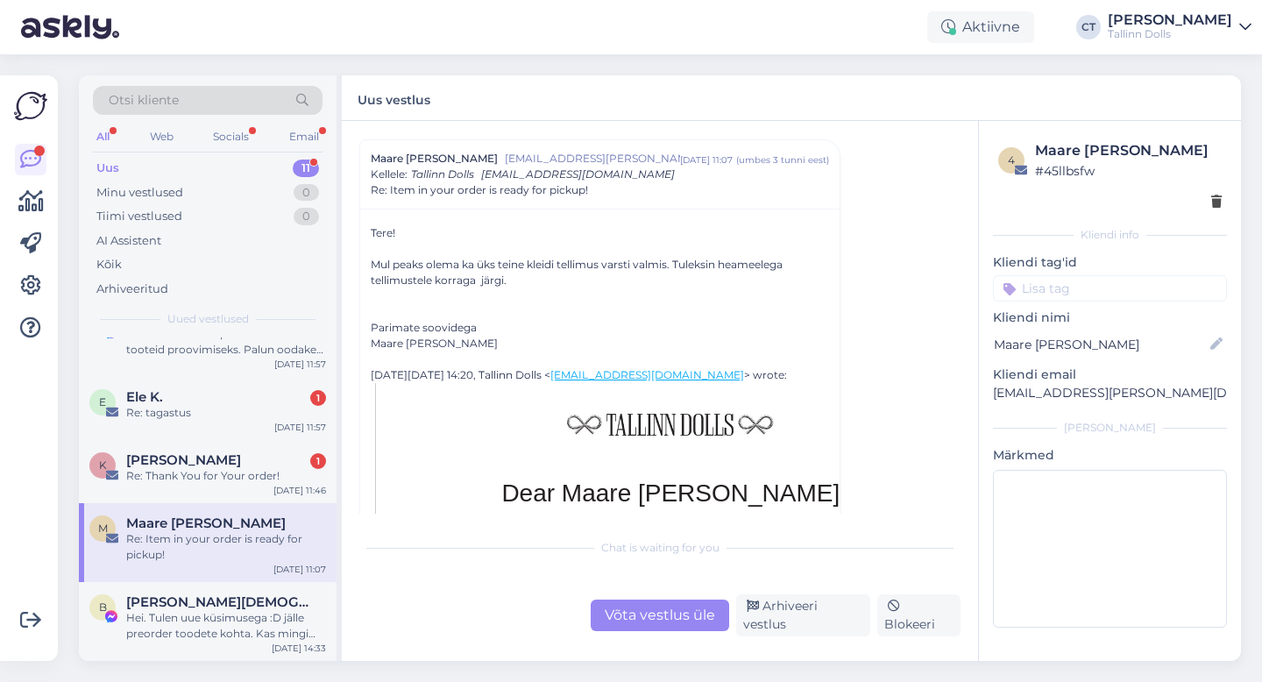
scroll to position [51, 0]
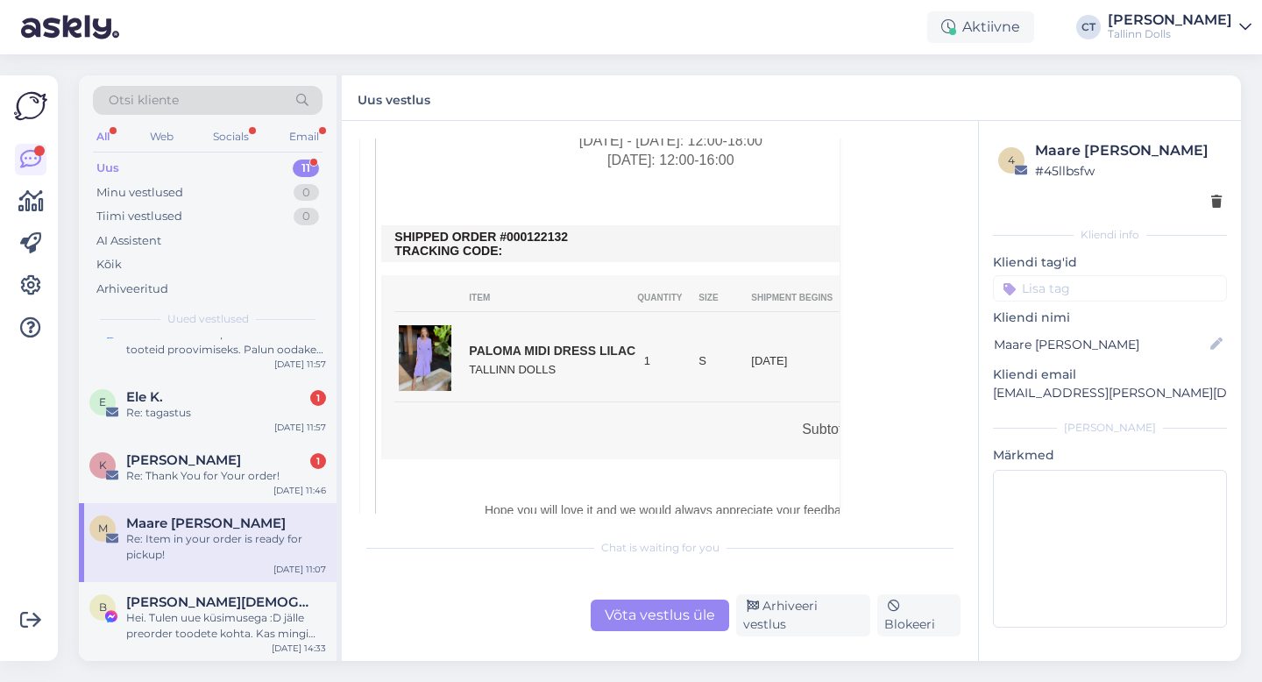
click at [648, 621] on div "Võta vestlus üle" at bounding box center [660, 616] width 139 height 32
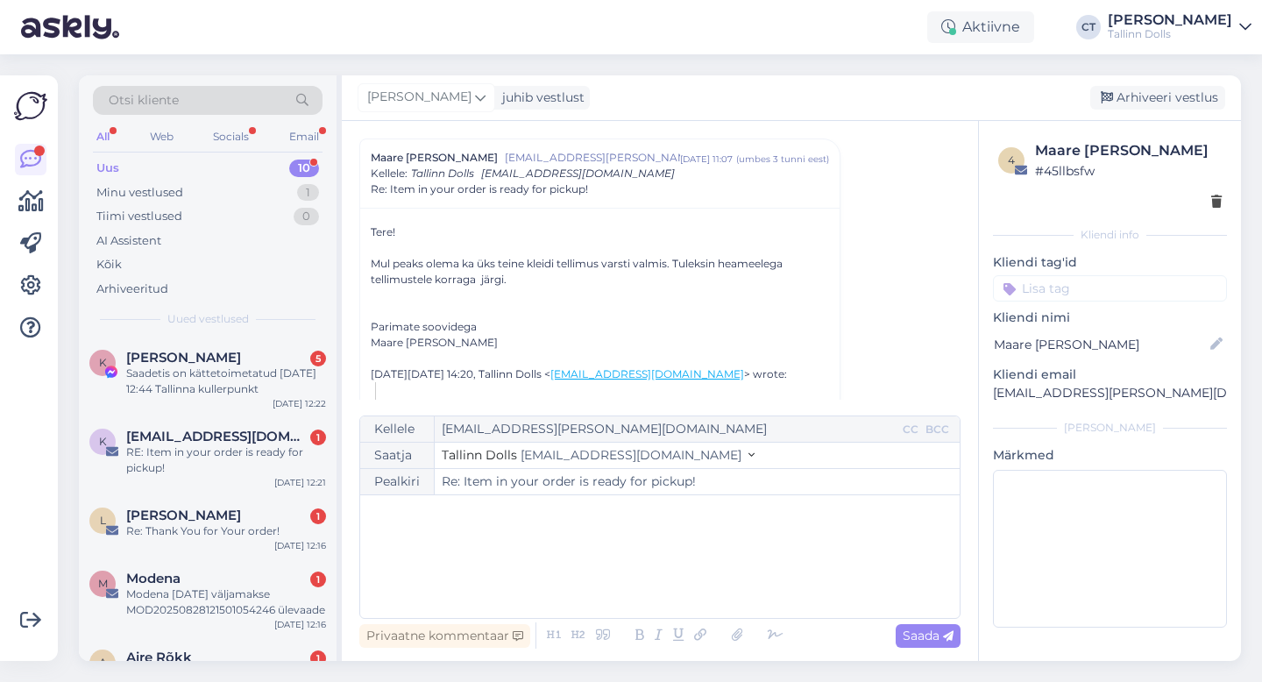
click at [657, 584] on div "﻿" at bounding box center [660, 556] width 582 height 105
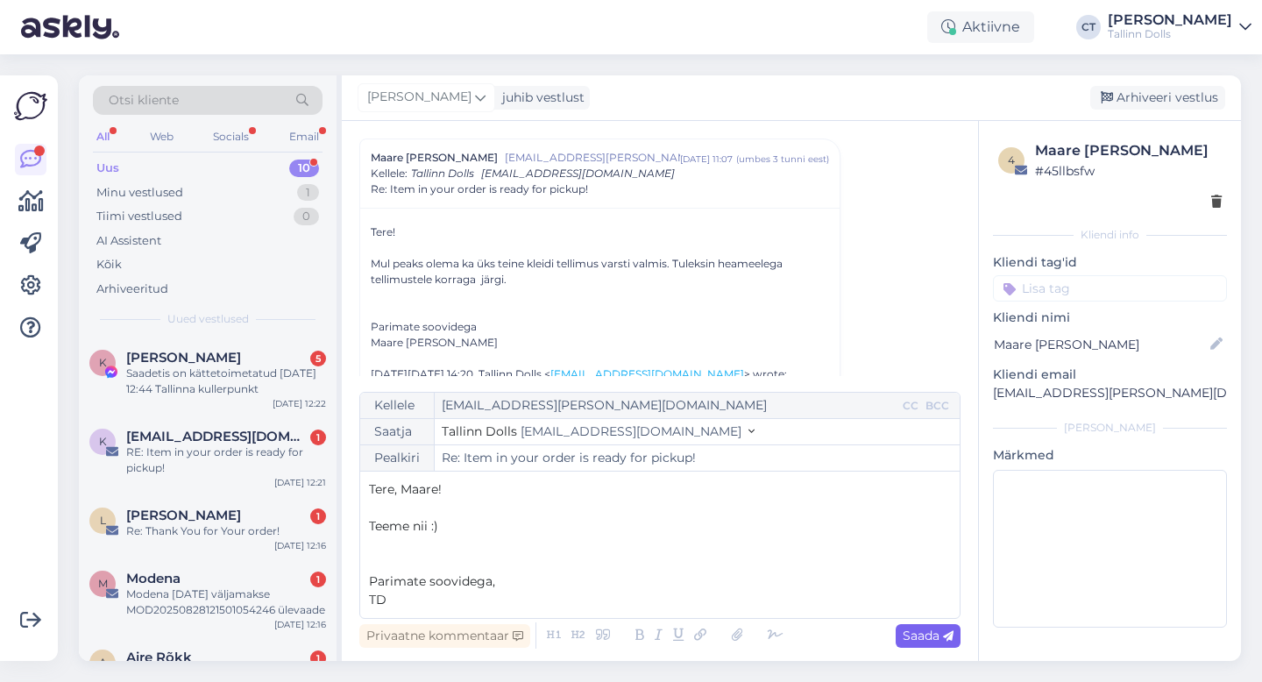
click at [929, 631] on span "Saada" at bounding box center [928, 636] width 51 height 16
type input "Re: Item in your order is ready for pickup!"
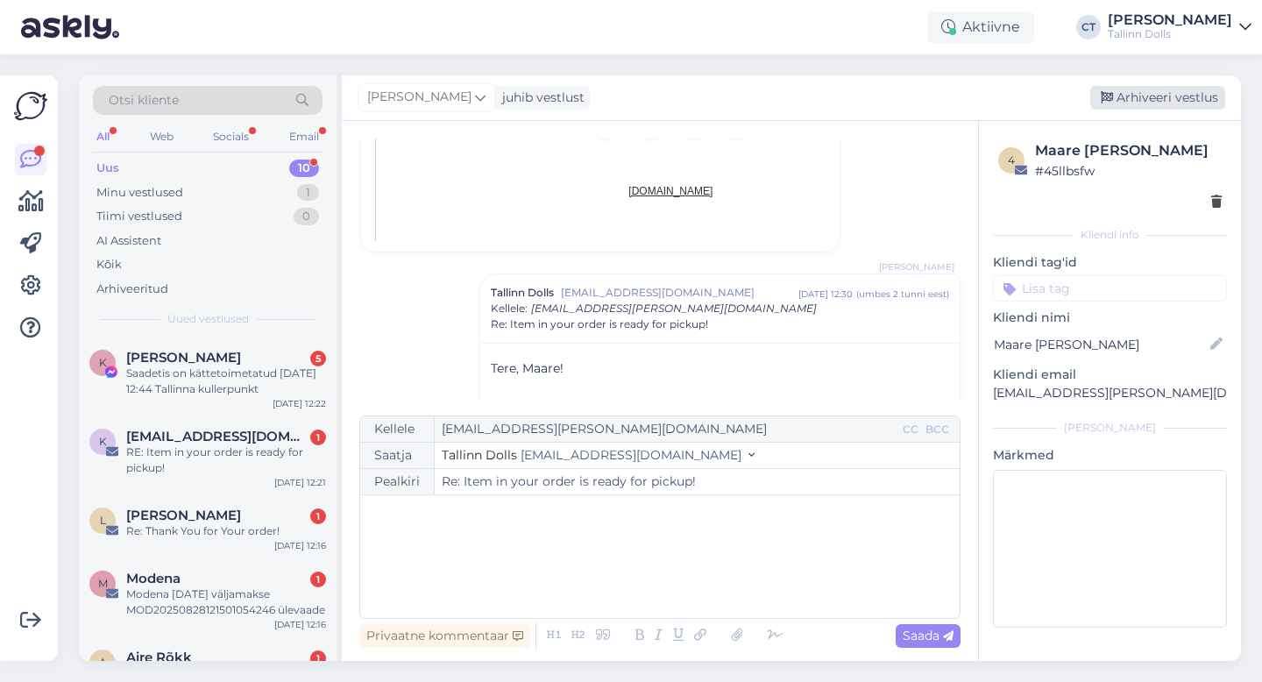
click at [1170, 90] on div "Arhiveeri vestlus" at bounding box center [1157, 98] width 135 height 24
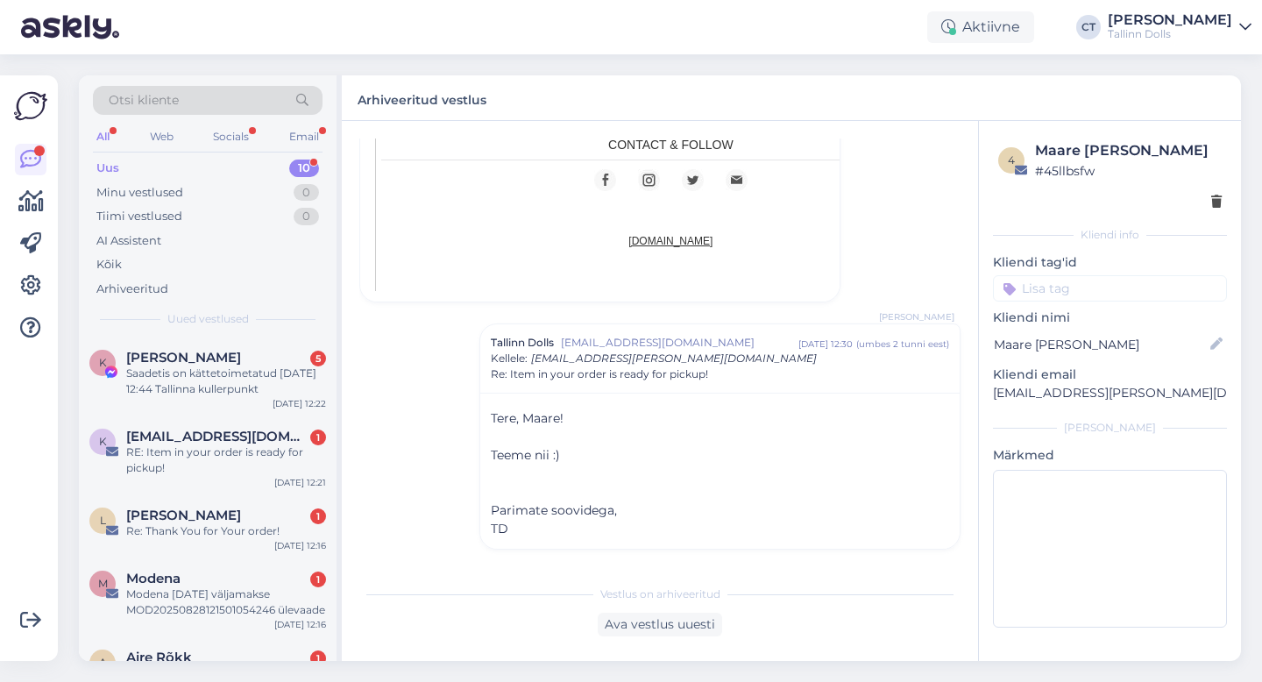
scroll to position [387, 0]
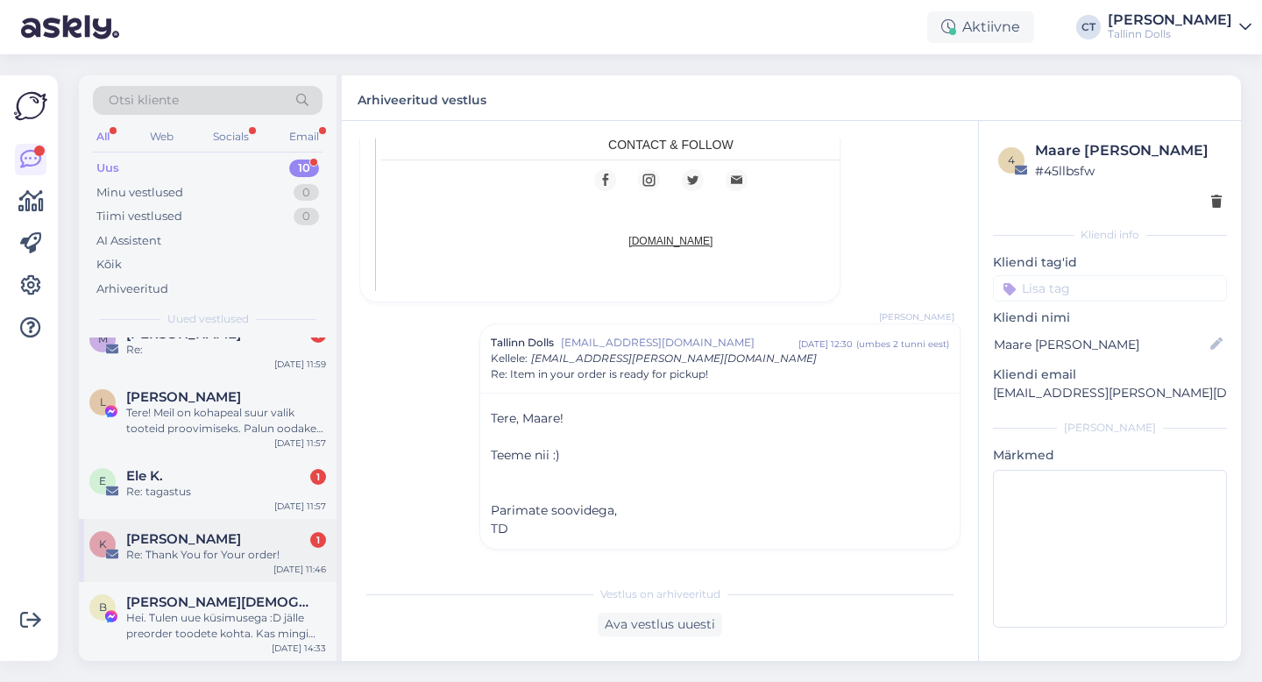
click at [211, 566] on div "K [PERSON_NAME] 1 Re: Thank You for Your order! [DATE] 11:46" at bounding box center [208, 550] width 258 height 63
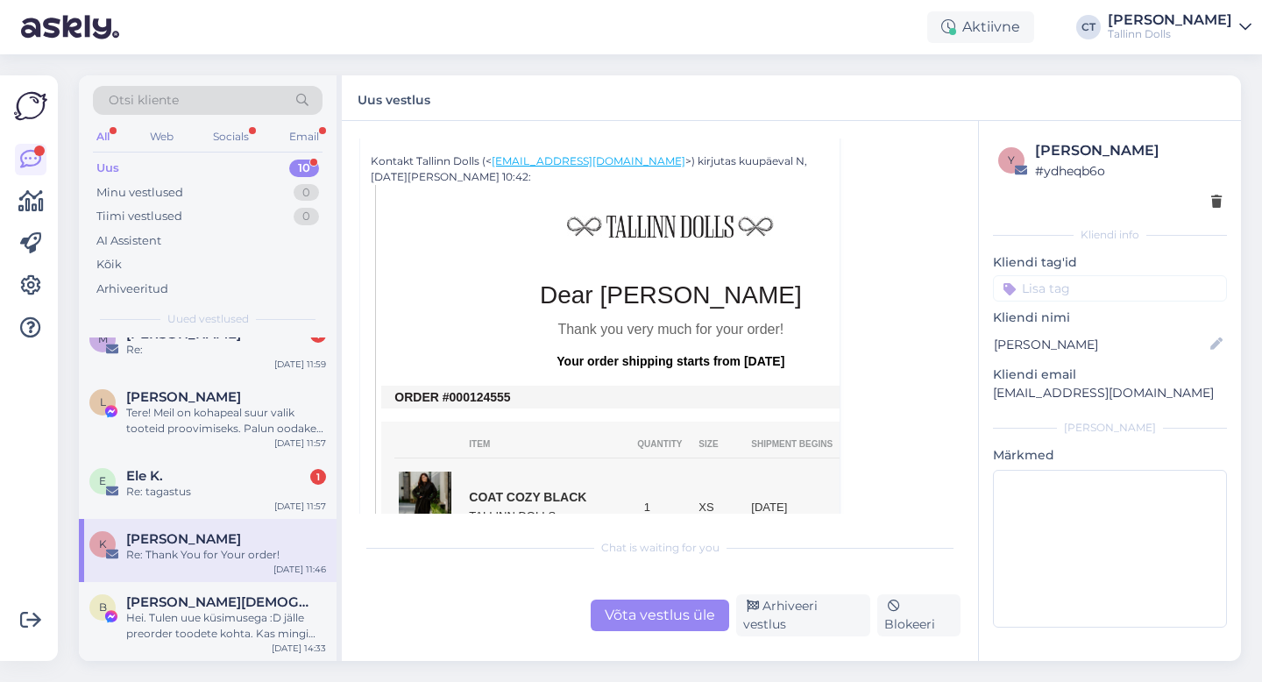
scroll to position [423, 0]
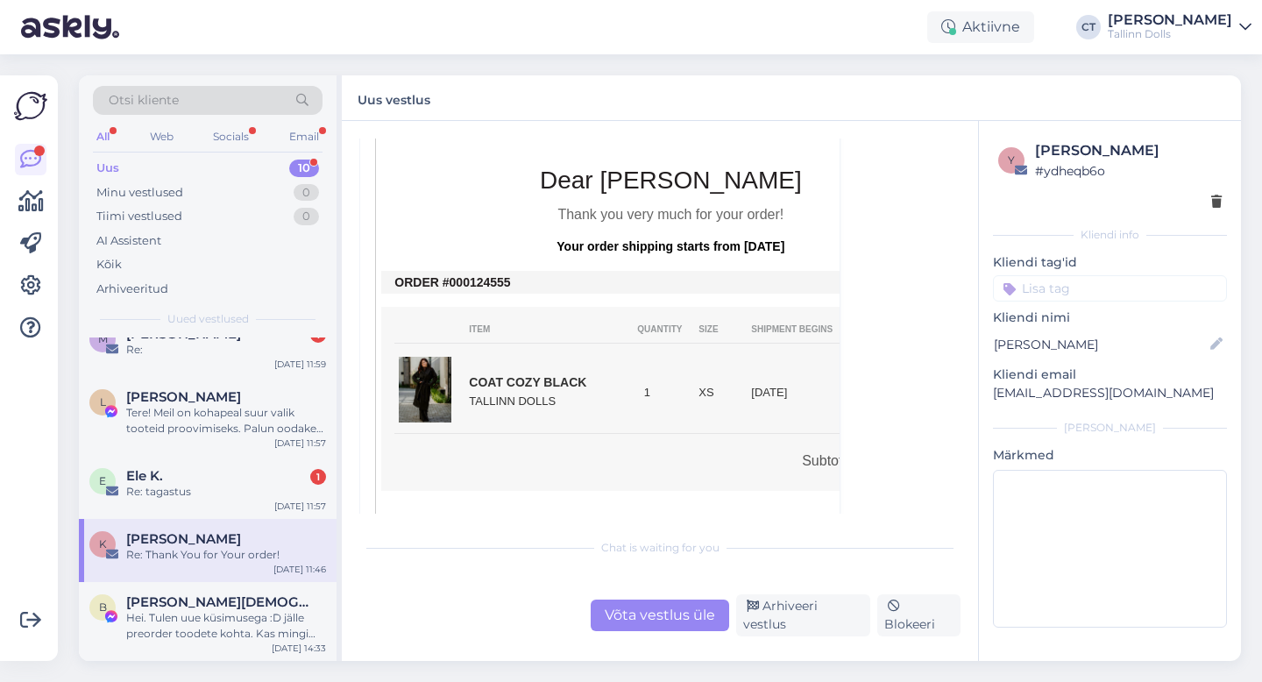
click at [660, 617] on div "Võta vestlus üle" at bounding box center [660, 616] width 139 height 32
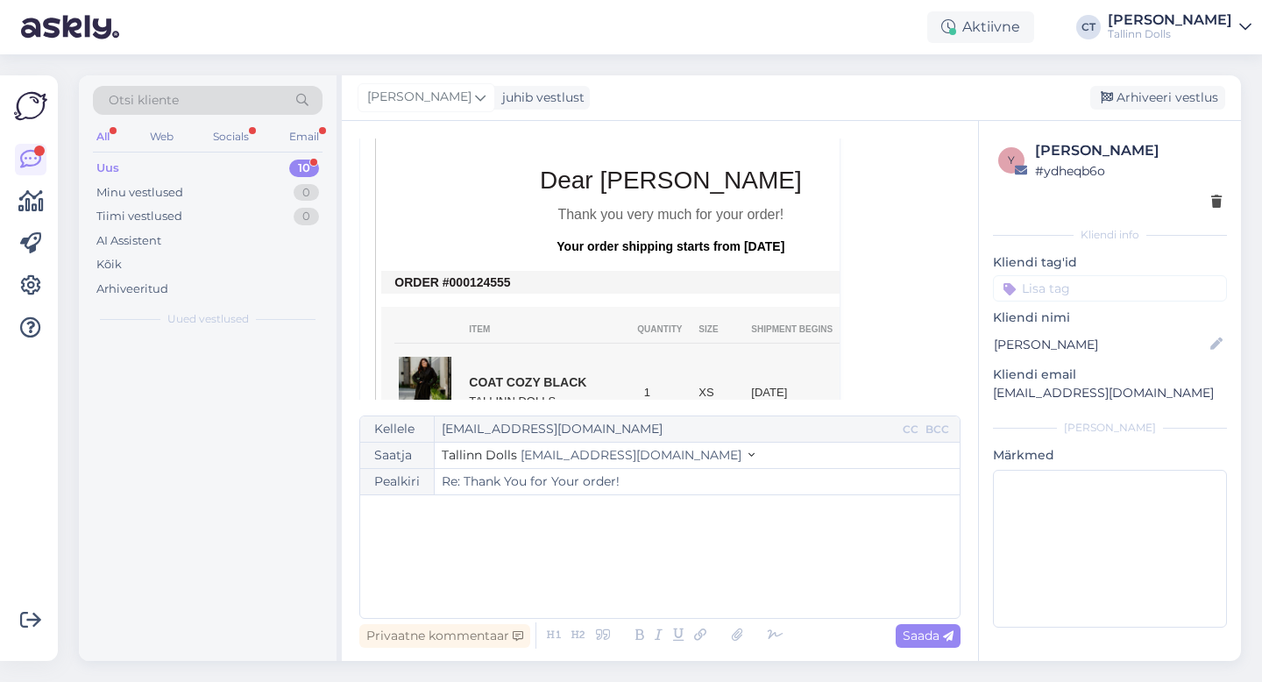
scroll to position [0, 0]
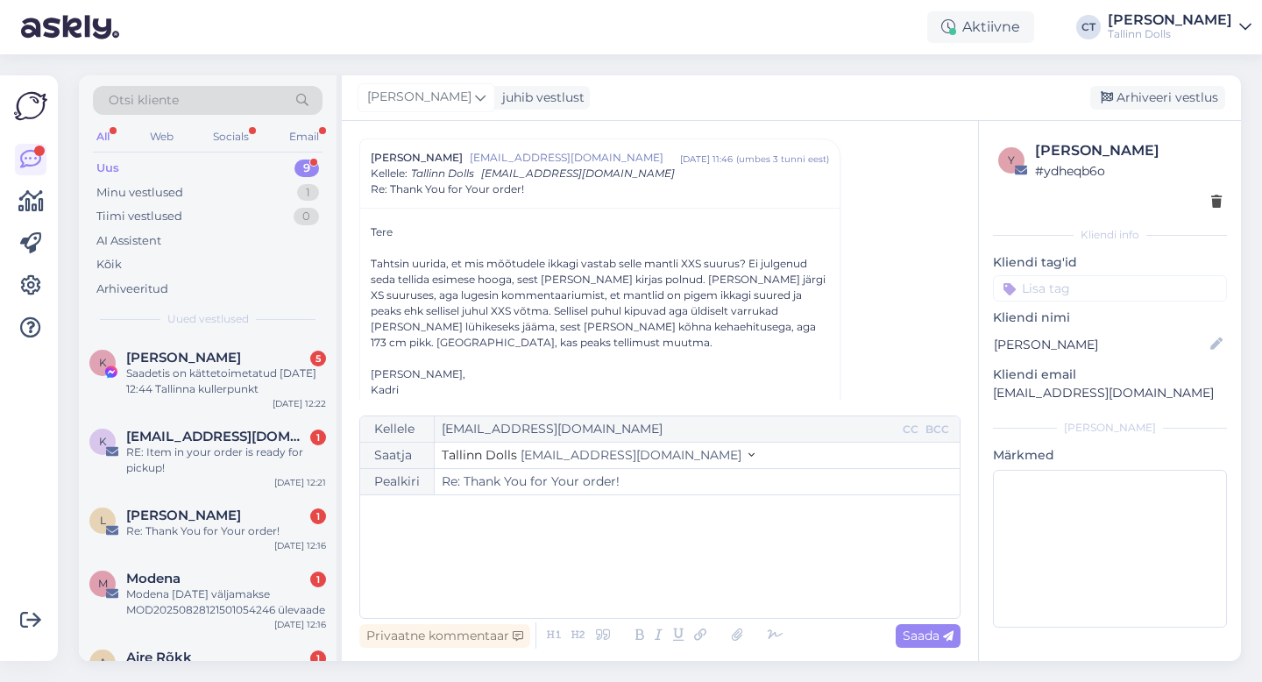
click at [669, 583] on div "﻿" at bounding box center [660, 556] width 582 height 105
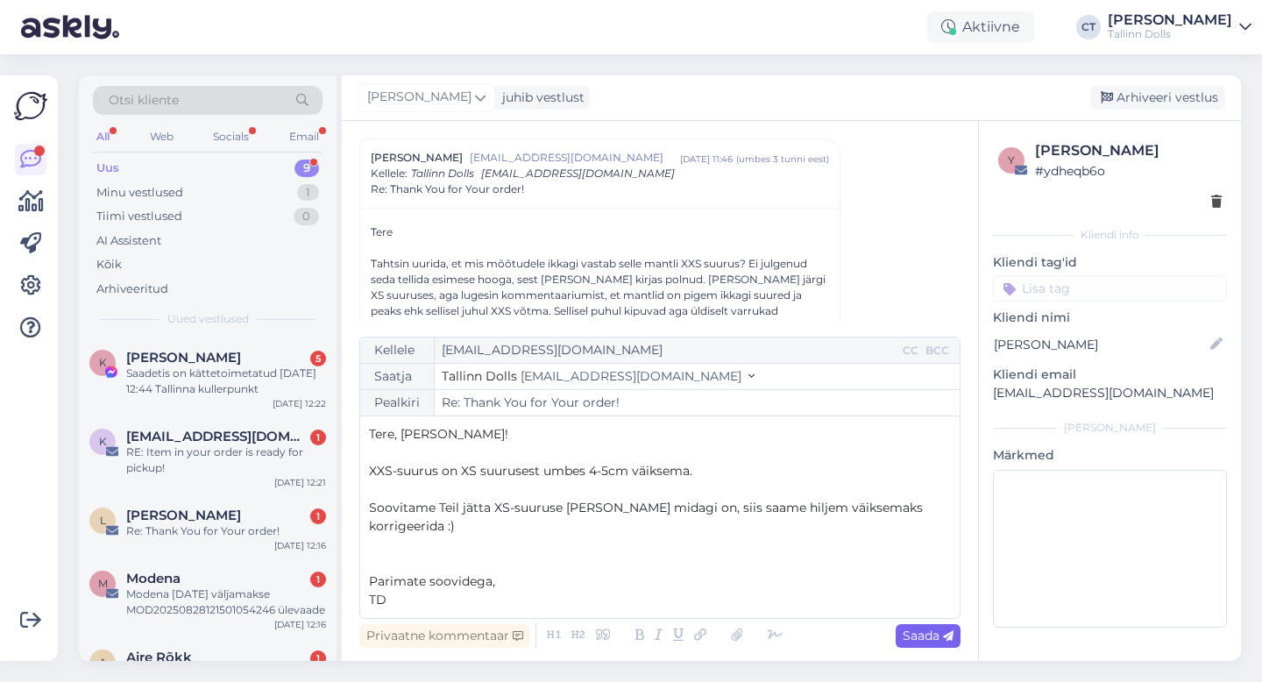
click at [934, 634] on span "Saada" at bounding box center [928, 636] width 51 height 16
type input "Re: Thank You for Your order!"
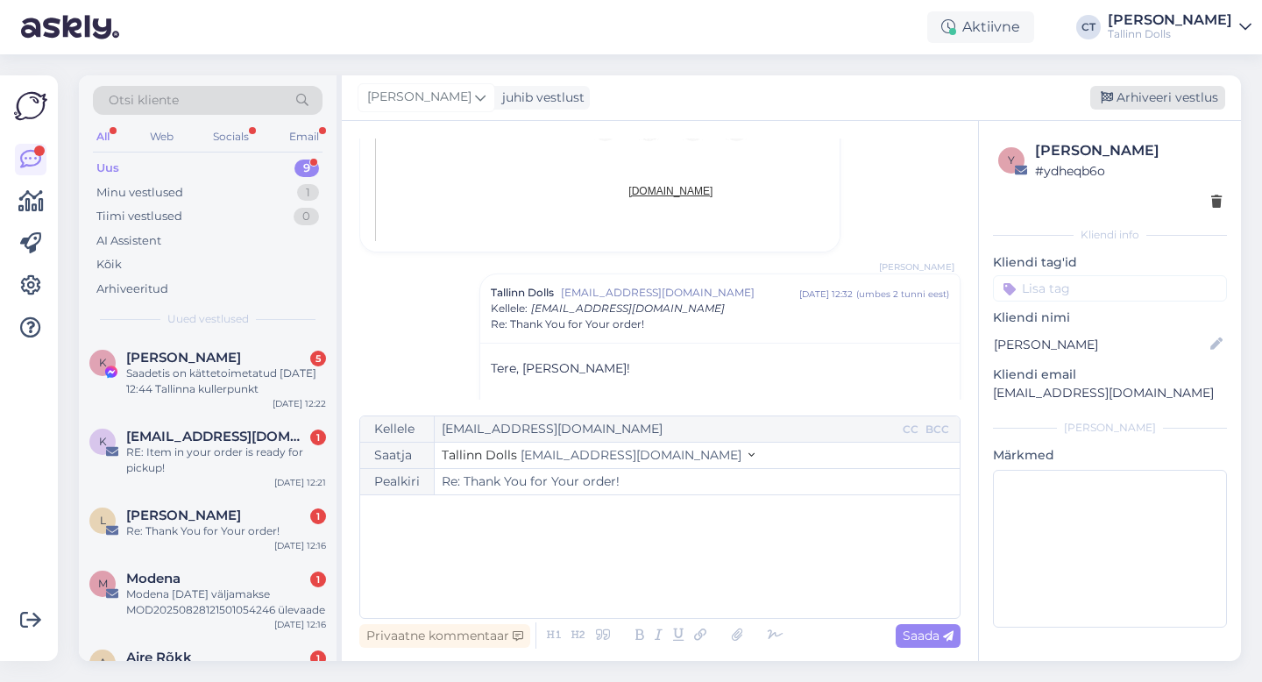
click at [1159, 99] on div "Arhiveeri vestlus" at bounding box center [1157, 98] width 135 height 24
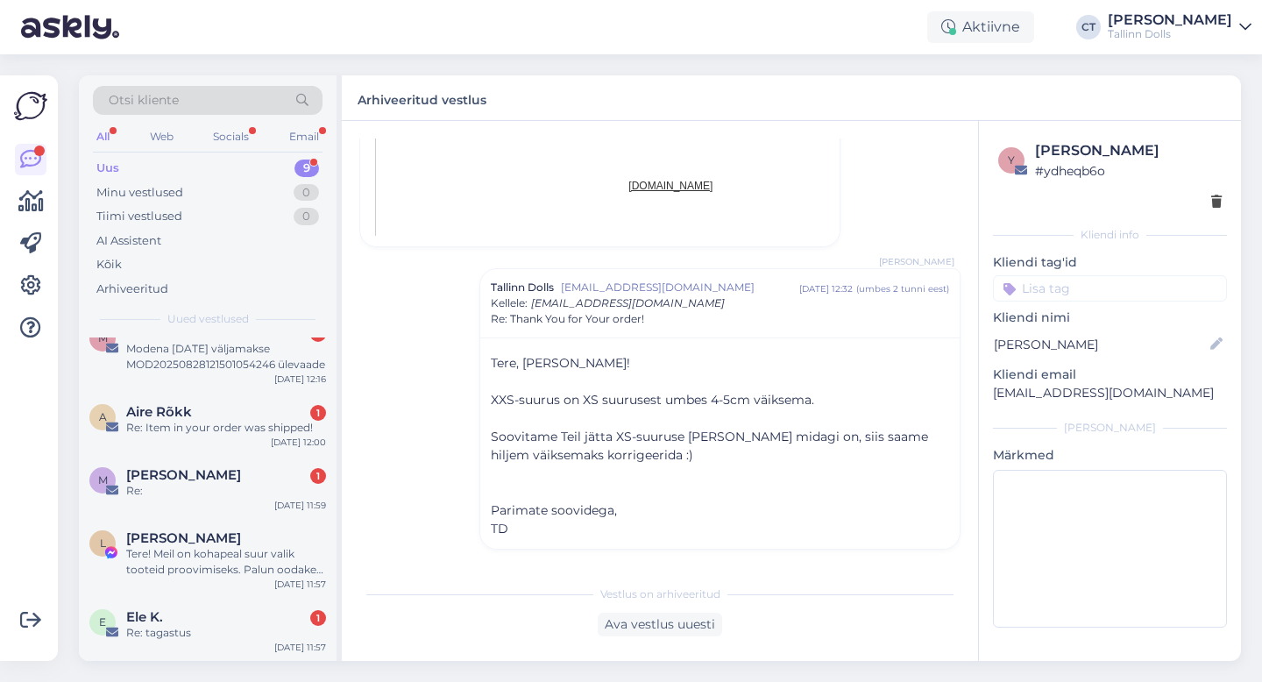
scroll to position [323, 0]
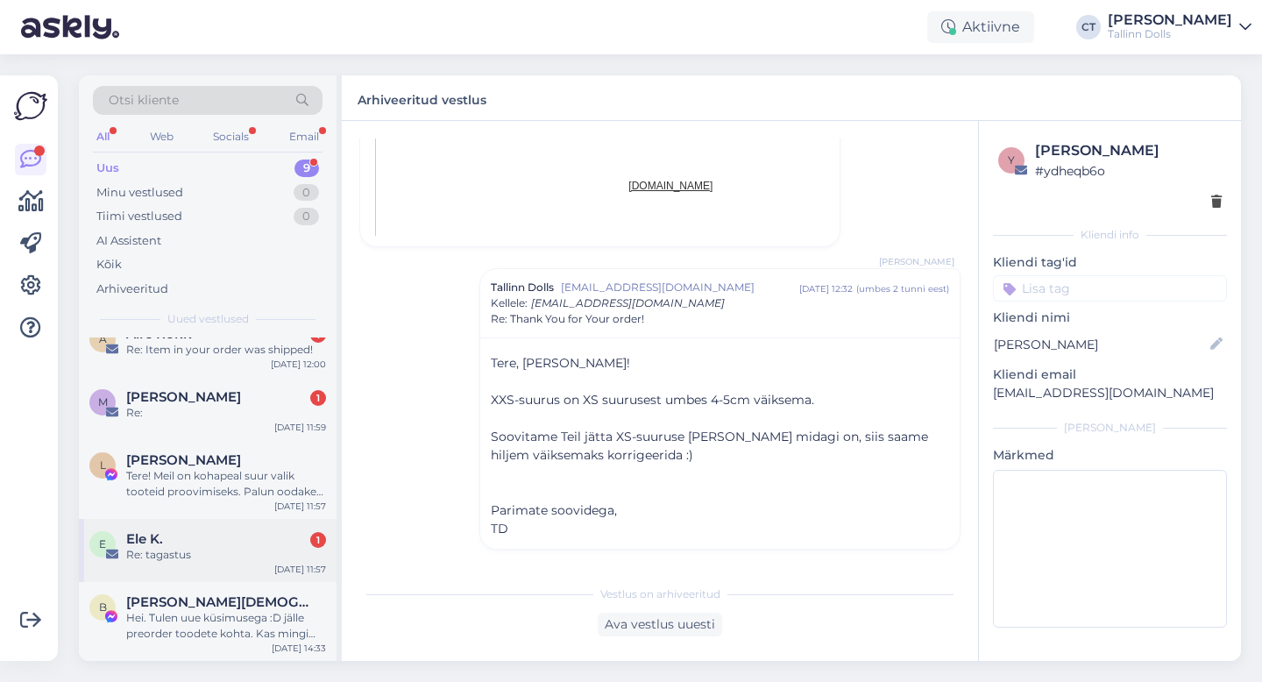
click at [213, 553] on div "Re: tagastus" at bounding box center [226, 555] width 200 height 16
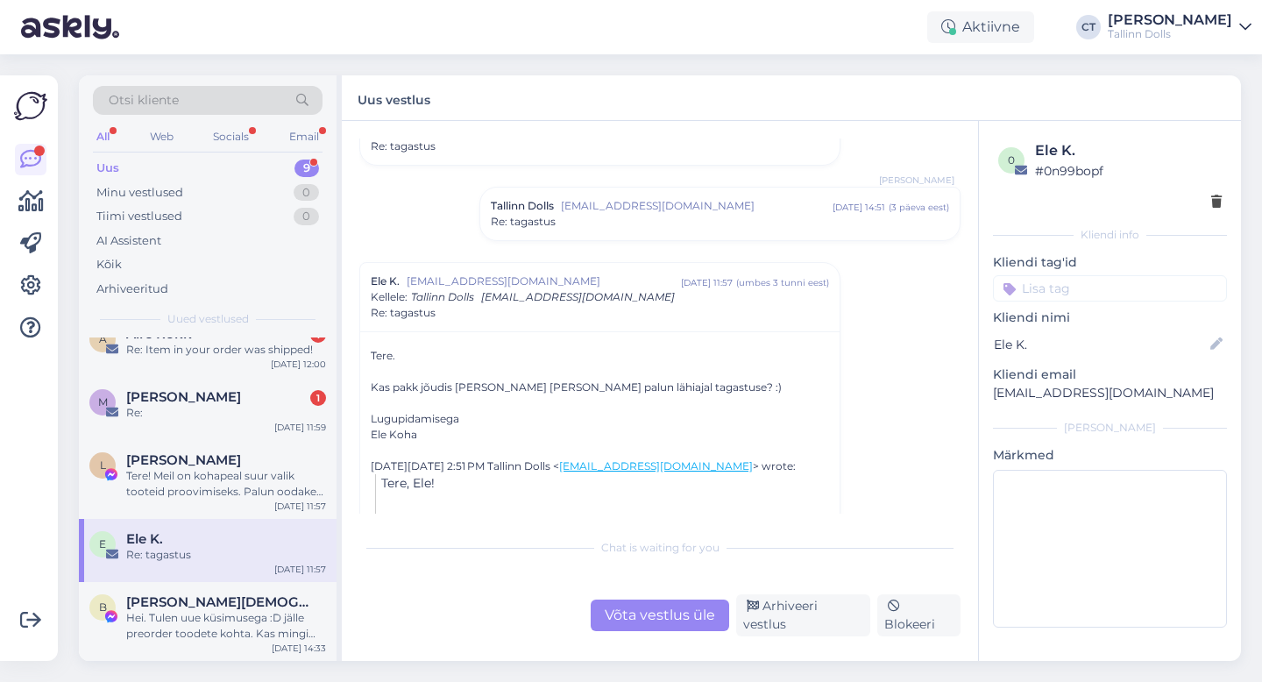
scroll to position [551, 0]
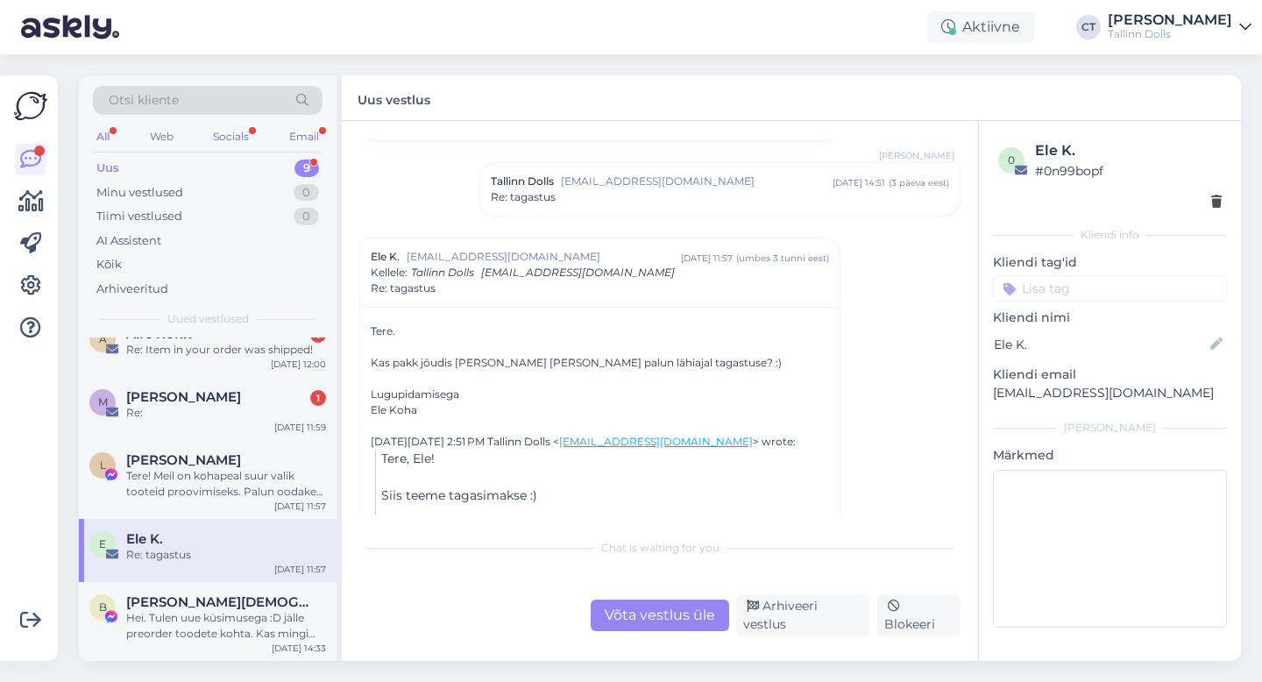
click at [676, 619] on div "Võta vestlus üle" at bounding box center [660, 616] width 139 height 32
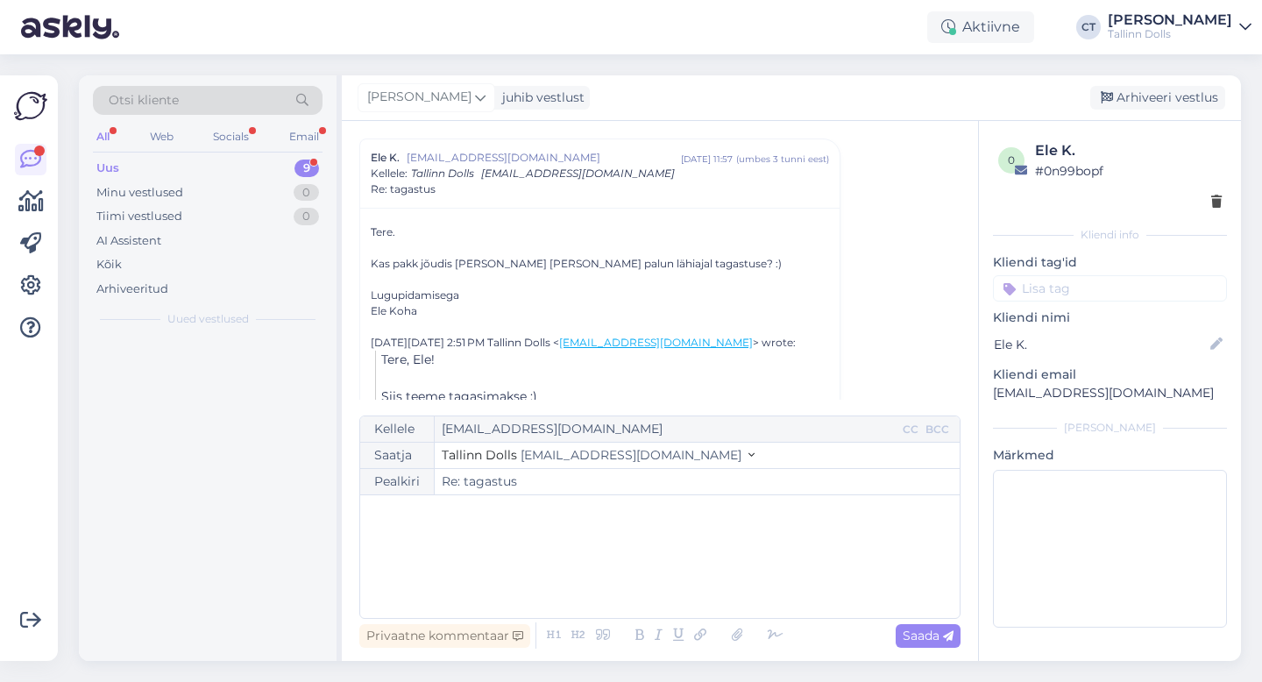
click at [689, 581] on div "﻿" at bounding box center [660, 556] width 582 height 105
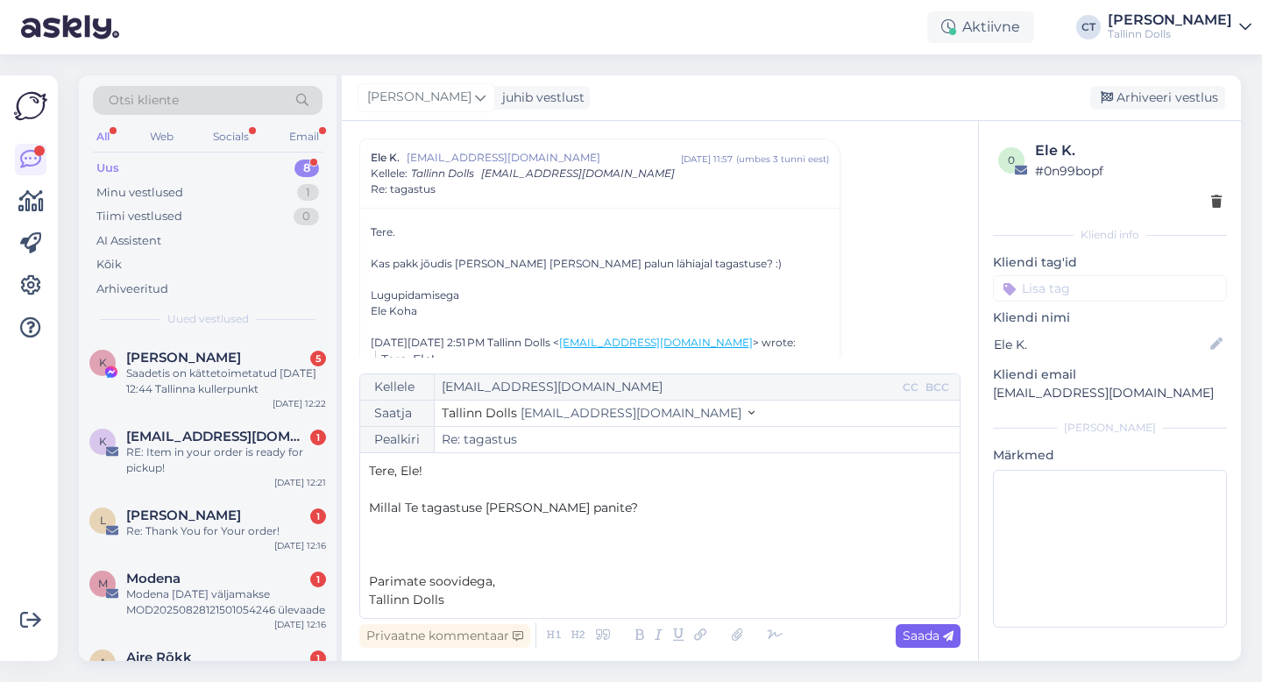
click at [948, 631] on icon at bounding box center [948, 636] width 11 height 11
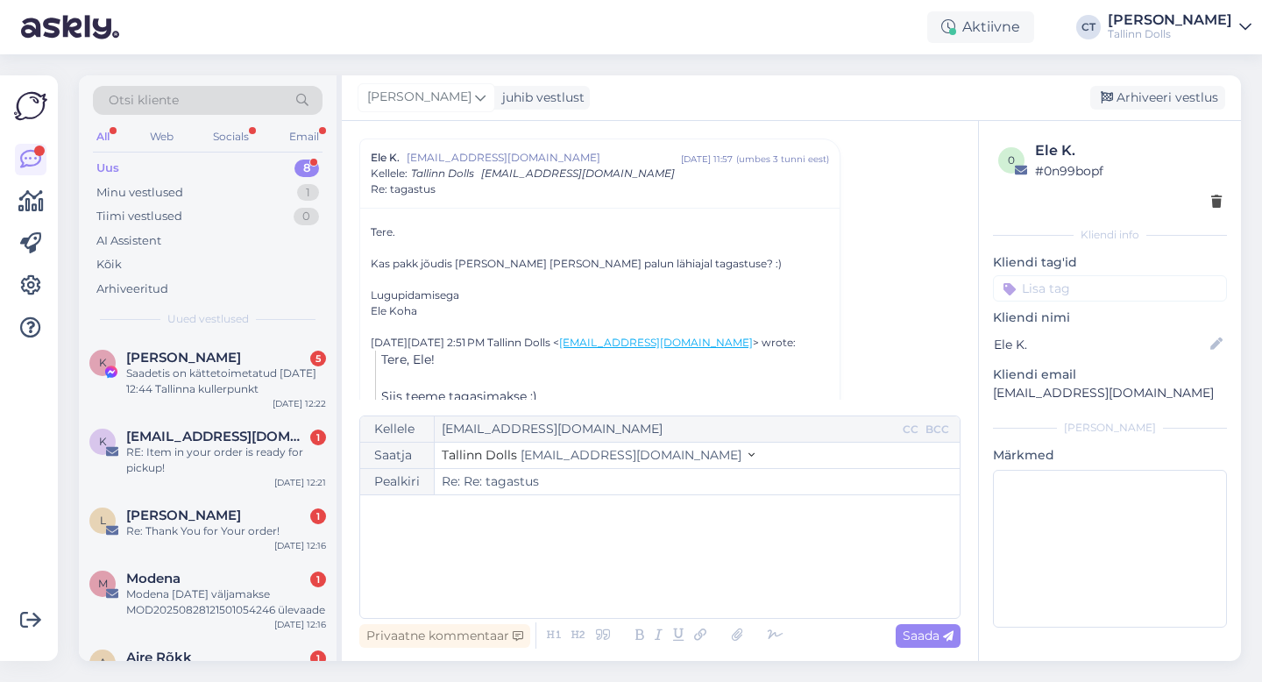
type input "Re: Re: tagastus"
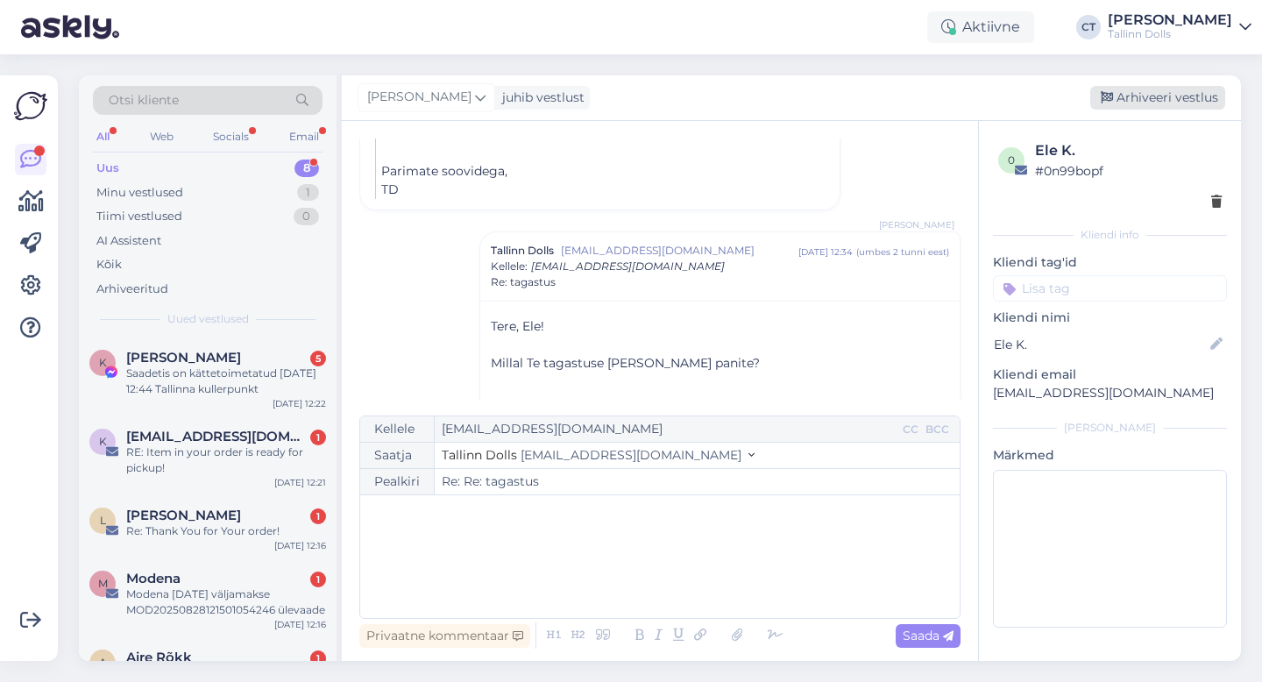
click at [1171, 97] on div "Arhiveeri vestlus" at bounding box center [1157, 98] width 135 height 24
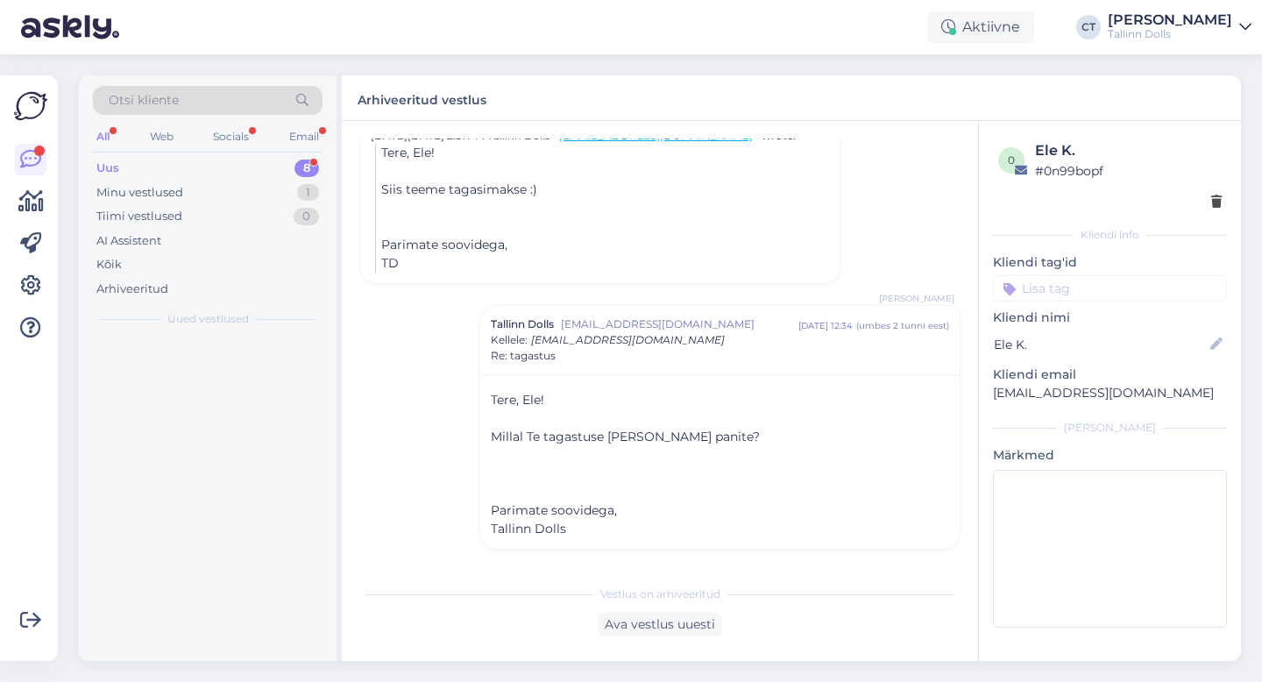
scroll to position [857, 0]
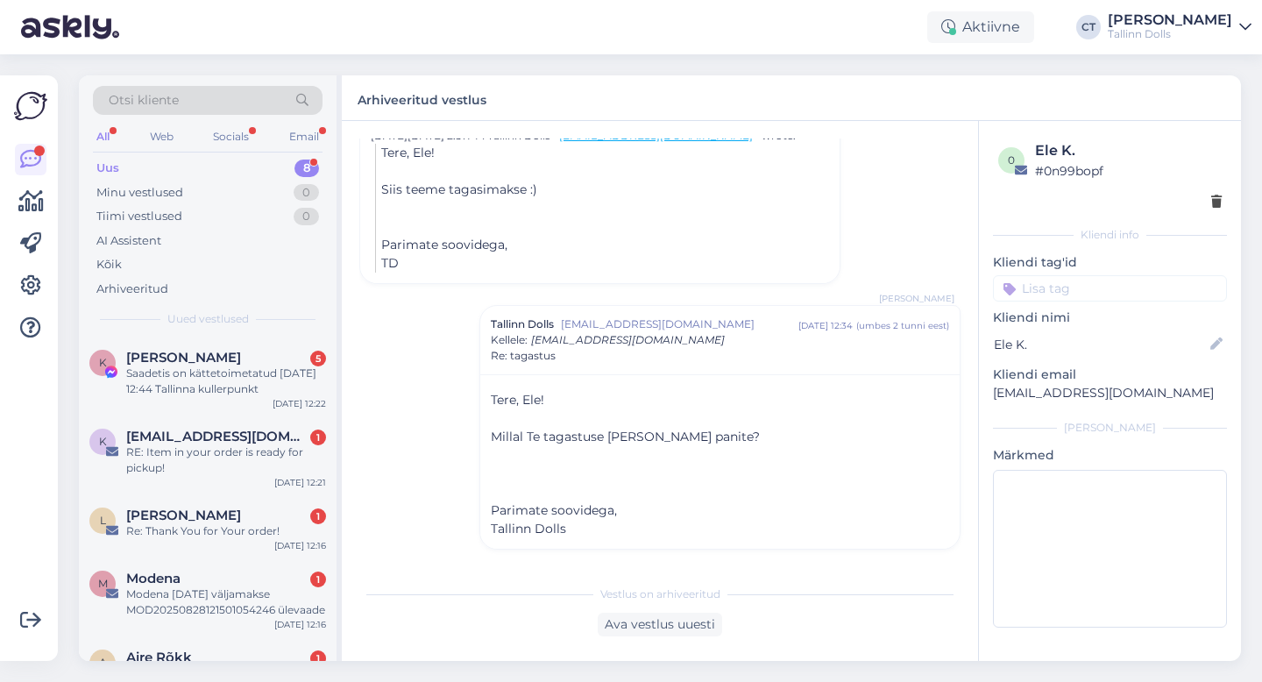
click at [934, 234] on div "Vestlus algas Ele K. [EMAIL_ADDRESS][DOMAIN_NAME] [DATE] 21:21 ( 7 kuu eest ) R…" at bounding box center [667, 350] width 617 height 422
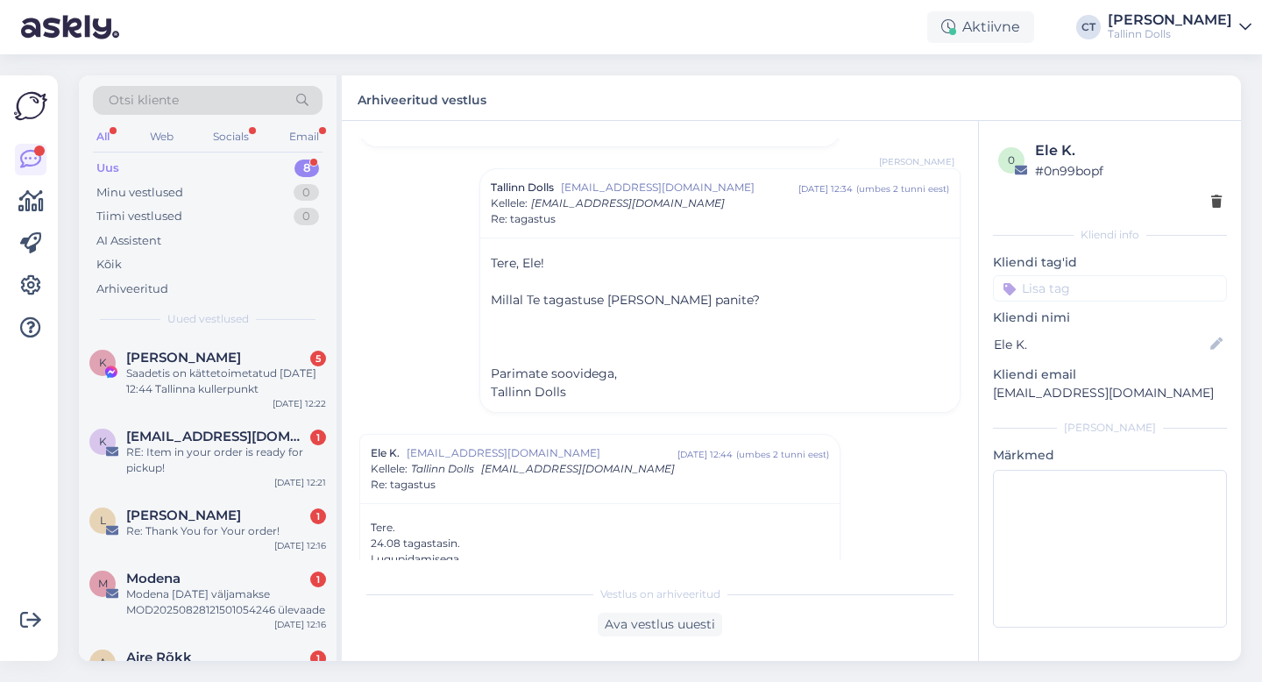
click at [144, 160] on div "Uus 8" at bounding box center [208, 168] width 230 height 25
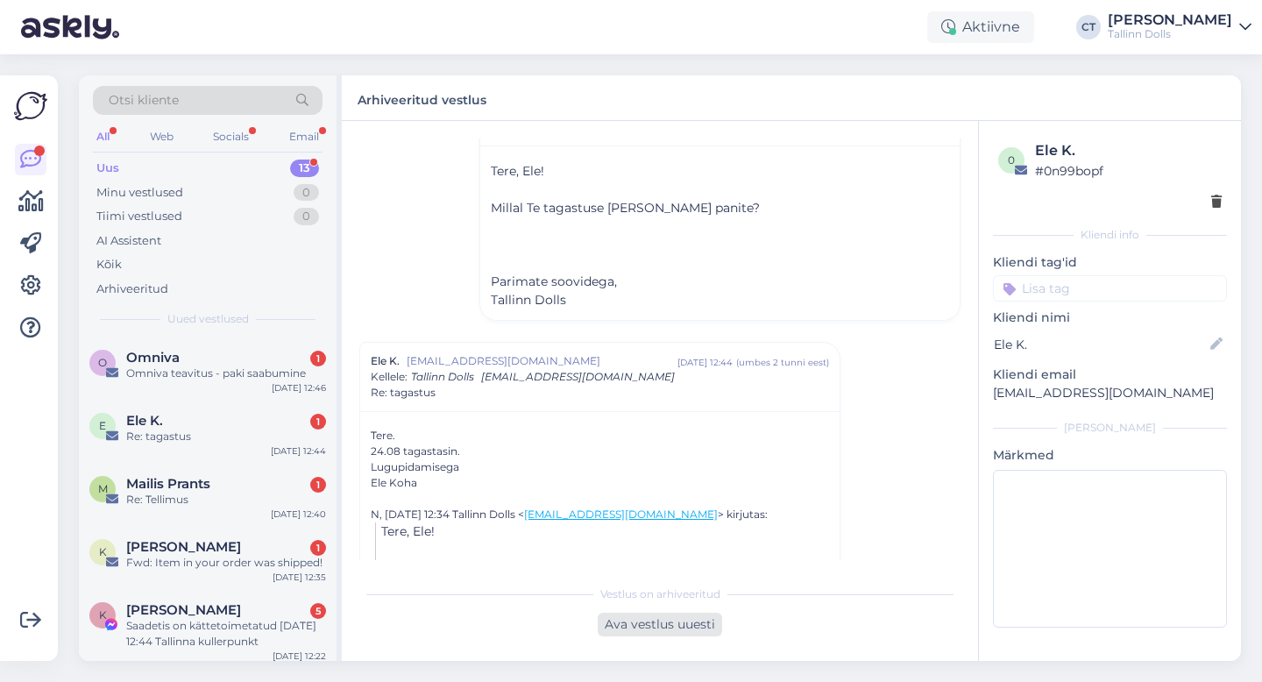
click at [644, 624] on div "Ava vestlus uuesti" at bounding box center [660, 625] width 124 height 24
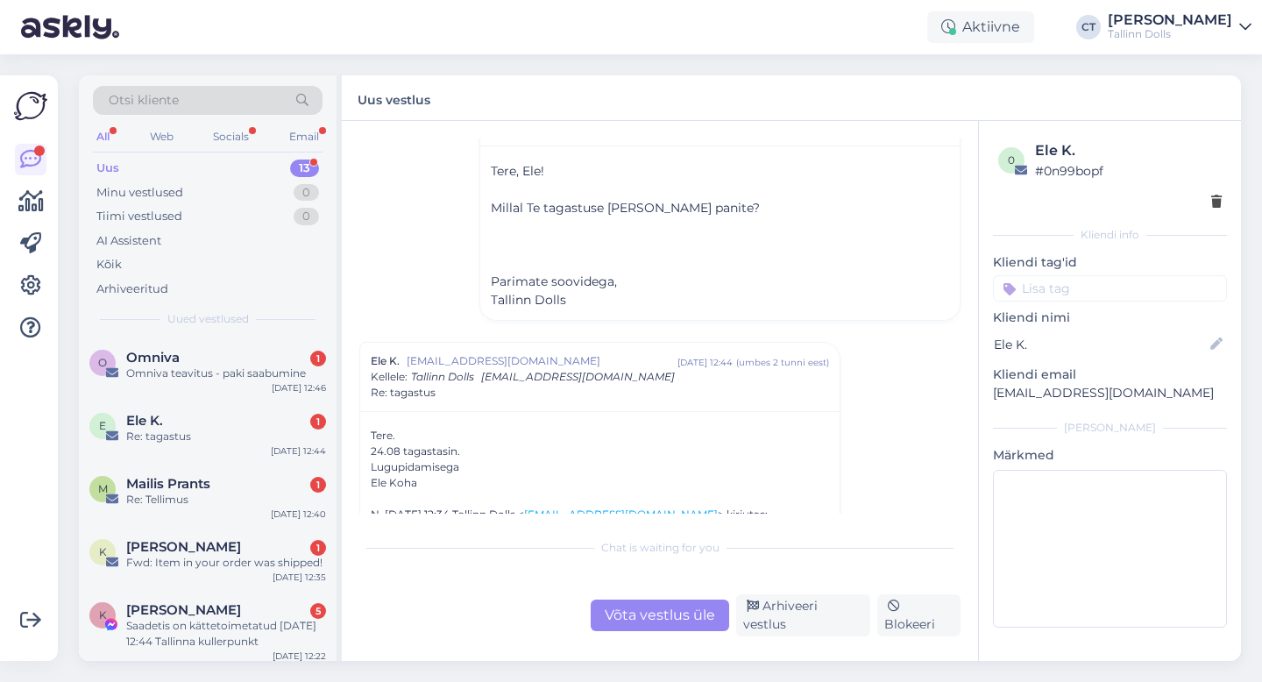
scroll to position [1254, 0]
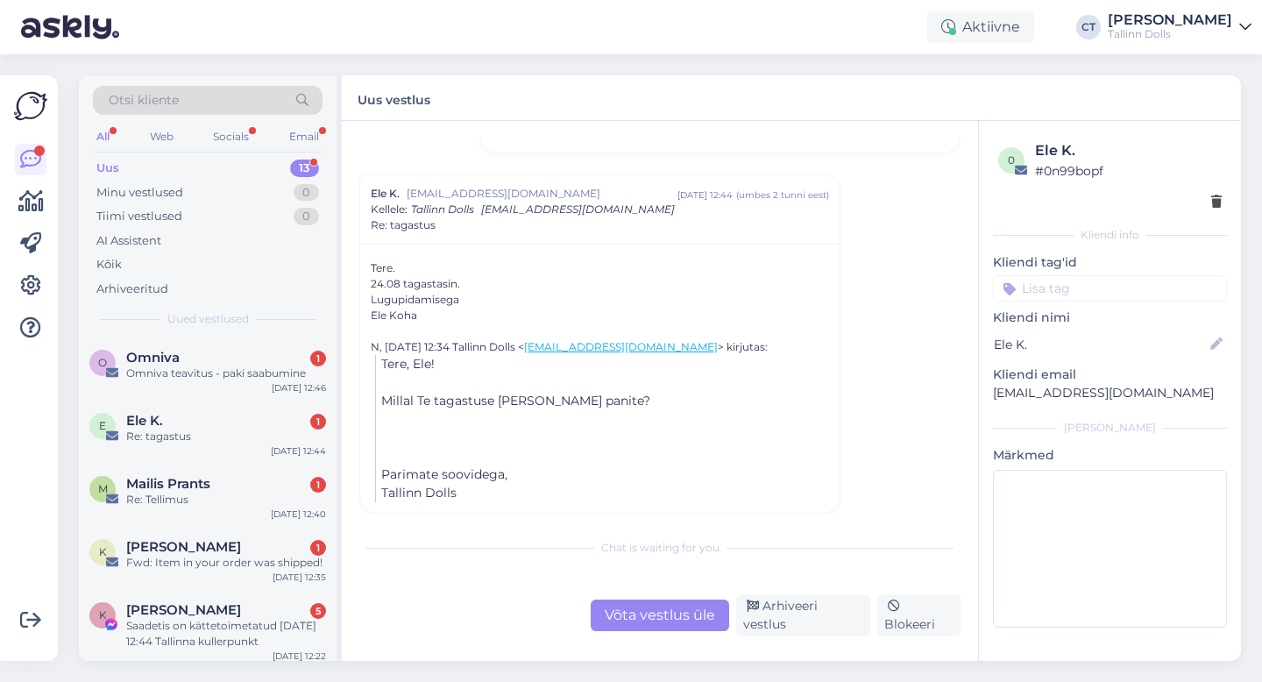
click at [650, 586] on div "Chat is waiting for you Võta vestlus üle Arhiveeri vestlus Blokeeri" at bounding box center [659, 582] width 601 height 107
click at [670, 631] on div "Võta vestlus üle" at bounding box center [660, 616] width 139 height 32
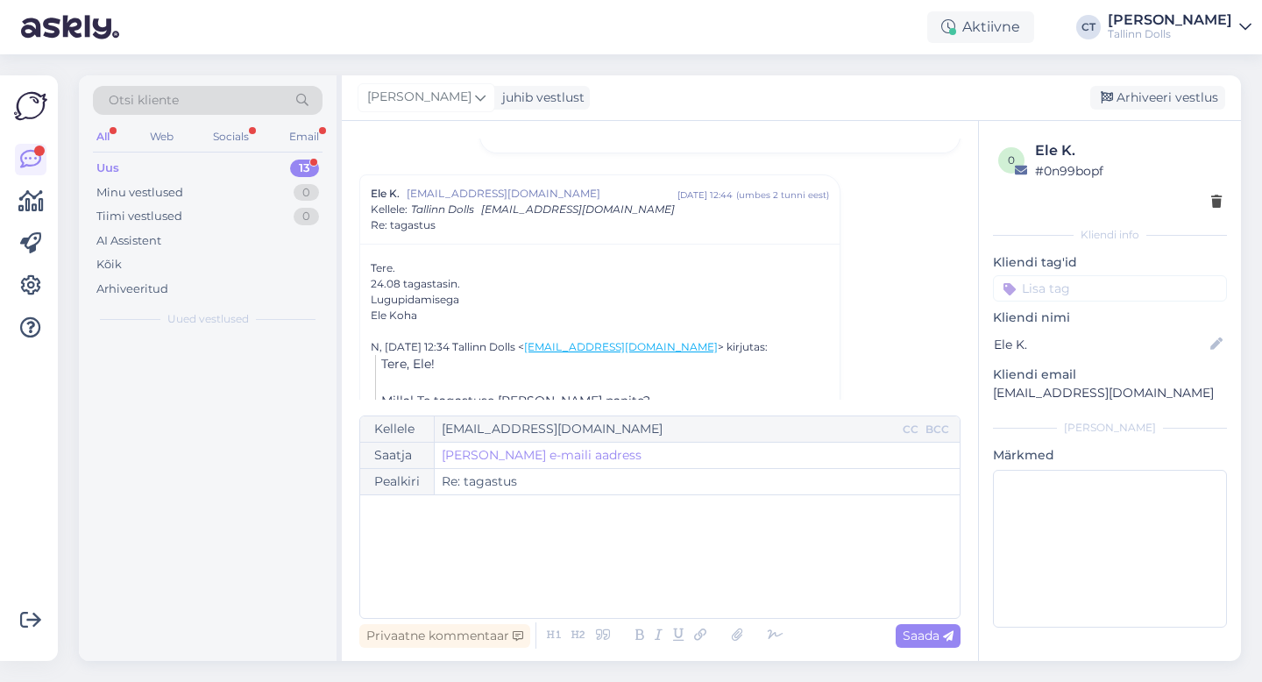
scroll to position [1289, 0]
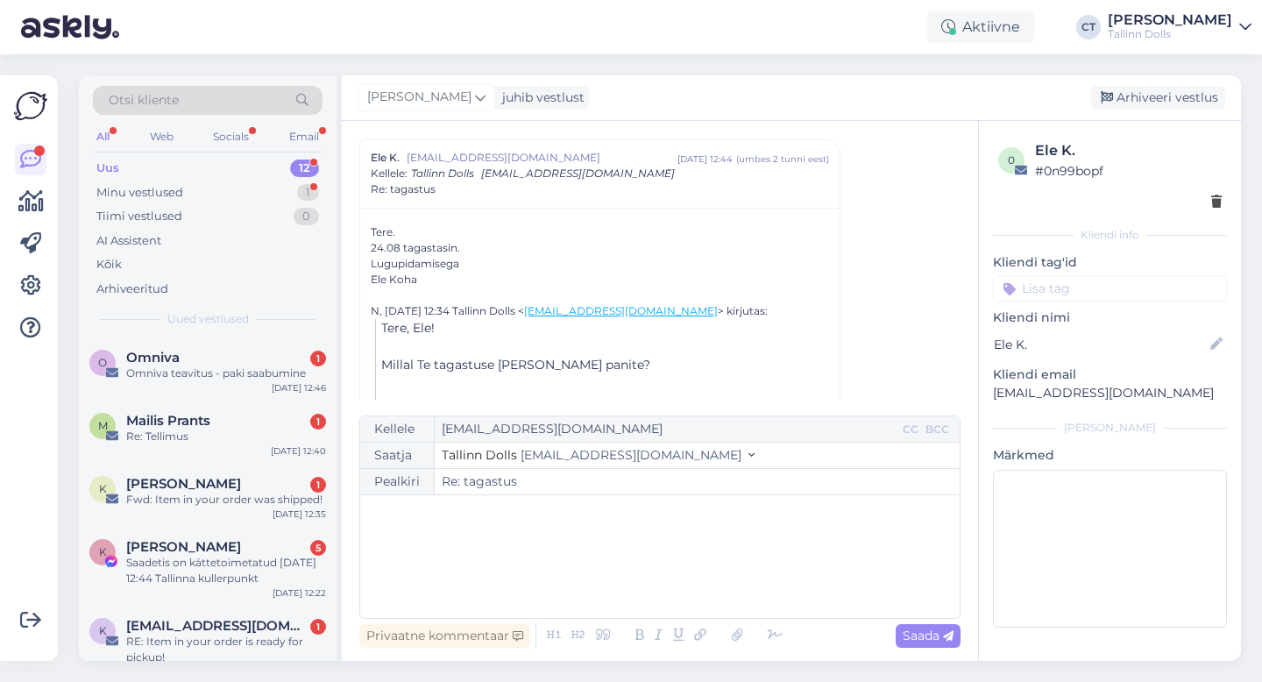
click at [677, 581] on div "﻿" at bounding box center [660, 556] width 582 height 105
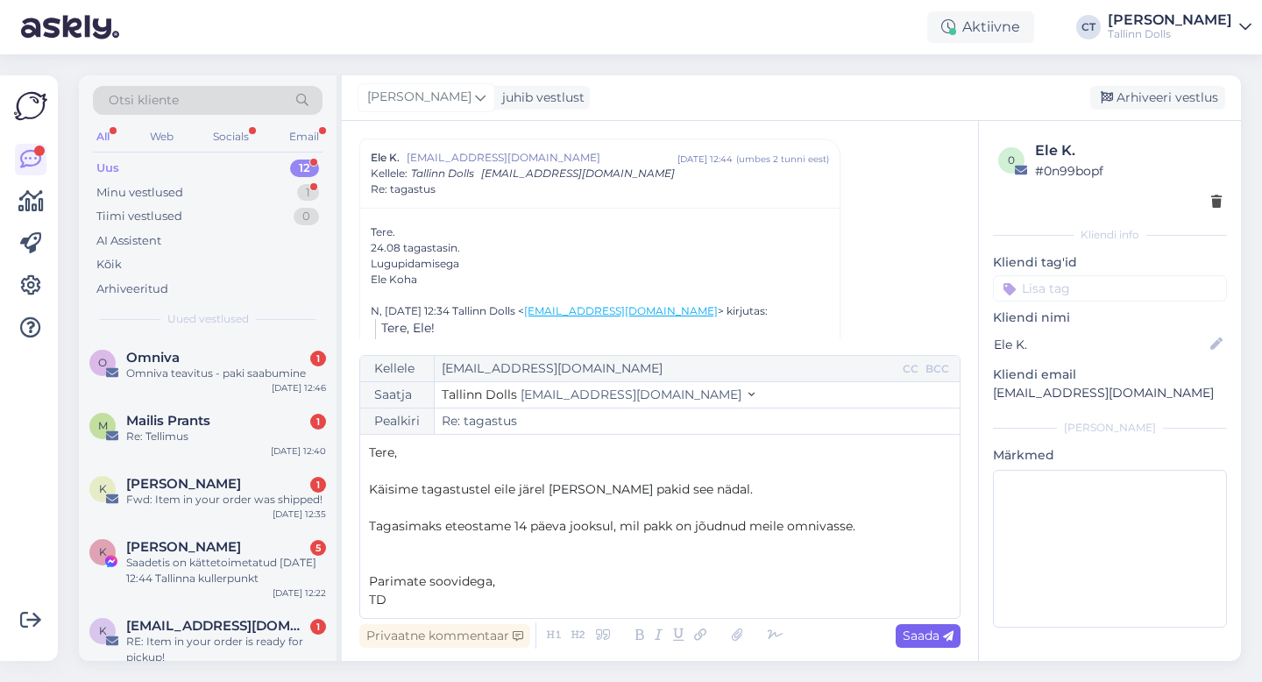
click at [917, 631] on span "Saada" at bounding box center [928, 636] width 51 height 16
type input "Re: Re: tagastus"
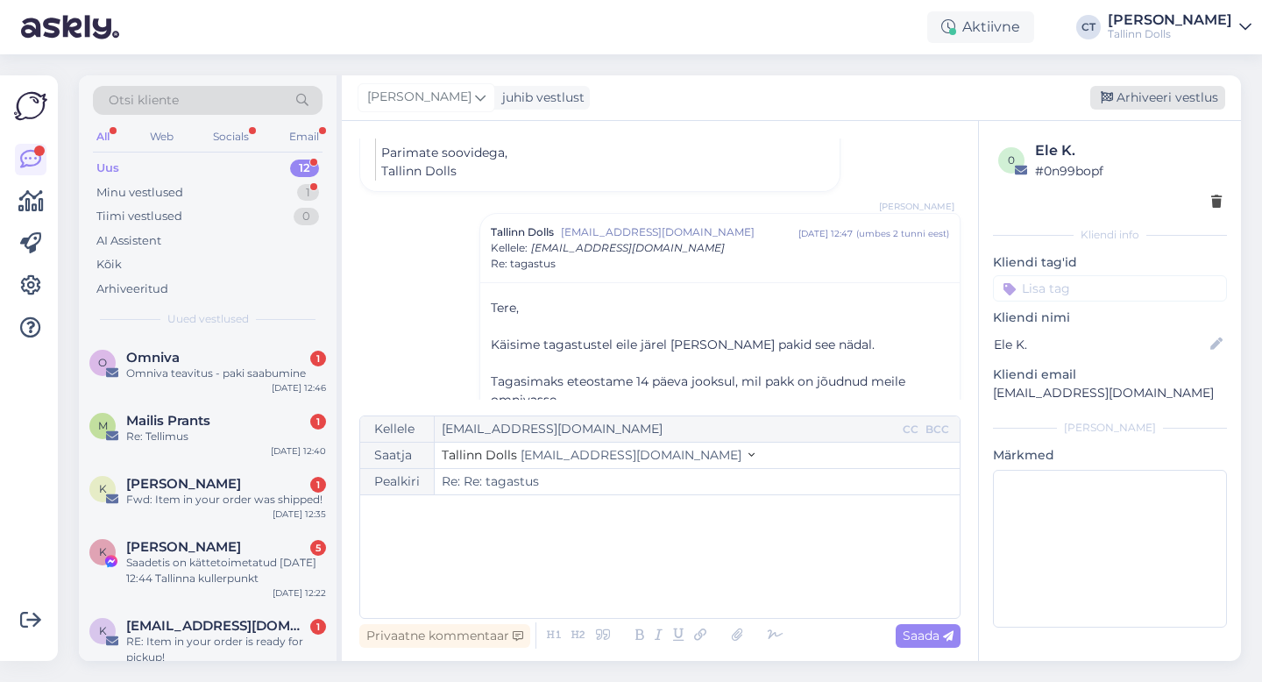
click at [1173, 96] on div "Arhiveeri vestlus" at bounding box center [1157, 98] width 135 height 24
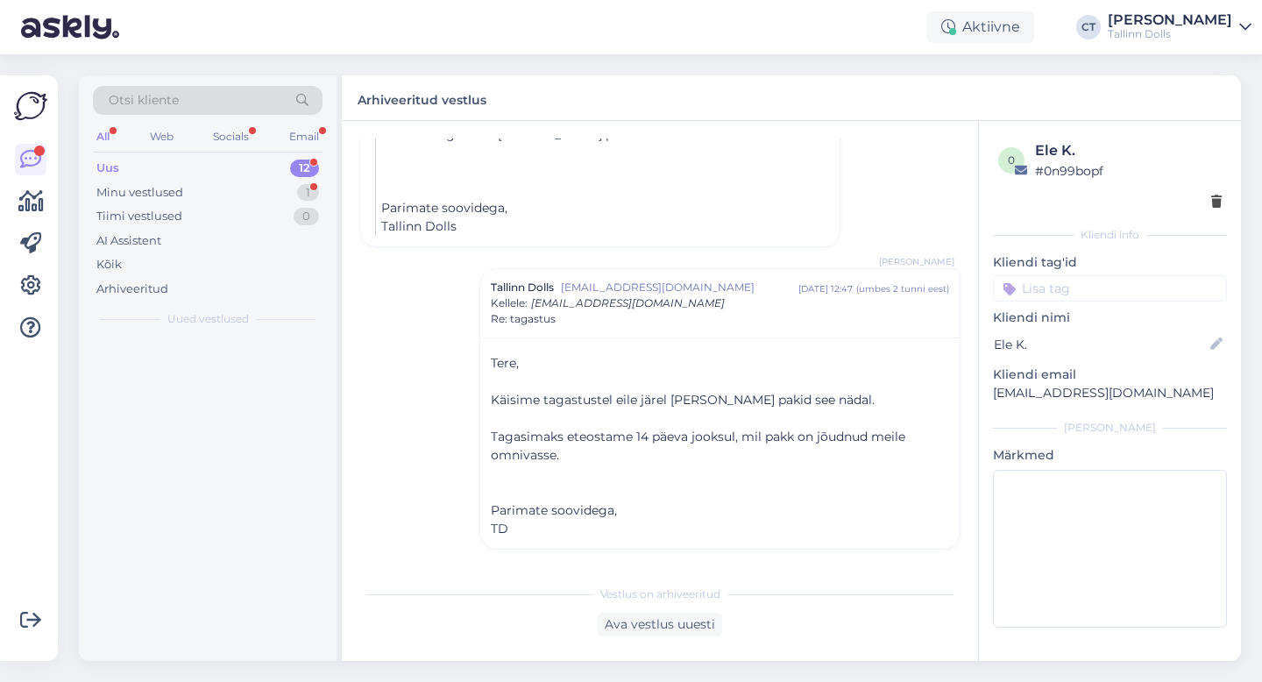
scroll to position [1520, 0]
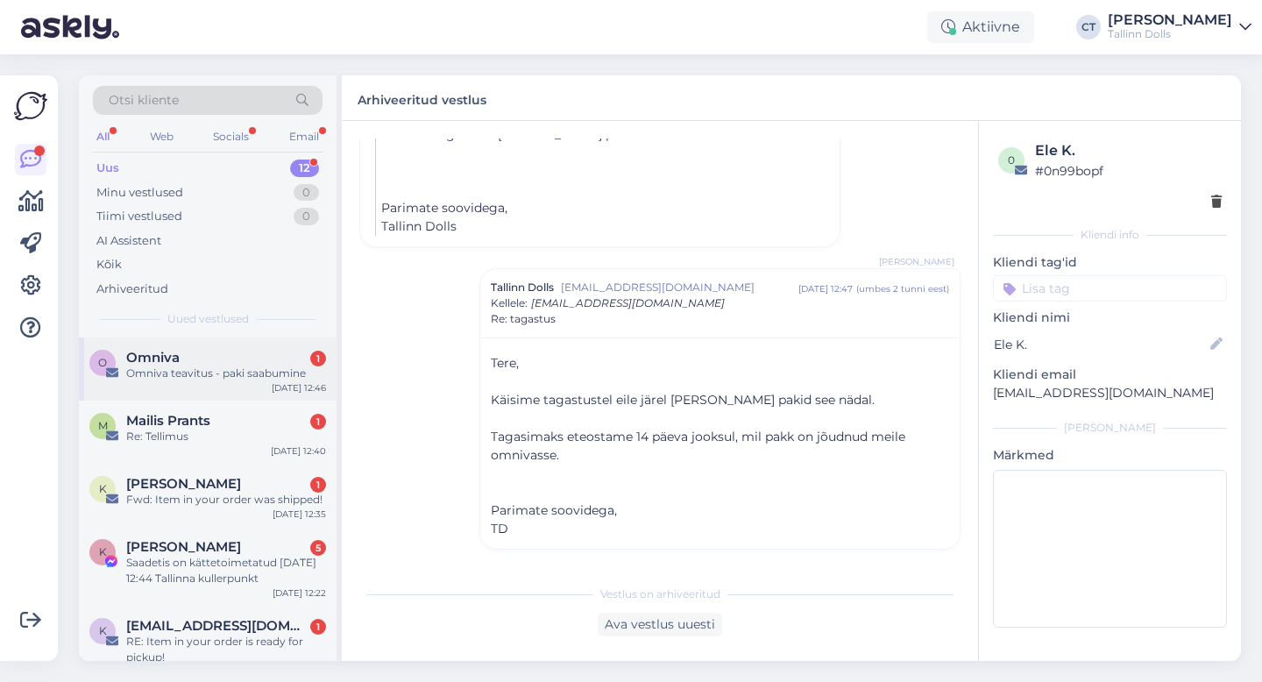
click at [197, 338] on div "O Omniva 1 Omniva teavitus - paki saabumine [DATE] 12:46" at bounding box center [208, 368] width 258 height 63
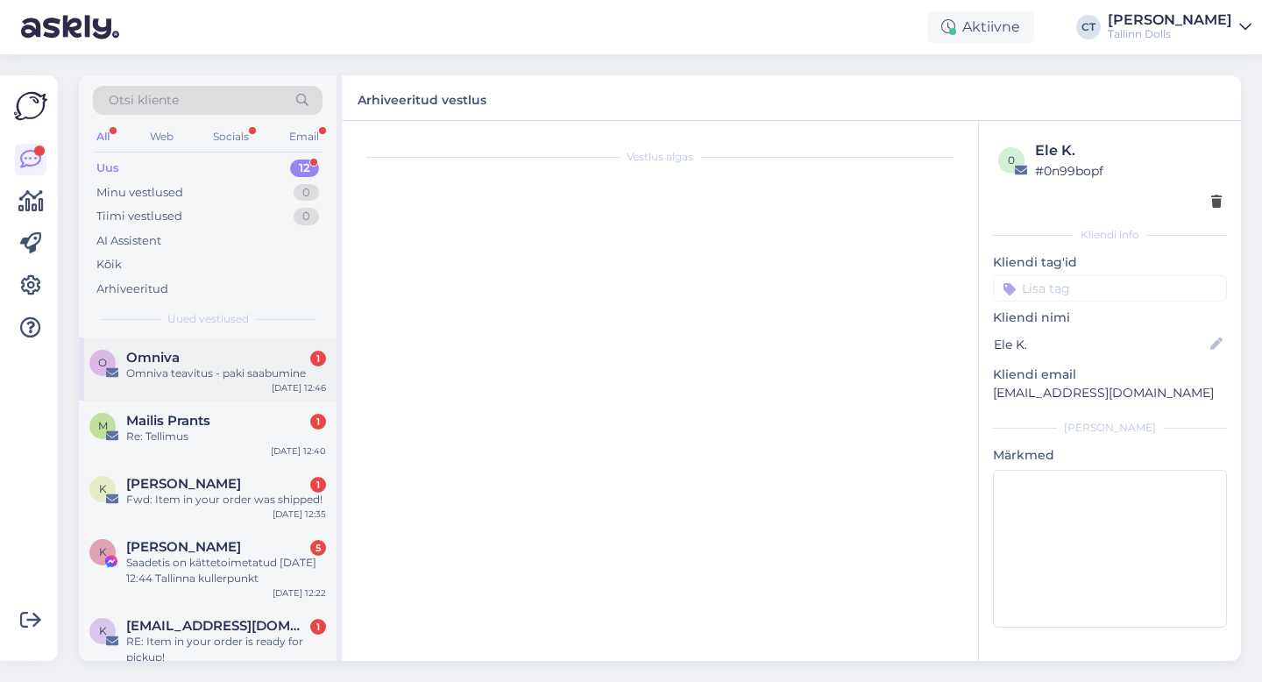
scroll to position [0, 0]
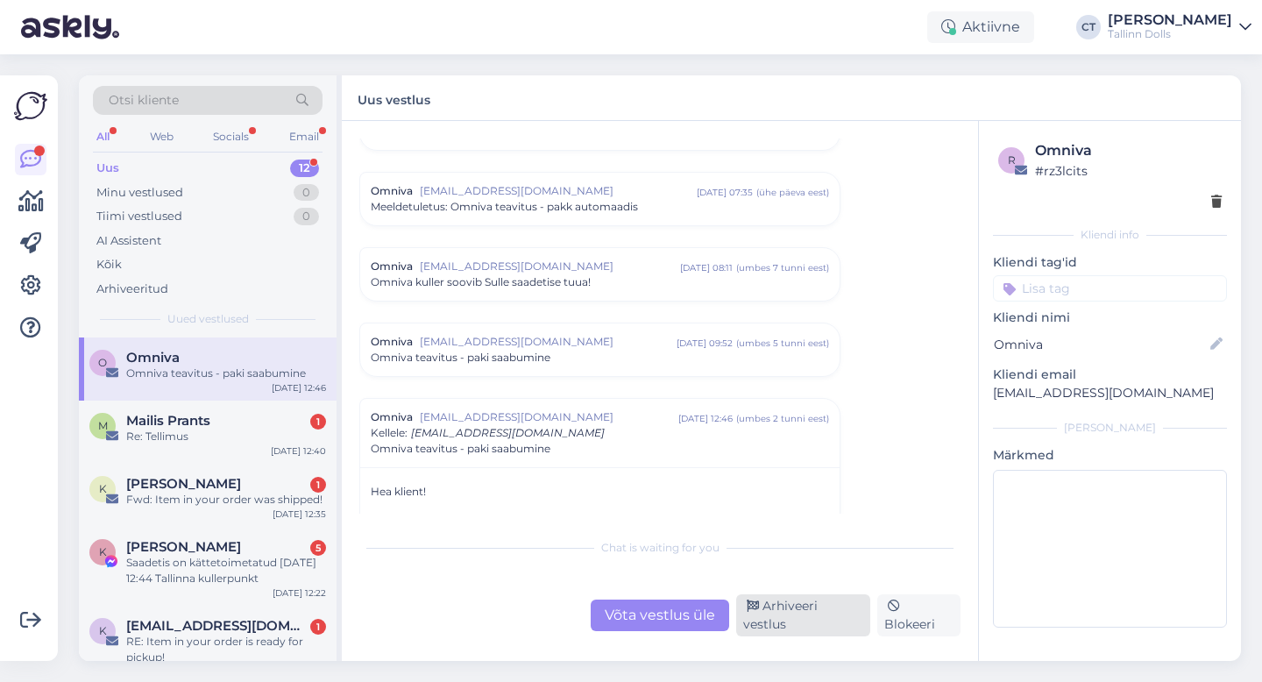
click at [823, 629] on div "Arhiveeri vestlus" at bounding box center [803, 615] width 134 height 42
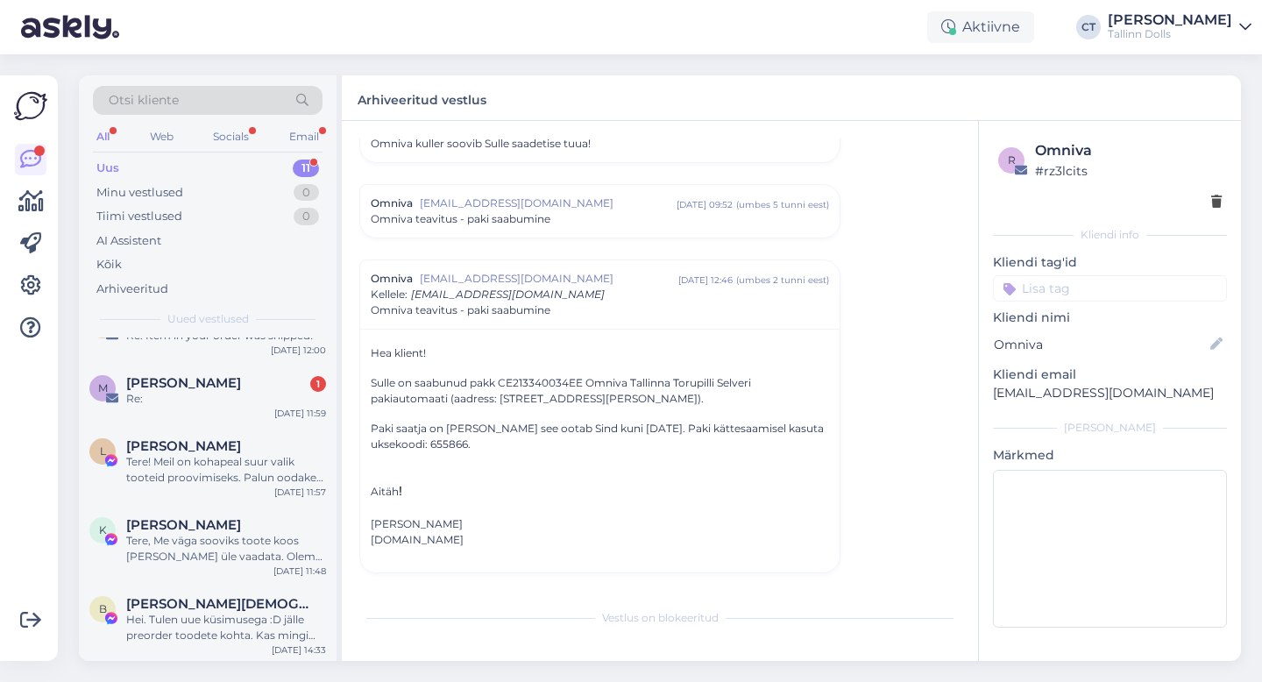
scroll to position [465, 0]
click at [210, 540] on div "Tere, Me väga sooviks toote koos [PERSON_NAME] üle vaadata. Oleme antud tooteid…" at bounding box center [226, 547] width 200 height 32
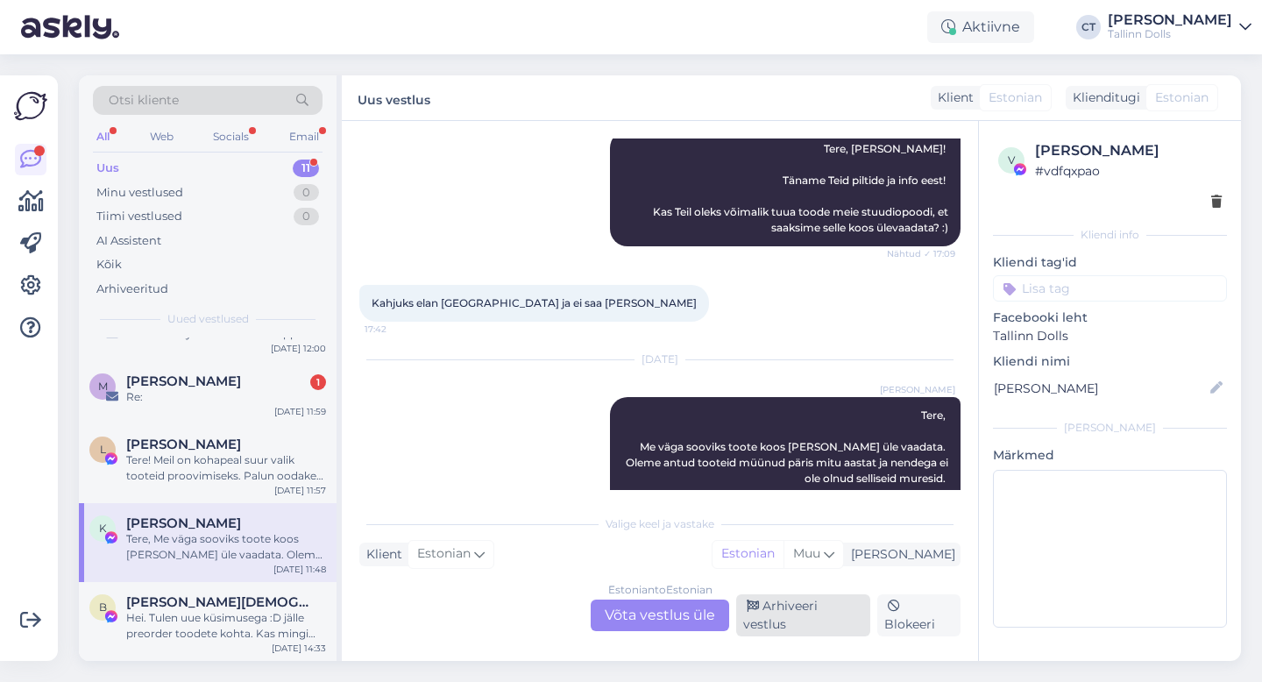
click at [793, 628] on div "Arhiveeri vestlus" at bounding box center [803, 615] width 134 height 42
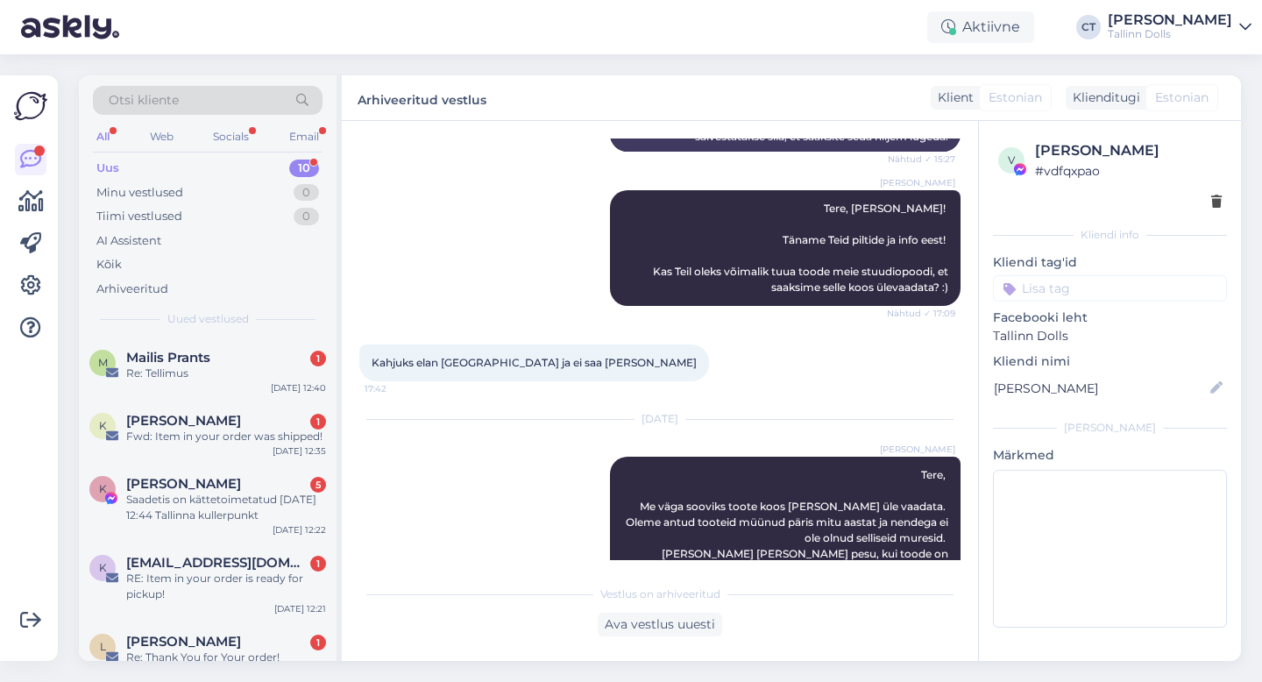
scroll to position [387, 0]
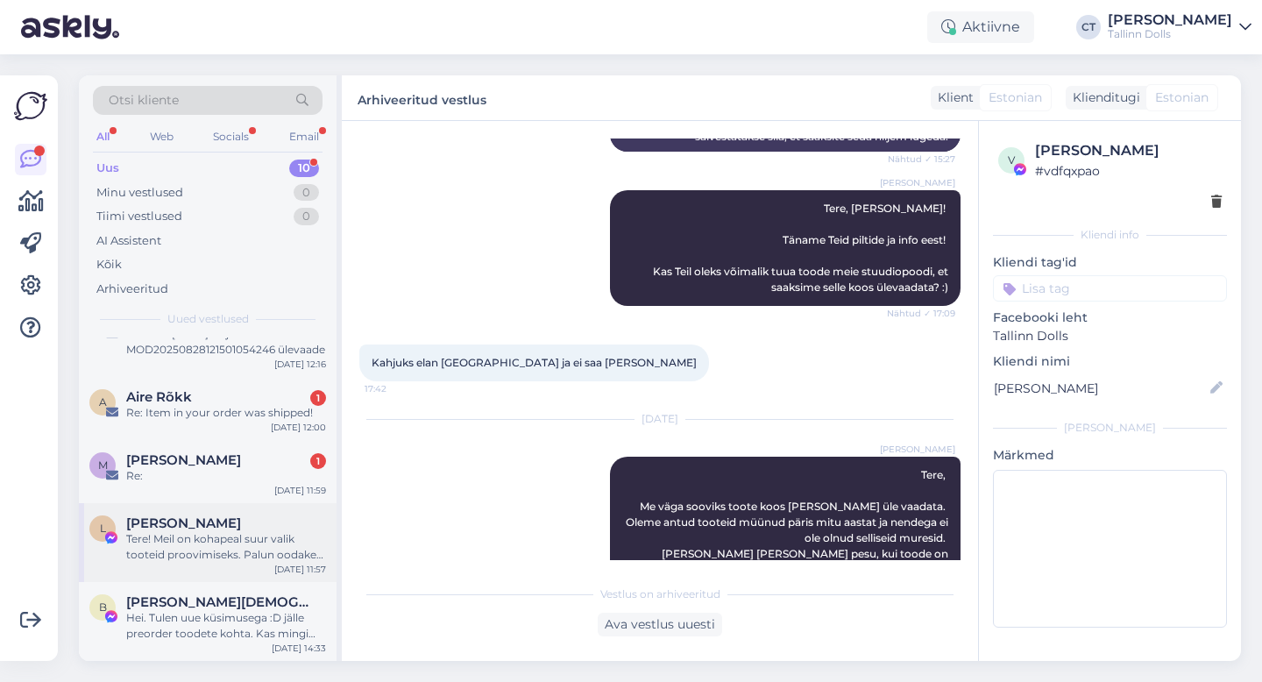
click at [195, 555] on div "Tere! Meil on kohapeal suur valik tooteid proovimiseks. Palun oodake hetk, ma u…" at bounding box center [226, 547] width 200 height 32
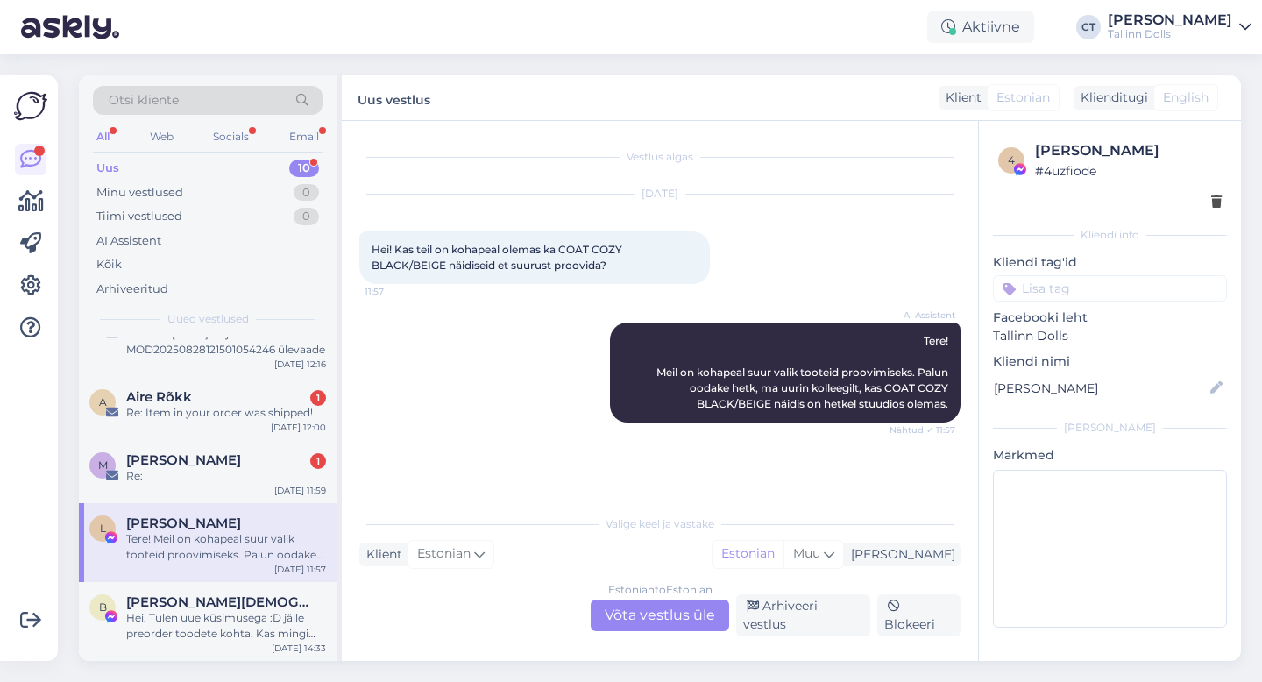
click at [647, 598] on div "Estonian to Estonian" at bounding box center [660, 590] width 104 height 16
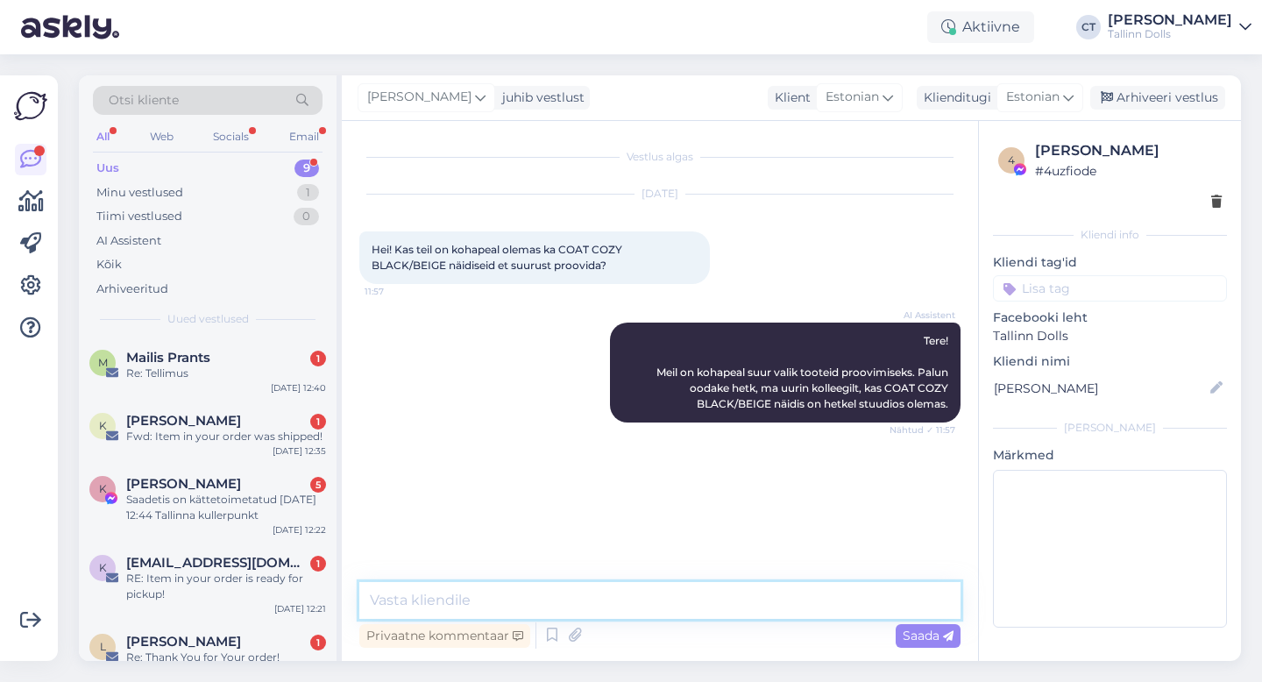
click at [647, 601] on textarea at bounding box center [659, 600] width 601 height 37
type textarea "Tere, hetkel olemas musta värvi xs suurus :)"
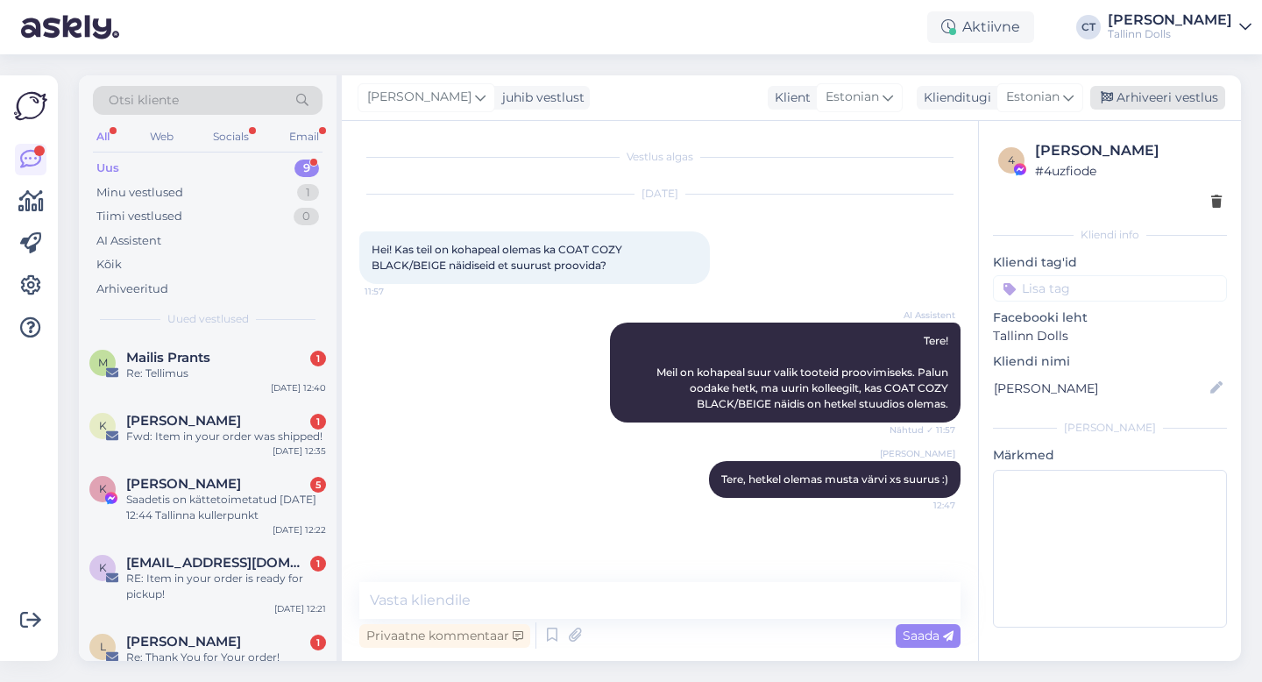
click at [1162, 100] on div "Arhiveeri vestlus" at bounding box center [1157, 98] width 135 height 24
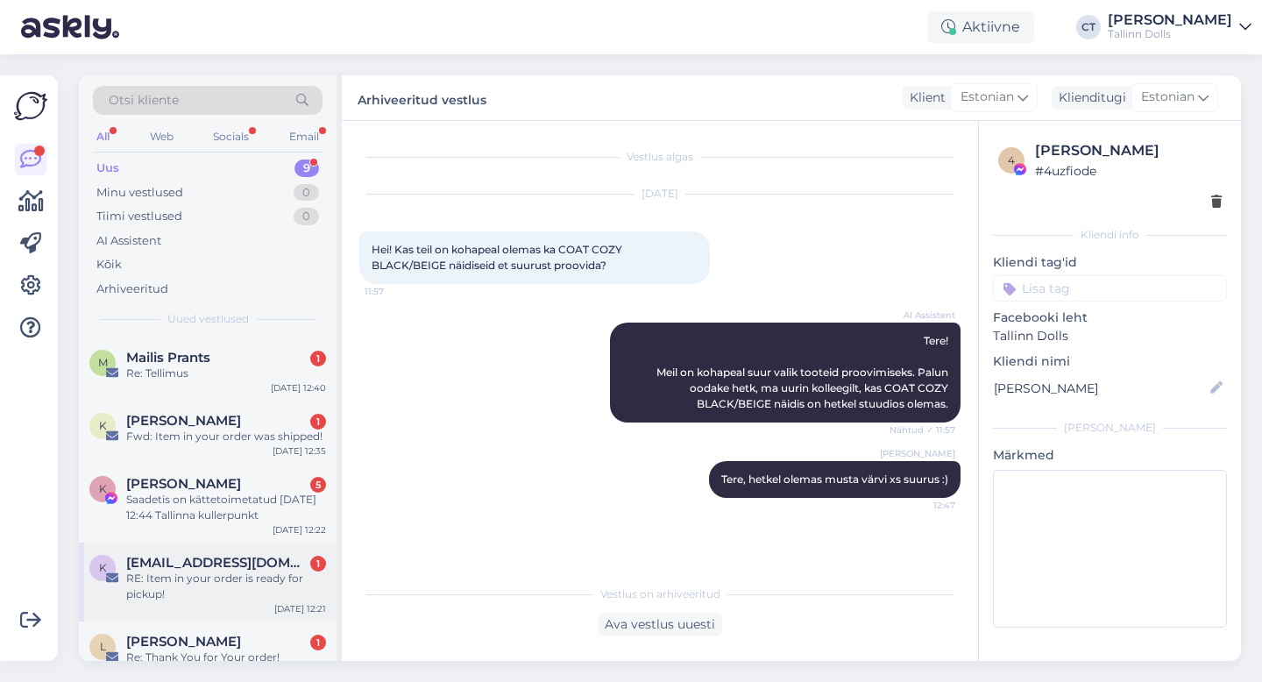
scroll to position [308, 0]
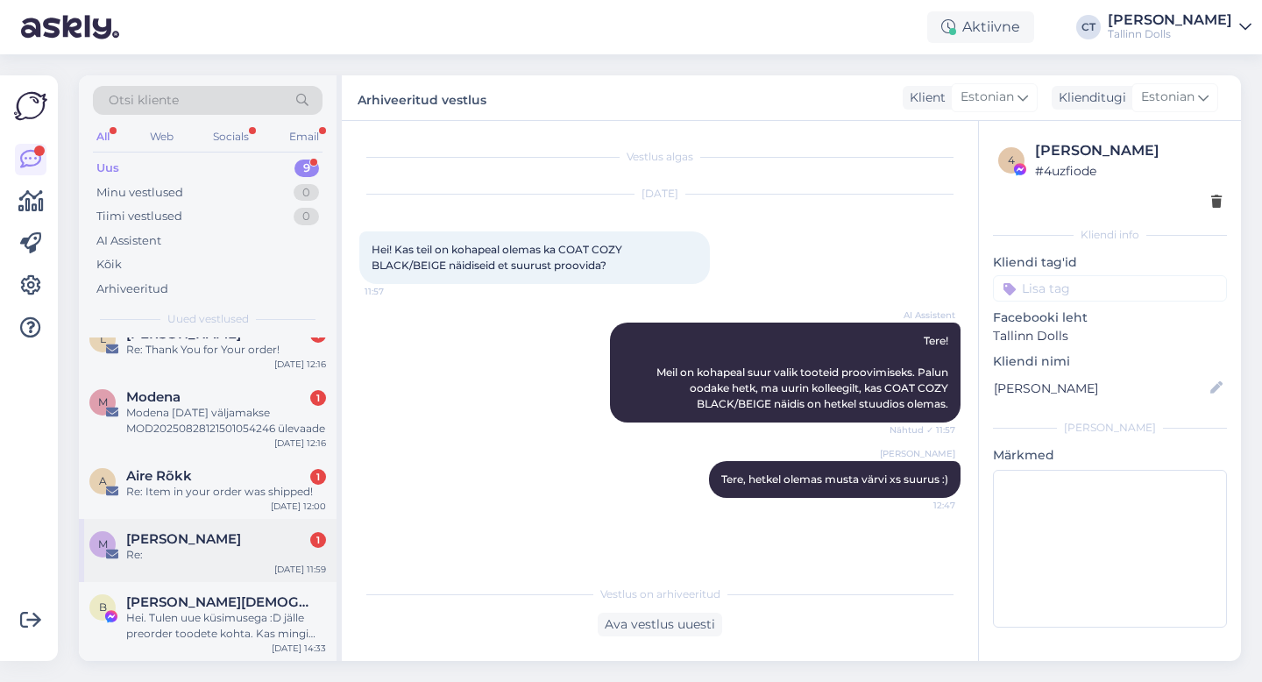
click at [184, 556] on div "Re:" at bounding box center [226, 555] width 200 height 16
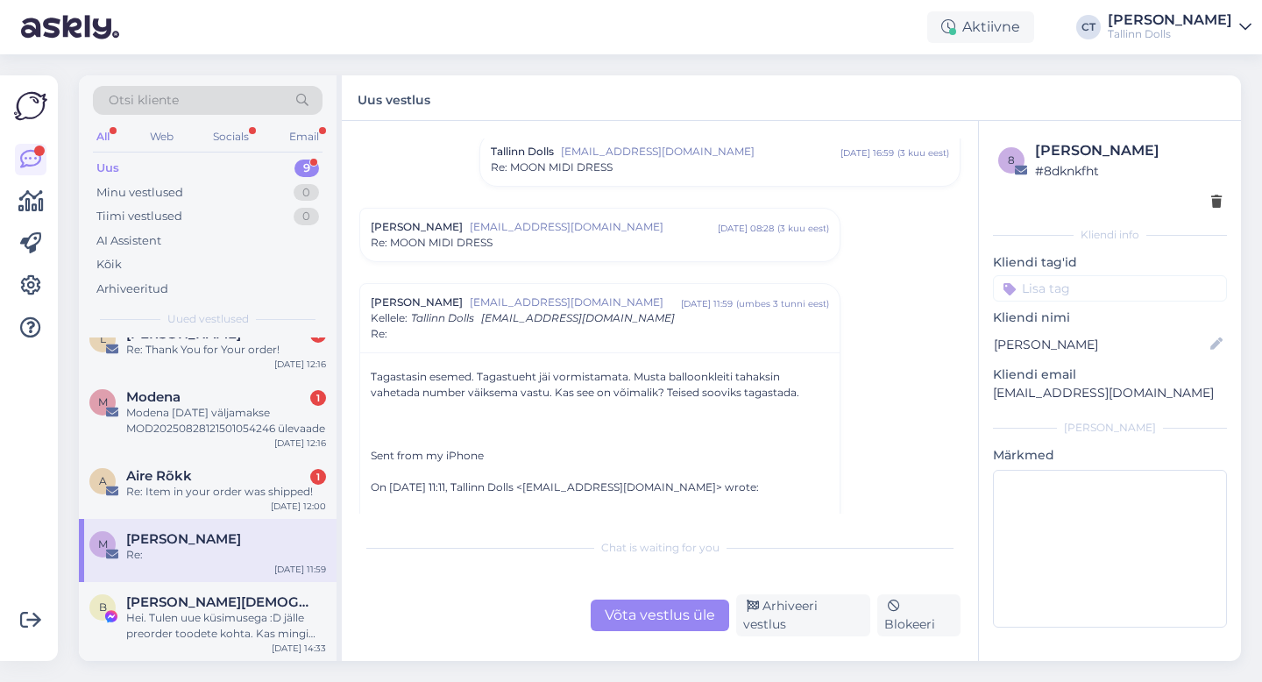
scroll to position [961, 0]
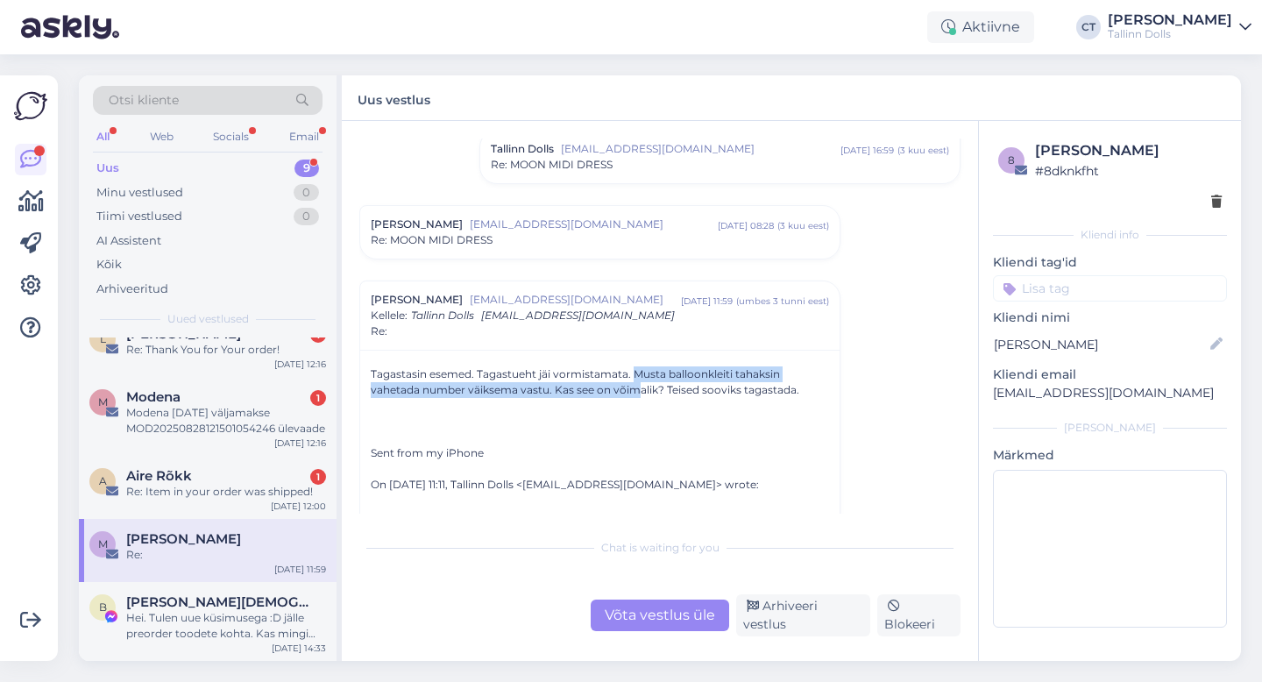
drag, startPoint x: 631, startPoint y: 372, endPoint x: 638, endPoint y: 396, distance: 25.5
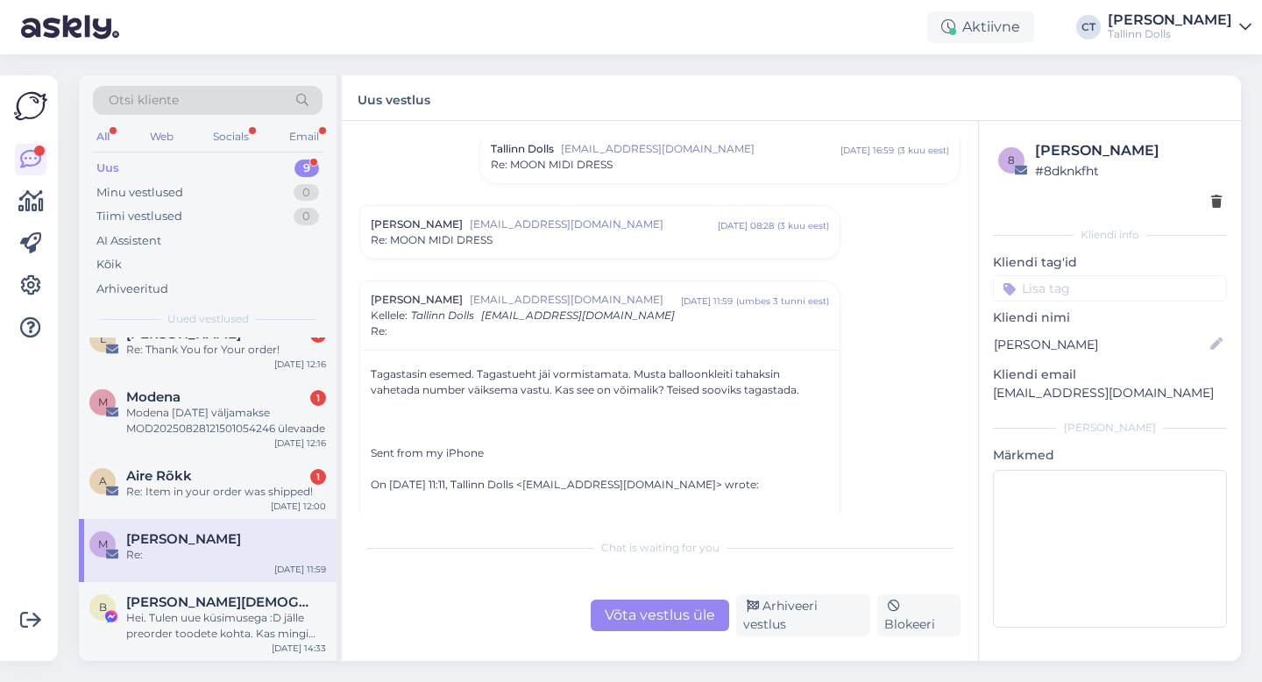
click at [650, 247] on div "Re: MOON MIDI DRESS" at bounding box center [600, 240] width 458 height 16
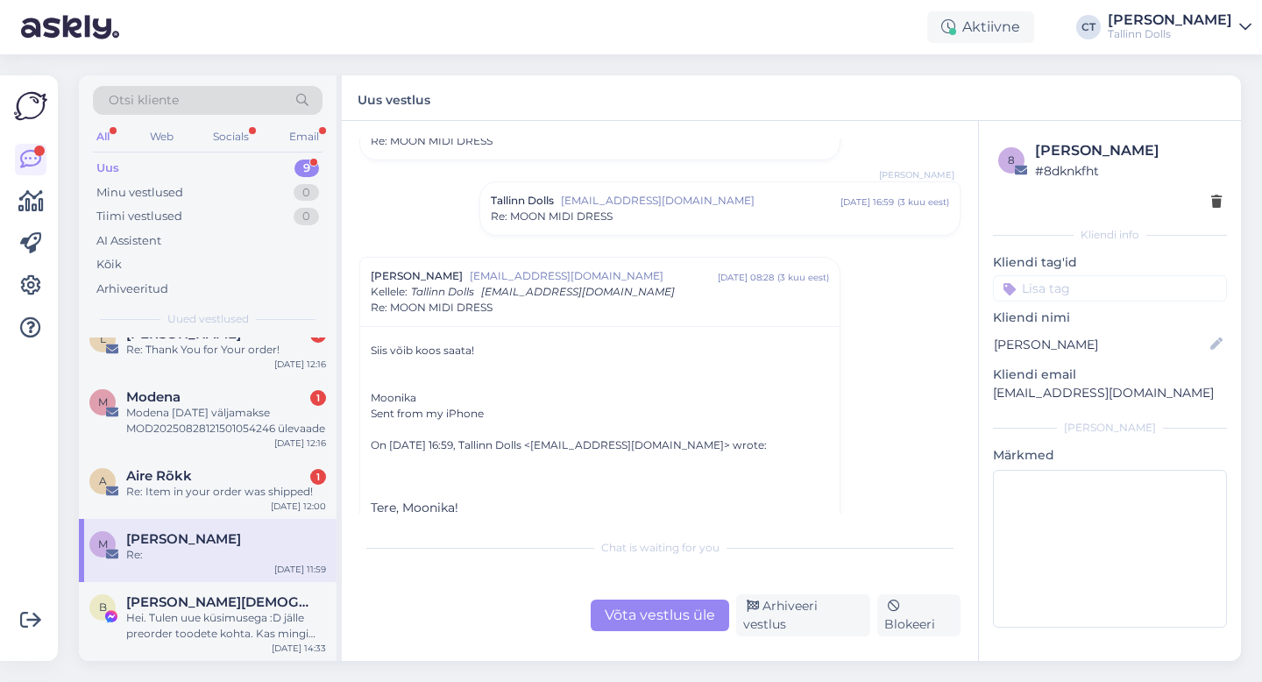
scroll to position [895, 0]
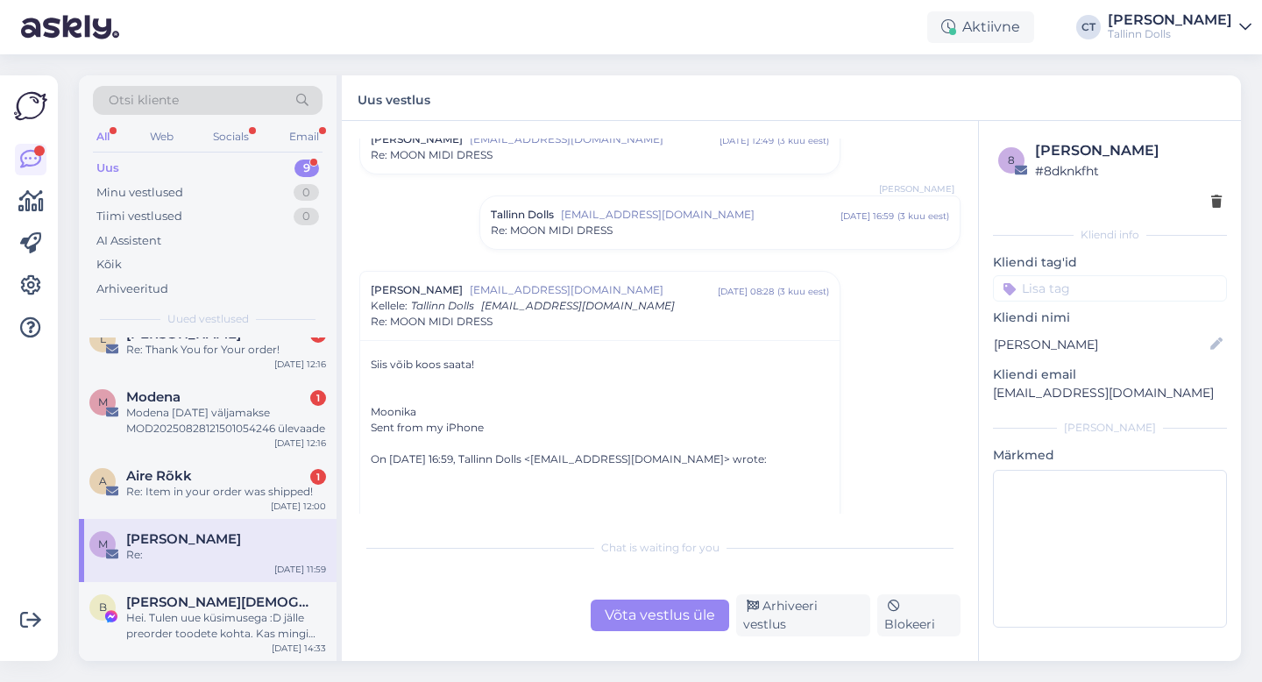
click at [672, 226] on div "Re: MOON MIDI DRESS" at bounding box center [720, 231] width 458 height 16
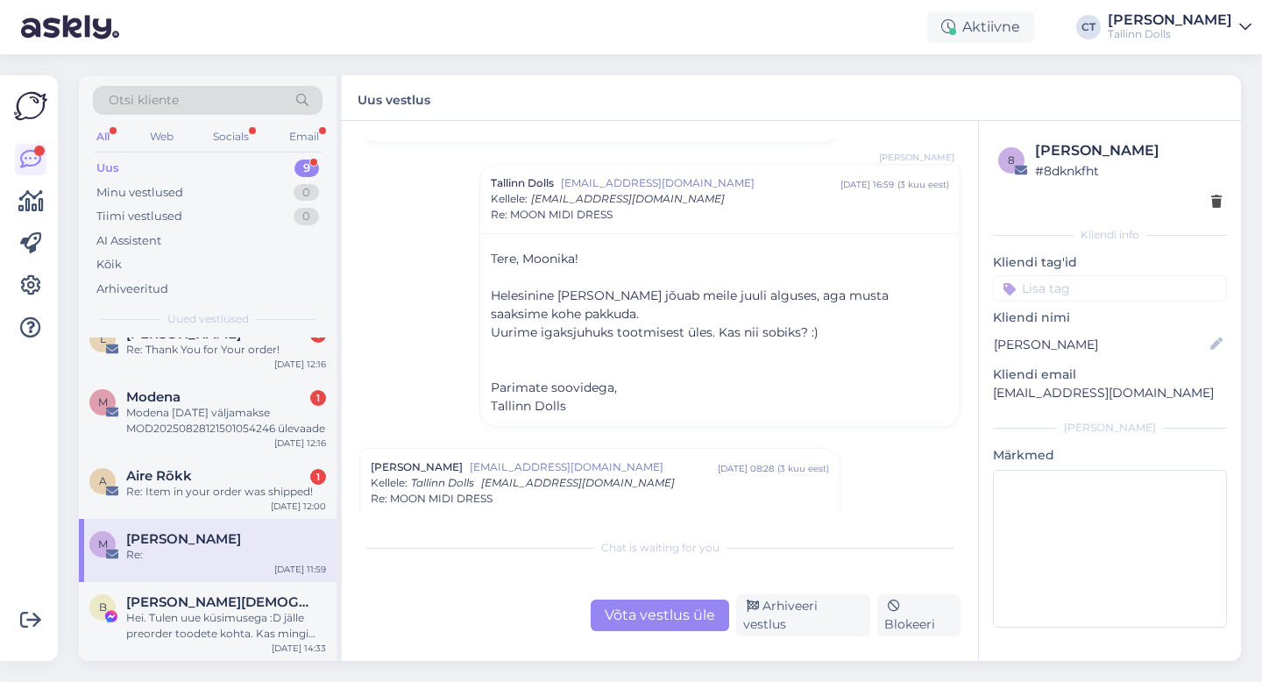
scroll to position [928, 0]
click at [192, 471] on div "Aire Rõkk 1" at bounding box center [226, 476] width 200 height 16
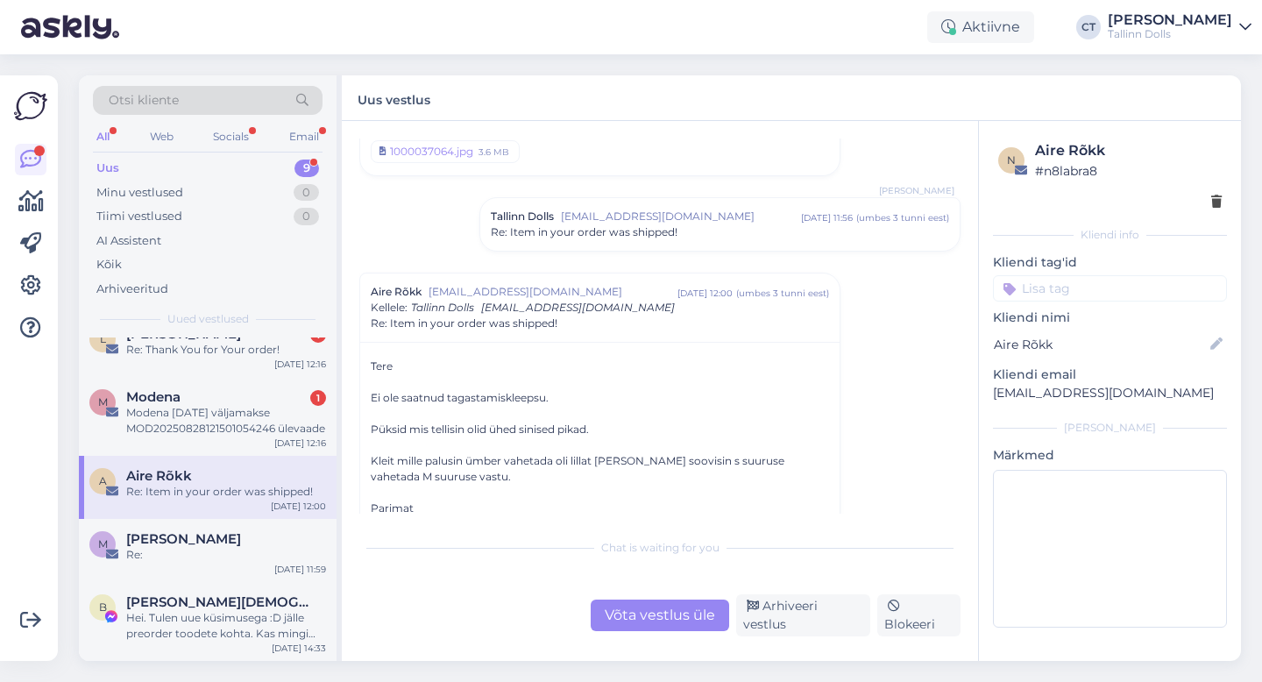
scroll to position [1069, 0]
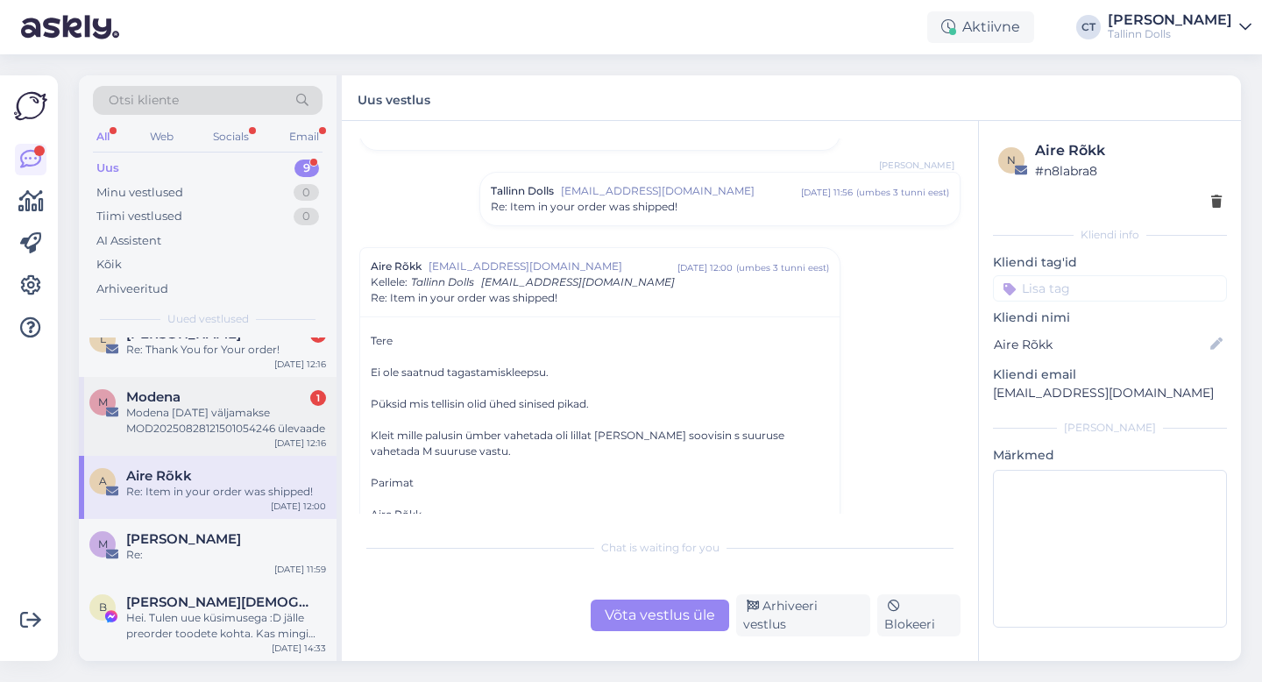
click at [209, 430] on div "Modena [DATE] väljamakse MOD20250828121501054246 ülevaade" at bounding box center [226, 421] width 200 height 32
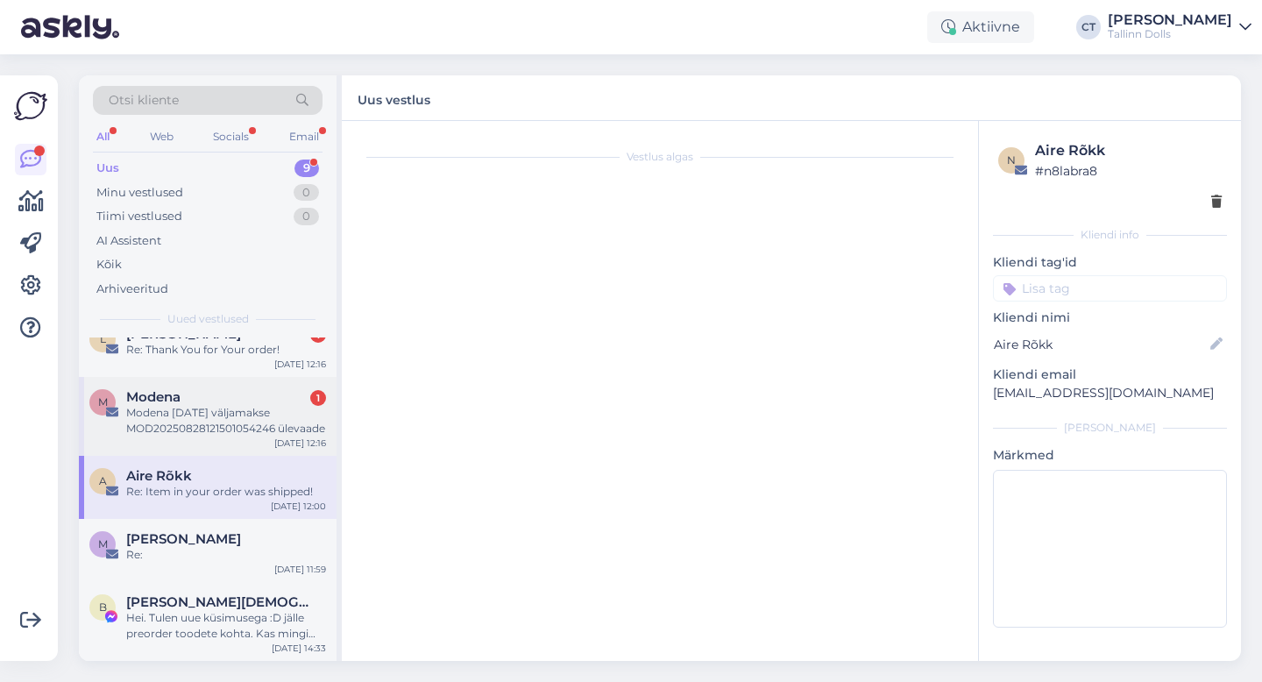
scroll to position [0, 0]
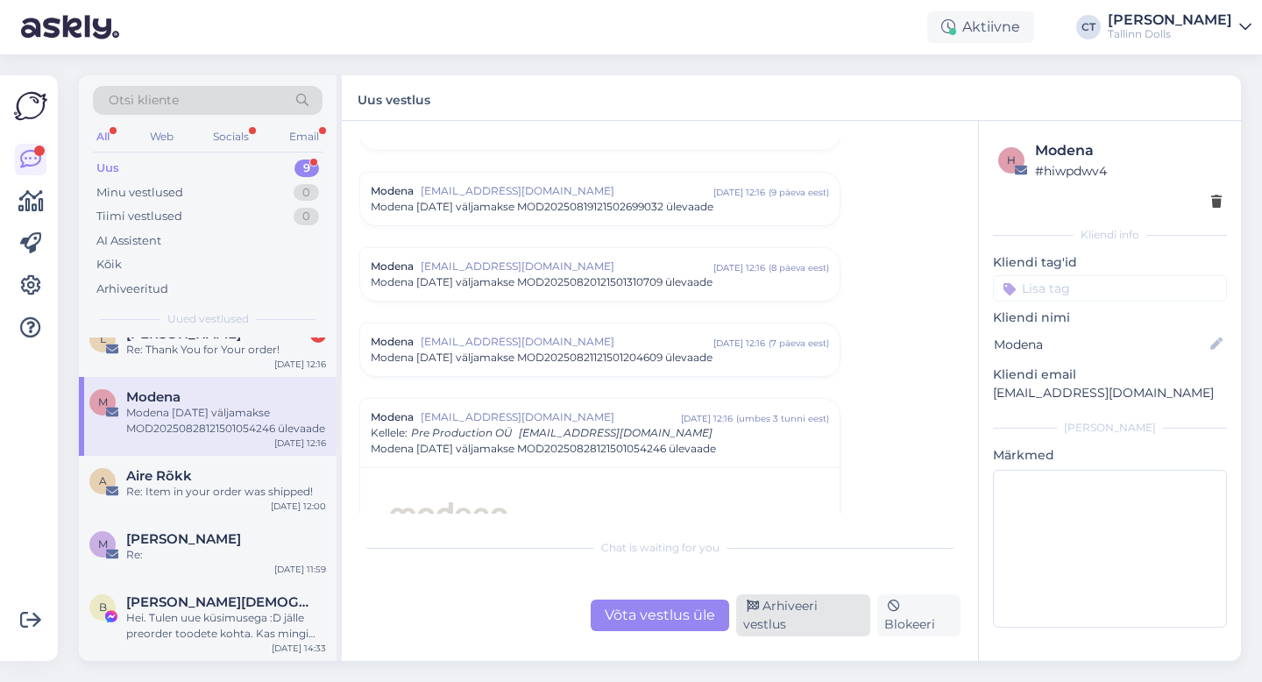
click at [835, 623] on div "Arhiveeri vestlus" at bounding box center [803, 615] width 134 height 42
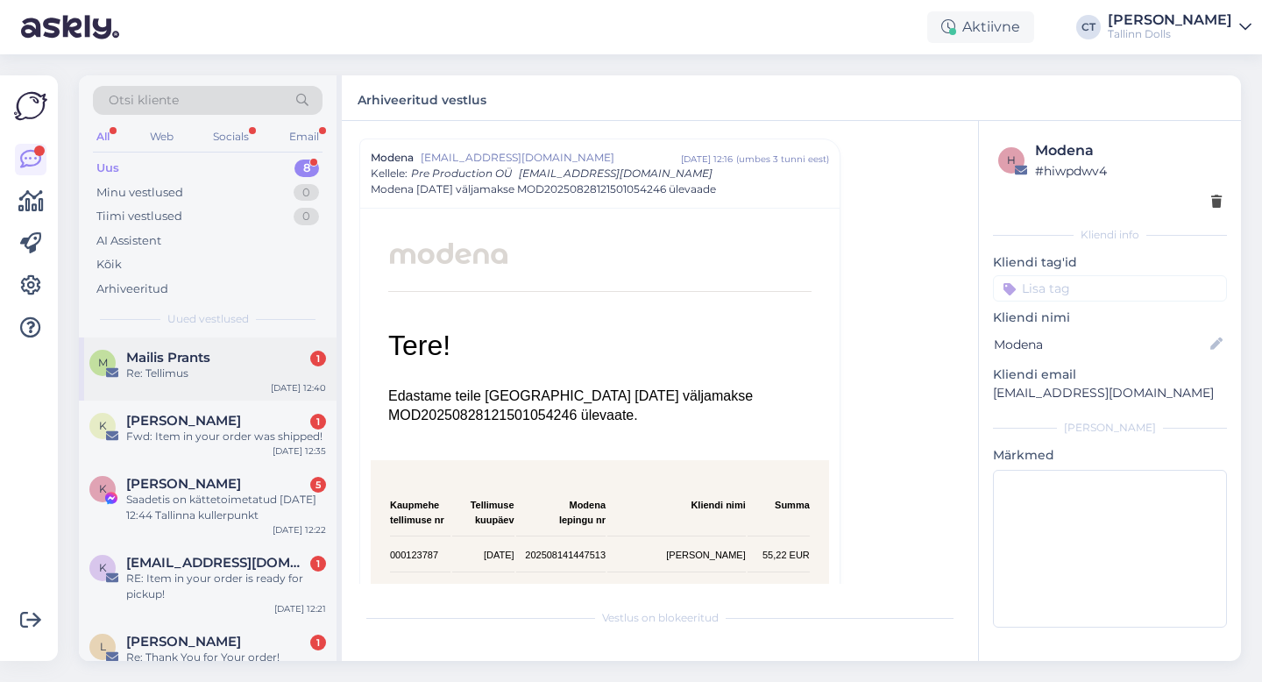
click at [216, 366] on div "Re: Tellimus" at bounding box center [226, 374] width 200 height 16
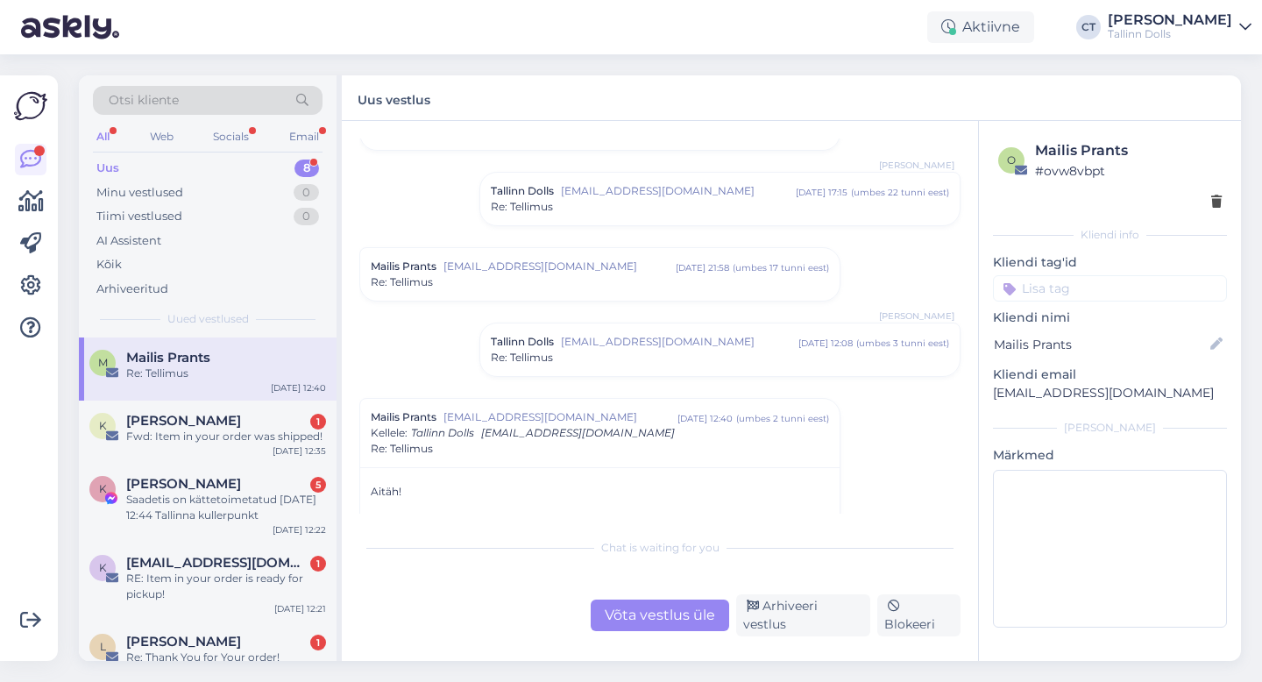
scroll to position [191, 0]
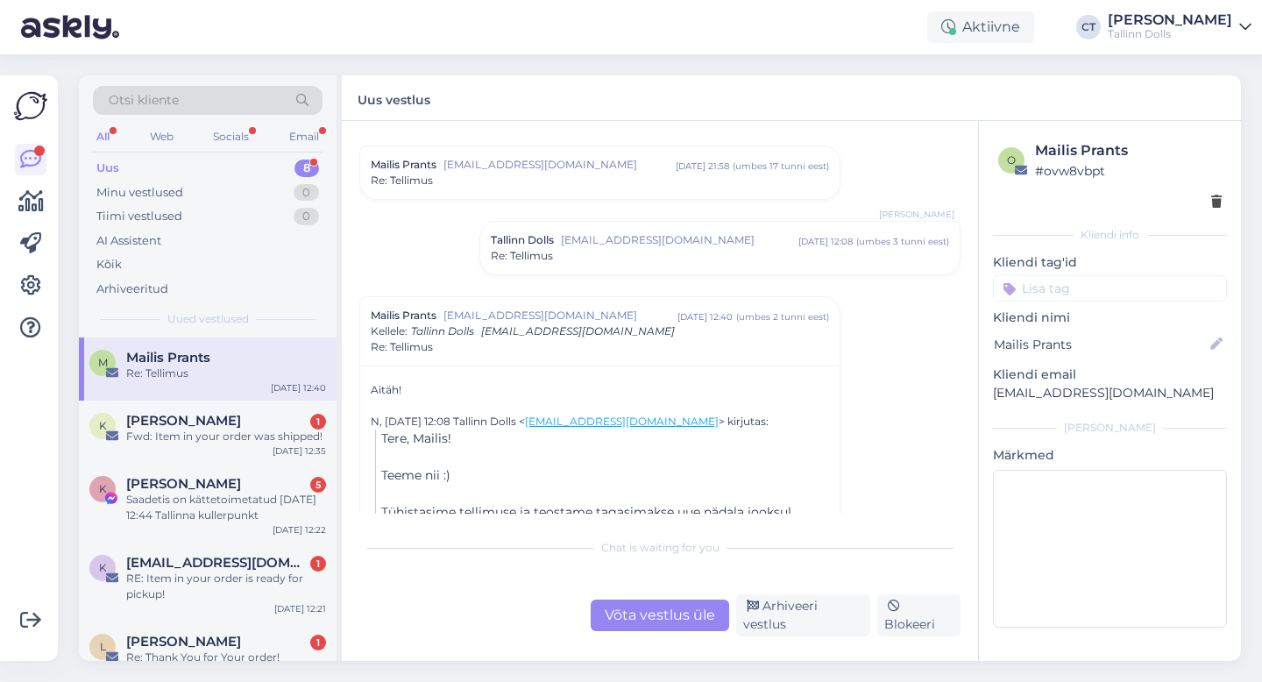
click at [657, 246] on span "[EMAIL_ADDRESS][DOMAIN_NAME]" at bounding box center [680, 240] width 238 height 16
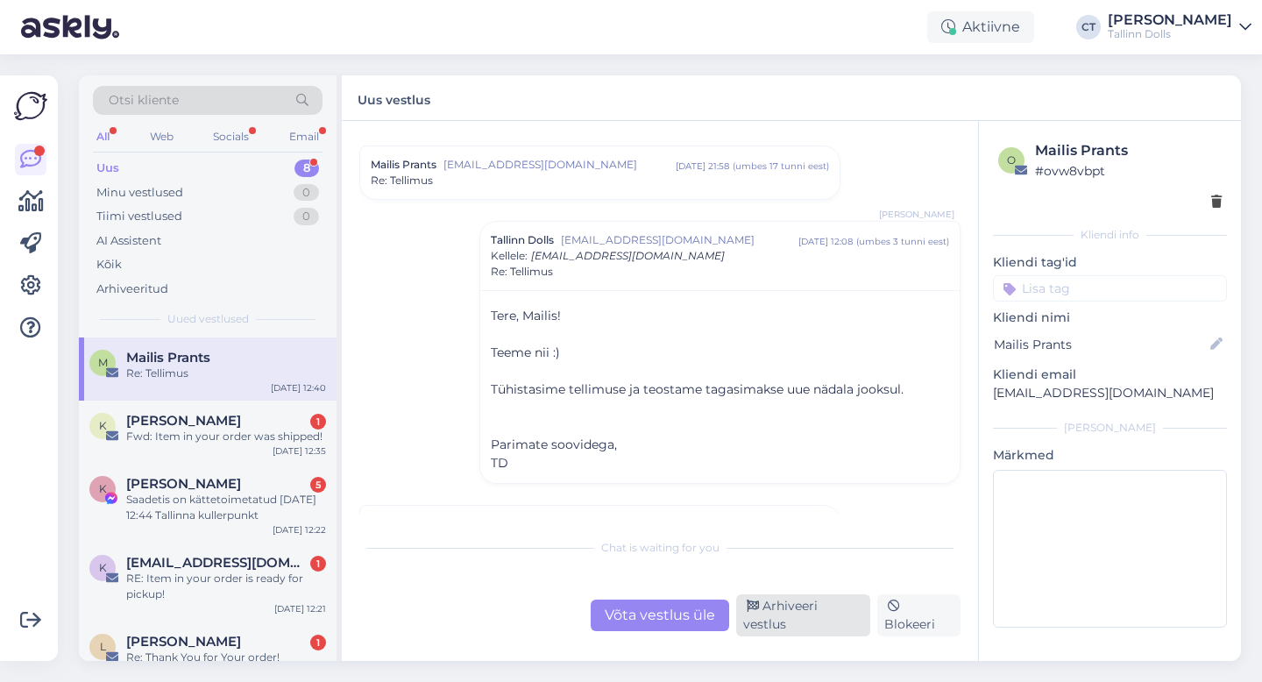
click at [794, 615] on div "Arhiveeri vestlus" at bounding box center [803, 615] width 134 height 42
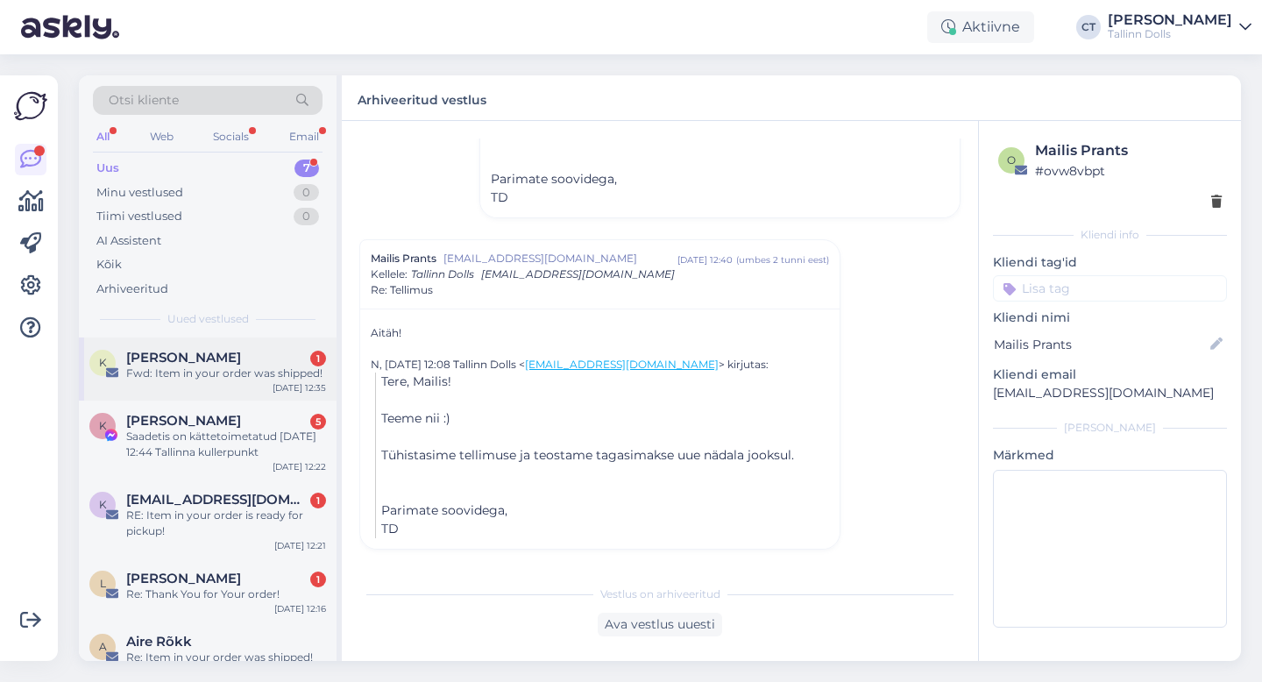
click at [252, 391] on div "K [PERSON_NAME] 1 Fwd: Item in your order was shipped! [DATE] 12:35" at bounding box center [208, 368] width 258 height 63
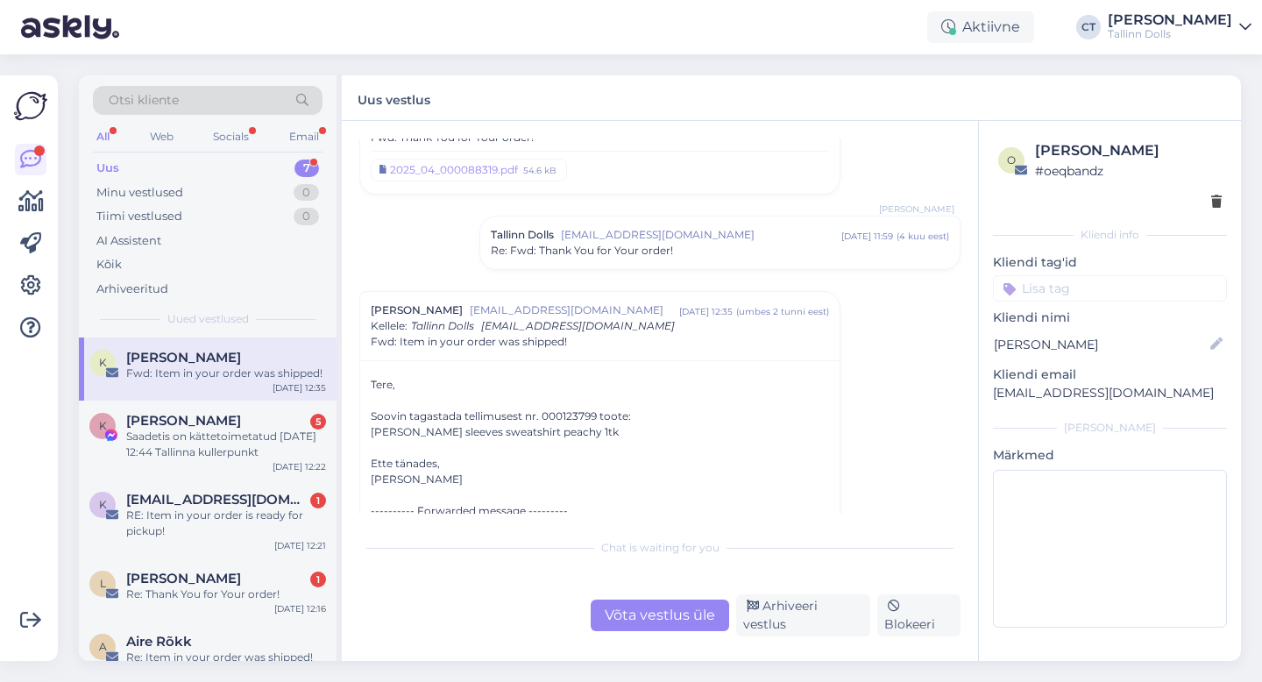
scroll to position [85, 0]
click at [650, 623] on div "Võta vestlus üle" at bounding box center [660, 616] width 139 height 32
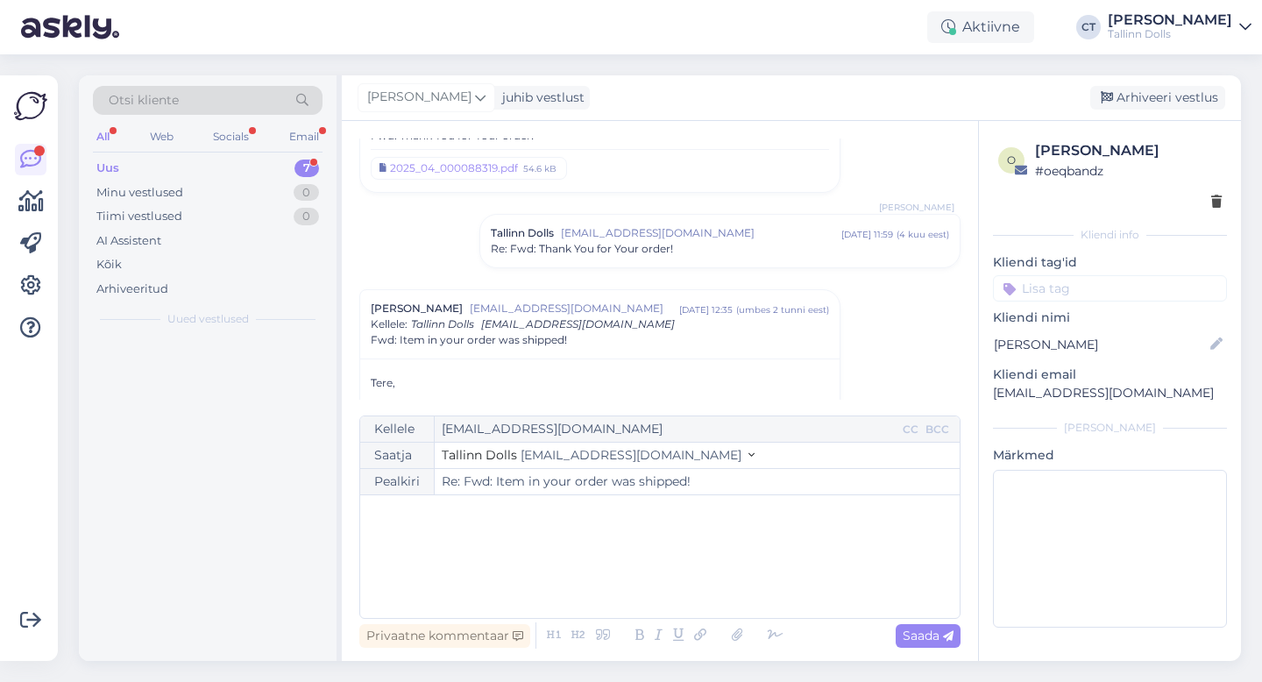
scroll to position [236, 0]
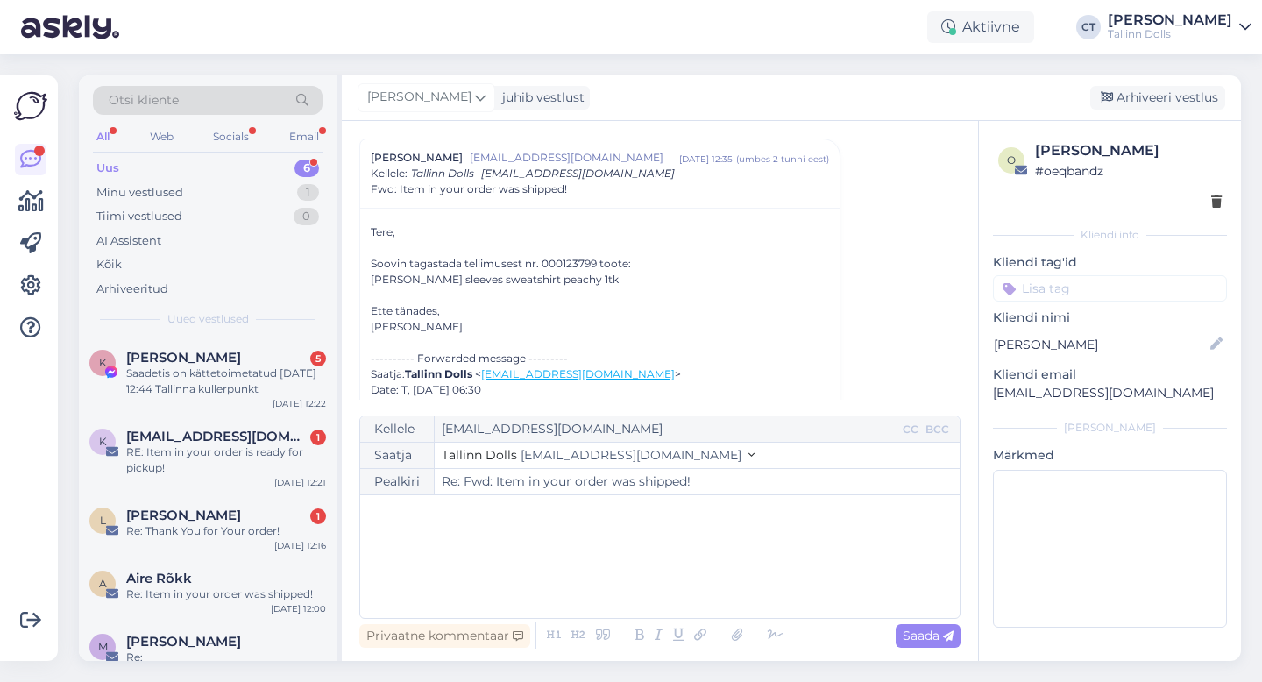
click at [655, 569] on div "﻿" at bounding box center [660, 556] width 582 height 105
click at [456, 600] on div "﻿" at bounding box center [660, 556] width 582 height 105
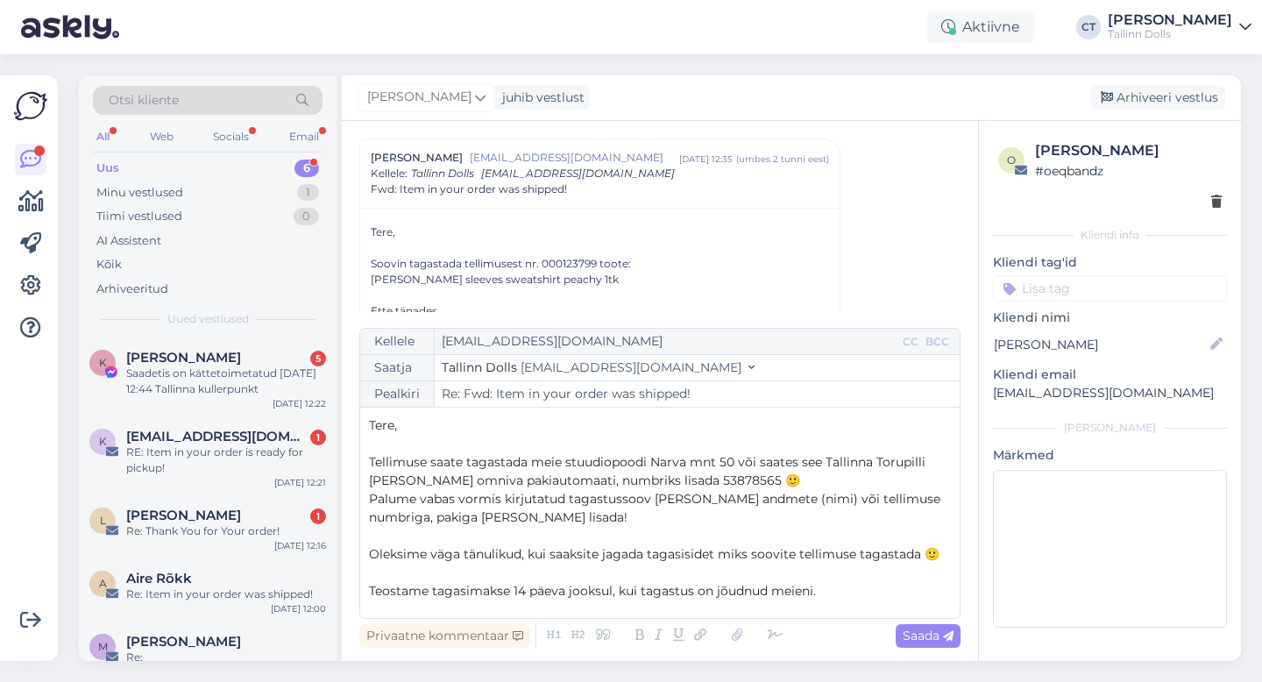
scroll to position [65, 0]
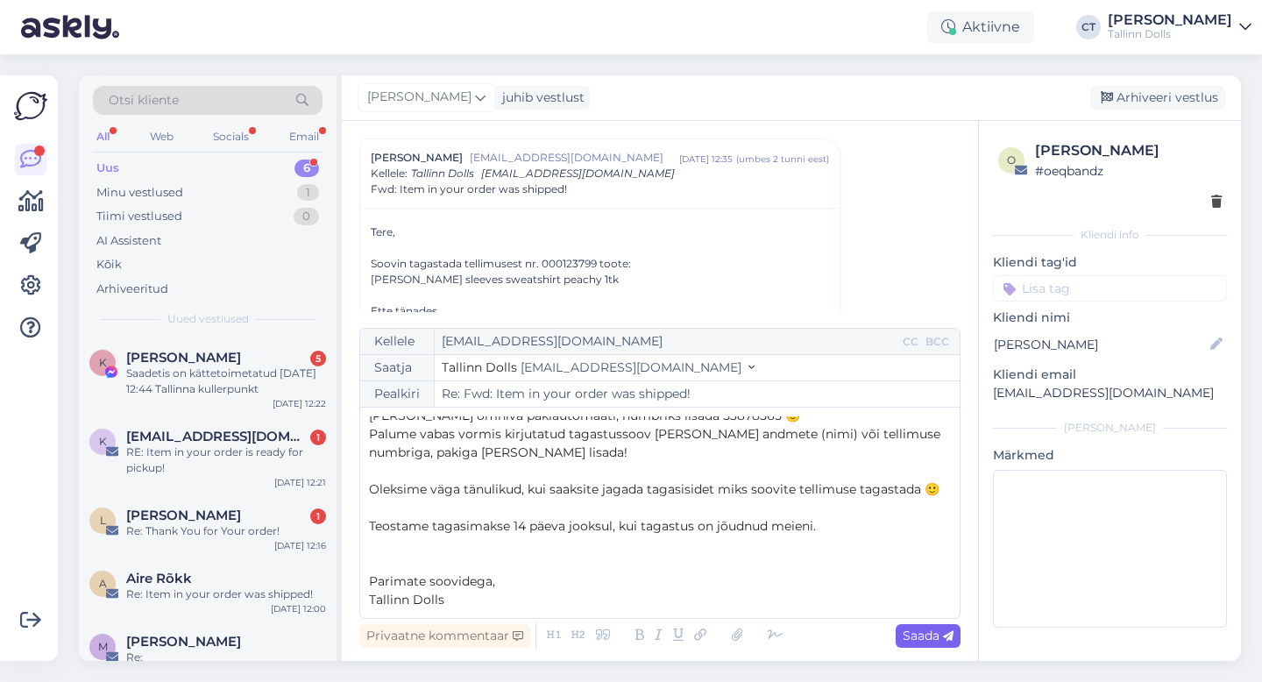
click at [927, 635] on span "Saada" at bounding box center [928, 636] width 51 height 16
type input "Re: Re: Fwd: Item in your order was shipped!"
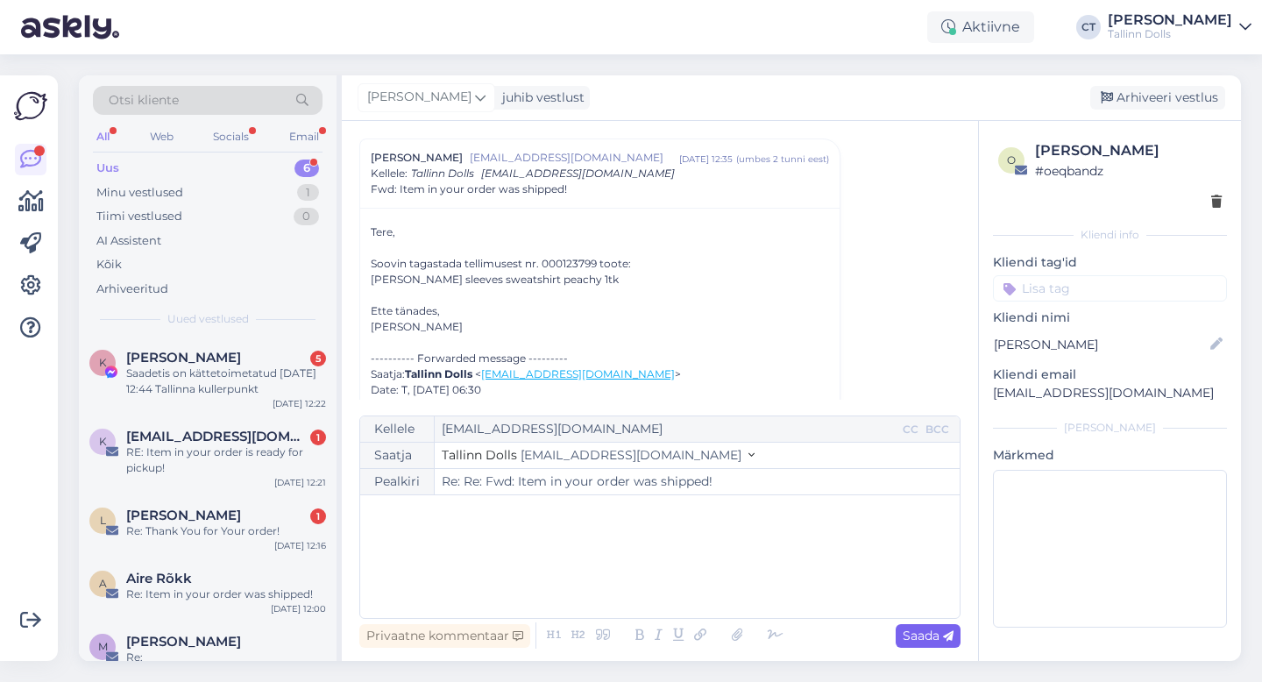
scroll to position [0, 0]
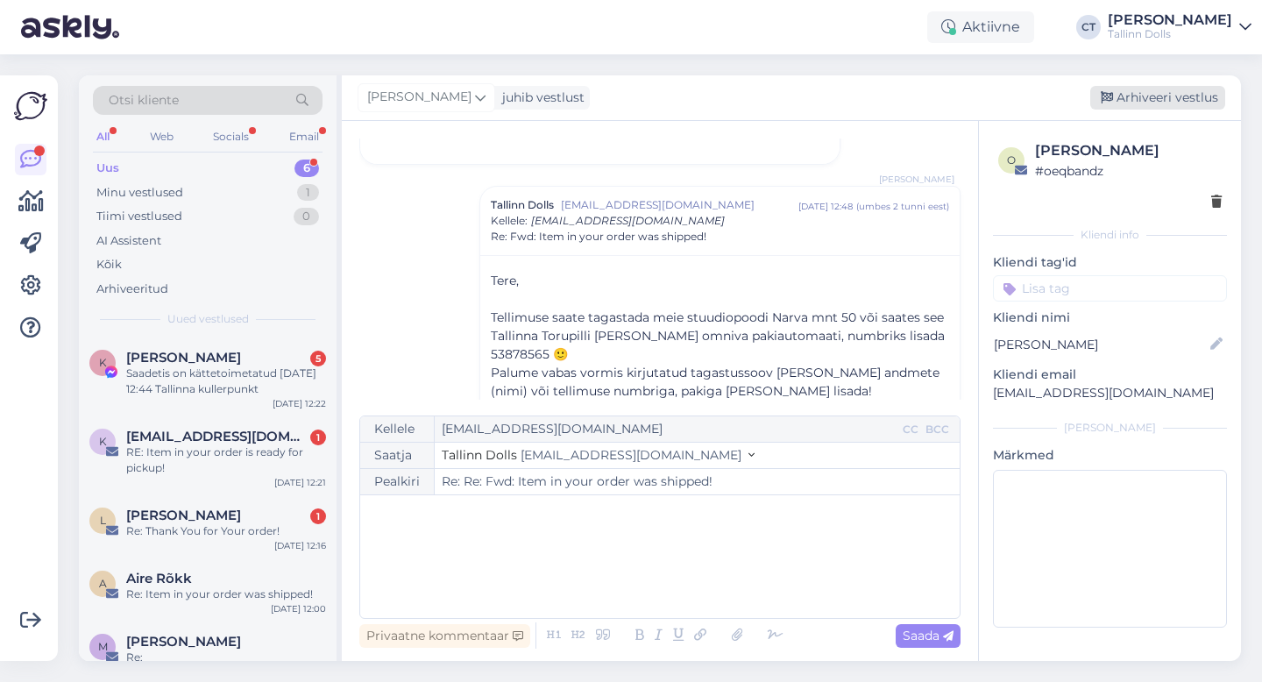
click at [1154, 94] on div "Arhiveeri vestlus" at bounding box center [1157, 98] width 135 height 24
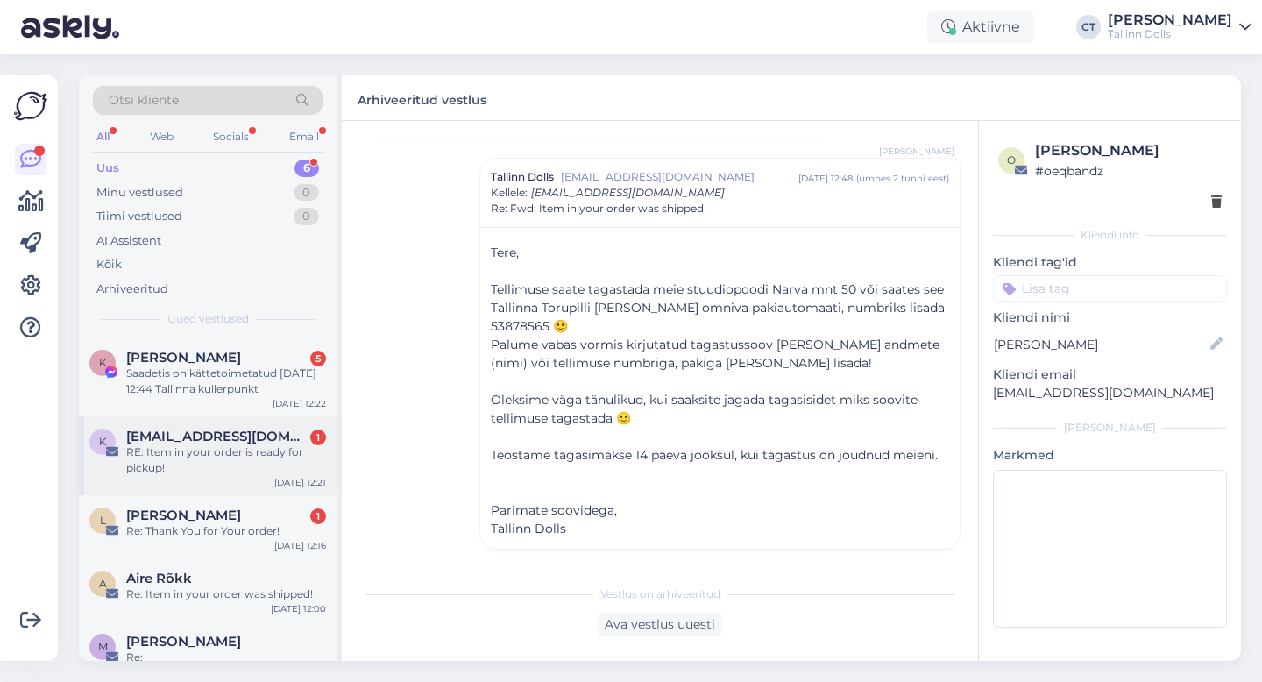
scroll to position [103, 0]
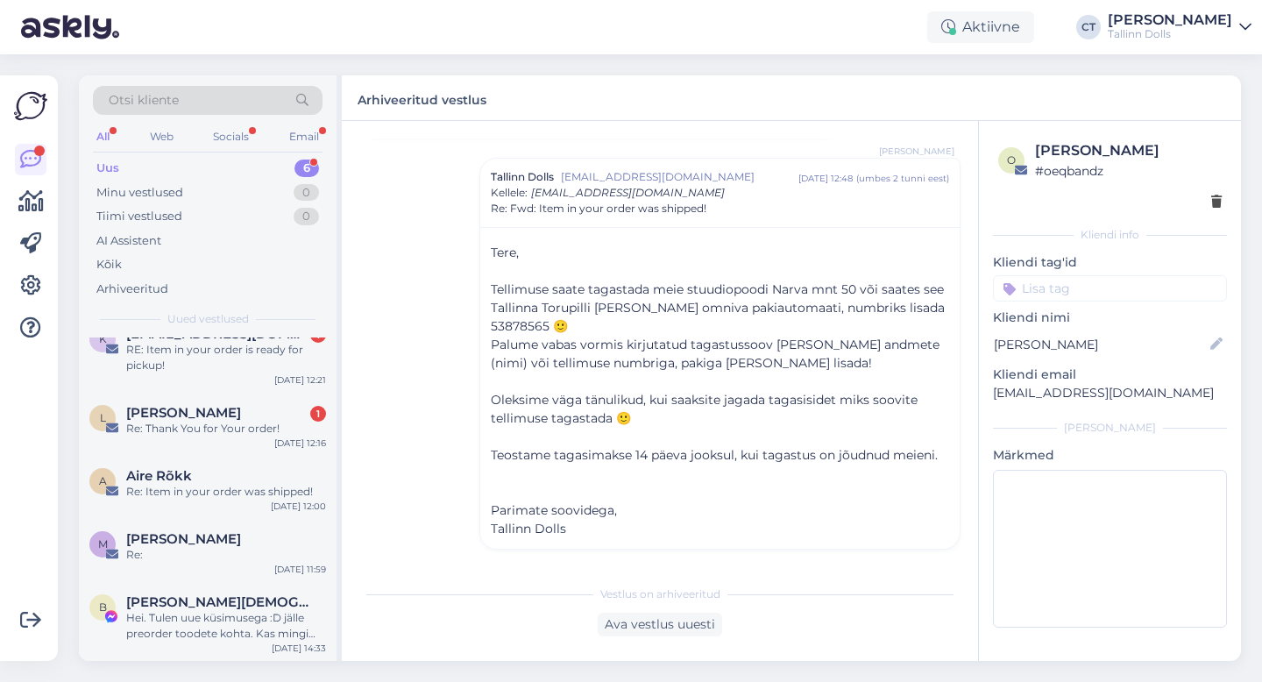
click at [202, 160] on div "Uus 6" at bounding box center [208, 168] width 230 height 25
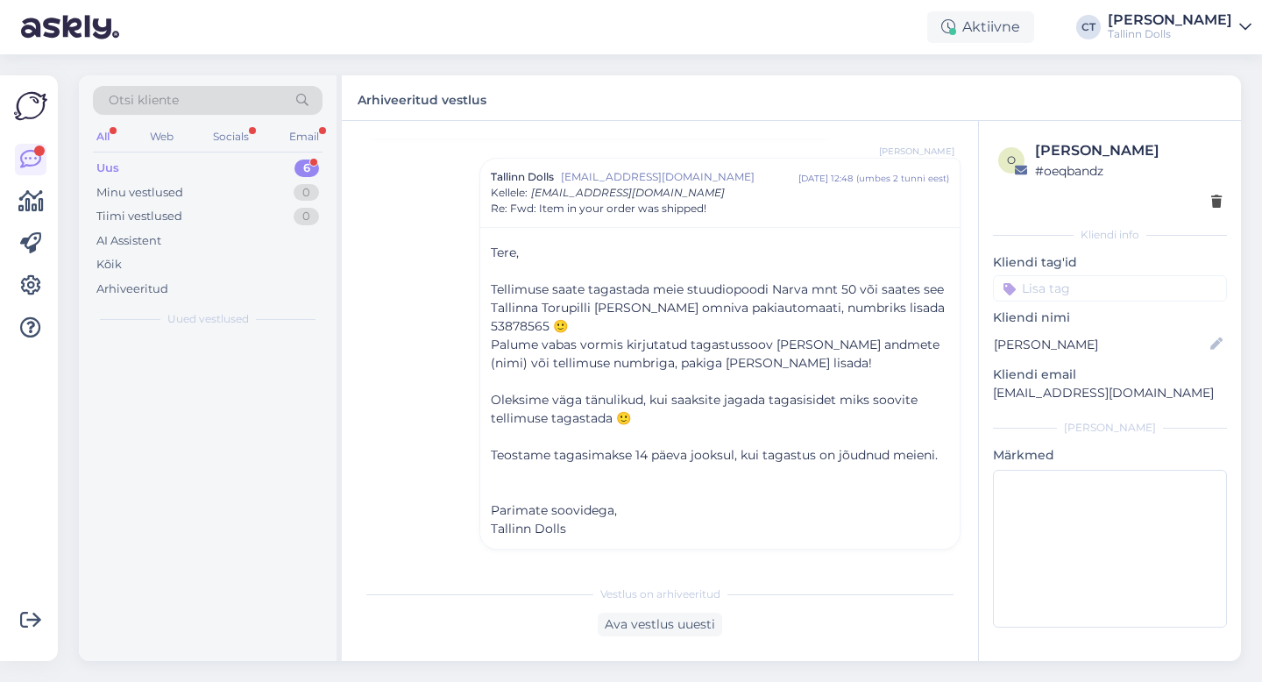
scroll to position [0, 0]
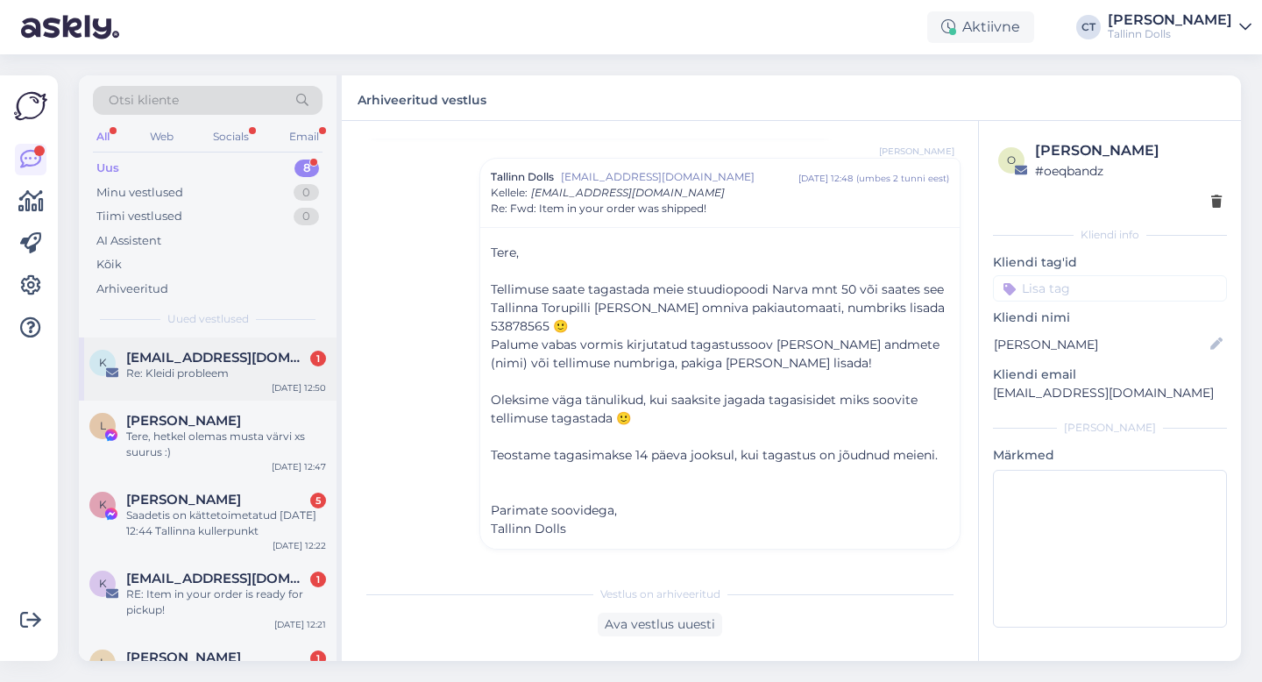
click at [232, 382] on div "k [EMAIL_ADDRESS][DOMAIN_NAME] 1 Re: Kleidi probleem [DATE] 12:50" at bounding box center [208, 368] width 258 height 63
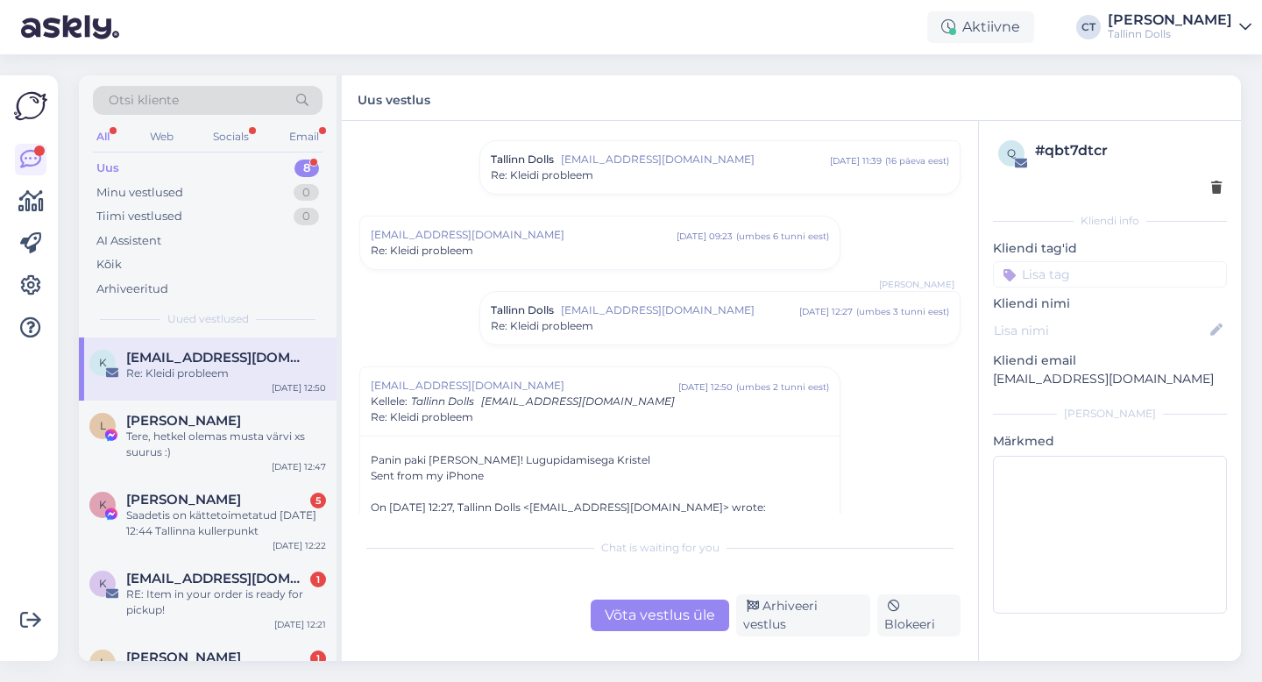
scroll to position [589, 0]
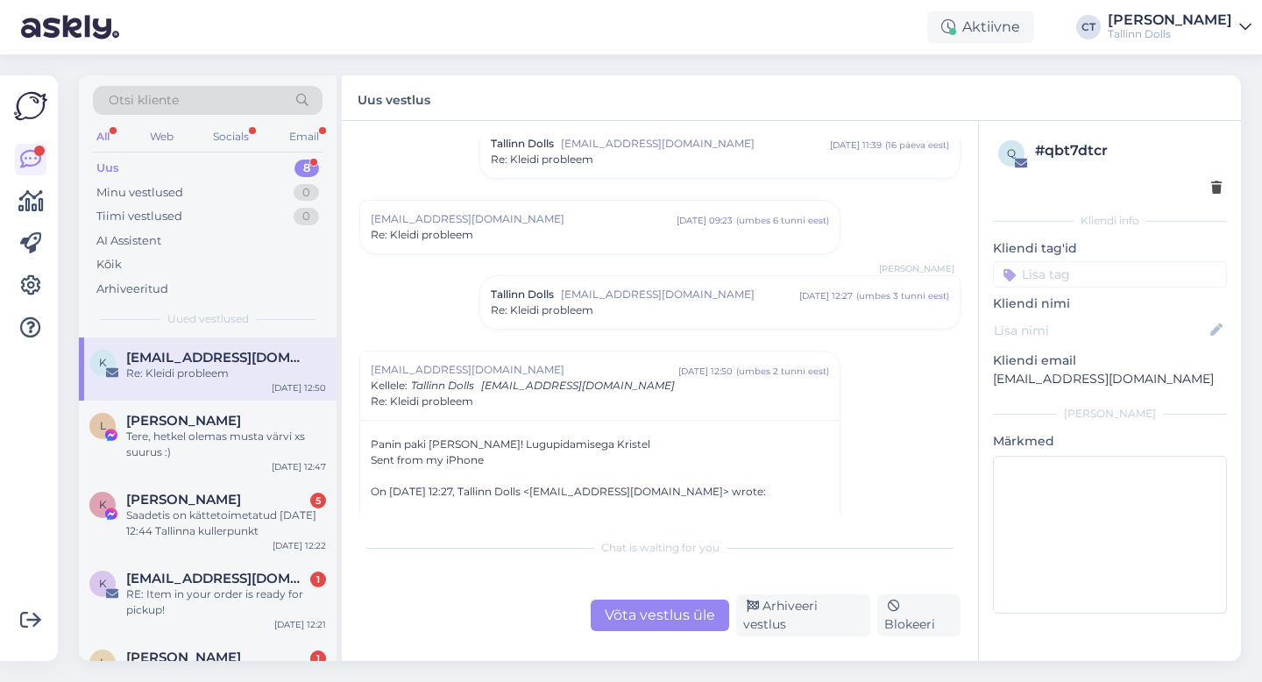
click at [625, 305] on div "Re: Kleidi probleem" at bounding box center [720, 310] width 458 height 16
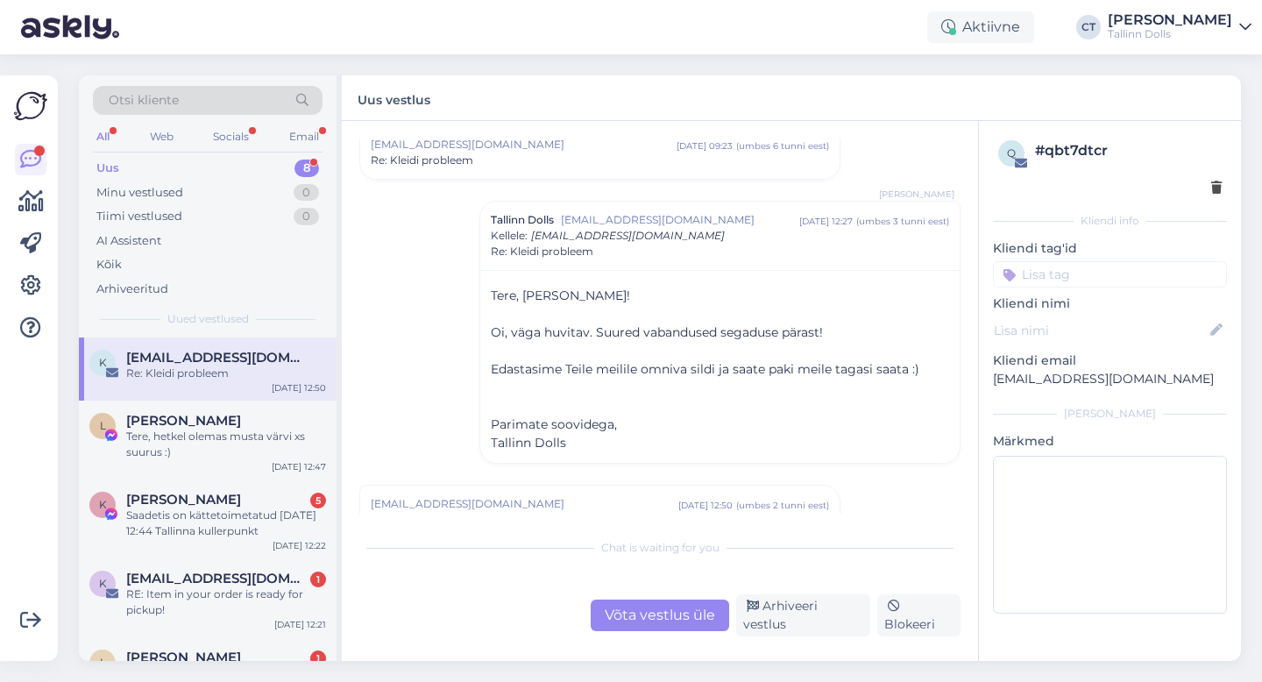
scroll to position [666, 0]
click at [655, 628] on div "Võta vestlus üle" at bounding box center [660, 616] width 139 height 32
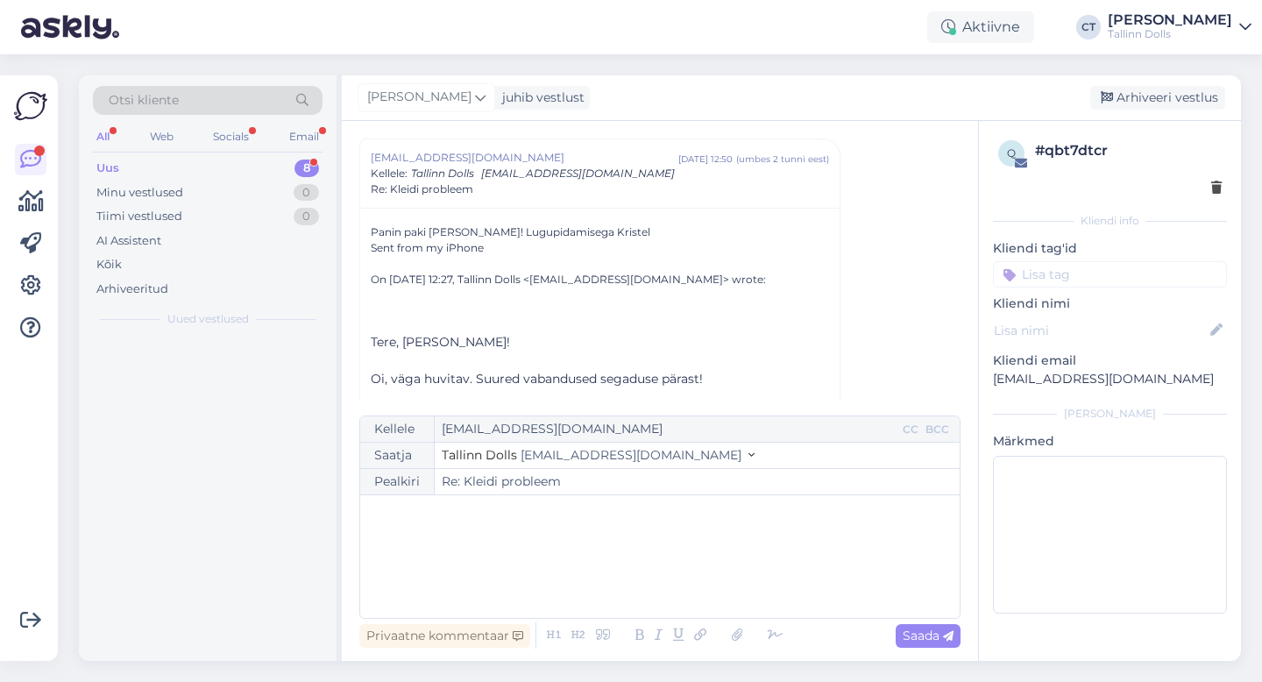
click at [669, 558] on div "﻿" at bounding box center [660, 556] width 582 height 105
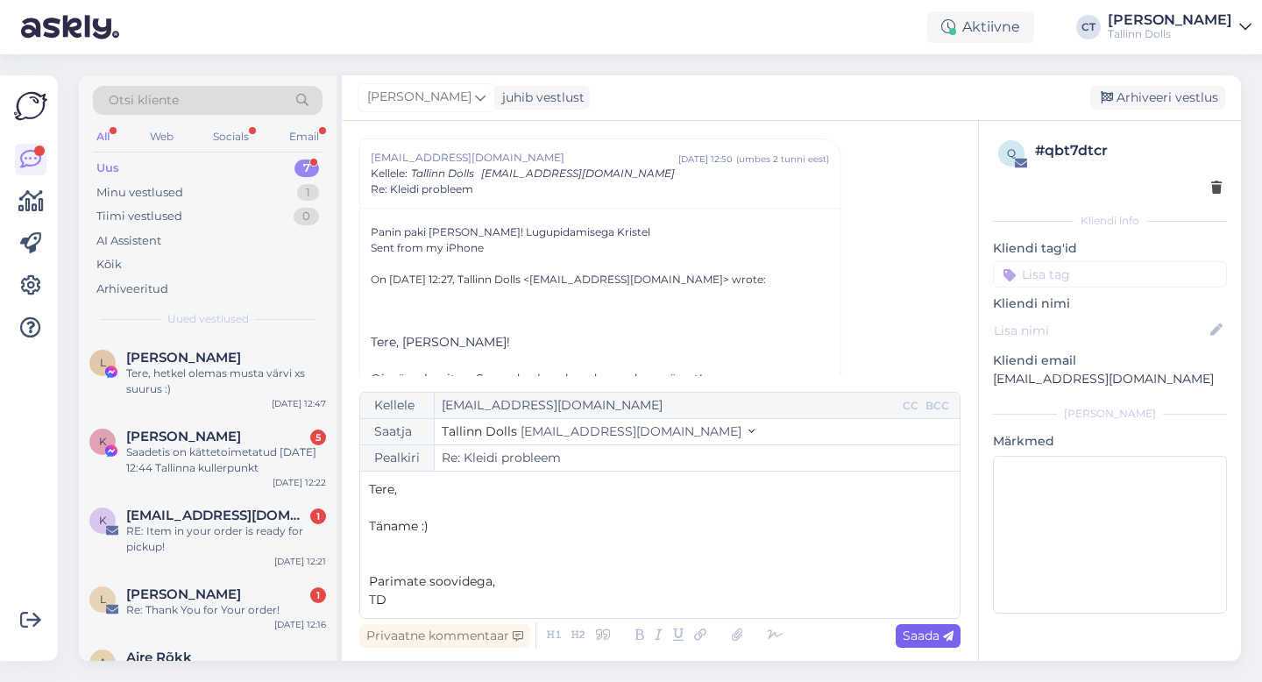
click at [932, 631] on span "Saada" at bounding box center [928, 636] width 51 height 16
type input "Re: Re: Kleidi probleem"
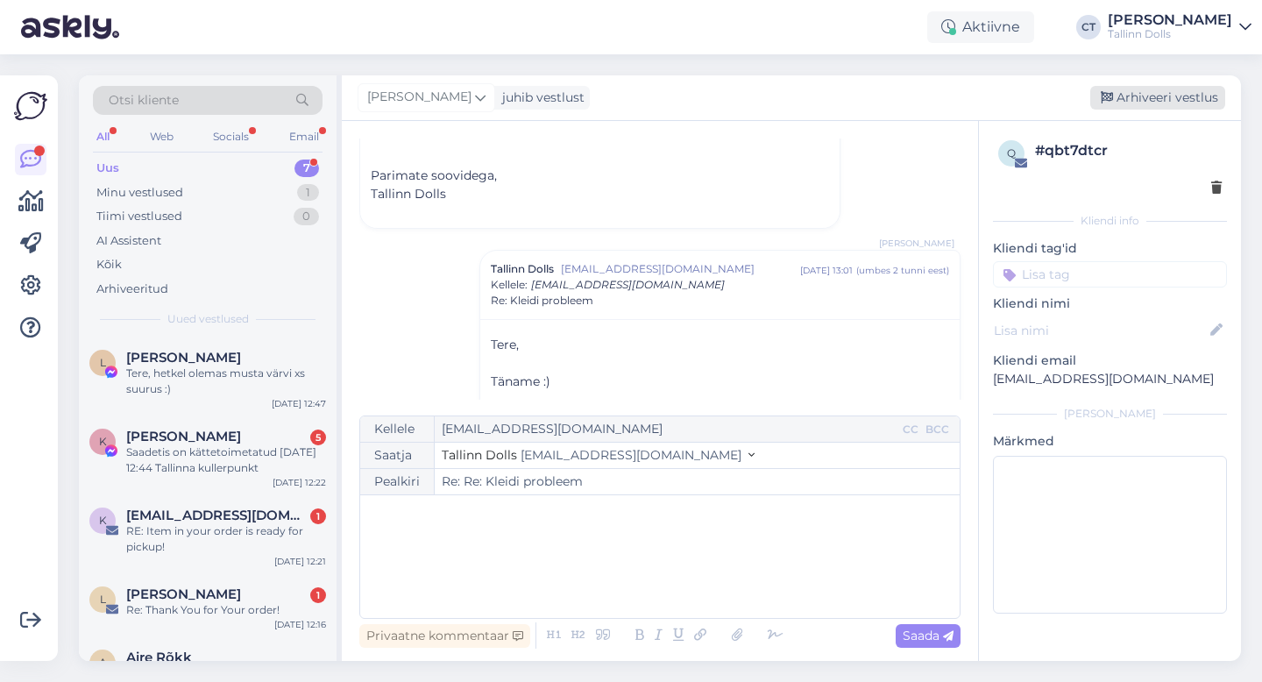
click at [1144, 95] on div "Arhiveeri vestlus" at bounding box center [1157, 98] width 135 height 24
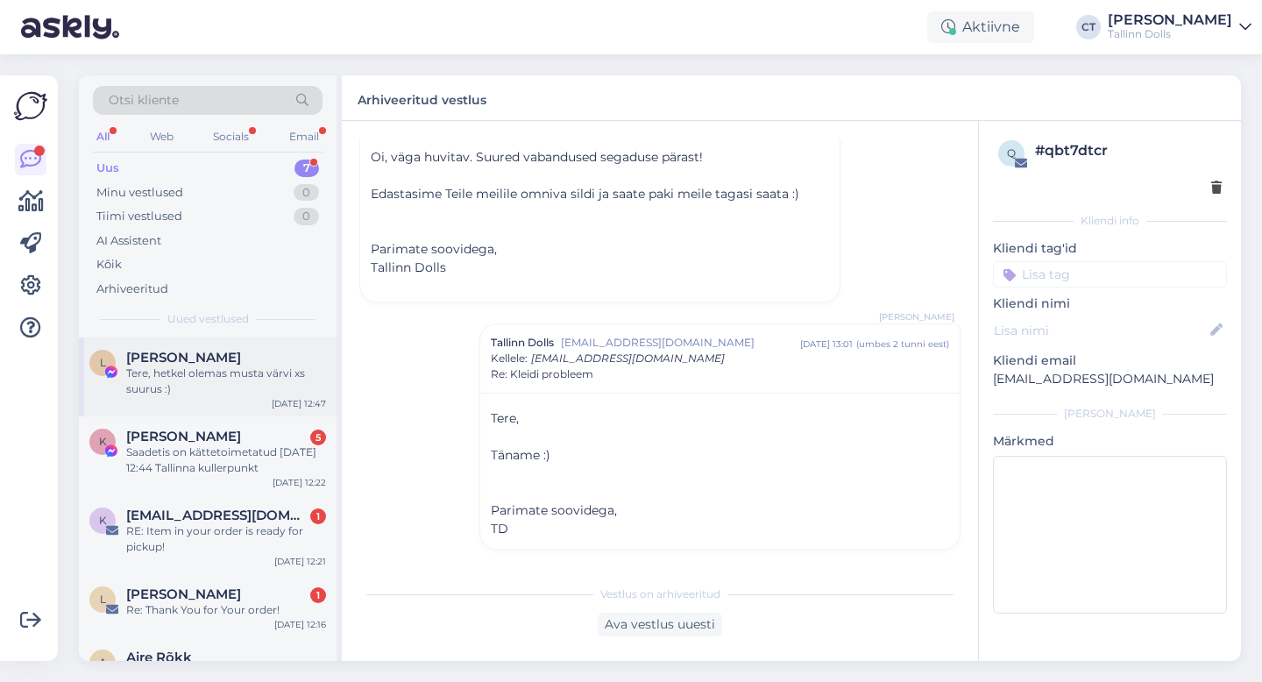
click at [232, 379] on div "Tere, hetkel olemas musta värvi xs suurus :)" at bounding box center [226, 382] width 200 height 32
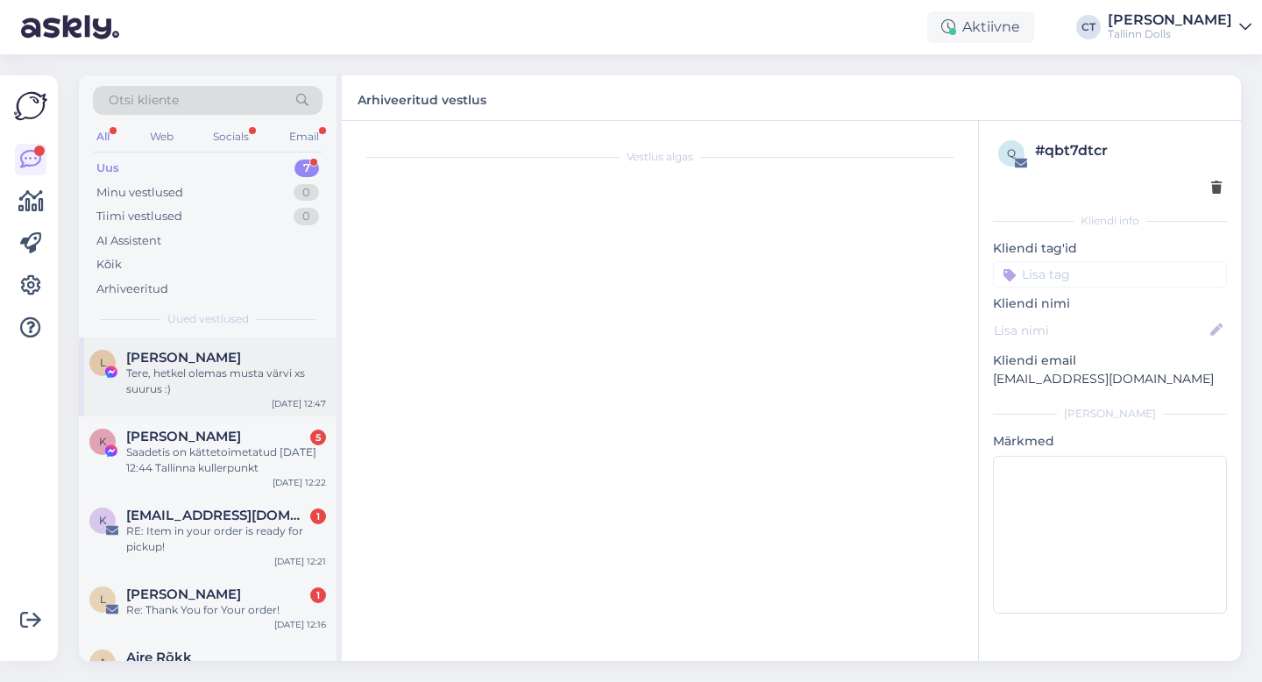
scroll to position [17, 0]
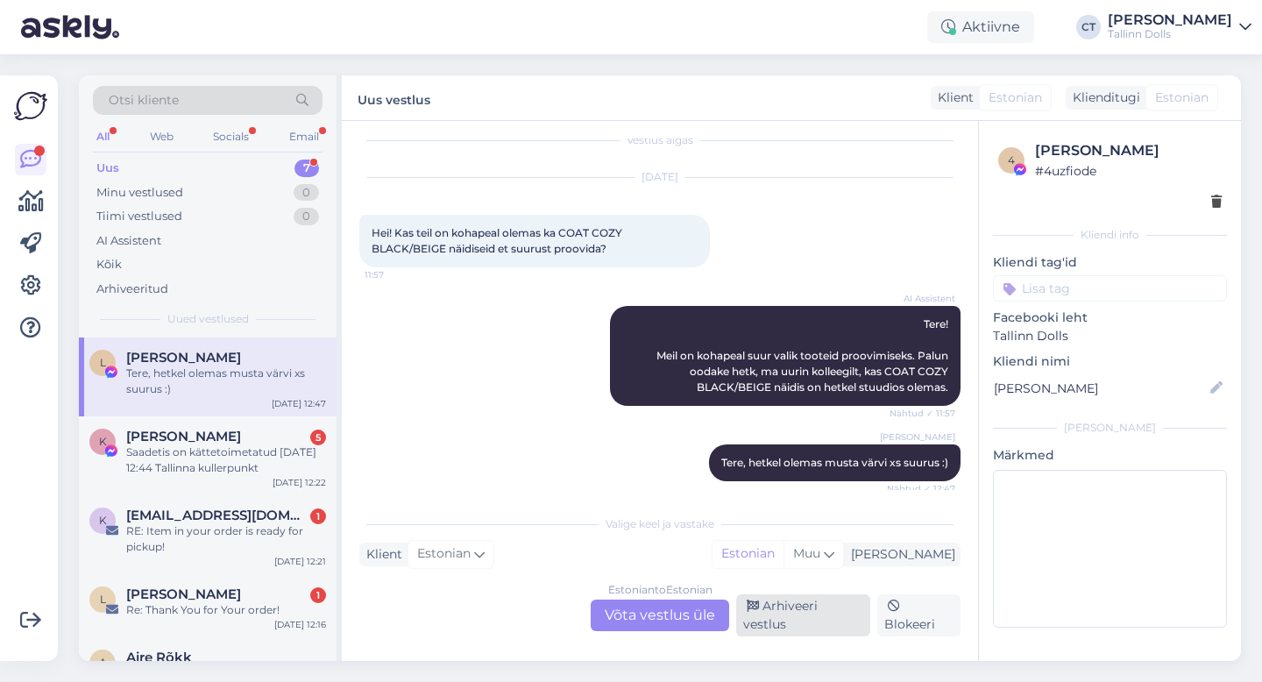
click at [804, 629] on div "Arhiveeri vestlus" at bounding box center [803, 615] width 134 height 42
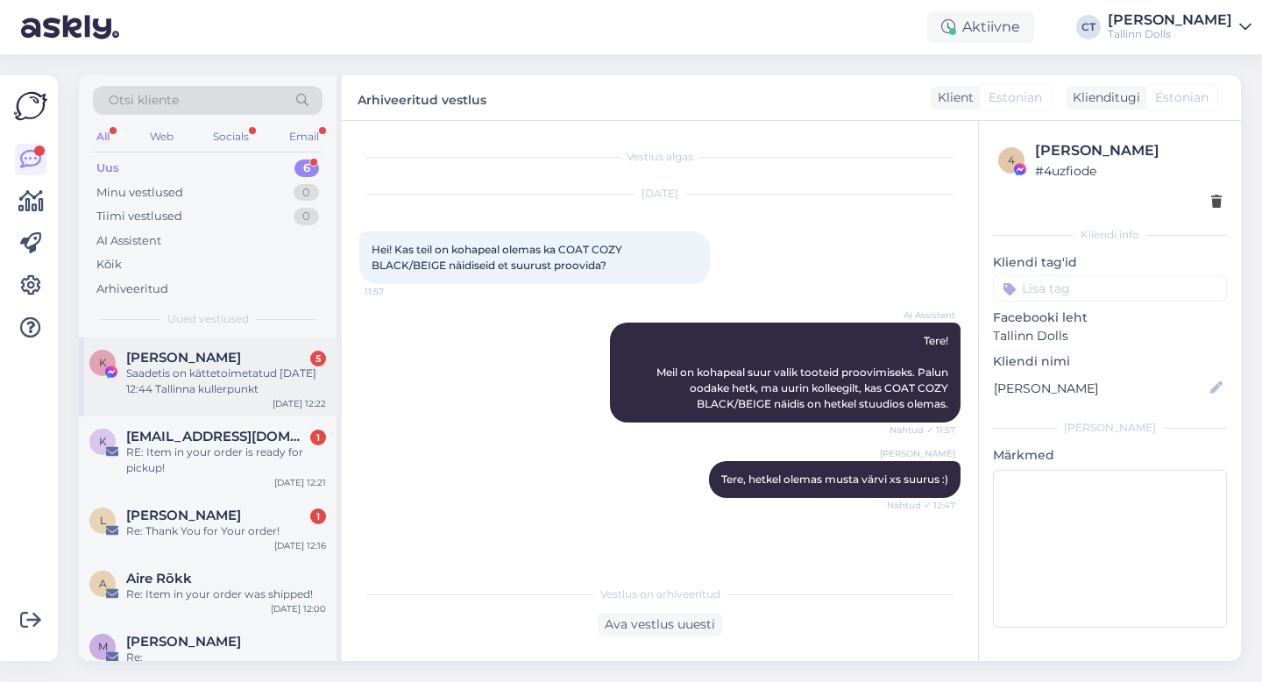
click at [255, 378] on div "Saadetis on kättetoimetatud [DATE] 12:44 Tallinna kullerpunkt" at bounding box center [226, 382] width 200 height 32
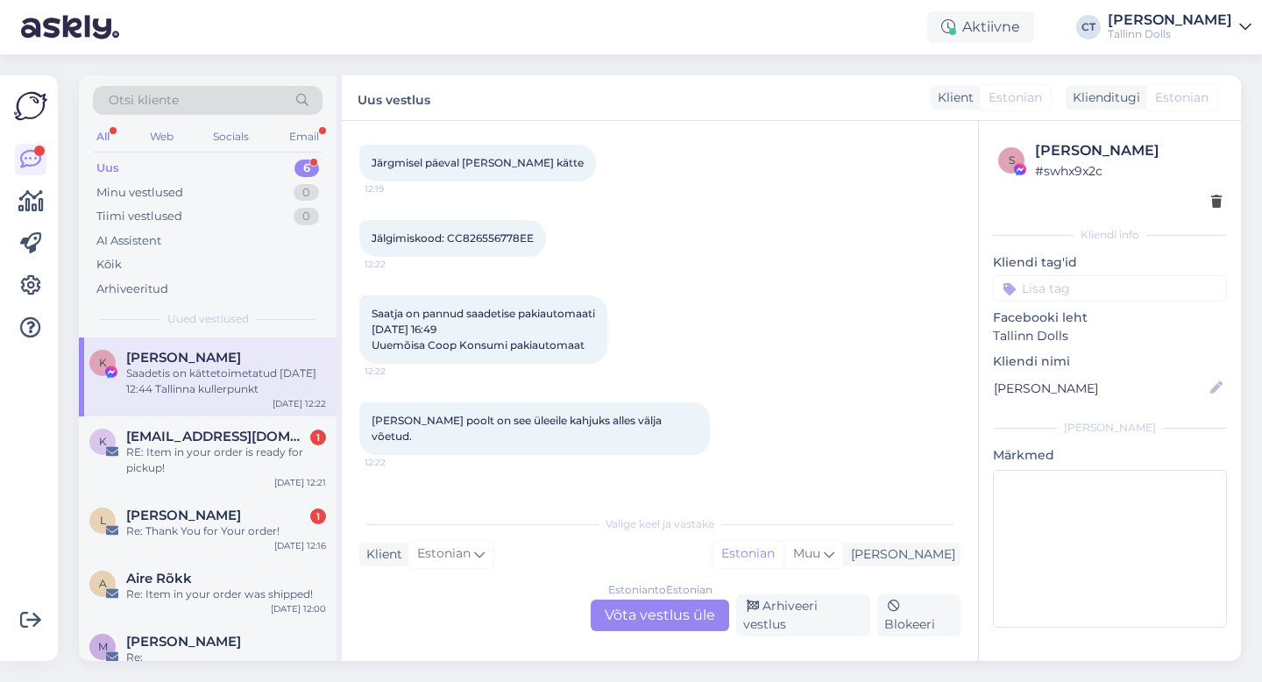
scroll to position [1265, 0]
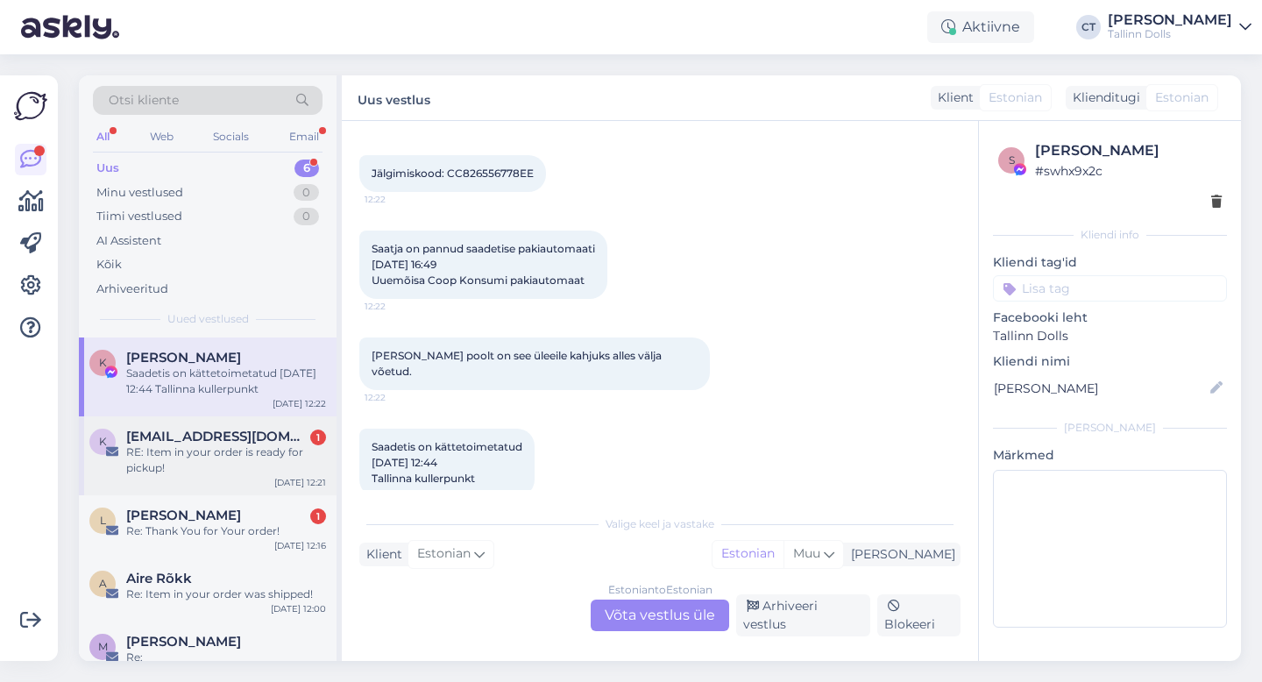
click at [253, 473] on div "RE: Item in your order is ready for pickup!" at bounding box center [226, 460] width 200 height 32
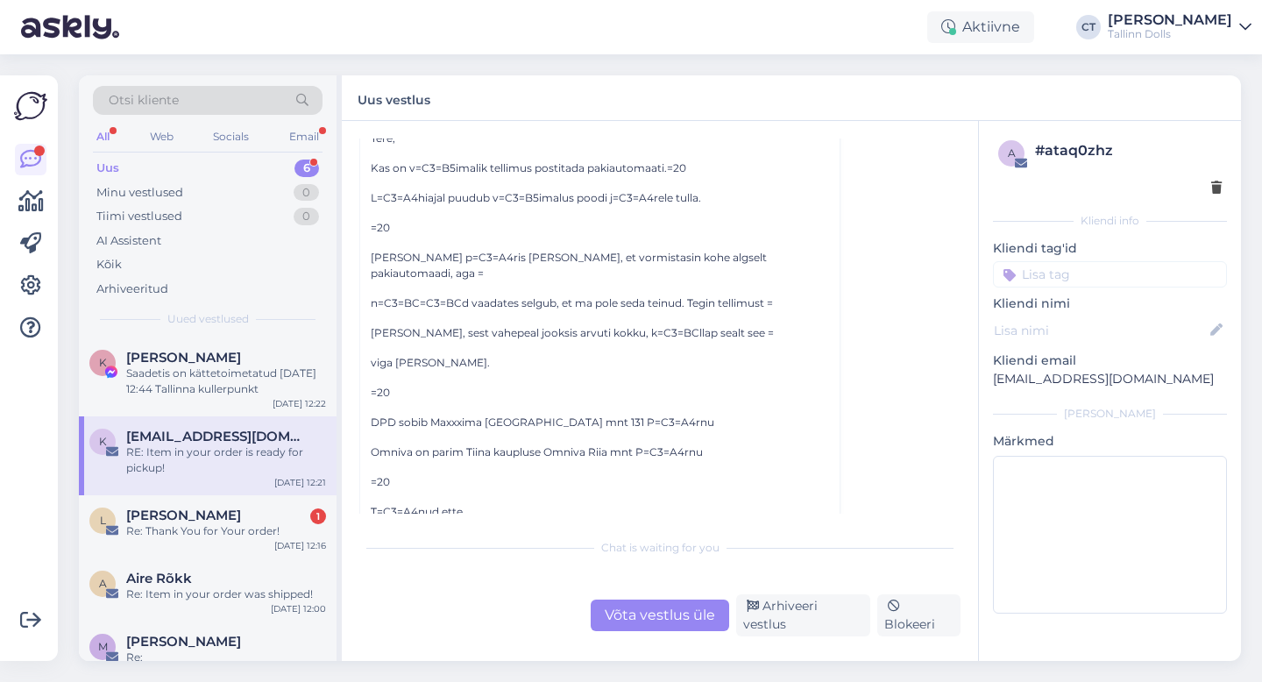
scroll to position [543, 0]
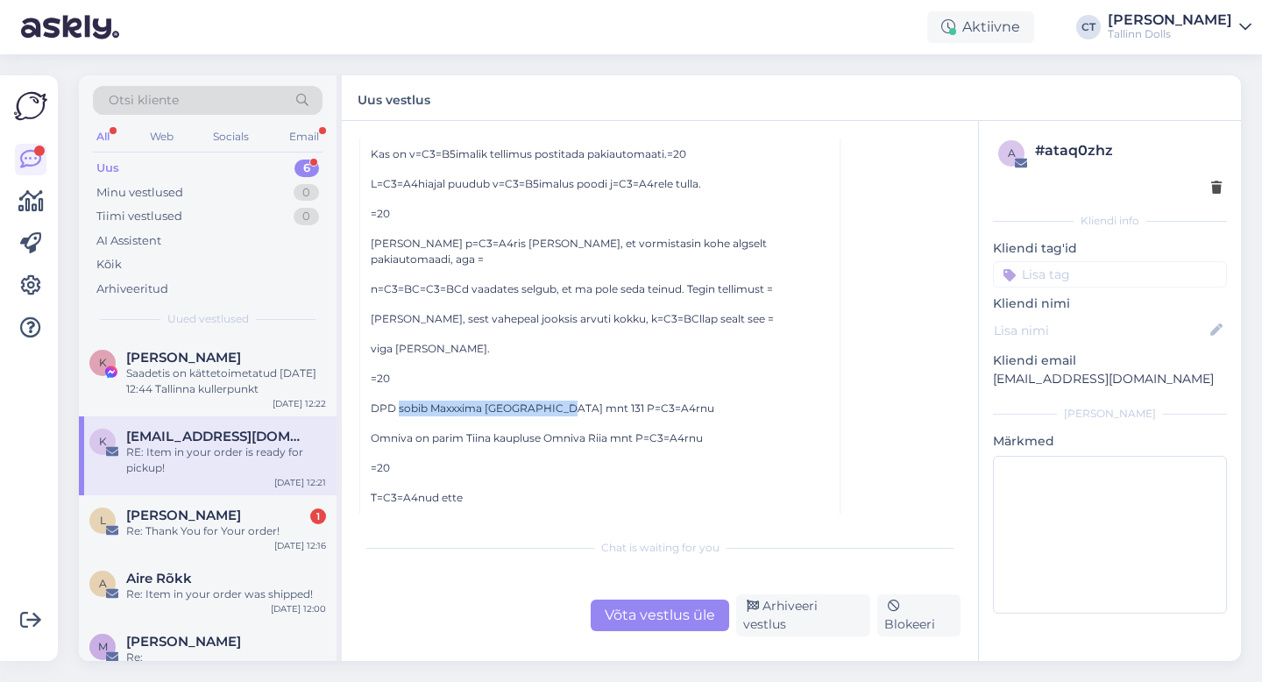
drag, startPoint x: 399, startPoint y: 394, endPoint x: 550, endPoint y: 396, distance: 150.8
click at [550, 401] on p "DPD sobib Maxxxima [GEOGRAPHIC_DATA] mnt 131 P=C3=A4rnu" at bounding box center [600, 409] width 458 height 16
copy p "sobib [PERSON_NAME] [GEOGRAPHIC_DATA] mnt 131"
drag, startPoint x: 465, startPoint y: 422, endPoint x: 590, endPoint y: 418, distance: 124.5
click at [590, 430] on p "Omniva on parim Tiina kaupluse Omniva Riia mnt P=C3=A4rnu" at bounding box center [600, 438] width 458 height 16
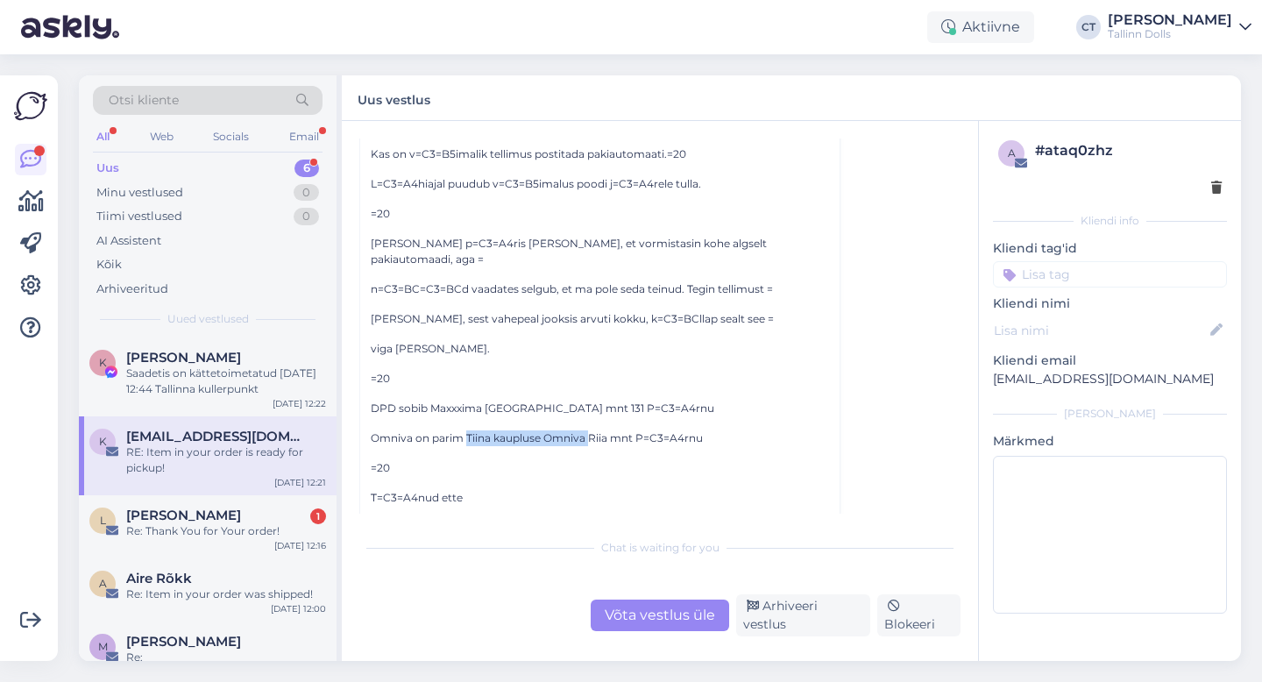
copy p "Tiina kaupluse Omniva"
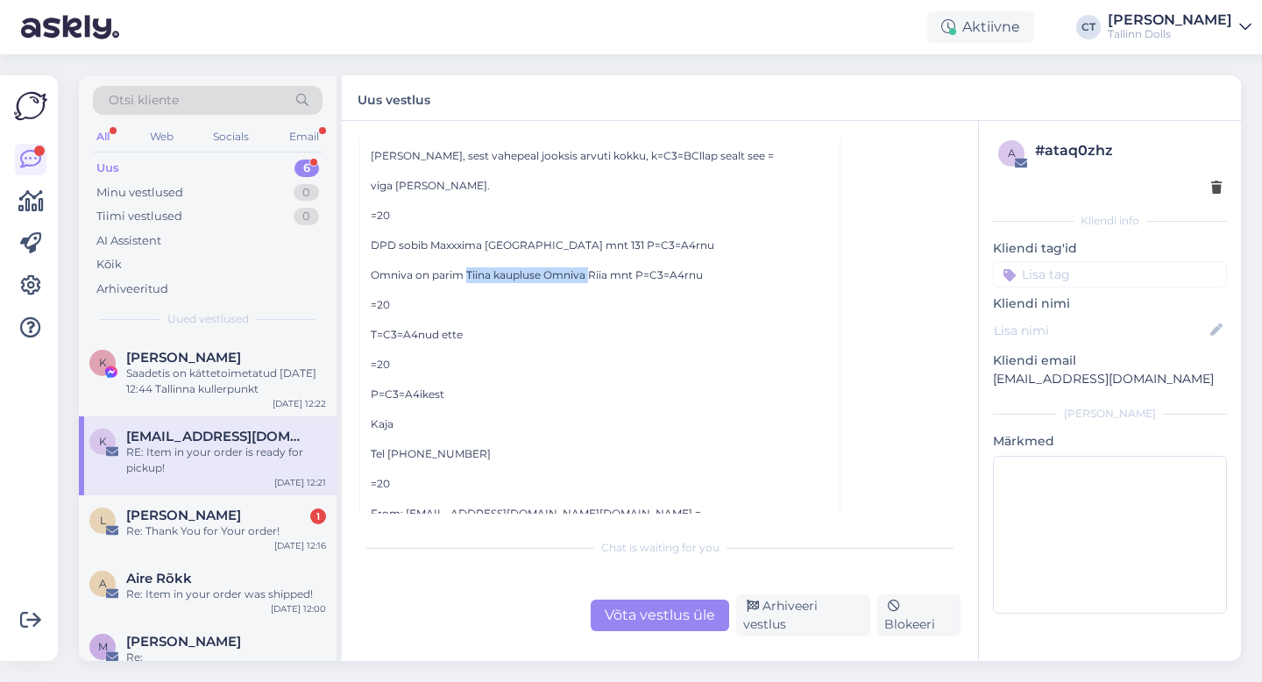
scroll to position [741, 0]
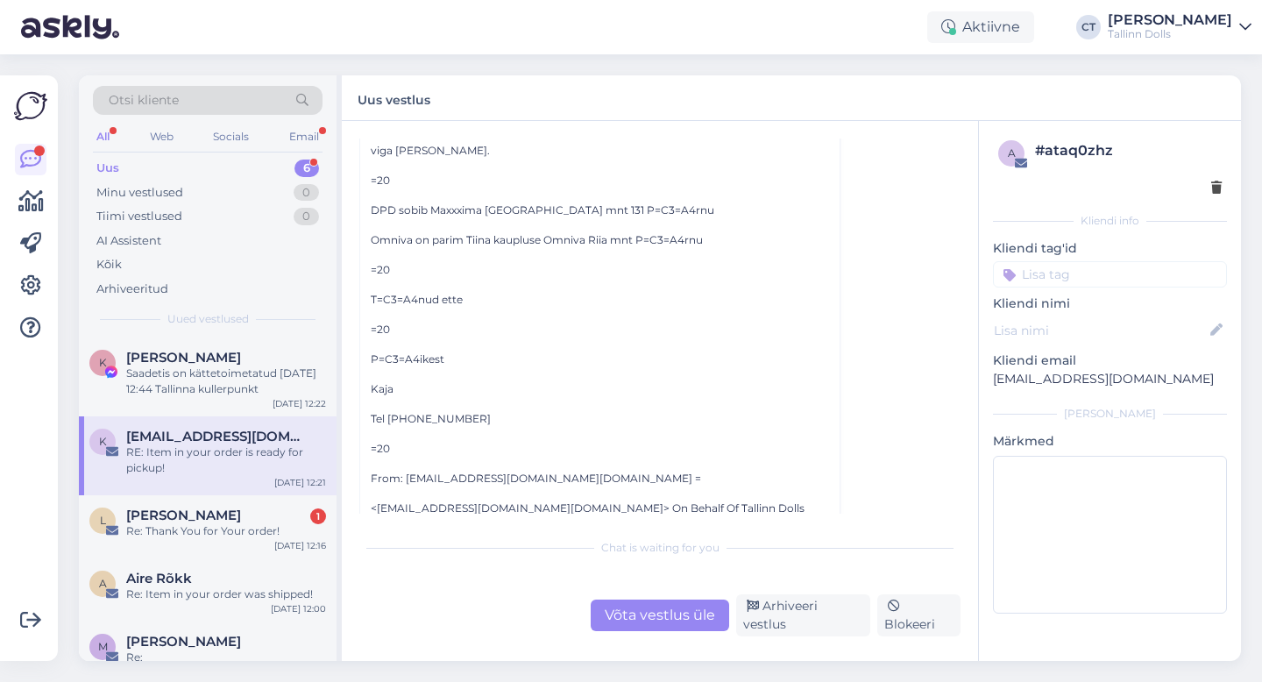
click at [652, 637] on div "Vestlus algas [EMAIL_ADDRESS][DOMAIN_NAME] [DATE] 12:21 ( umbes 3 tunni eest ) …" at bounding box center [660, 391] width 636 height 540
click at [652, 627] on div "Võta vestlus üle" at bounding box center [660, 616] width 139 height 32
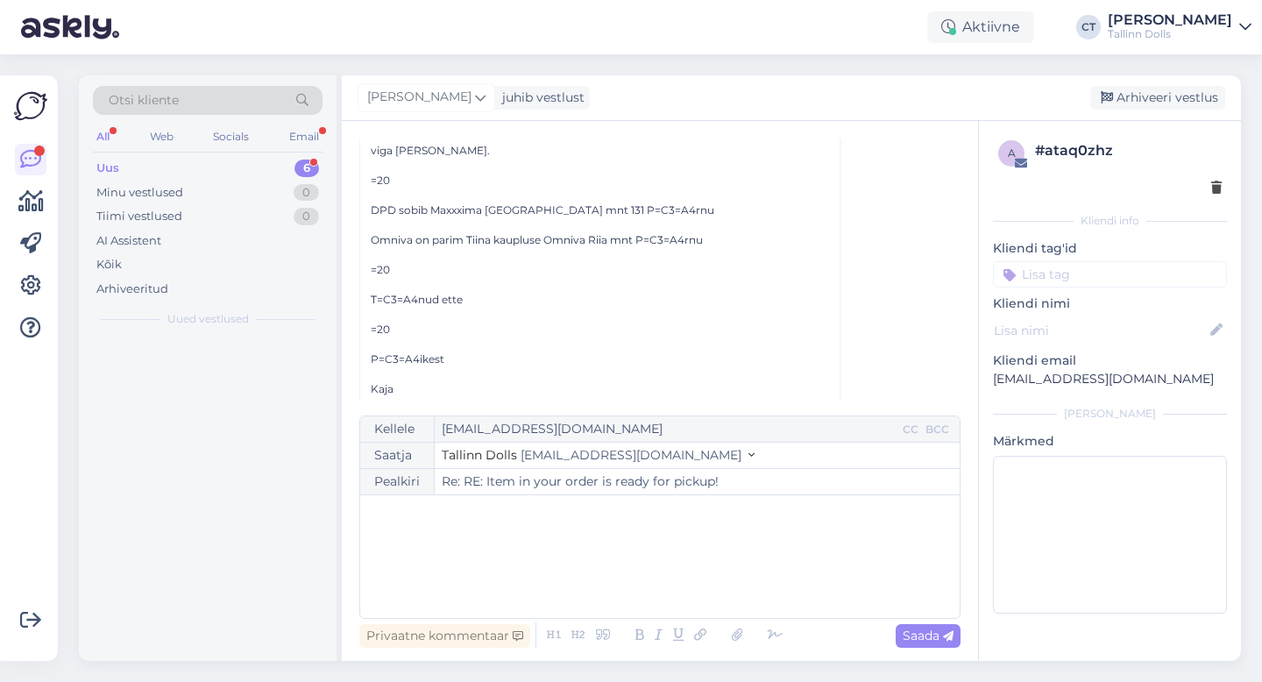
scroll to position [47, 0]
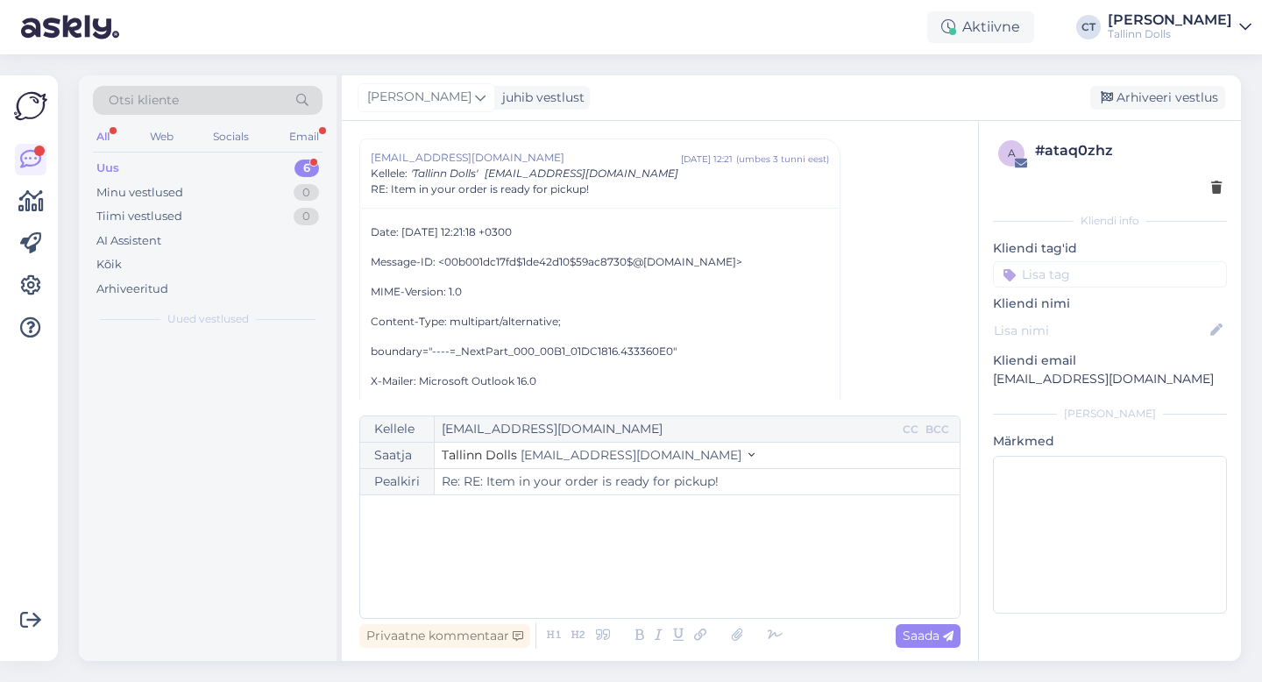
click at [657, 579] on div "﻿" at bounding box center [660, 556] width 582 height 105
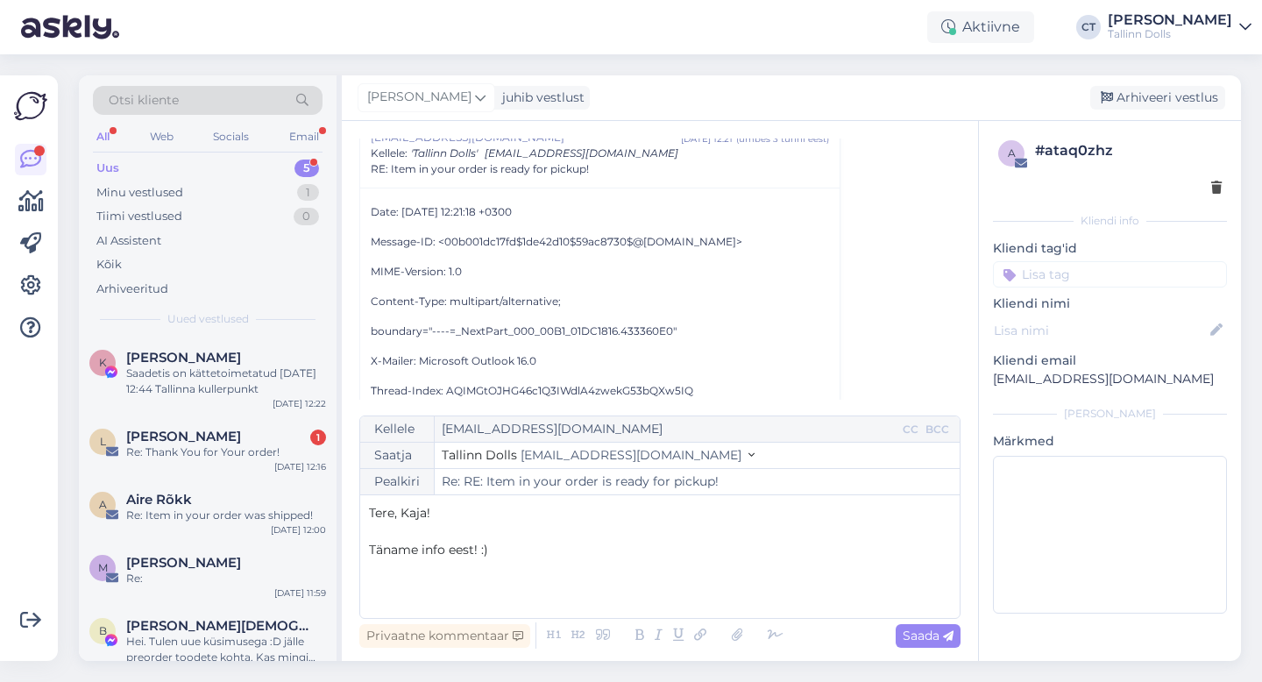
scroll to position [69, 0]
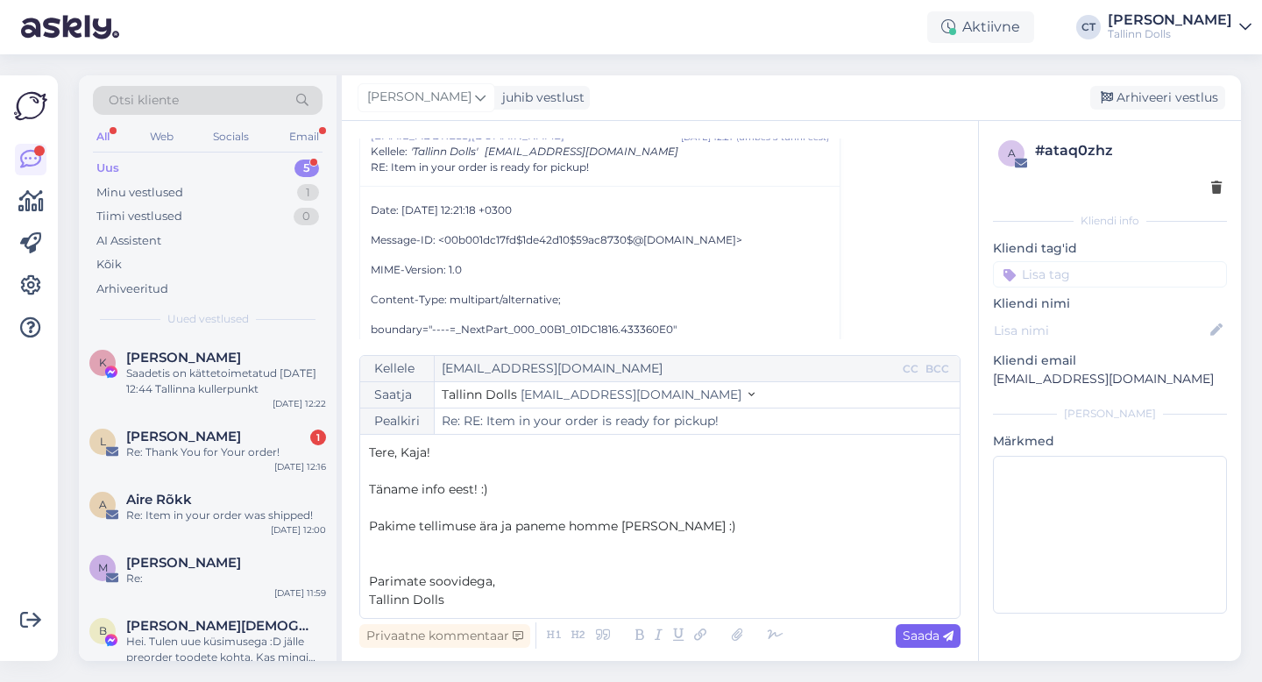
click at [952, 641] on icon at bounding box center [948, 636] width 11 height 11
type input "Re: Re: RE: Item in your order is ready for pickup!"
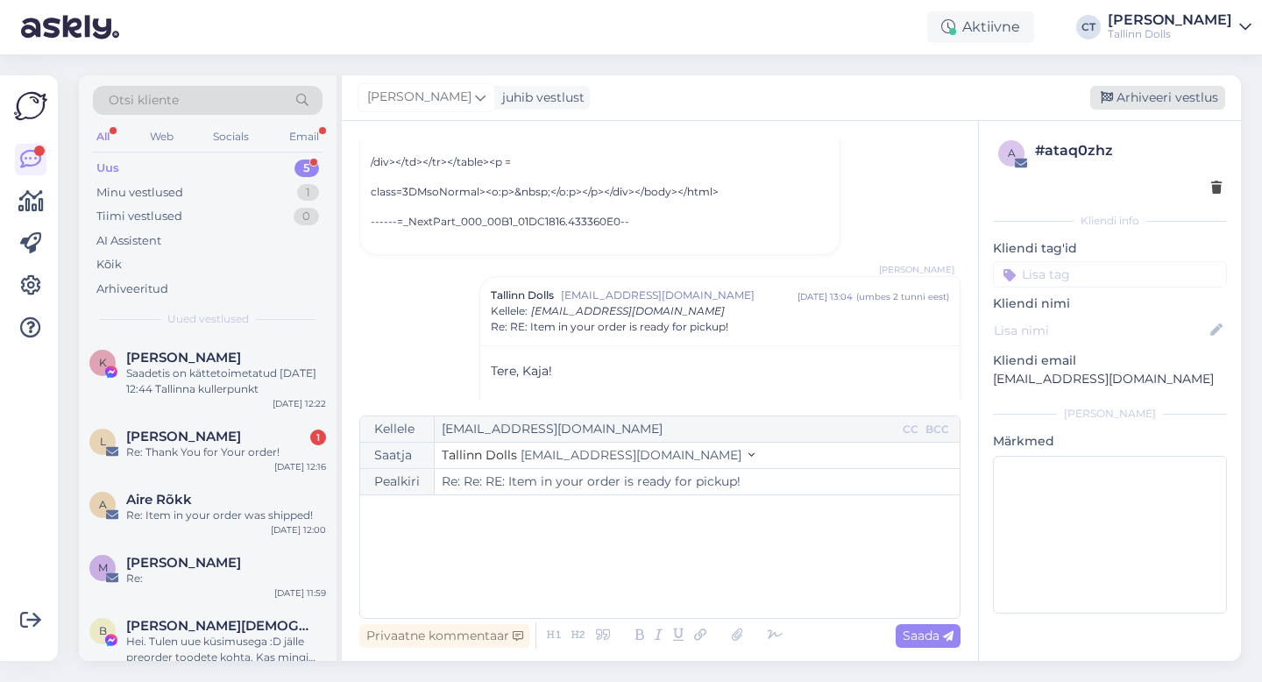
click at [1156, 100] on div "Arhiveeri vestlus" at bounding box center [1157, 98] width 135 height 24
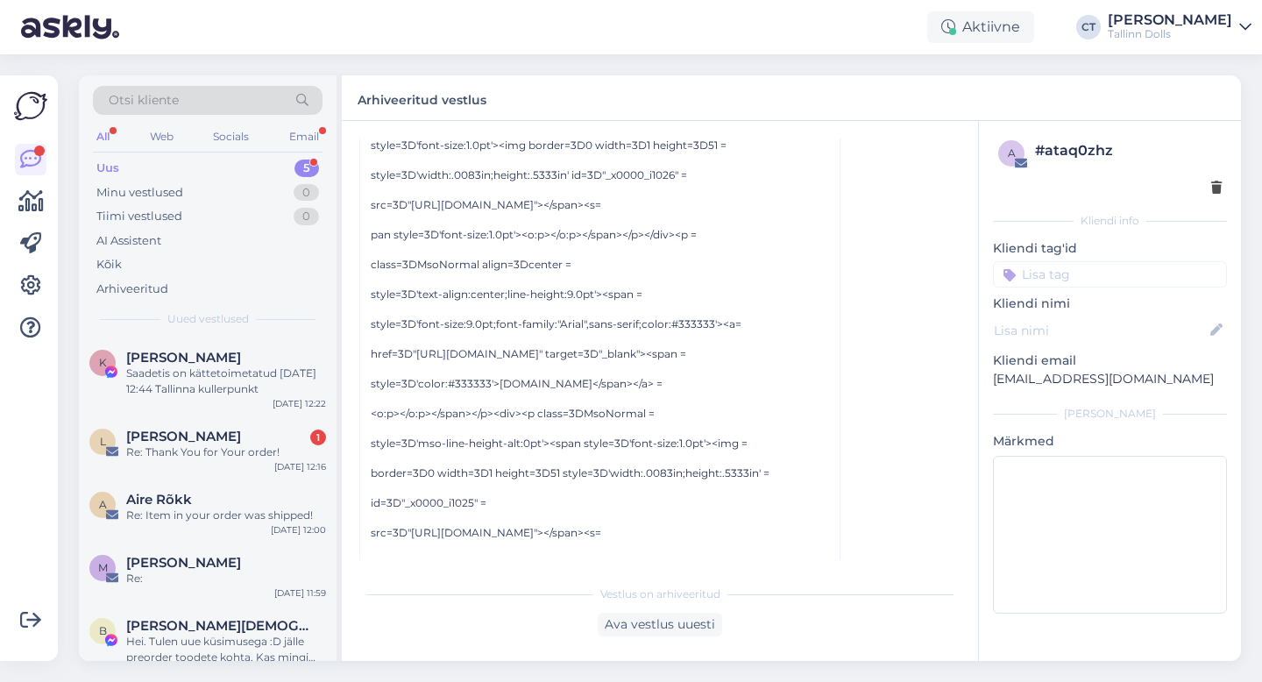
scroll to position [20597, 0]
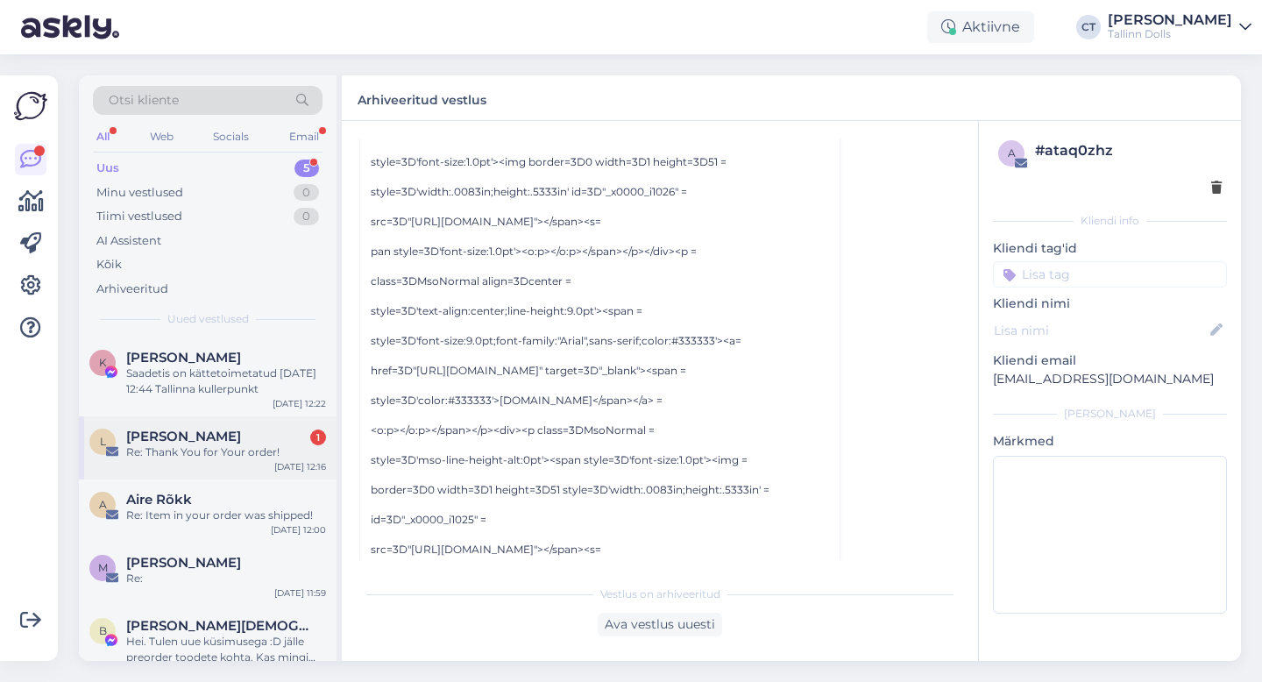
click at [232, 438] on div "[PERSON_NAME] 1" at bounding box center [226, 437] width 200 height 16
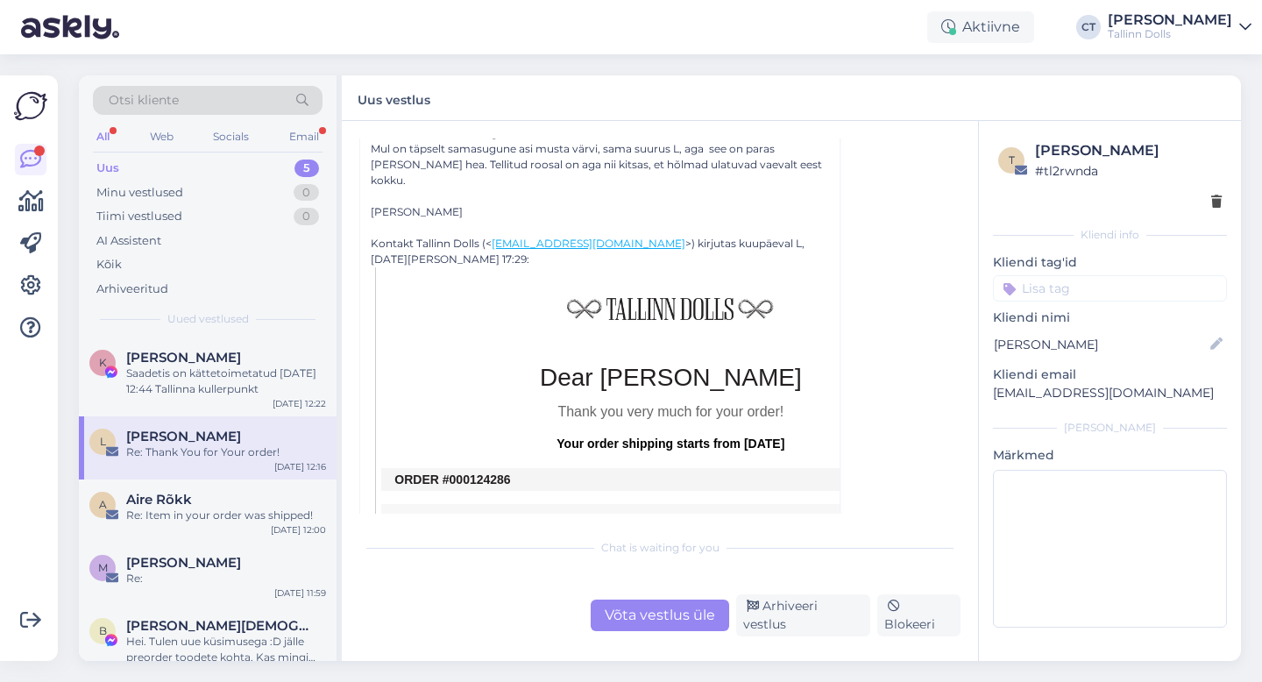
scroll to position [593, 0]
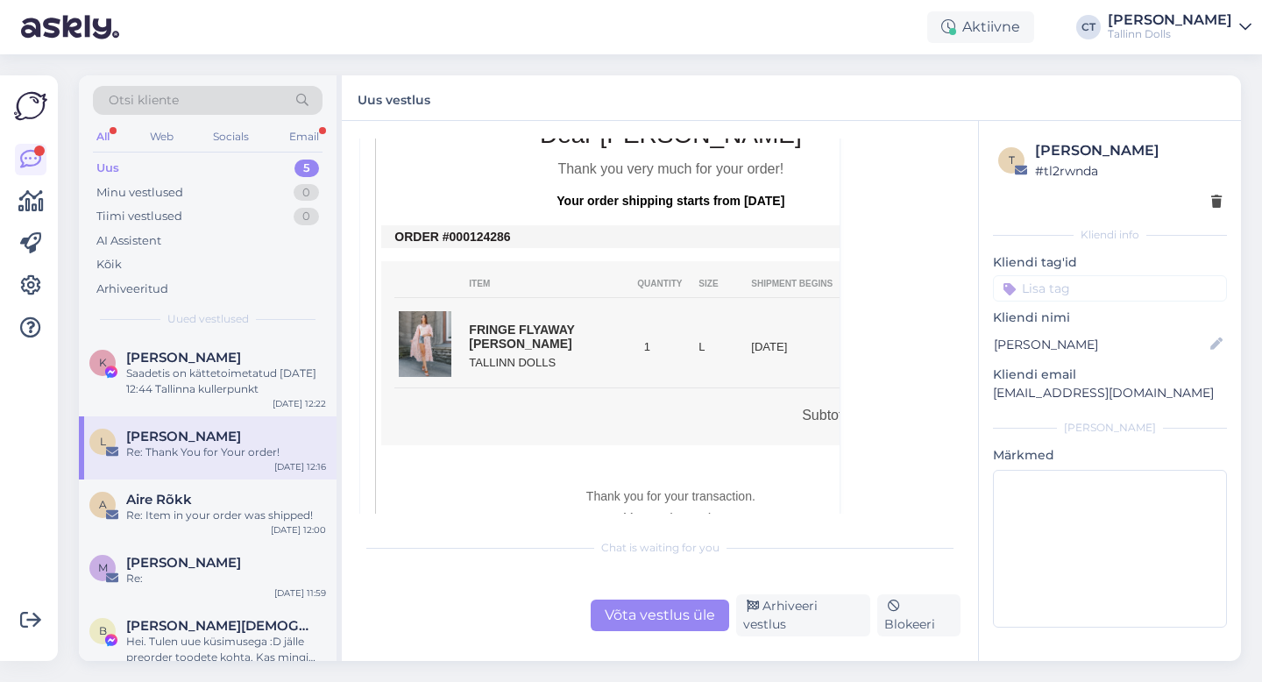
click at [684, 615] on div "Võta vestlus üle" at bounding box center [660, 616] width 139 height 32
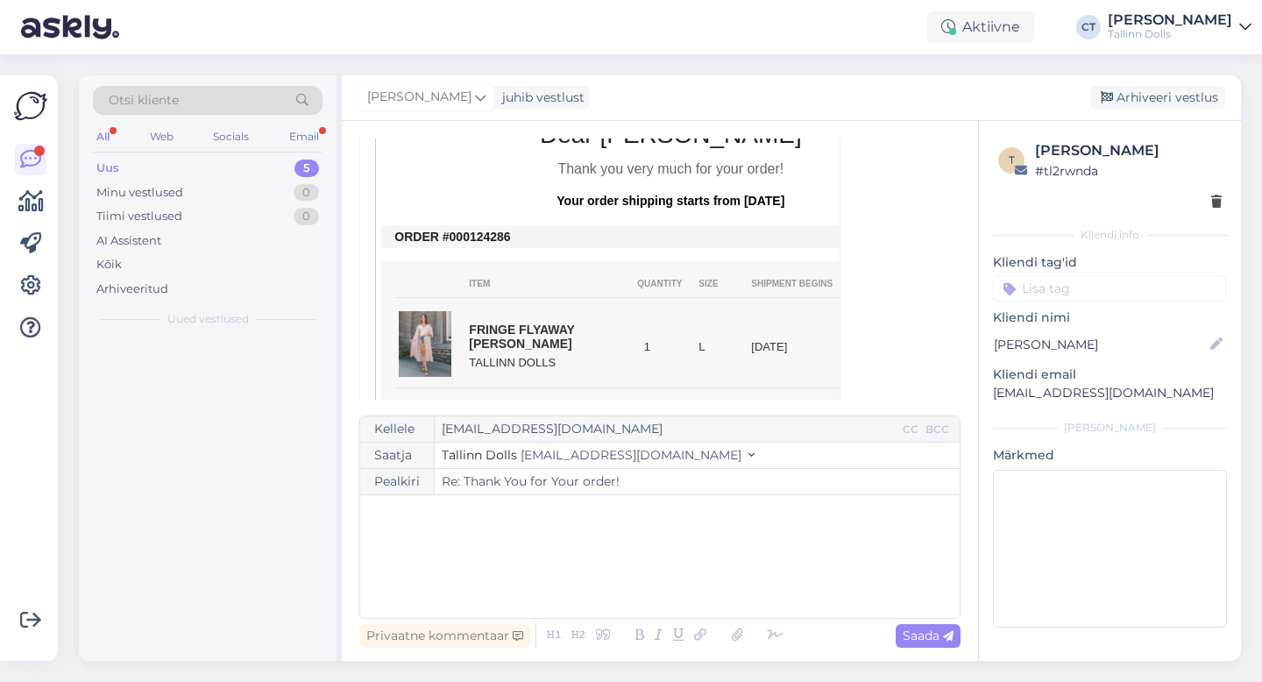
scroll to position [236, 0]
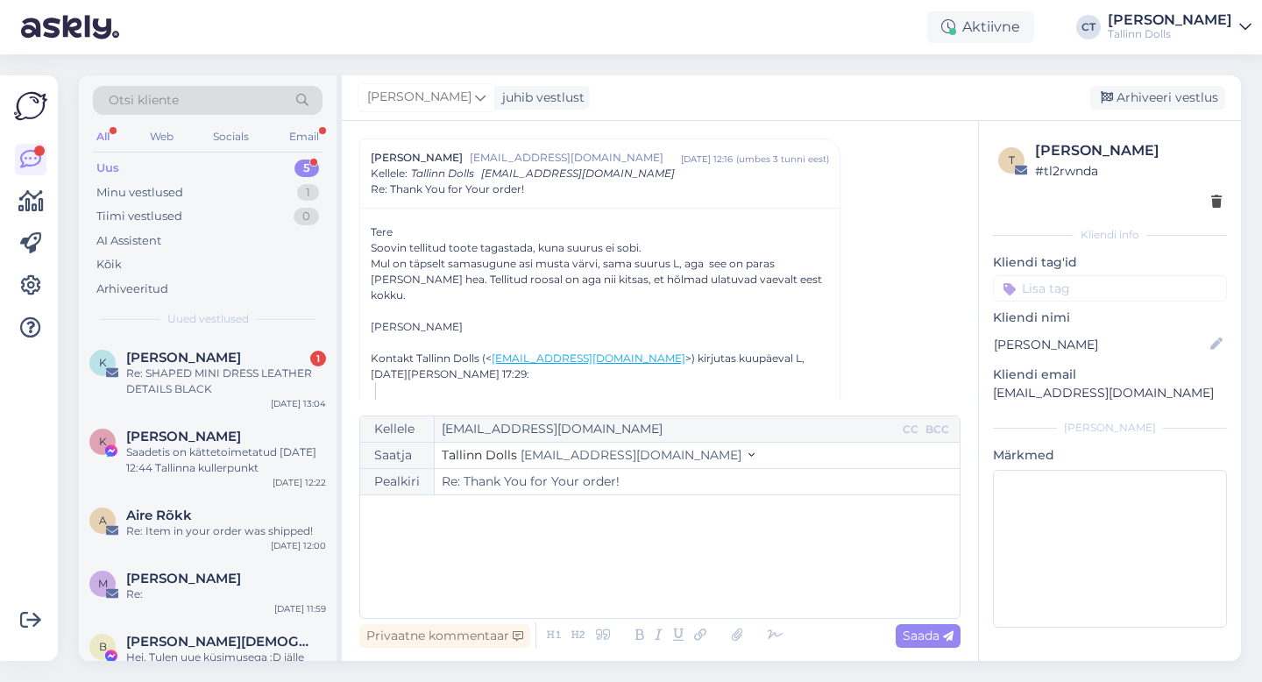
click at [692, 582] on div "﻿" at bounding box center [660, 556] width 582 height 105
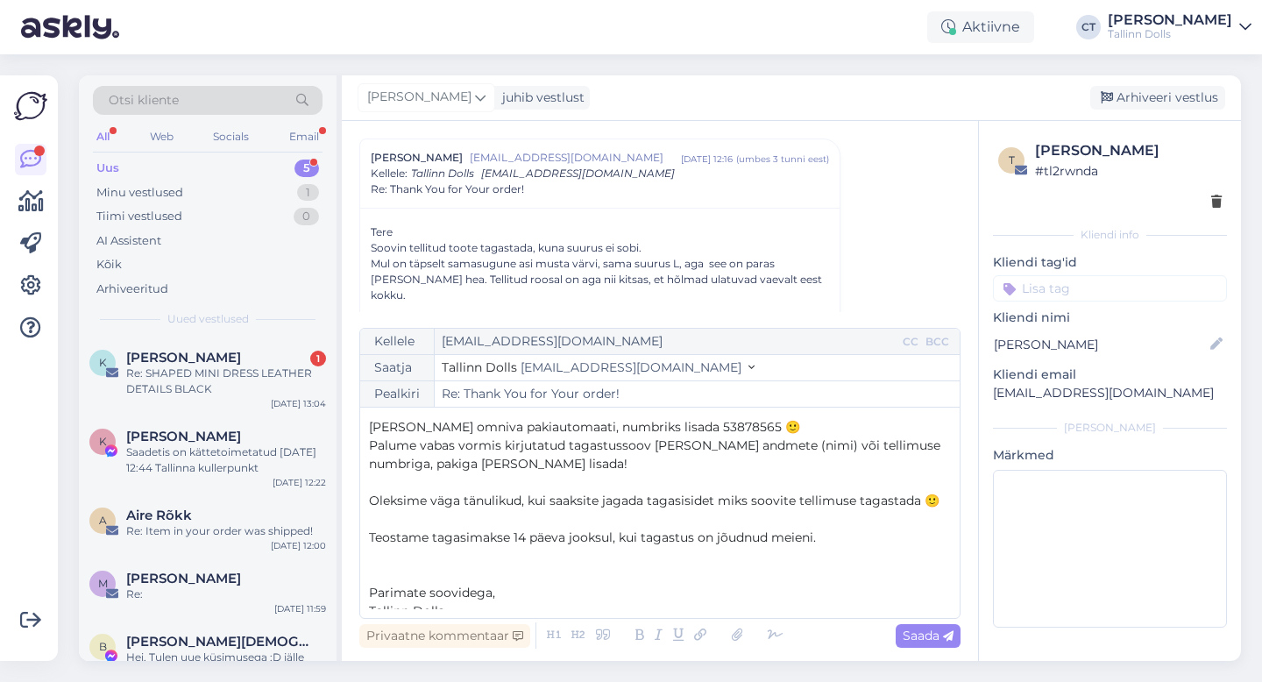
scroll to position [105, 0]
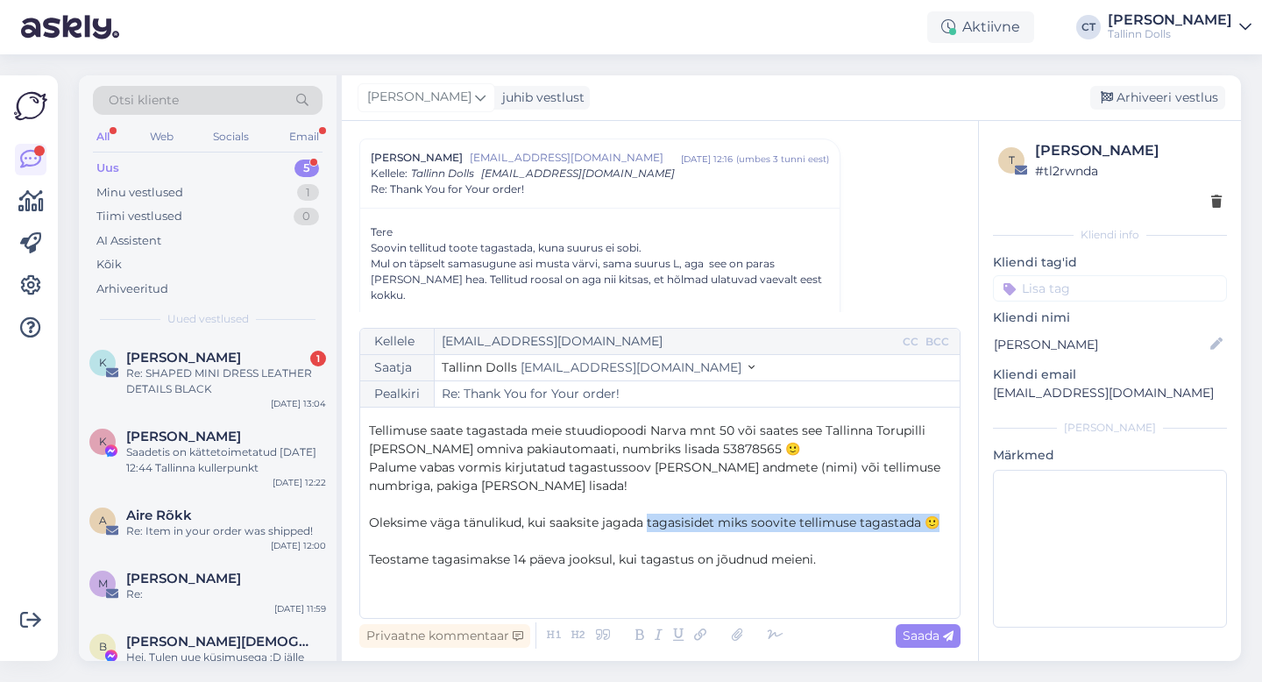
drag, startPoint x: 365, startPoint y: 522, endPoint x: 939, endPoint y: 517, distance: 574.2
click at [939, 517] on div "Kellele [EMAIL_ADDRESS][DOMAIN_NAME] CC BCC Saatja Tallinn Dolls [EMAIL_ADDRESS…" at bounding box center [659, 473] width 601 height 291
drag, startPoint x: 686, startPoint y: 522, endPoint x: 360, endPoint y: 519, distance: 325.2
click at [360, 519] on div "Kellele [EMAIL_ADDRESS][DOMAIN_NAME] CC BCC Saatja Tallinn Dolls [EMAIL_ADDRESS…" at bounding box center [659, 473] width 601 height 291
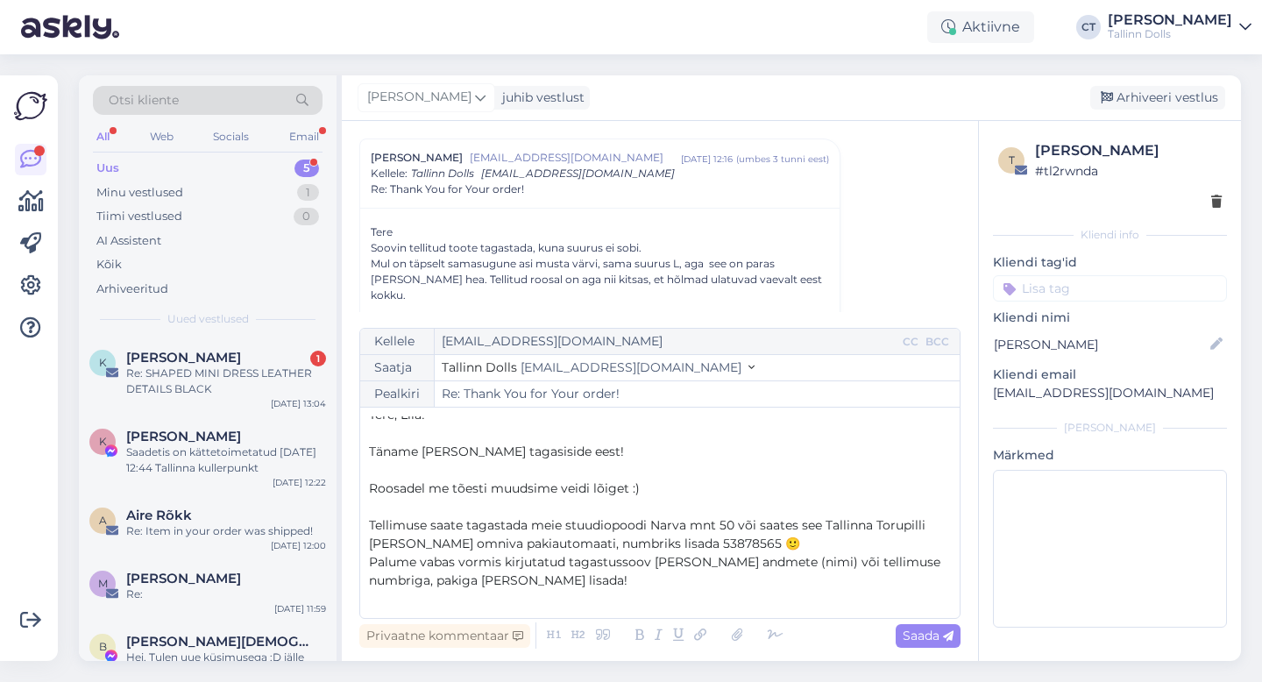
scroll to position [0, 0]
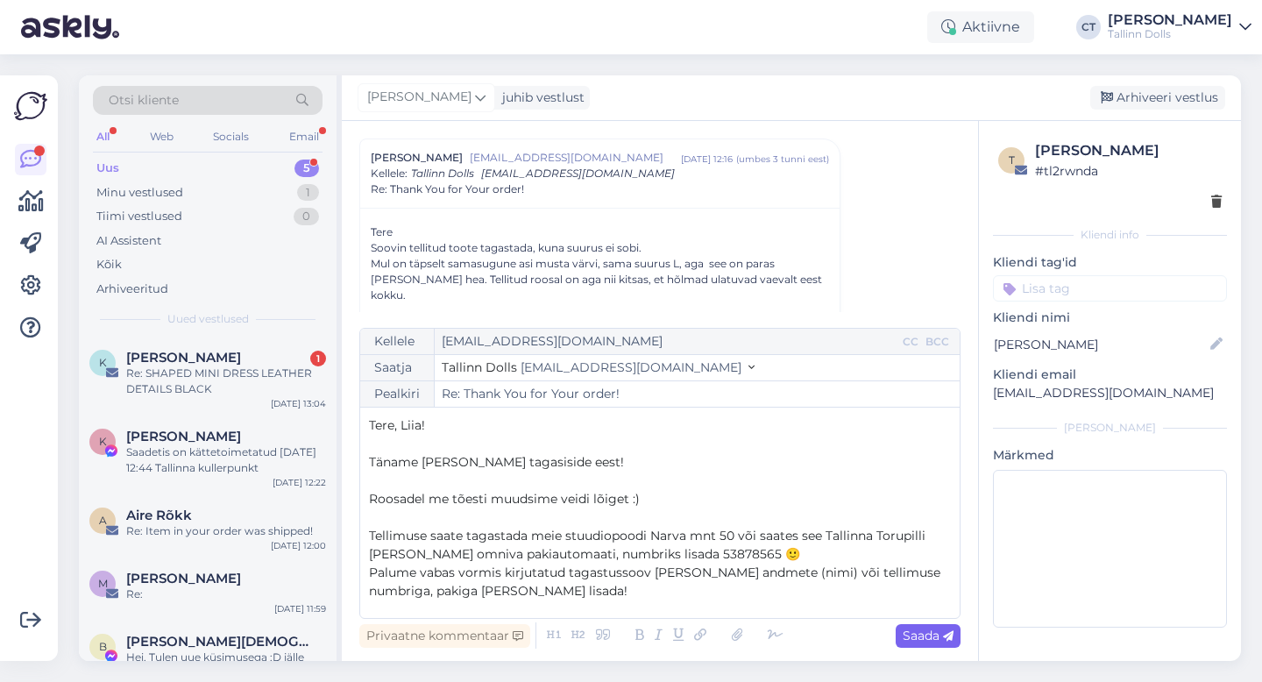
click at [935, 635] on span "Saada" at bounding box center [928, 636] width 51 height 16
type input "Re: Re: Thank You for Your order!"
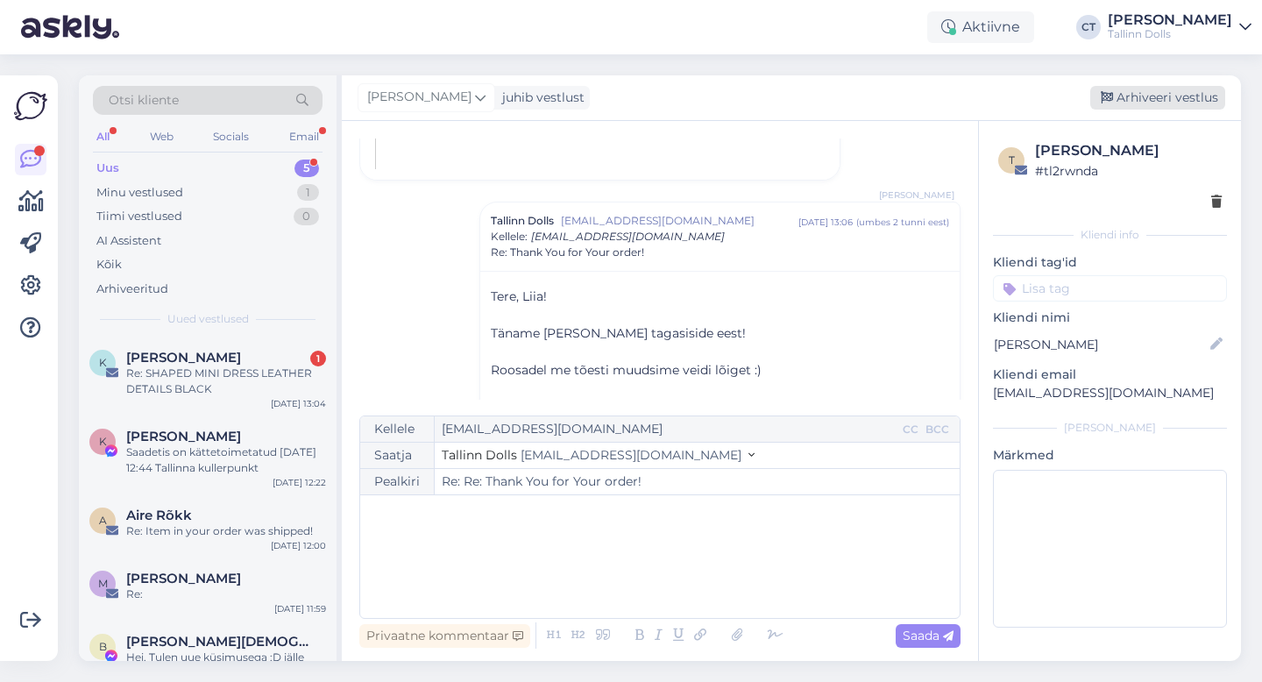
click at [1158, 100] on div "Arhiveeri vestlus" at bounding box center [1157, 98] width 135 height 24
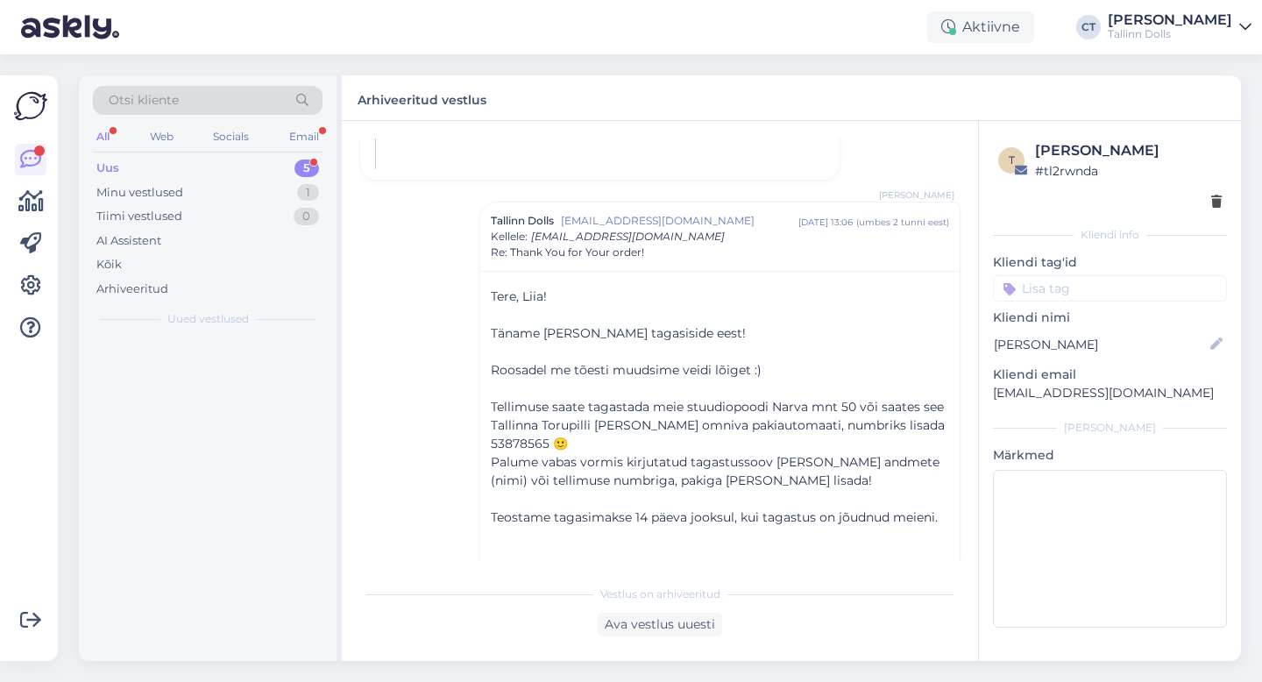
scroll to position [1329, 0]
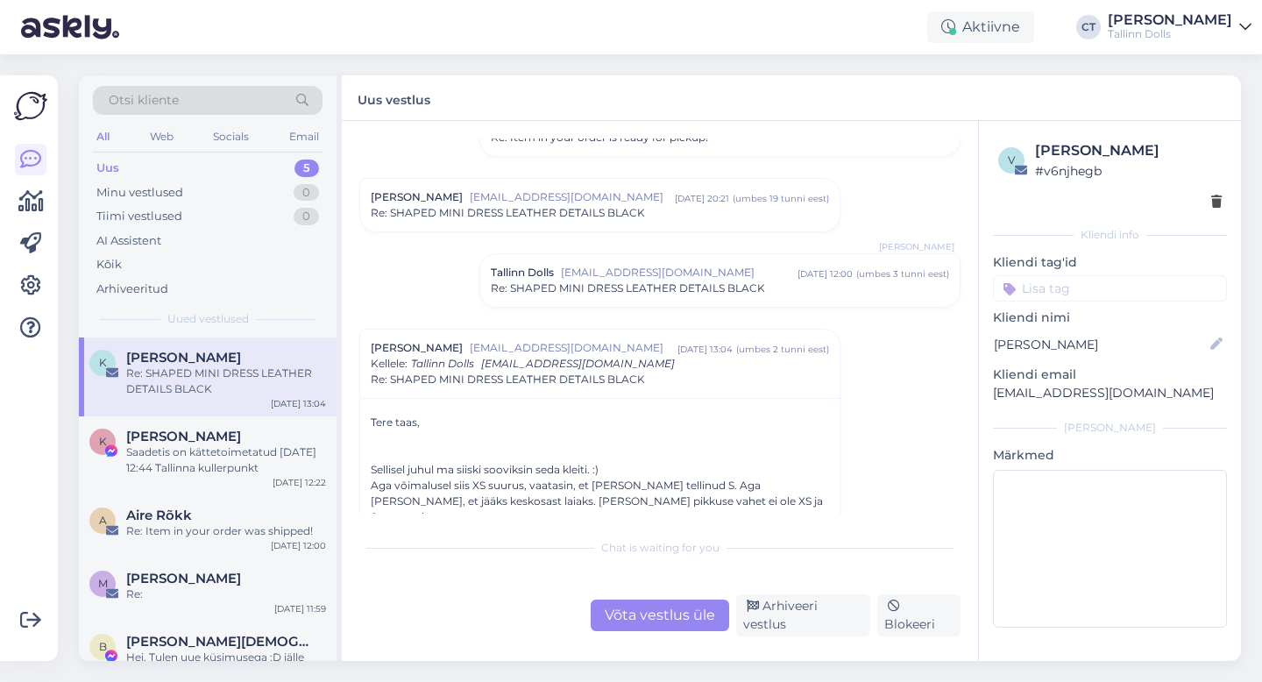
scroll to position [2625, 0]
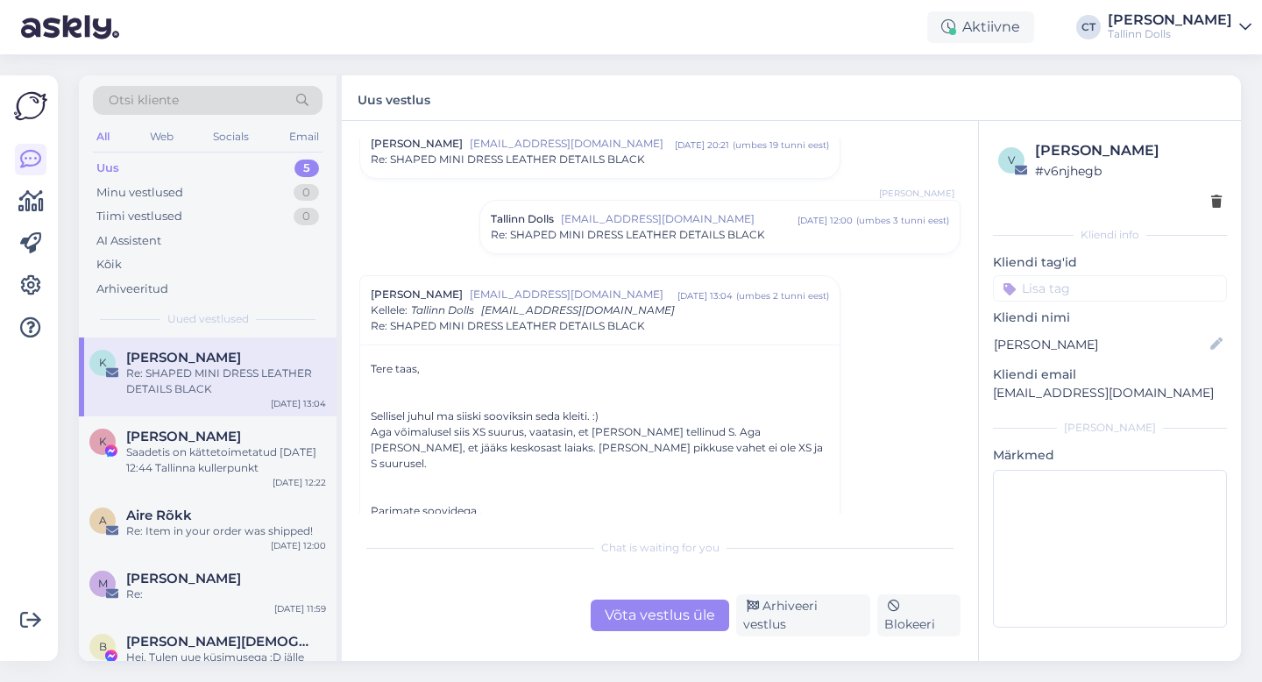
click at [657, 618] on div "Võta vestlus üle" at bounding box center [660, 616] width 139 height 32
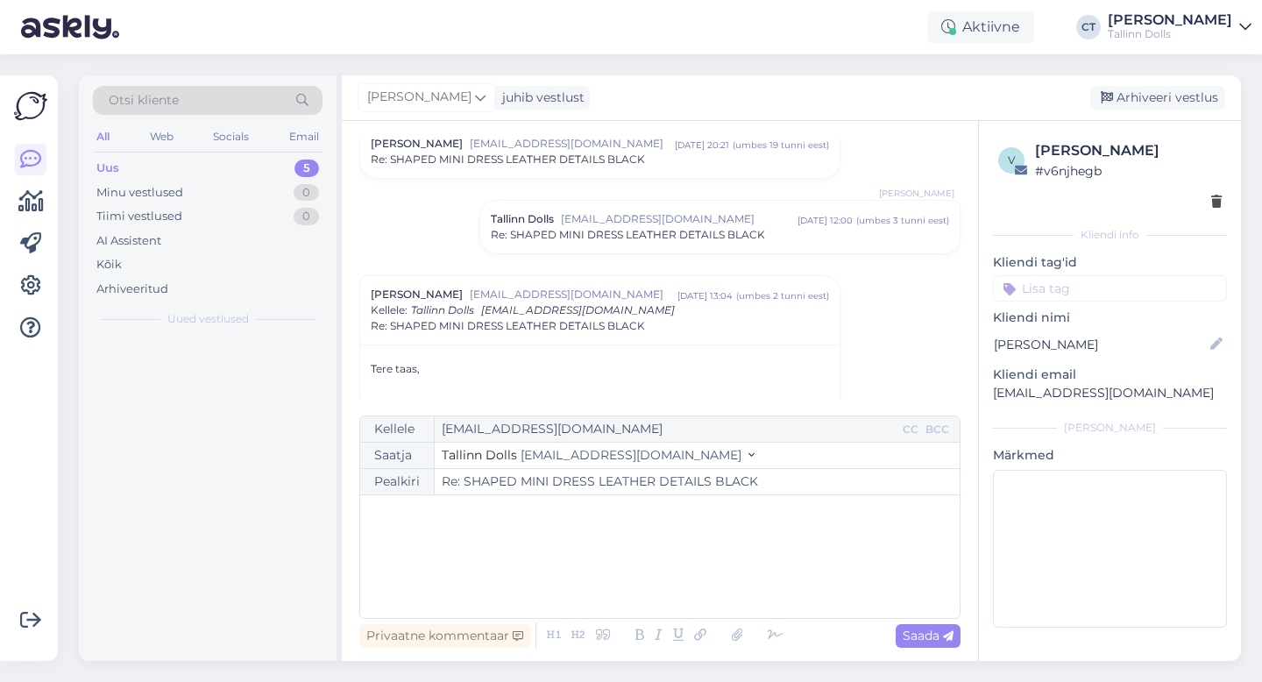
scroll to position [2761, 0]
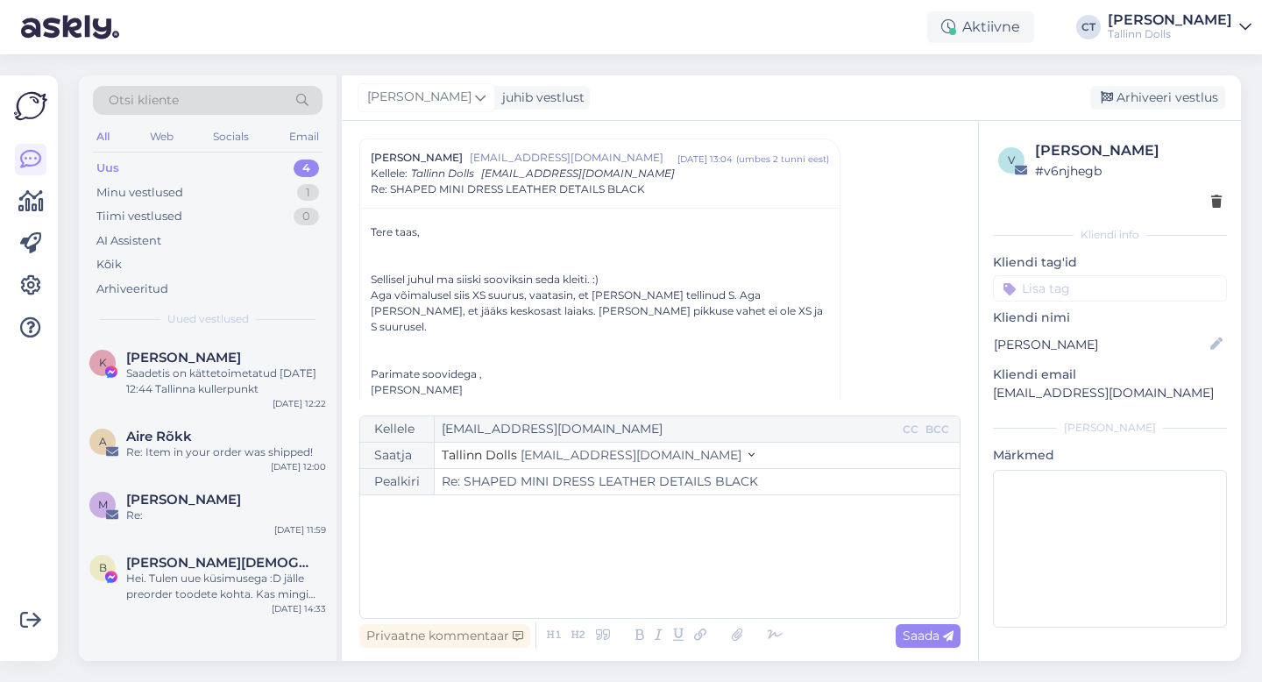
click at [651, 592] on div "﻿" at bounding box center [660, 556] width 582 height 105
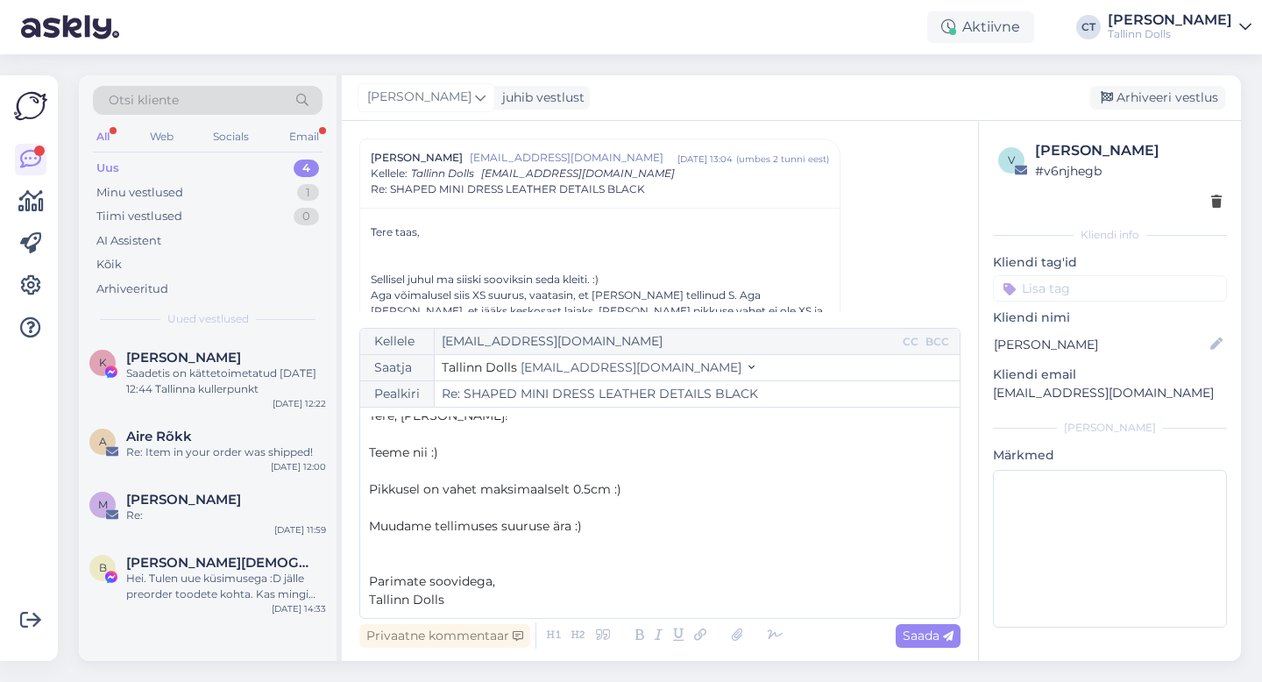
scroll to position [2810, 0]
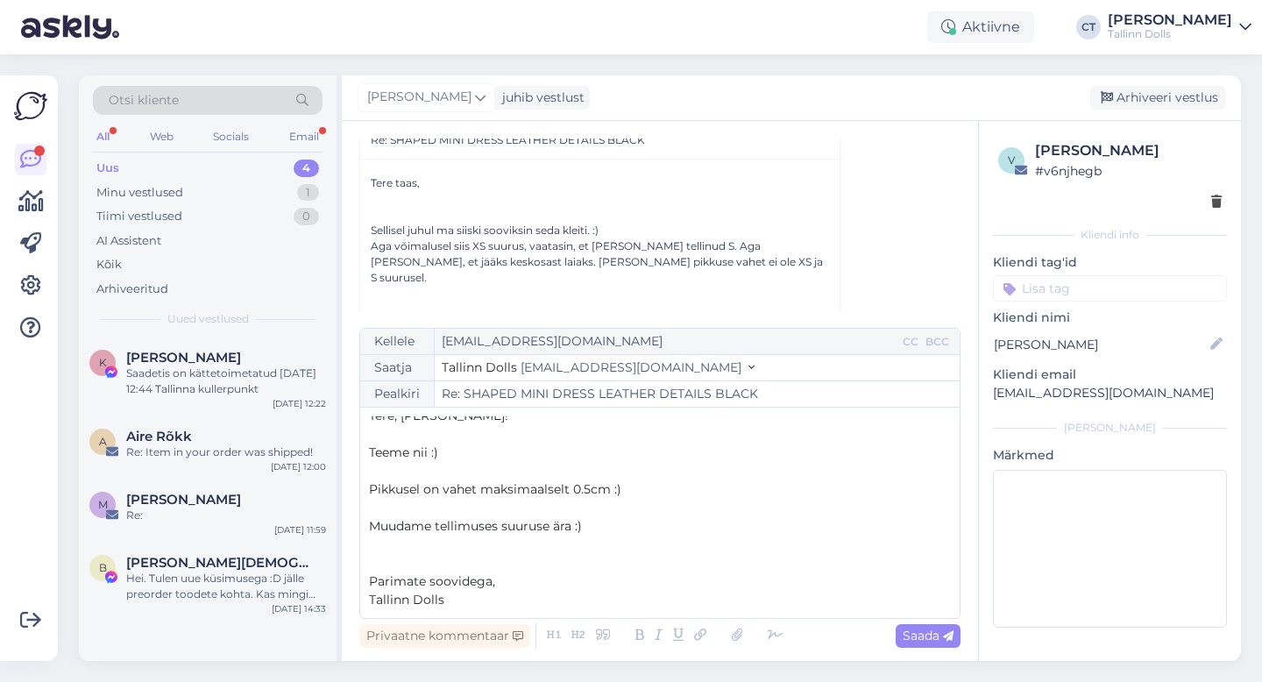
click at [927, 647] on div "Privaatne kommentaar Saada" at bounding box center [659, 635] width 601 height 33
click at [927, 642] on span "Saada" at bounding box center [928, 636] width 51 height 16
type input "Re: SHAPED MINI DRESS LEATHER DETAILS BLACK"
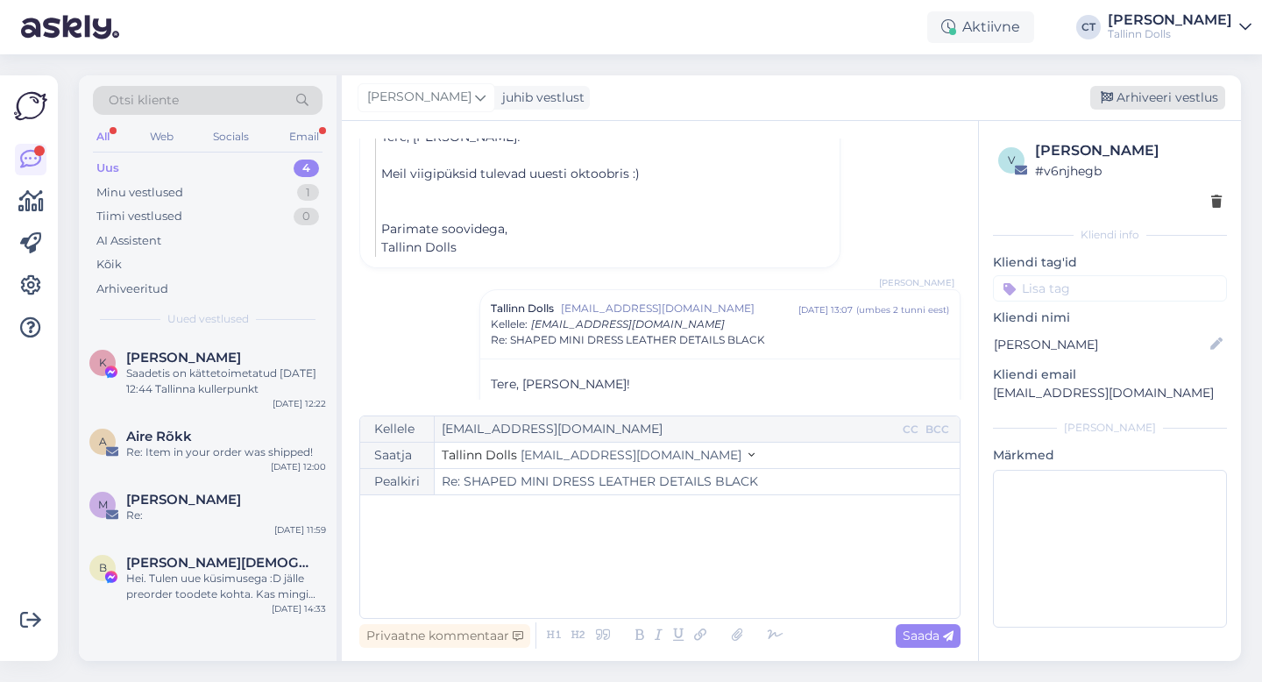
click at [1136, 92] on div "Arhiveeri vestlus" at bounding box center [1157, 98] width 135 height 24
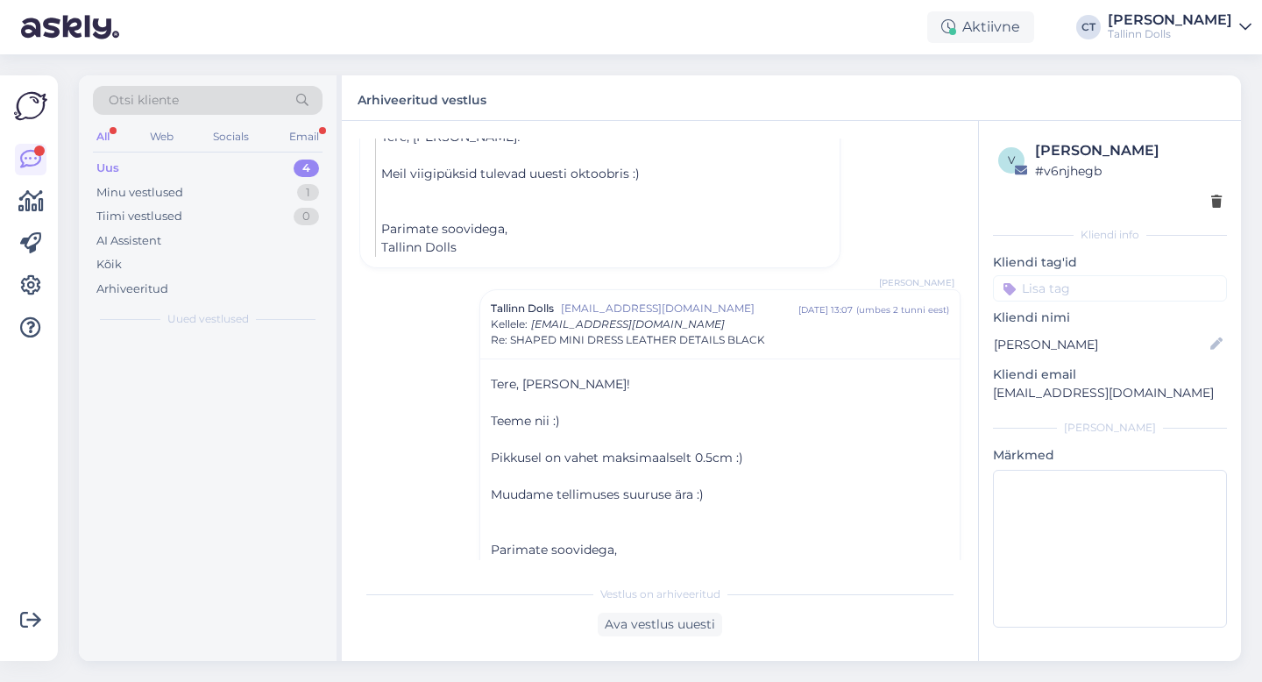
scroll to position [3087, 0]
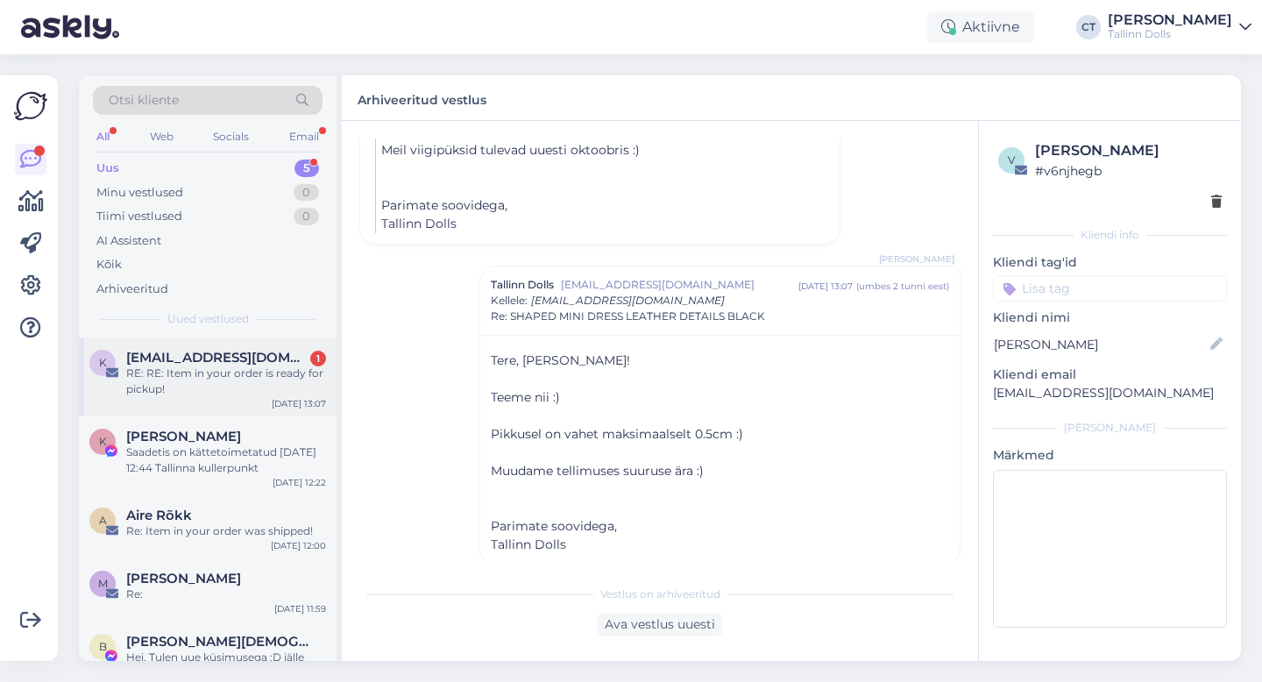
click at [210, 369] on div "RE: RE: Item in your order is ready for pickup!" at bounding box center [226, 382] width 200 height 32
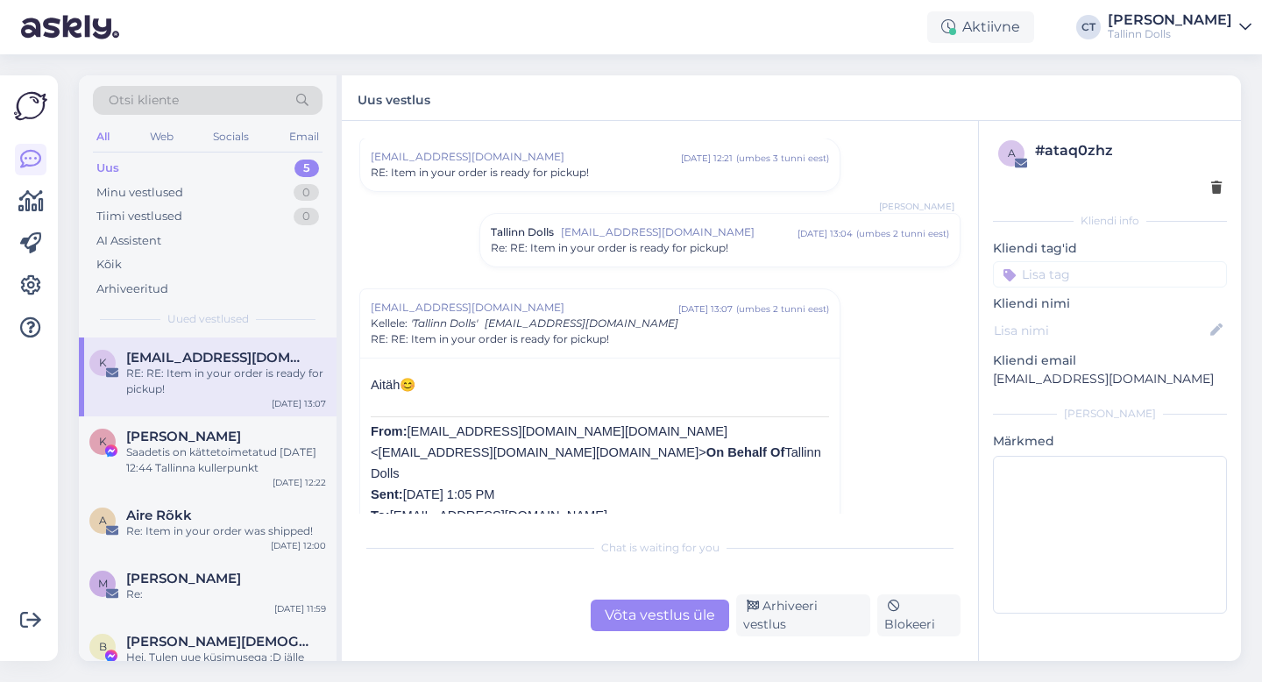
scroll to position [51, 0]
click at [835, 614] on div "Arhiveeri vestlus" at bounding box center [803, 615] width 134 height 42
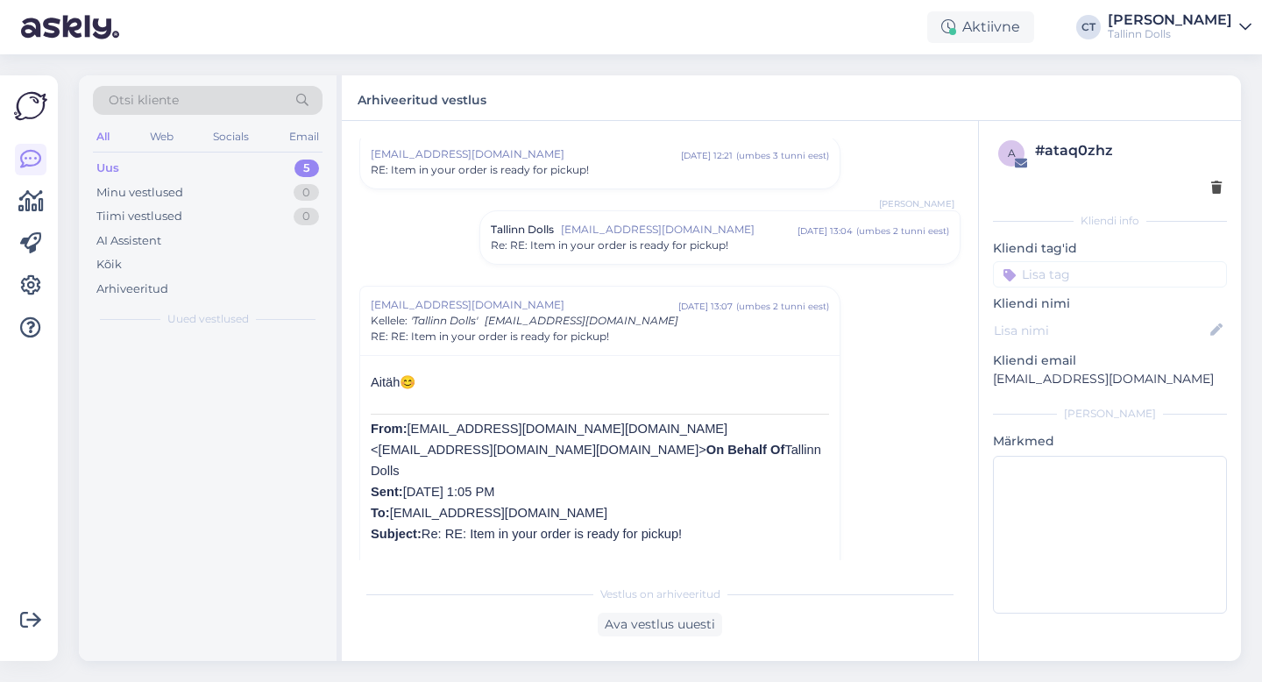
scroll to position [198, 0]
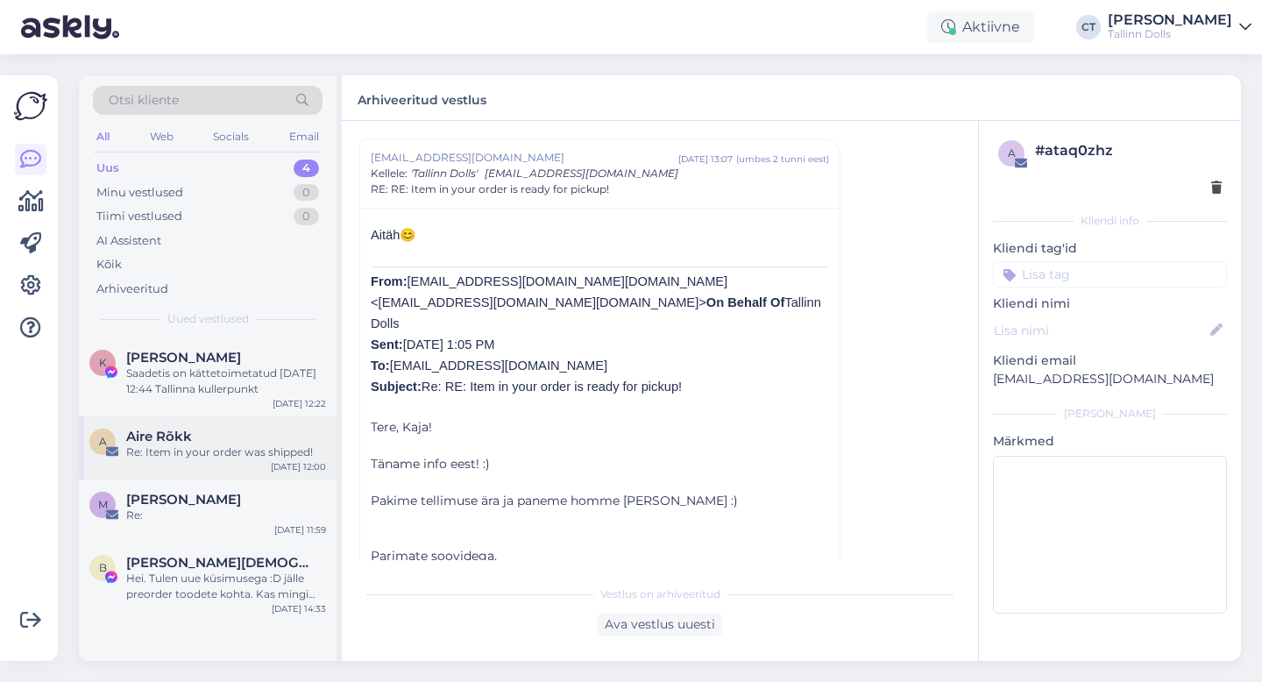
click at [239, 472] on div "A Aire Rõkk Re: Item in your order was shipped! [DATE] 12:00" at bounding box center [208, 447] width 258 height 63
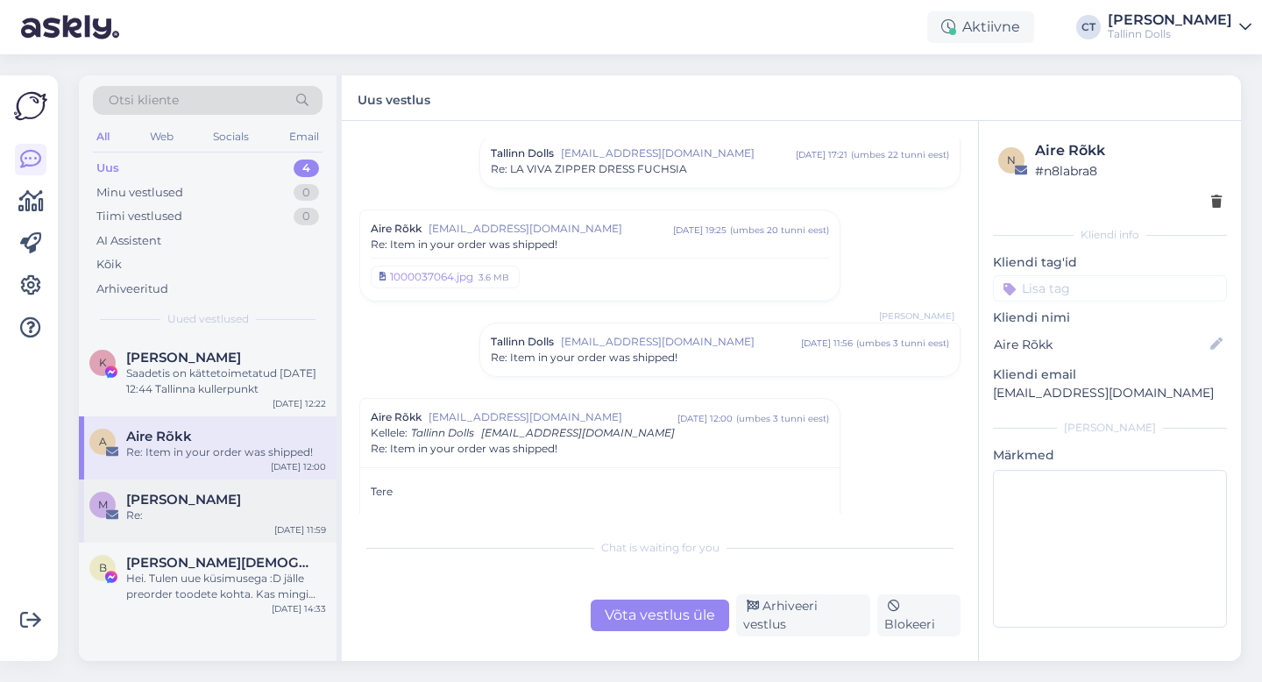
click at [193, 516] on div "Re:" at bounding box center [226, 516] width 200 height 16
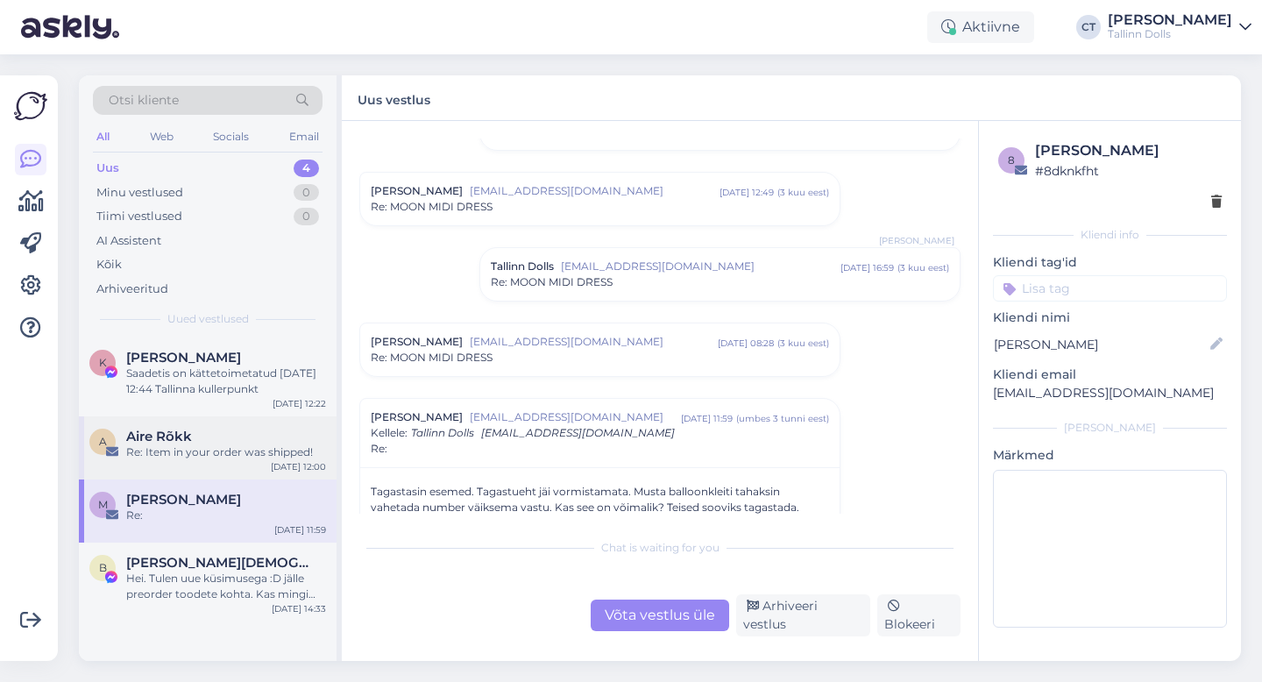
click at [213, 457] on div "Re: Item in your order was shipped!" at bounding box center [226, 452] width 200 height 16
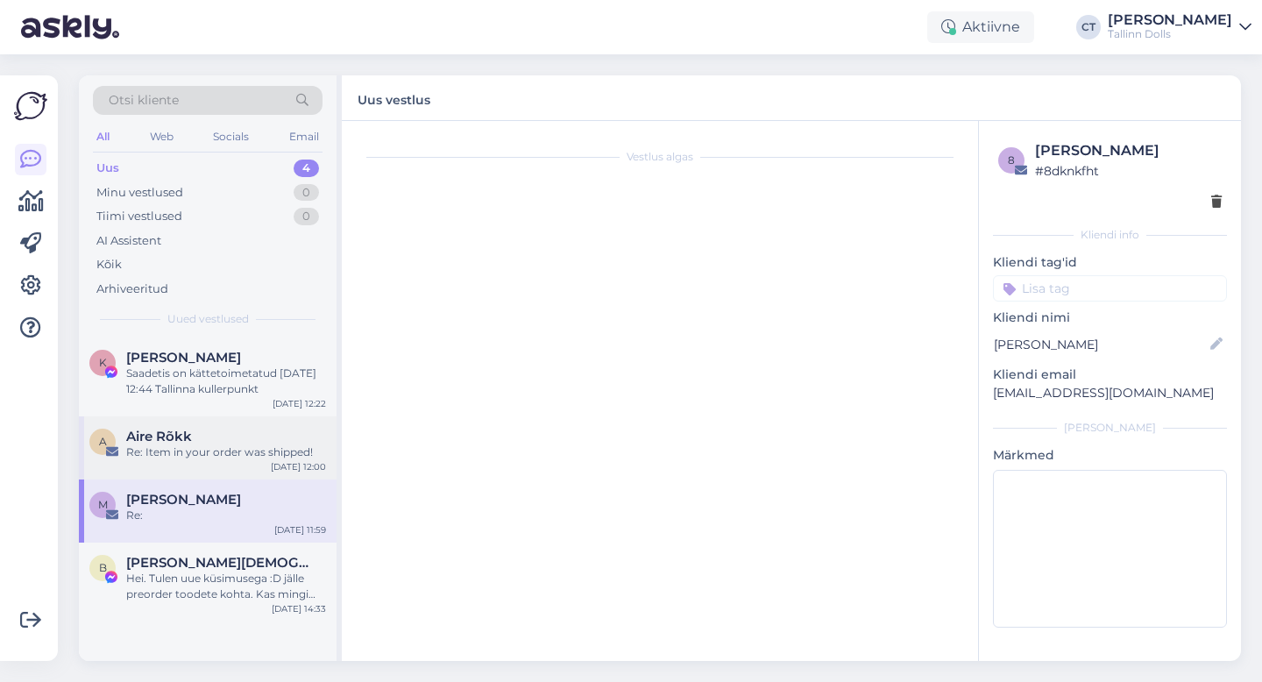
scroll to position [1178, 0]
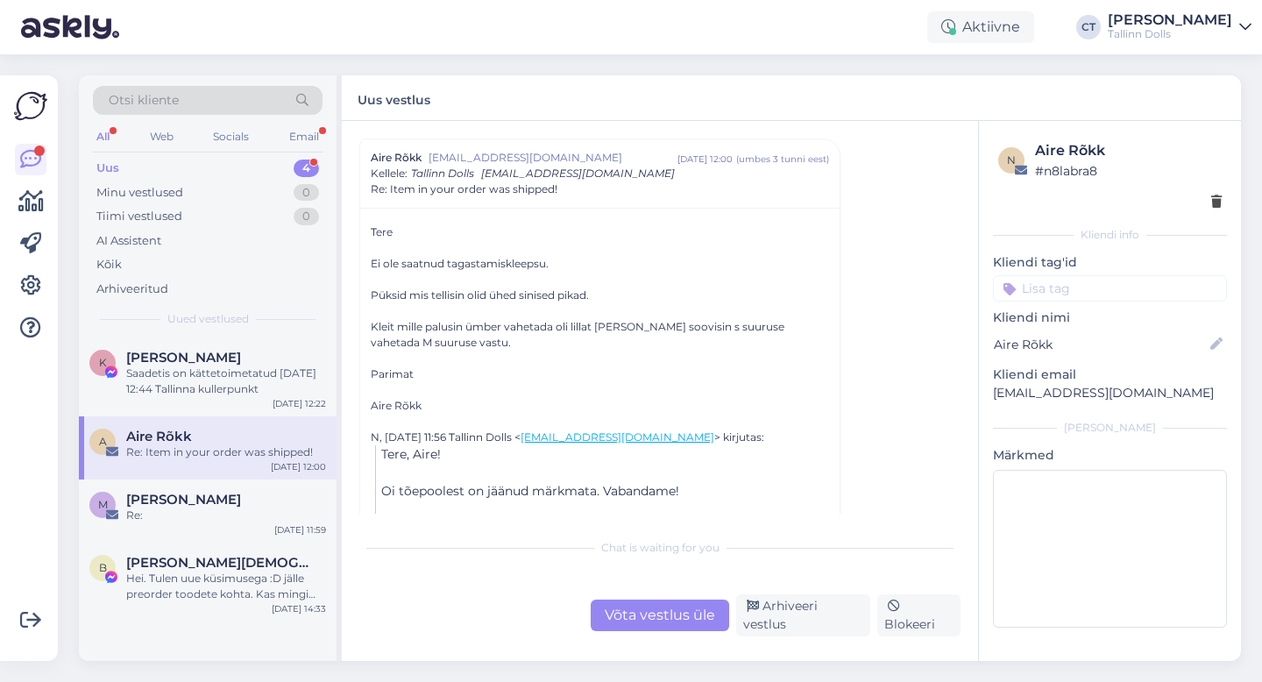
click at [169, 156] on div "Uus 4" at bounding box center [208, 168] width 230 height 25
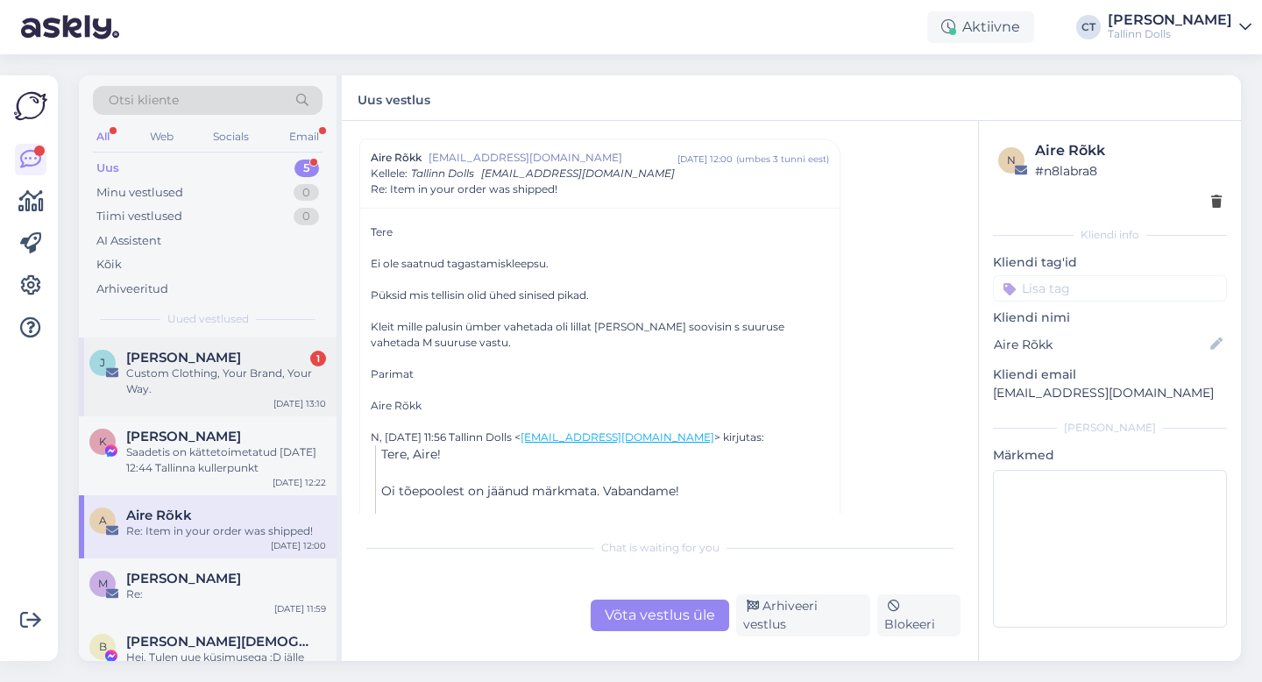
click at [181, 337] on div "J Jasmine Flores 1 Custom Clothing, Your Brand, Your Way. Aug 28 13:10" at bounding box center [208, 376] width 258 height 79
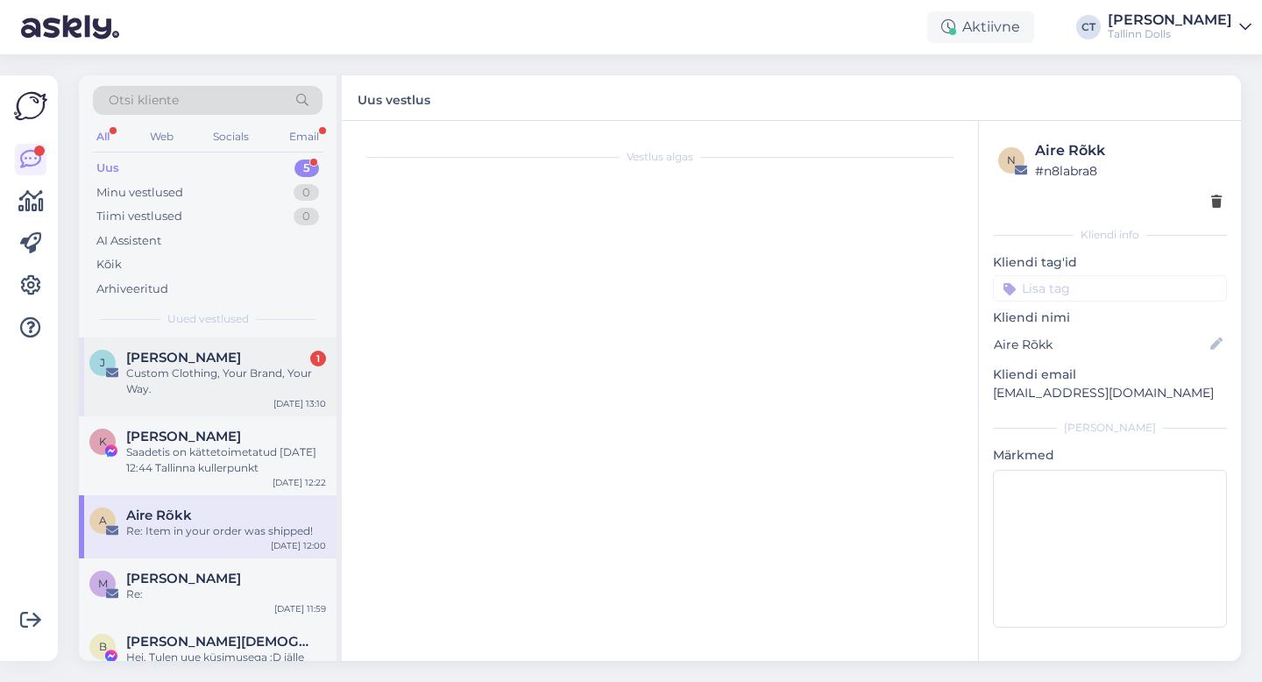
scroll to position [0, 0]
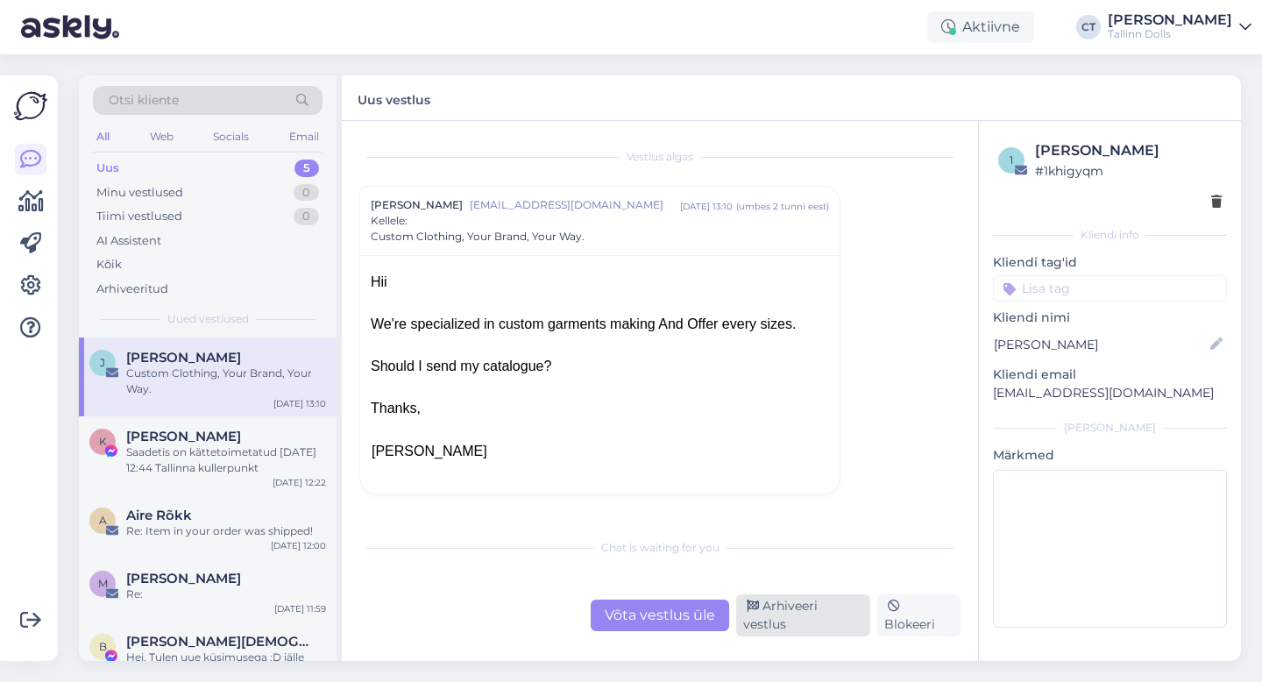
click at [827, 621] on div "Arhiveeri vestlus" at bounding box center [803, 615] width 134 height 42
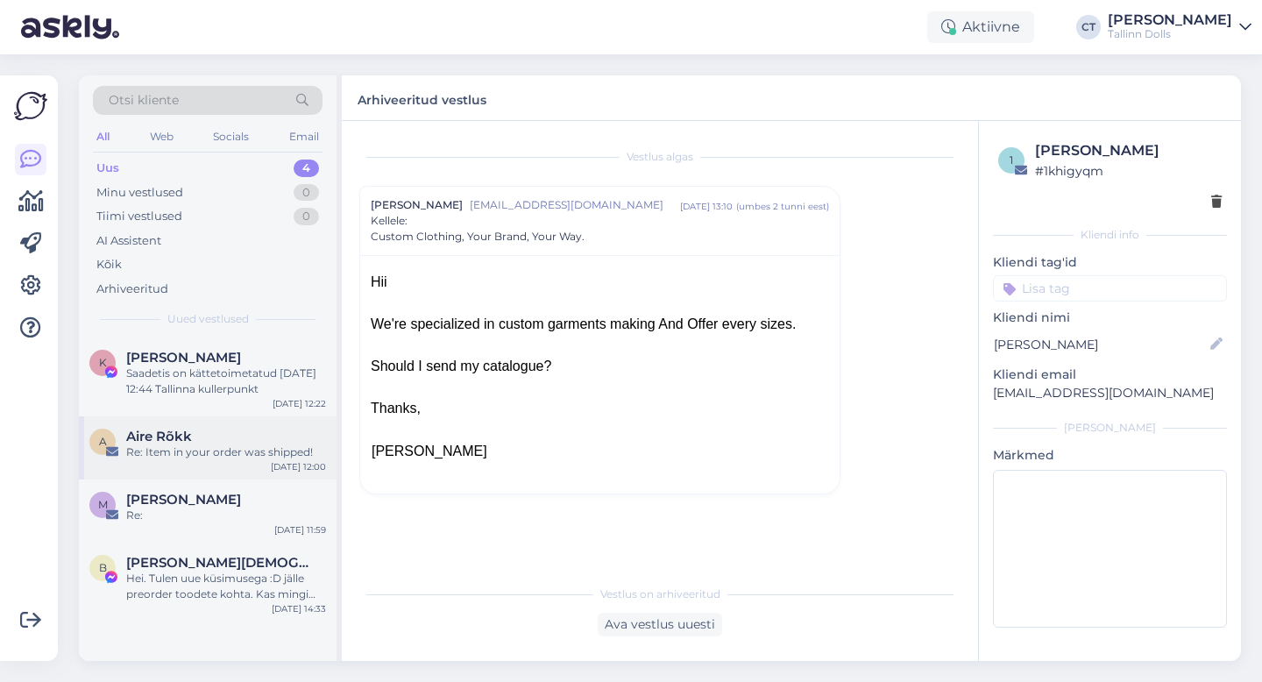
click at [205, 438] on div "Aire Rõkk" at bounding box center [226, 437] width 200 height 16
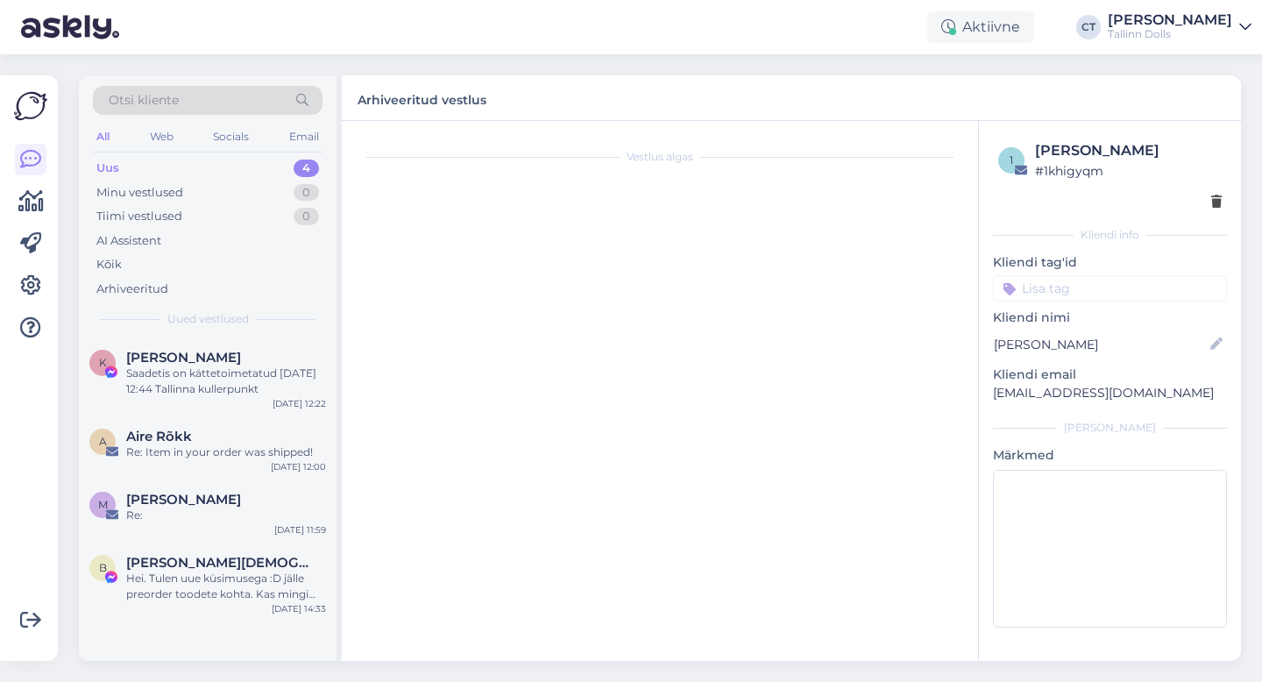
scroll to position [1178, 0]
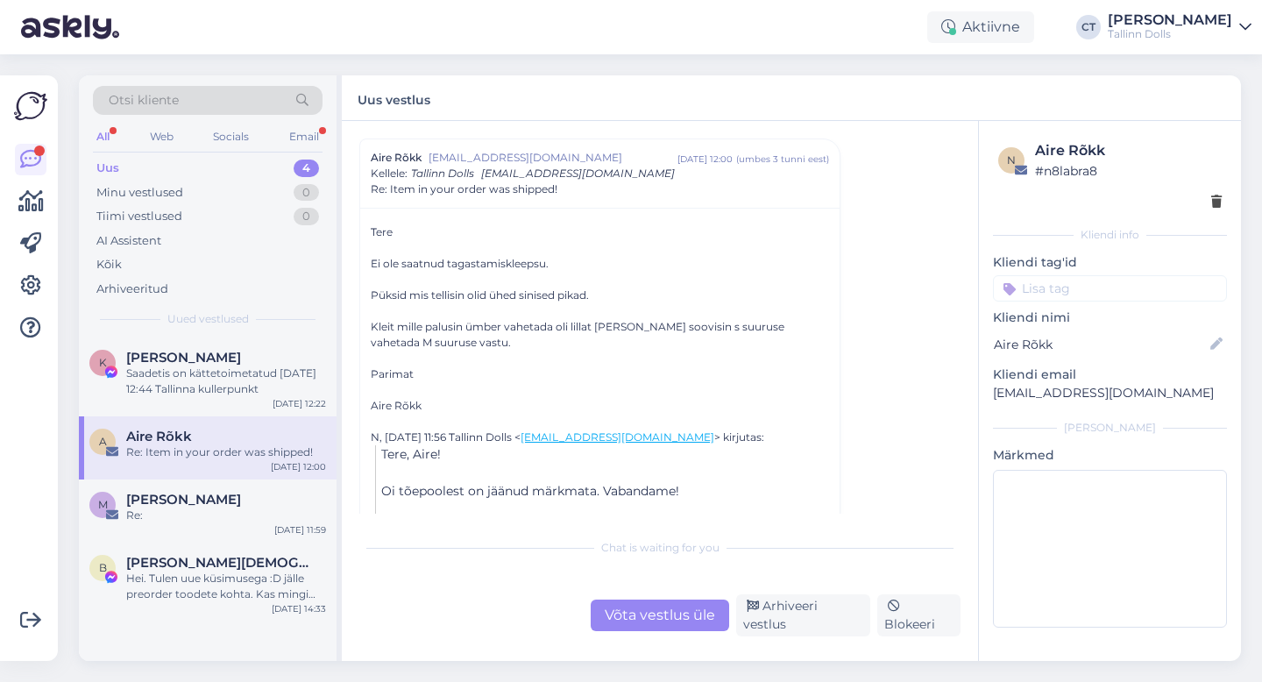
click at [643, 615] on div "Võta vestlus üle" at bounding box center [660, 616] width 139 height 32
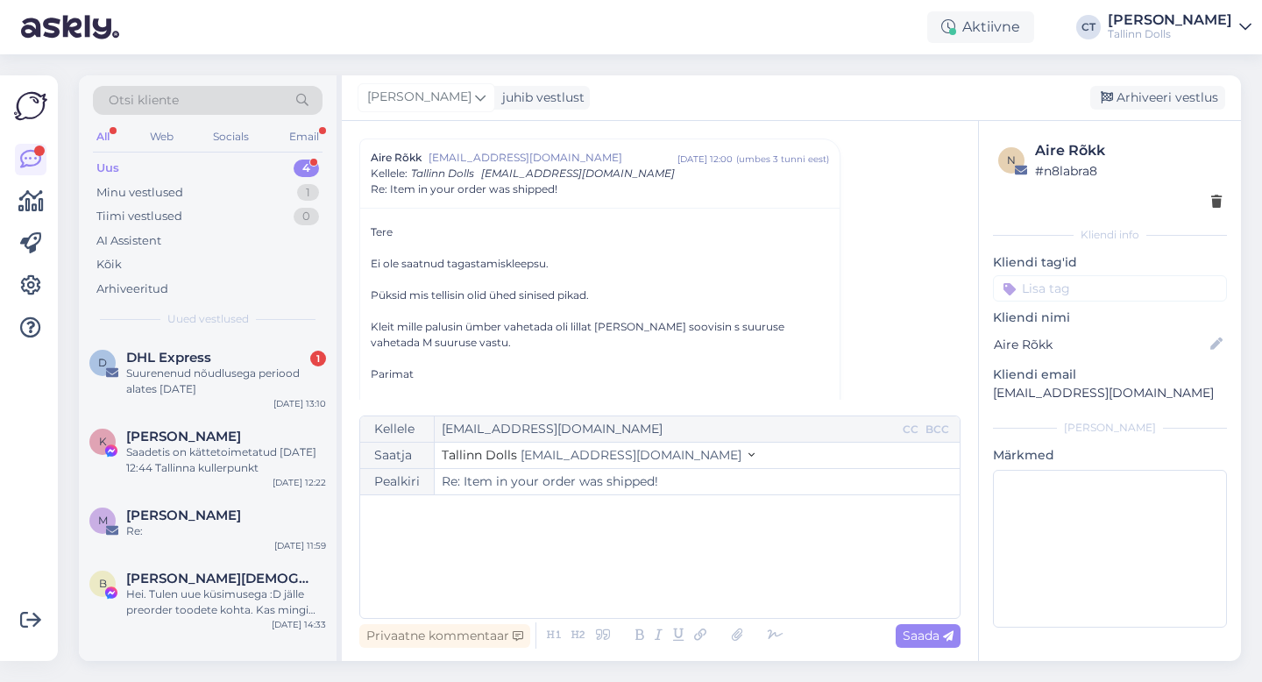
click at [668, 586] on div "﻿" at bounding box center [660, 556] width 582 height 105
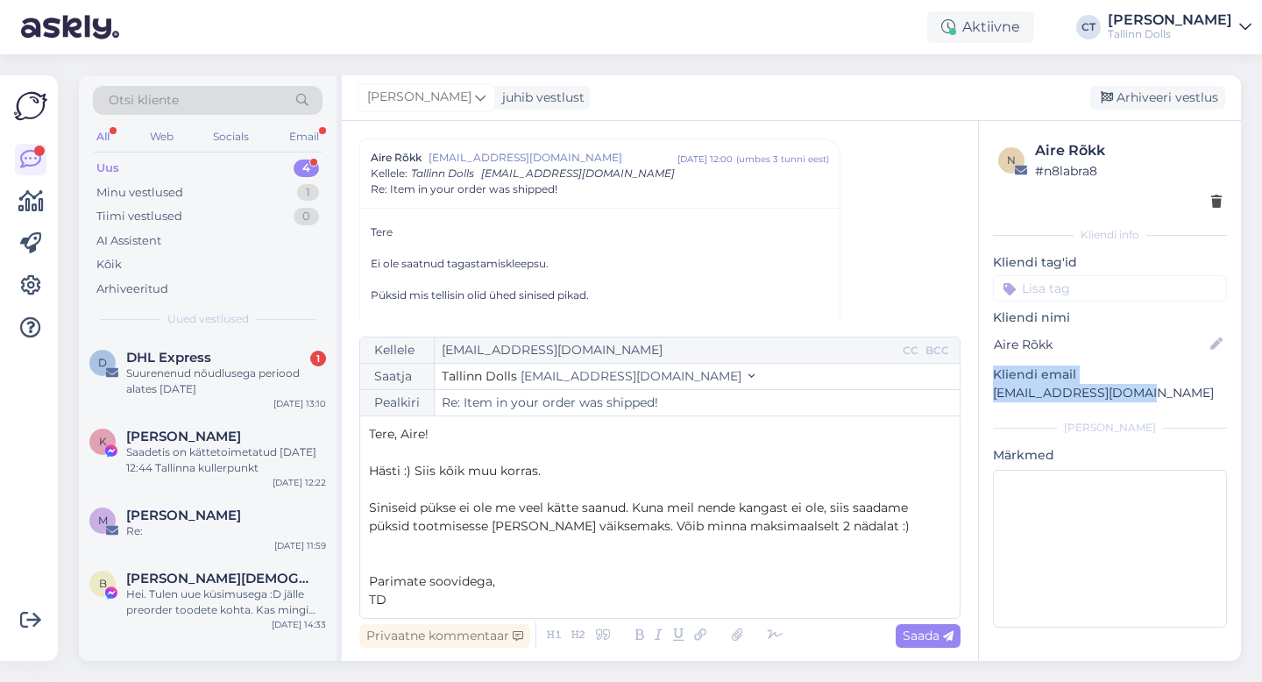
drag, startPoint x: 1144, startPoint y: 390, endPoint x: 982, endPoint y: 382, distance: 162.4
click at [982, 382] on div "n Aire Rõkk # n8labra8 Kliendi info Kliendi tag'id Kliendi nimi Aire Rõkk Klien…" at bounding box center [1110, 387] width 262 height 533
click at [1001, 399] on p "[EMAIL_ADDRESS][DOMAIN_NAME]" at bounding box center [1110, 393] width 234 height 18
drag, startPoint x: 1152, startPoint y: 392, endPoint x: 984, endPoint y: 390, distance: 167.4
click at [984, 389] on div "n Aire Rõkk # n8labra8 Kliendi info Kliendi tag'id Kliendi nimi Aire Rõkk Klien…" at bounding box center [1110, 387] width 262 height 533
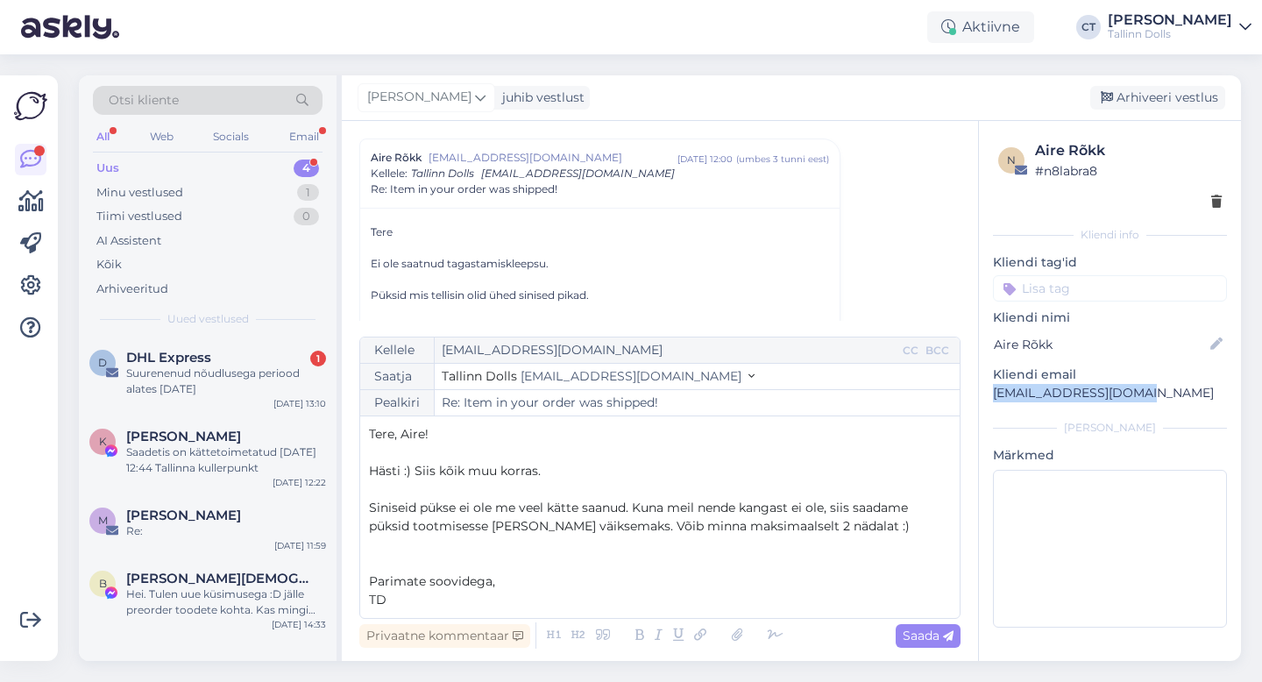
copy p "[EMAIL_ADDRESS][DOMAIN_NAME]"
click at [562, 480] on p "﻿" at bounding box center [660, 489] width 582 height 18
click at [579, 471] on p "Hästi :) Siis kõik muu korras." at bounding box center [660, 471] width 582 height 18
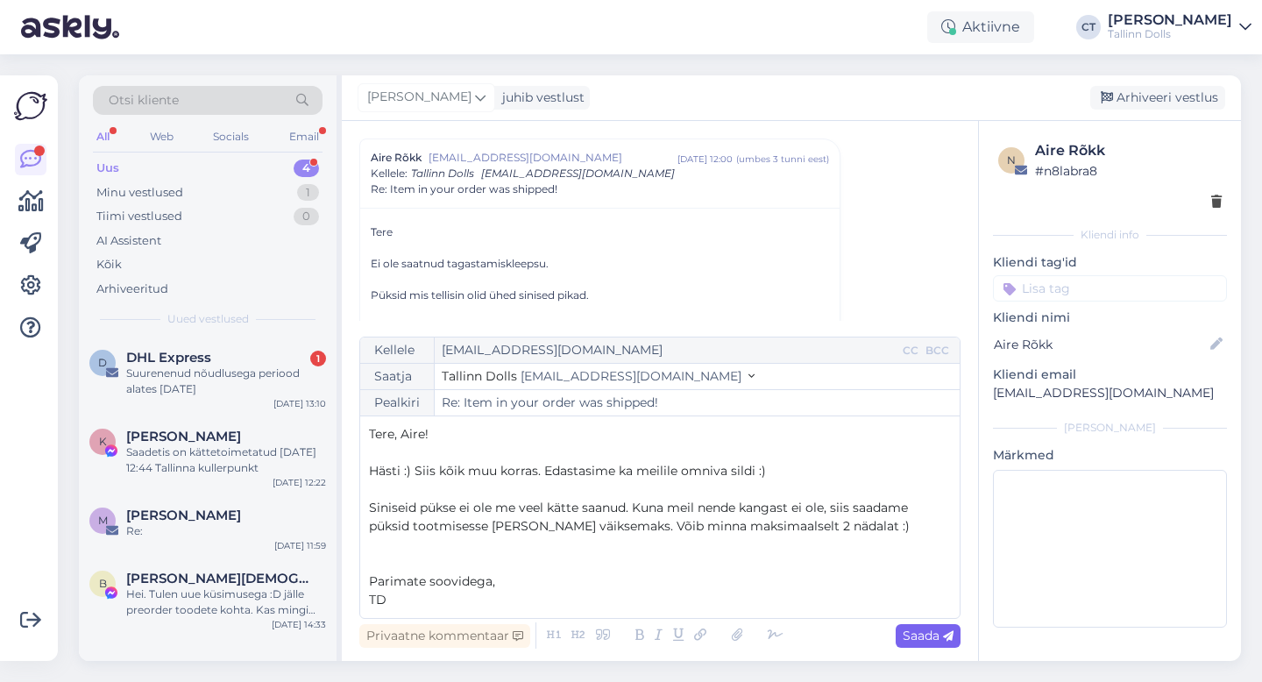
click at [934, 635] on span "Saada" at bounding box center [928, 636] width 51 height 16
type input "Re: Re: Item in your order was shipped!"
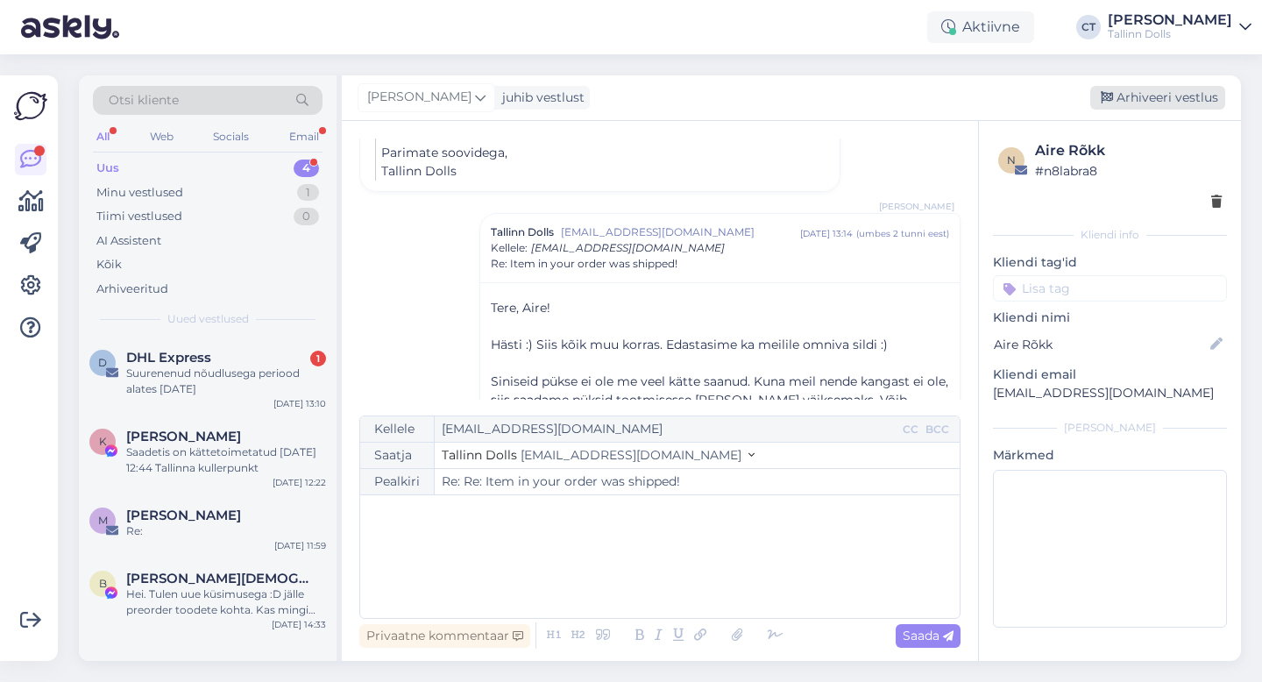
click at [1176, 90] on div "Arhiveeri vestlus" at bounding box center [1157, 98] width 135 height 24
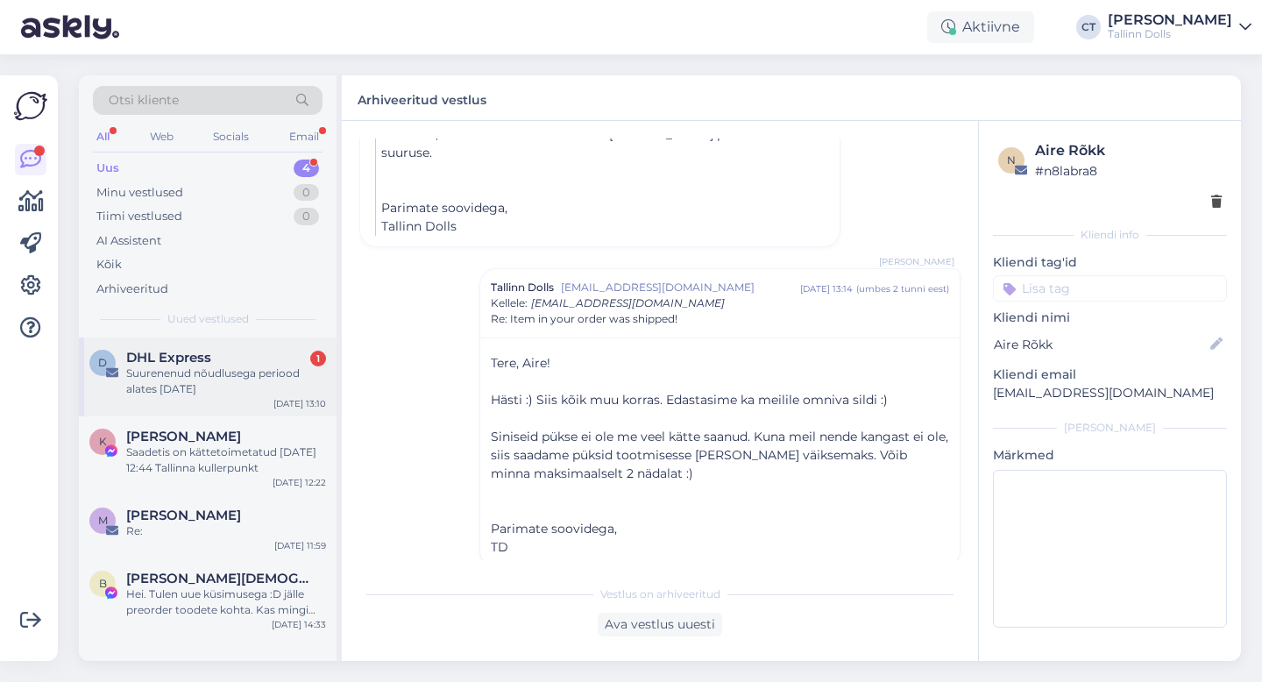
click at [251, 375] on div "Suurenenud nõudlusega periood alates 1. oktoobrist 2025" at bounding box center [226, 382] width 200 height 32
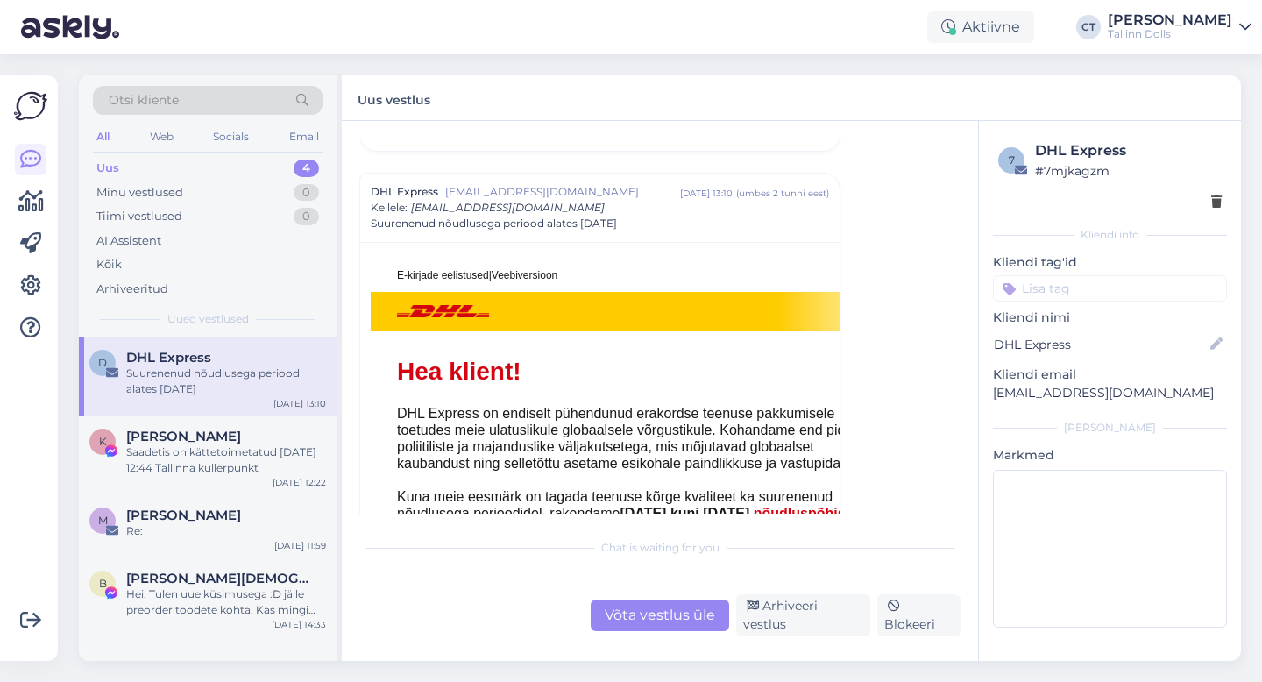
scroll to position [467, 0]
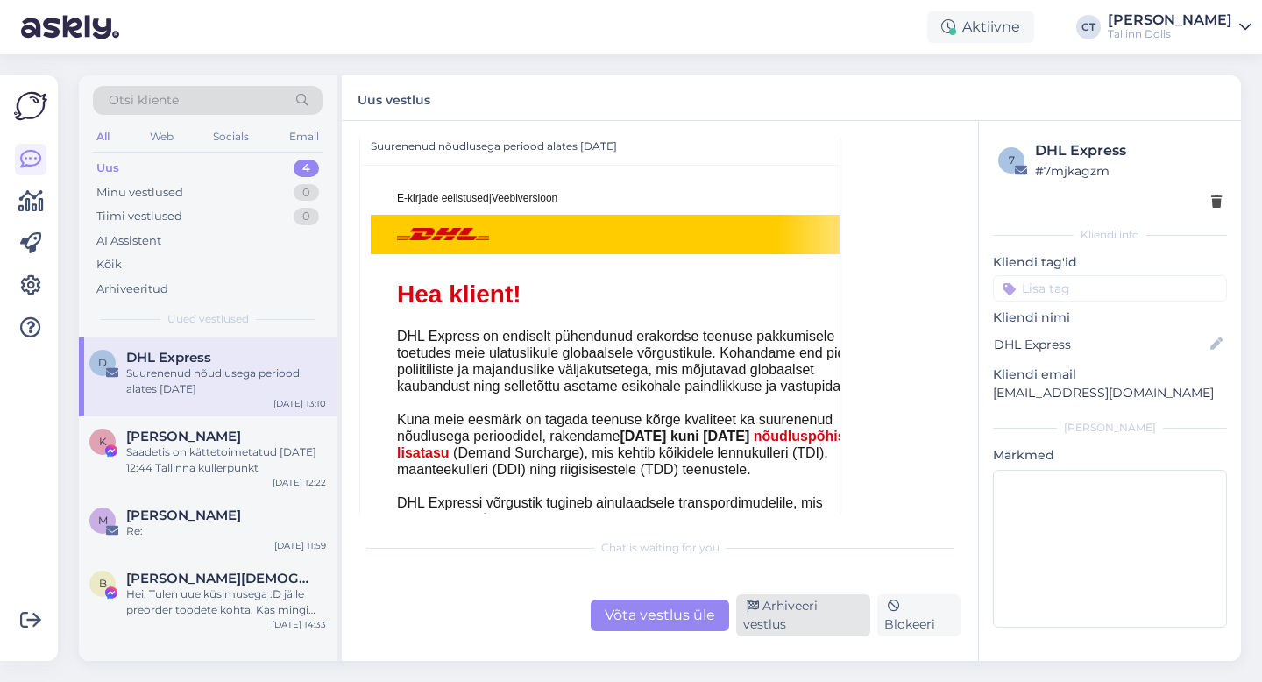
click at [821, 618] on div "Arhiveeri vestlus" at bounding box center [803, 615] width 134 height 42
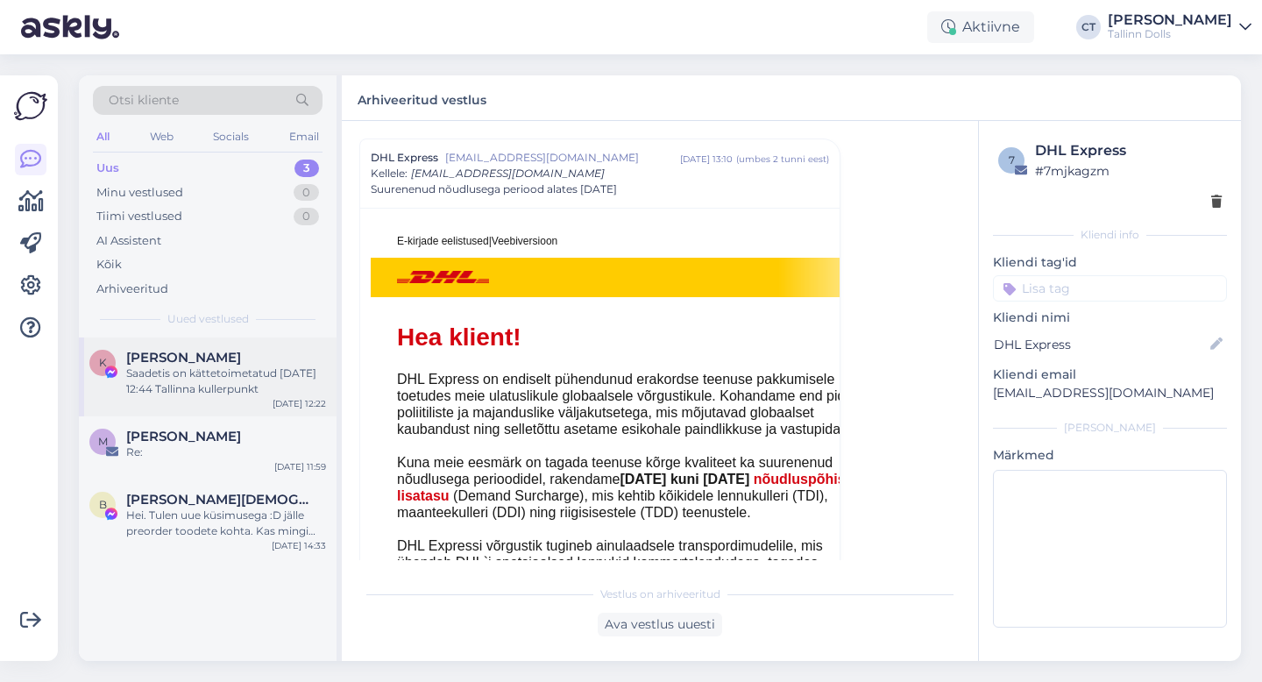
click at [195, 360] on span "[PERSON_NAME]" at bounding box center [183, 358] width 115 height 16
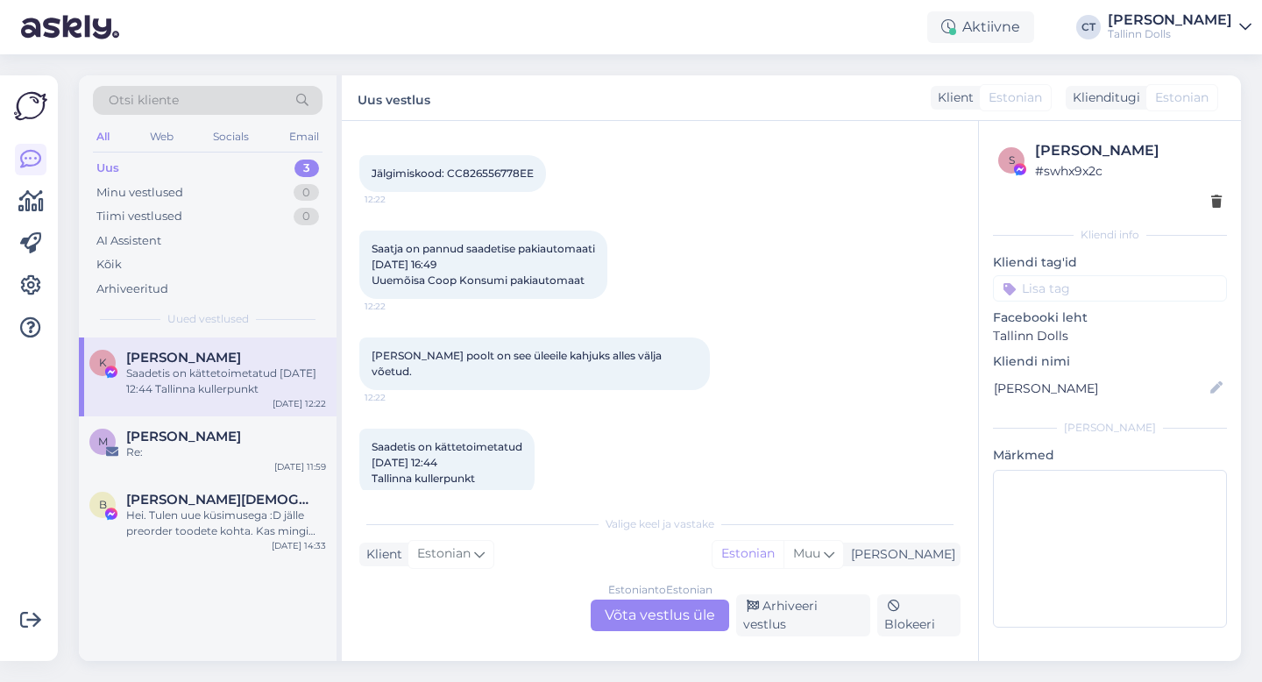
scroll to position [1265, 0]
drag, startPoint x: 532, startPoint y: 171, endPoint x: 445, endPoint y: 169, distance: 86.8
click at [445, 169] on span "Jälgimiskood: CC826556778EE" at bounding box center [453, 173] width 162 height 13
copy span "CC826556778EE"
click at [645, 627] on div "Estonian to Estonian Võta vestlus üle" at bounding box center [660, 616] width 139 height 32
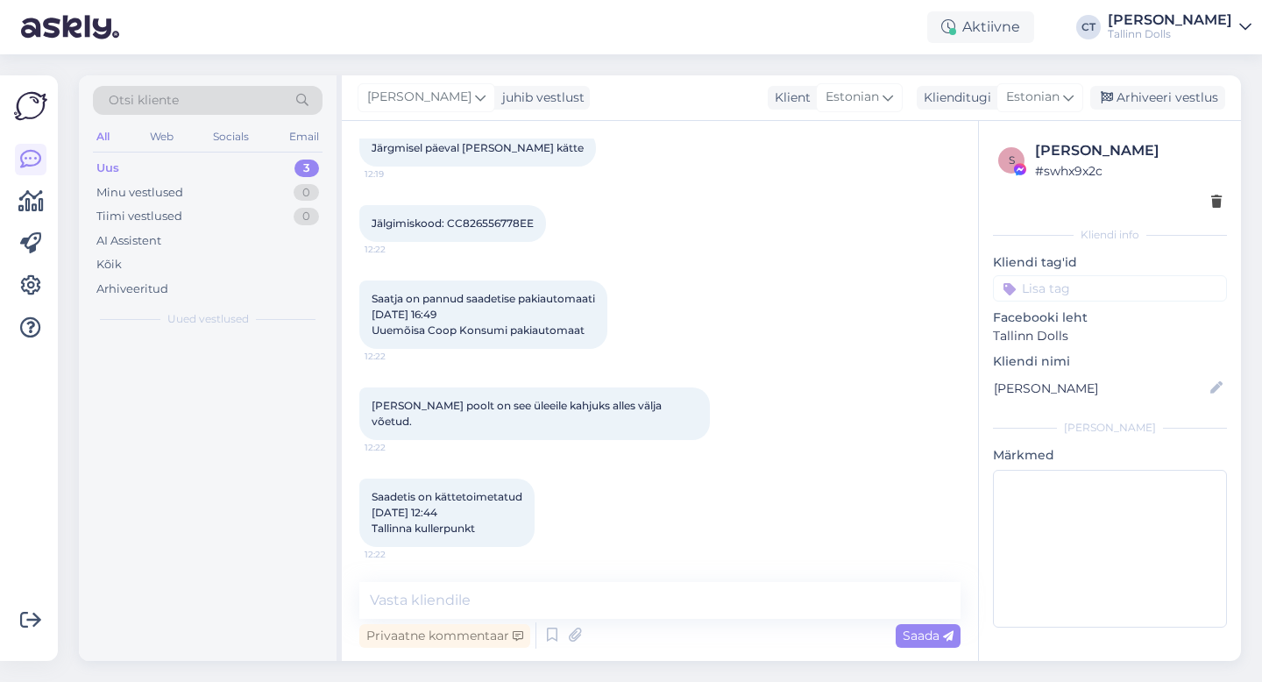
scroll to position [1199, 0]
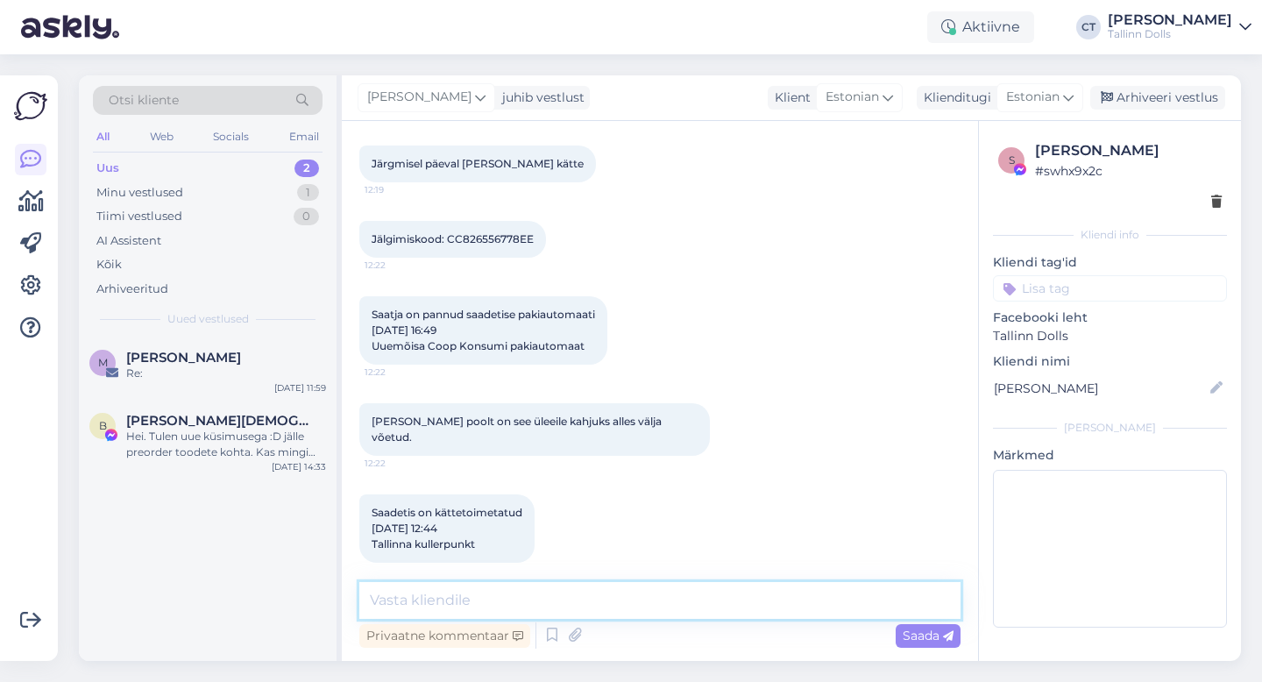
click at [657, 597] on textarea at bounding box center [659, 600] width 601 height 37
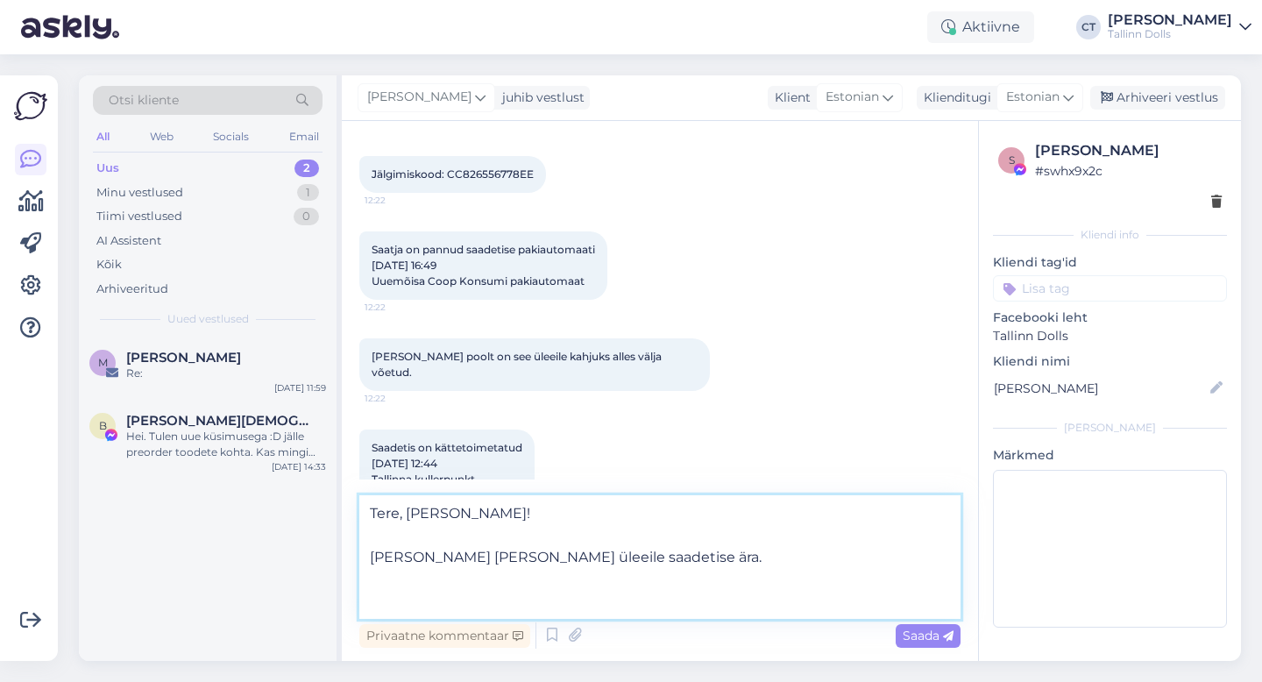
scroll to position [1265, 0]
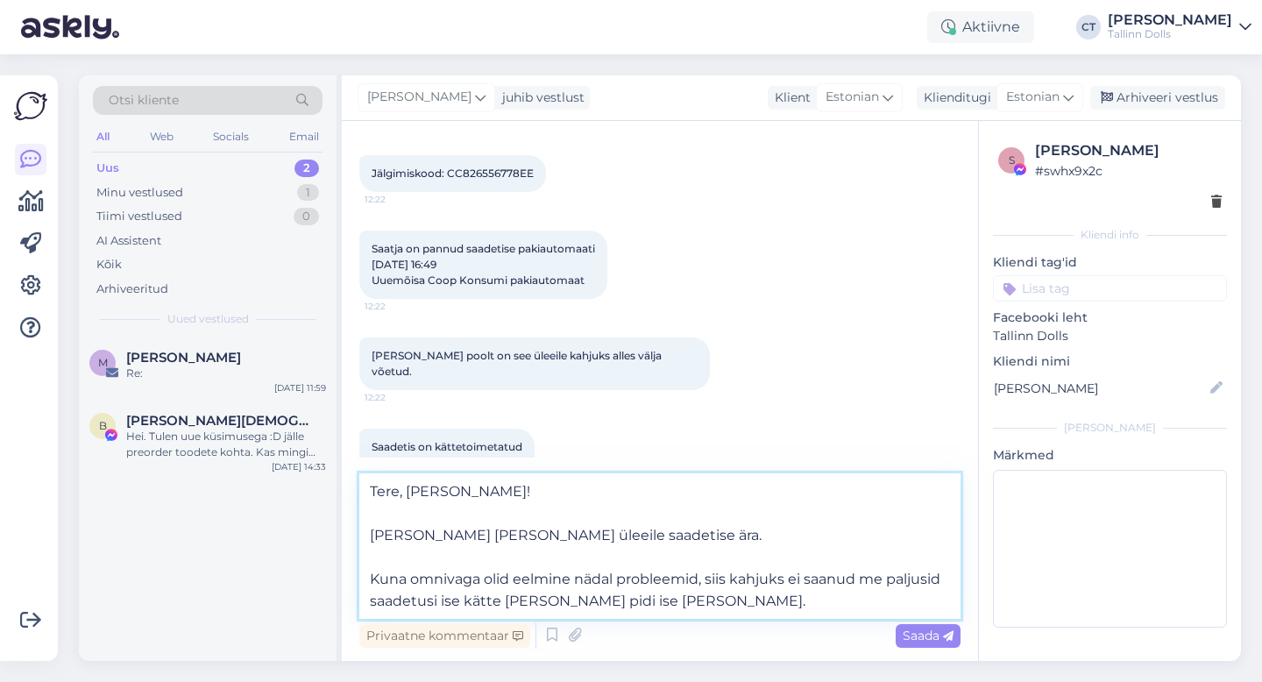
click at [373, 529] on textarea "Tere, Kristi! Kuller tõi meile üleeile saadetise ära. Kuna omnivaga olid eelmin…" at bounding box center [659, 546] width 601 height 146
click at [694, 538] on textarea "Tere, Kristi! Omniva kuller tõi meile üleeile saadetise ära. Kuna omnivaga olid…" at bounding box center [659, 546] width 601 height 146
click at [402, 579] on textarea "Tere, Kristi! Omniva kuller tõi meile üleeile saadetise ise ära. Kuna omnivaga …" at bounding box center [659, 546] width 601 height 146
click at [425, 603] on textarea "Tere, Kristi! Omniva kuller tõi meile üleeile saadetise ise ära. Kuna omnivaga …" at bounding box center [659, 546] width 601 height 146
click at [678, 612] on textarea "Tere, Kristi! Omniva kuller tõi meile üleeile saadetise ise ära. Kuna omnivaga …" at bounding box center [659, 546] width 601 height 146
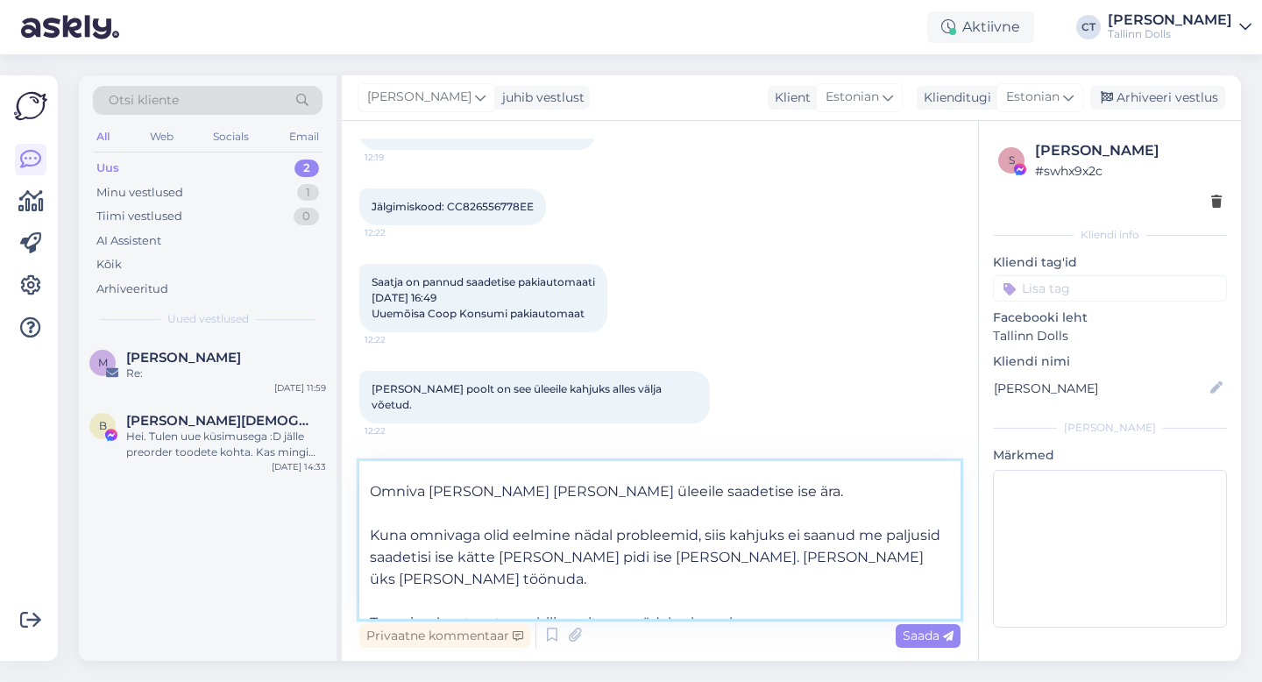
scroll to position [31, 0]
type textarea "Tere, Kristi! Omniva kuller tõi meile üleeile saadetise ise ära. Kuna omnivaga …"
click at [938, 642] on span "Saada" at bounding box center [928, 636] width 51 height 16
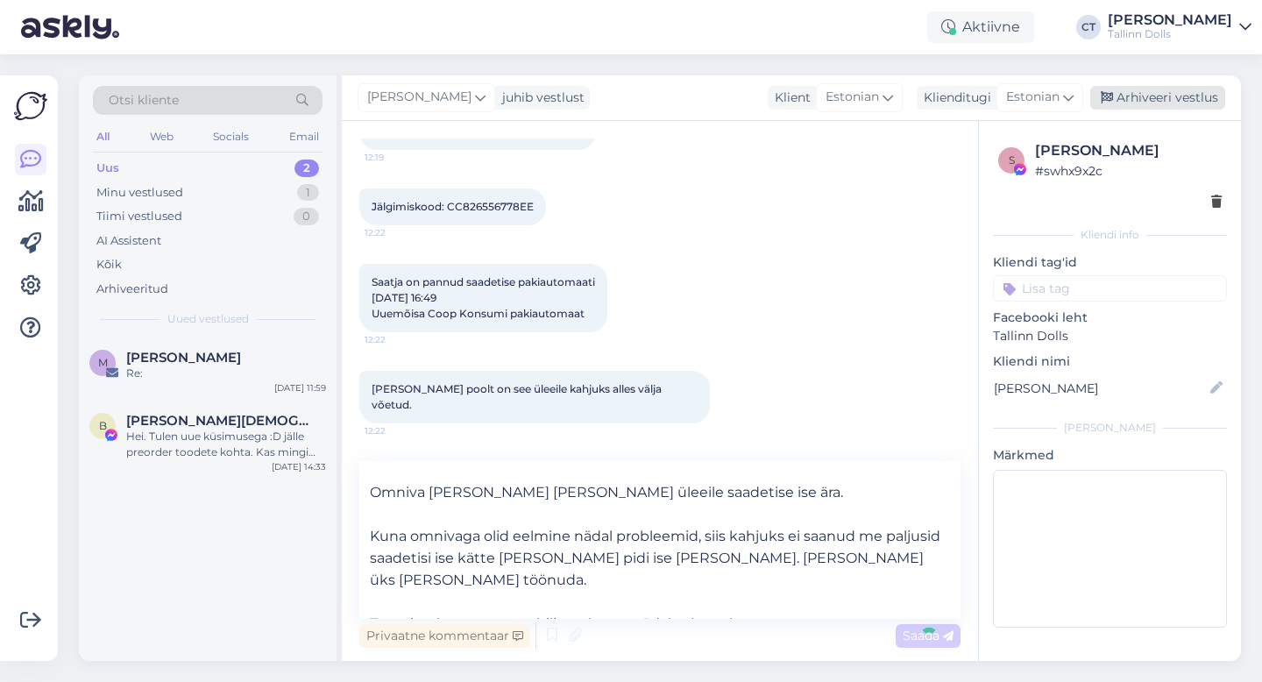
click at [1184, 103] on div "Arhiveeri vestlus" at bounding box center [1157, 98] width 135 height 24
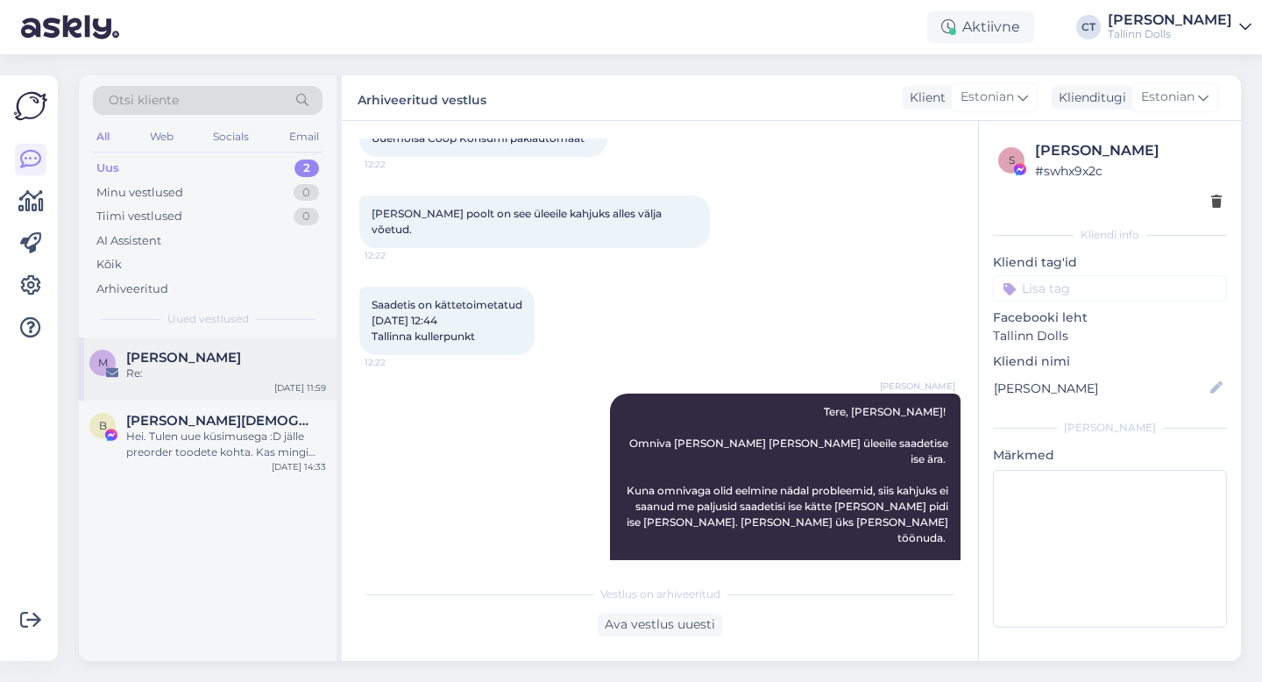
click at [204, 380] on div "Re:" at bounding box center [226, 374] width 200 height 16
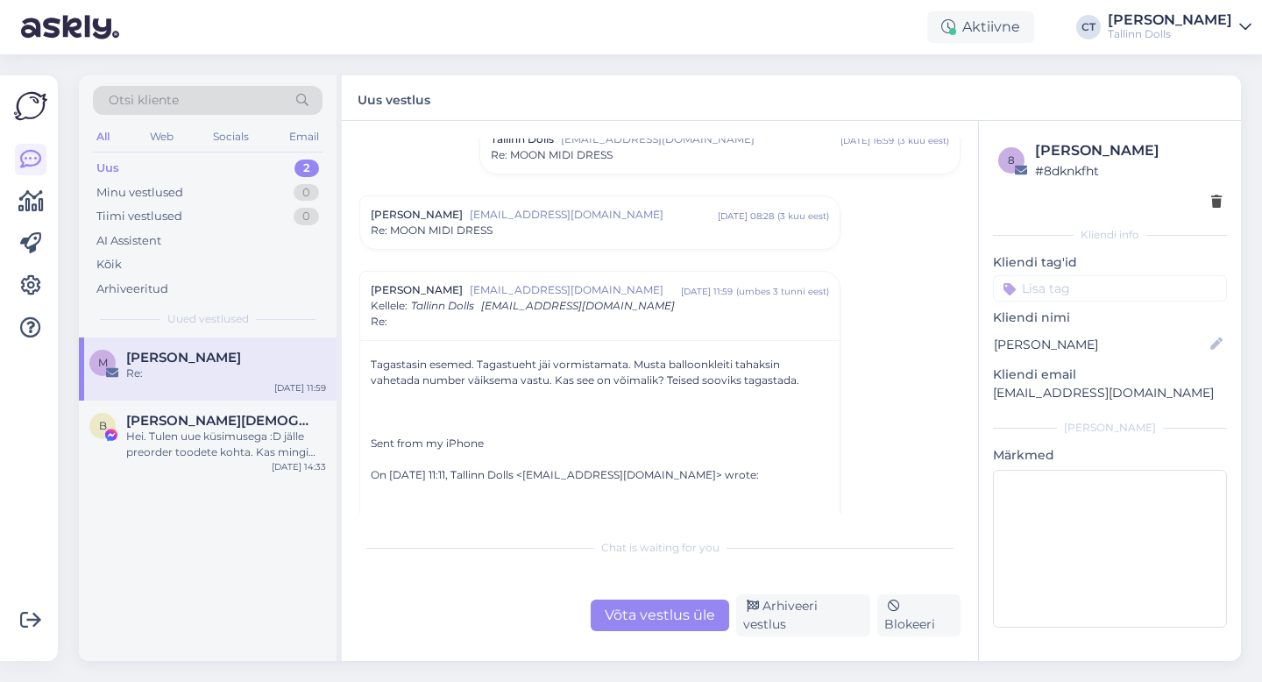
scroll to position [973, 0]
click at [670, 624] on div "Võta vestlus üle" at bounding box center [660, 616] width 139 height 32
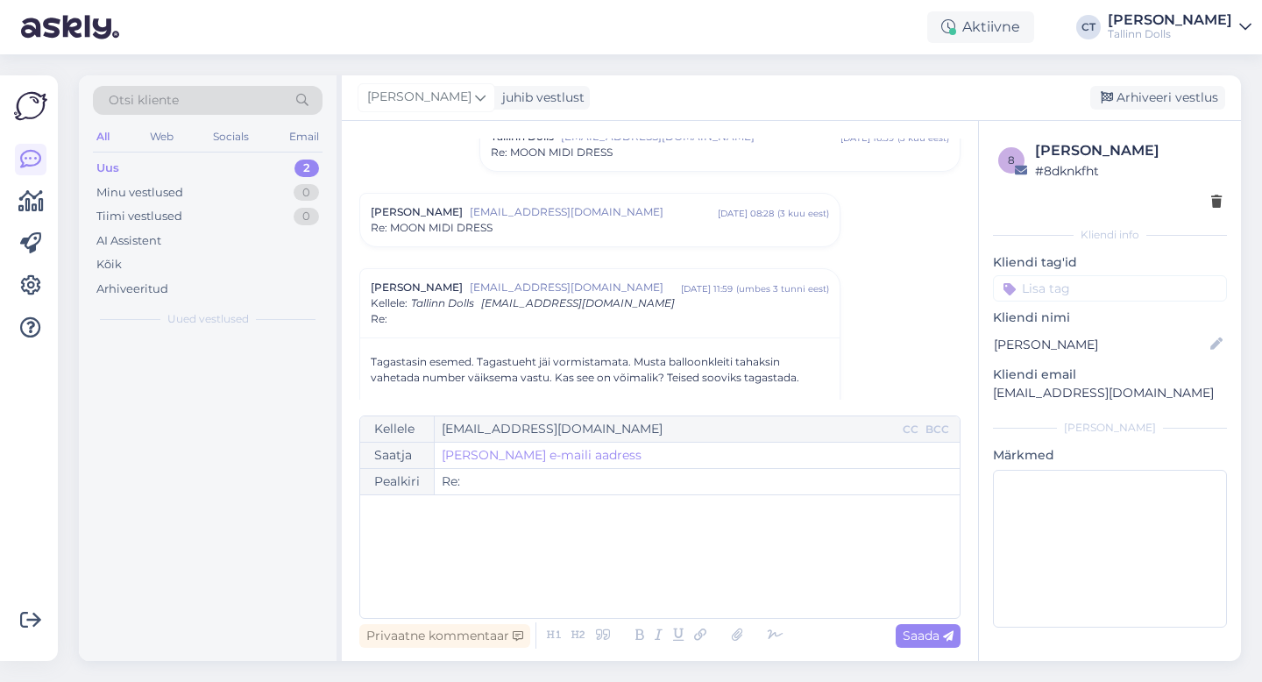
scroll to position [1103, 0]
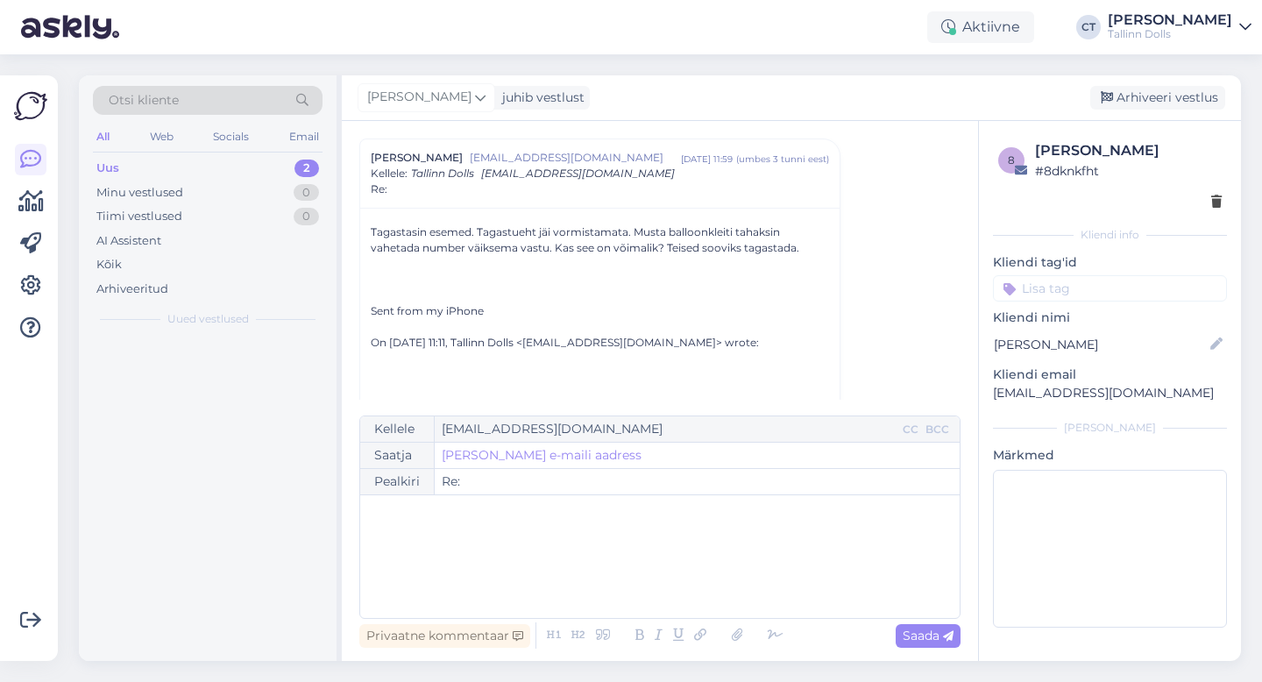
click at [664, 582] on div "﻿" at bounding box center [660, 556] width 582 height 105
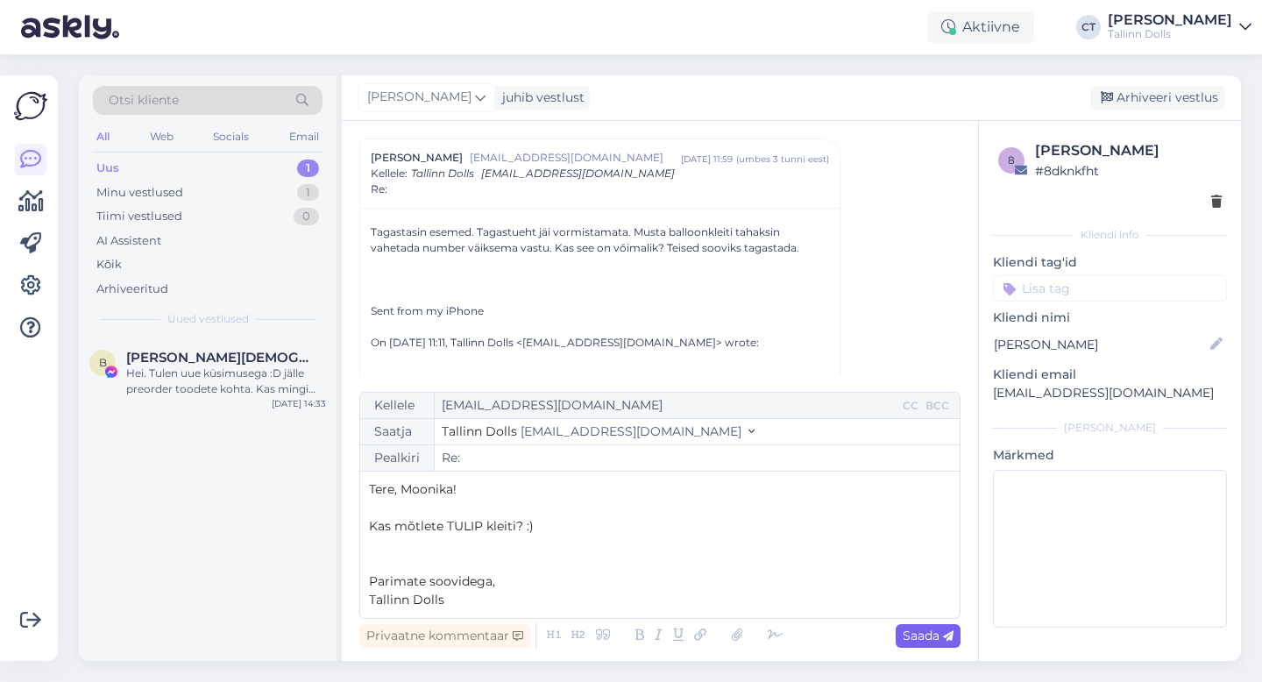
click at [934, 630] on span "Saada" at bounding box center [928, 636] width 51 height 16
type input "Re: Re:"
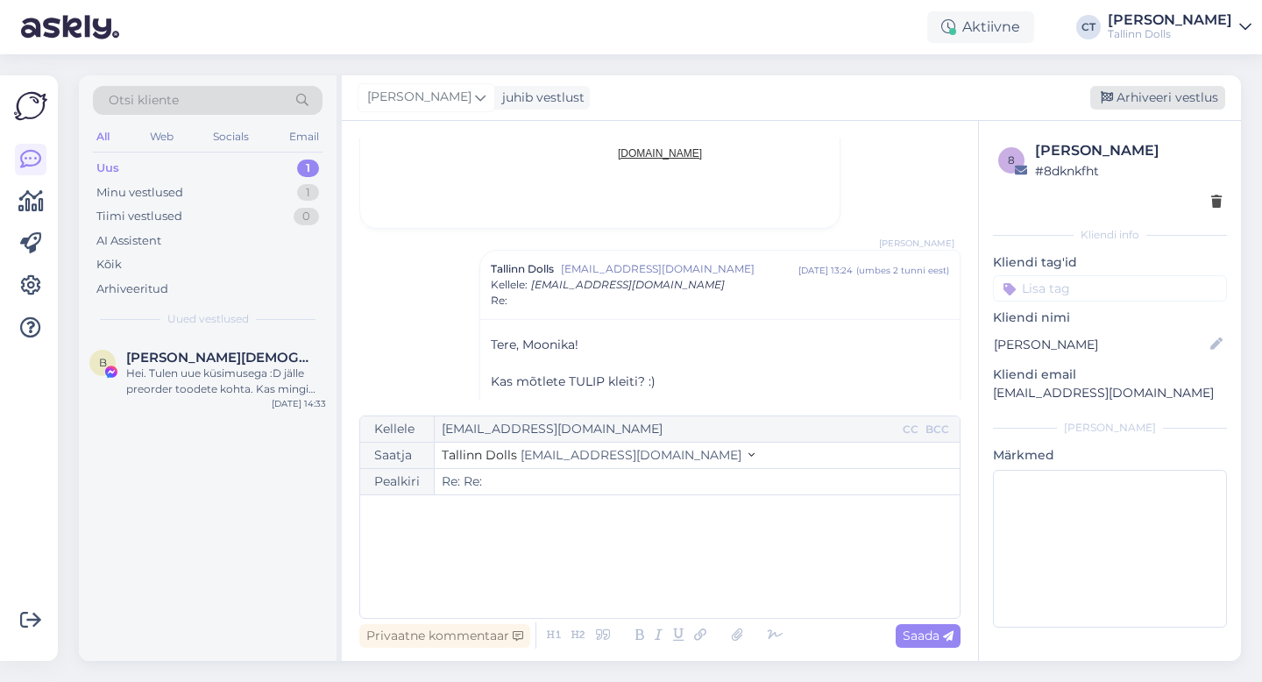
click at [1183, 99] on div "Arhiveeri vestlus" at bounding box center [1157, 98] width 135 height 24
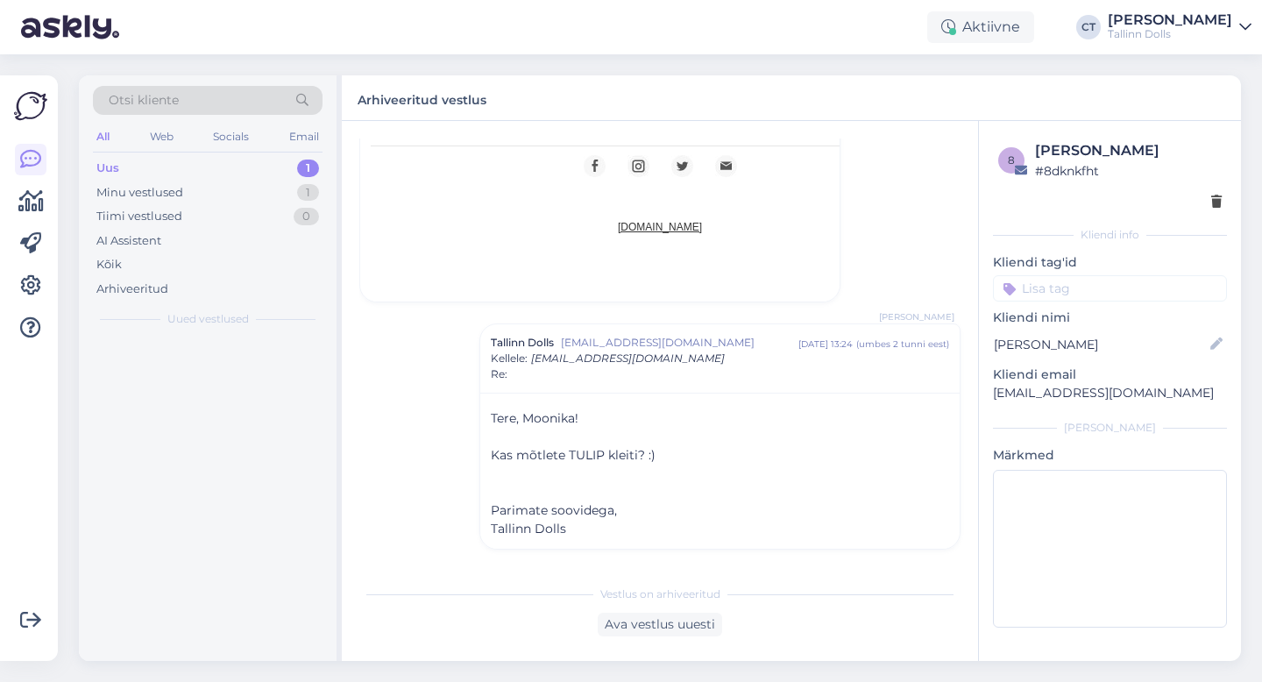
scroll to position [2260, 0]
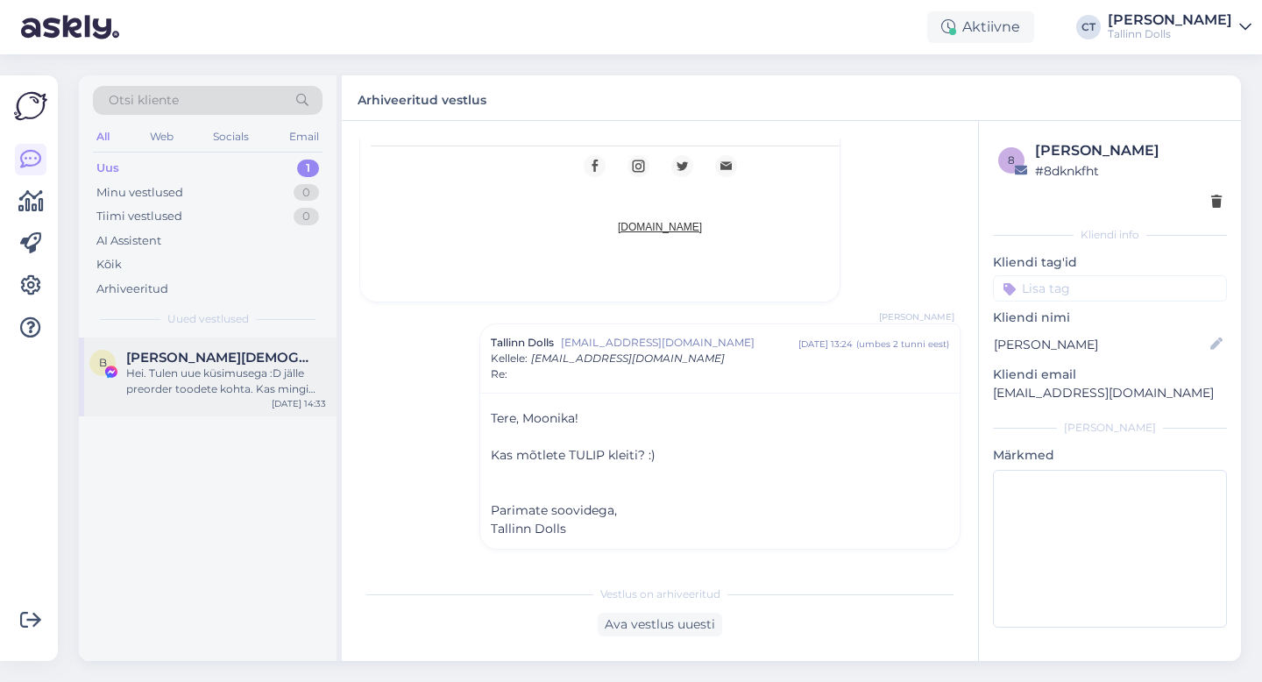
click at [219, 337] on div "B Bärbel Salumäe Hei. Tulen uue küsimusega :D jälle preorder toodete kohta. Kas…" at bounding box center [208, 376] width 258 height 79
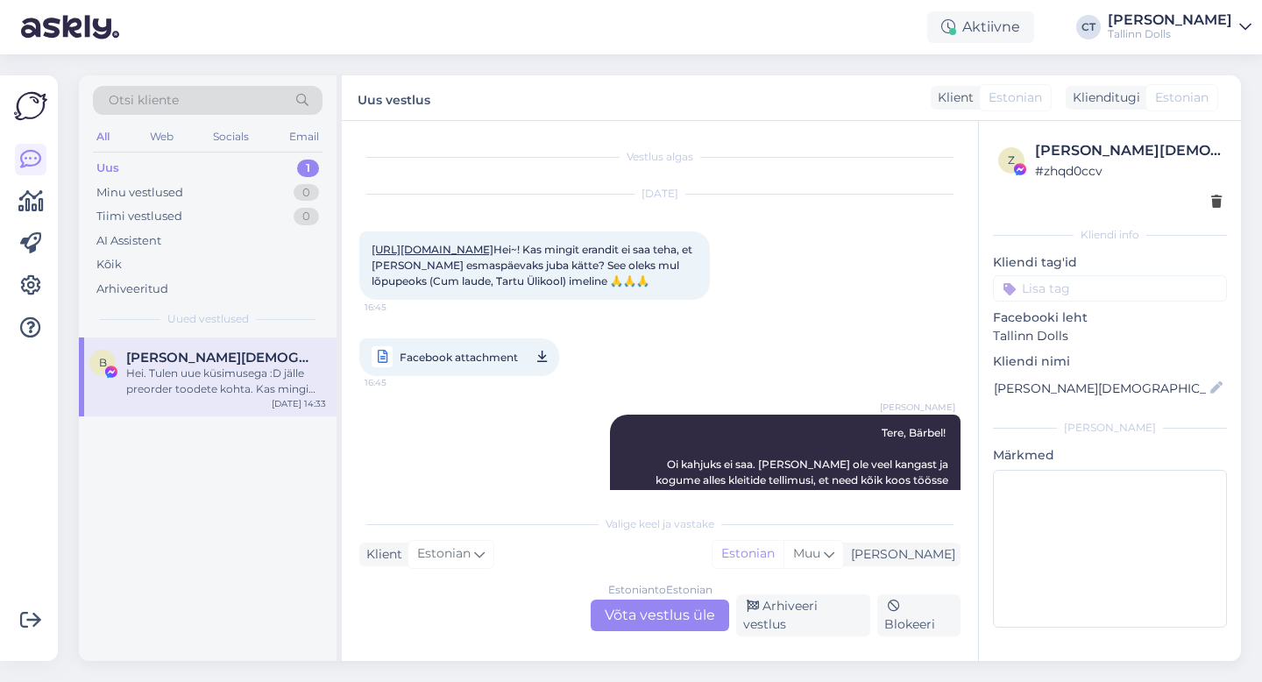
scroll to position [958, 0]
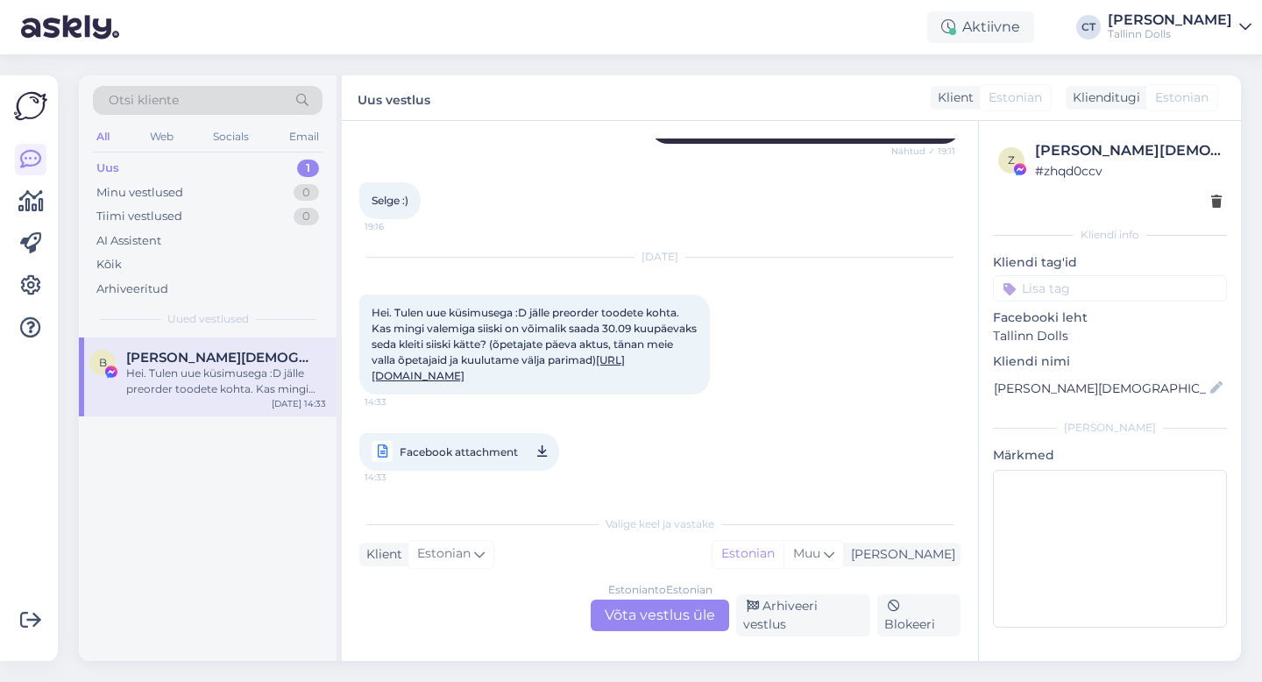
click at [536, 367] on link "[URL][DOMAIN_NAME]" at bounding box center [498, 367] width 253 height 29
click at [444, 357] on link "[URL][DOMAIN_NAME]" at bounding box center [498, 367] width 253 height 29
click at [643, 623] on div "Estonian to Estonian Võta vestlus üle" at bounding box center [660, 616] width 139 height 32
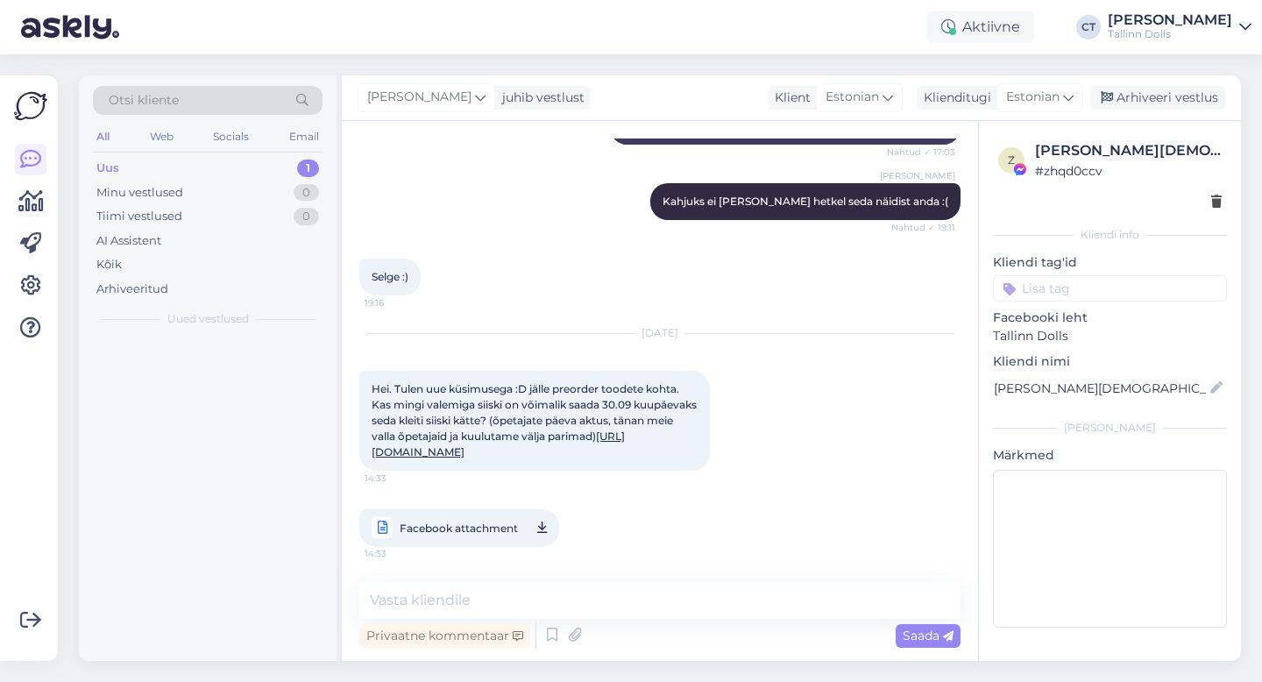
scroll to position [892, 0]
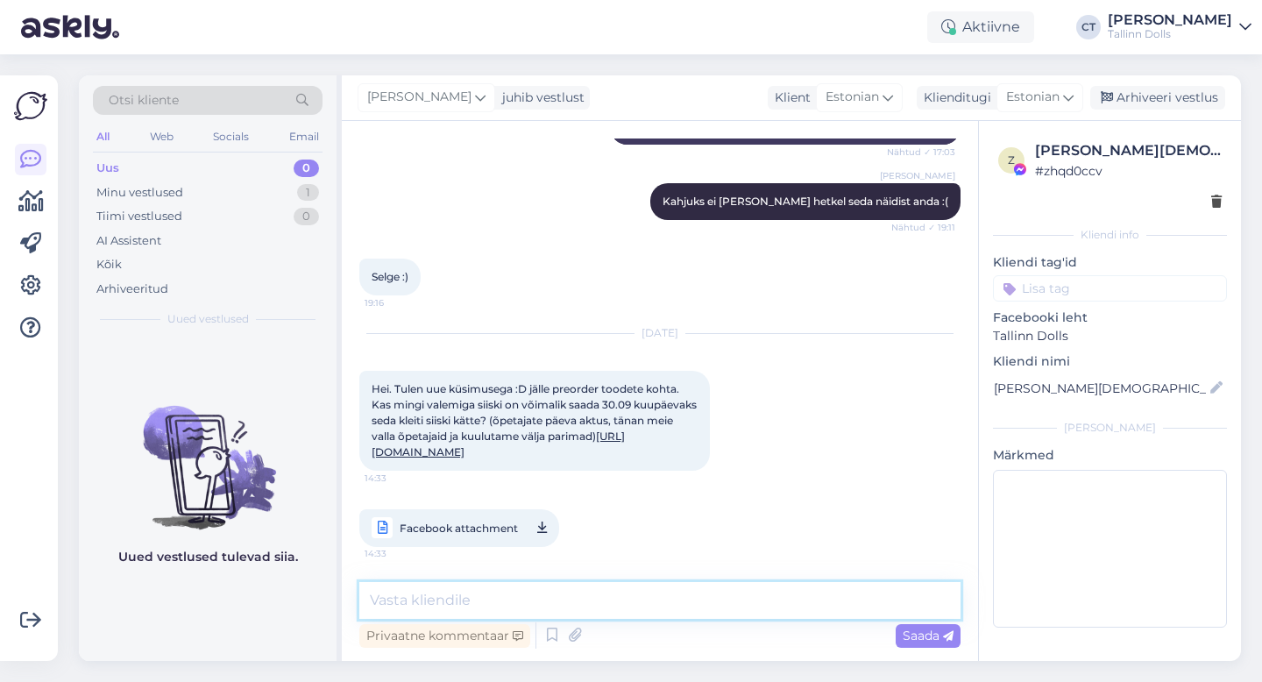
click at [644, 592] on textarea at bounding box center [659, 600] width 601 height 37
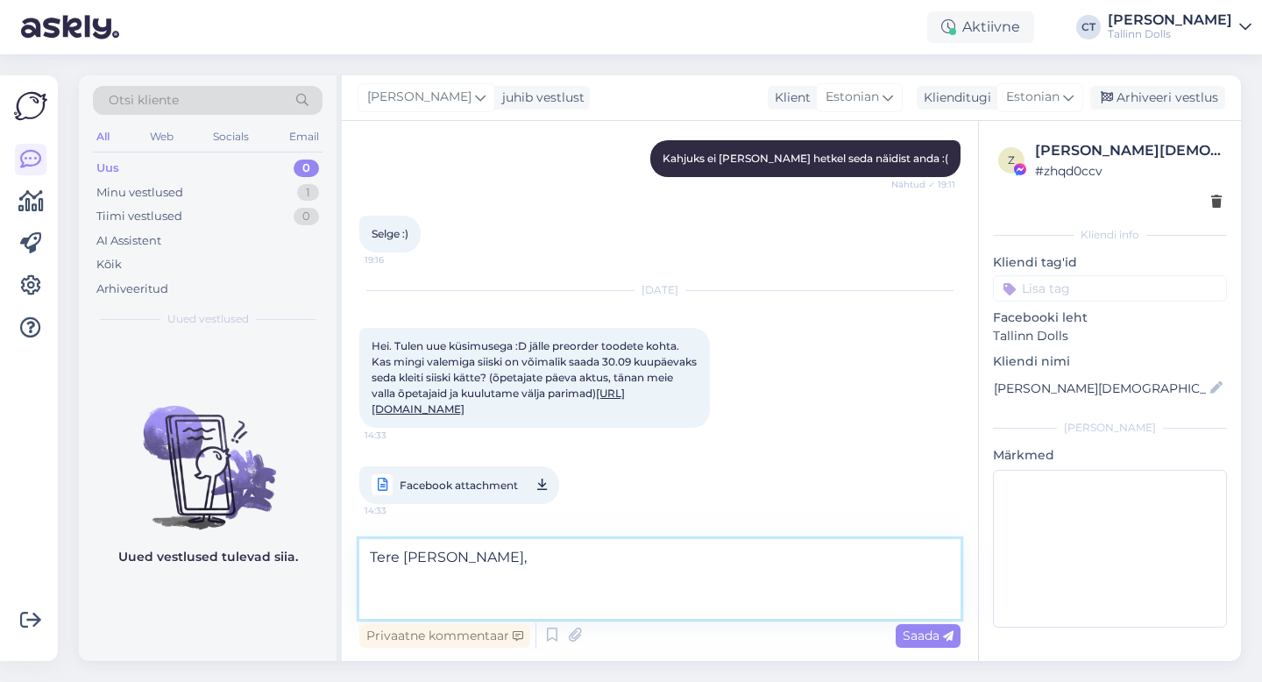
scroll to position [935, 0]
type textarea "Tere armas Bärbel, Kahjuks ei ole :( Meil ei ole veel selle toote kangast."
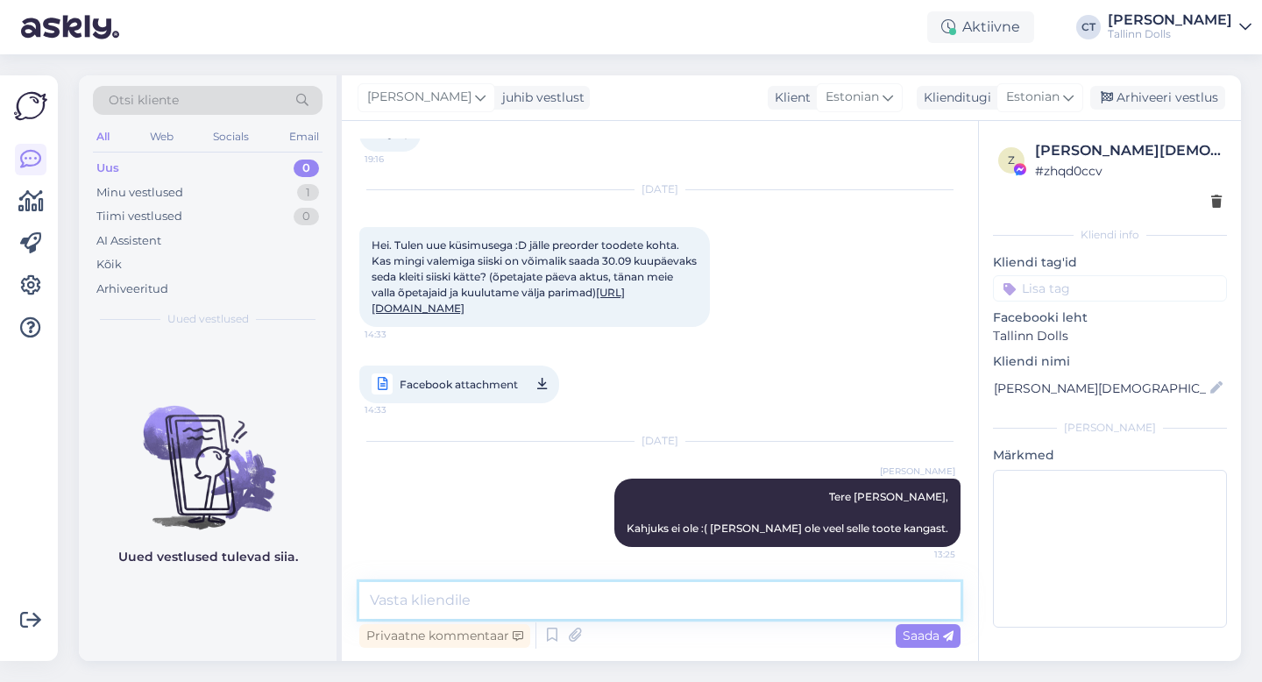
scroll to position [1036, 0]
click at [1176, 93] on div "Arhiveeri vestlus" at bounding box center [1157, 98] width 135 height 24
